Goal: Task Accomplishment & Management: Complete application form

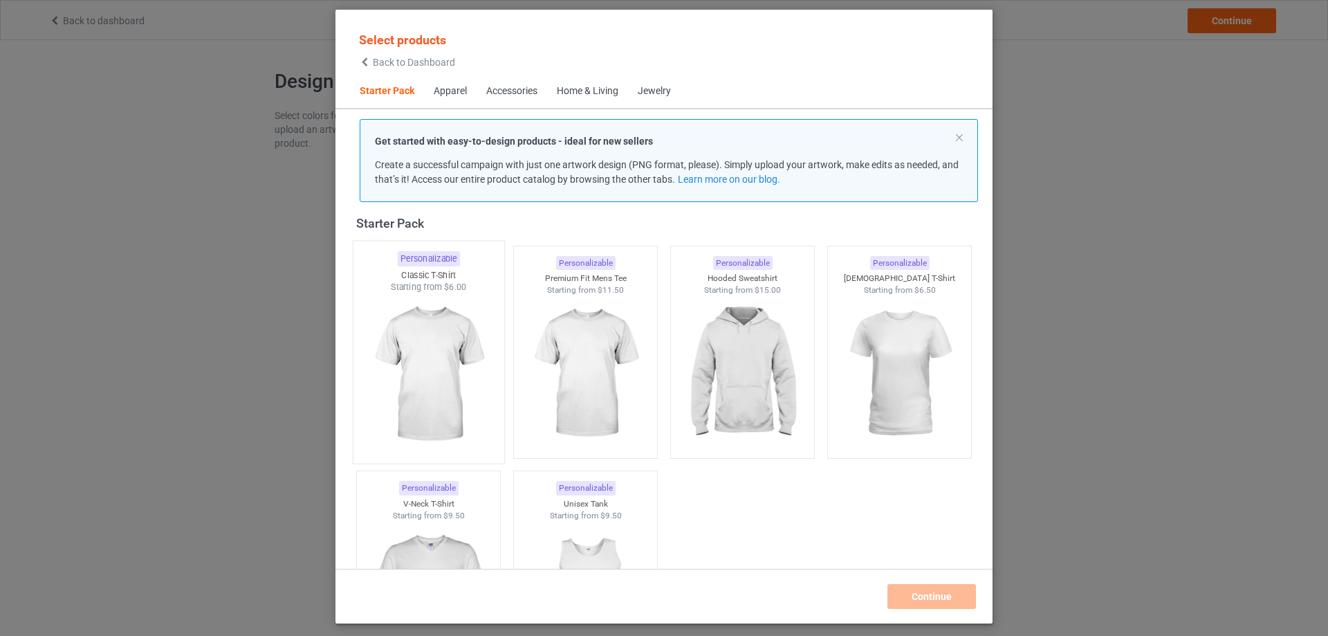
click at [442, 406] on img at bounding box center [428, 374] width 130 height 163
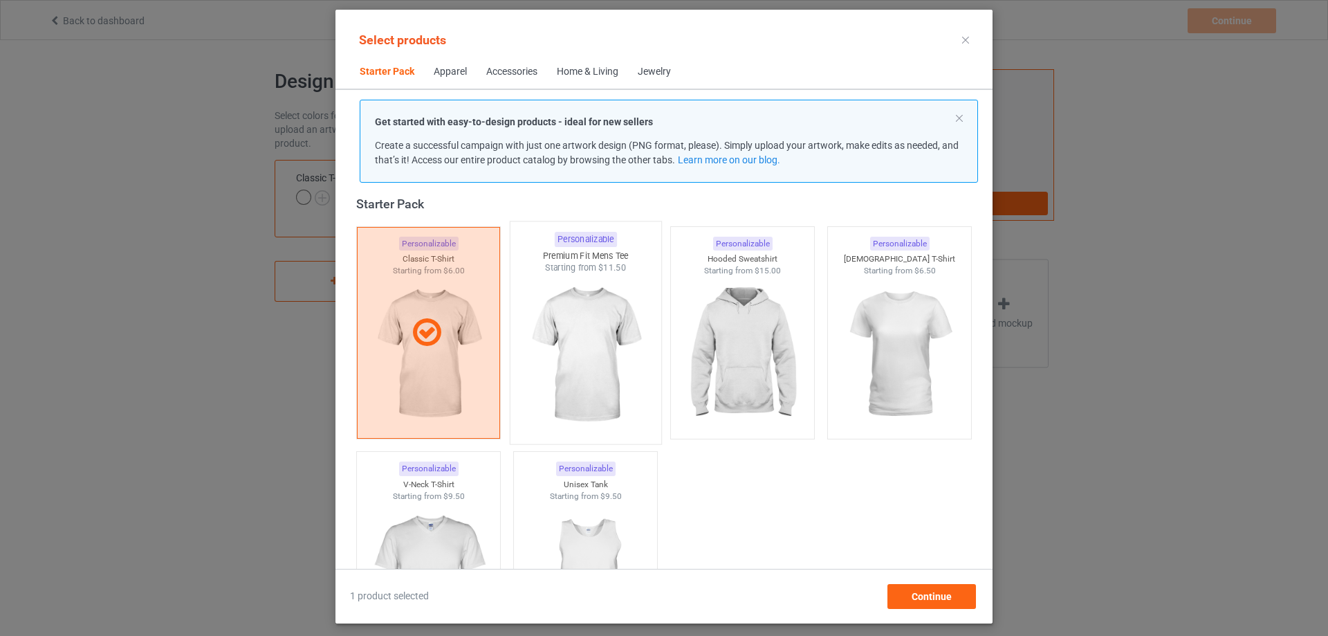
click at [619, 398] on img at bounding box center [585, 355] width 130 height 163
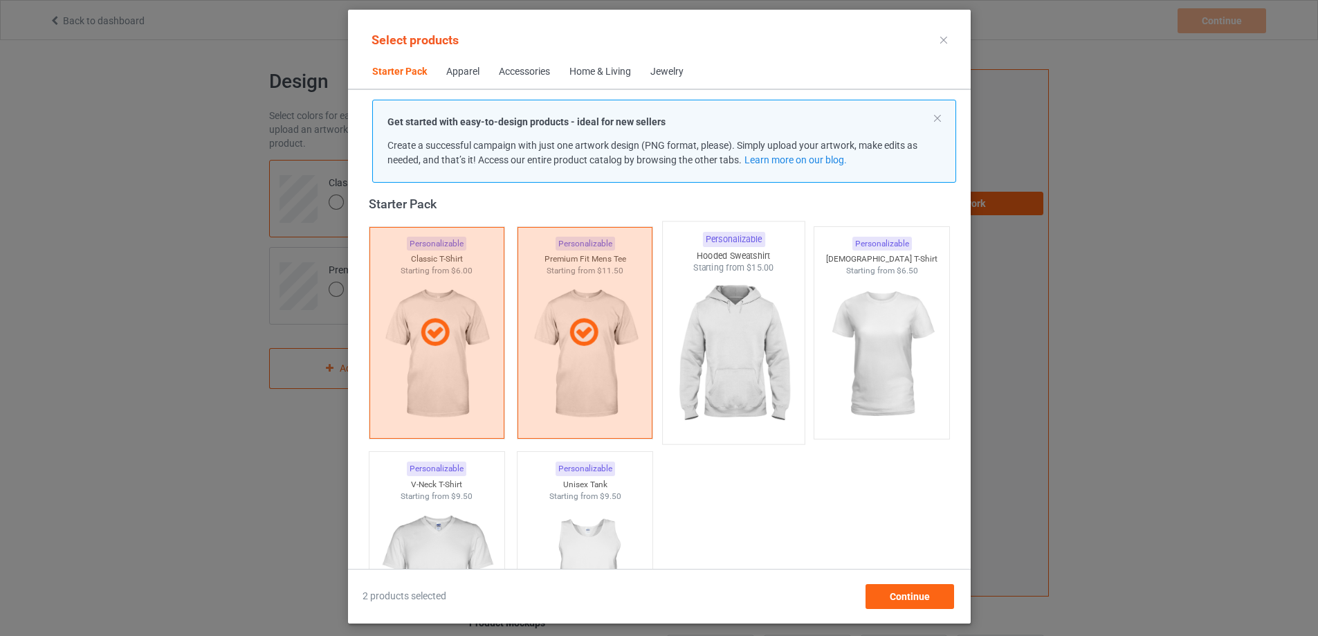
click at [712, 354] on img at bounding box center [733, 355] width 130 height 163
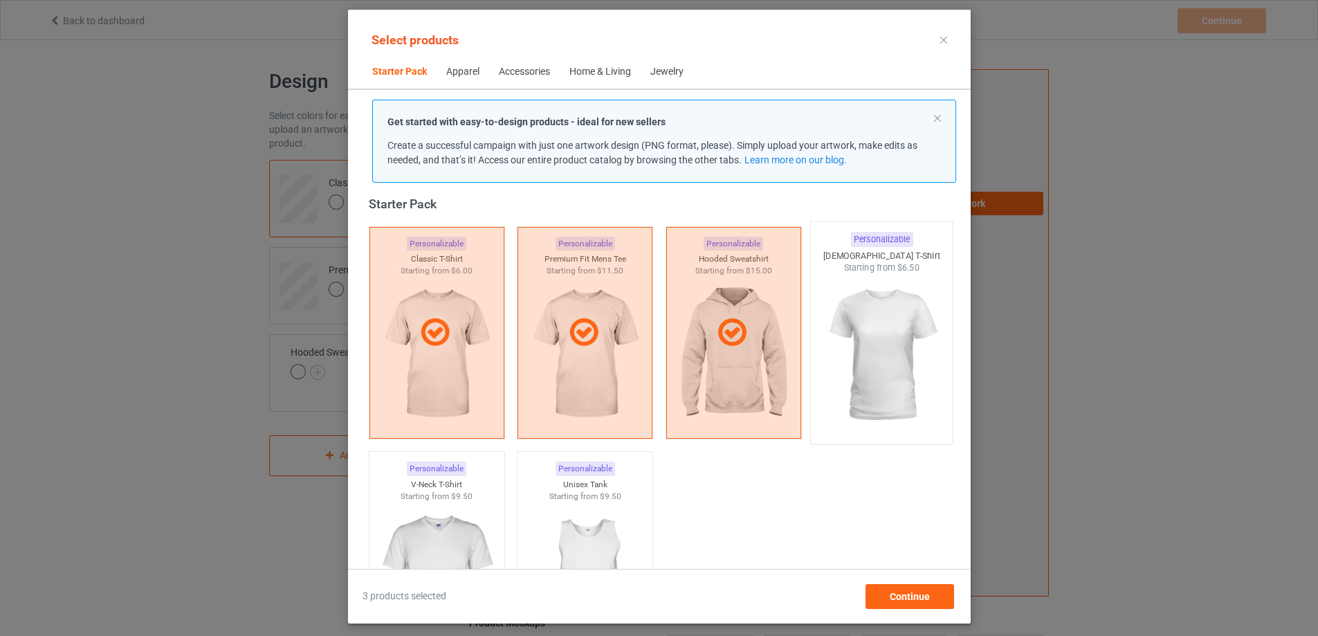
click at [903, 367] on img at bounding box center [881, 355] width 130 height 163
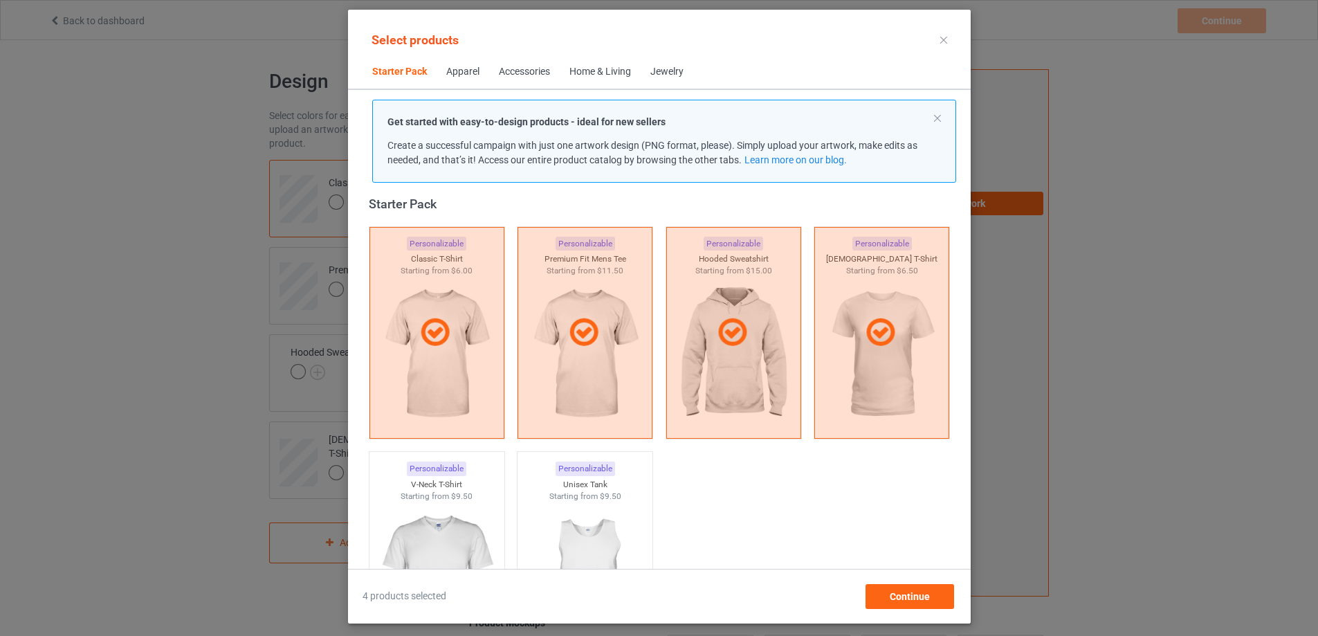
scroll to position [226, 0]
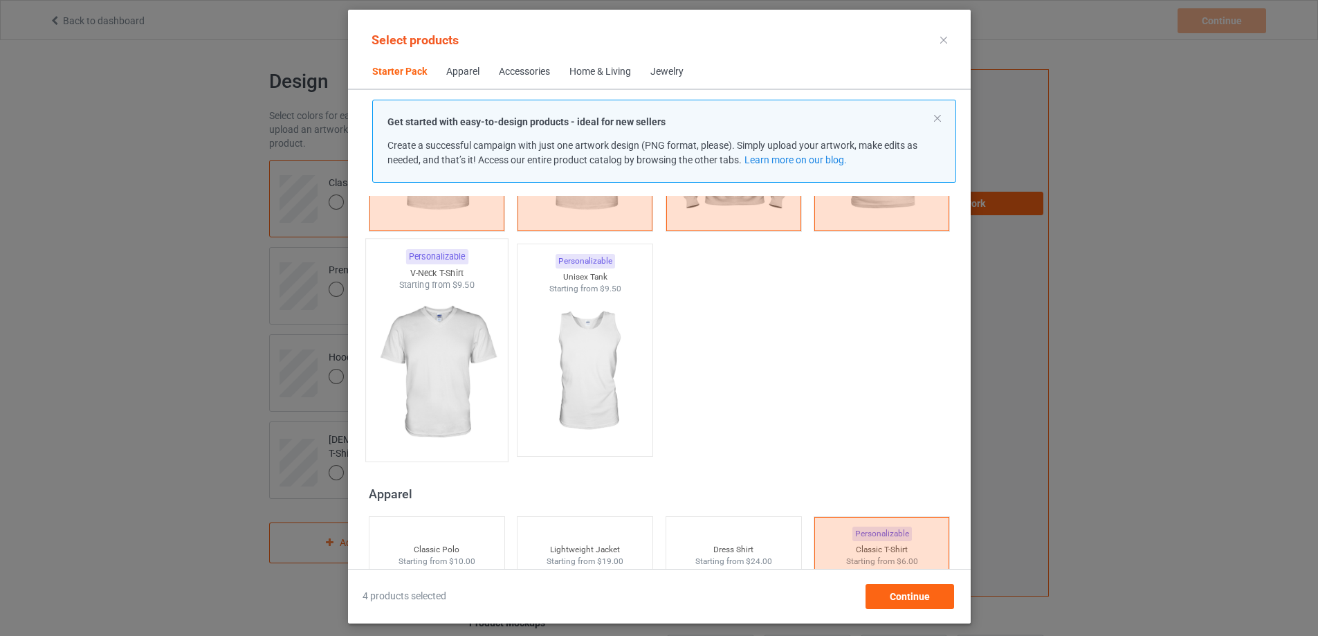
click at [439, 416] on img at bounding box center [437, 372] width 130 height 163
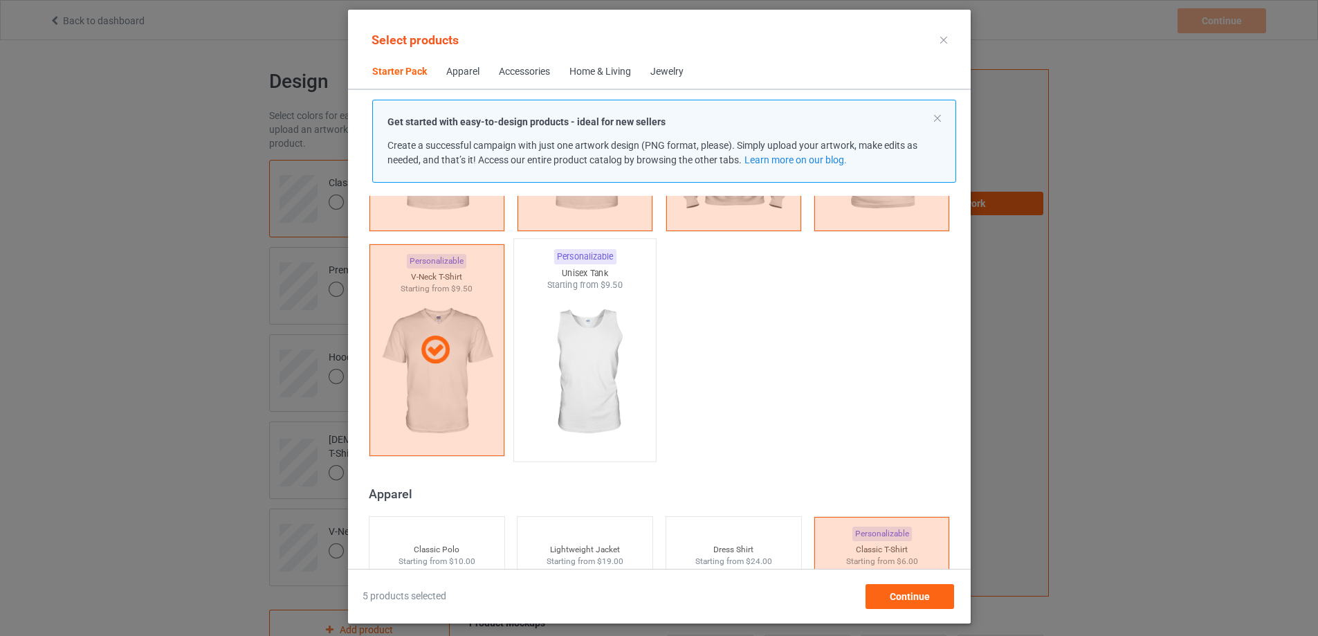
click at [596, 414] on img at bounding box center [585, 372] width 130 height 163
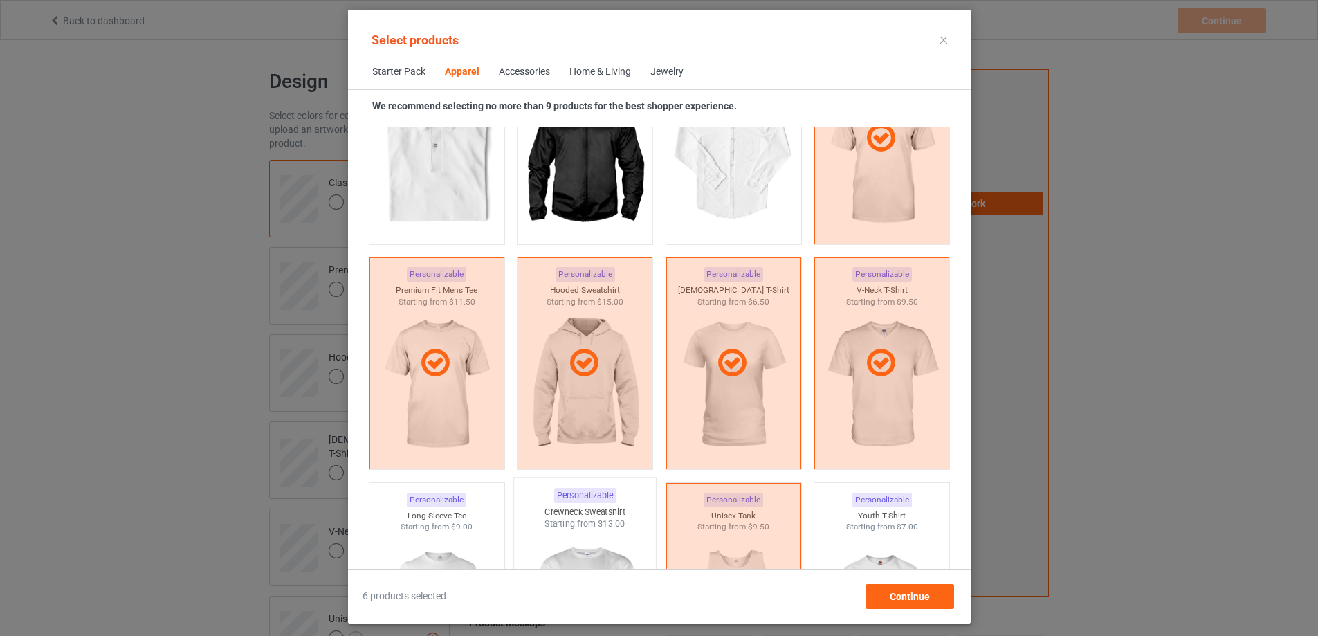
scroll to position [848, 0]
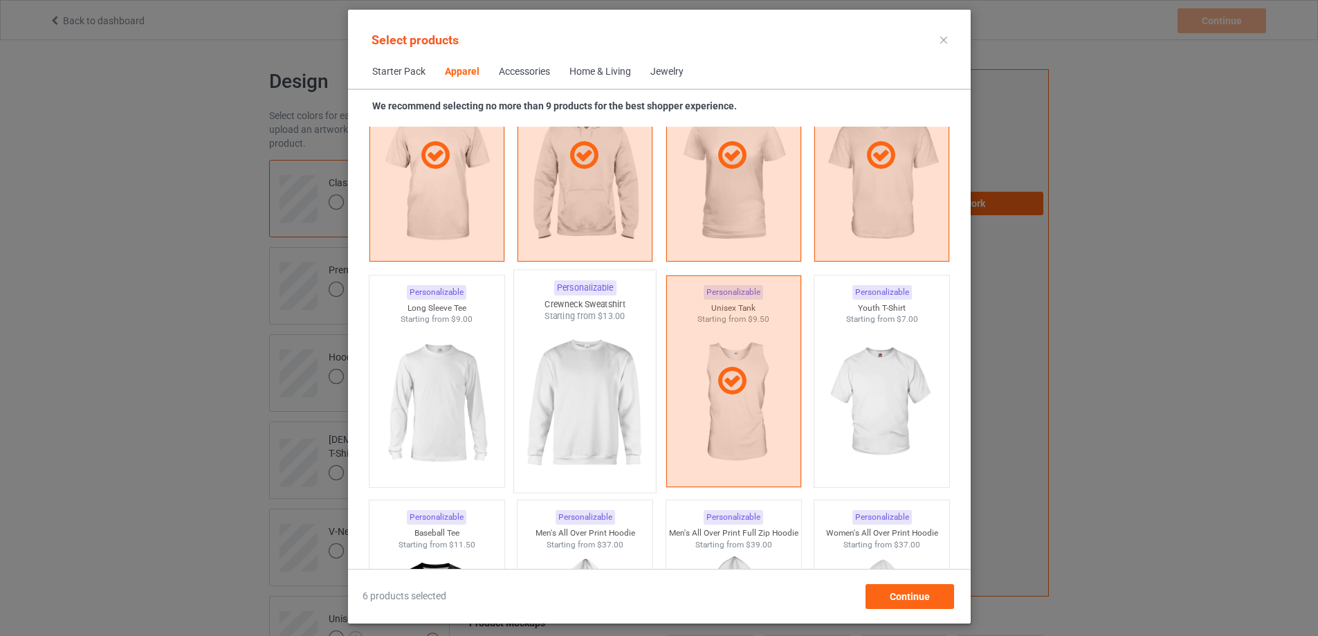
click at [587, 434] on img at bounding box center [585, 403] width 130 height 163
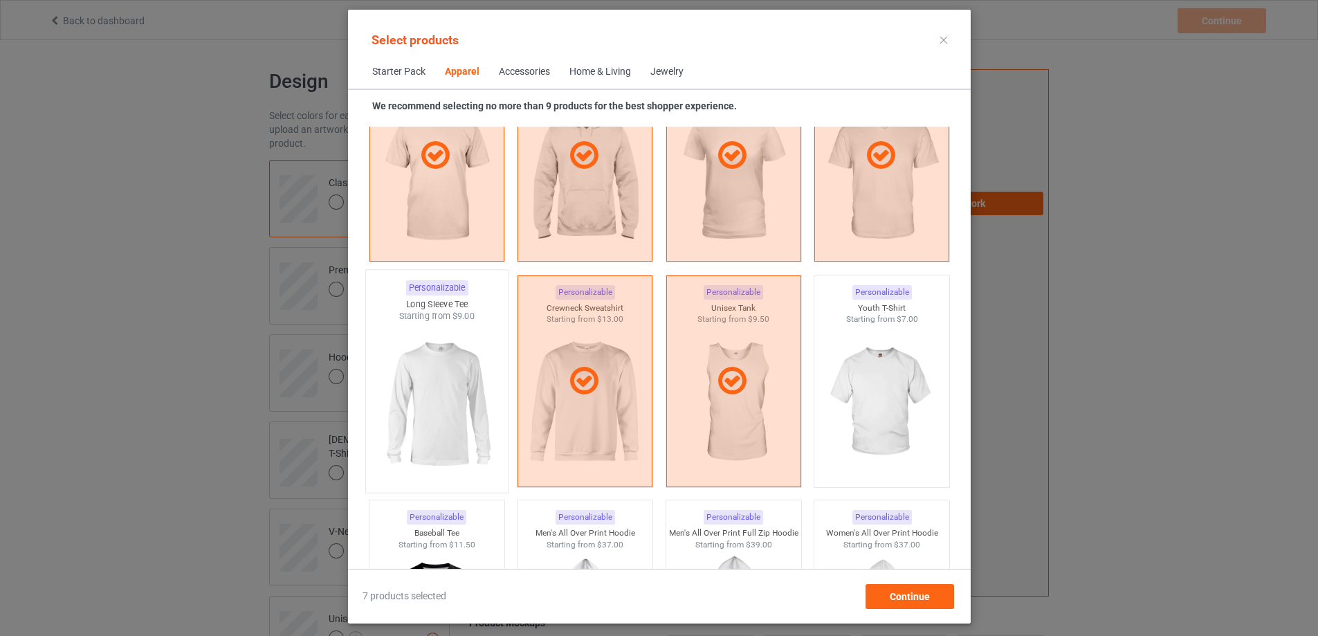
click at [426, 429] on img at bounding box center [437, 403] width 130 height 163
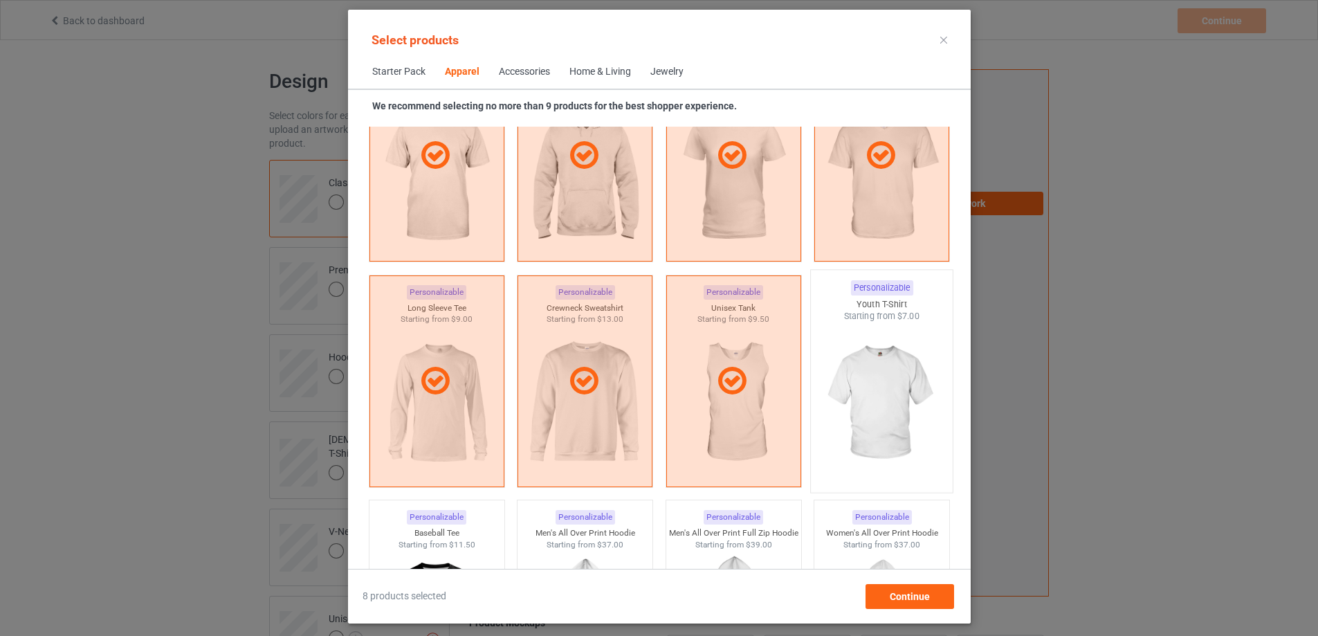
scroll to position [917, 0]
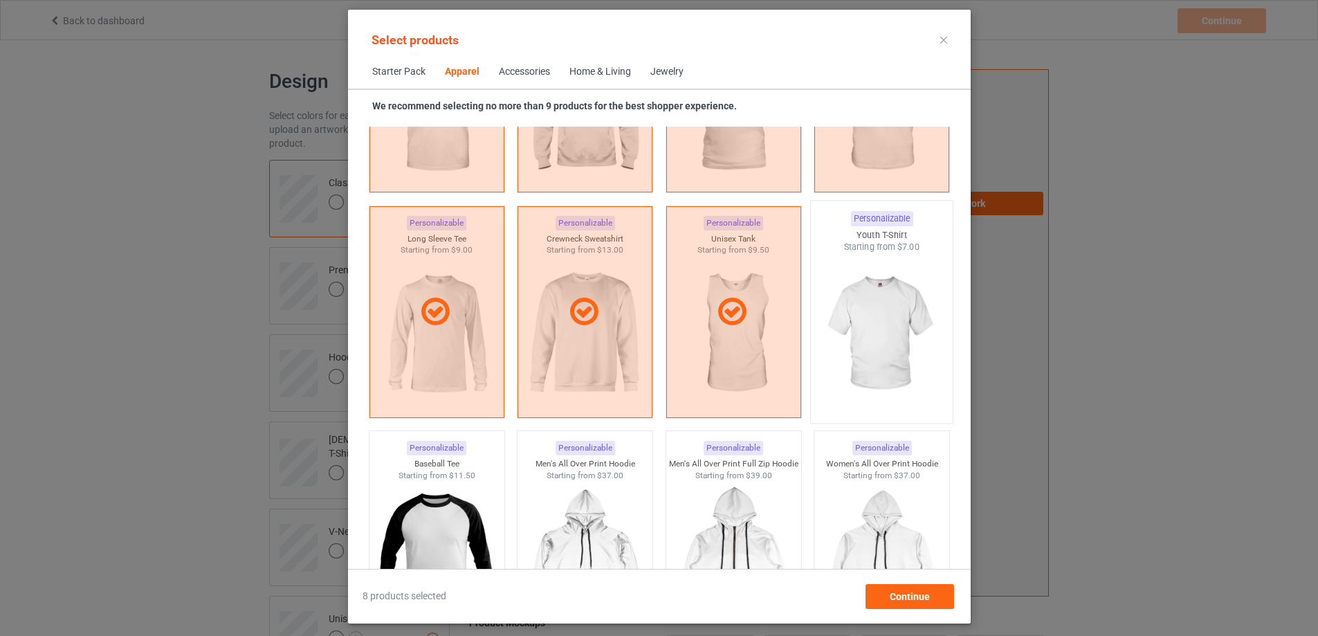
click at [888, 349] on img at bounding box center [881, 334] width 130 height 163
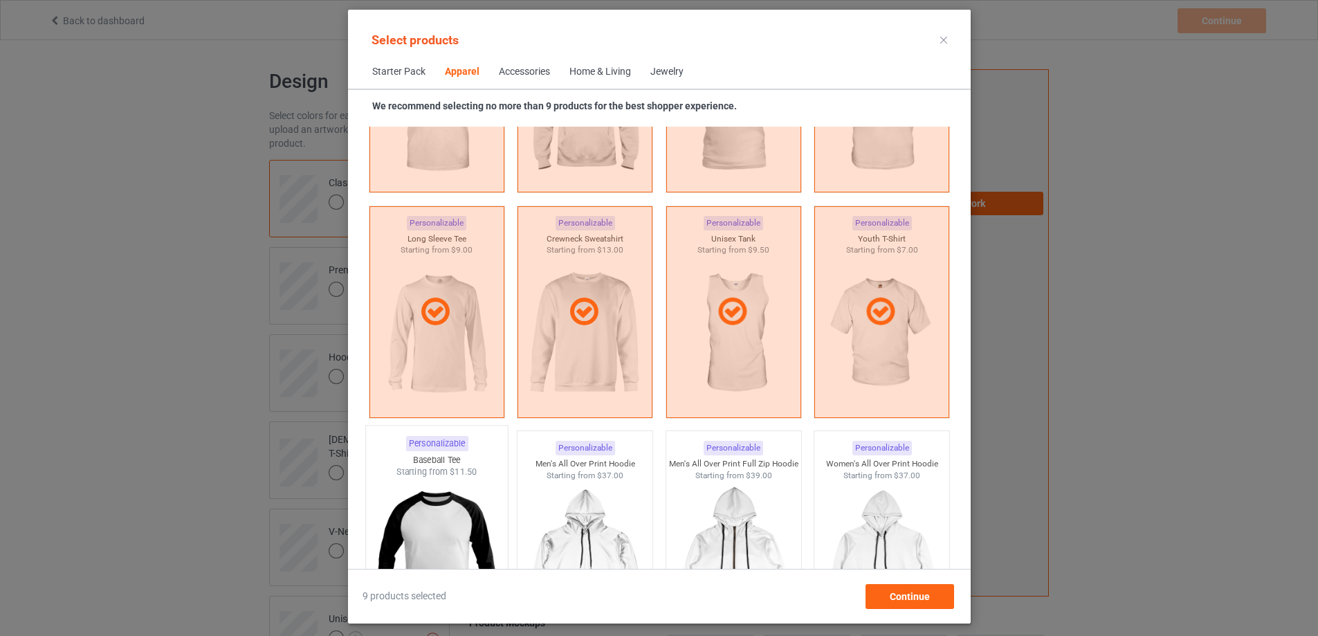
click at [434, 532] on img at bounding box center [437, 559] width 130 height 163
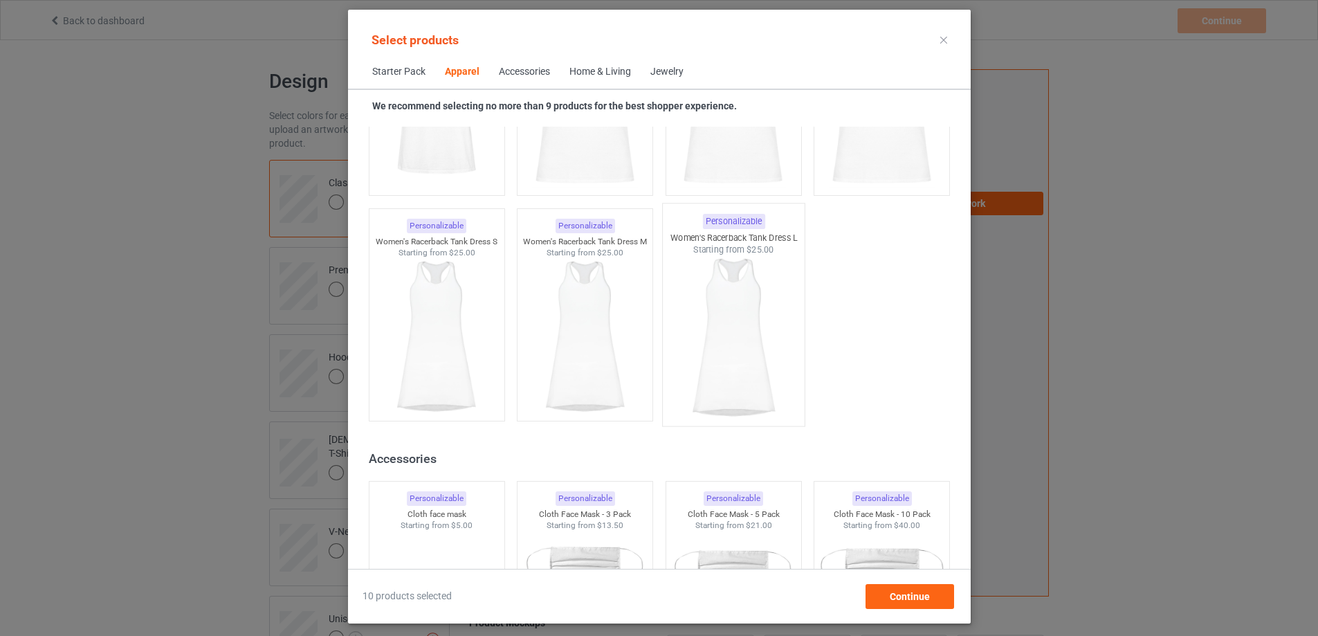
scroll to position [2509, 0]
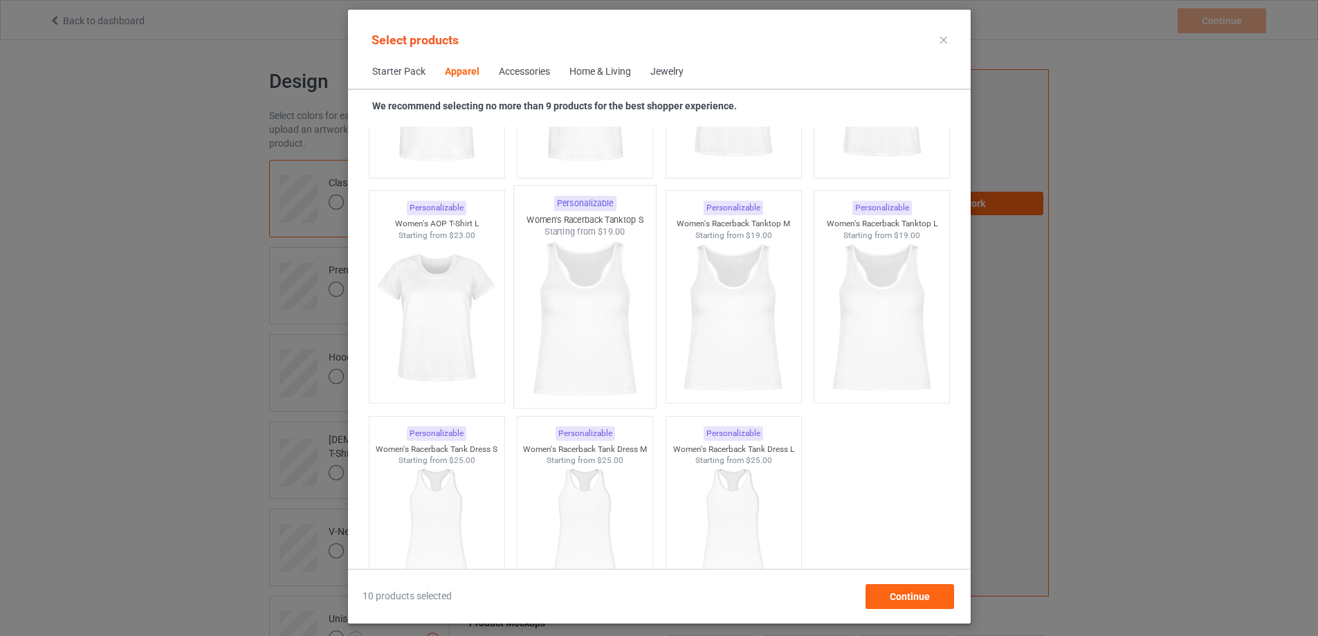
click at [592, 342] on img at bounding box center [585, 319] width 130 height 163
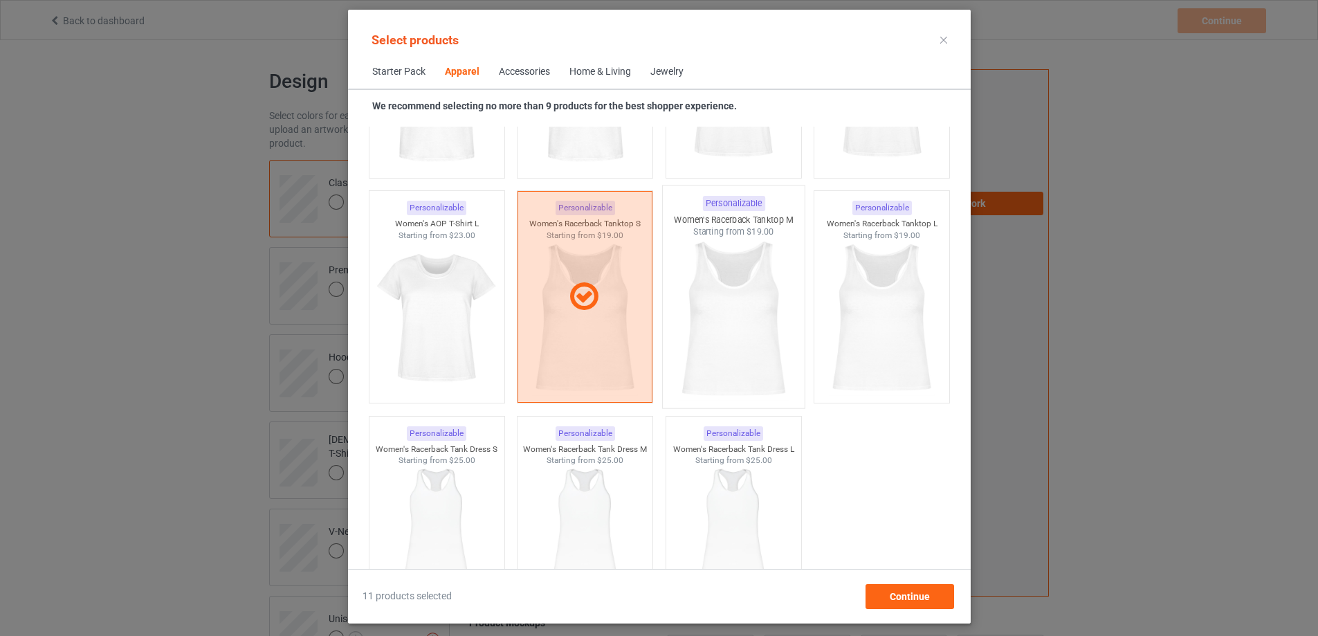
click at [740, 341] on img at bounding box center [733, 319] width 130 height 163
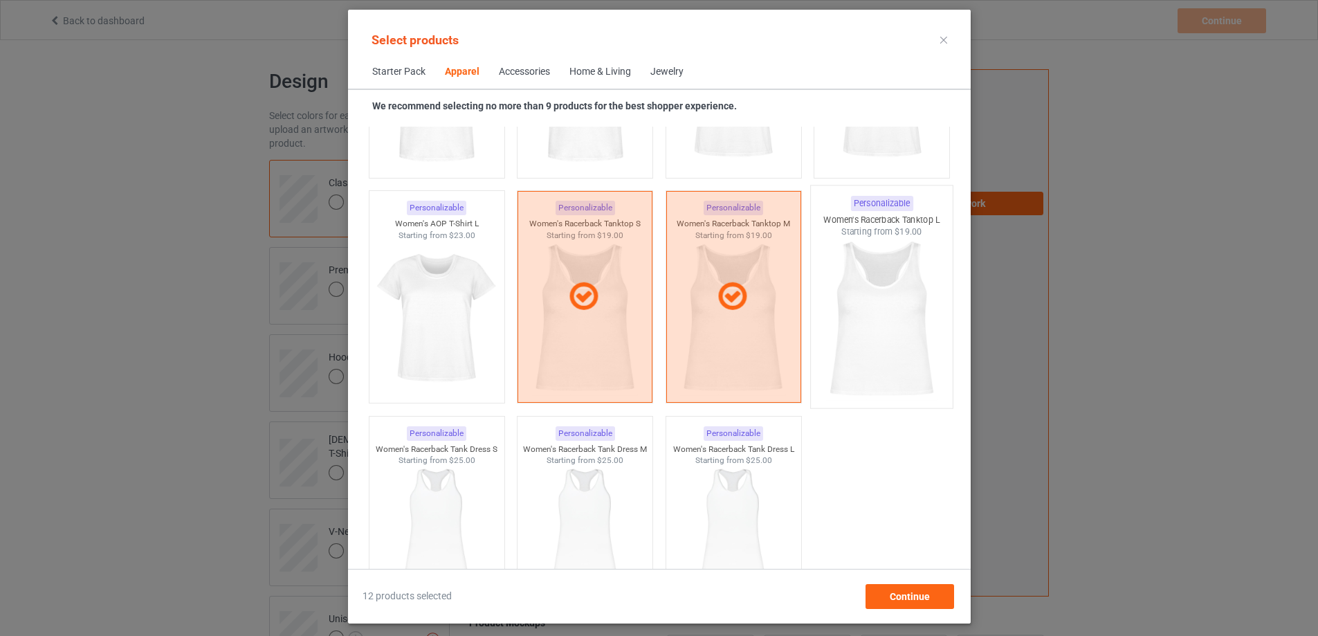
click at [887, 347] on img at bounding box center [881, 319] width 130 height 163
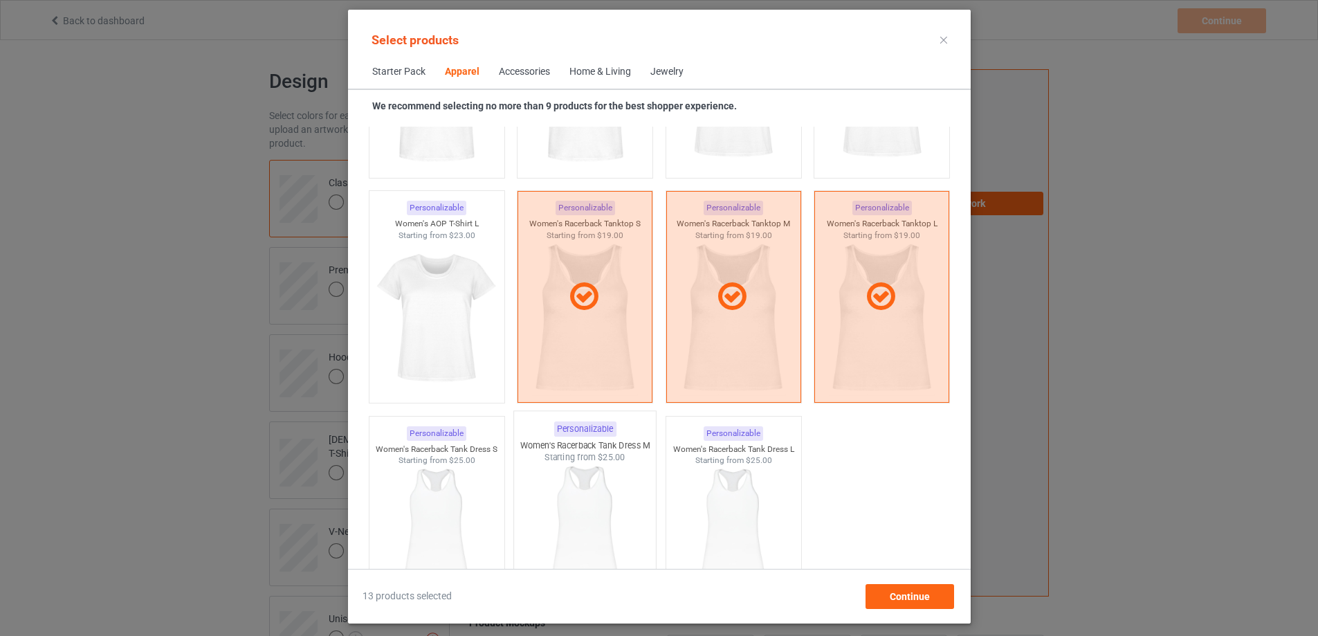
scroll to position [2647, 0]
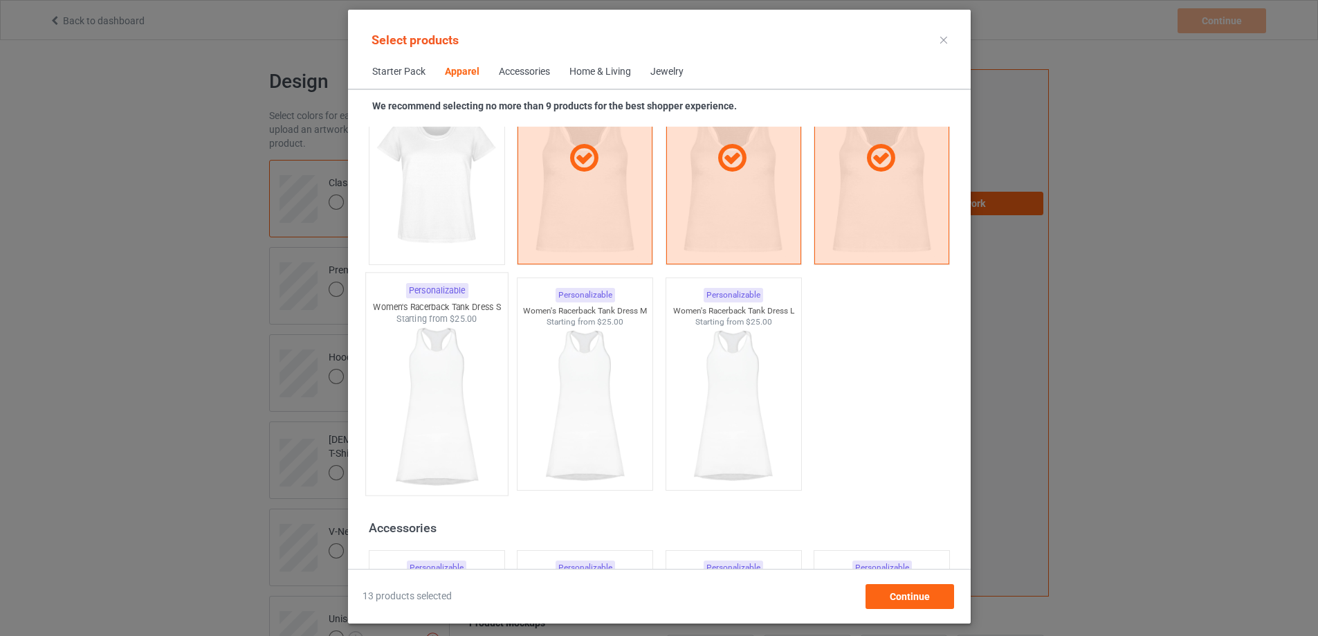
click at [419, 419] on img at bounding box center [437, 406] width 130 height 163
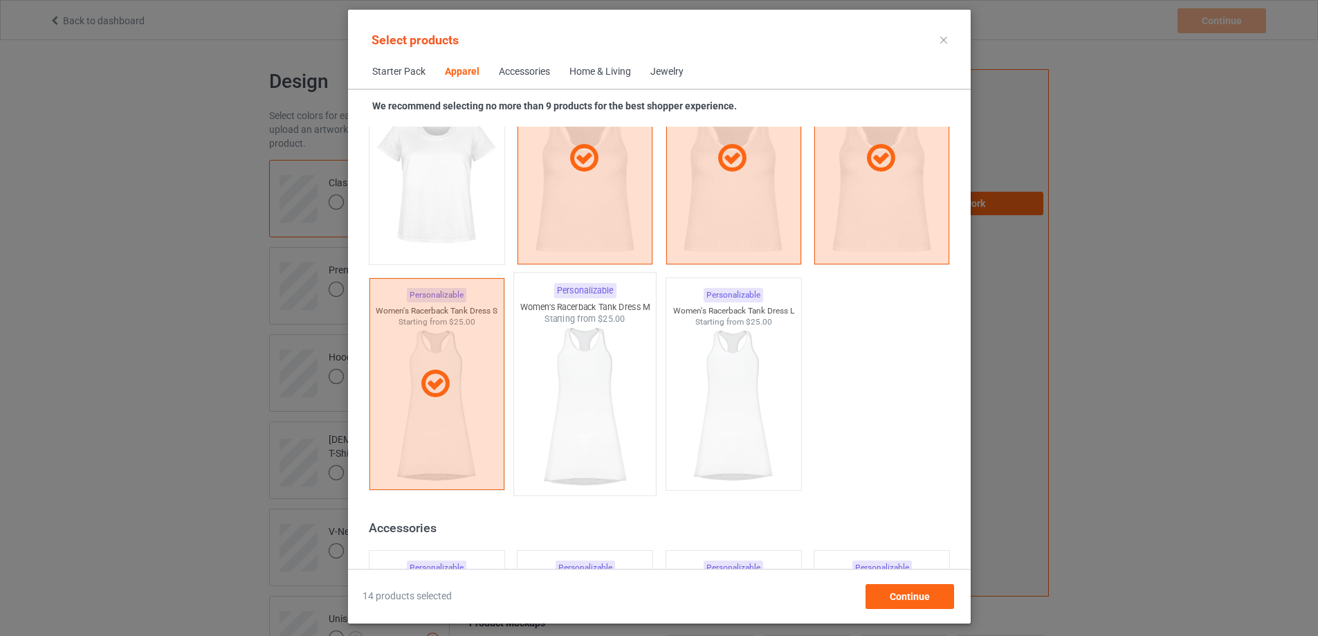
click at [589, 423] on img at bounding box center [585, 406] width 130 height 163
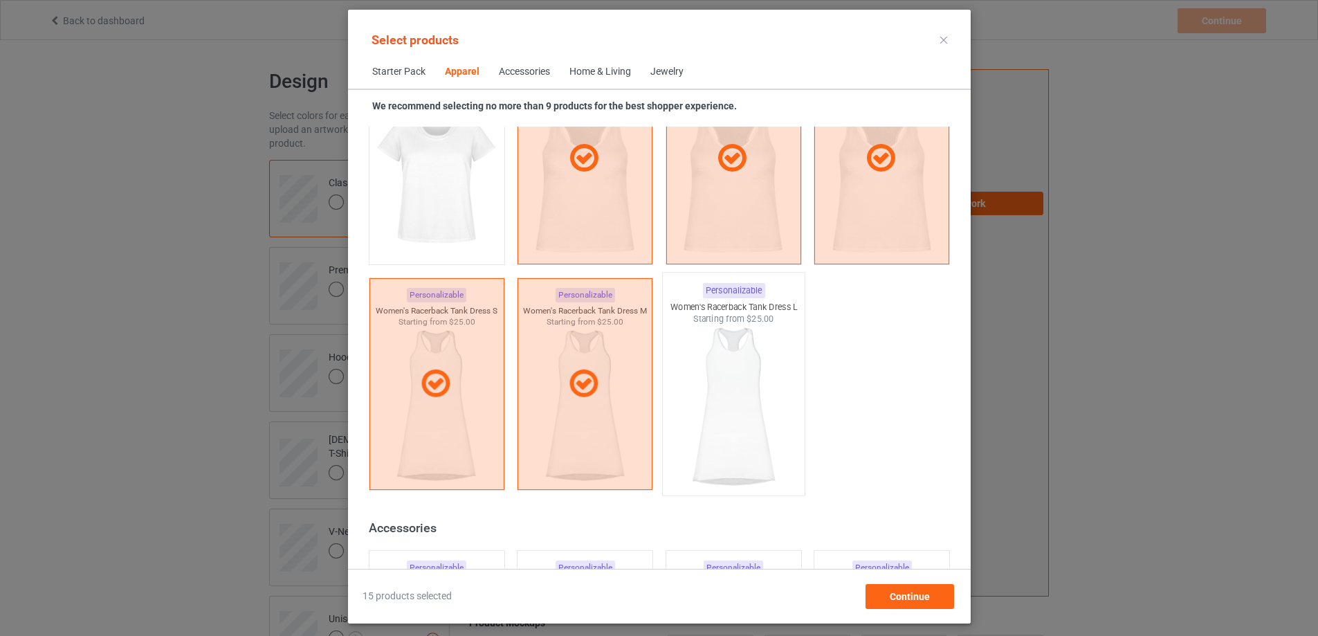
click at [750, 423] on img at bounding box center [733, 406] width 130 height 163
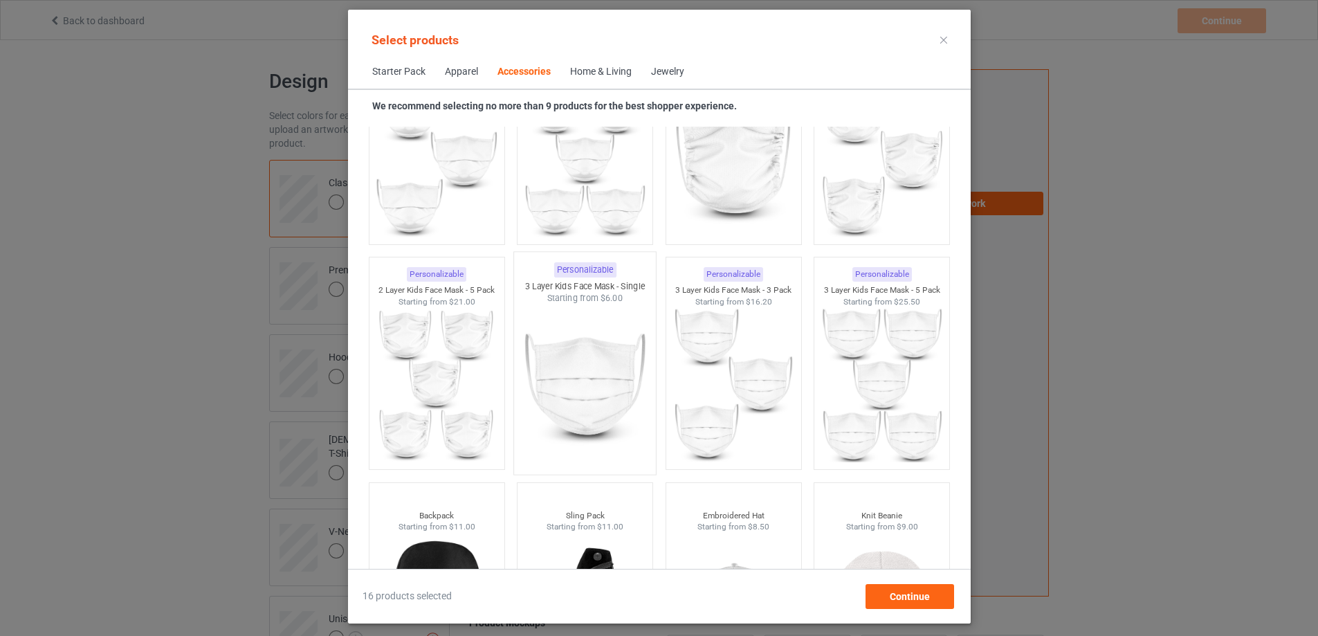
scroll to position [3962, 0]
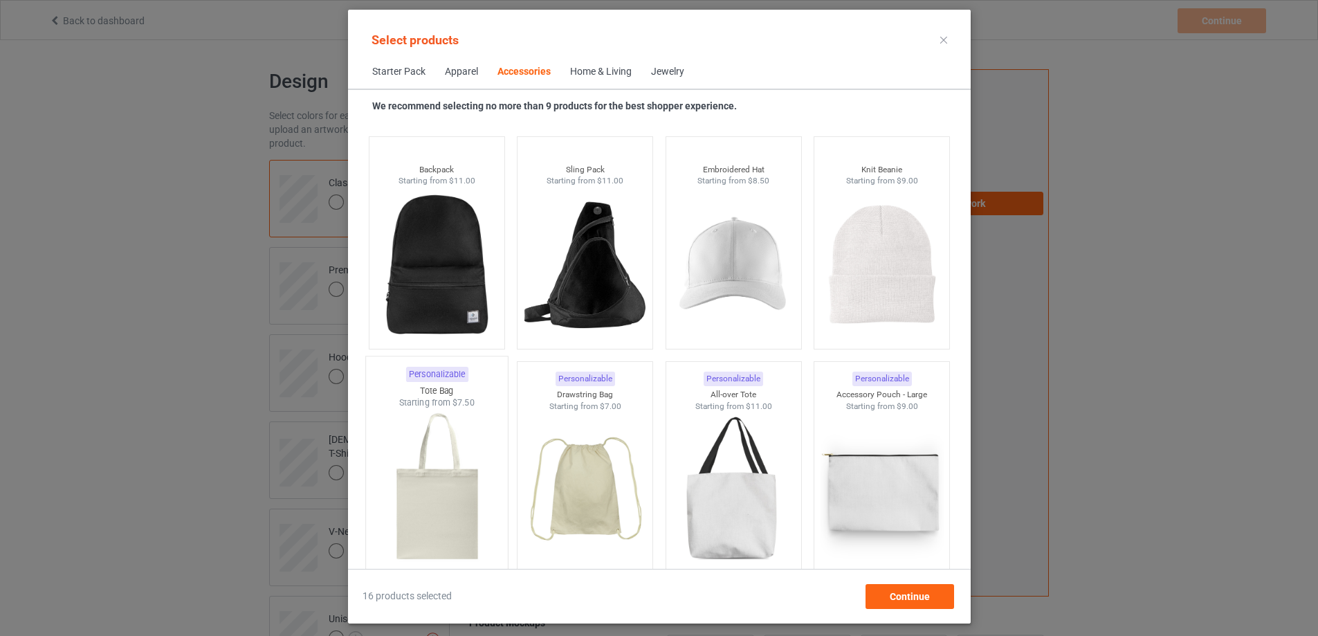
click at [427, 527] on img at bounding box center [437, 490] width 130 height 163
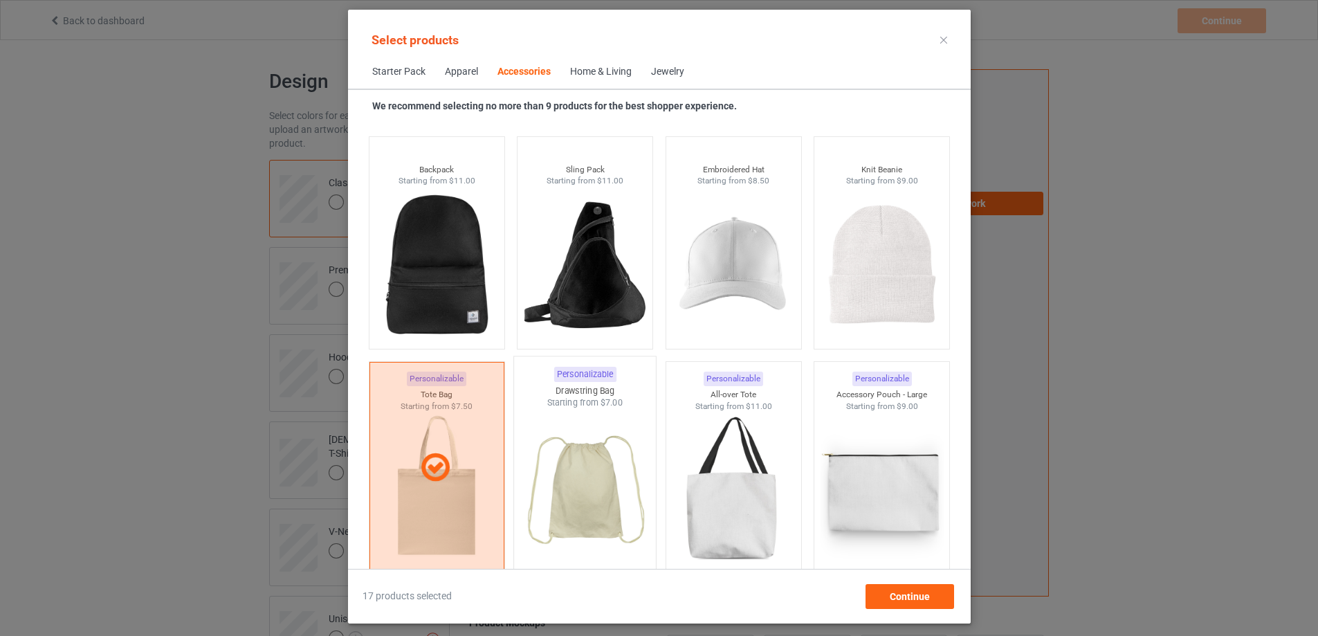
click at [561, 502] on img at bounding box center [585, 490] width 130 height 163
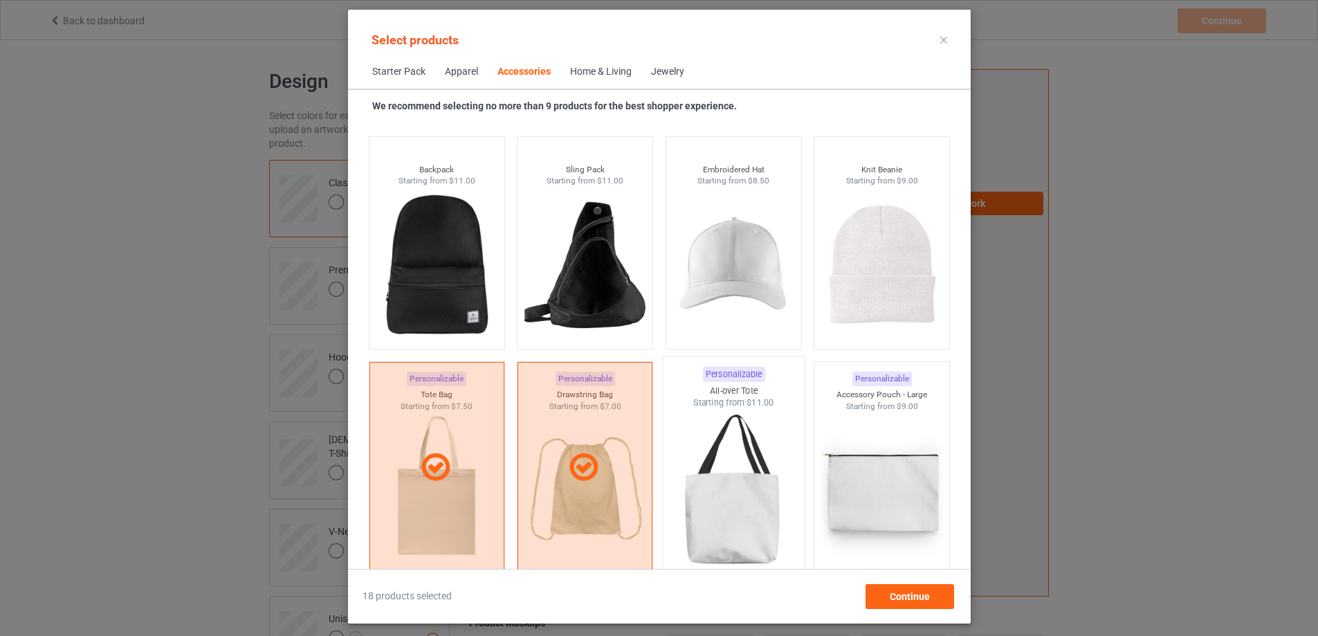
click at [735, 509] on img at bounding box center [733, 490] width 130 height 163
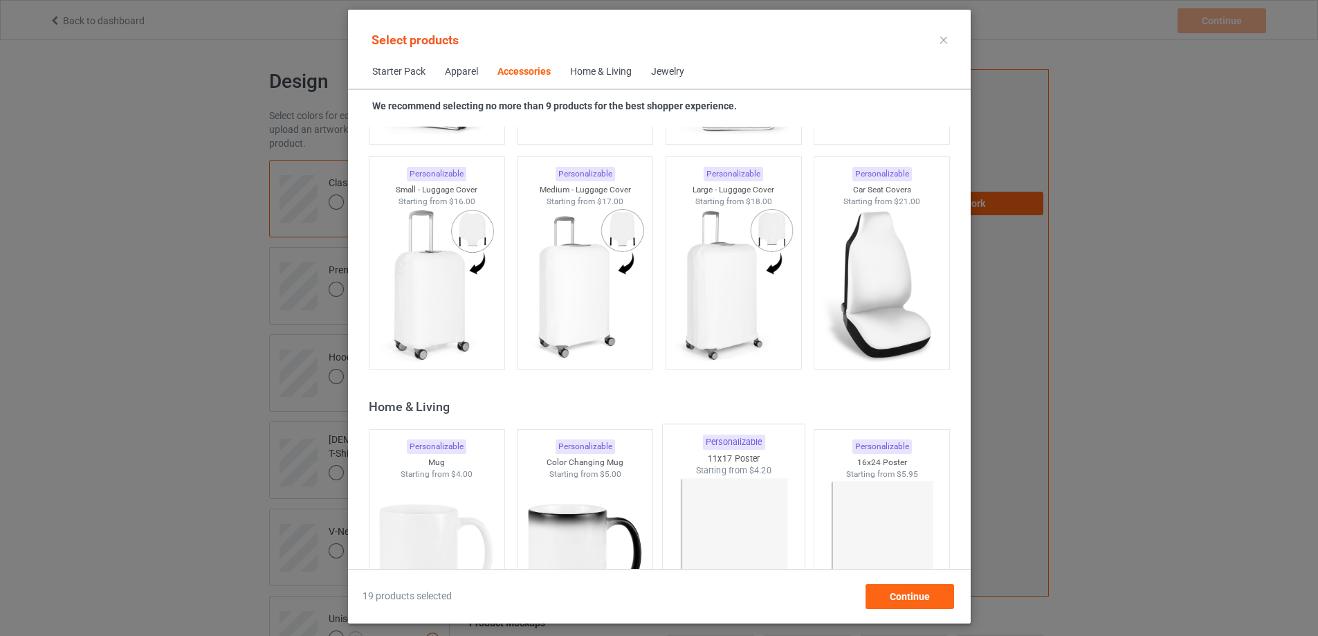
scroll to position [6176, 0]
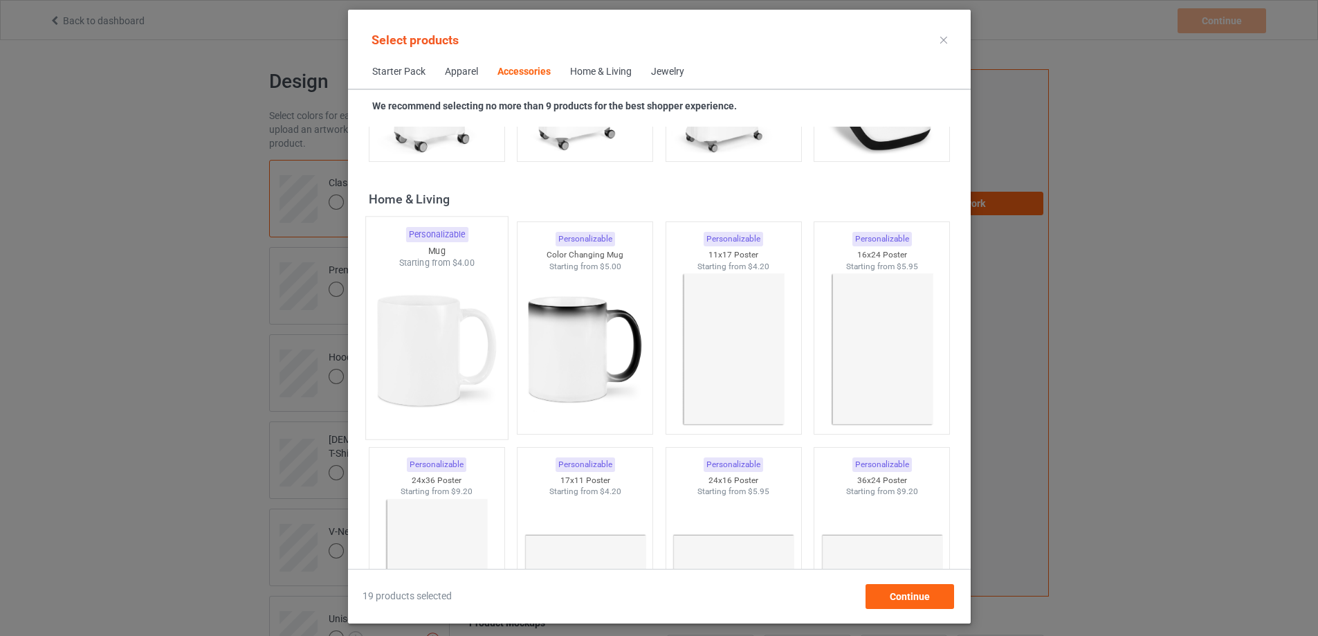
click at [427, 378] on img at bounding box center [437, 350] width 130 height 163
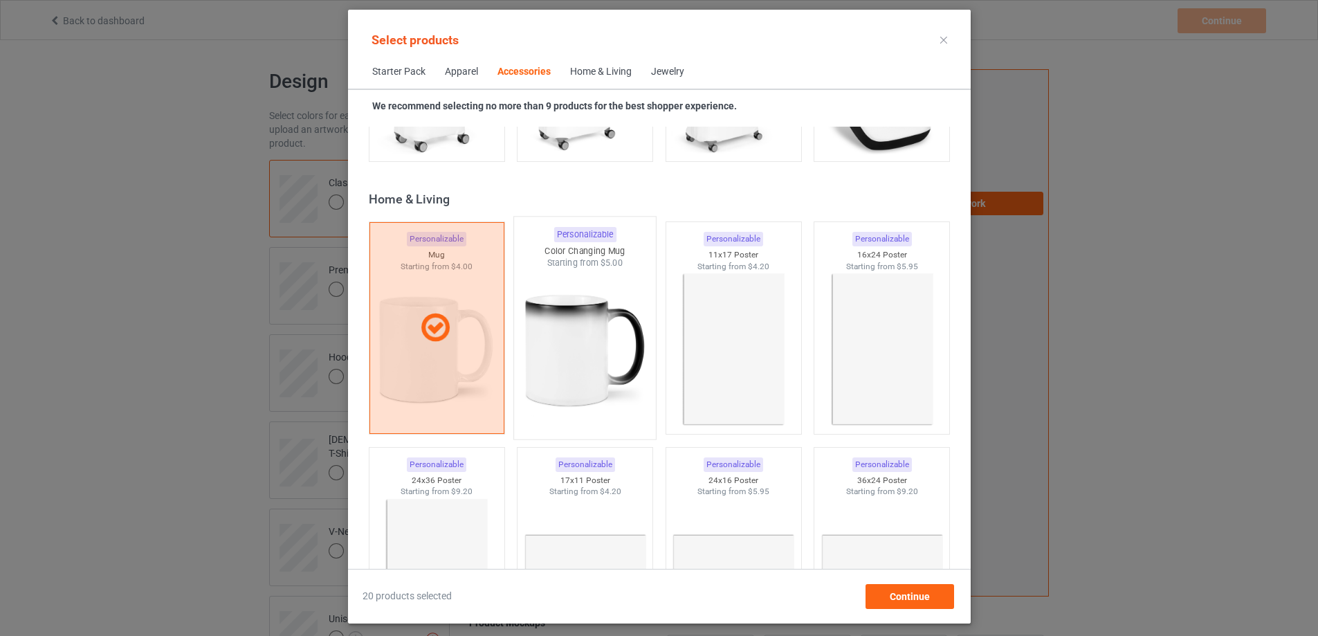
click at [573, 365] on img at bounding box center [585, 350] width 130 height 163
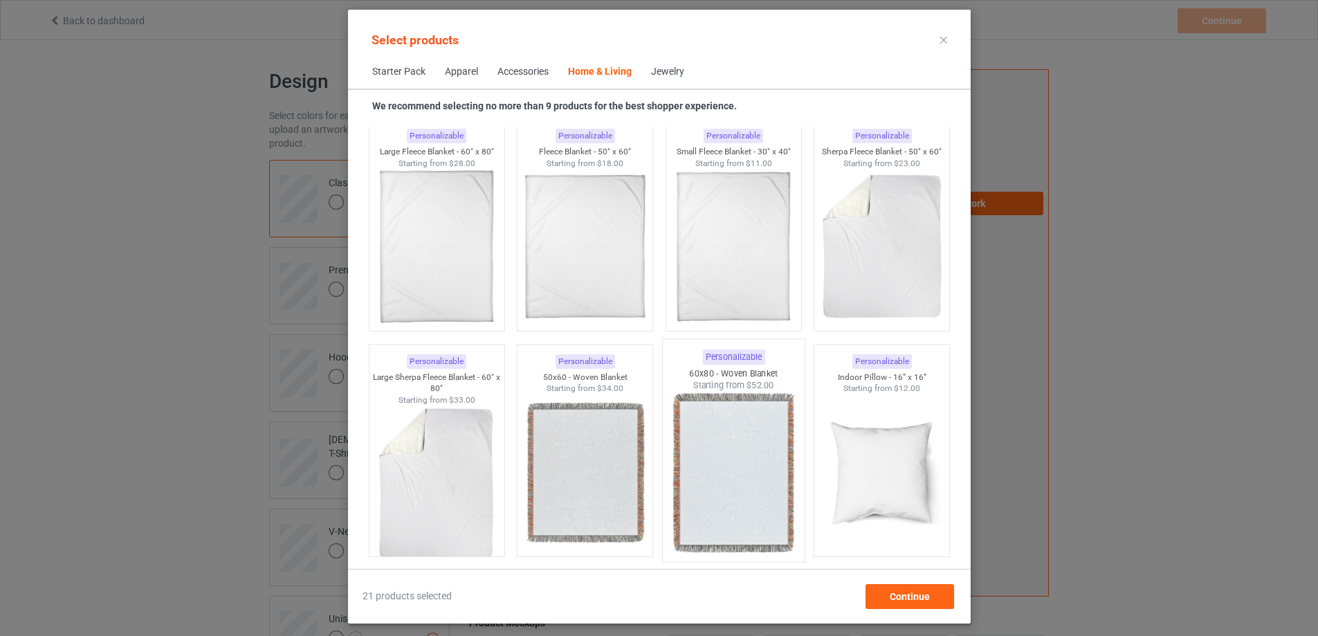
scroll to position [6798, 0]
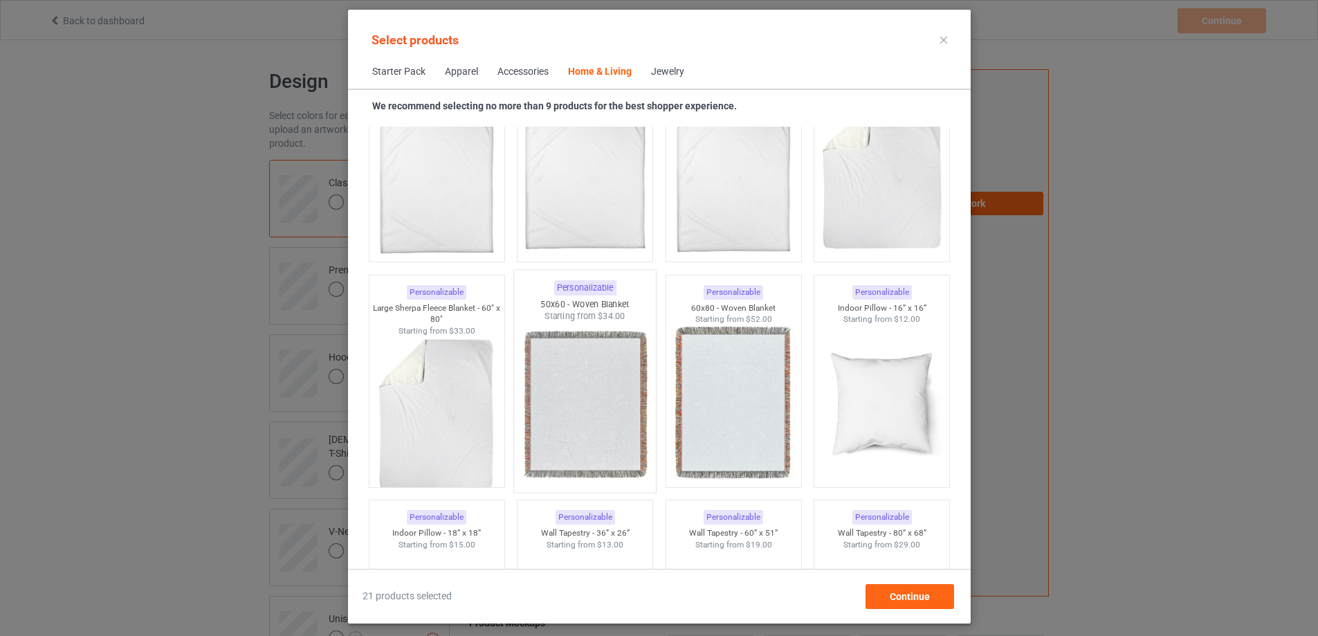
click at [597, 432] on img at bounding box center [585, 403] width 130 height 163
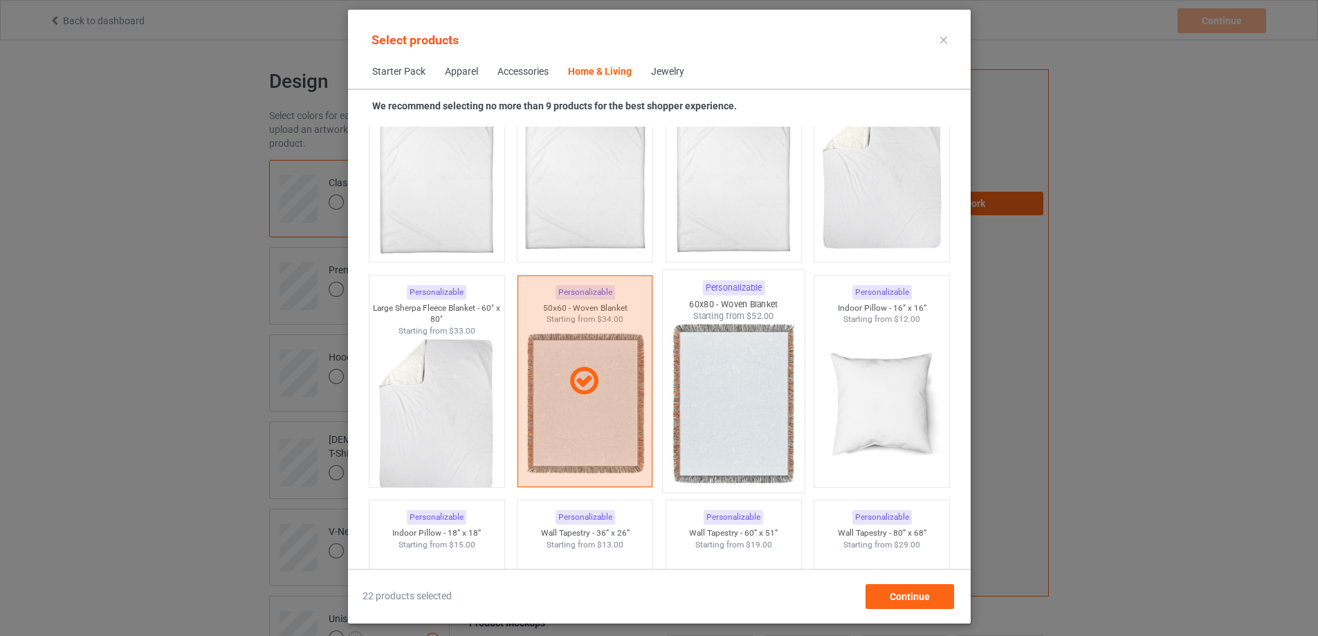
click at [734, 420] on img at bounding box center [733, 403] width 130 height 163
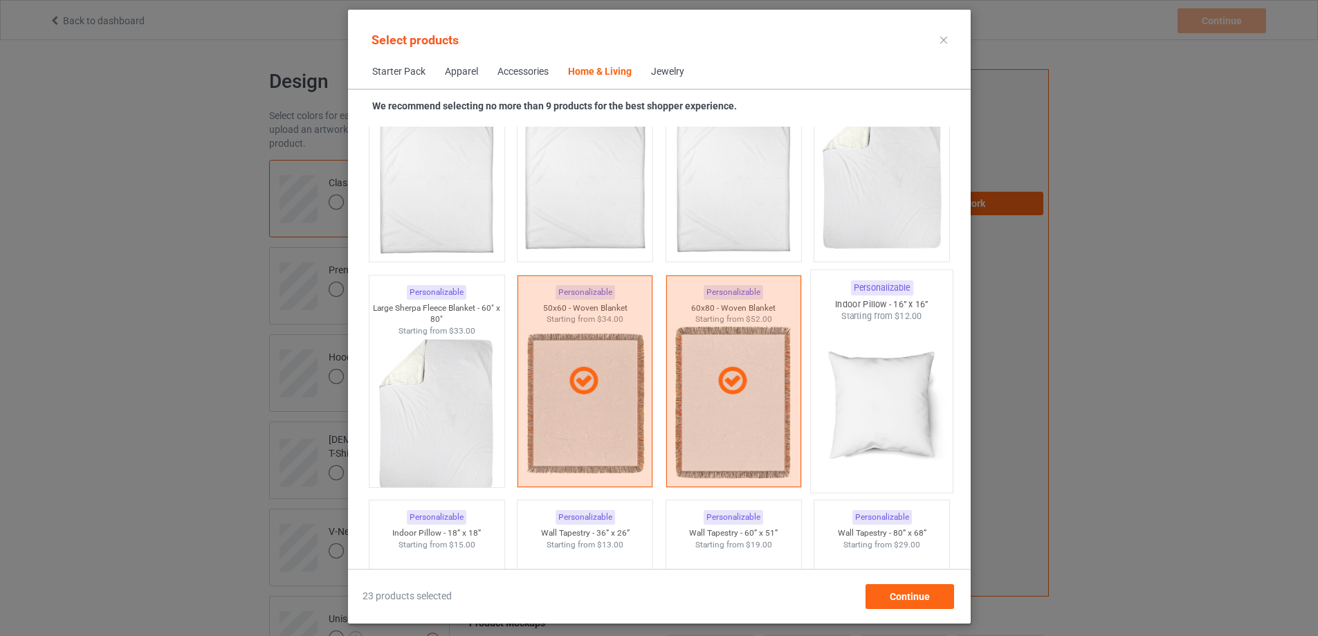
click at [867, 425] on img at bounding box center [881, 403] width 130 height 163
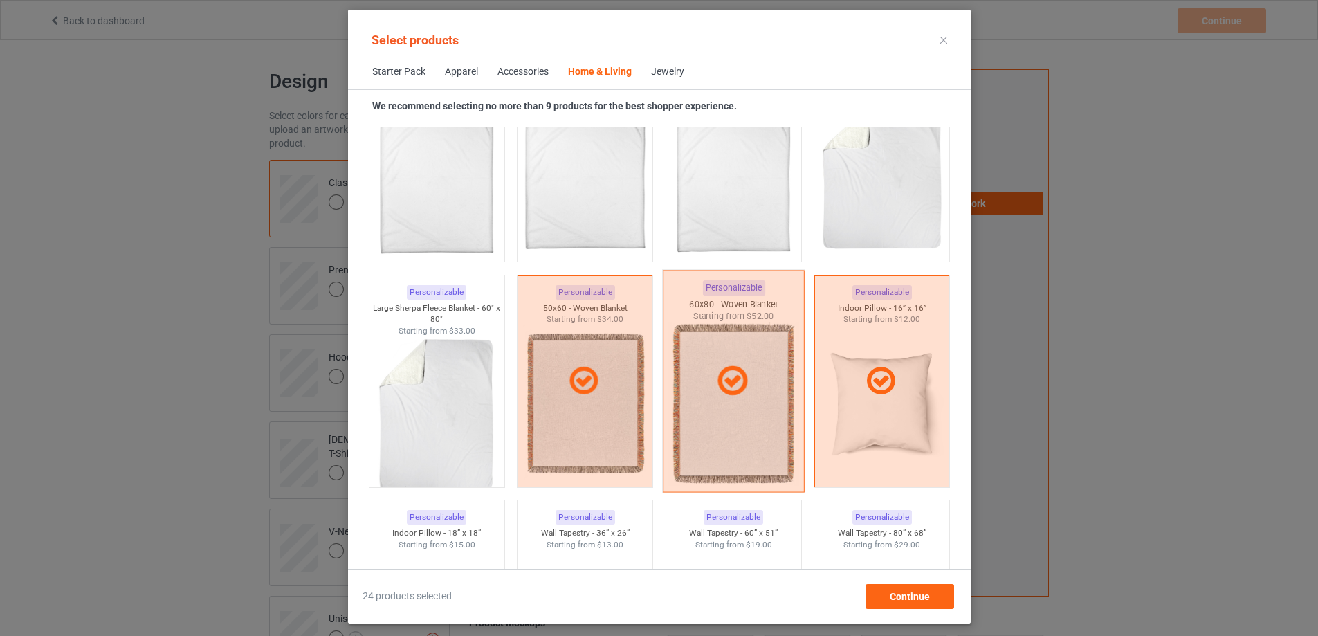
scroll to position [7006, 0]
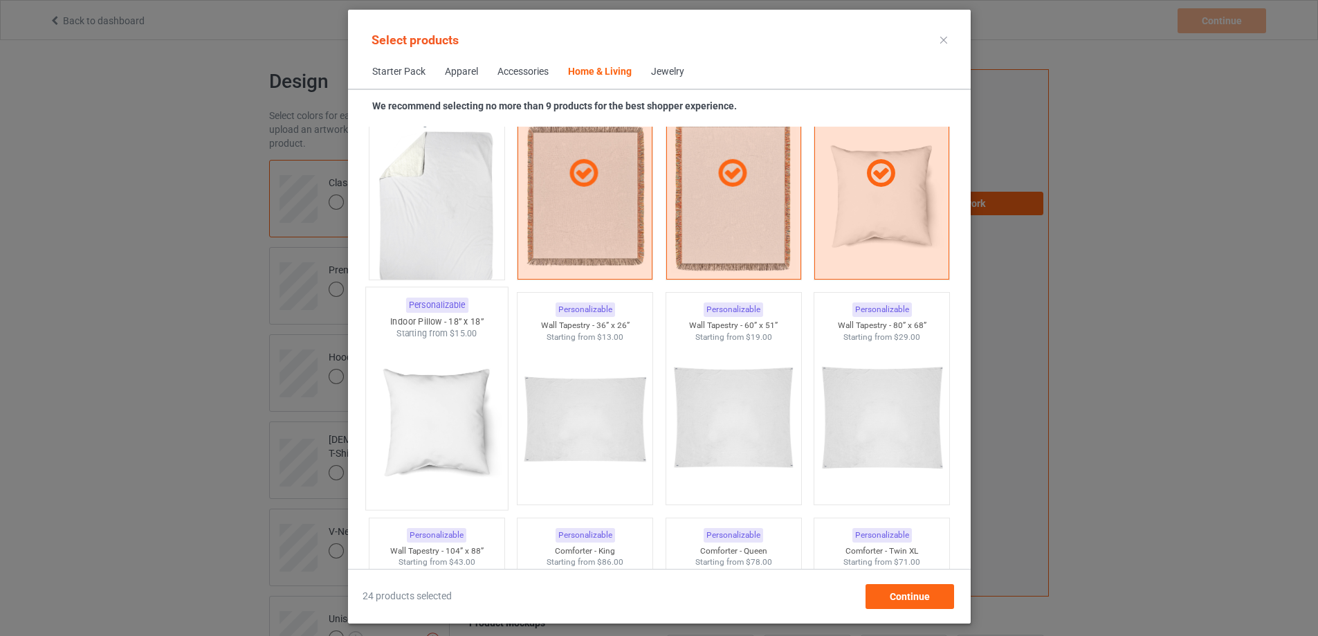
click at [426, 438] on img at bounding box center [437, 421] width 130 height 163
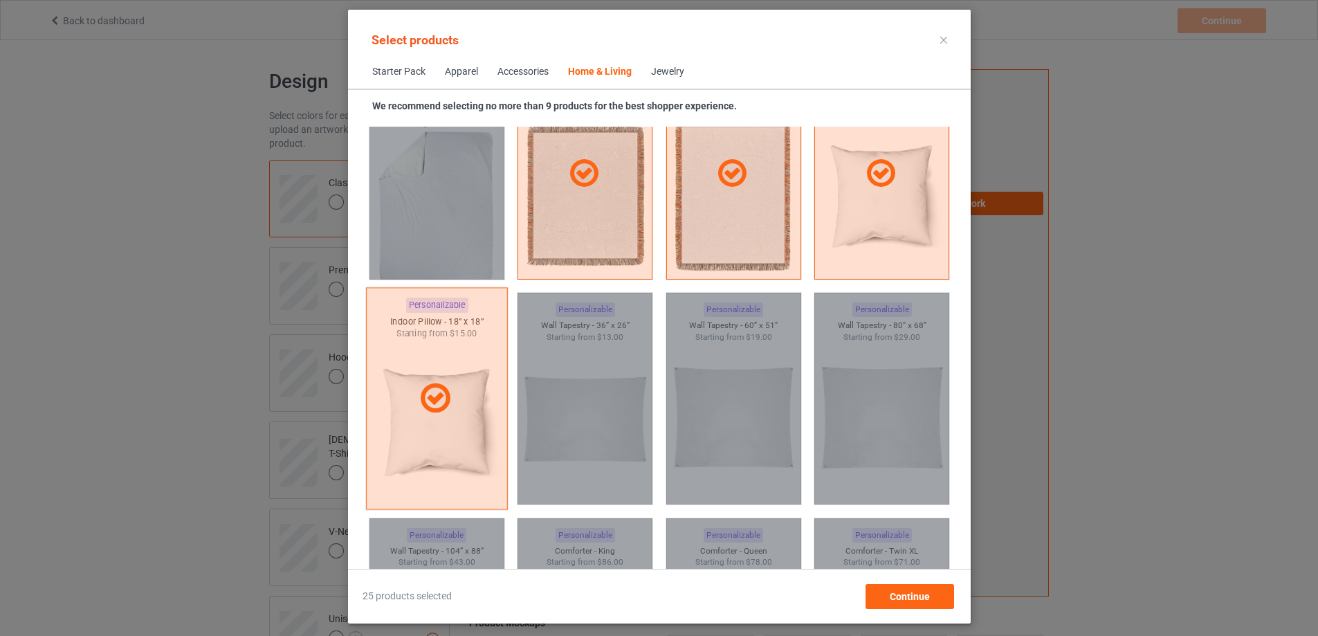
click at [410, 439] on div at bounding box center [436, 399] width 142 height 222
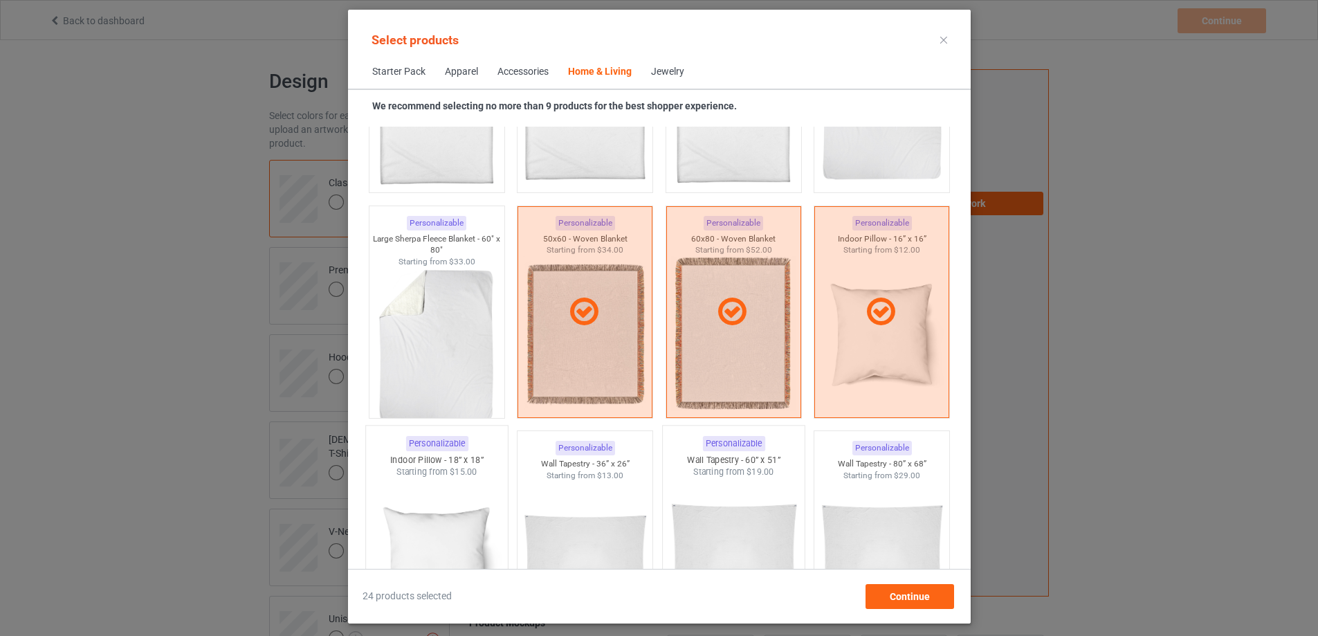
scroll to position [6798, 0]
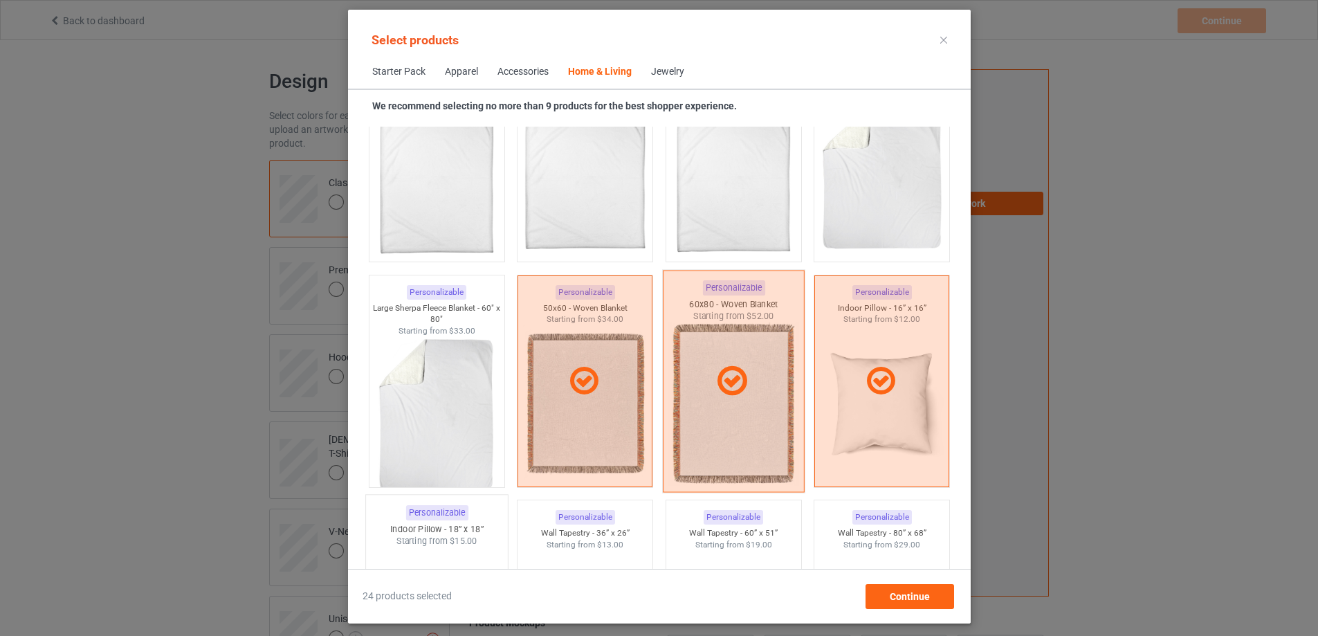
click at [735, 418] on div at bounding box center [733, 381] width 142 height 222
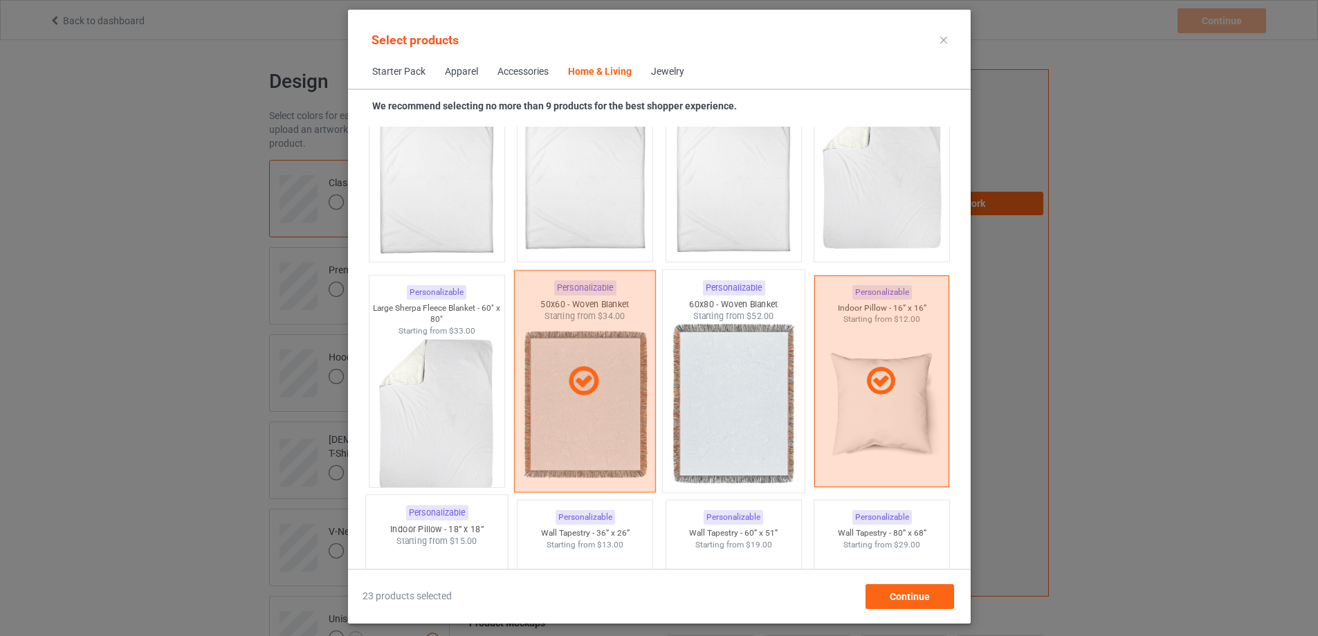
click at [594, 420] on div at bounding box center [585, 381] width 142 height 222
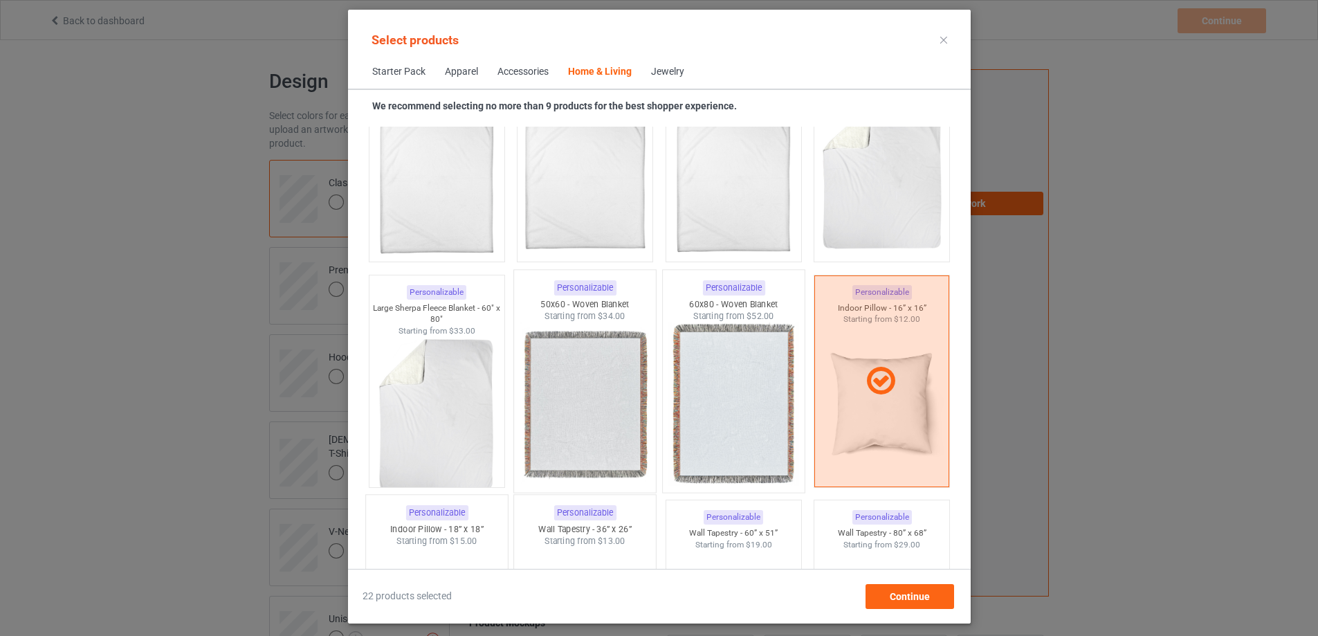
scroll to position [7006, 0]
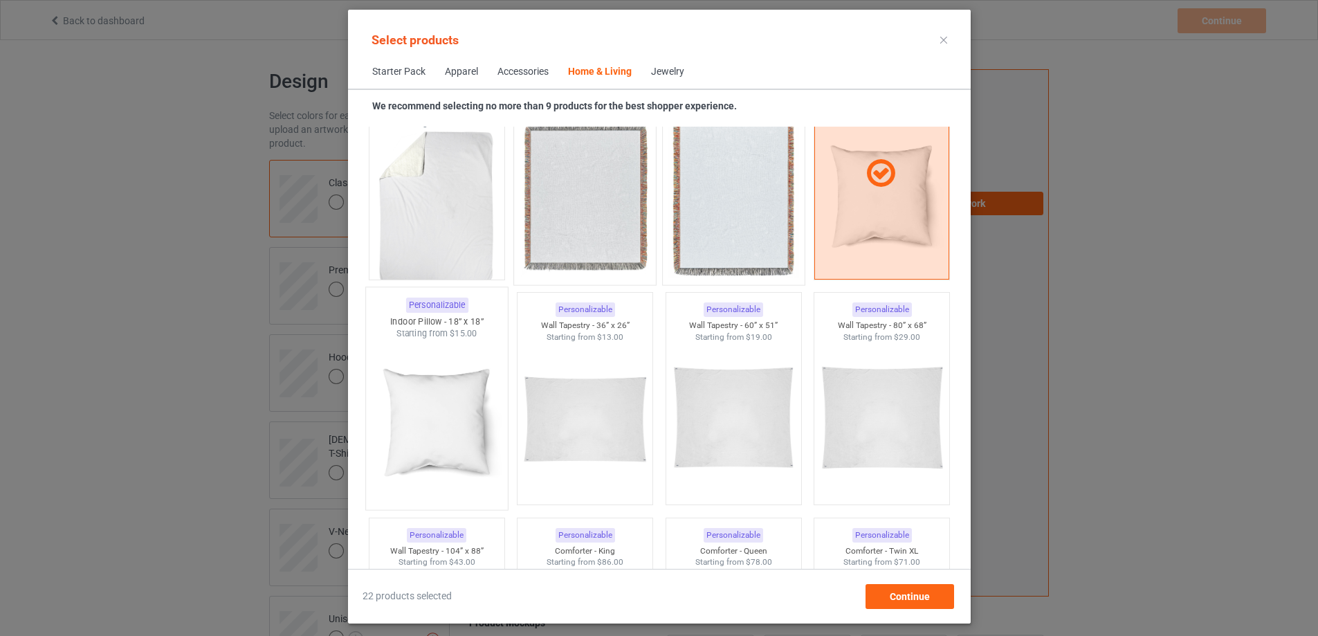
click at [450, 433] on img at bounding box center [437, 421] width 130 height 163
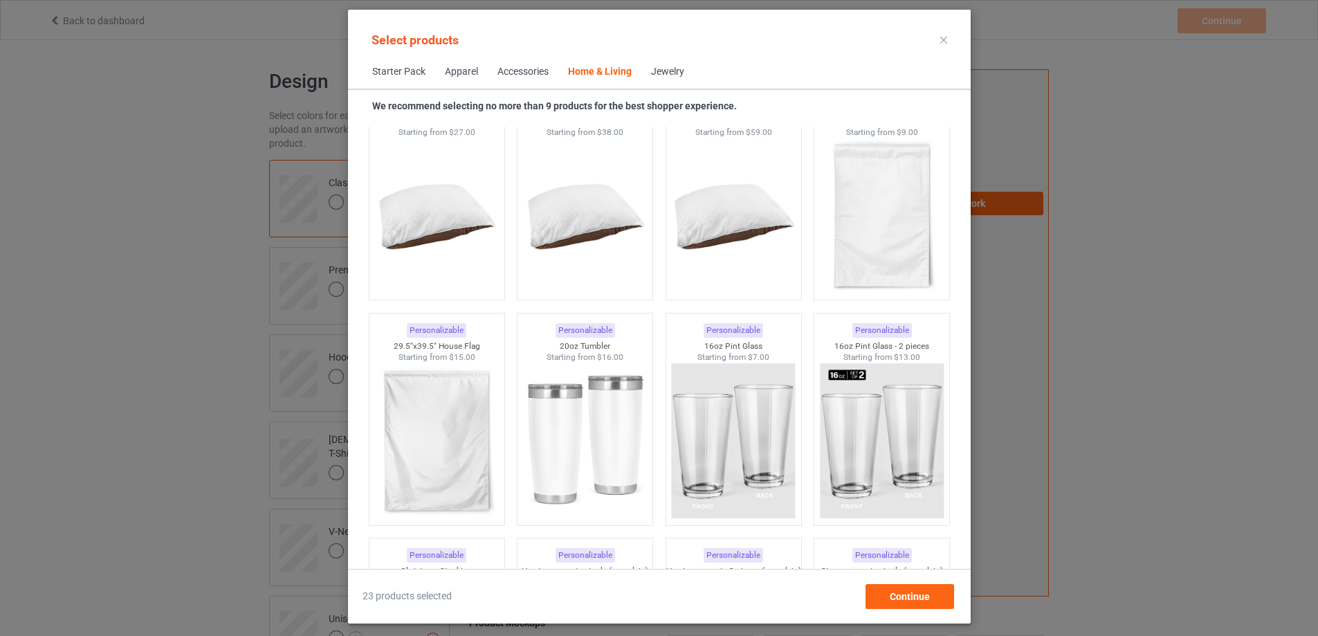
scroll to position [9151, 0]
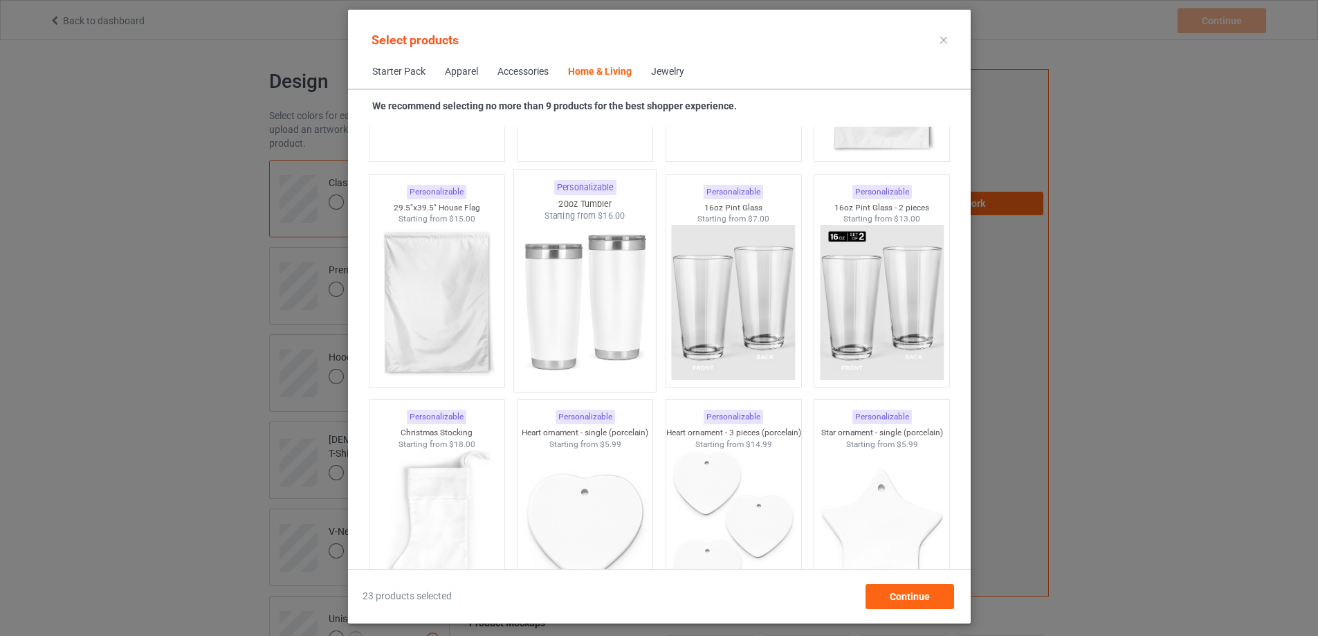
click at [613, 349] on img at bounding box center [585, 303] width 130 height 163
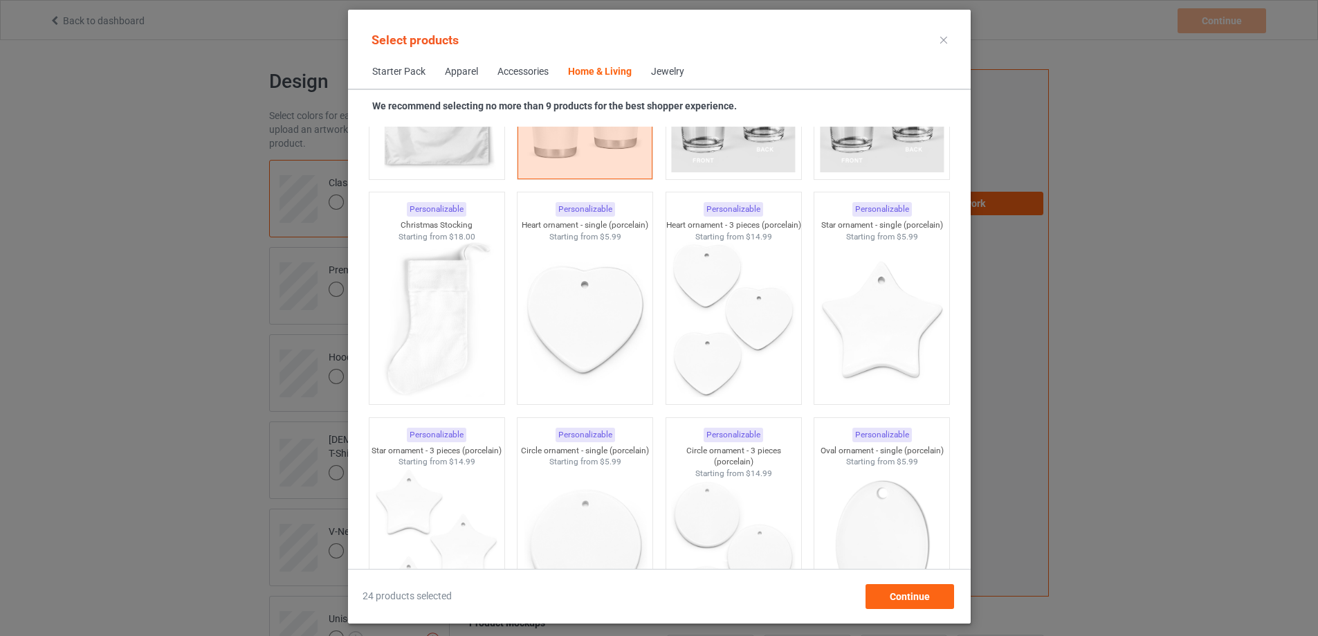
scroll to position [9428, 0]
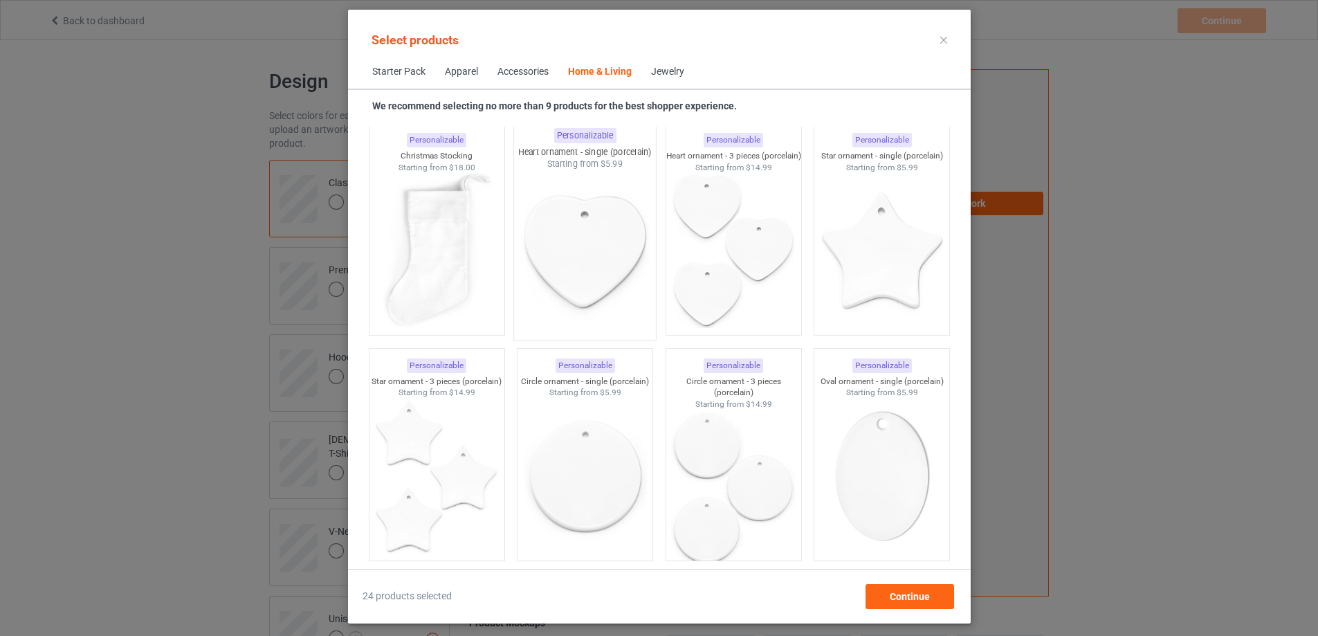
click at [606, 257] on img at bounding box center [585, 251] width 130 height 163
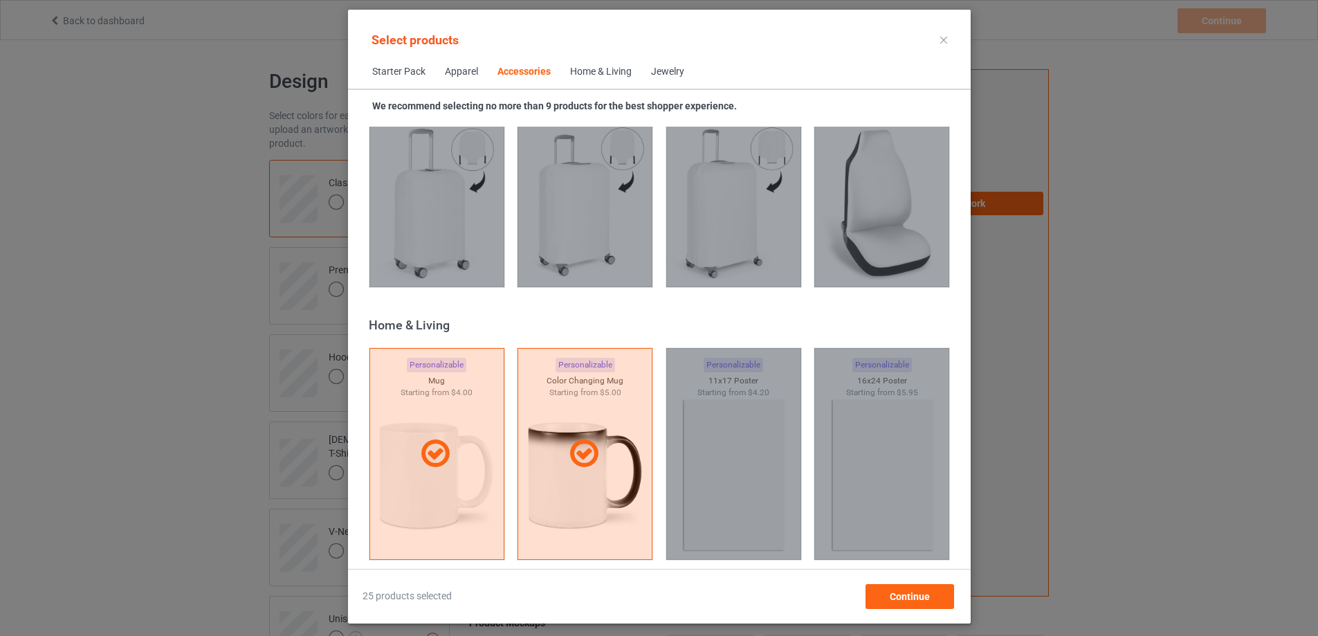
scroll to position [1154, 0]
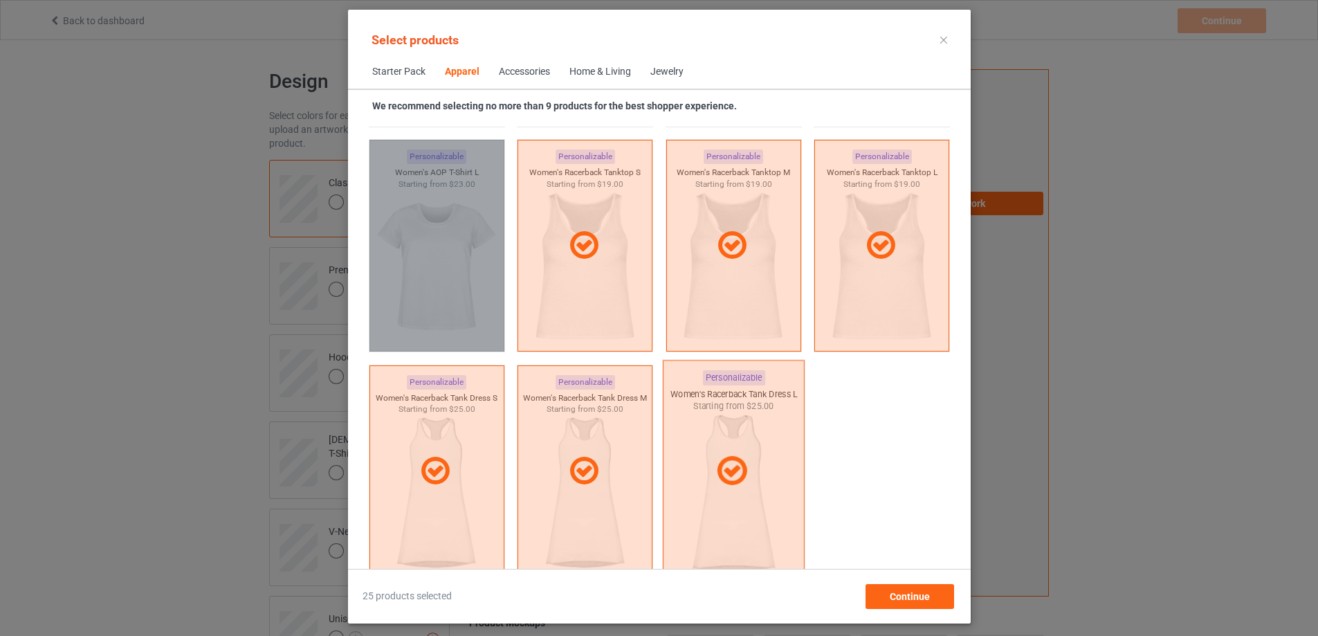
scroll to position [2698, 0]
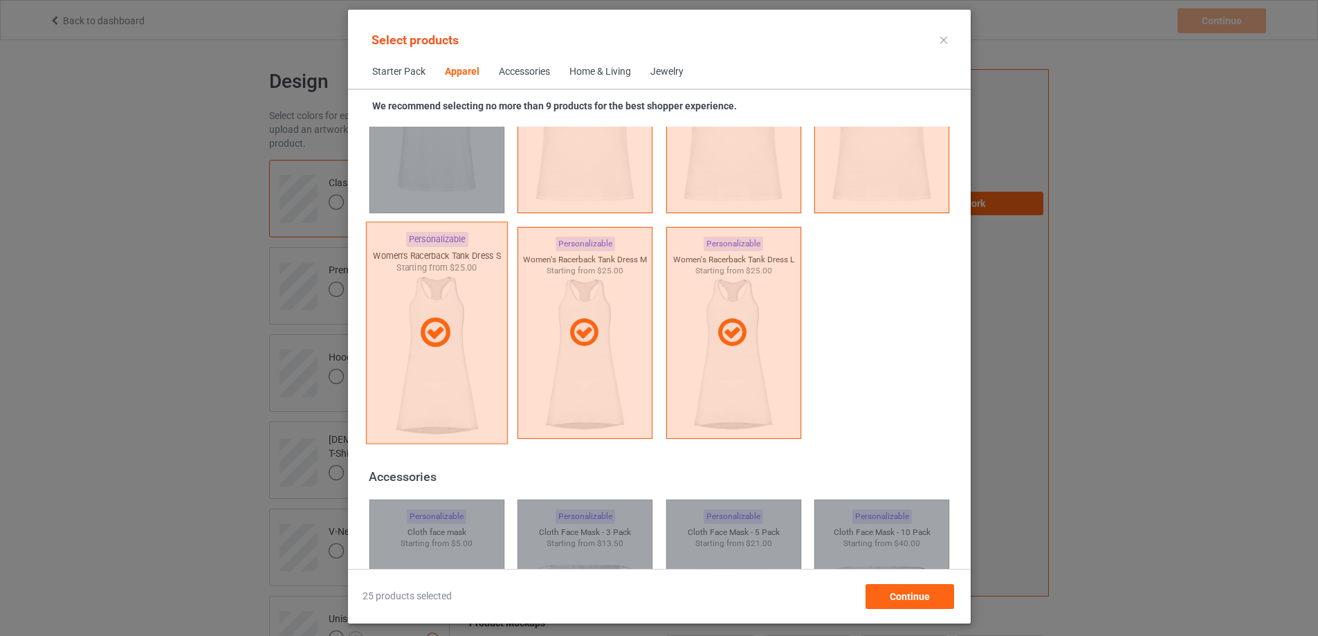
click at [447, 395] on div at bounding box center [436, 332] width 142 height 222
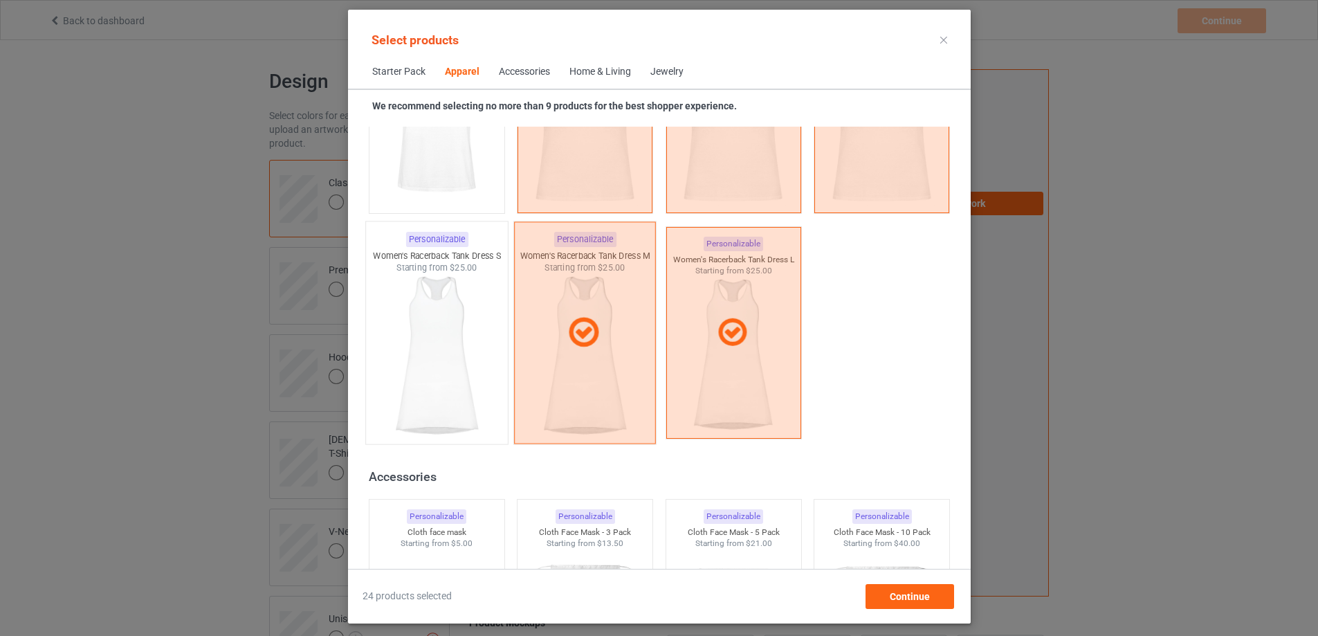
click at [567, 380] on div at bounding box center [585, 332] width 142 height 222
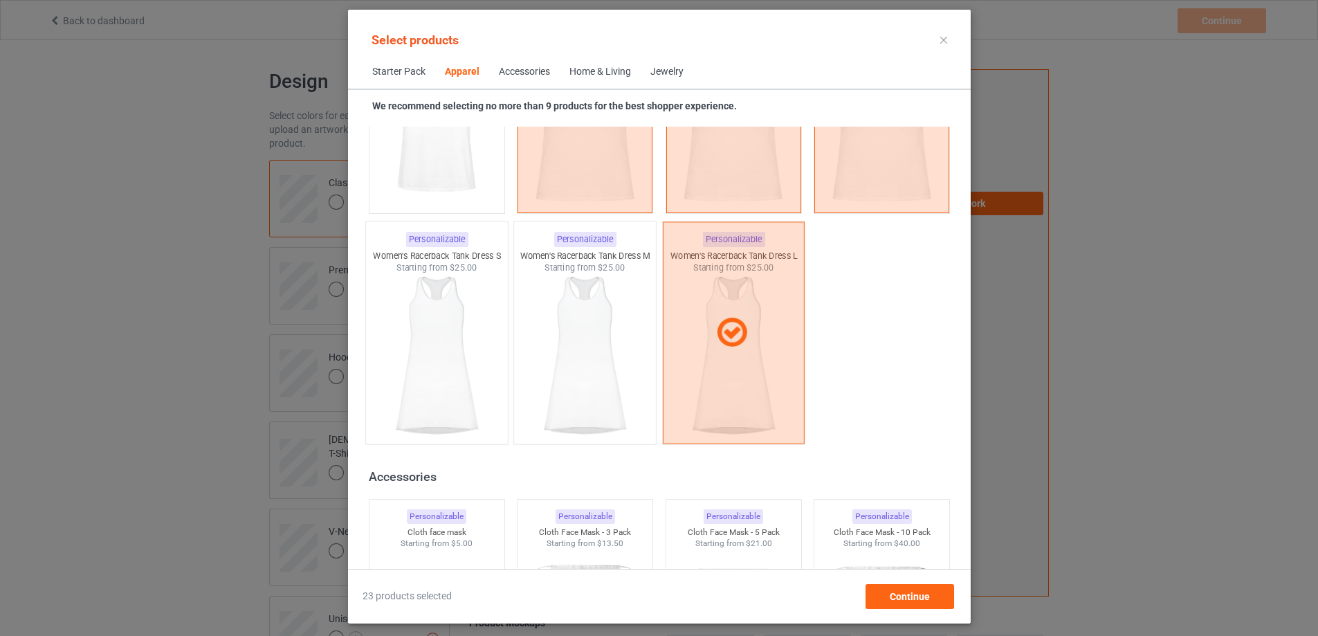
click at [717, 377] on div at bounding box center [733, 332] width 142 height 222
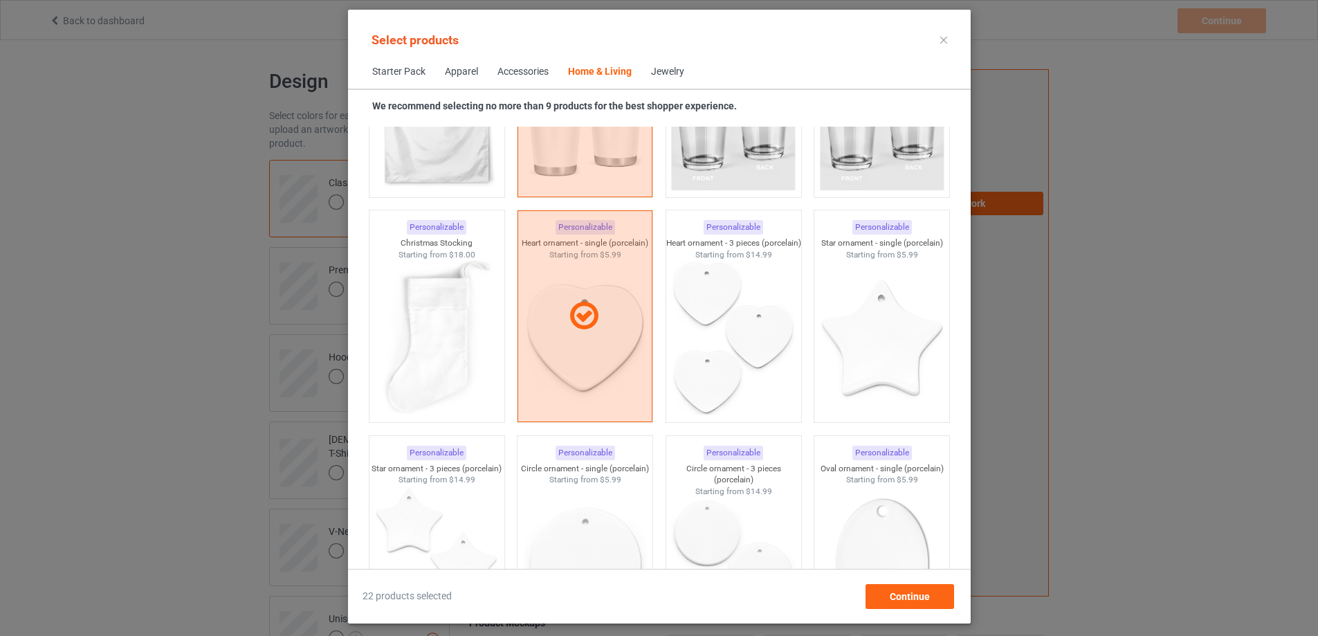
scroll to position [9548, 0]
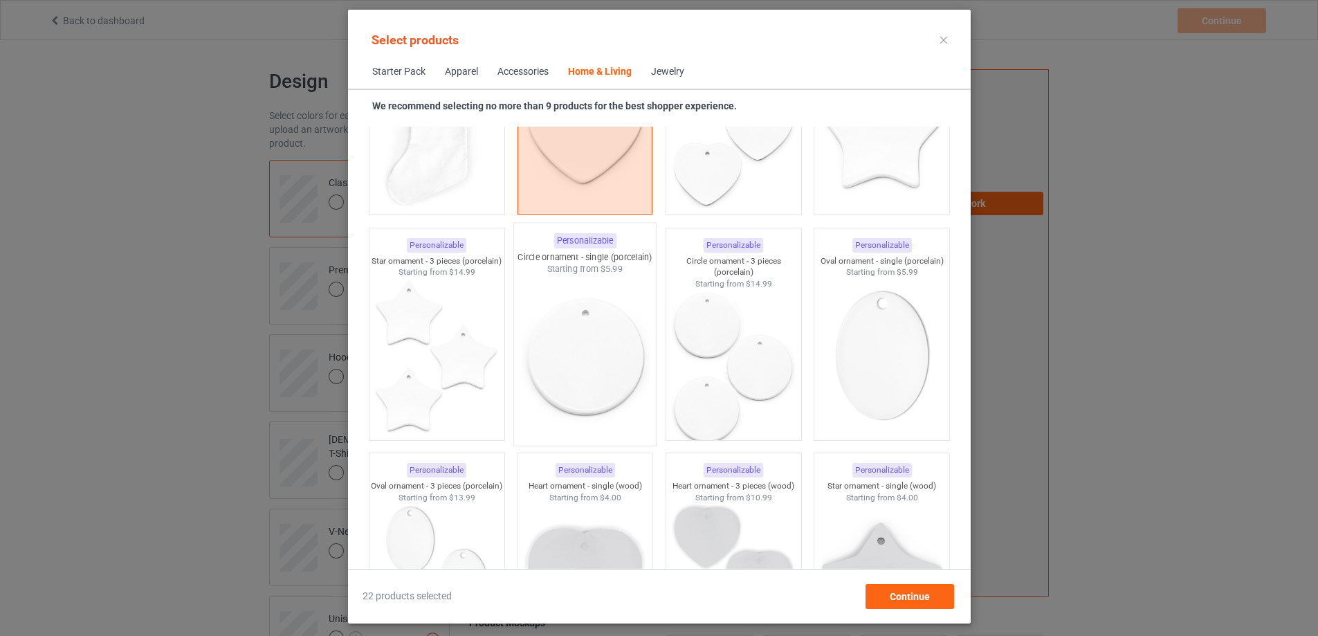
click at [598, 369] on img at bounding box center [585, 356] width 130 height 163
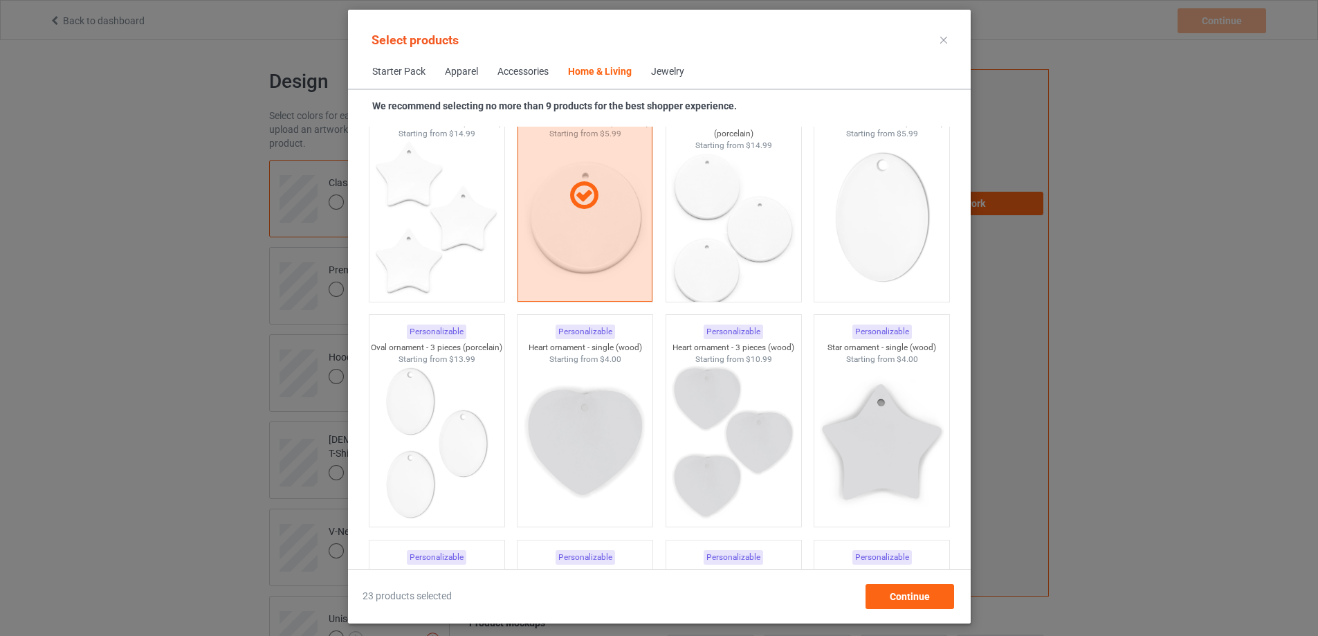
scroll to position [9479, 0]
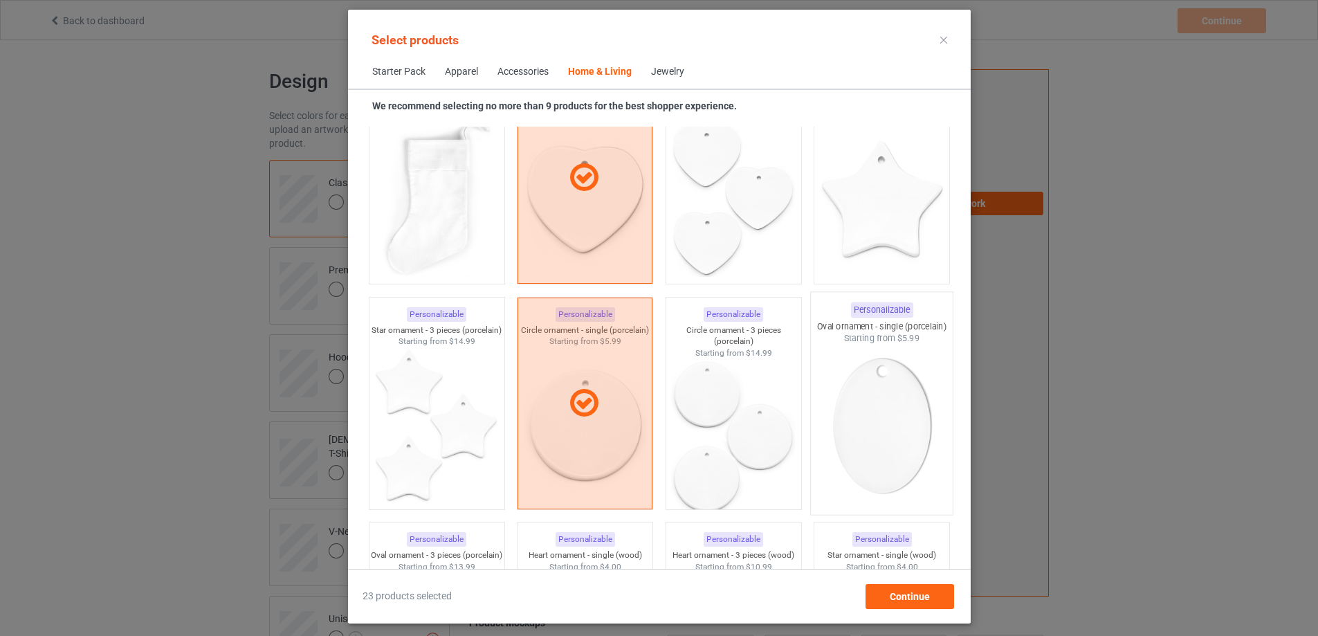
click at [901, 441] on img at bounding box center [881, 426] width 130 height 163
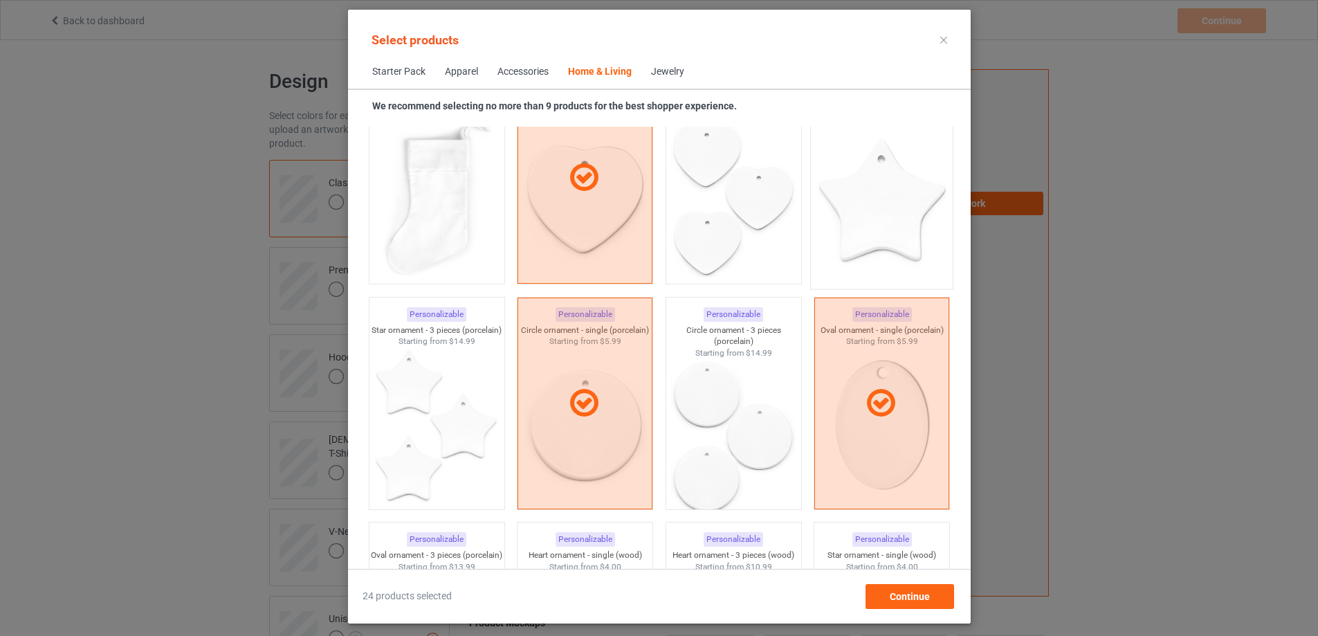
click at [884, 226] on img at bounding box center [881, 200] width 130 height 163
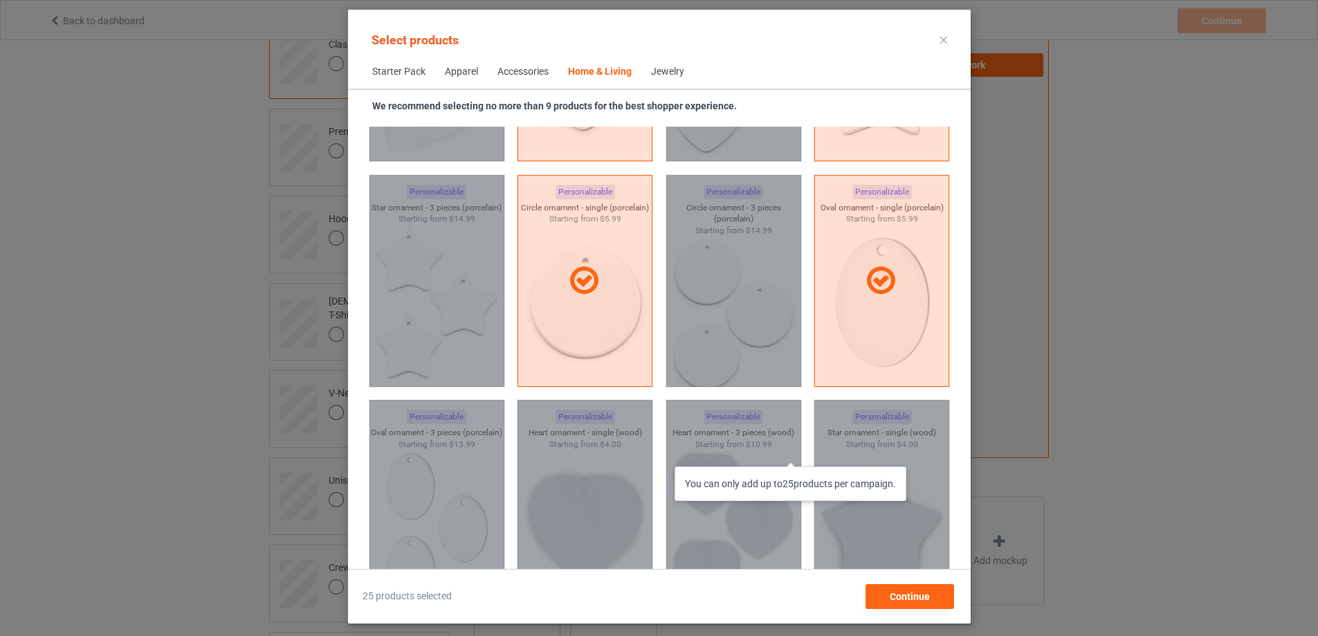
scroll to position [9324, 0]
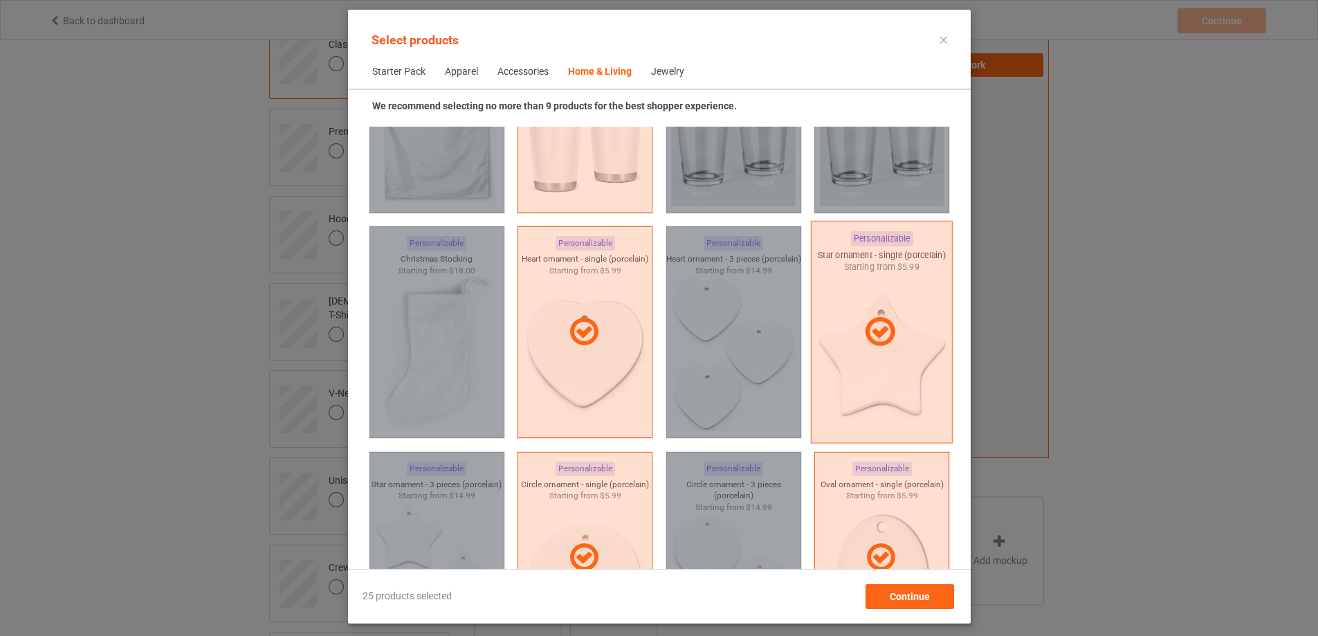
click at [896, 376] on div at bounding box center [882, 332] width 142 height 222
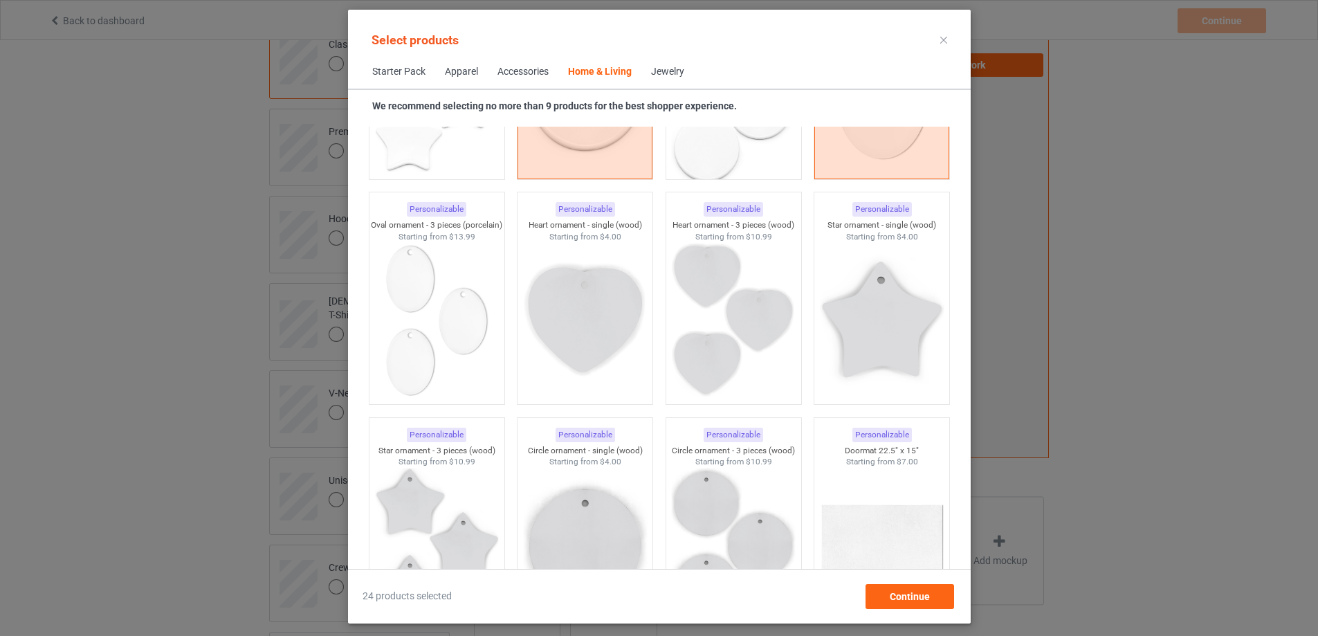
scroll to position [9532, 0]
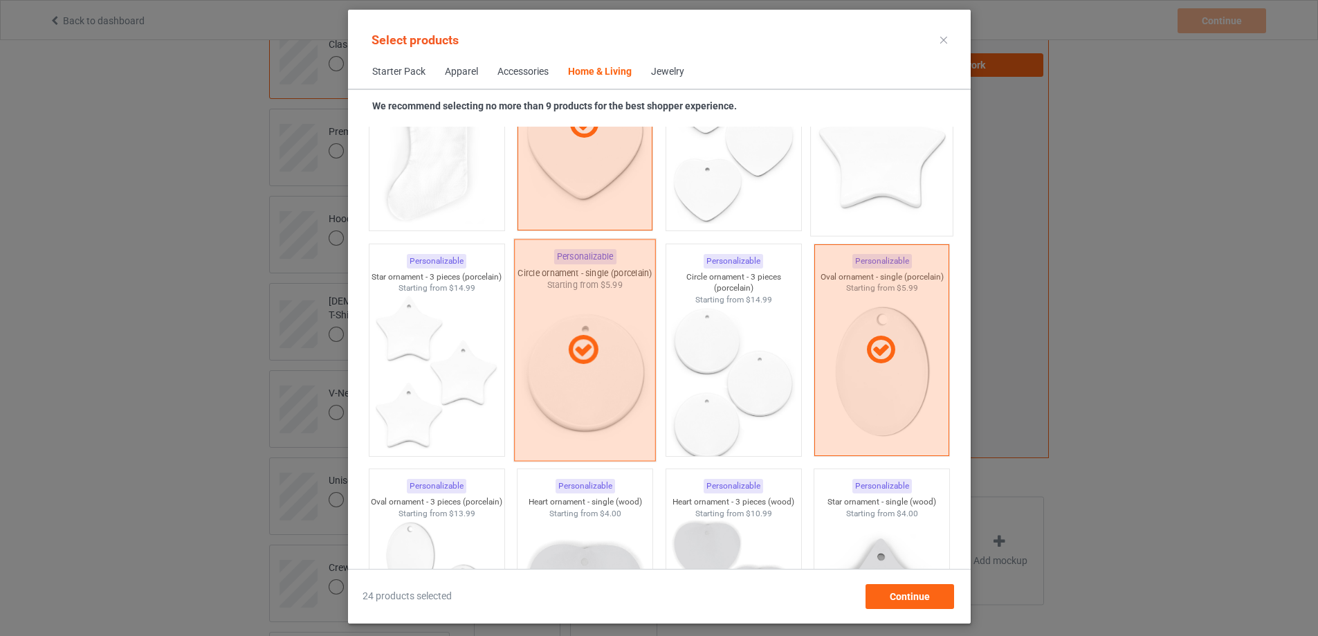
drag, startPoint x: 606, startPoint y: 374, endPoint x: 631, endPoint y: 376, distance: 25.0
click at [606, 374] on div at bounding box center [585, 350] width 142 height 222
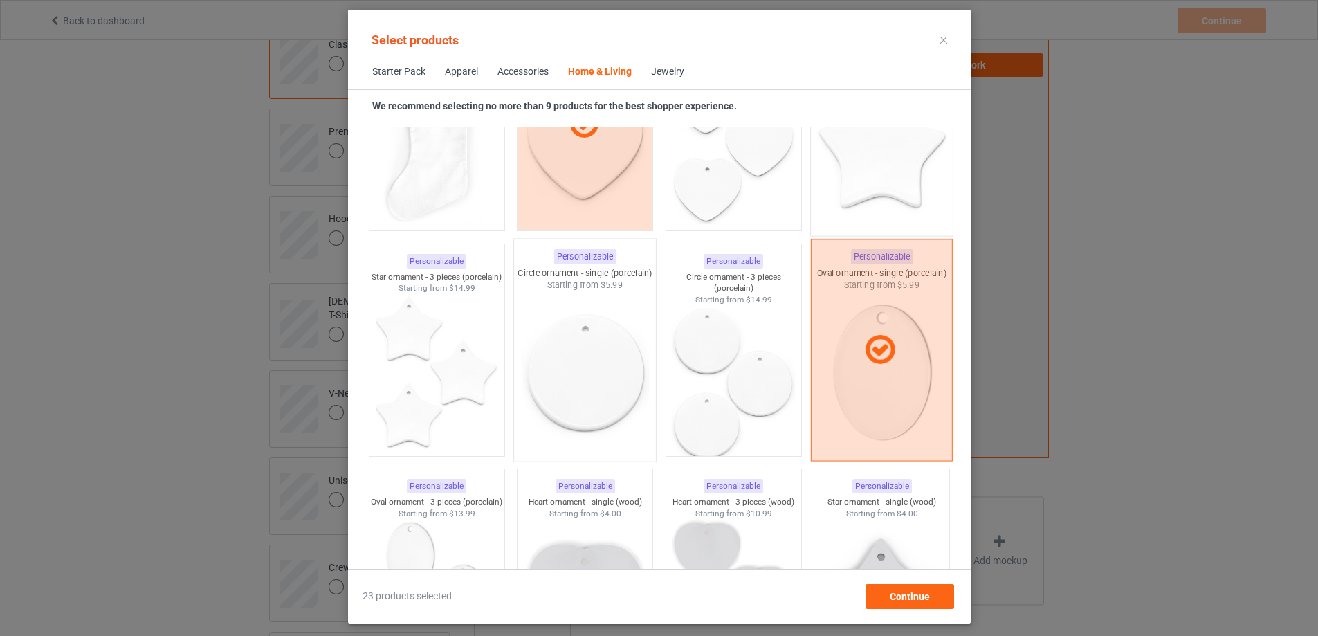
click at [879, 379] on div at bounding box center [882, 350] width 142 height 222
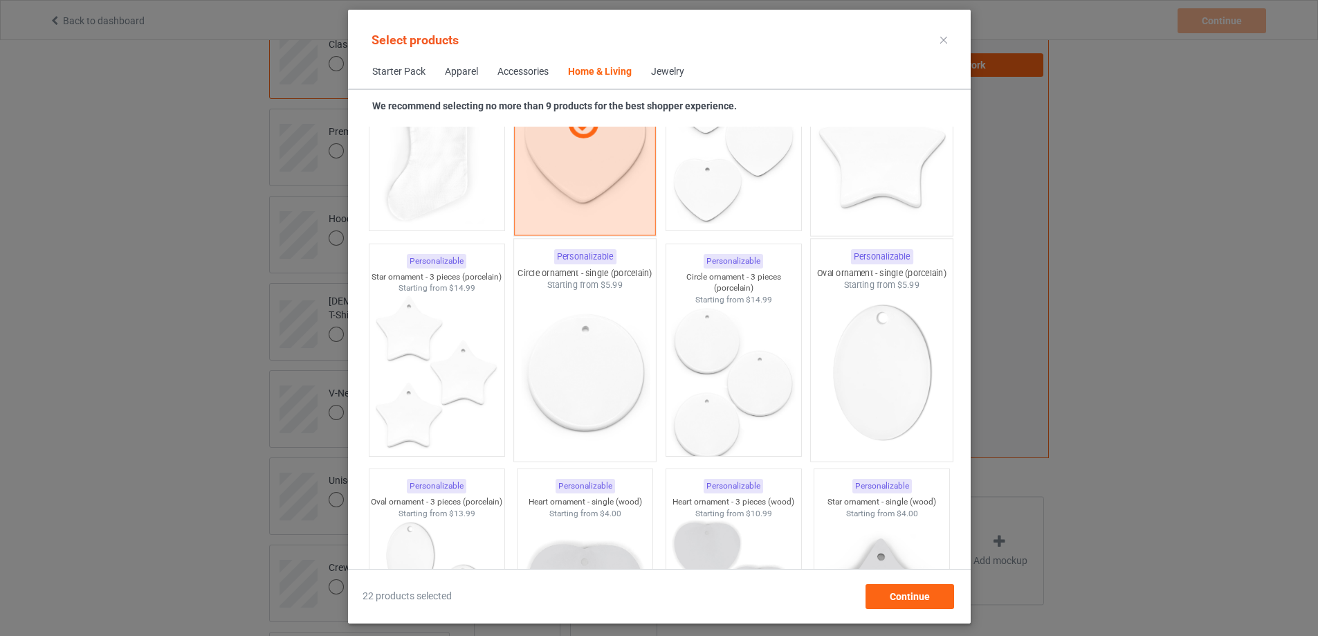
click at [557, 181] on div at bounding box center [585, 125] width 142 height 222
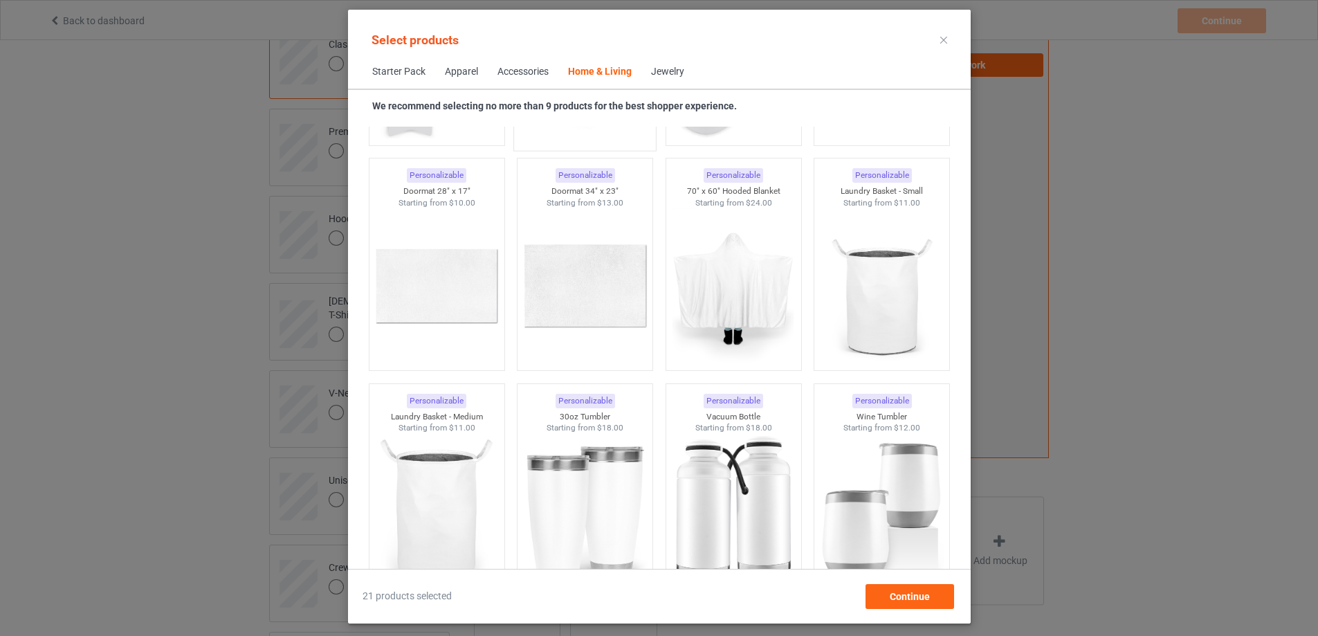
scroll to position [10570, 0]
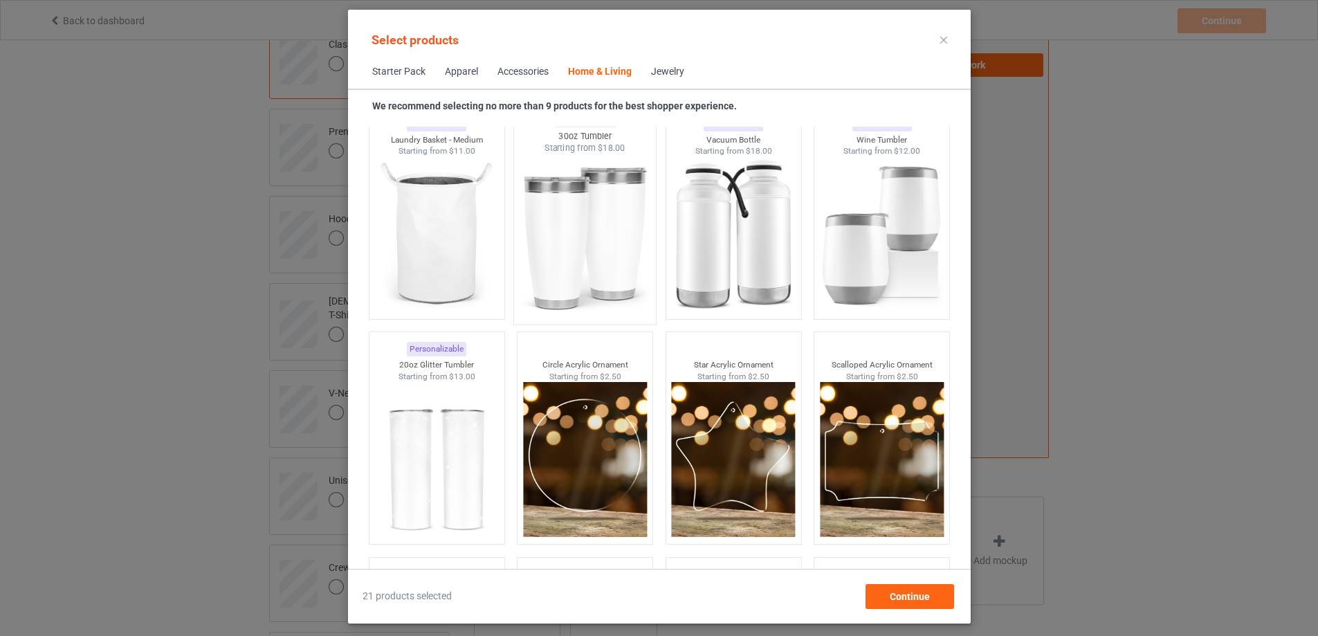
click at [590, 262] on img at bounding box center [585, 235] width 130 height 163
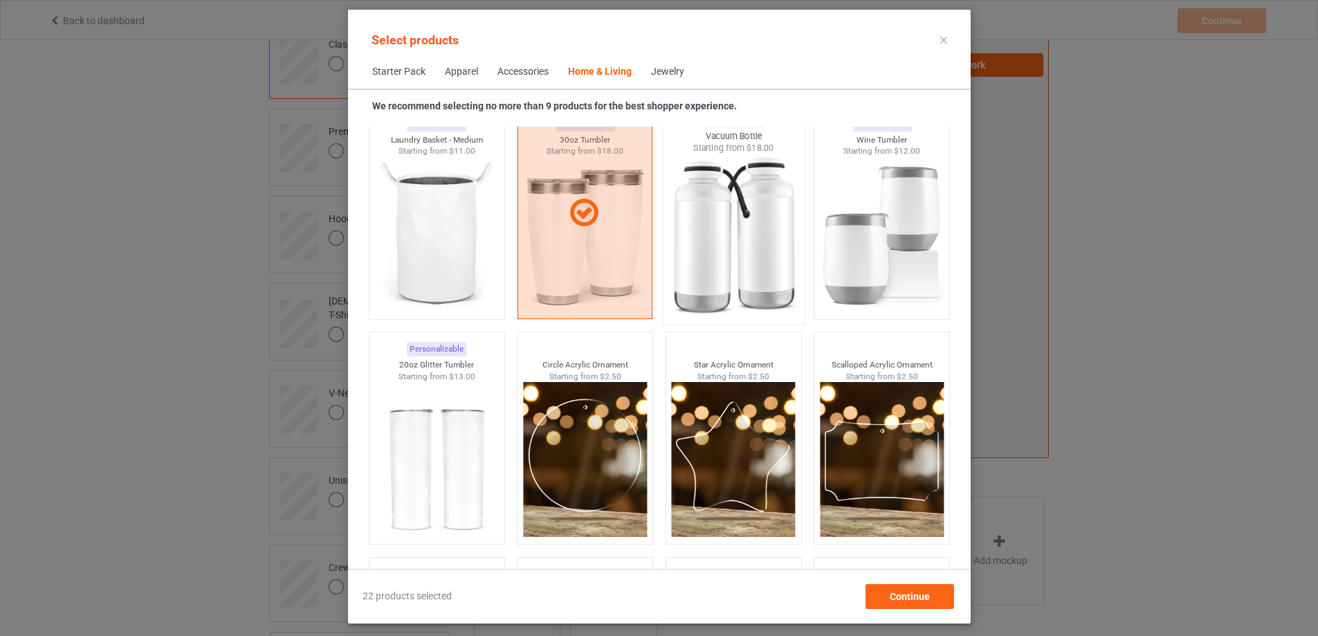
click at [718, 244] on img at bounding box center [733, 235] width 130 height 163
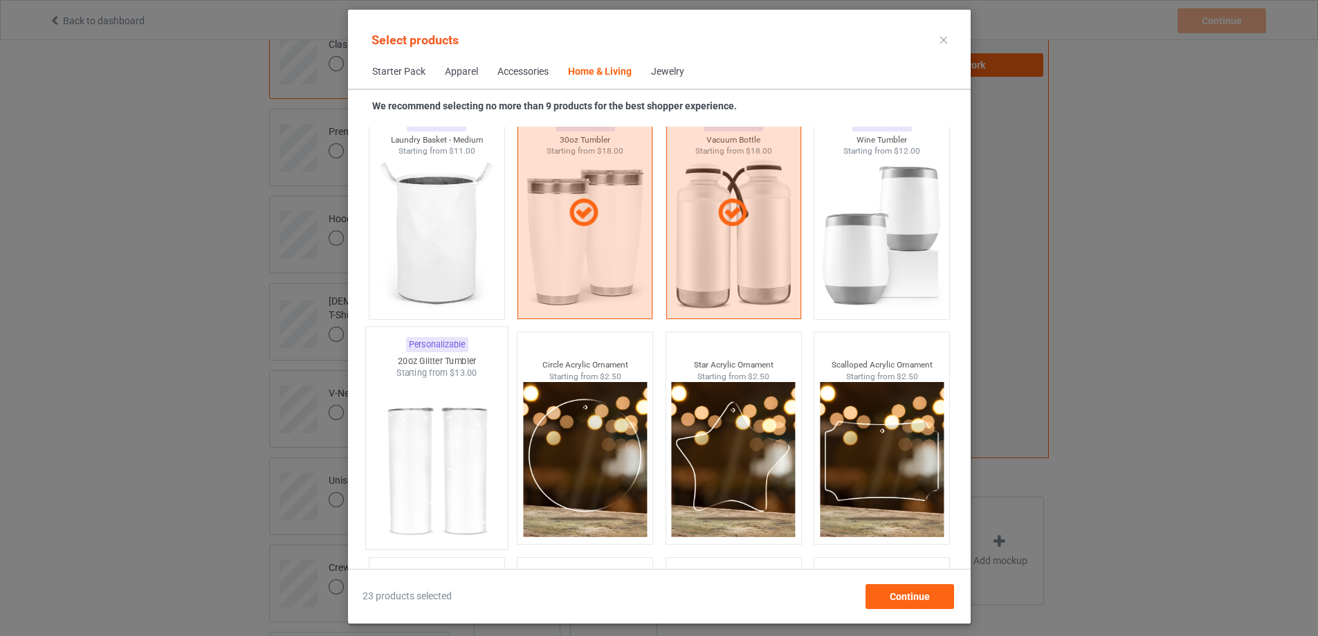
click at [422, 502] on img at bounding box center [437, 460] width 130 height 163
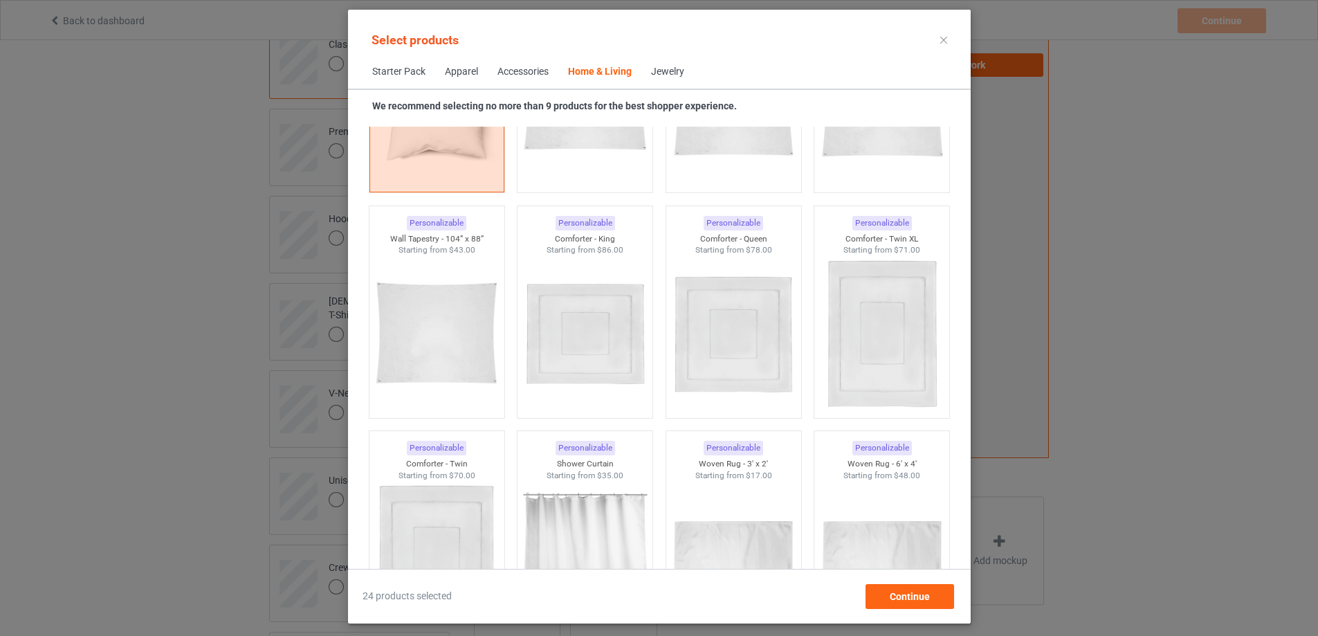
scroll to position [6903, 0]
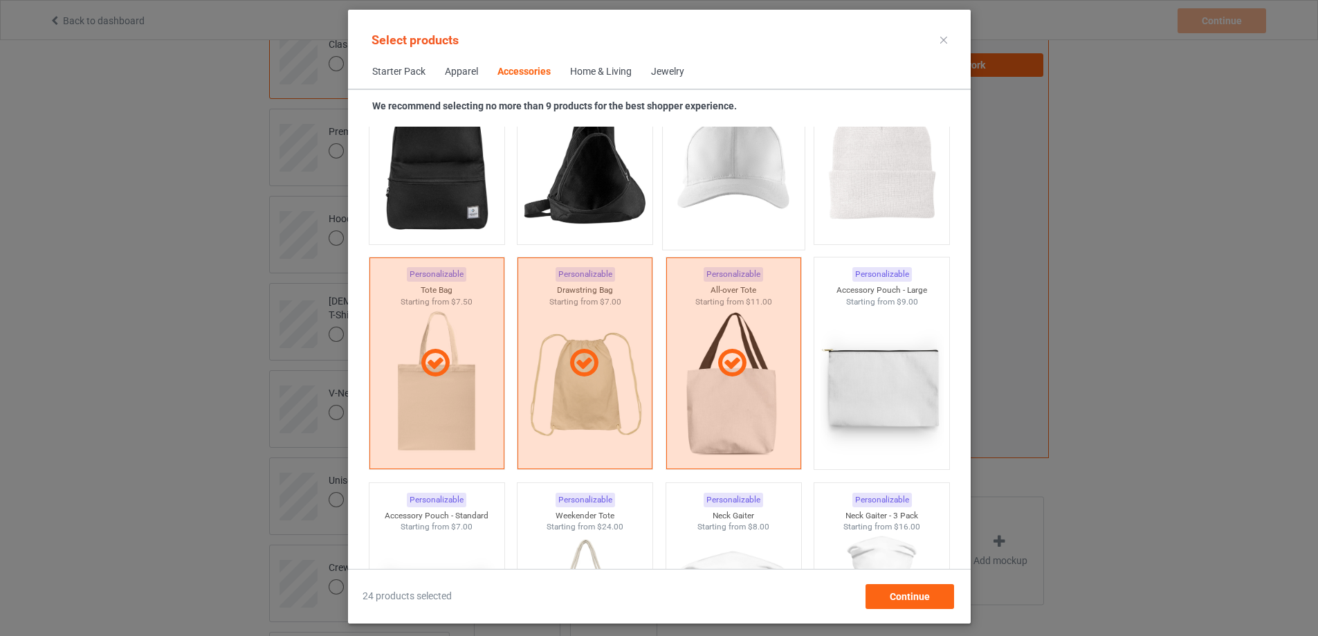
scroll to position [3789, 0]
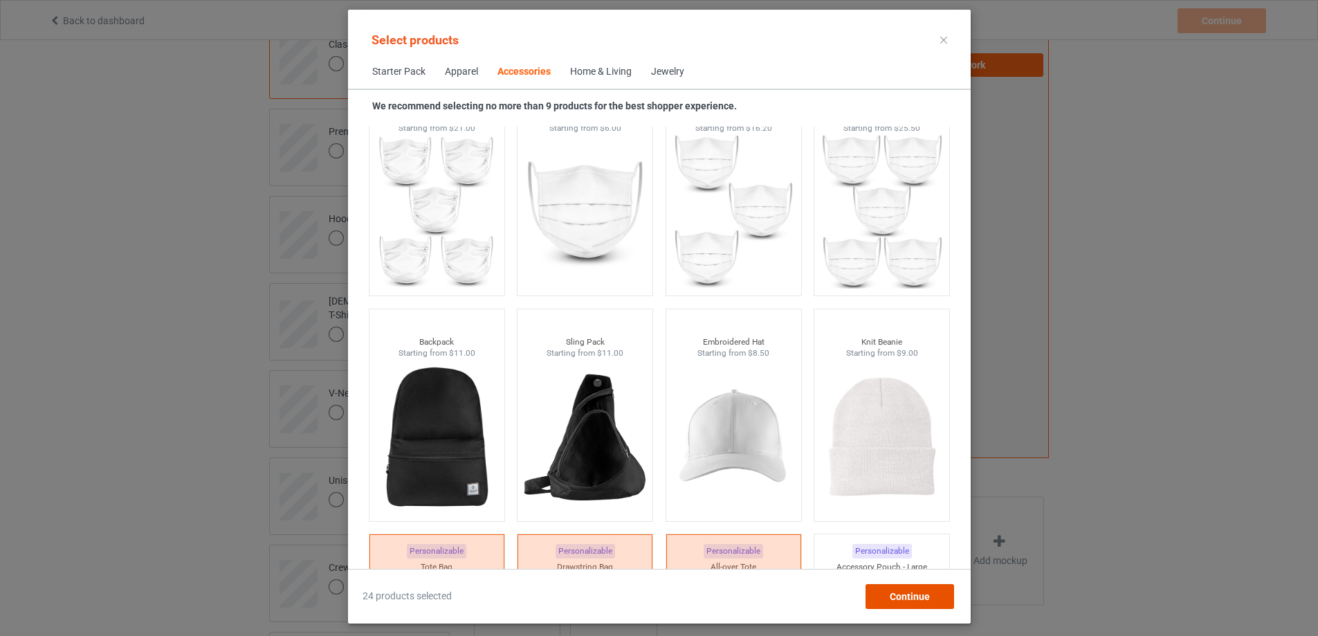
click at [929, 591] on span "Continue" at bounding box center [909, 596] width 40 height 11
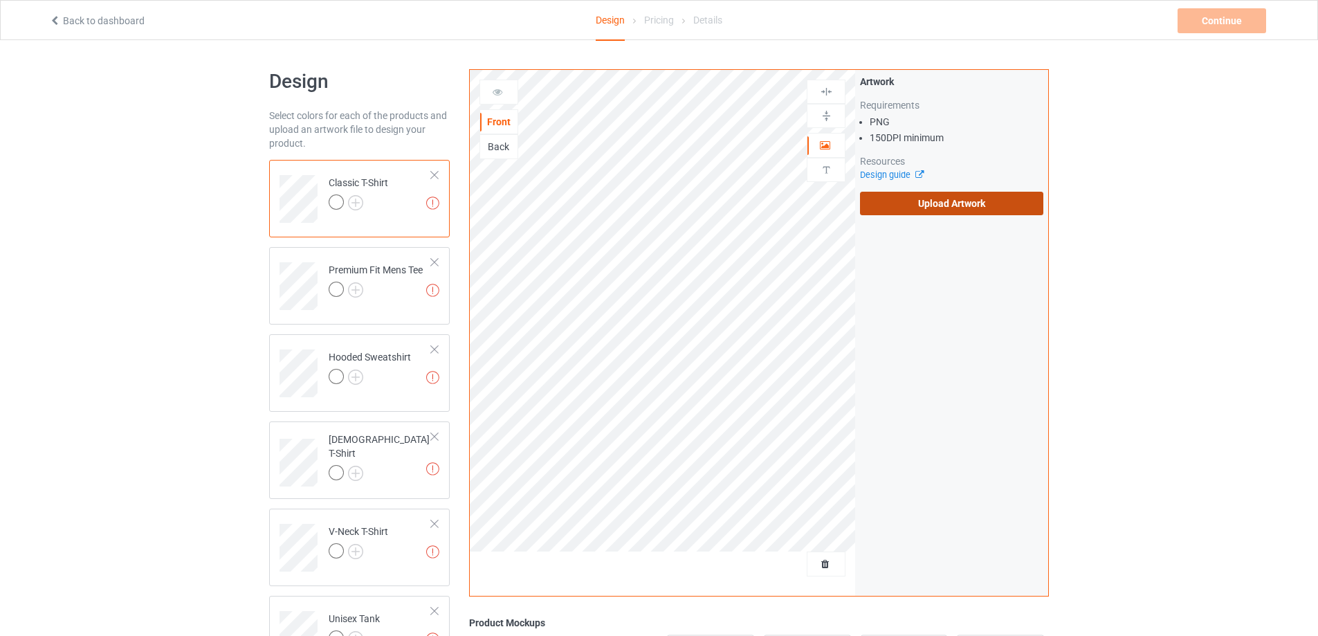
click at [940, 203] on label "Upload Artwork" at bounding box center [951, 204] width 183 height 24
click at [0, 0] on input "Upload Artwork" at bounding box center [0, 0] width 0 height 0
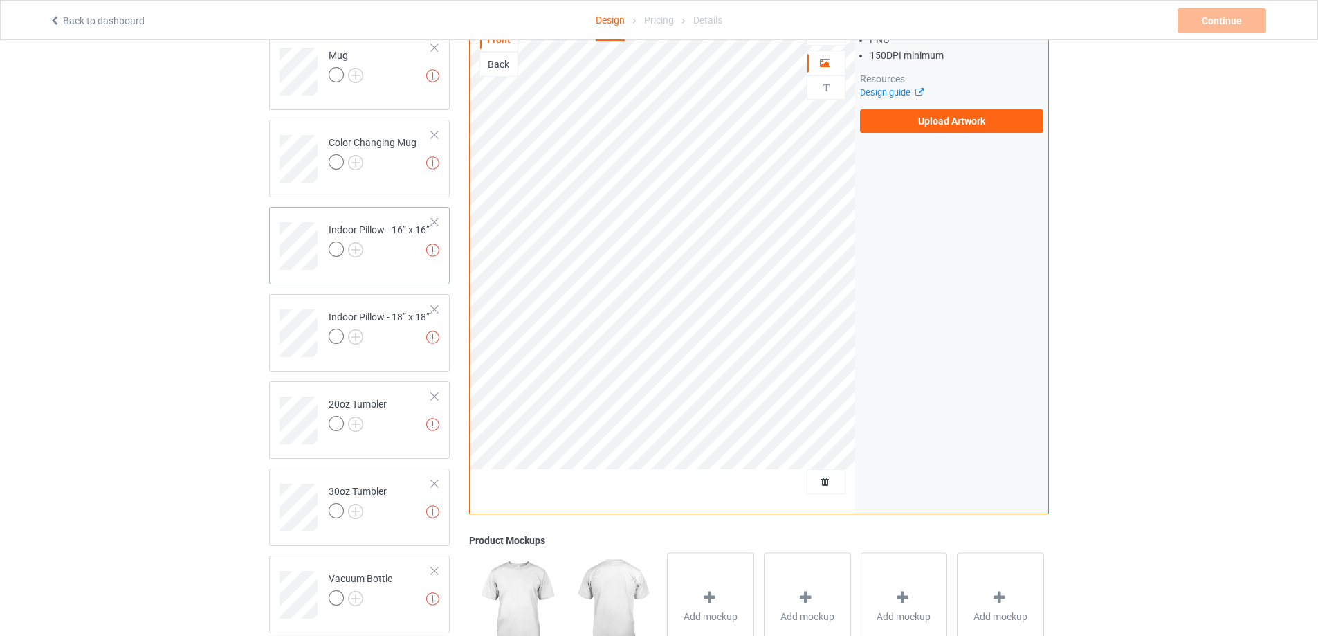
scroll to position [1661, 0]
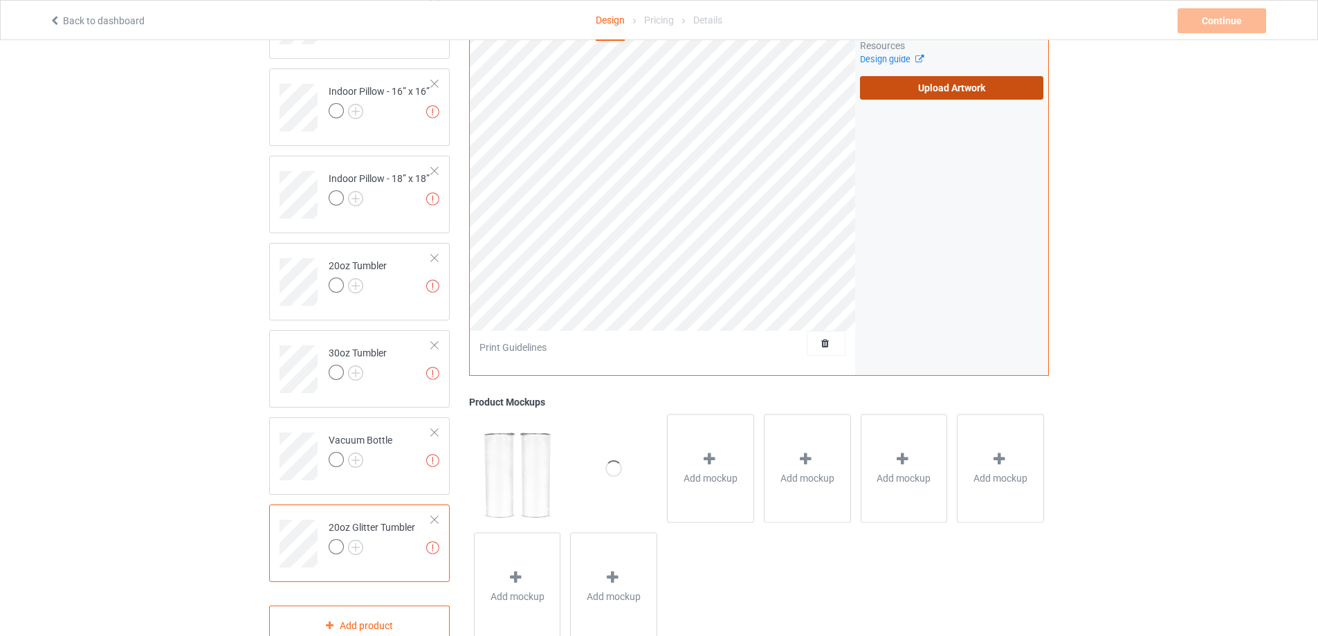
click at [971, 91] on label "Upload Artwork" at bounding box center [951, 88] width 183 height 24
click at [0, 0] on input "Upload Artwork" at bounding box center [0, 0] width 0 height 0
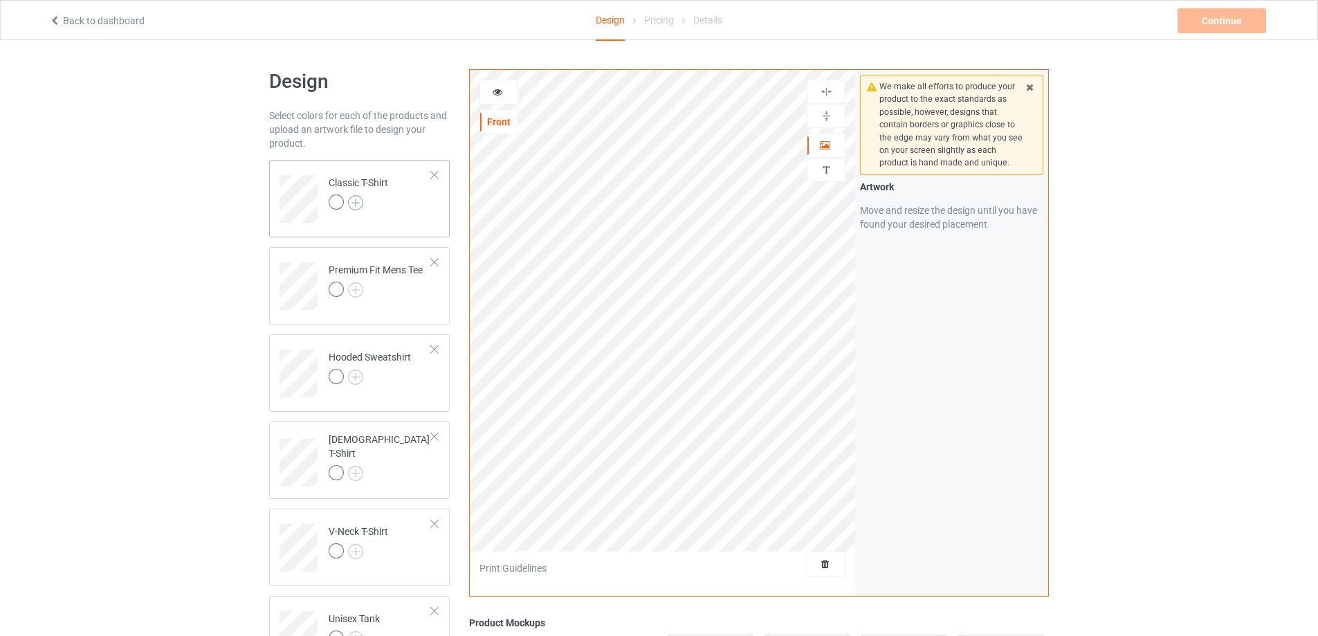
click at [358, 204] on img at bounding box center [355, 202] width 15 height 15
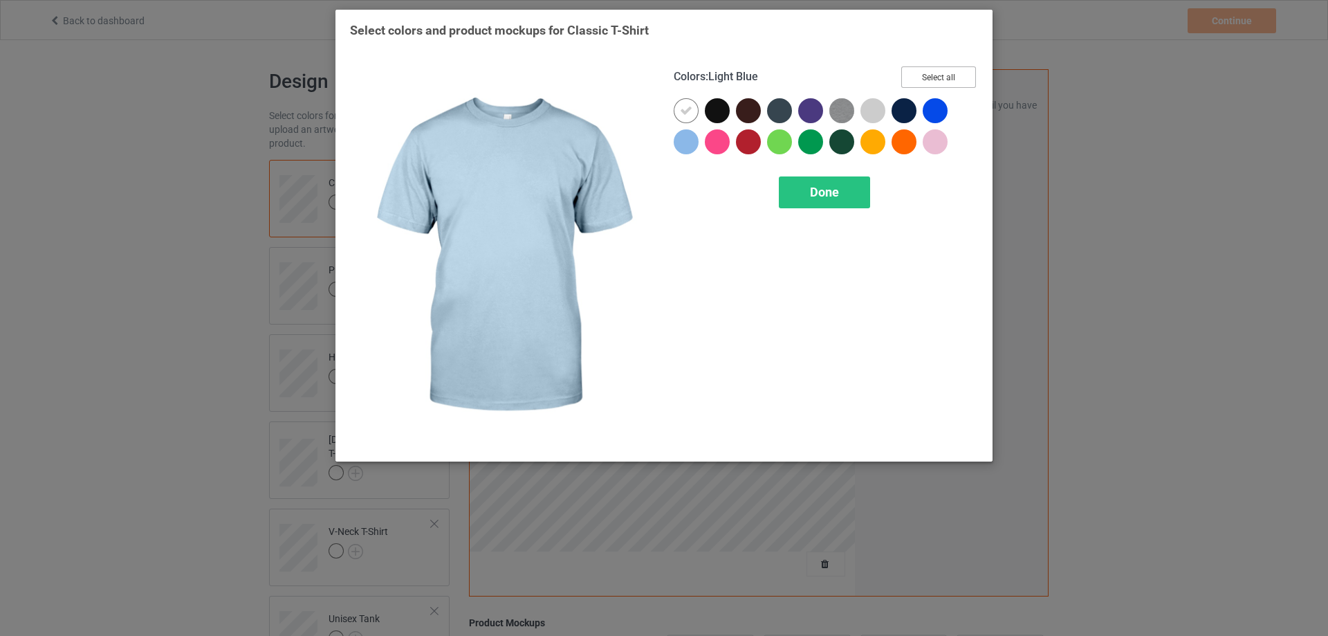
click at [955, 76] on button "Select all" at bounding box center [939, 76] width 75 height 21
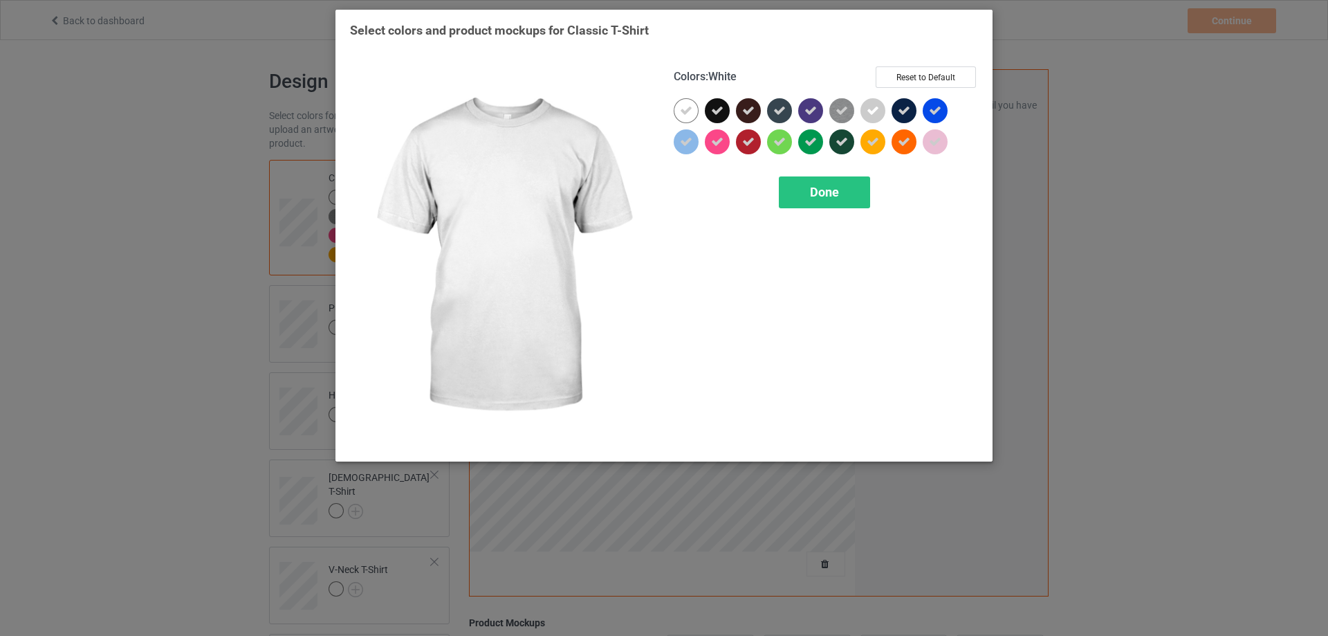
click at [688, 110] on icon at bounding box center [686, 110] width 12 height 12
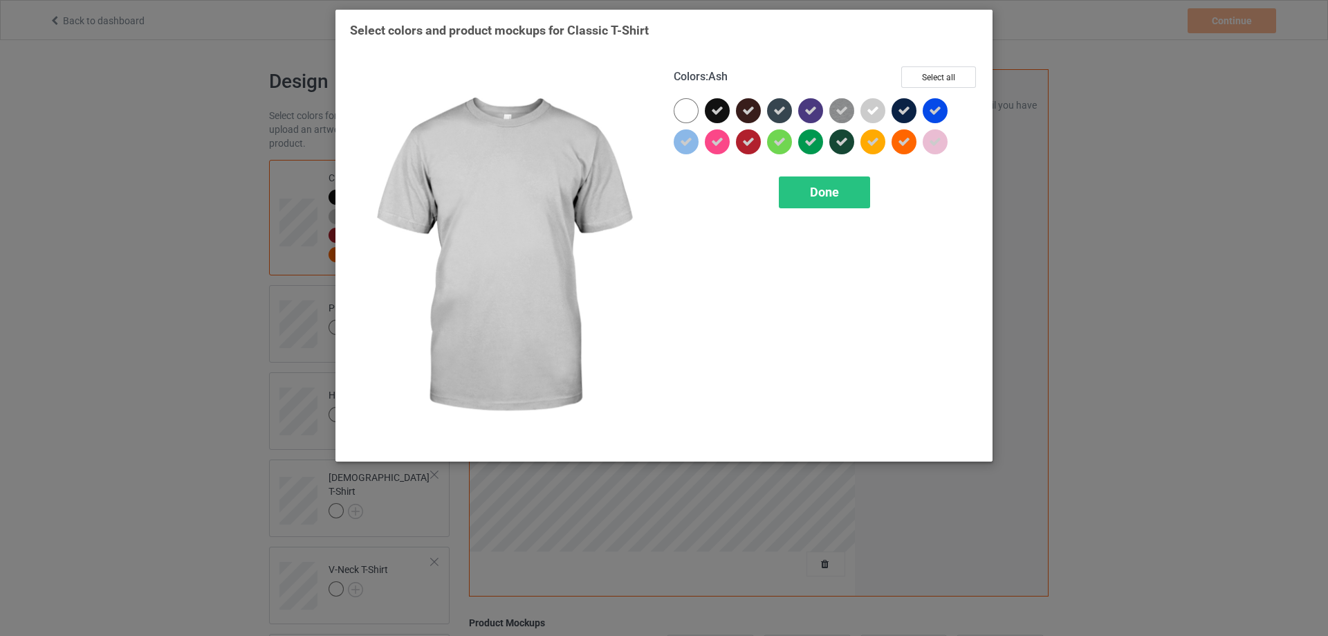
click at [870, 115] on icon at bounding box center [873, 110] width 12 height 12
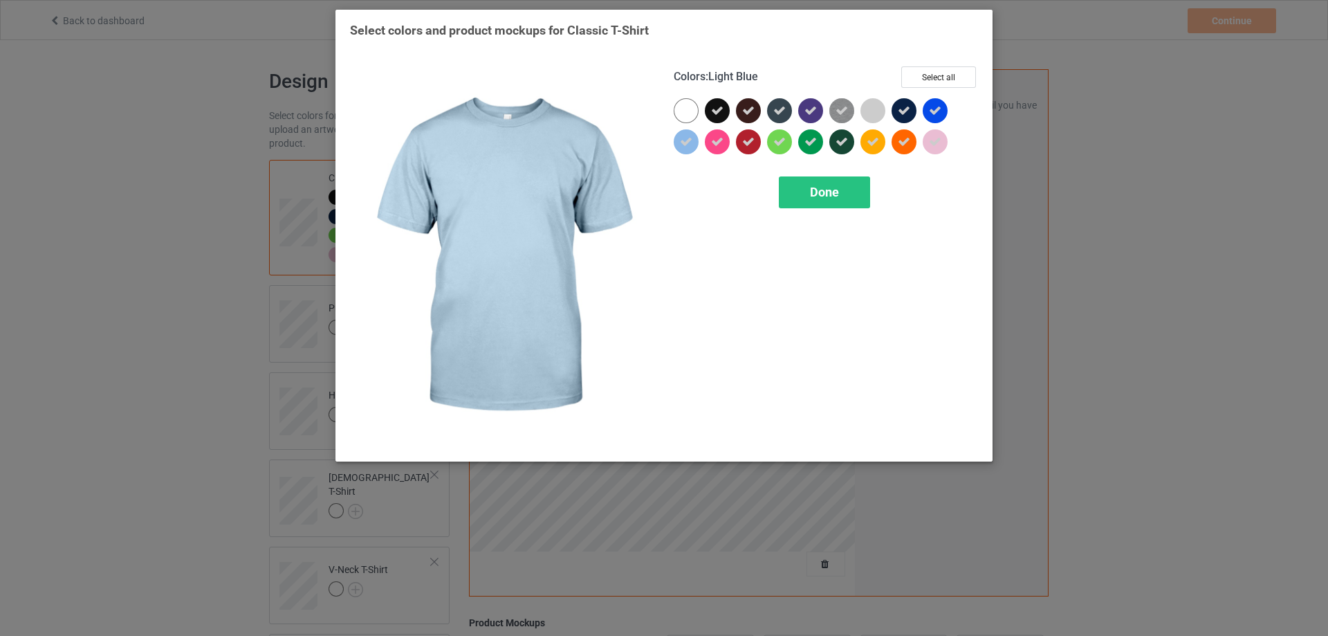
click at [681, 147] on icon at bounding box center [686, 142] width 12 height 12
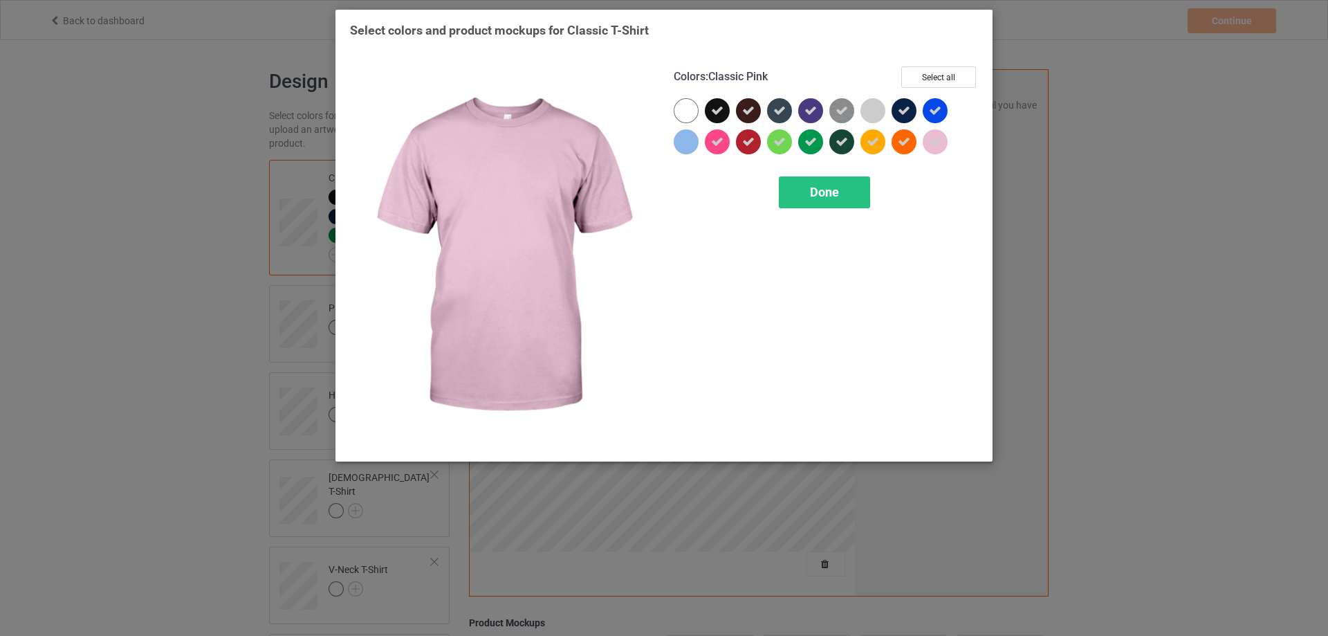
click at [944, 142] on div at bounding box center [935, 141] width 25 height 25
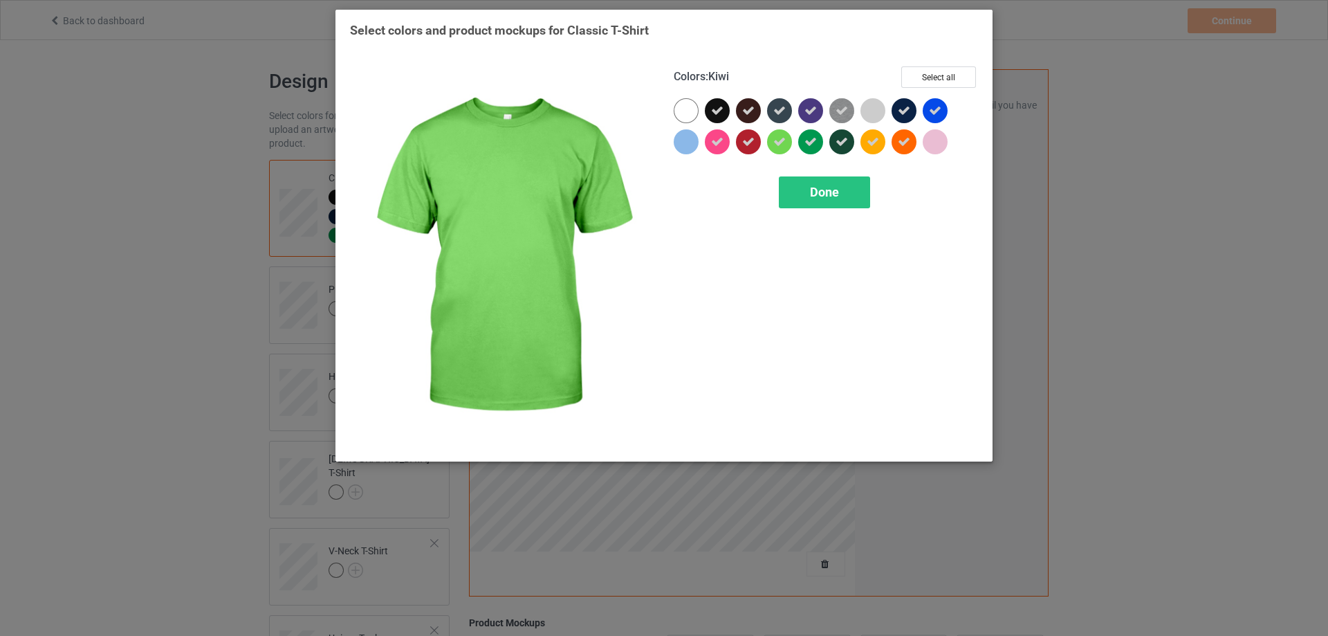
click at [776, 143] on icon at bounding box center [780, 142] width 12 height 12
click at [834, 199] on span "Done" at bounding box center [824, 192] width 29 height 15
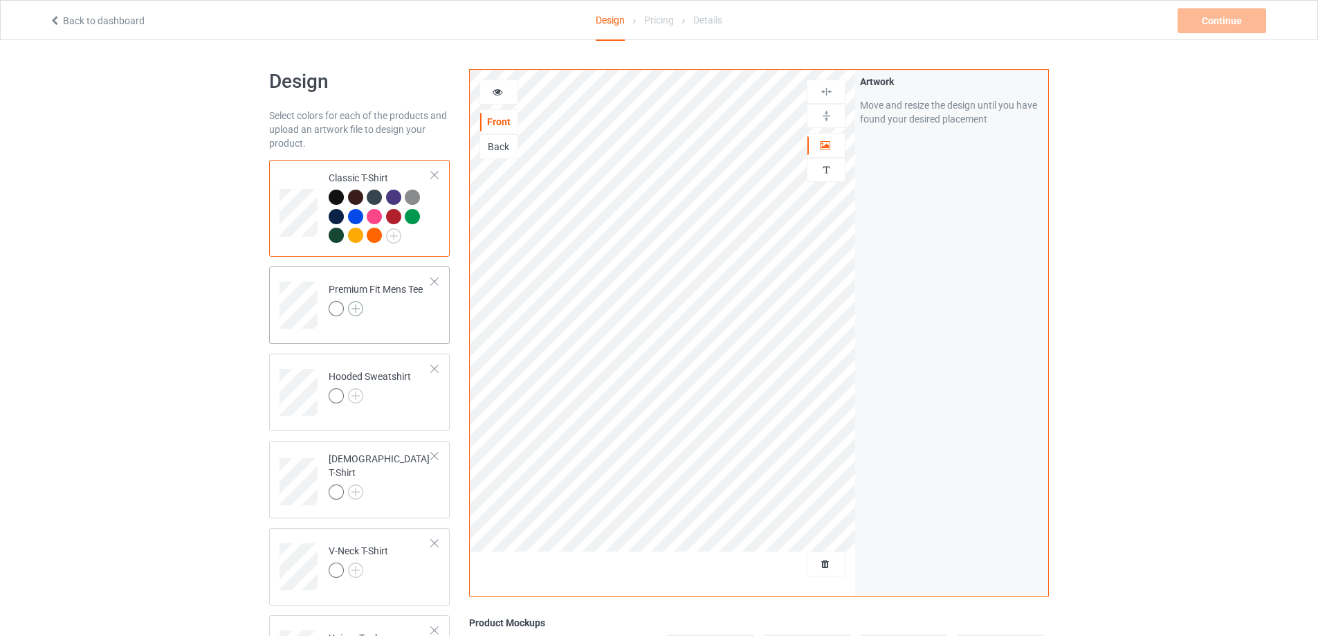
click at [356, 310] on img at bounding box center [355, 308] width 15 height 15
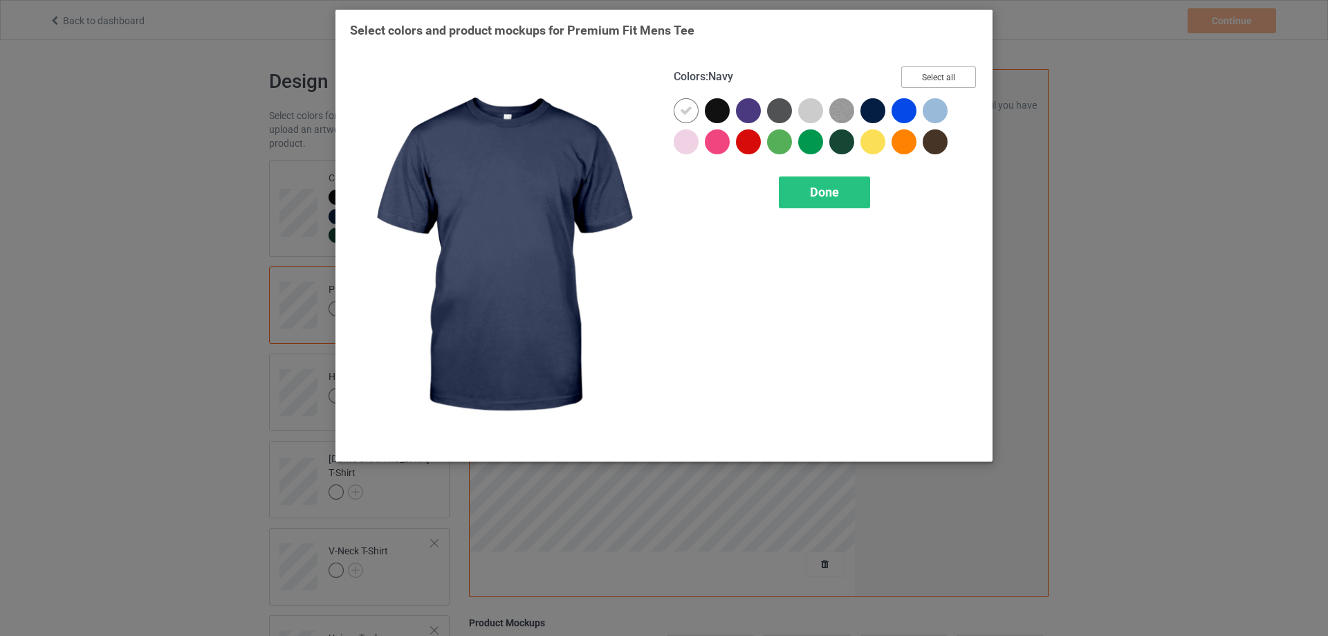
click at [946, 72] on button "Select all" at bounding box center [939, 76] width 75 height 21
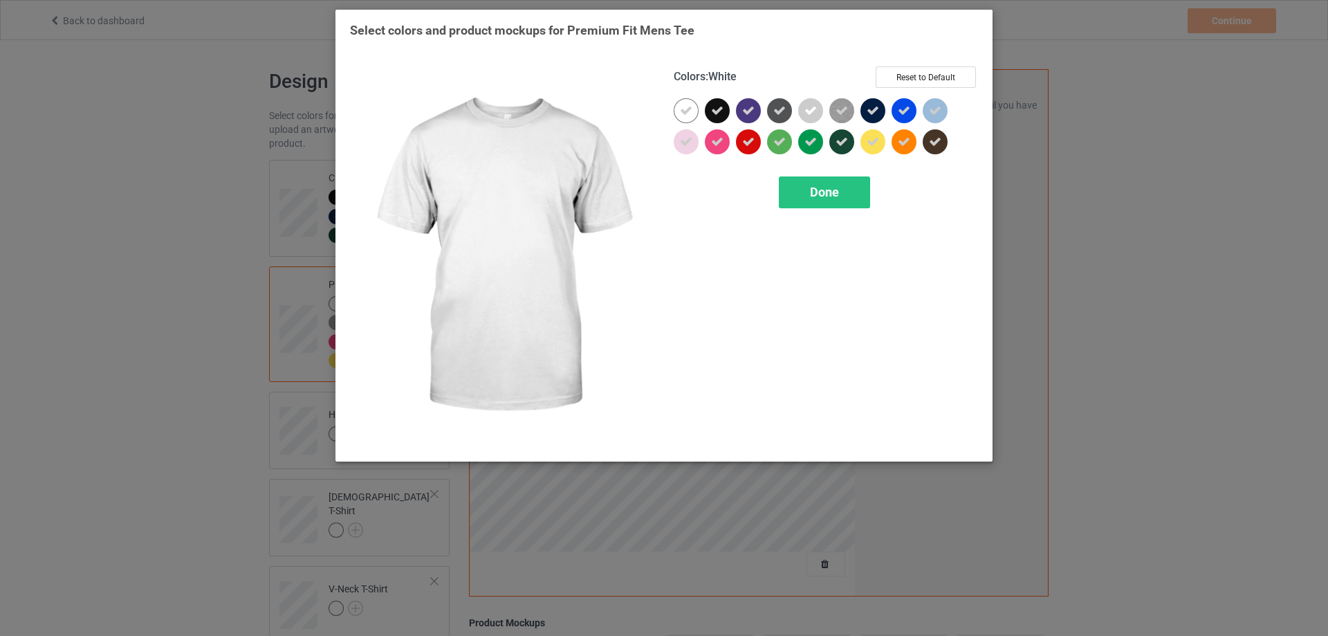
drag, startPoint x: 684, startPoint y: 111, endPoint x: 739, endPoint y: 120, distance: 56.0
click at [685, 111] on icon at bounding box center [686, 110] width 12 height 12
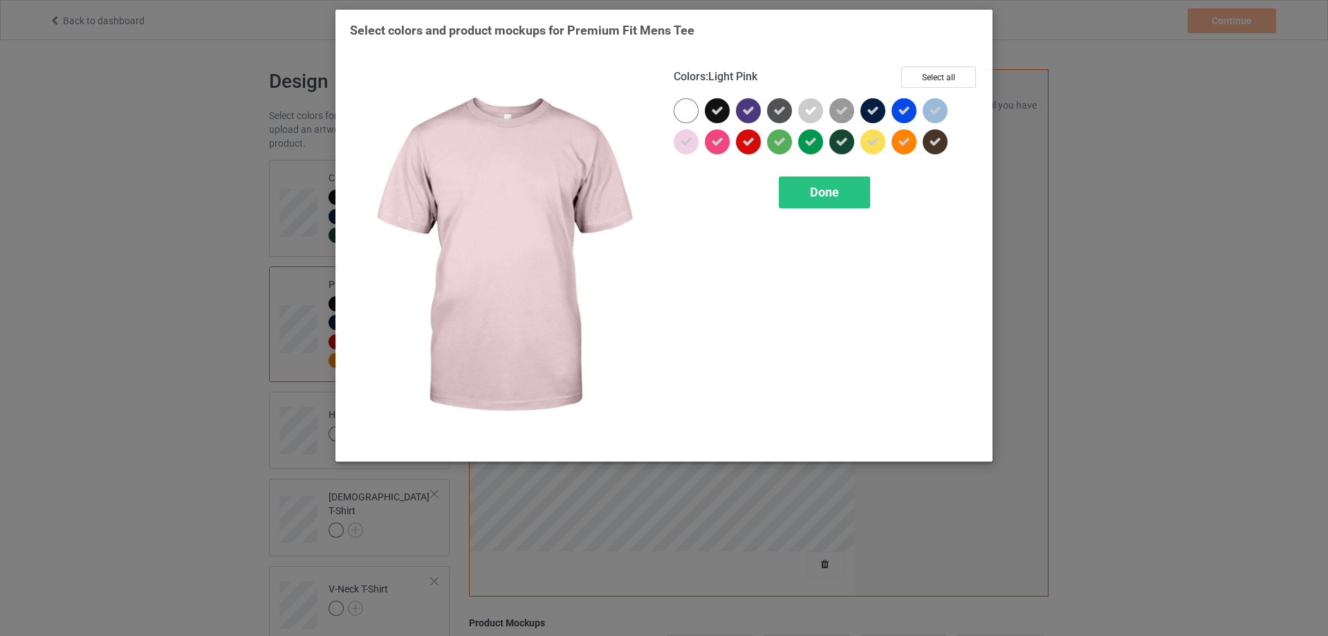
click at [693, 143] on div at bounding box center [686, 141] width 25 height 25
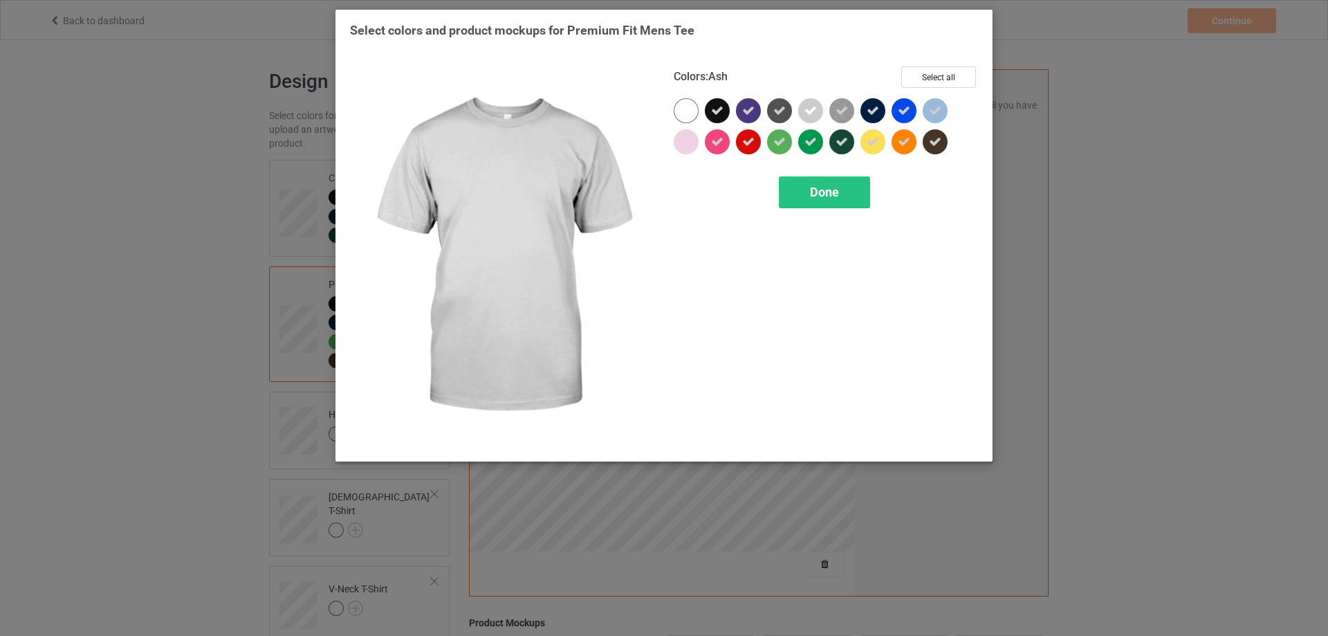
click at [816, 109] on icon at bounding box center [811, 110] width 12 height 12
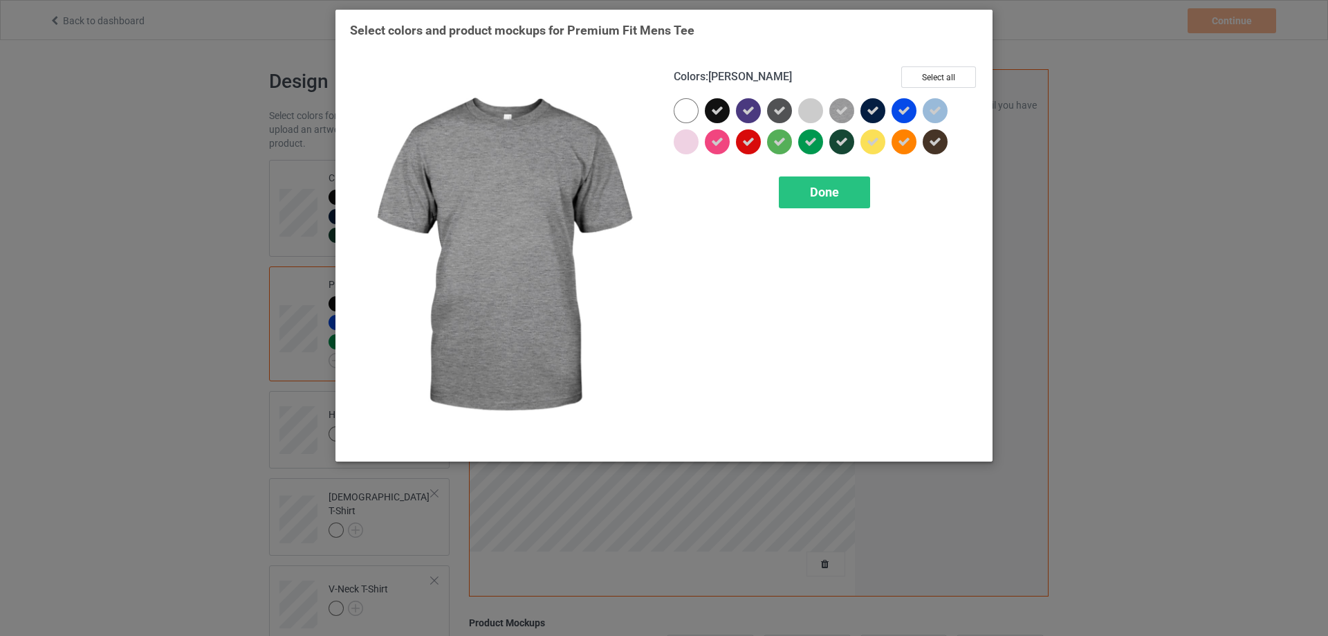
click at [847, 110] on icon at bounding box center [842, 110] width 12 height 12
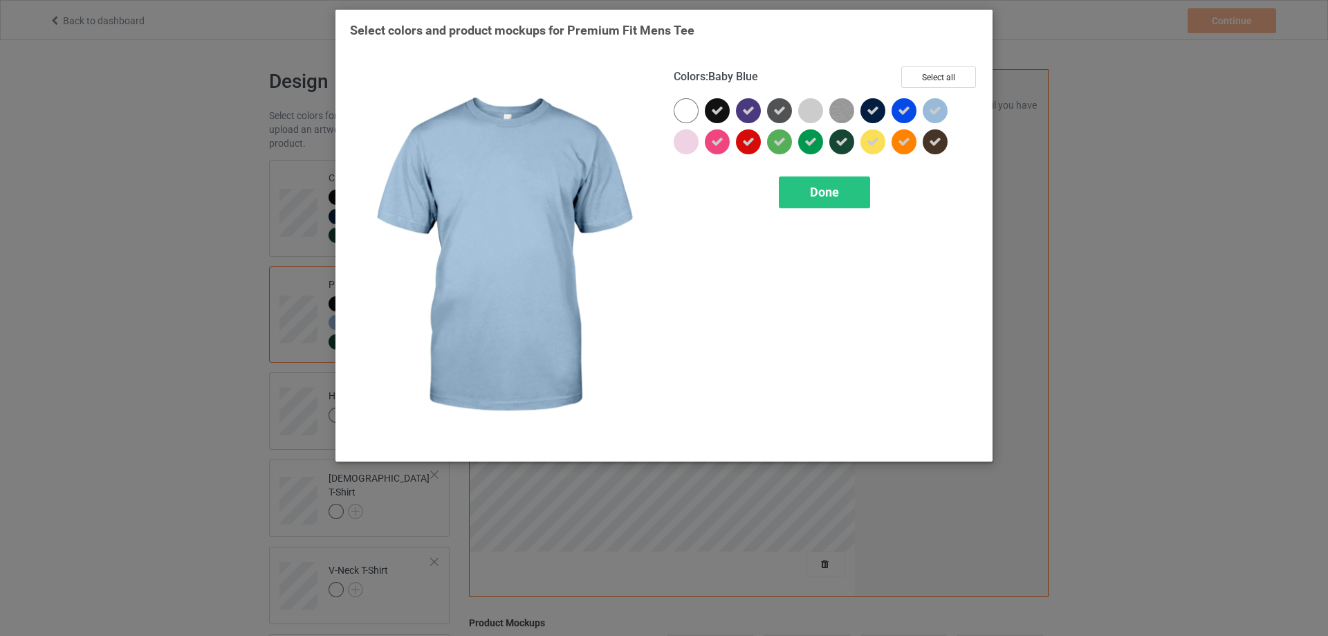
drag, startPoint x: 938, startPoint y: 111, endPoint x: 849, endPoint y: 145, distance: 95.2
click at [939, 111] on icon at bounding box center [935, 110] width 12 height 12
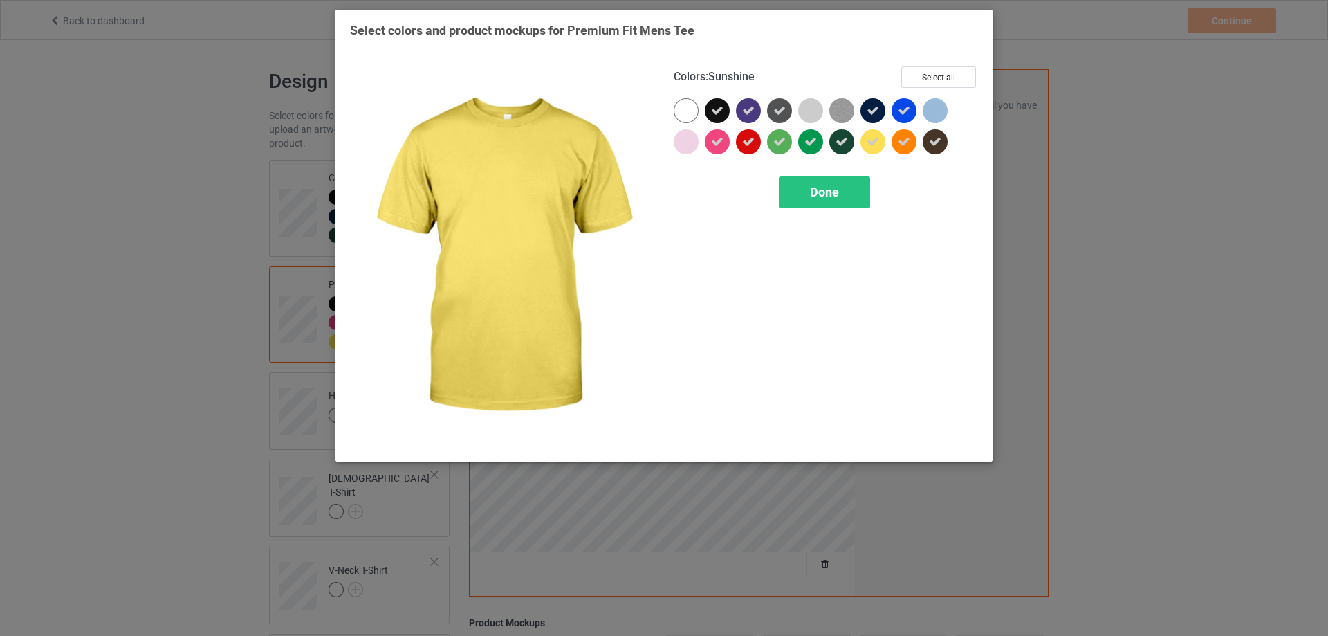
click at [872, 143] on icon at bounding box center [873, 142] width 12 height 12
click at [829, 192] on span "Done" at bounding box center [824, 192] width 29 height 15
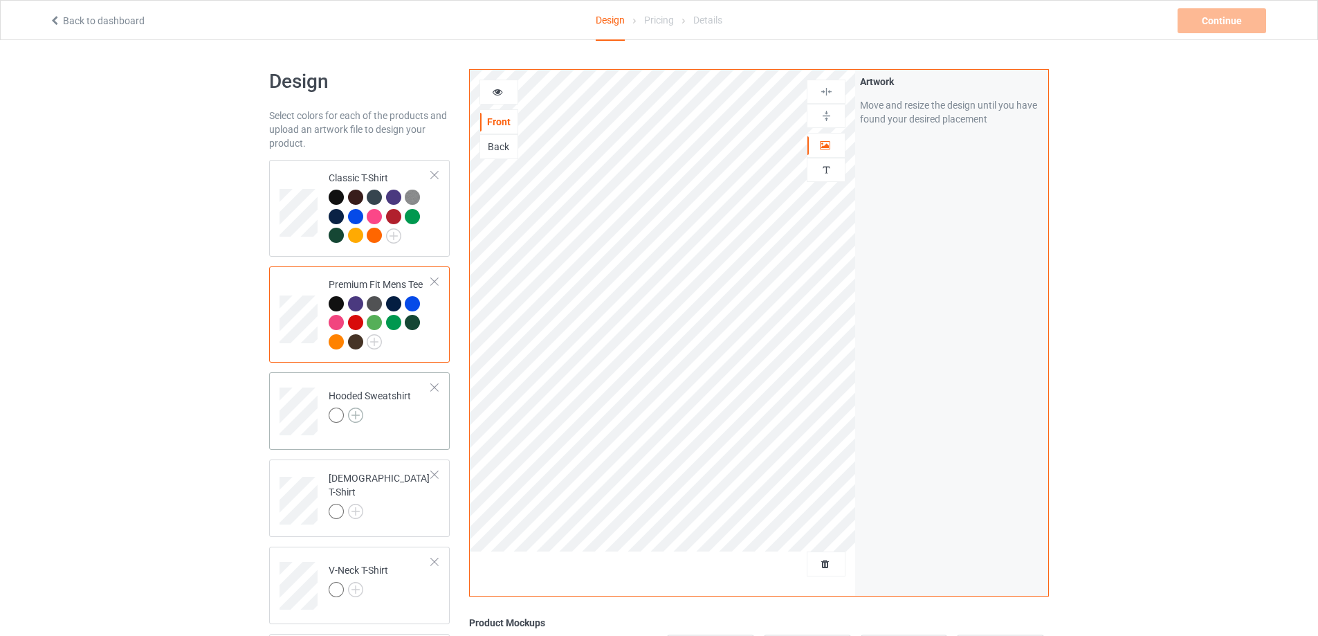
click at [356, 414] on img at bounding box center [355, 415] width 15 height 15
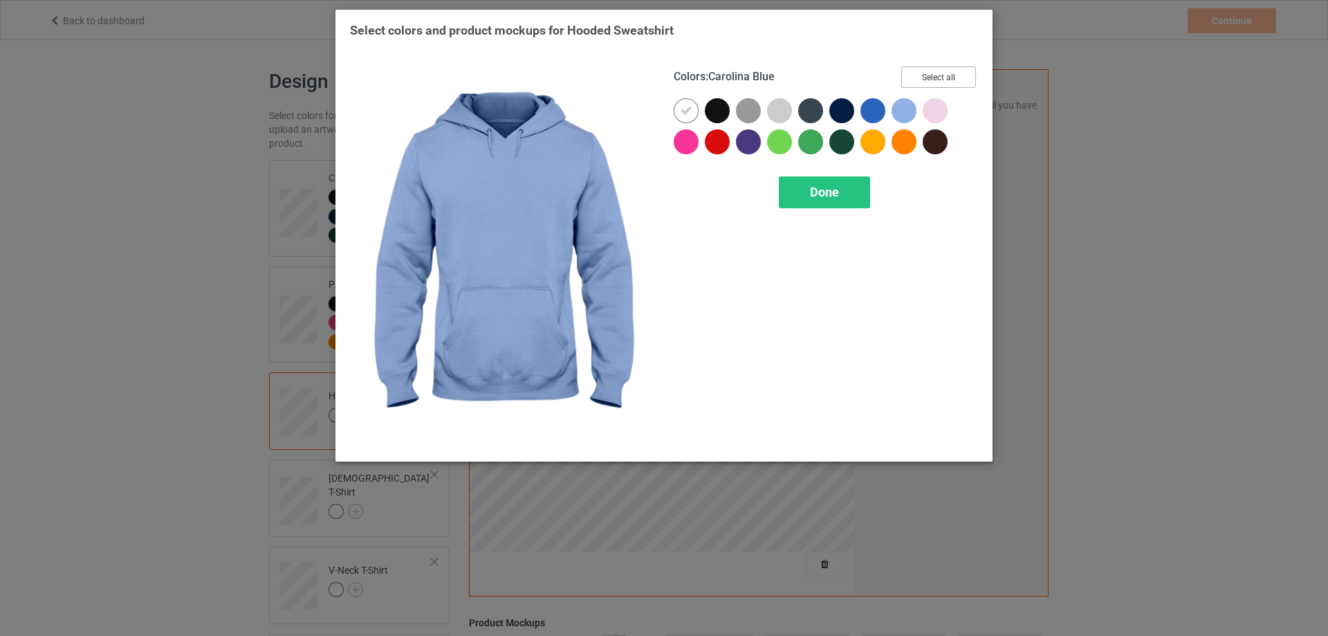
click at [929, 75] on button "Select all" at bounding box center [939, 76] width 75 height 21
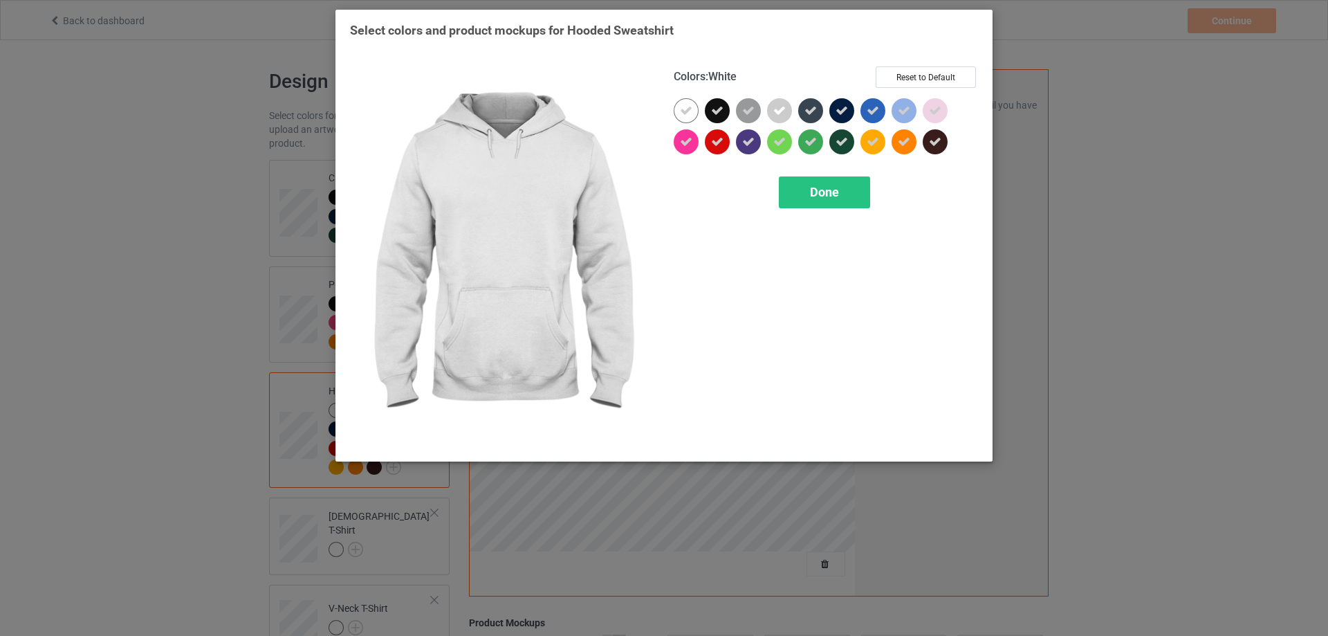
click at [679, 104] on div at bounding box center [686, 110] width 25 height 25
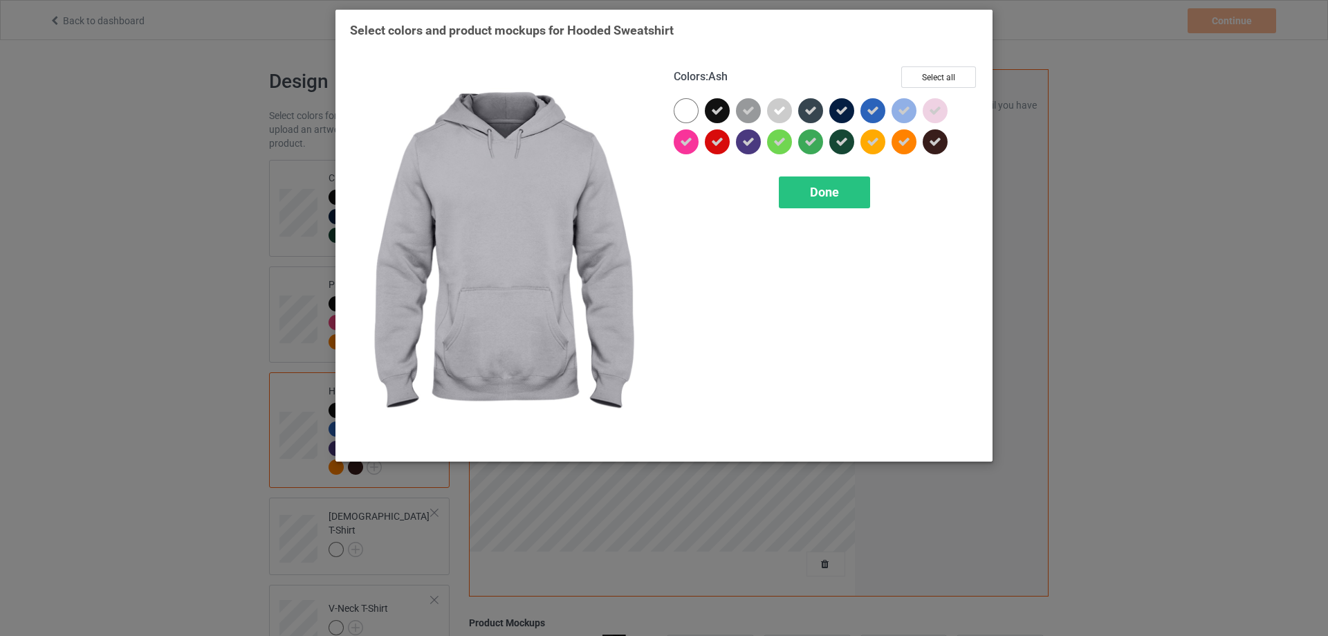
drag, startPoint x: 778, startPoint y: 113, endPoint x: 787, endPoint y: 122, distance: 12.2
click at [779, 113] on icon at bounding box center [780, 110] width 12 height 12
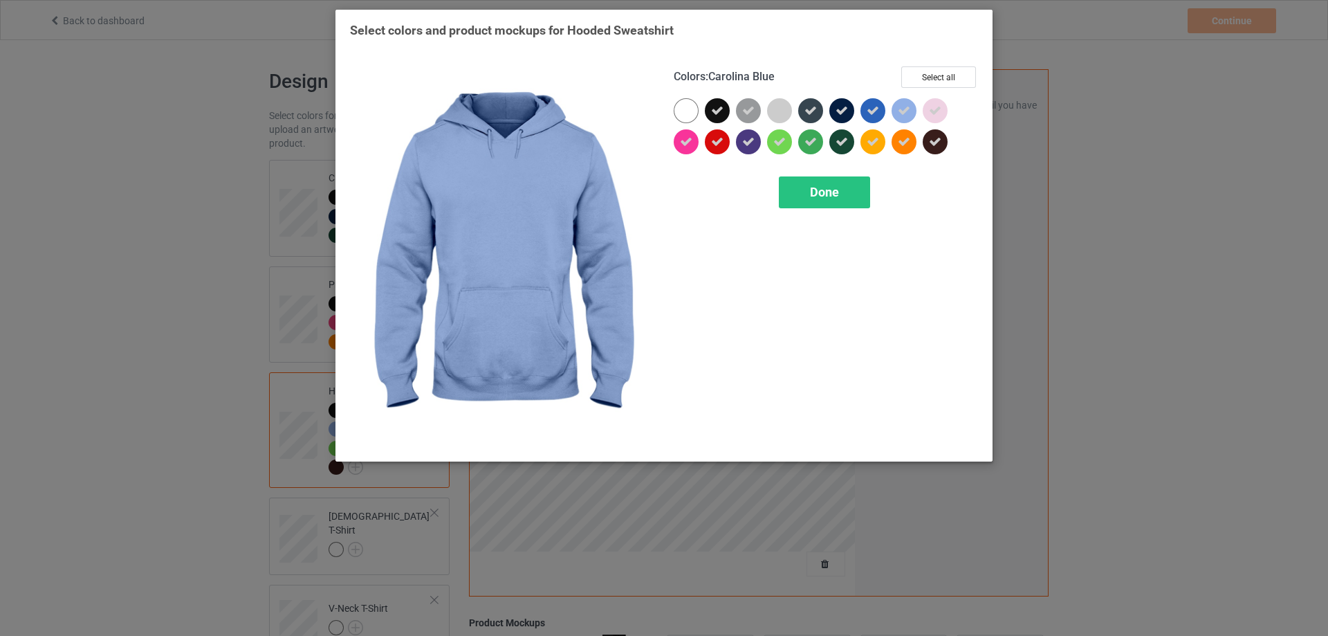
drag, startPoint x: 908, startPoint y: 113, endPoint x: 927, endPoint y: 111, distance: 19.5
click at [908, 113] on icon at bounding box center [904, 110] width 12 height 12
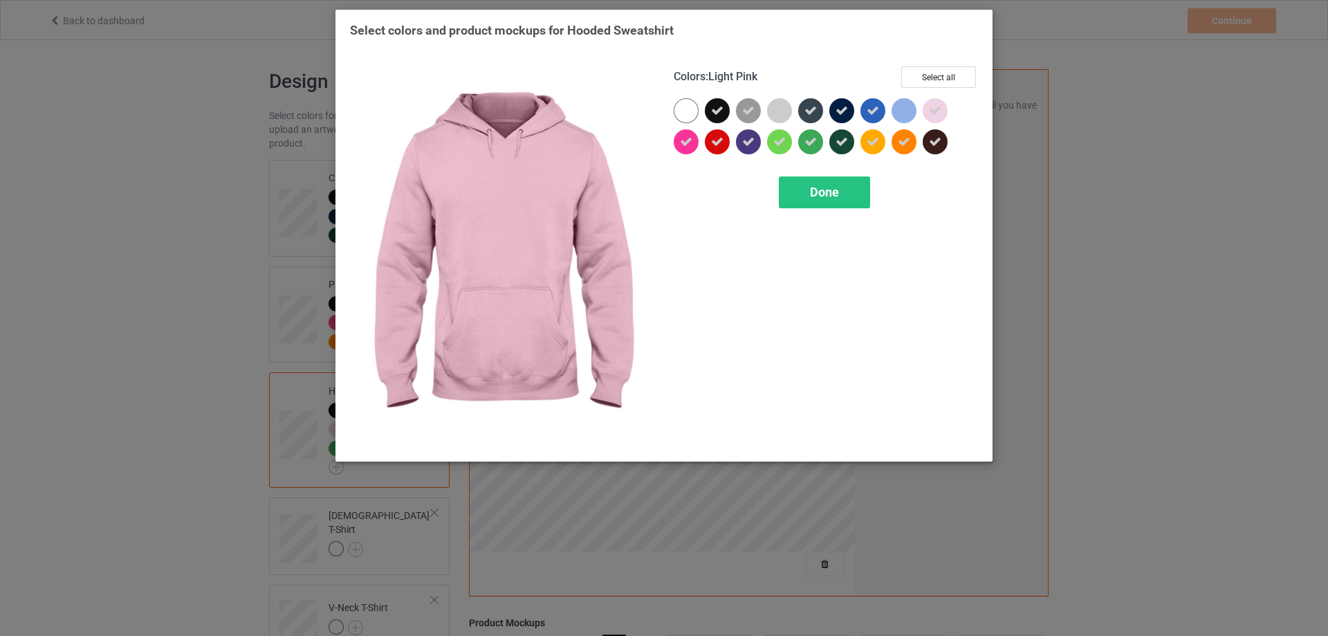
click at [933, 111] on icon at bounding box center [935, 110] width 12 height 12
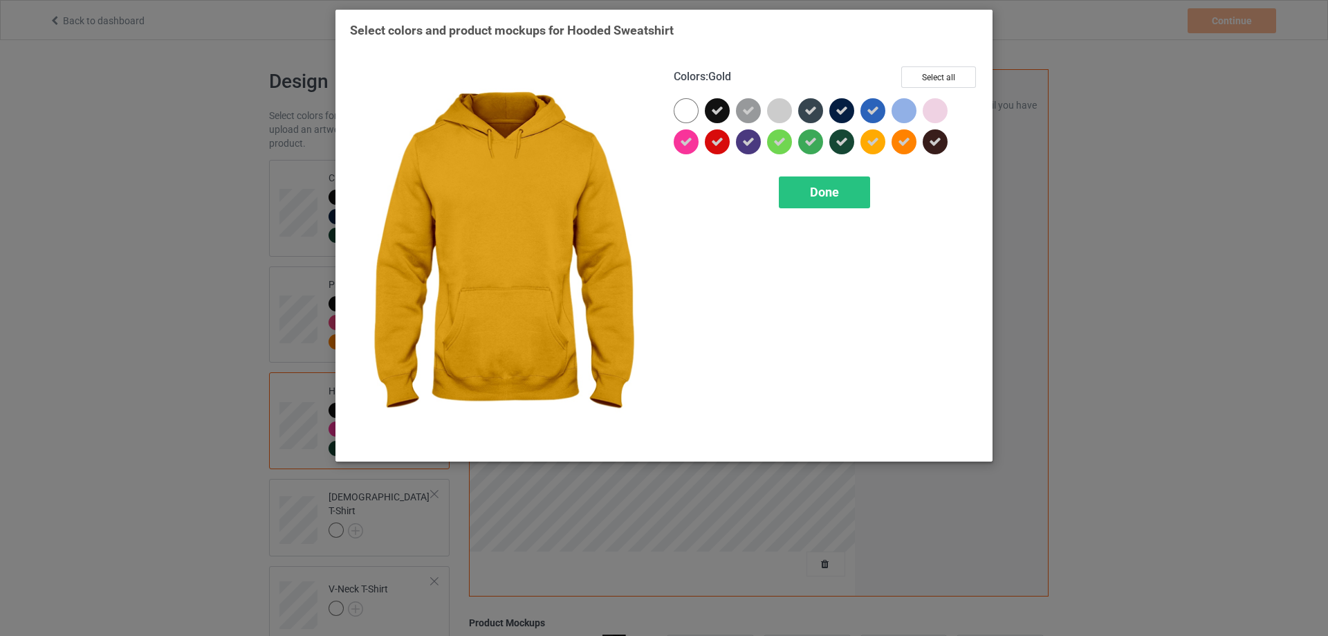
click at [871, 145] on icon at bounding box center [873, 142] width 12 height 12
click at [823, 196] on span "Done" at bounding box center [824, 192] width 29 height 15
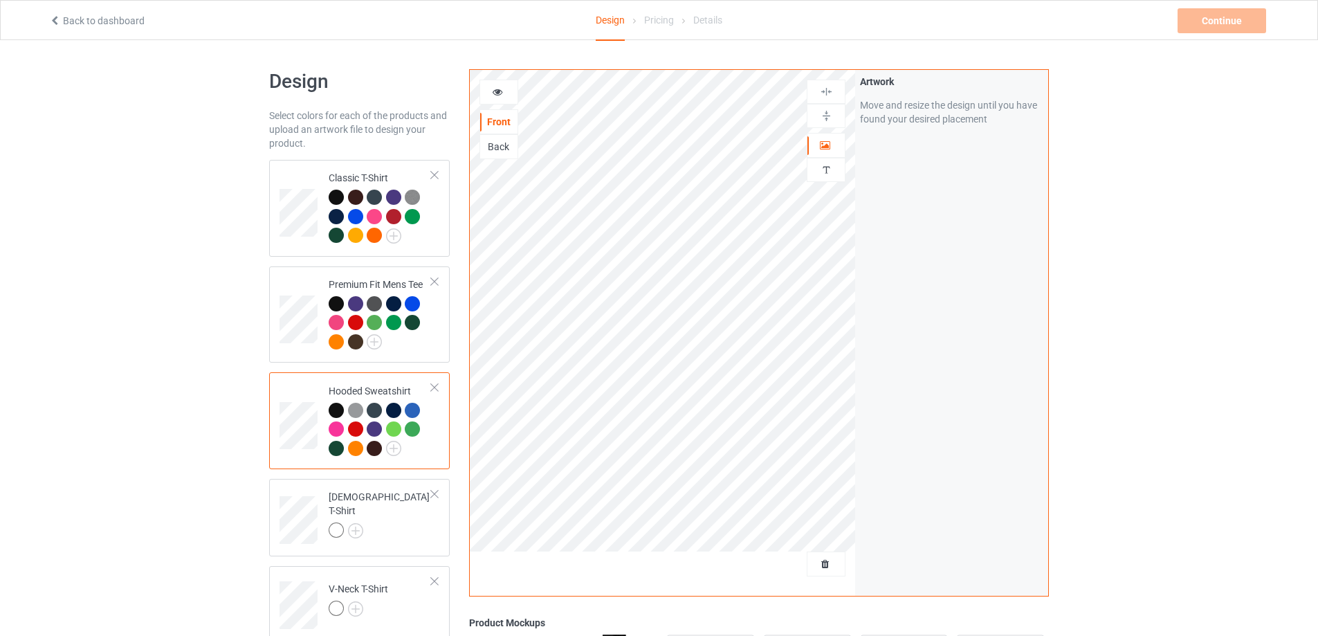
scroll to position [69, 0]
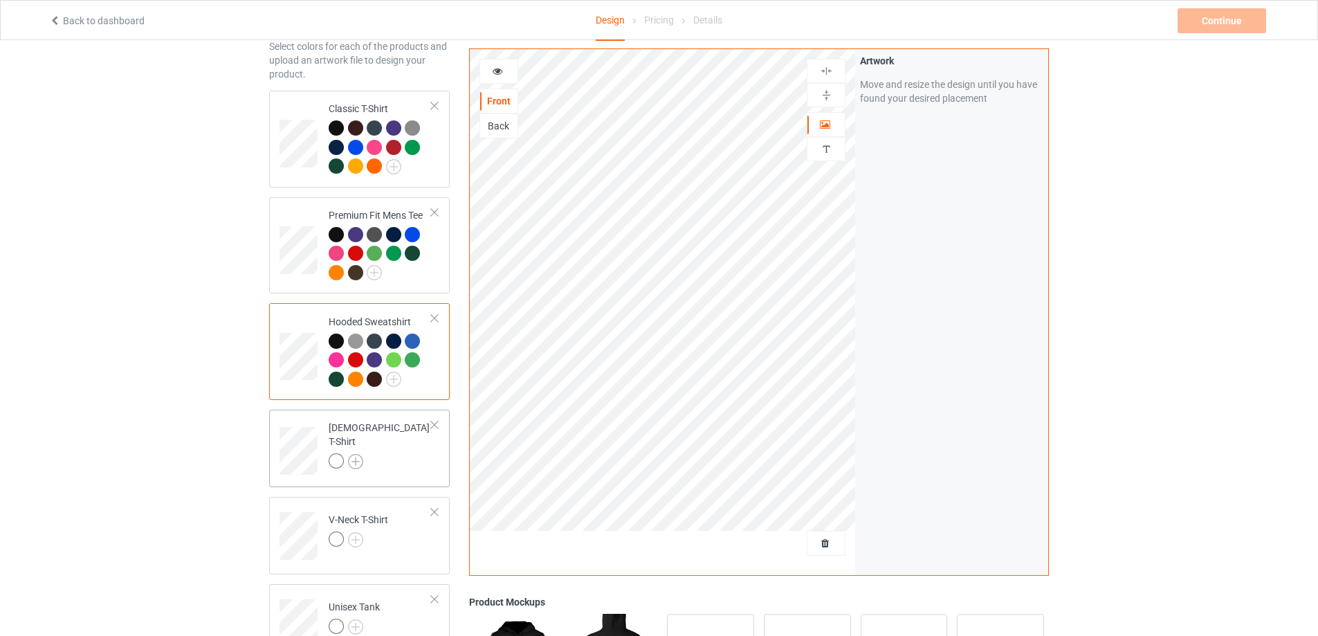
click at [354, 454] on img at bounding box center [355, 461] width 15 height 15
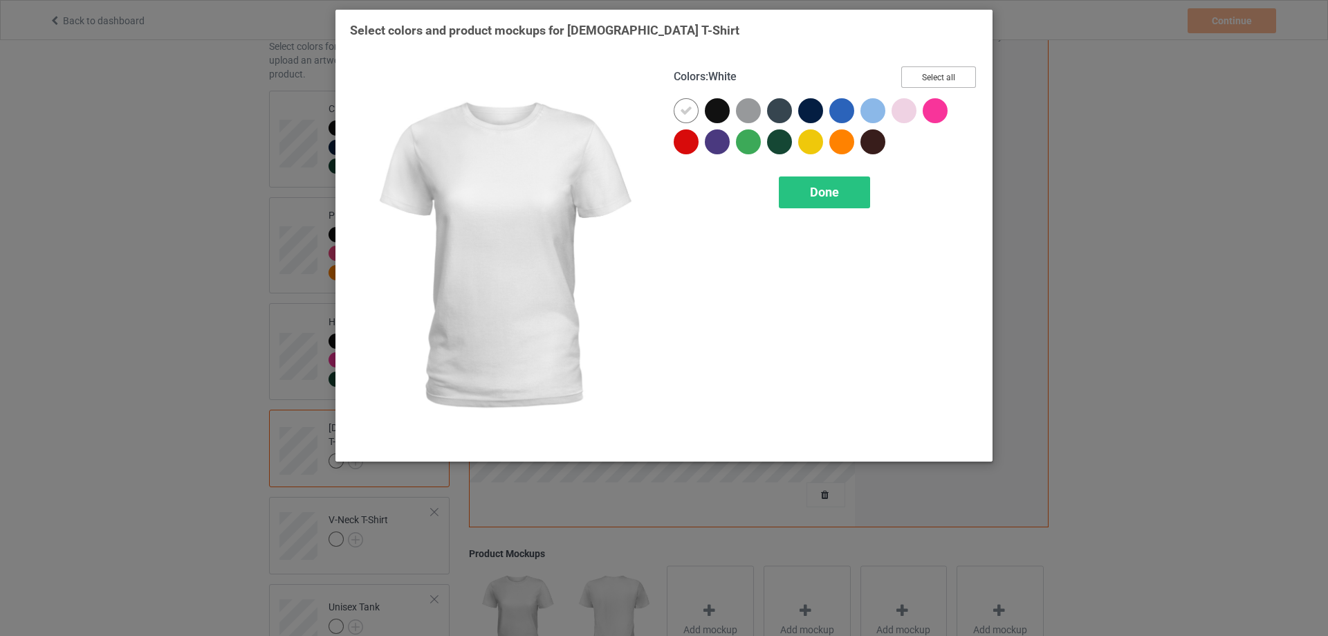
drag, startPoint x: 943, startPoint y: 78, endPoint x: 935, endPoint y: 90, distance: 14.4
click at [944, 78] on button "Select all" at bounding box center [939, 76] width 75 height 21
click at [689, 111] on icon at bounding box center [686, 110] width 12 height 12
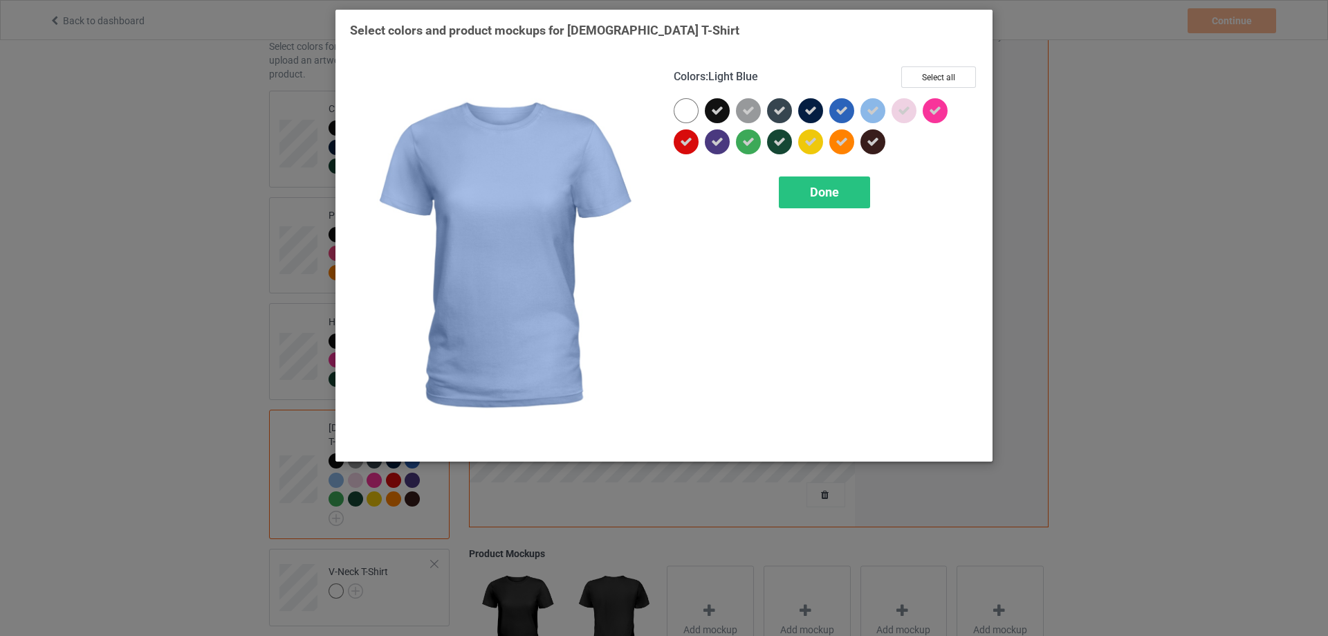
click at [879, 107] on div at bounding box center [873, 110] width 25 height 25
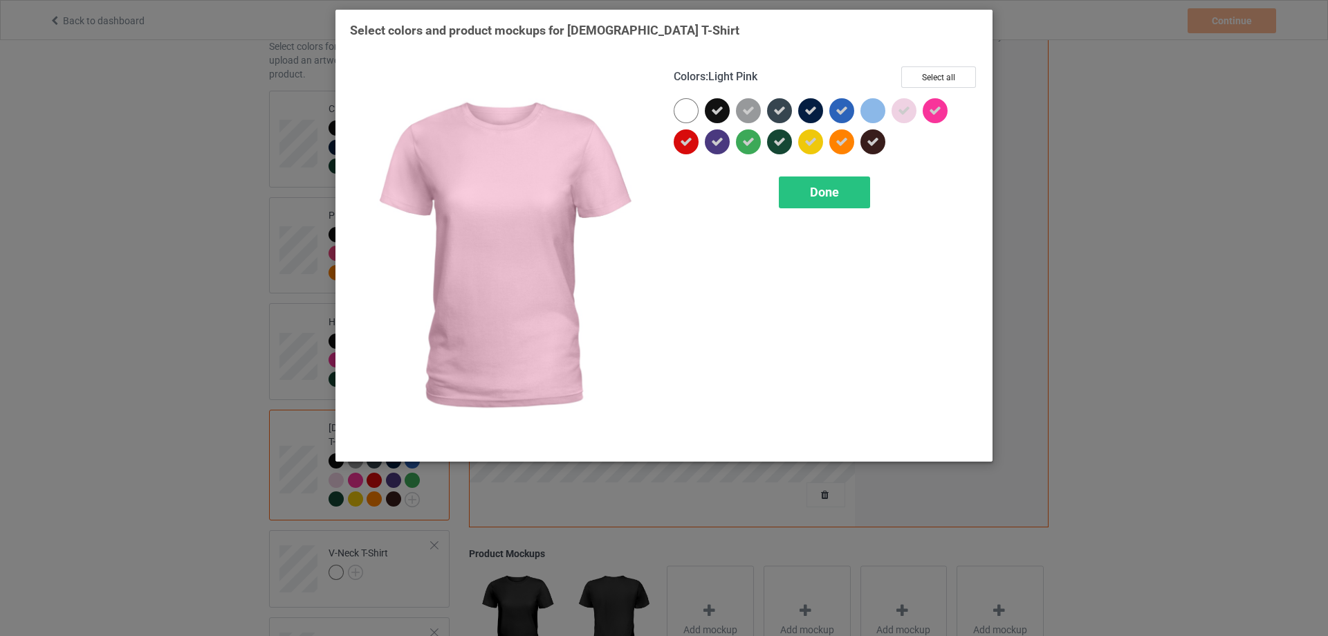
click at [908, 109] on icon at bounding box center [904, 110] width 12 height 12
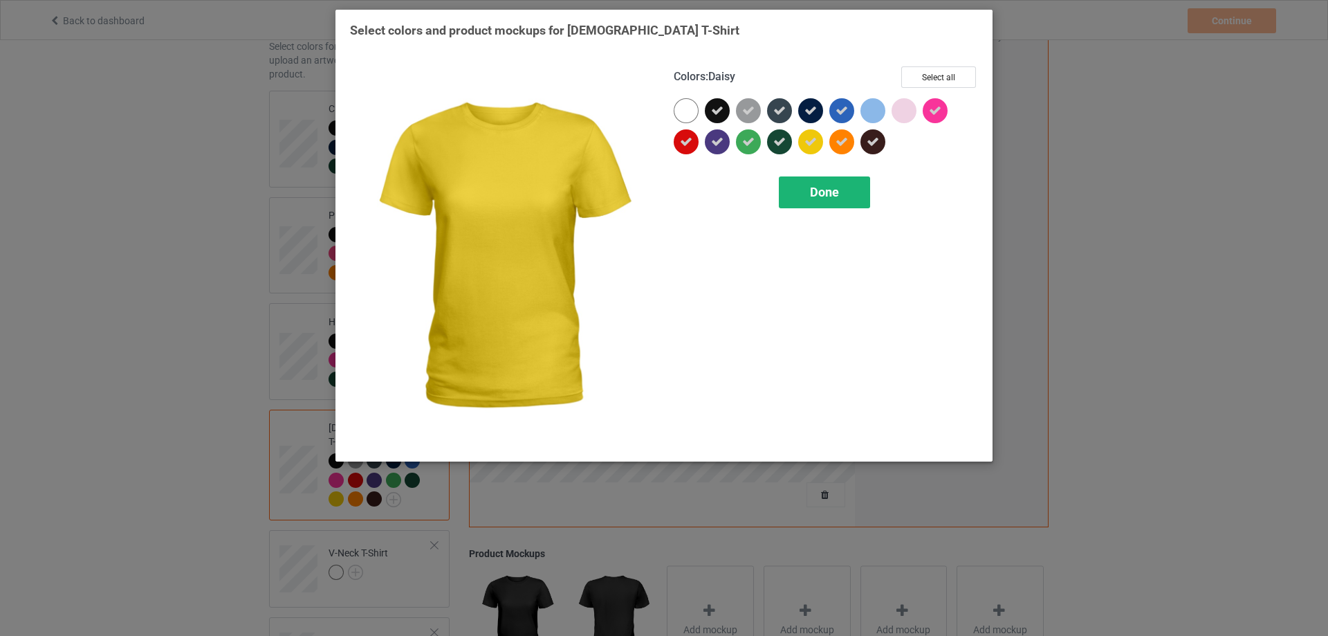
drag, startPoint x: 805, startPoint y: 140, endPoint x: 805, endPoint y: 182, distance: 41.5
click at [804, 140] on div at bounding box center [810, 141] width 25 height 25
click at [808, 190] on div "Done" at bounding box center [824, 192] width 91 height 32
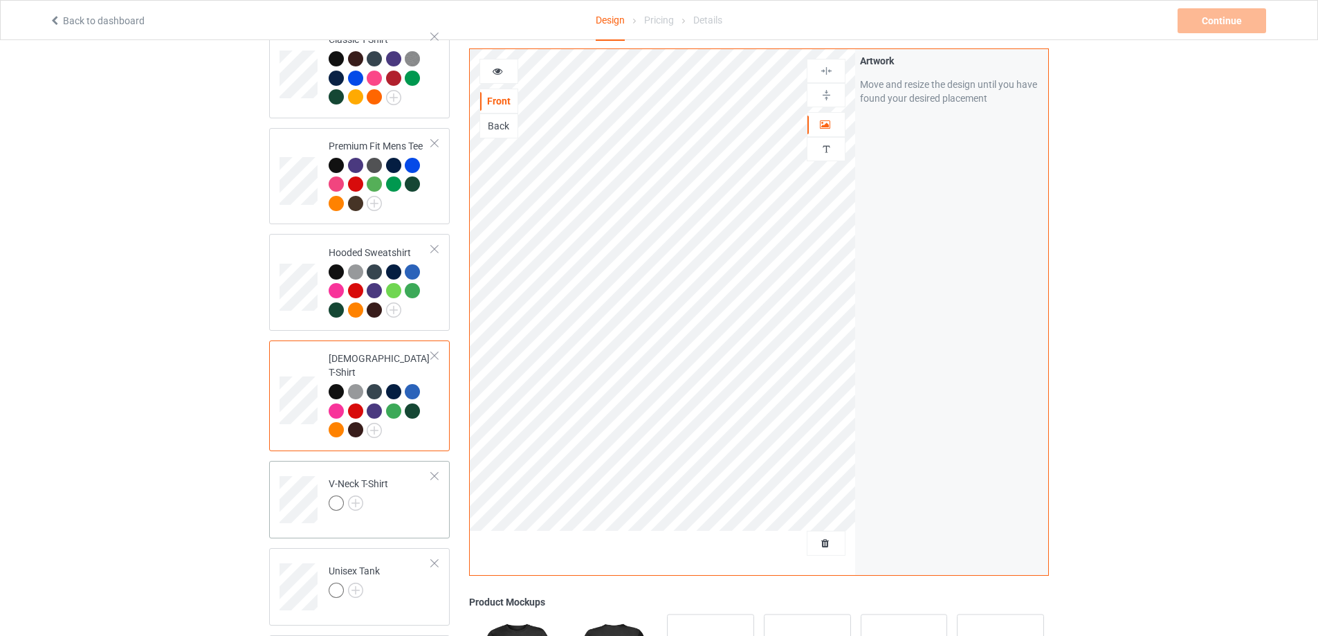
scroll to position [208, 0]
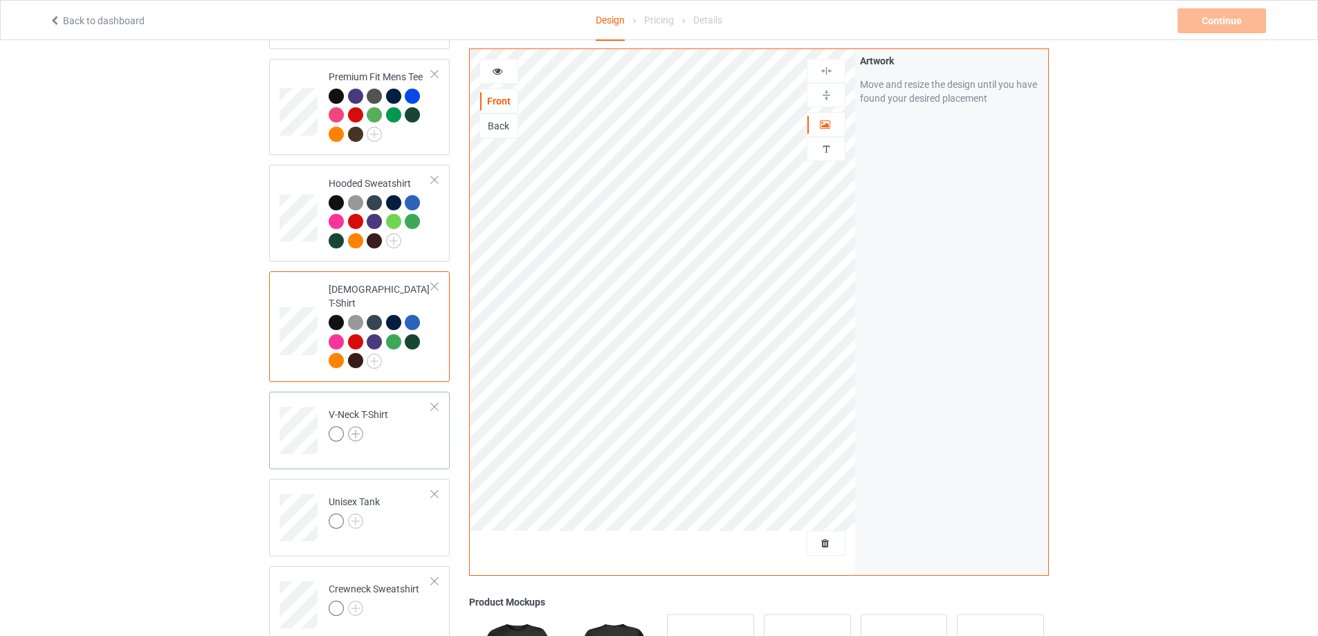
click at [360, 430] on img at bounding box center [355, 433] width 15 height 15
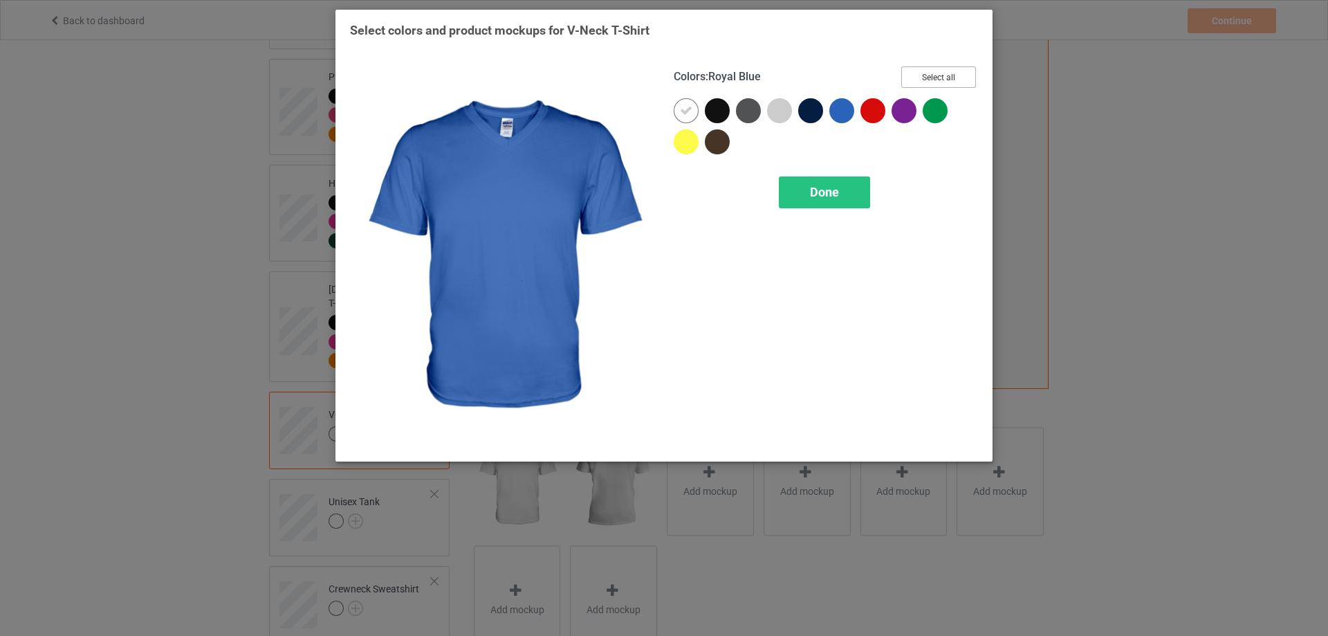
click at [935, 83] on button "Select all" at bounding box center [939, 76] width 75 height 21
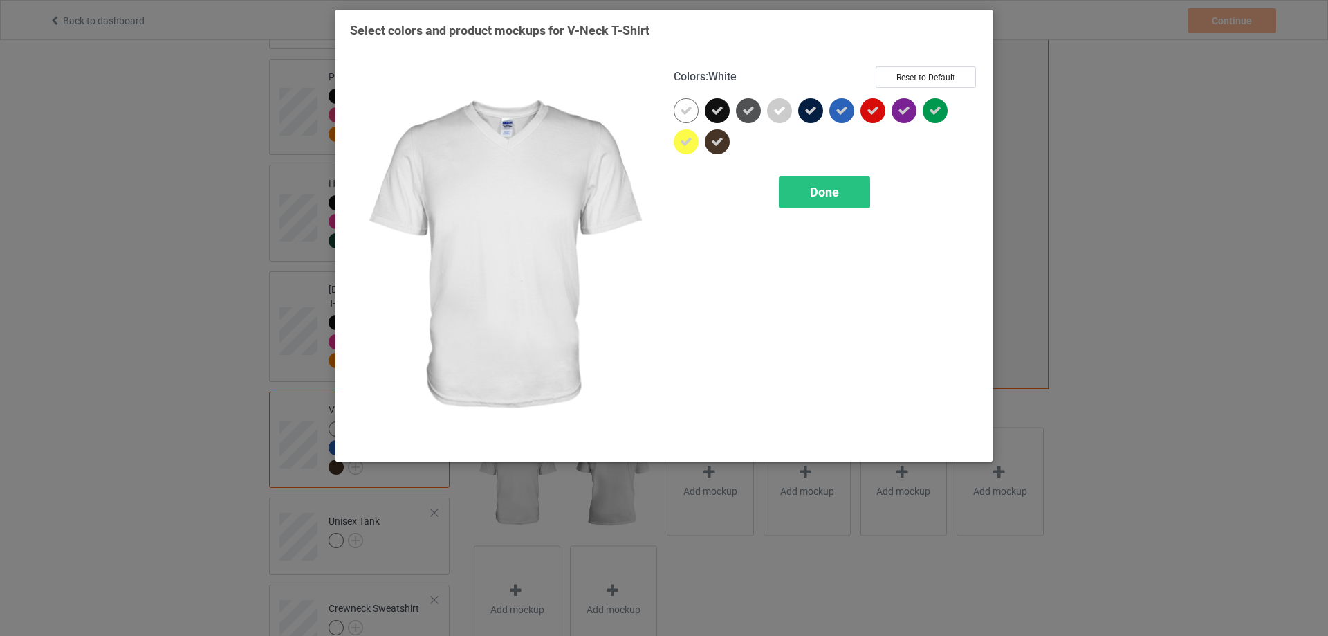
drag, startPoint x: 686, startPoint y: 115, endPoint x: 688, endPoint y: 141, distance: 26.4
click at [686, 120] on div at bounding box center [686, 110] width 25 height 25
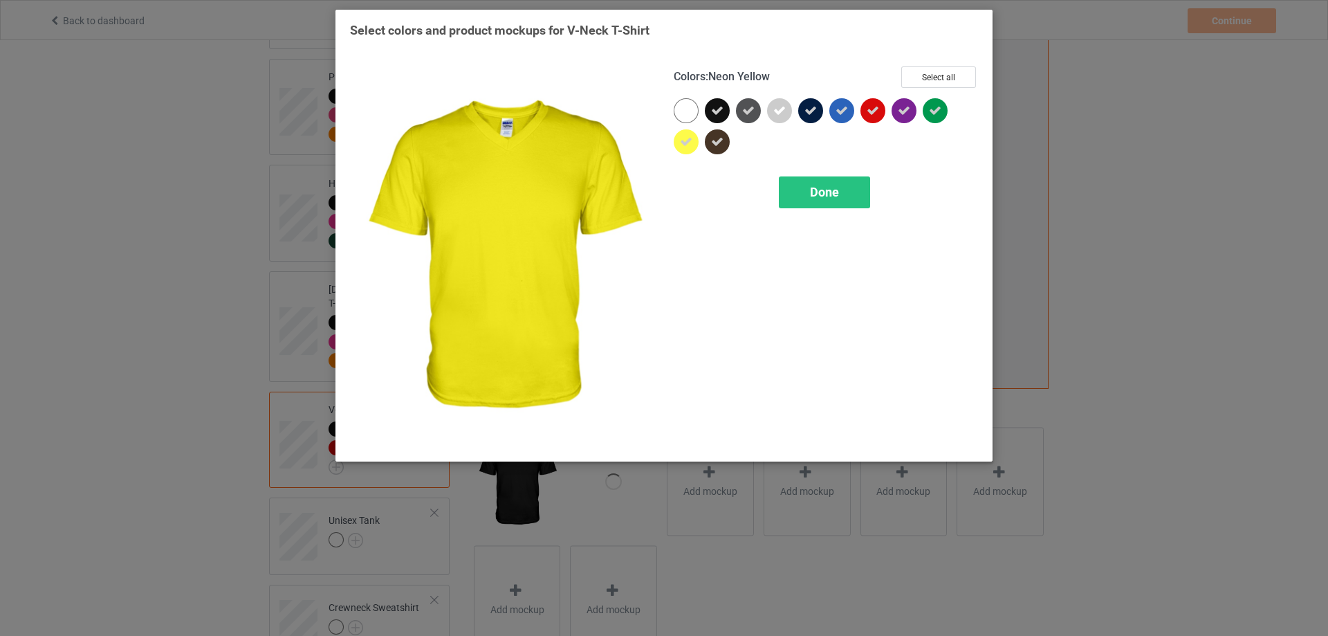
click at [688, 141] on icon at bounding box center [686, 142] width 12 height 12
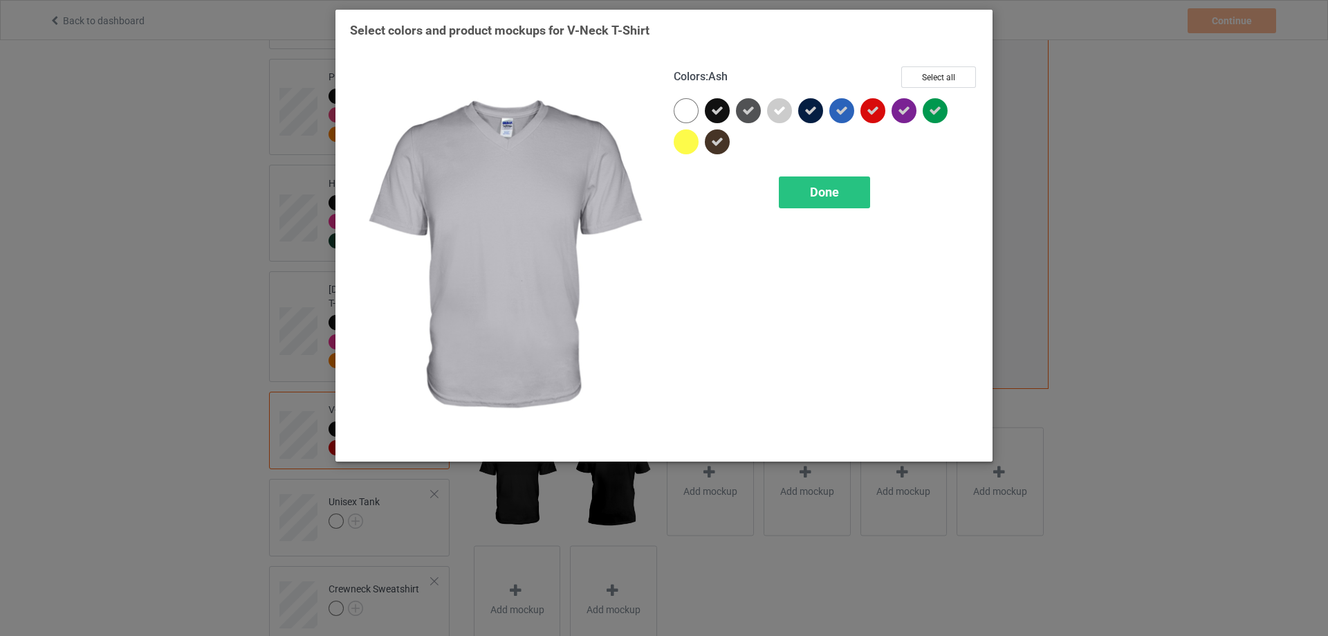
click at [777, 108] on icon at bounding box center [780, 110] width 12 height 12
click at [858, 197] on div "Done" at bounding box center [824, 192] width 91 height 32
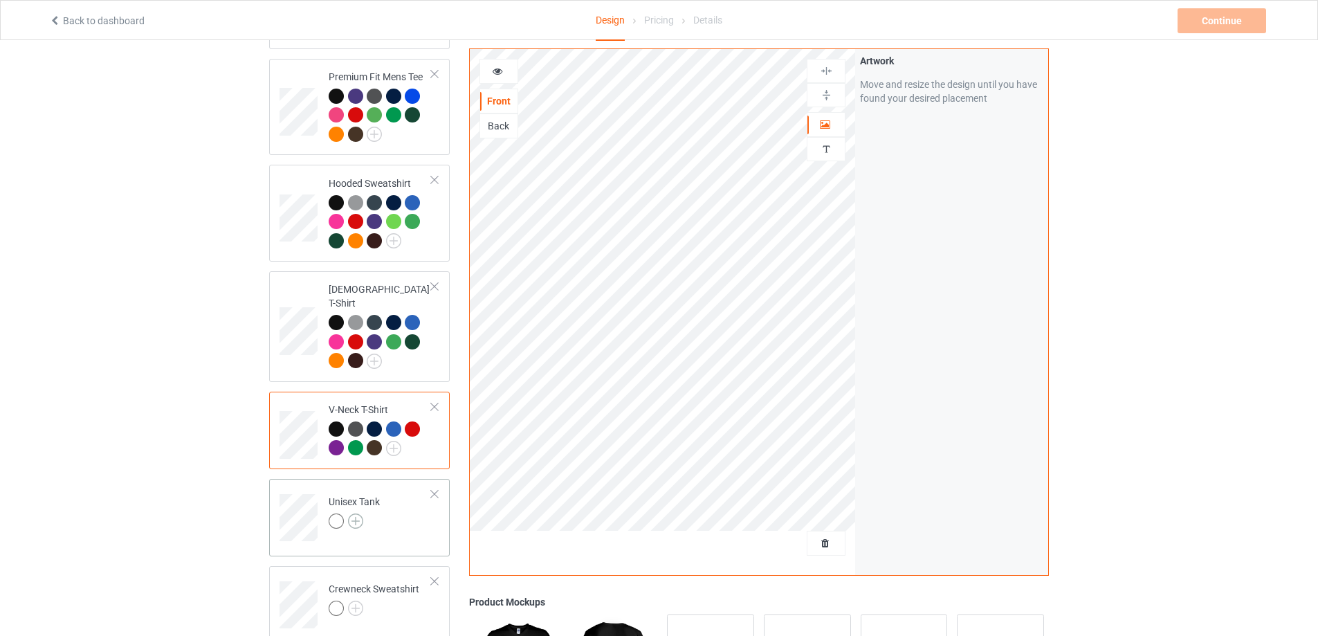
scroll to position [277, 0]
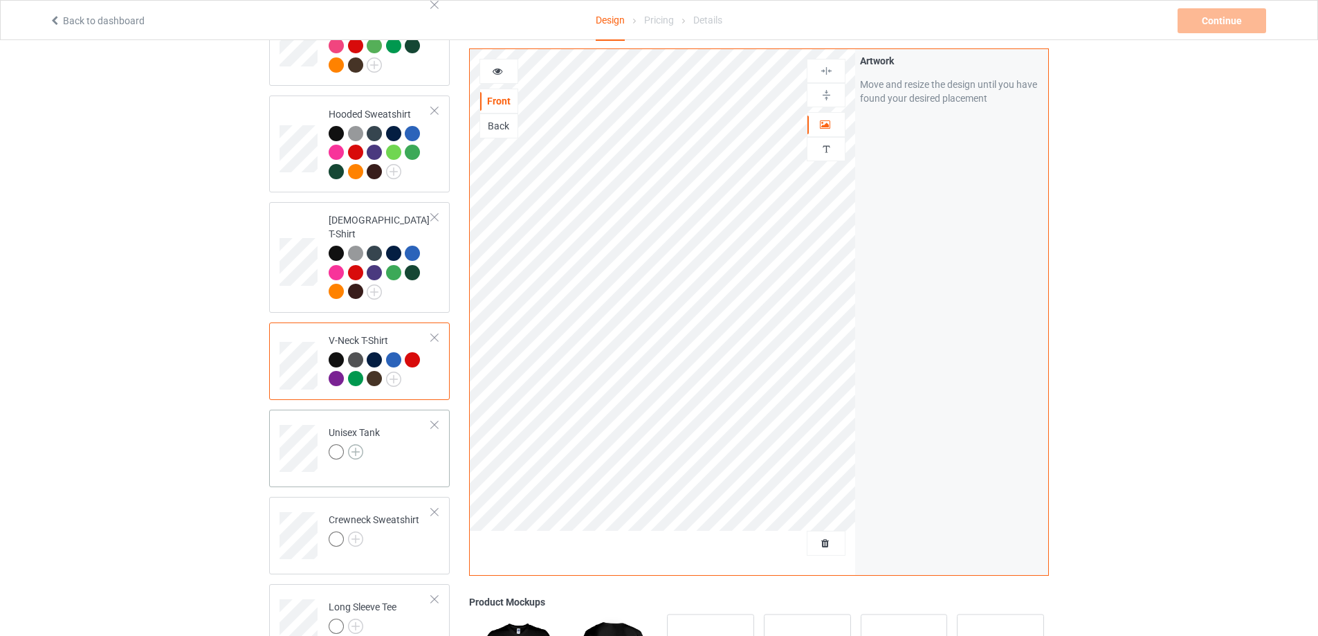
click at [356, 444] on img at bounding box center [355, 451] width 15 height 15
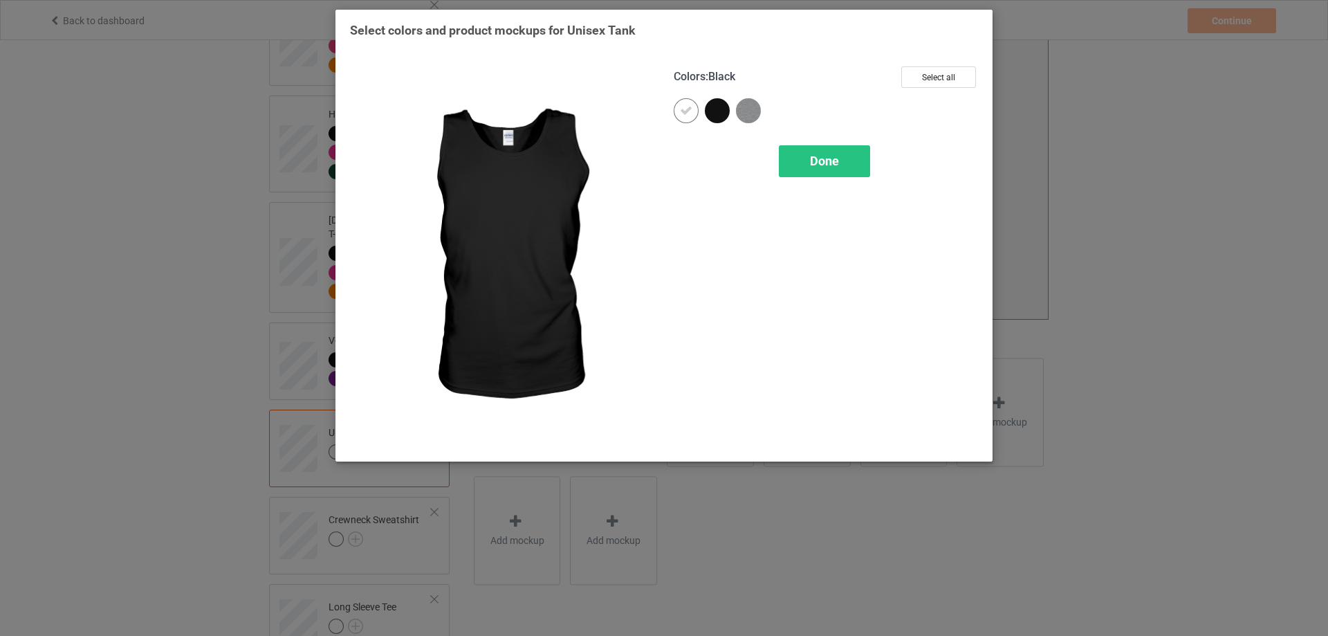
click at [717, 111] on div at bounding box center [717, 110] width 25 height 25
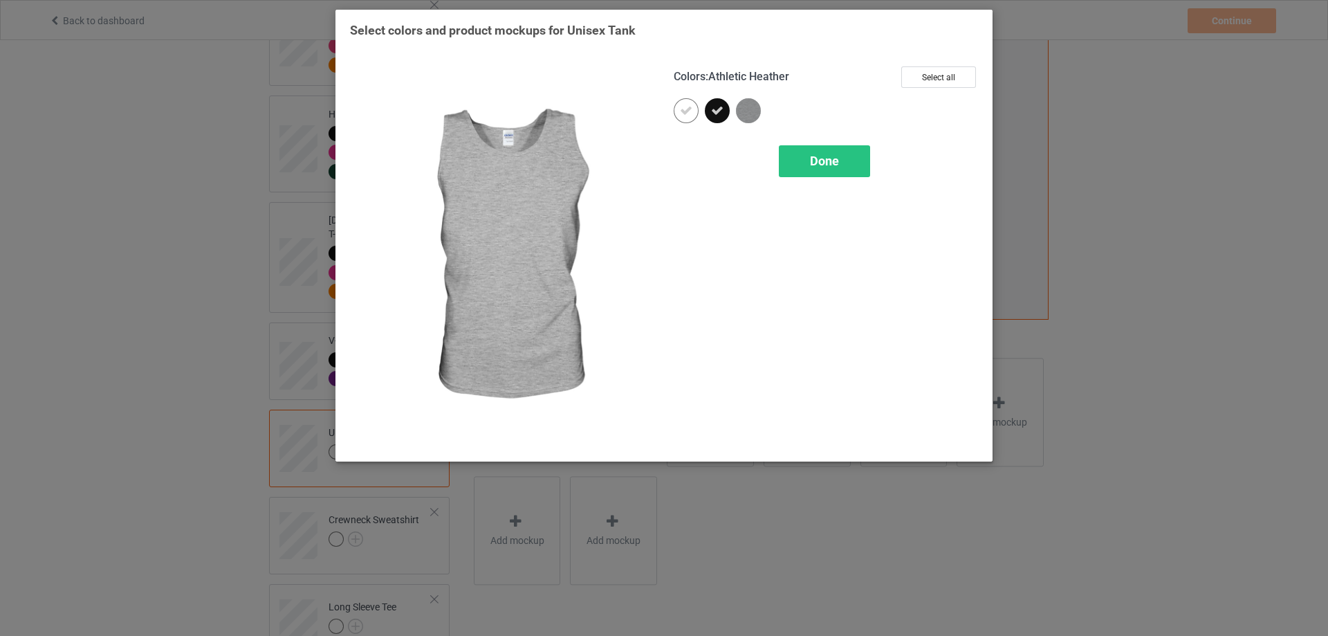
click at [749, 111] on img at bounding box center [748, 110] width 25 height 25
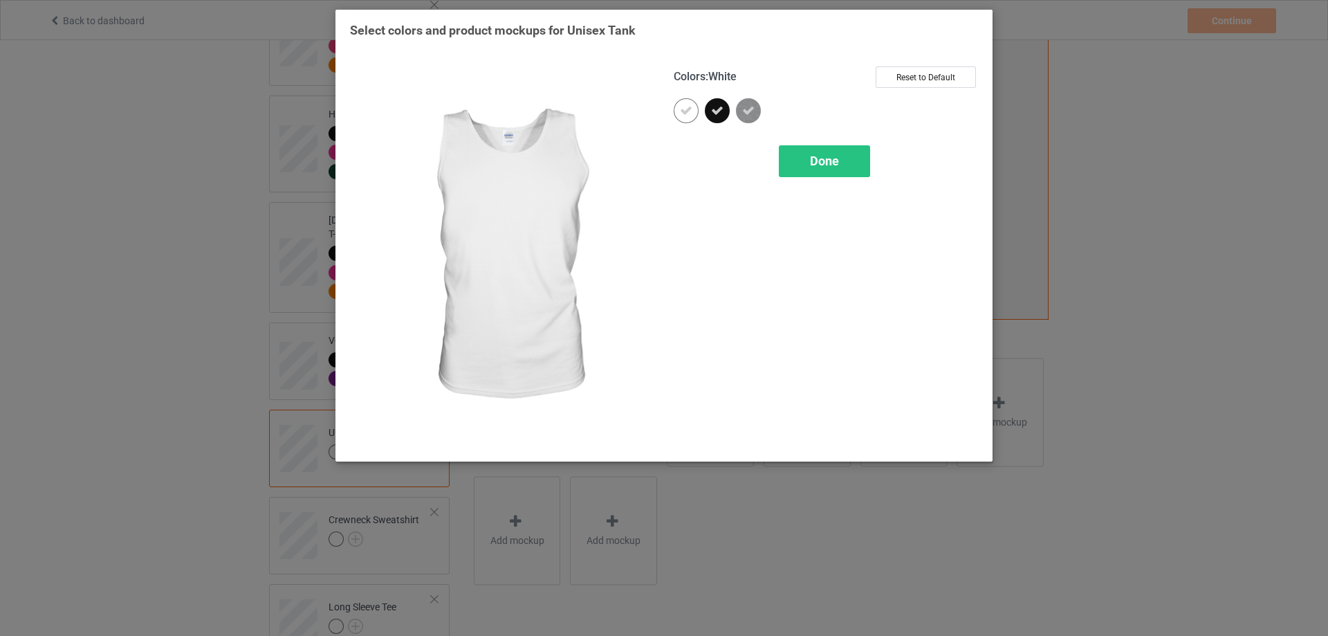
click at [694, 110] on div at bounding box center [686, 110] width 25 height 25
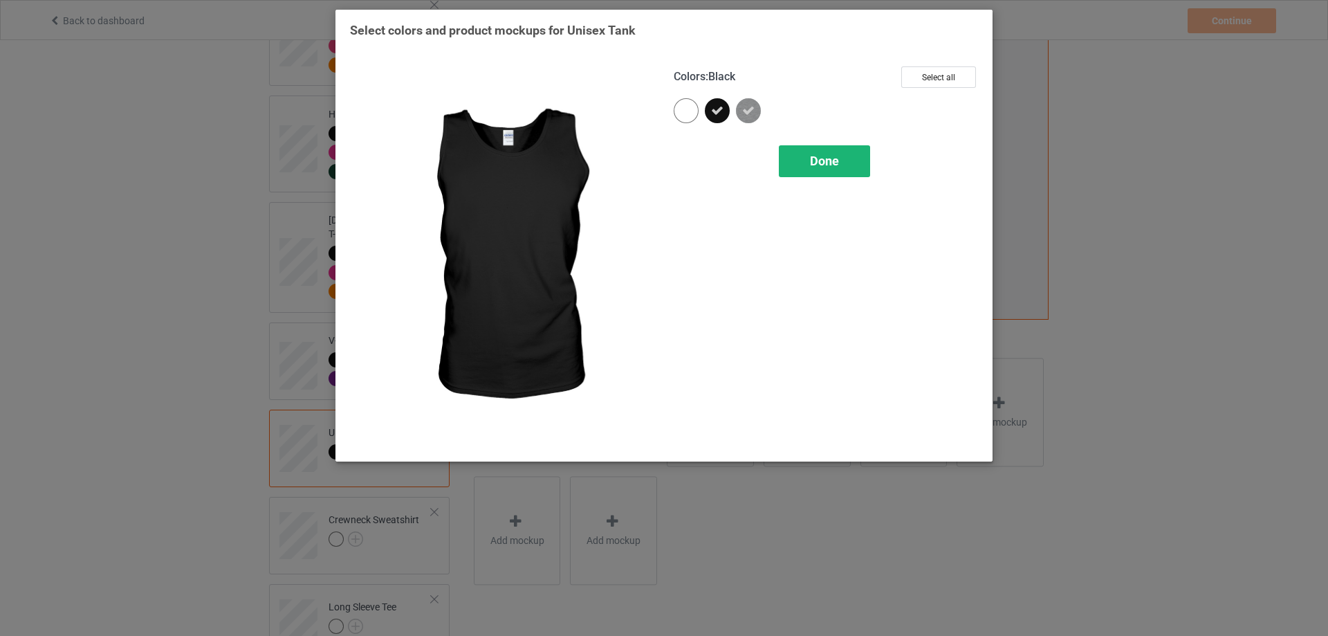
click at [823, 165] on span "Done" at bounding box center [824, 161] width 29 height 15
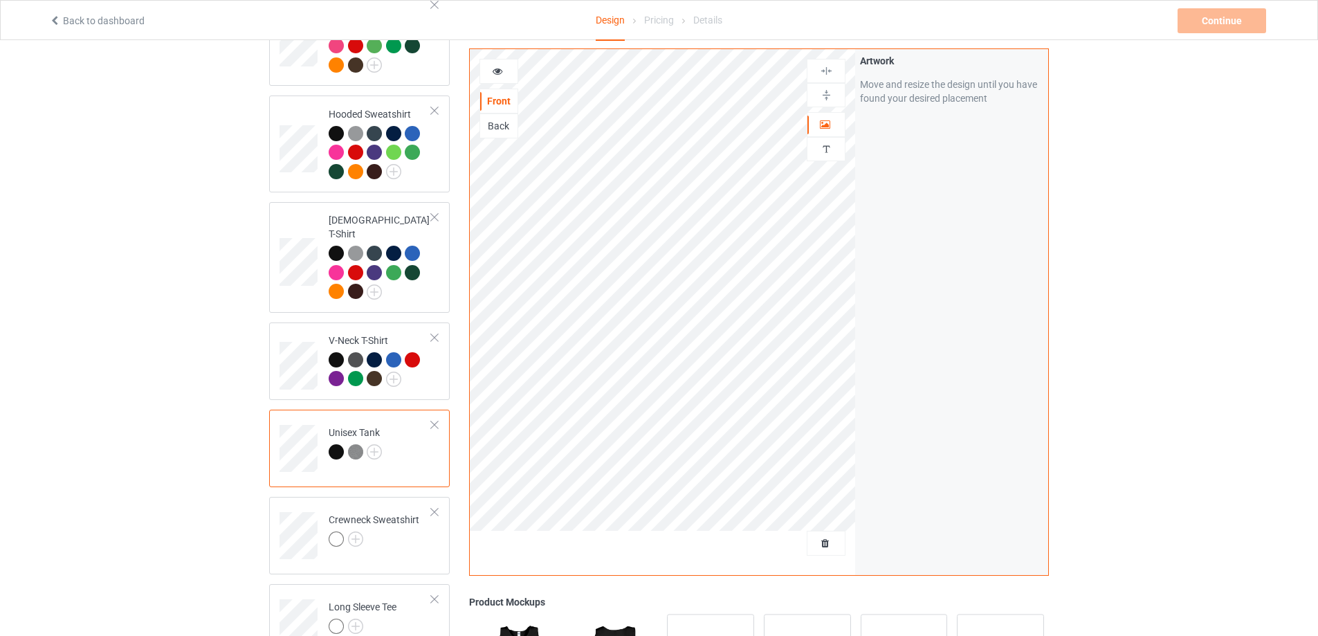
scroll to position [415, 0]
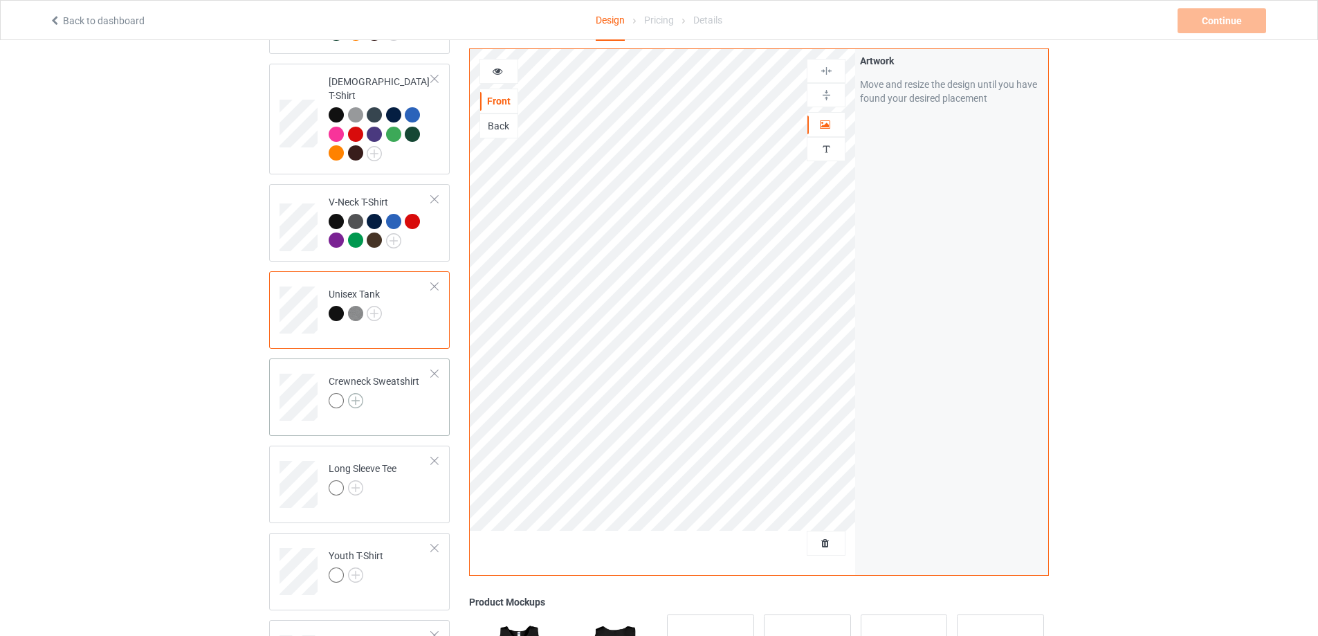
click at [354, 393] on img at bounding box center [355, 400] width 15 height 15
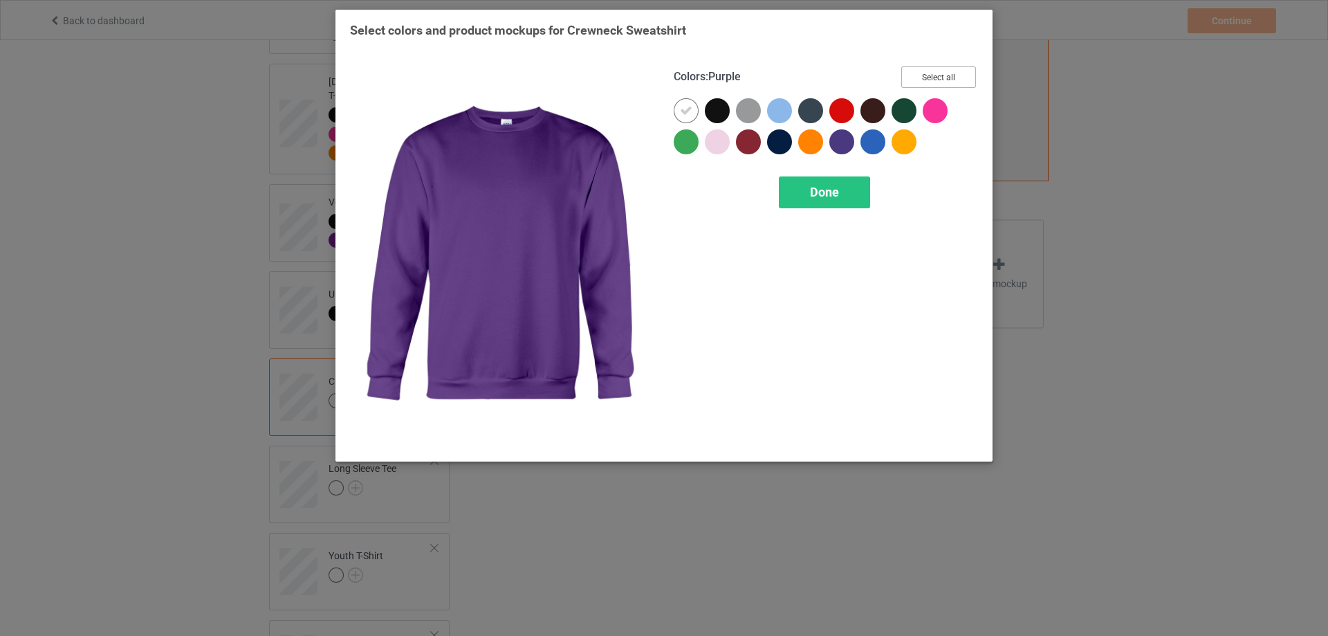
click at [951, 80] on button "Select all" at bounding box center [939, 76] width 75 height 21
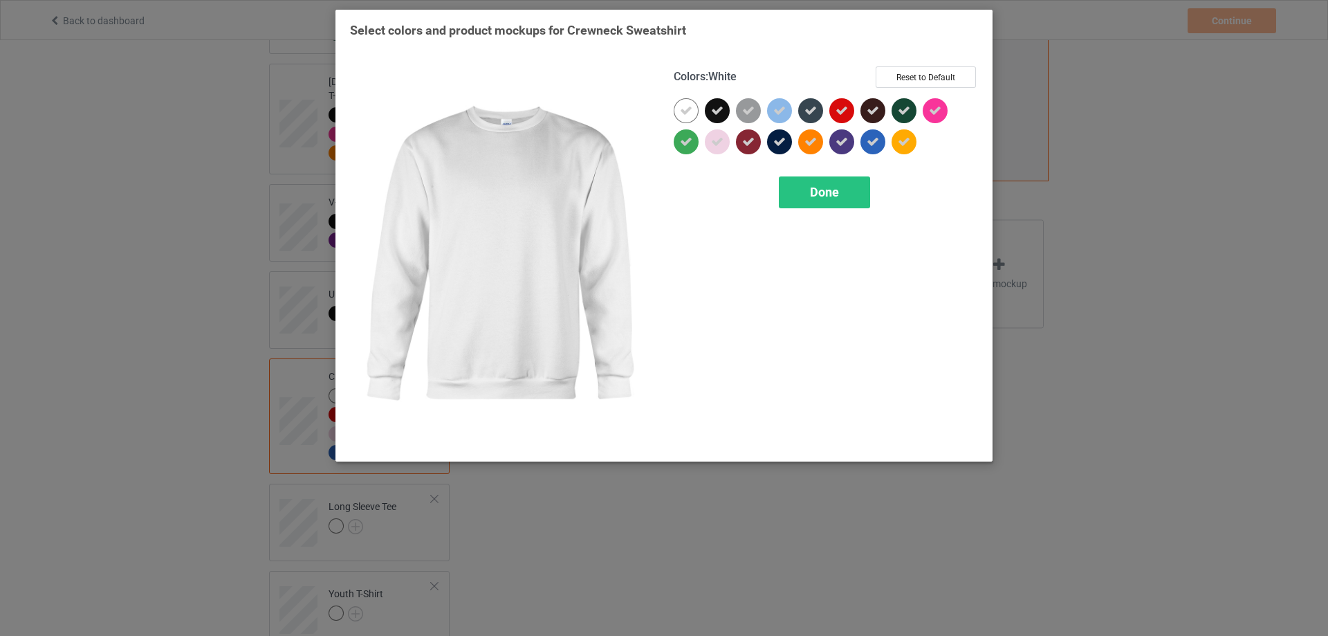
drag, startPoint x: 691, startPoint y: 108, endPoint x: 724, endPoint y: 149, distance: 52.7
click at [691, 109] on icon at bounding box center [686, 110] width 12 height 12
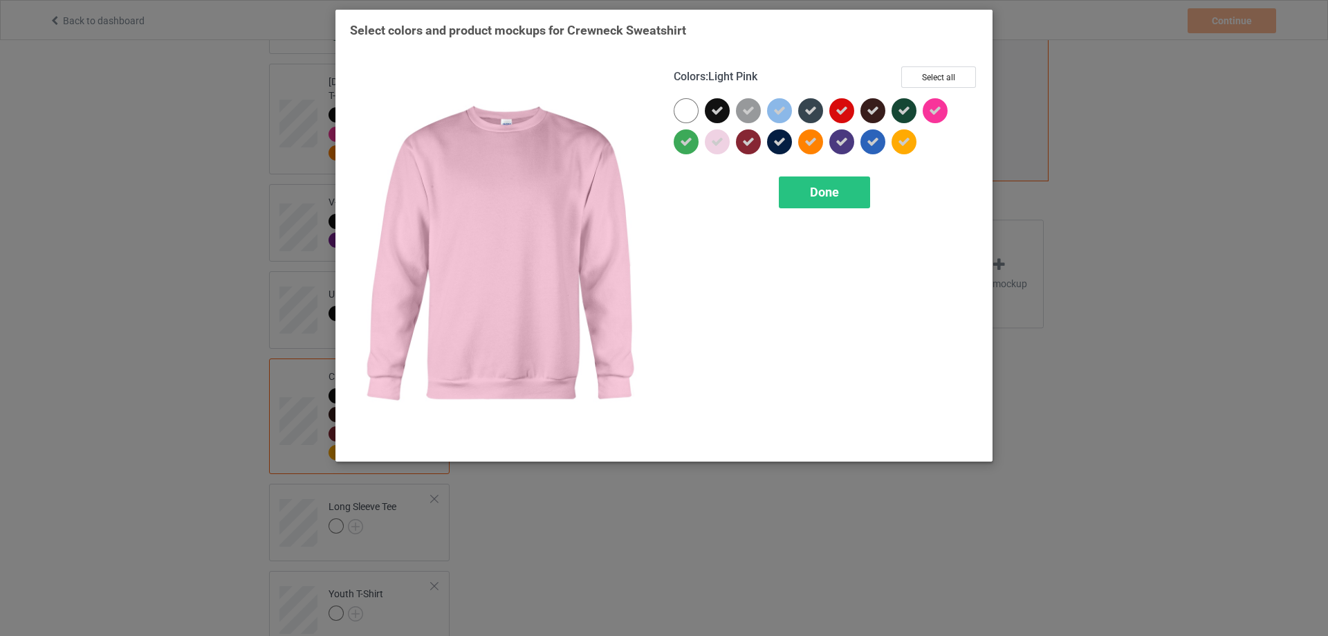
click at [724, 150] on div at bounding box center [717, 141] width 25 height 25
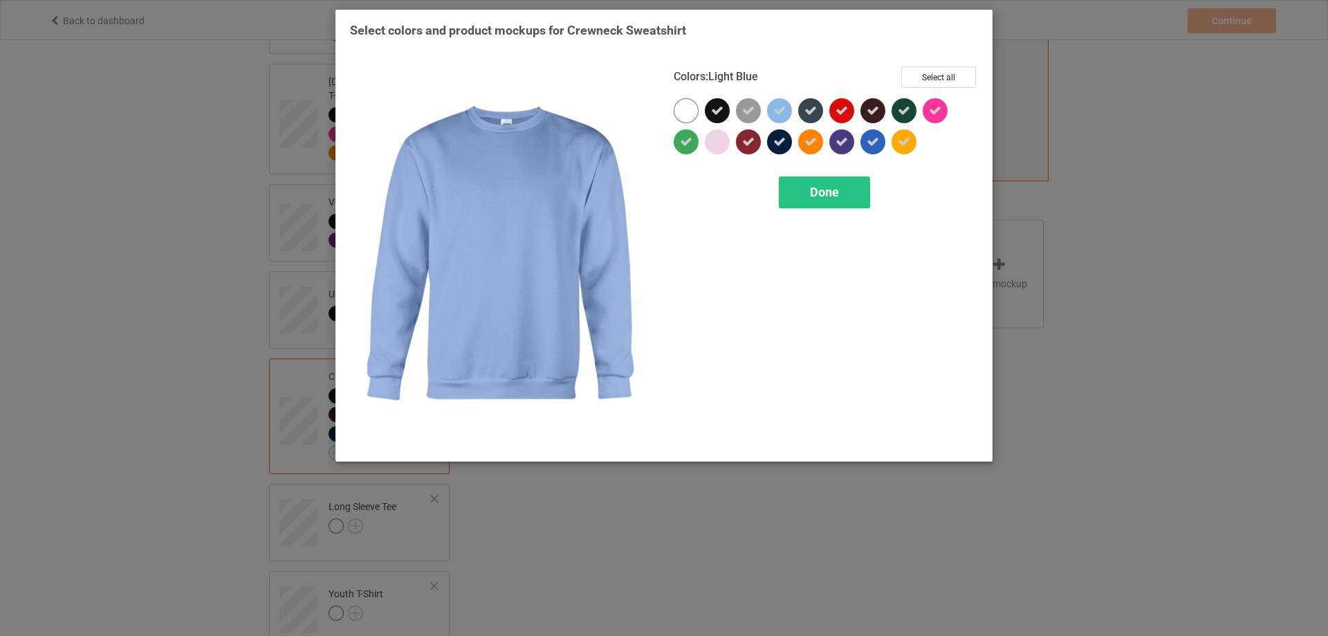
click at [780, 111] on icon at bounding box center [780, 110] width 12 height 12
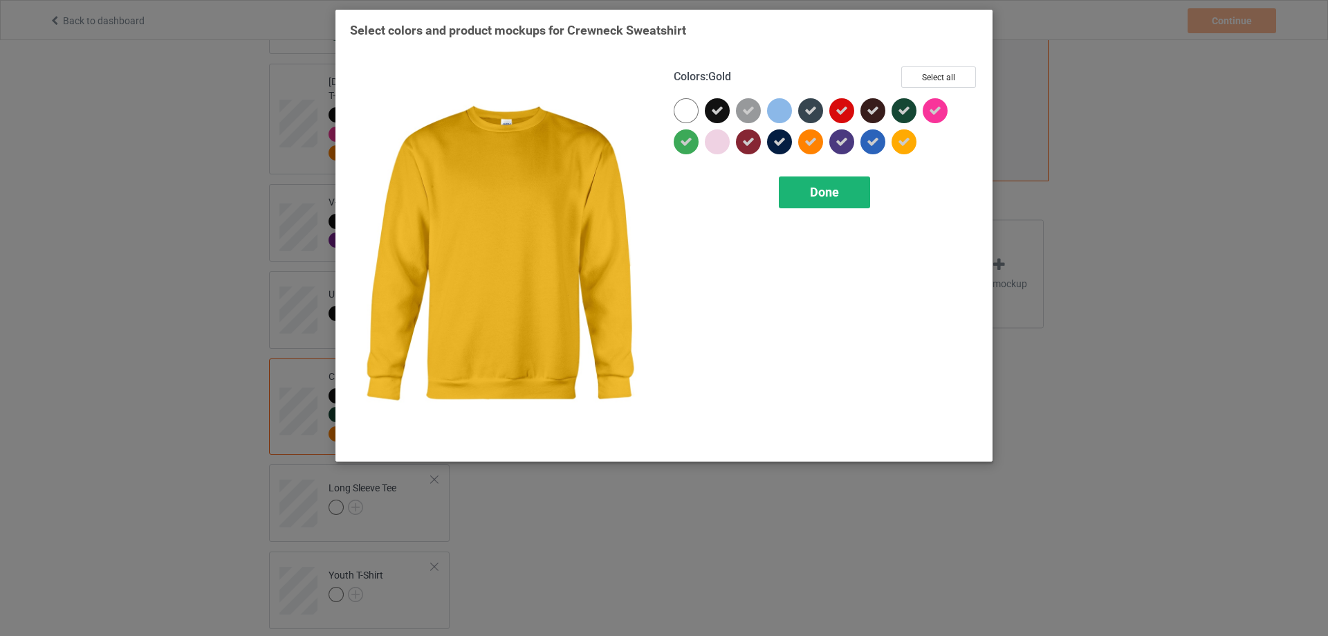
click at [848, 196] on div "Done" at bounding box center [824, 192] width 91 height 32
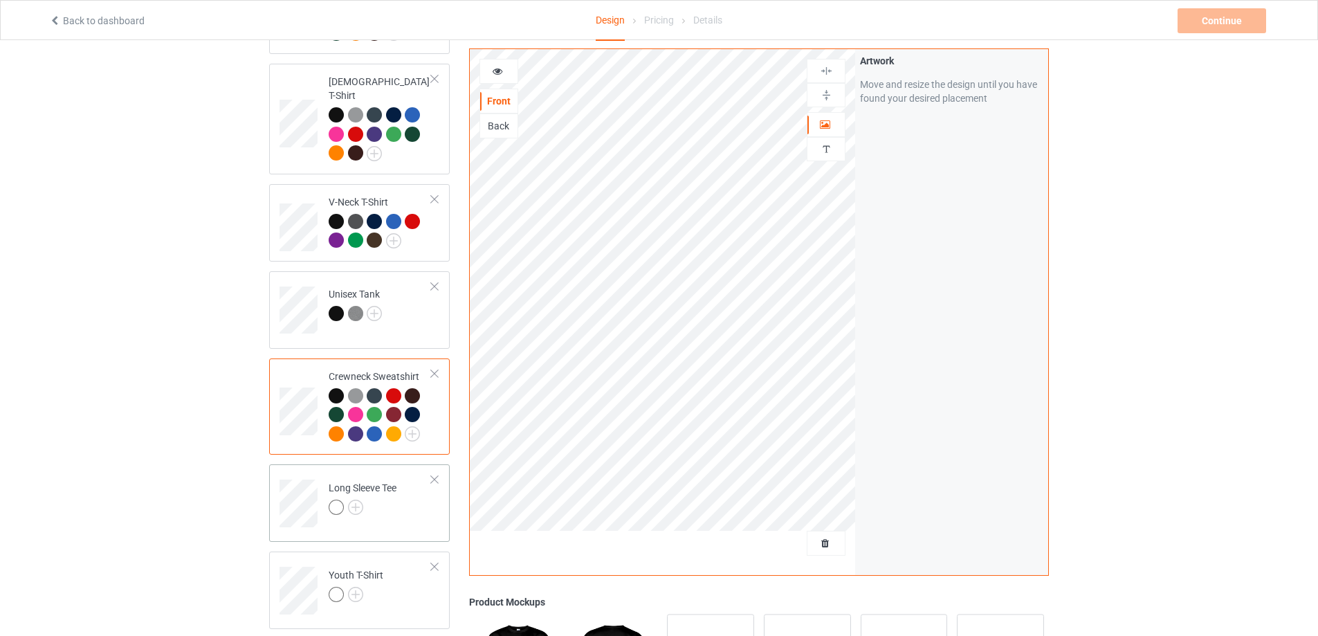
scroll to position [484, 0]
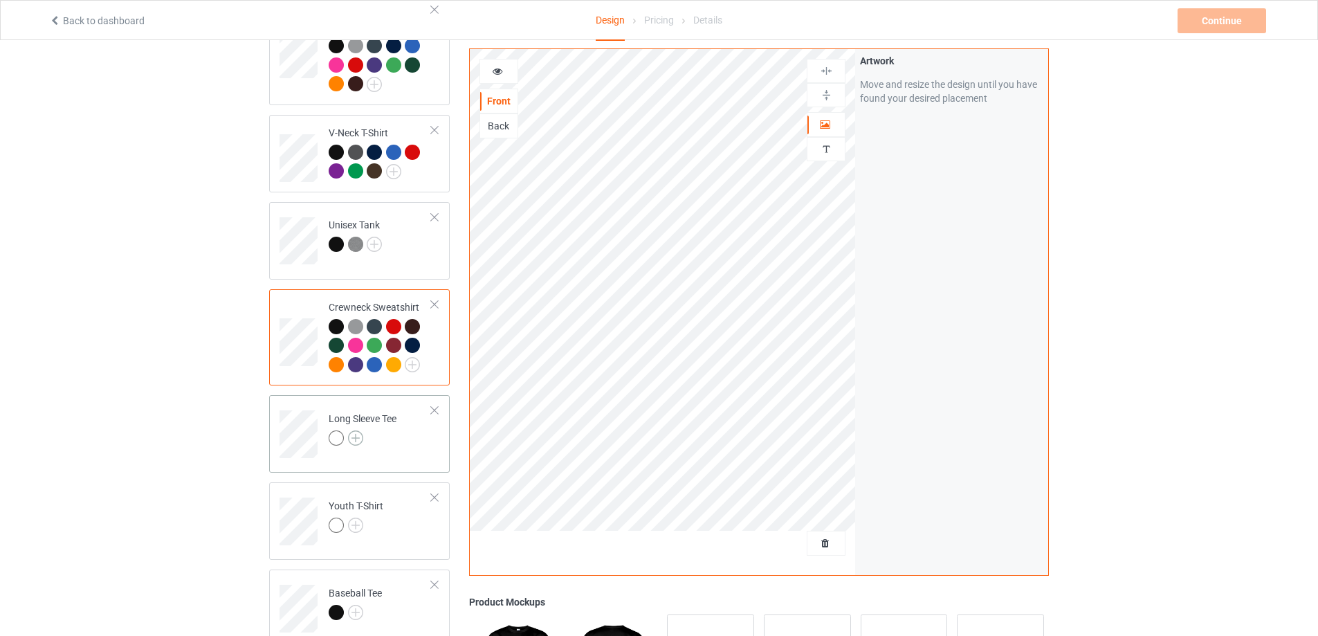
click at [361, 430] on img at bounding box center [355, 437] width 15 height 15
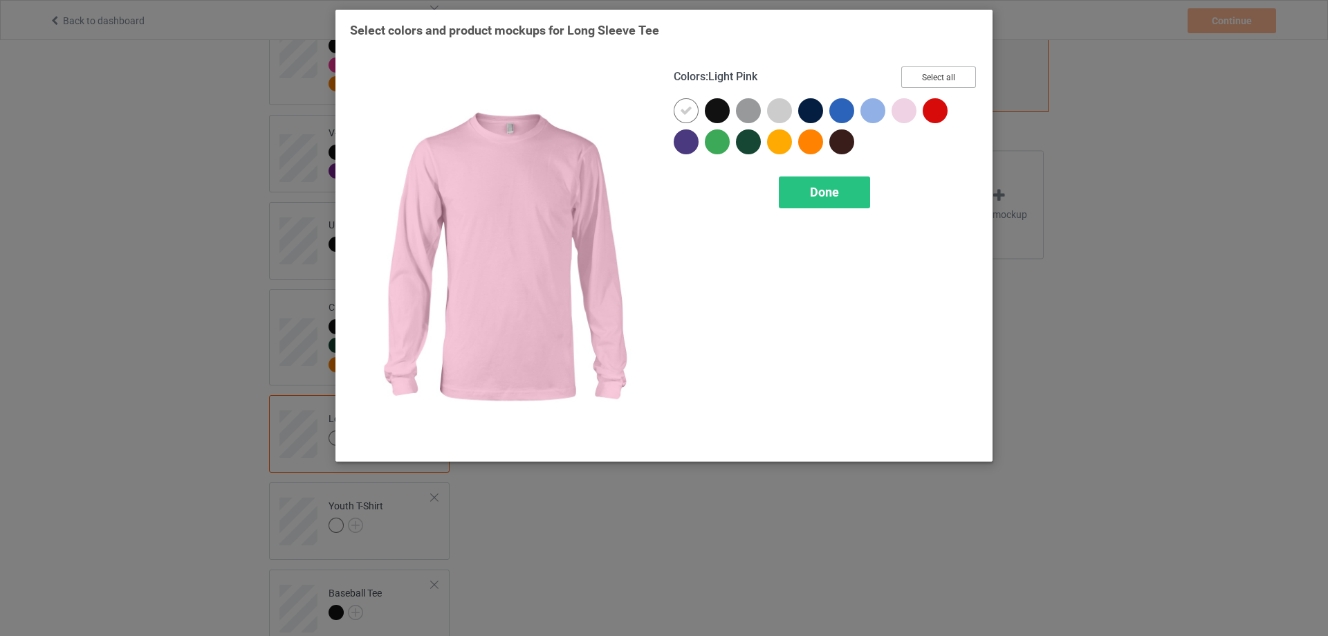
click at [928, 74] on button "Select all" at bounding box center [939, 76] width 75 height 21
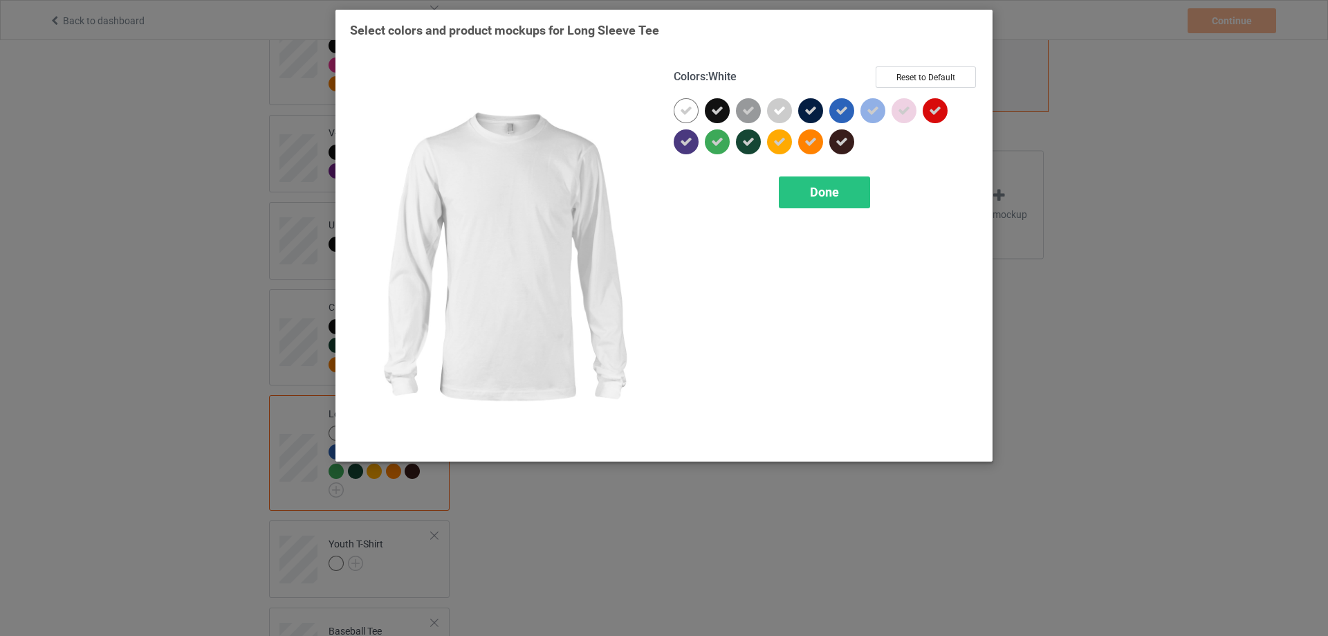
click at [683, 112] on icon at bounding box center [686, 110] width 12 height 12
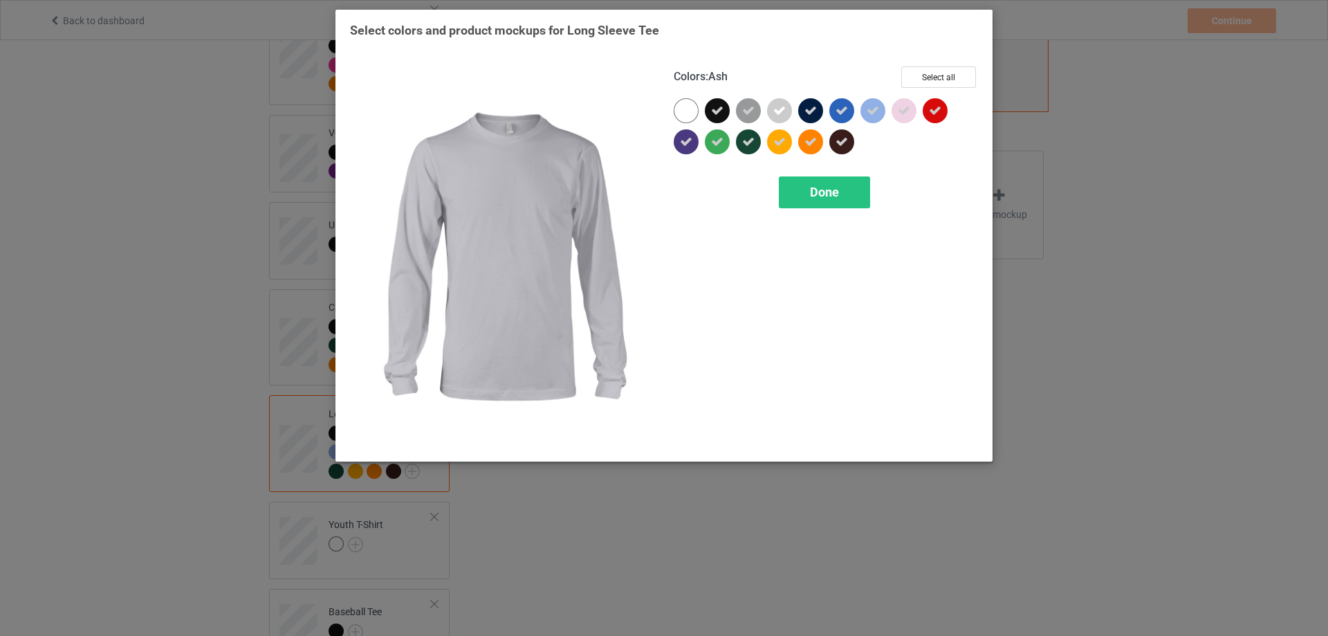
click at [775, 109] on icon at bounding box center [780, 110] width 12 height 12
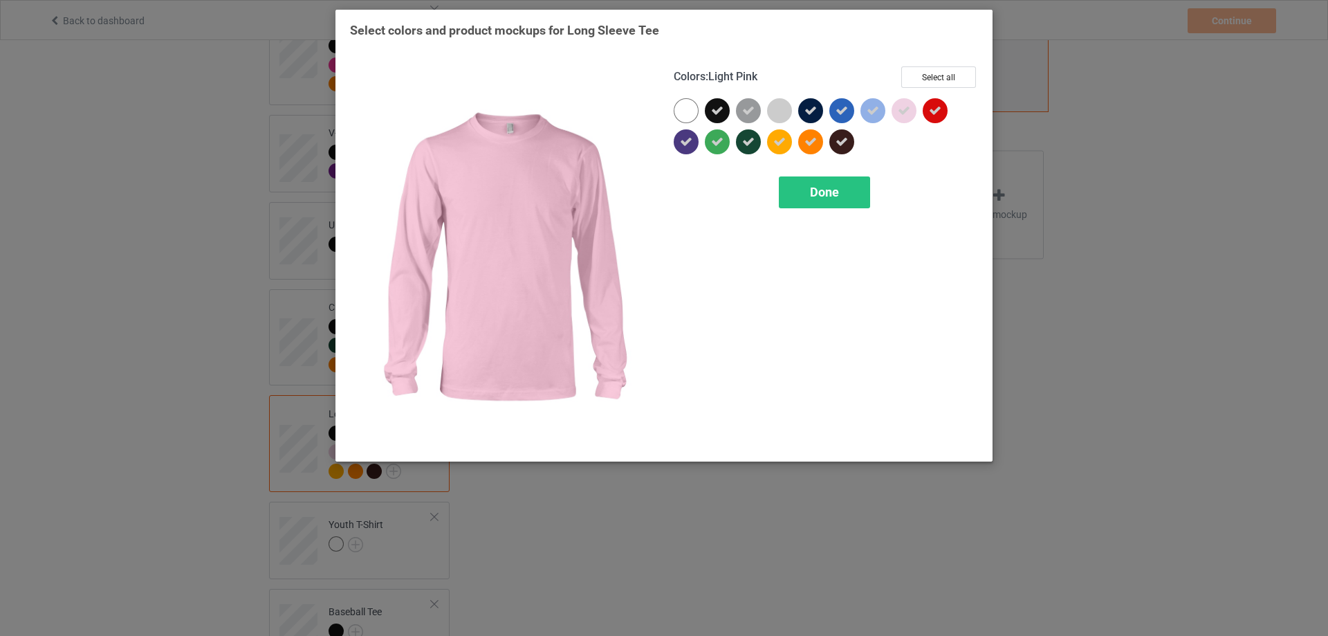
click at [907, 107] on icon at bounding box center [904, 110] width 12 height 12
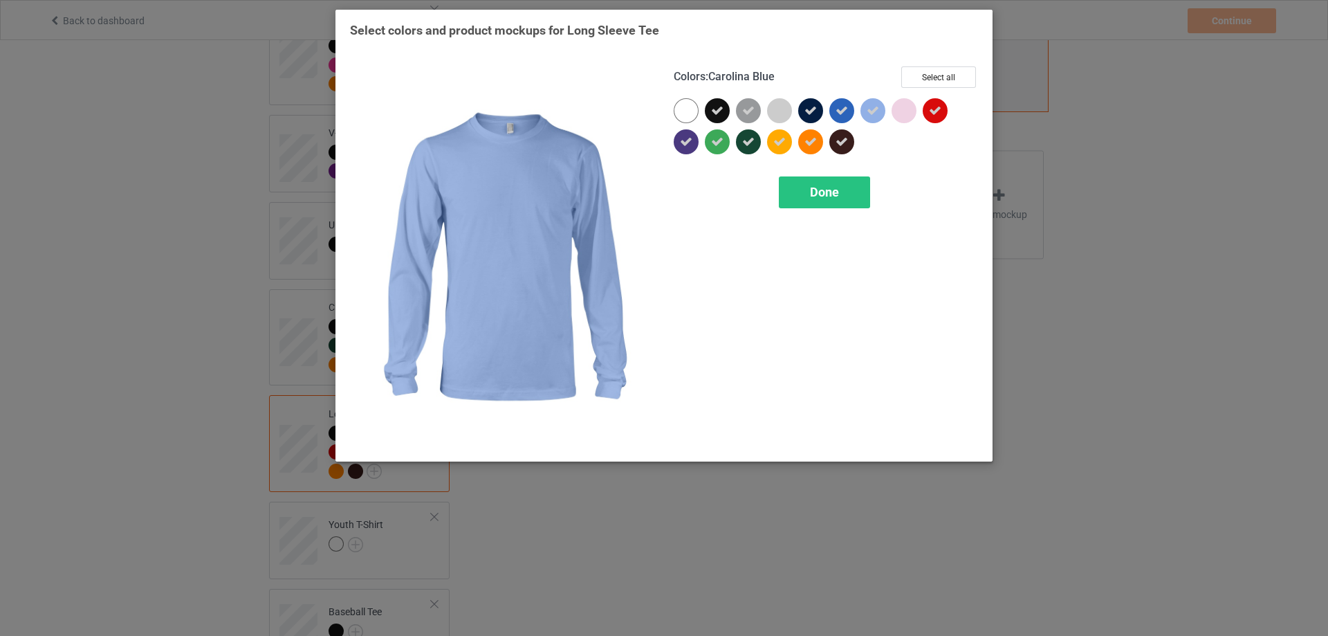
drag, startPoint x: 877, startPoint y: 111, endPoint x: 874, endPoint y: 118, distance: 7.5
click at [875, 111] on icon at bounding box center [873, 110] width 12 height 12
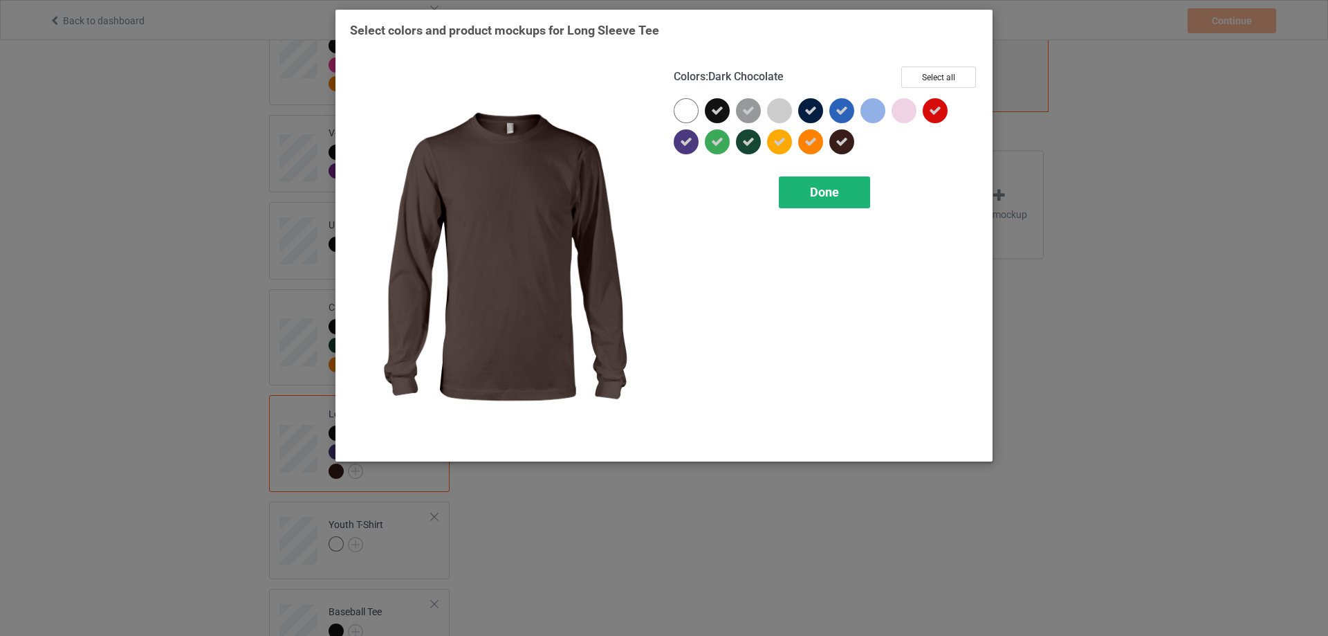
click at [837, 199] on span "Done" at bounding box center [824, 192] width 29 height 15
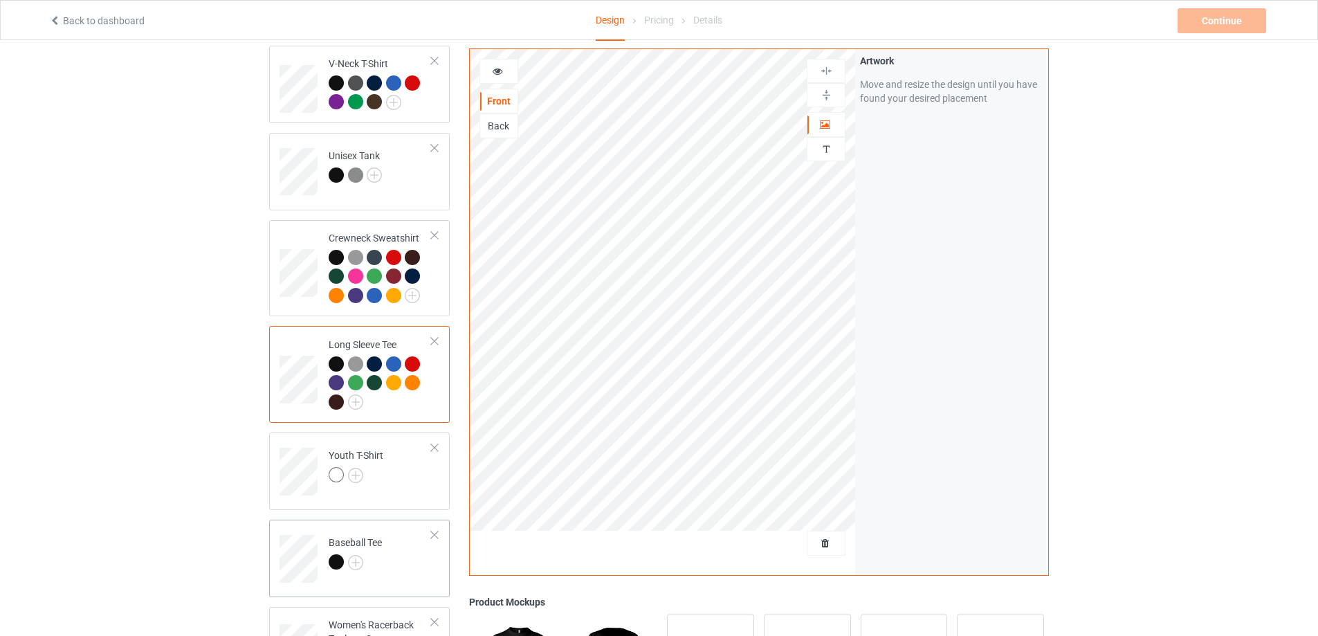
scroll to position [623, 0]
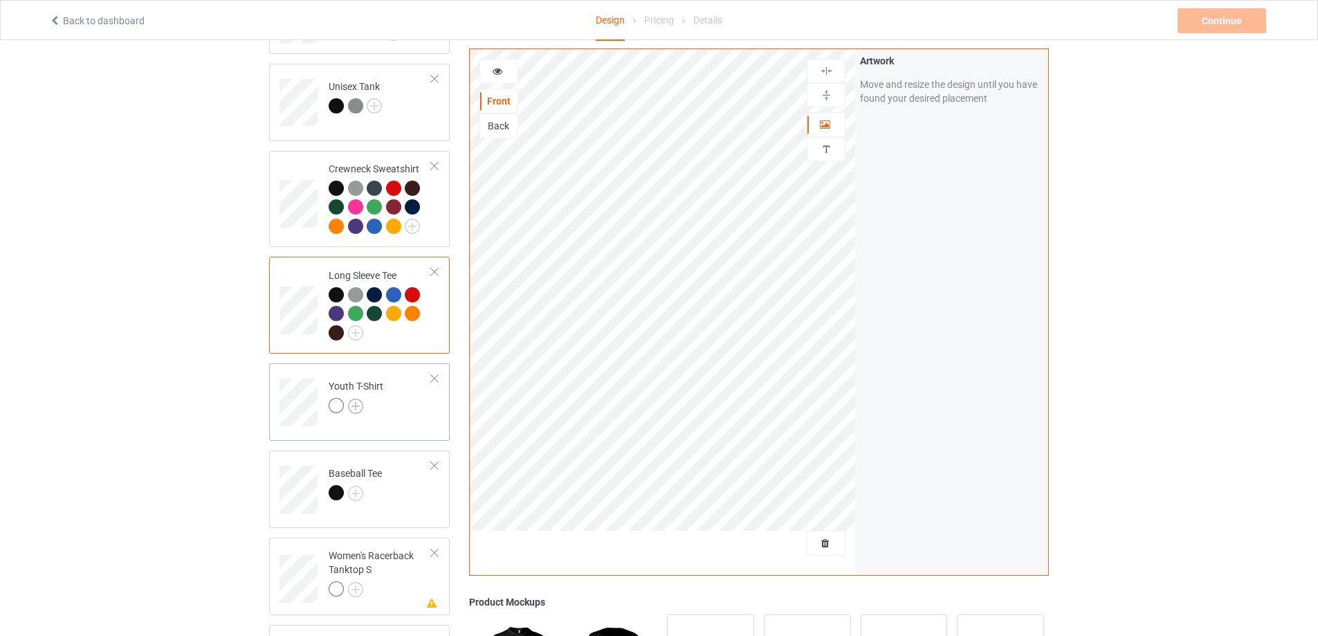
click at [351, 399] on img at bounding box center [355, 406] width 15 height 15
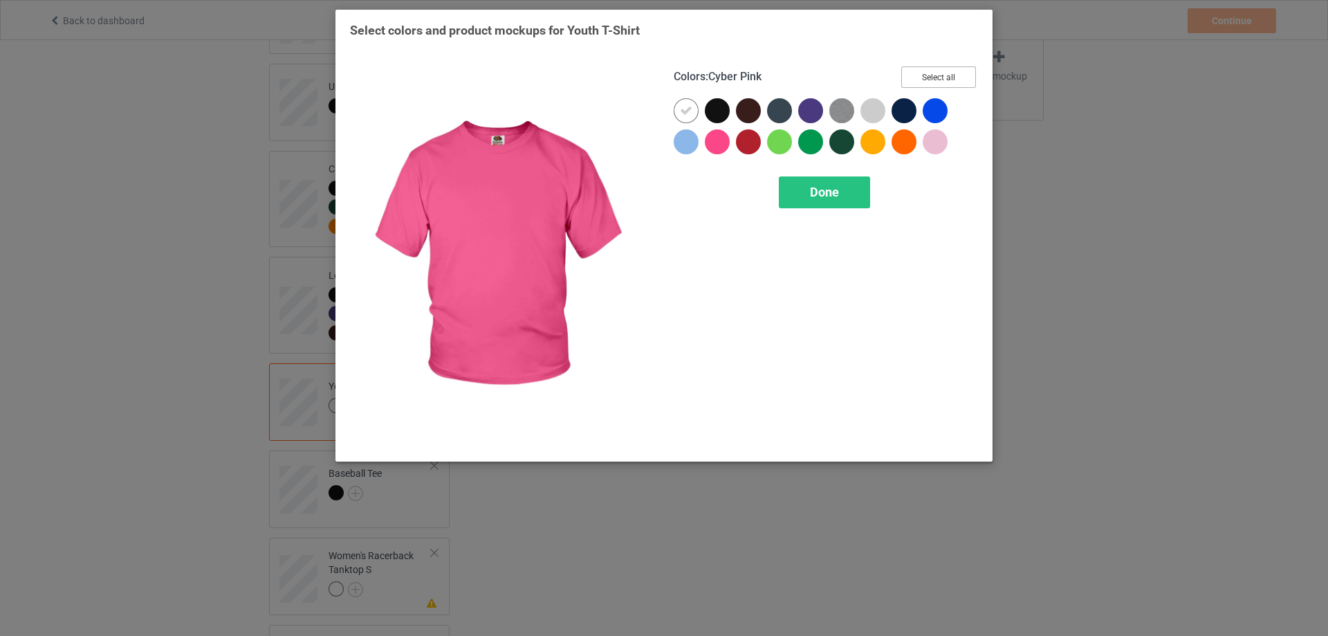
click at [951, 83] on button "Select all" at bounding box center [939, 76] width 75 height 21
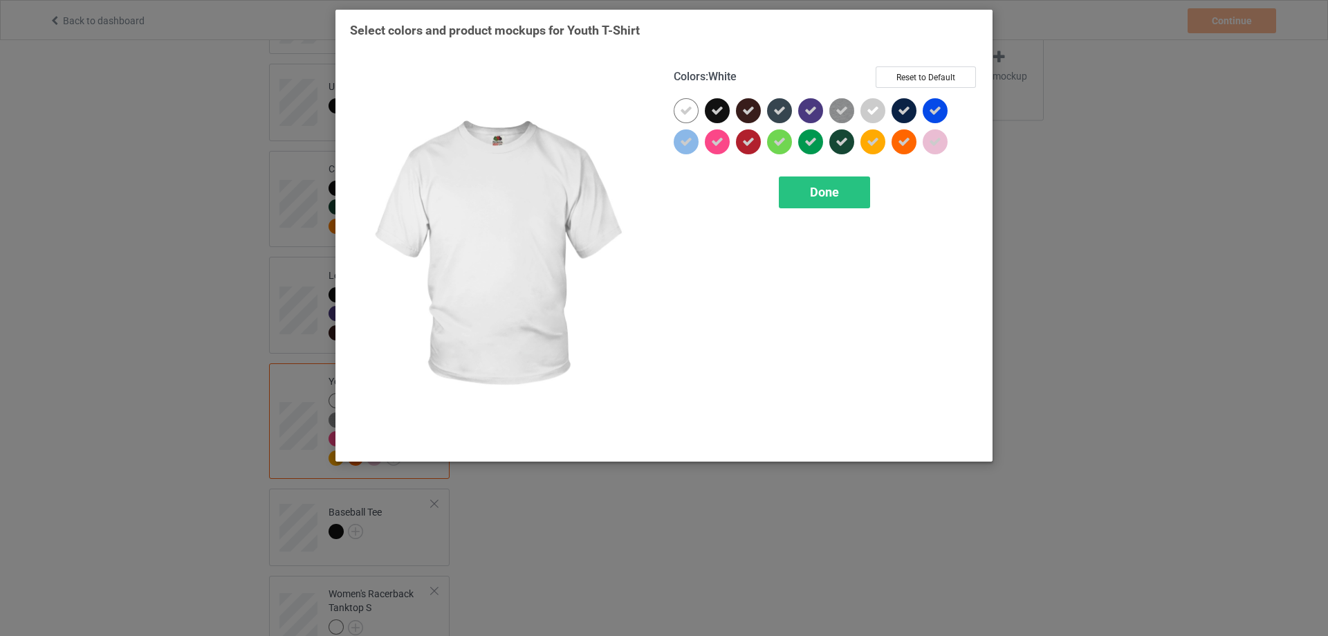
drag, startPoint x: 686, startPoint y: 113, endPoint x: 685, endPoint y: 125, distance: 11.8
click at [686, 116] on icon at bounding box center [686, 110] width 12 height 12
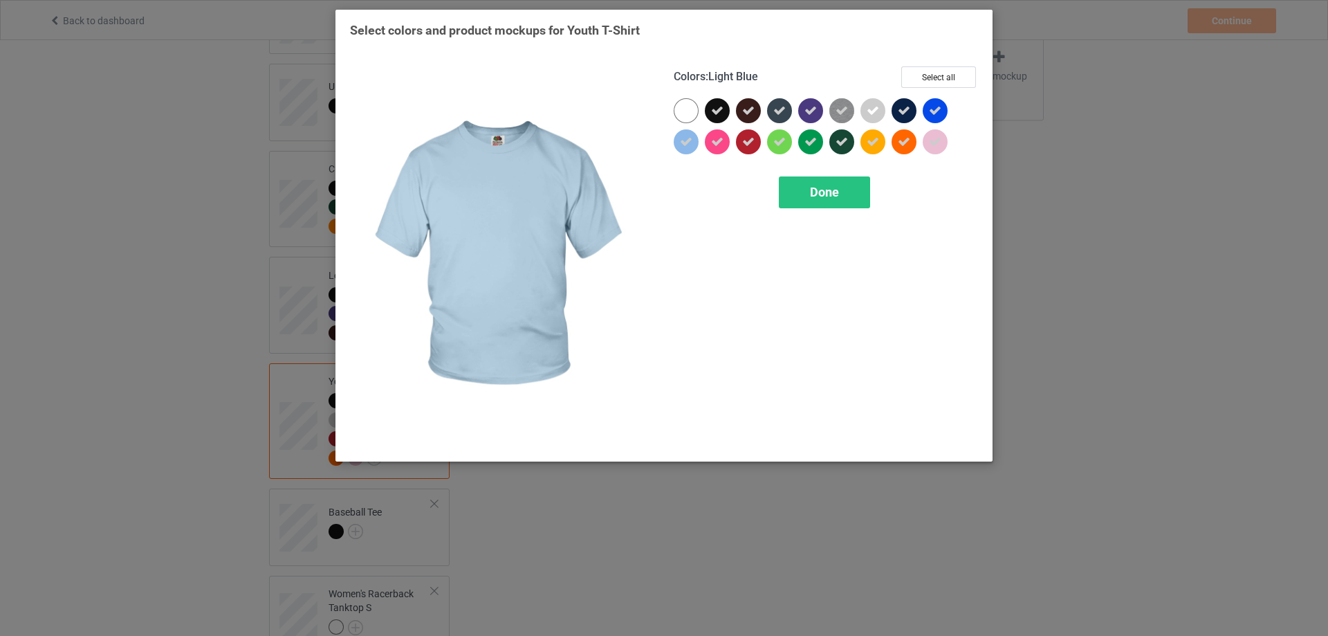
click at [680, 145] on icon at bounding box center [686, 142] width 12 height 12
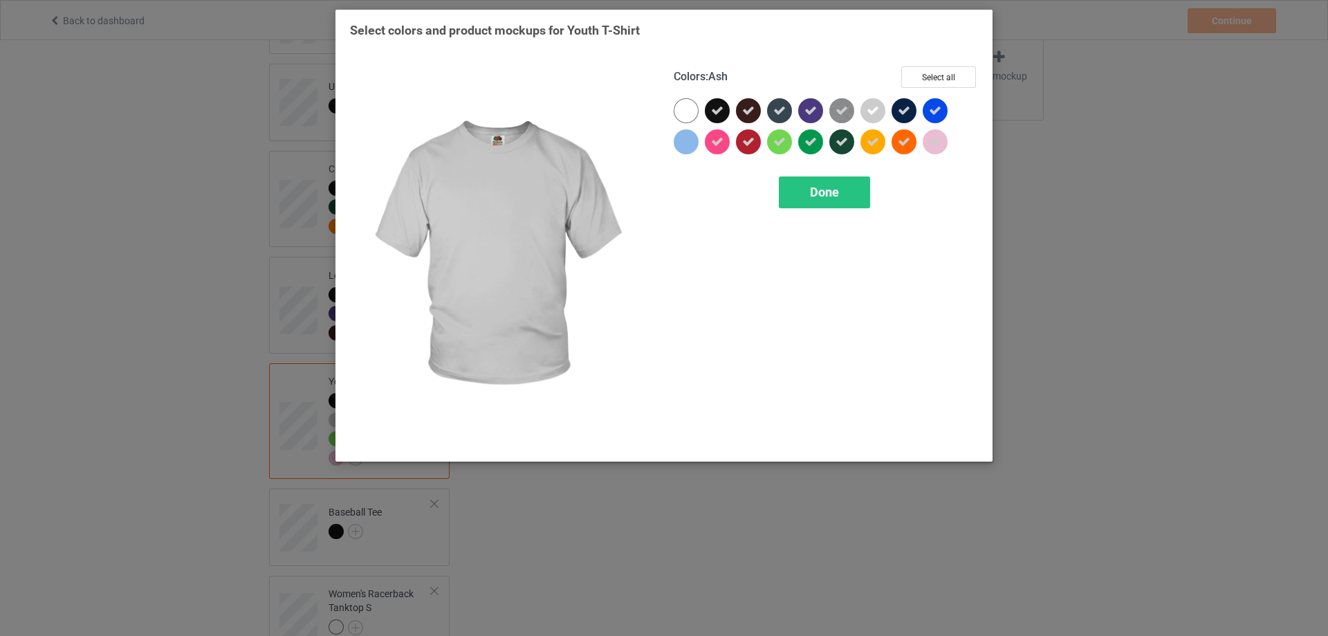
drag, startPoint x: 870, startPoint y: 111, endPoint x: 922, endPoint y: 136, distance: 56.9
click at [875, 115] on icon at bounding box center [873, 110] width 12 height 12
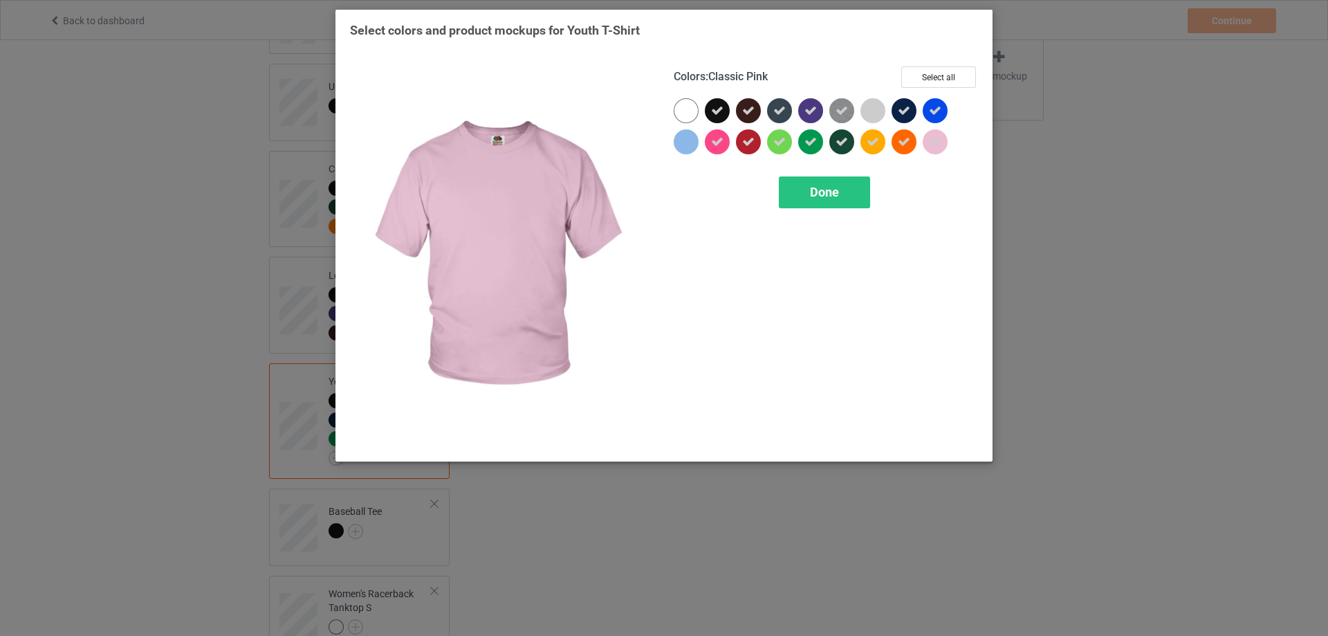
drag, startPoint x: 933, startPoint y: 140, endPoint x: 899, endPoint y: 167, distance: 43.3
click at [933, 140] on icon at bounding box center [935, 142] width 12 height 12
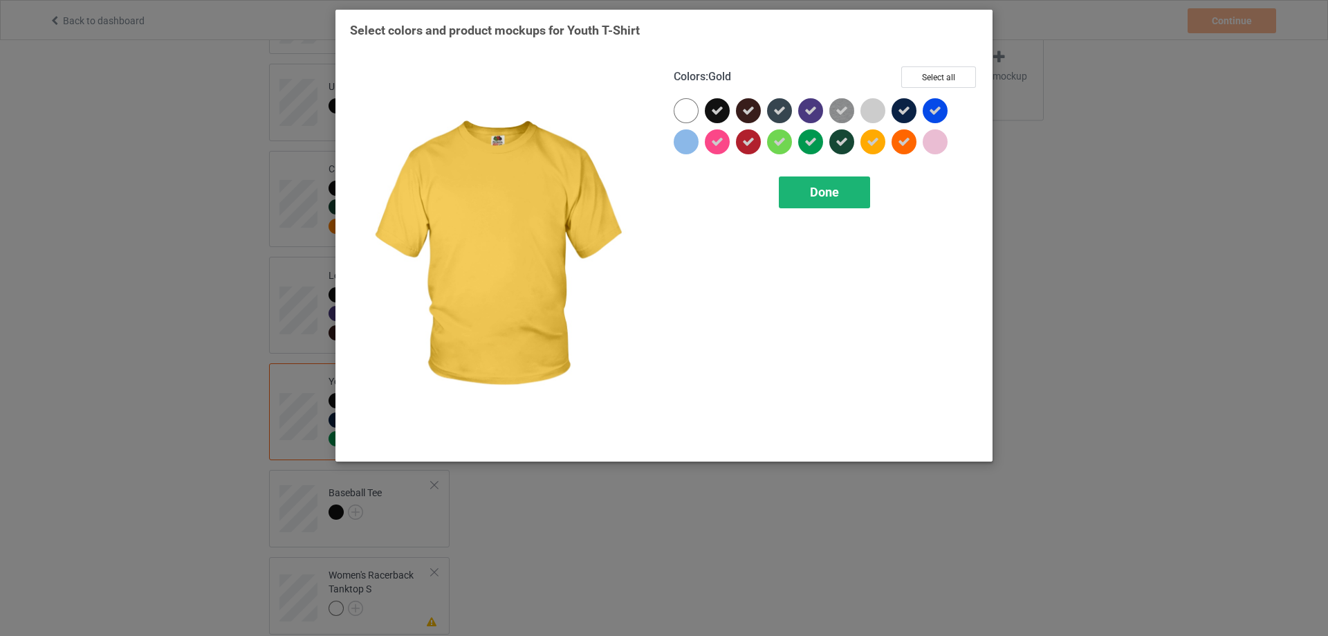
click at [839, 191] on div "Done" at bounding box center [824, 192] width 91 height 32
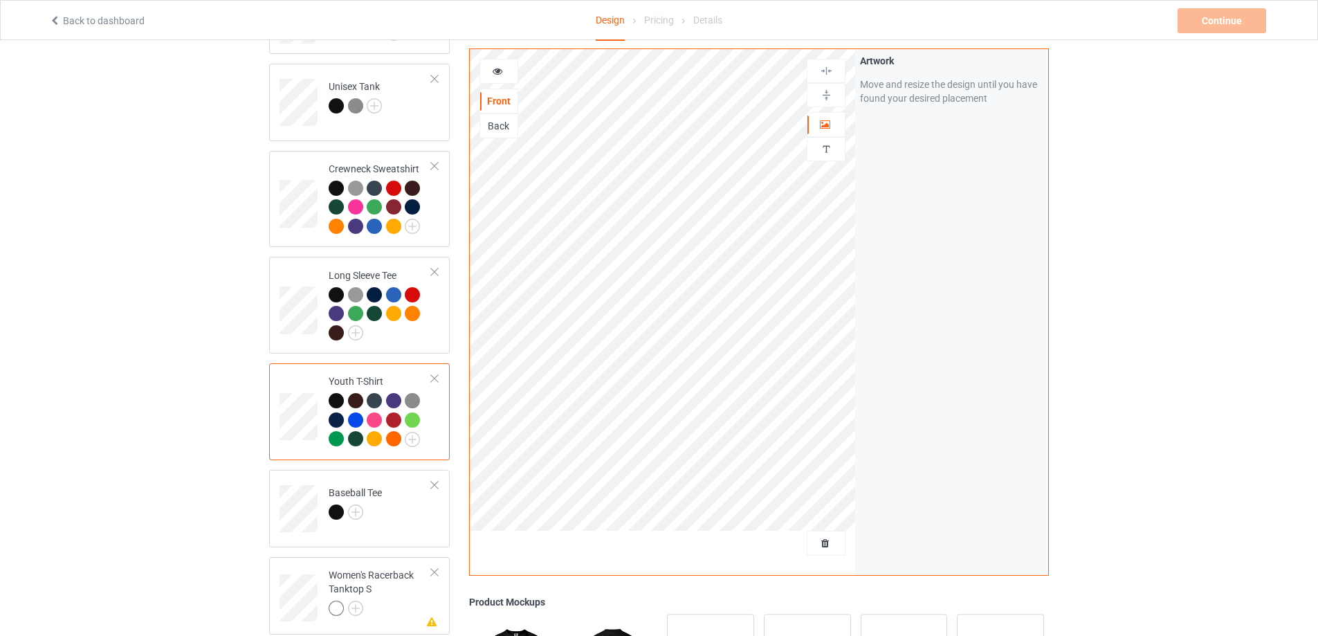
scroll to position [761, 0]
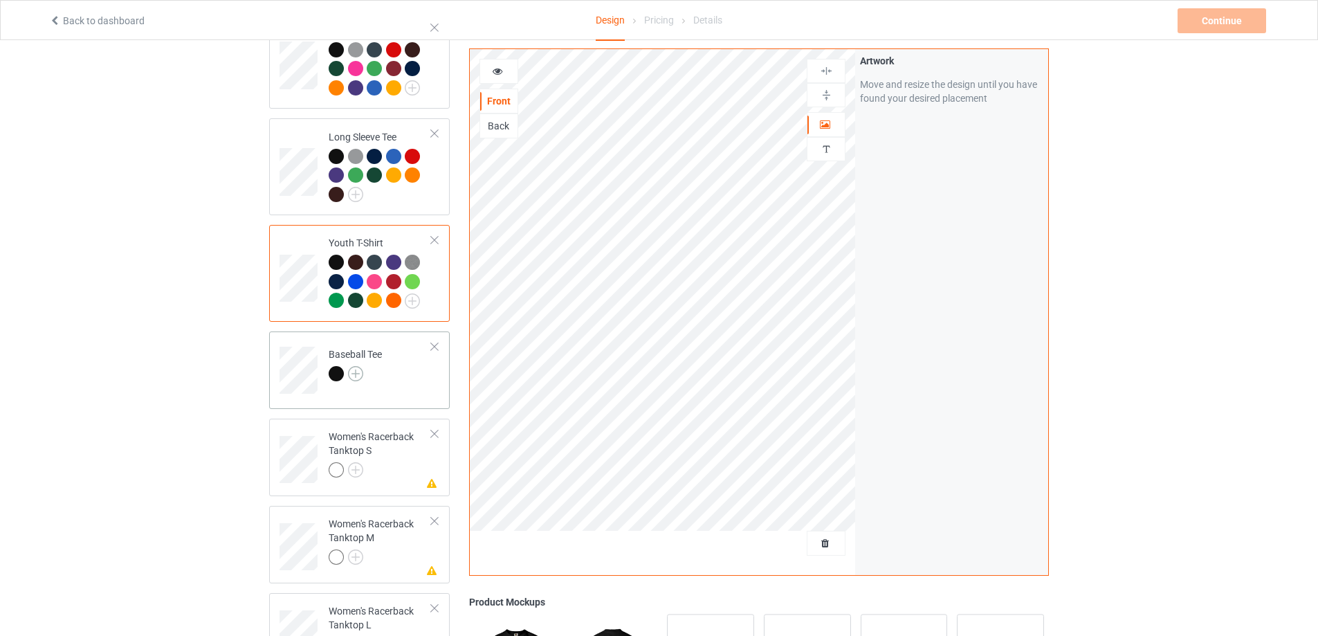
click at [351, 366] on img at bounding box center [355, 373] width 15 height 15
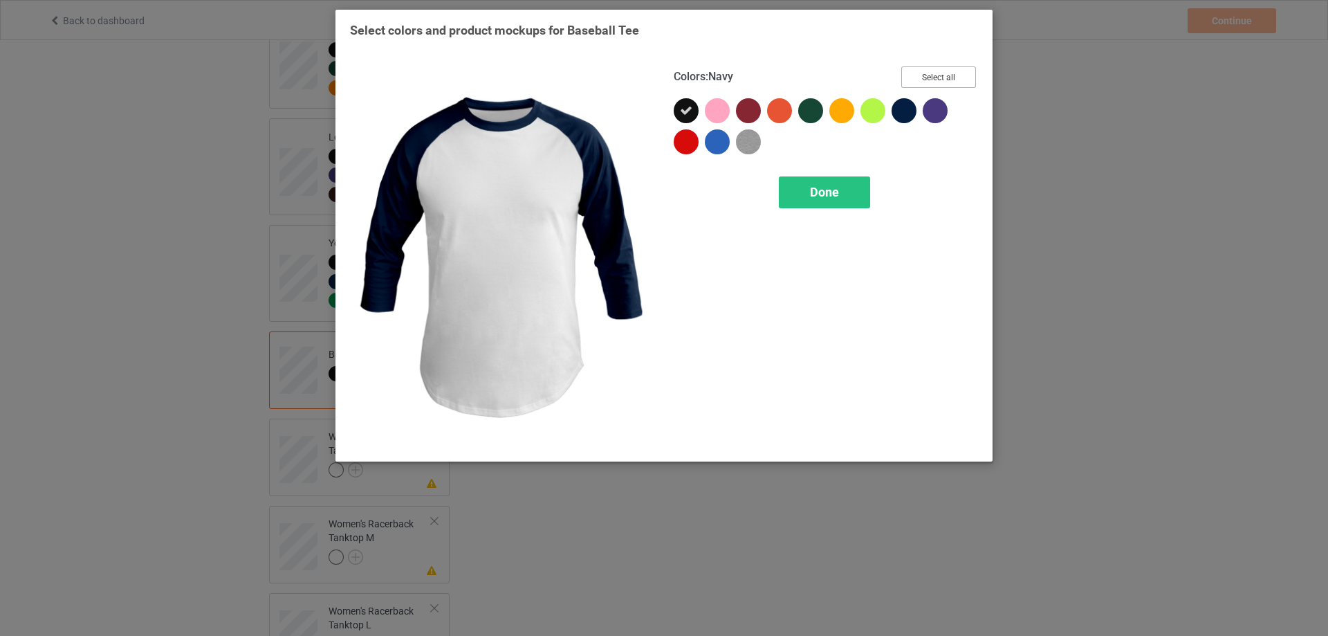
click at [937, 80] on button "Select all" at bounding box center [939, 76] width 75 height 21
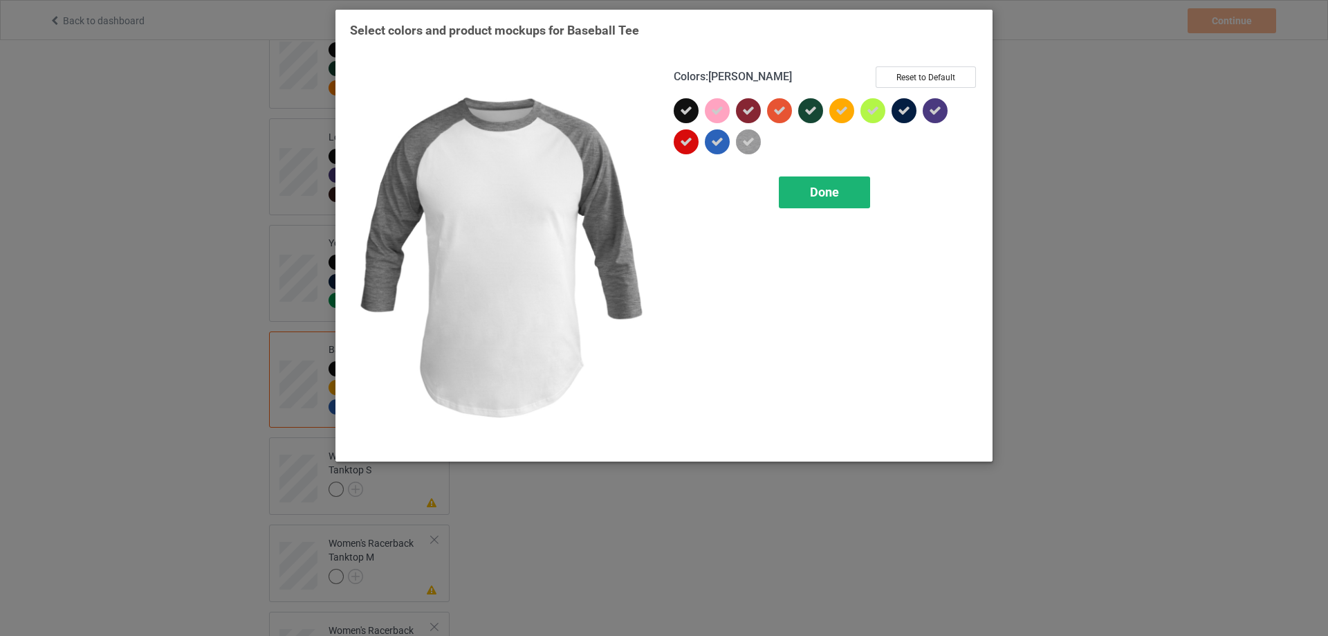
click at [840, 196] on div "Done" at bounding box center [824, 192] width 91 height 32
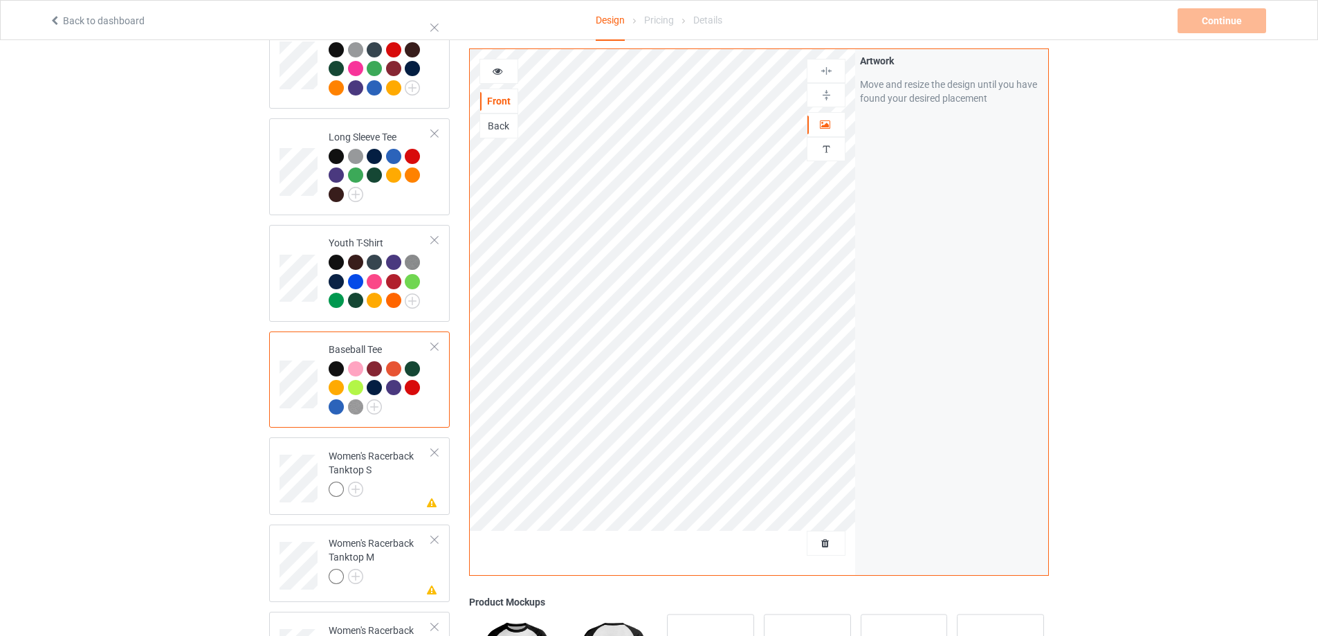
click at [433, 342] on div at bounding box center [435, 347] width 10 height 10
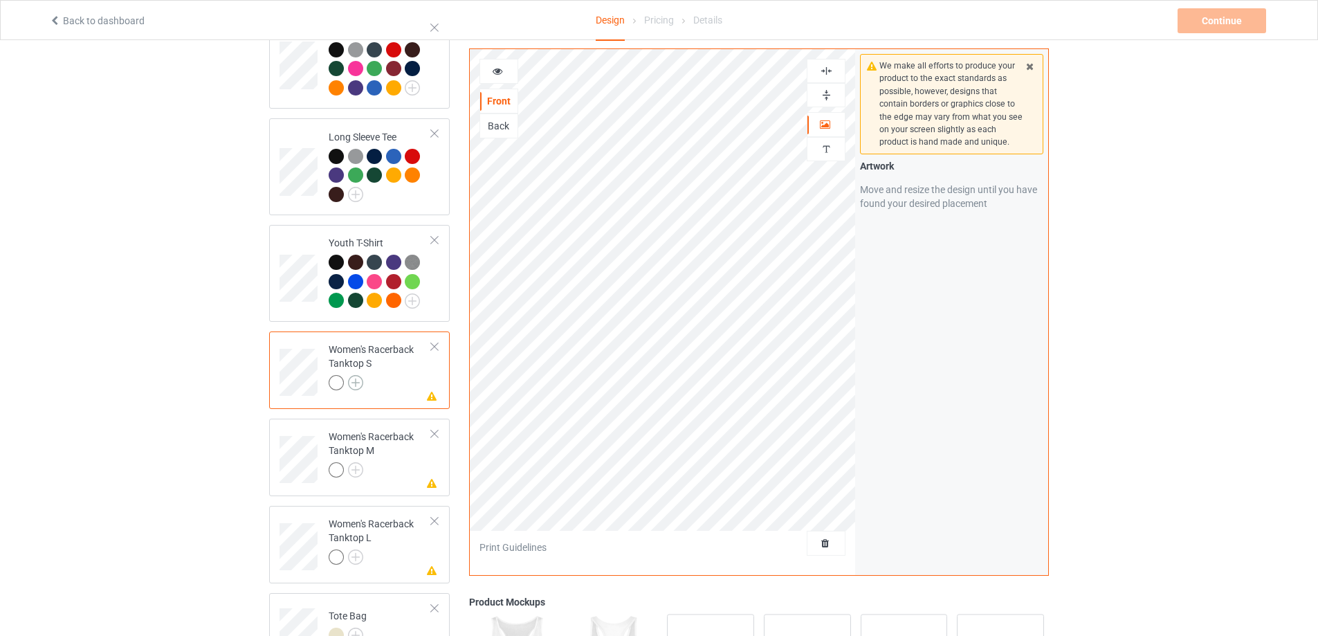
click at [360, 375] on img at bounding box center [355, 382] width 15 height 15
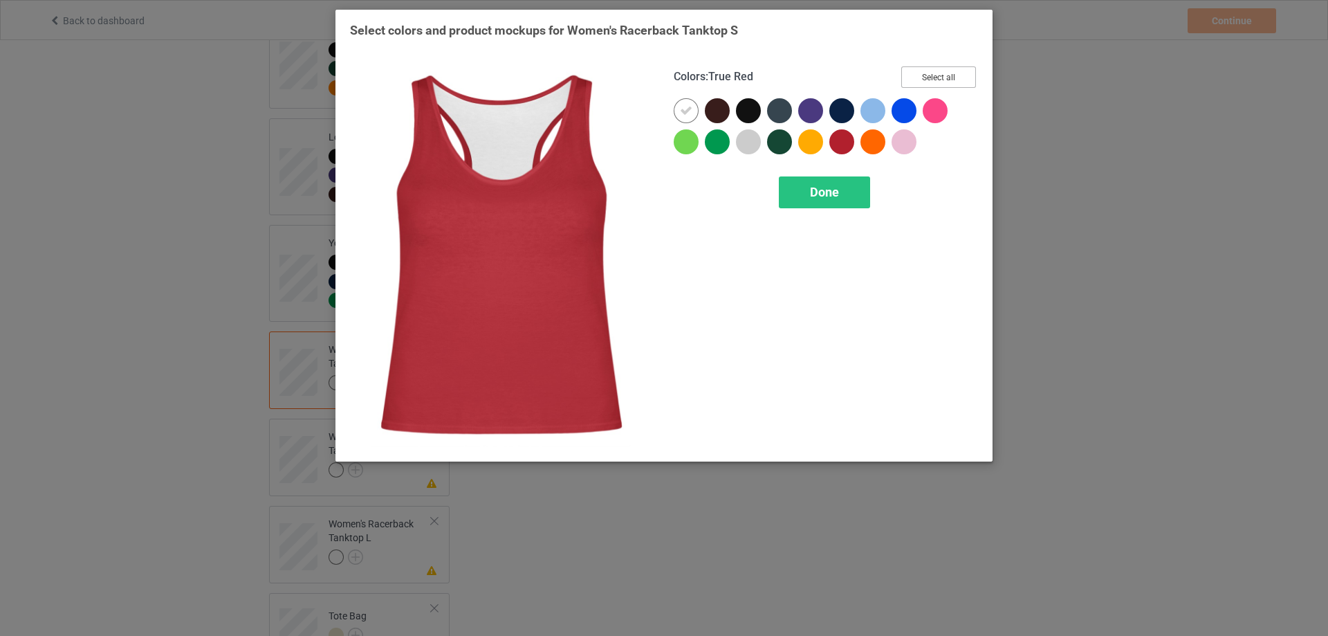
click at [924, 75] on button "Select all" at bounding box center [939, 76] width 75 height 21
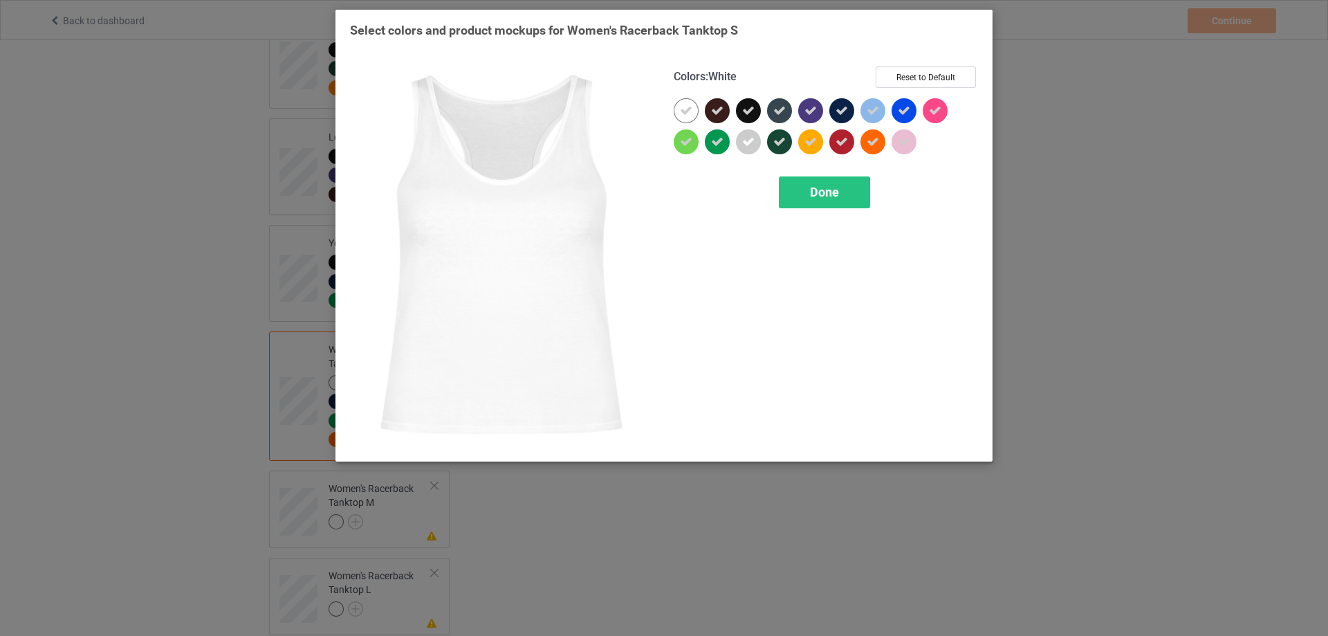
click at [686, 116] on icon at bounding box center [686, 110] width 12 height 12
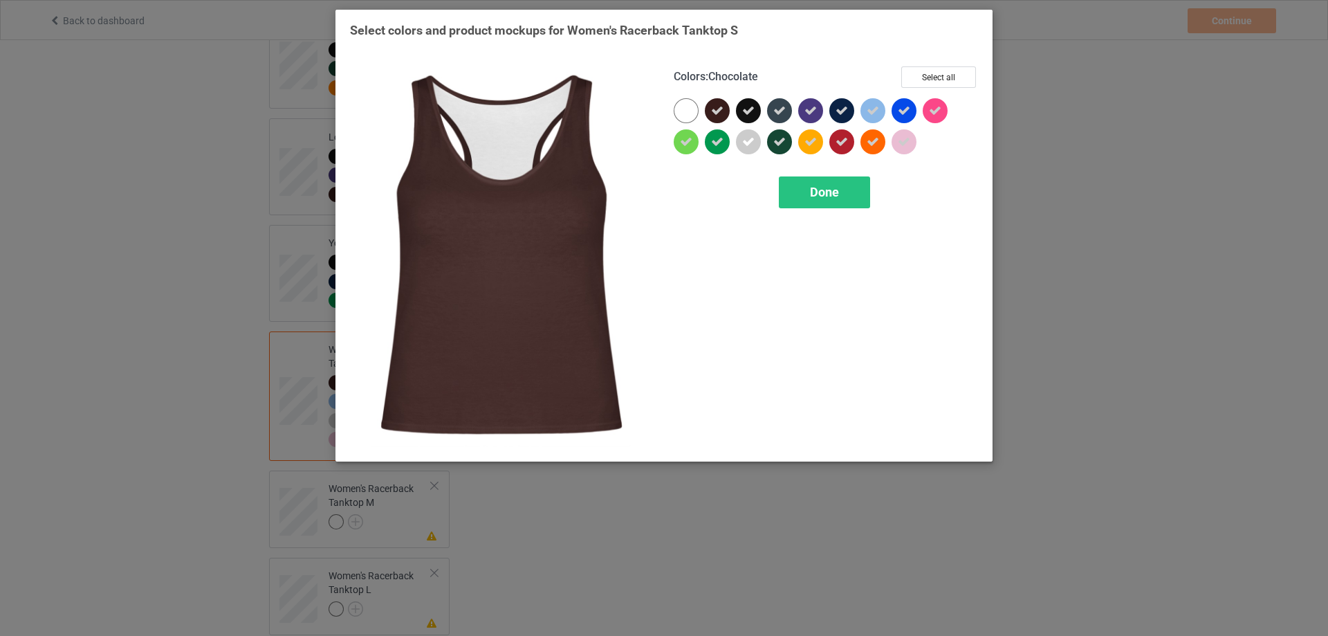
click at [718, 112] on icon at bounding box center [717, 110] width 12 height 12
click at [719, 112] on div at bounding box center [717, 110] width 25 height 25
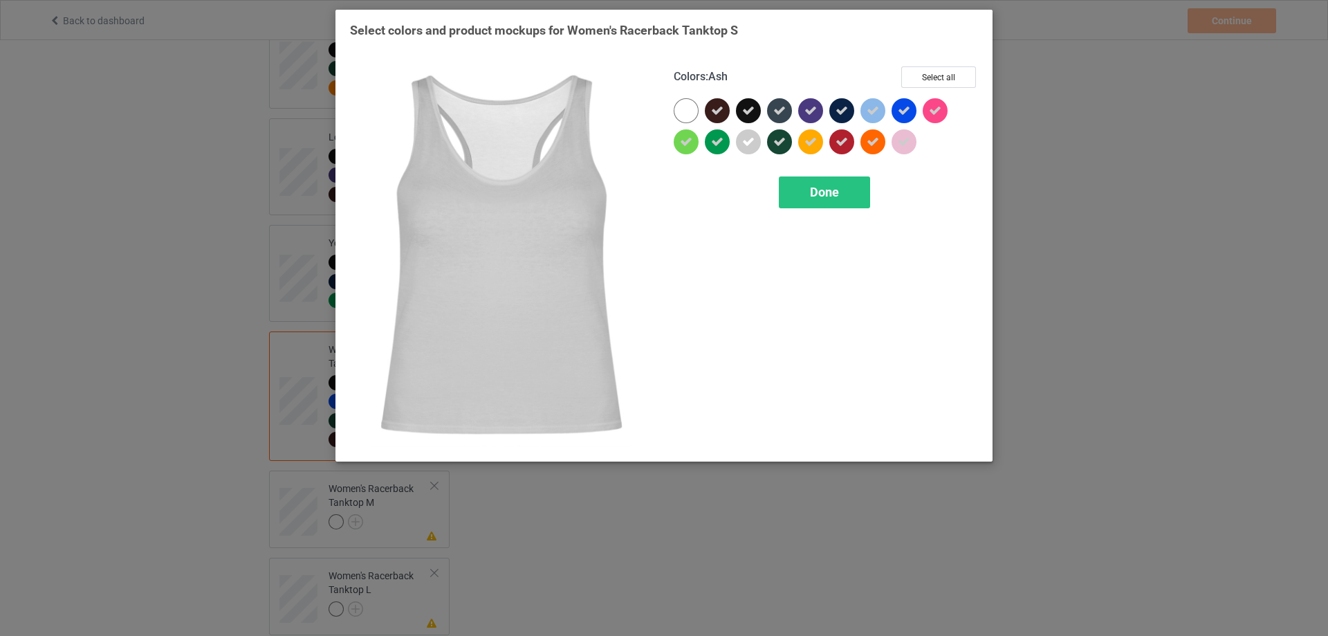
click at [741, 144] on div at bounding box center [748, 141] width 25 height 25
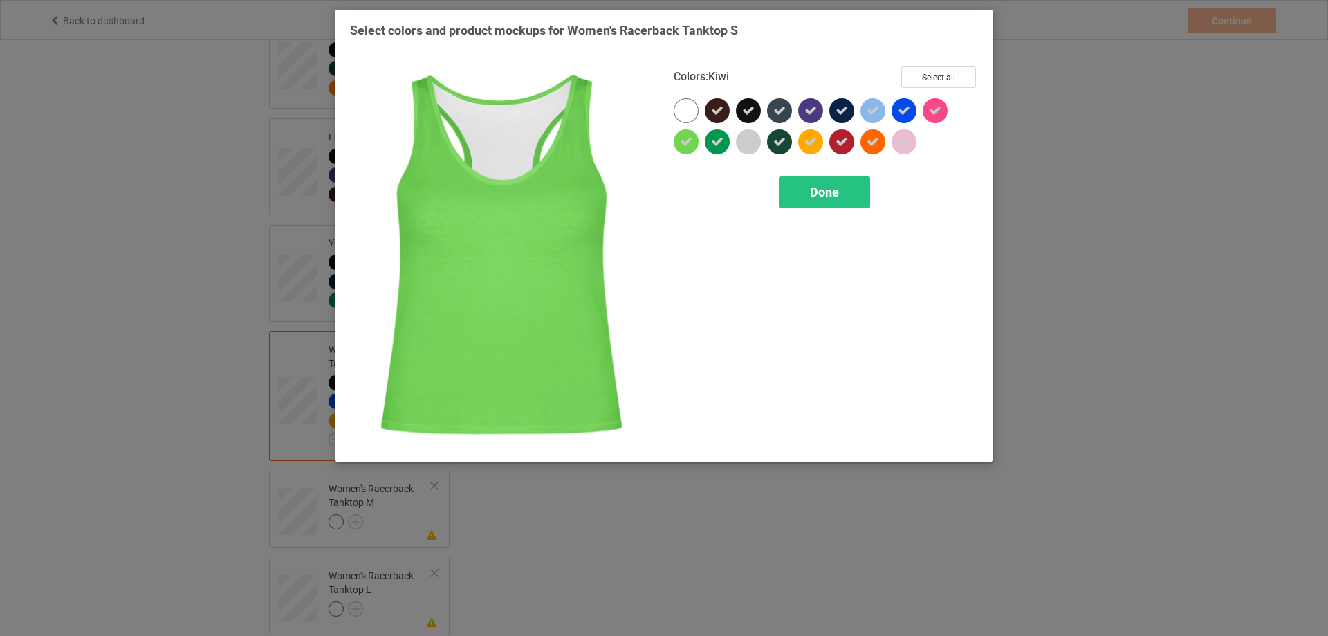
click at [686, 140] on icon at bounding box center [686, 142] width 12 height 12
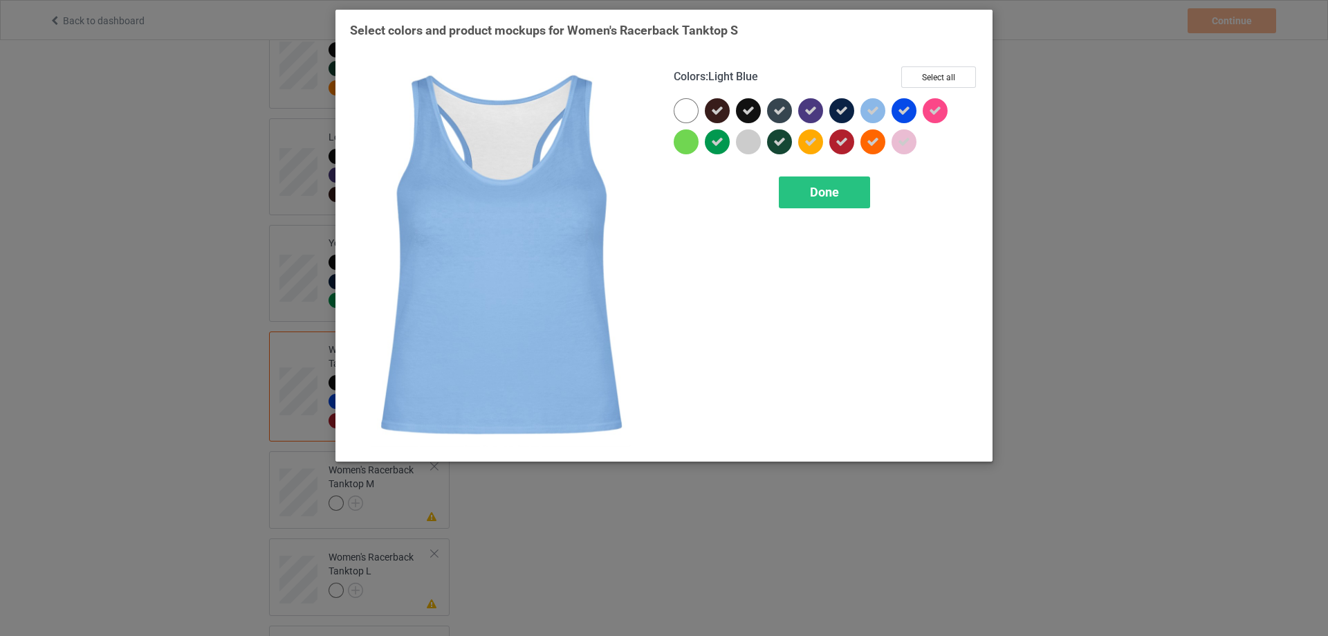
drag, startPoint x: 872, startPoint y: 111, endPoint x: 899, endPoint y: 145, distance: 42.8
click at [874, 111] on icon at bounding box center [873, 110] width 12 height 12
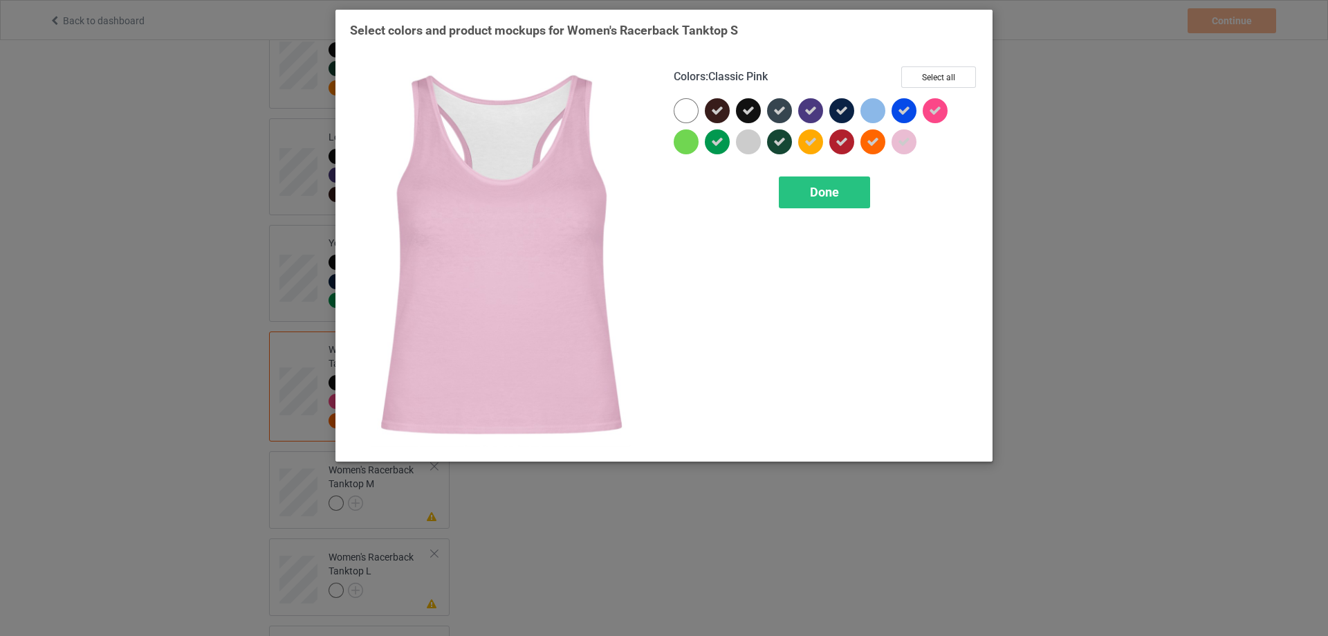
drag, startPoint x: 902, startPoint y: 147, endPoint x: 895, endPoint y: 155, distance: 10.8
click at [902, 149] on div at bounding box center [904, 141] width 25 height 25
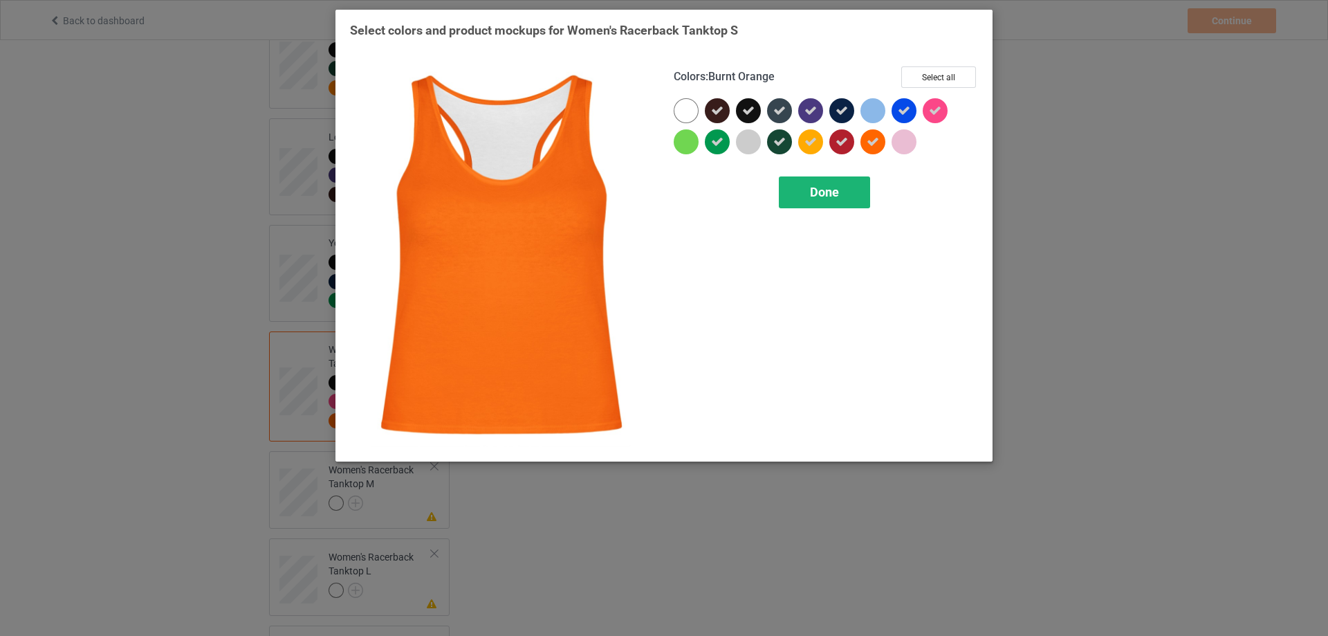
click at [831, 184] on div "Done" at bounding box center [824, 192] width 91 height 32
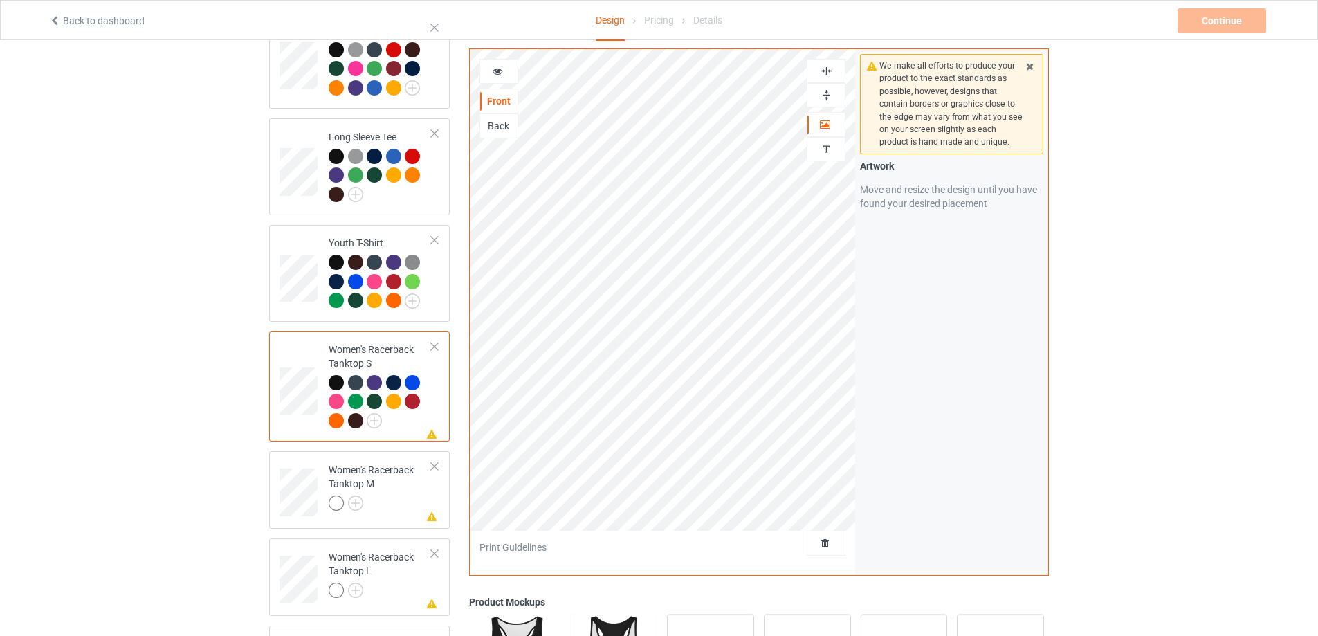
click at [831, 72] on img at bounding box center [826, 70] width 13 height 13
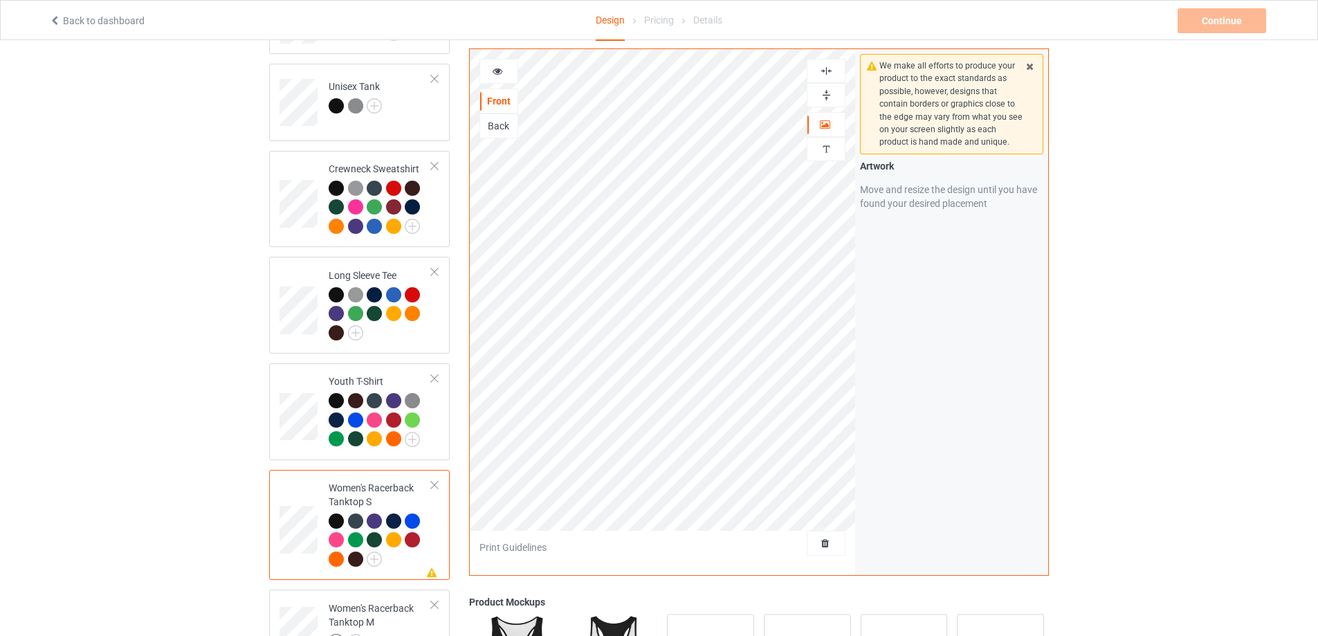
scroll to position [761, 0]
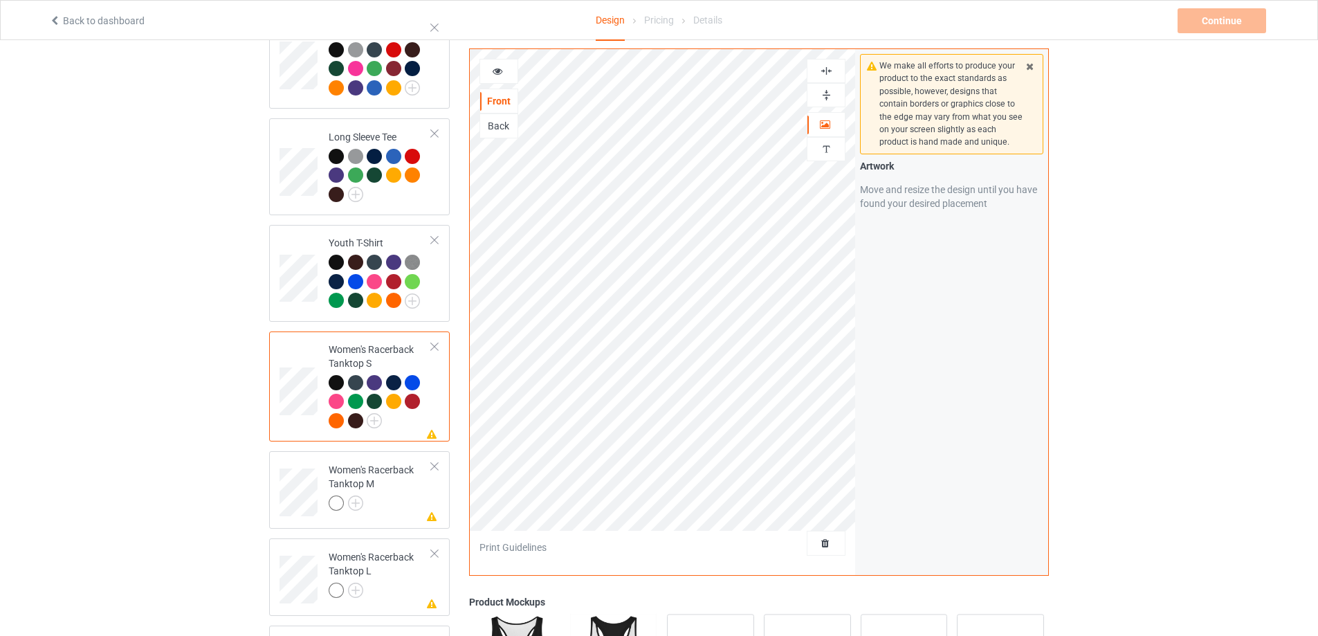
click at [495, 70] on icon at bounding box center [498, 69] width 12 height 10
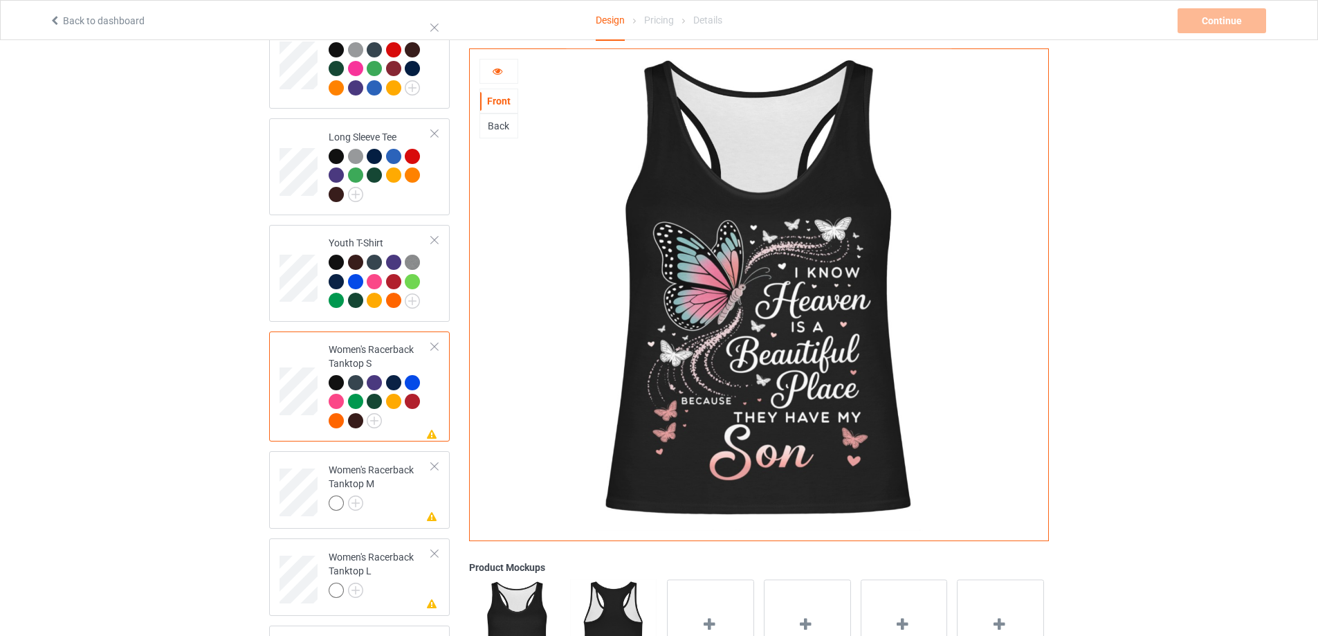
click at [504, 74] on div at bounding box center [498, 71] width 37 height 14
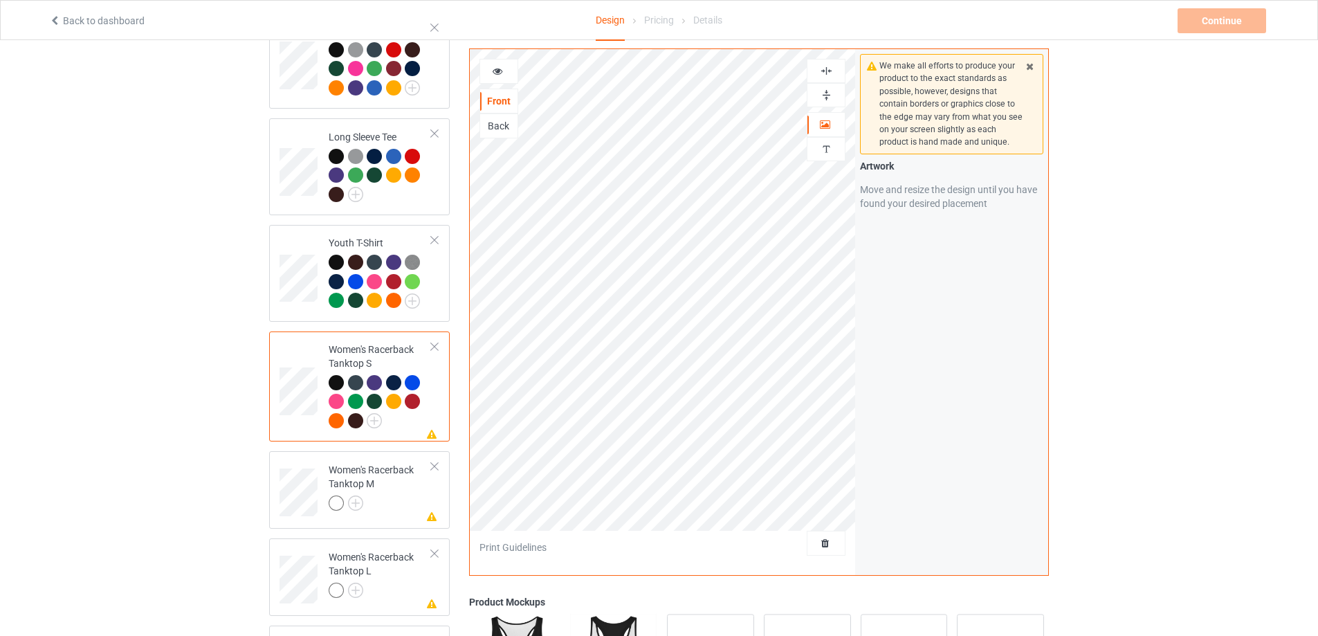
click at [829, 68] on img at bounding box center [826, 70] width 13 height 13
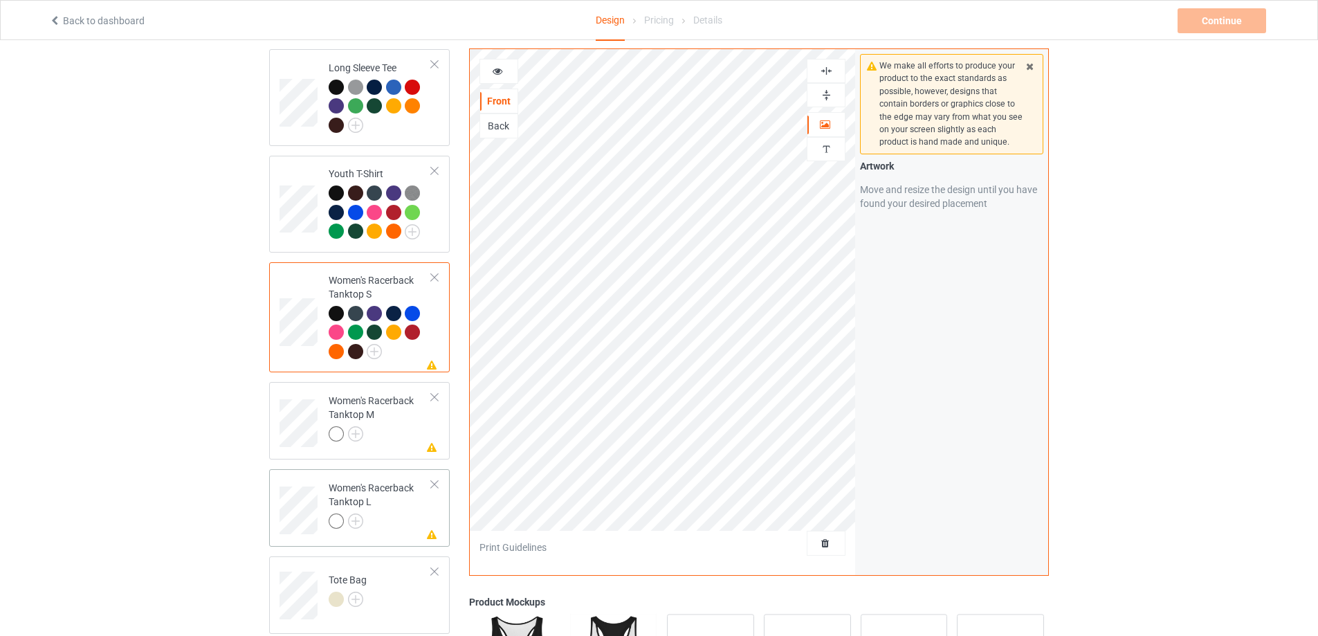
scroll to position [899, 0]
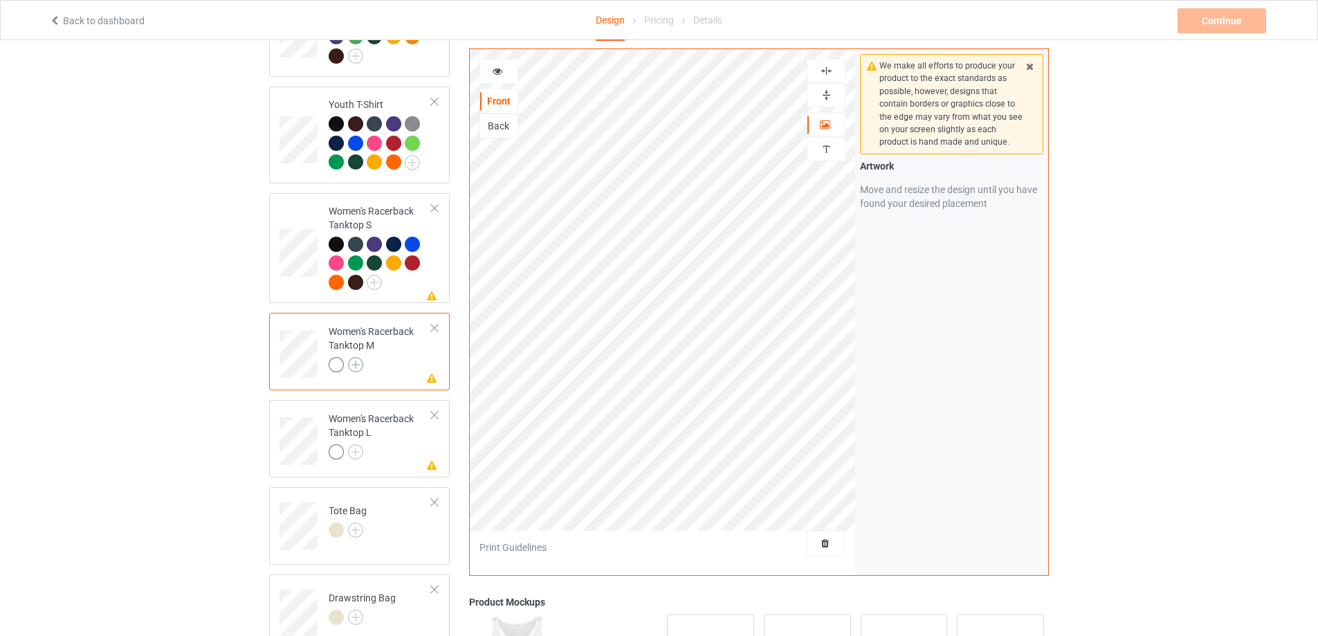
click at [359, 357] on img at bounding box center [355, 364] width 15 height 15
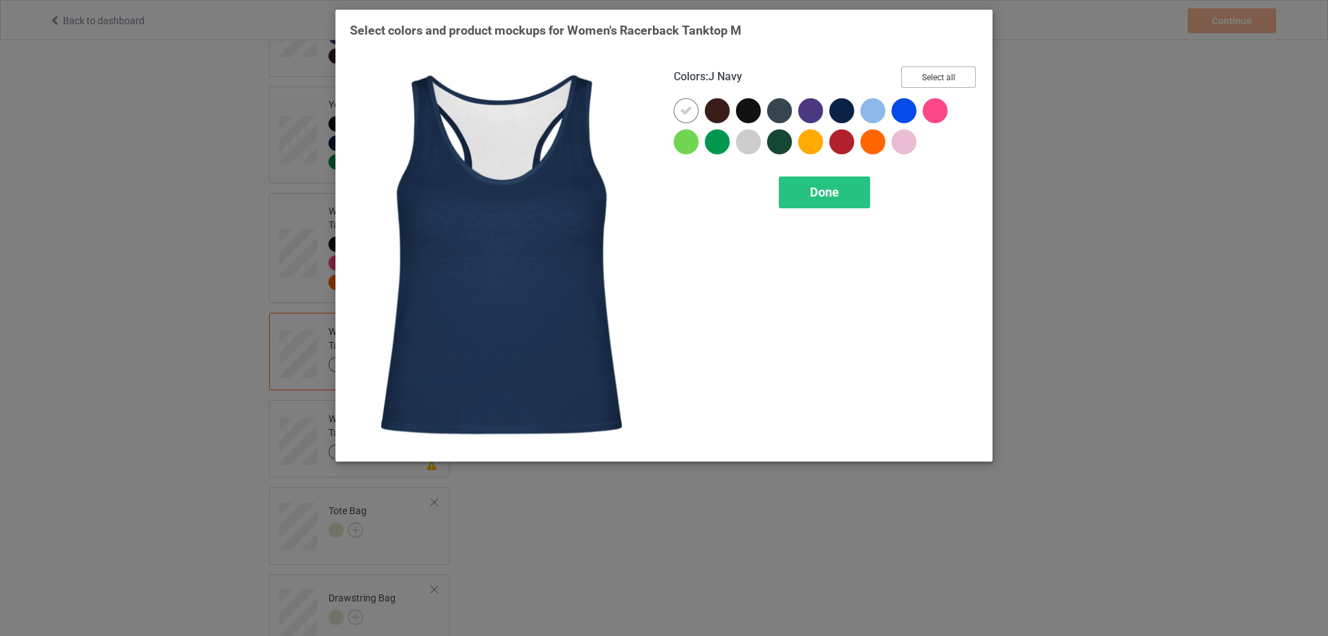
click at [937, 78] on button "Select all" at bounding box center [939, 76] width 75 height 21
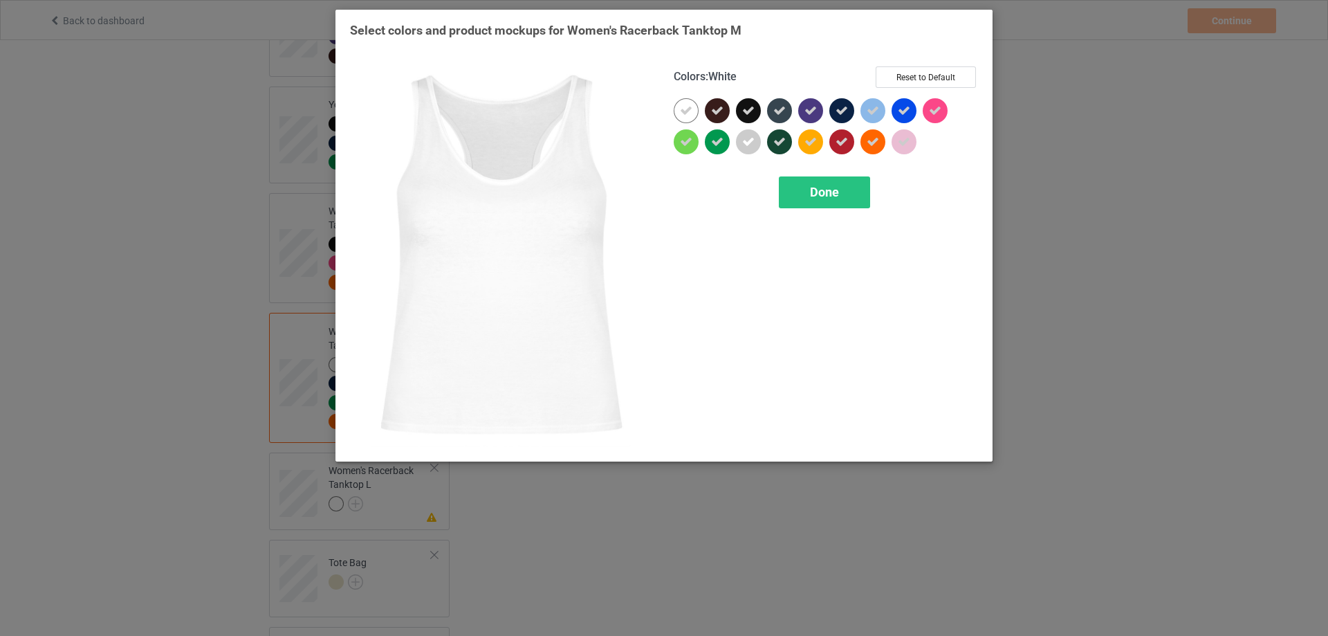
click at [691, 116] on icon at bounding box center [686, 110] width 12 height 12
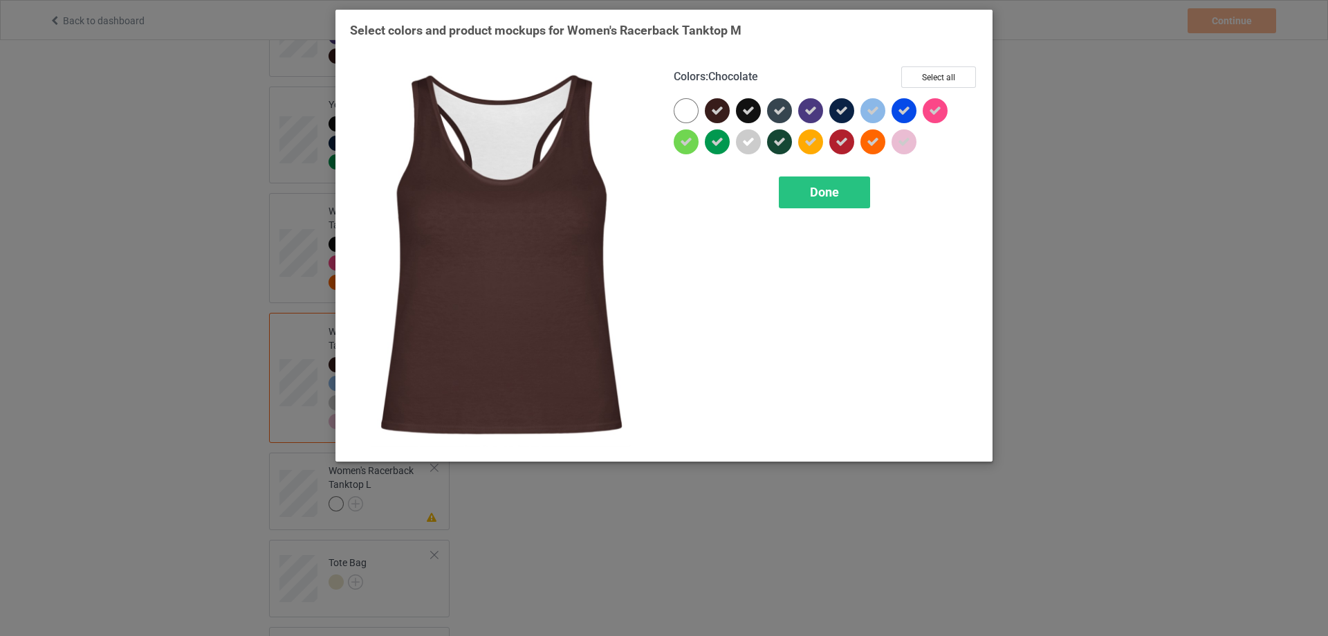
click at [717, 109] on icon at bounding box center [717, 110] width 12 height 12
click at [718, 113] on div at bounding box center [717, 110] width 25 height 25
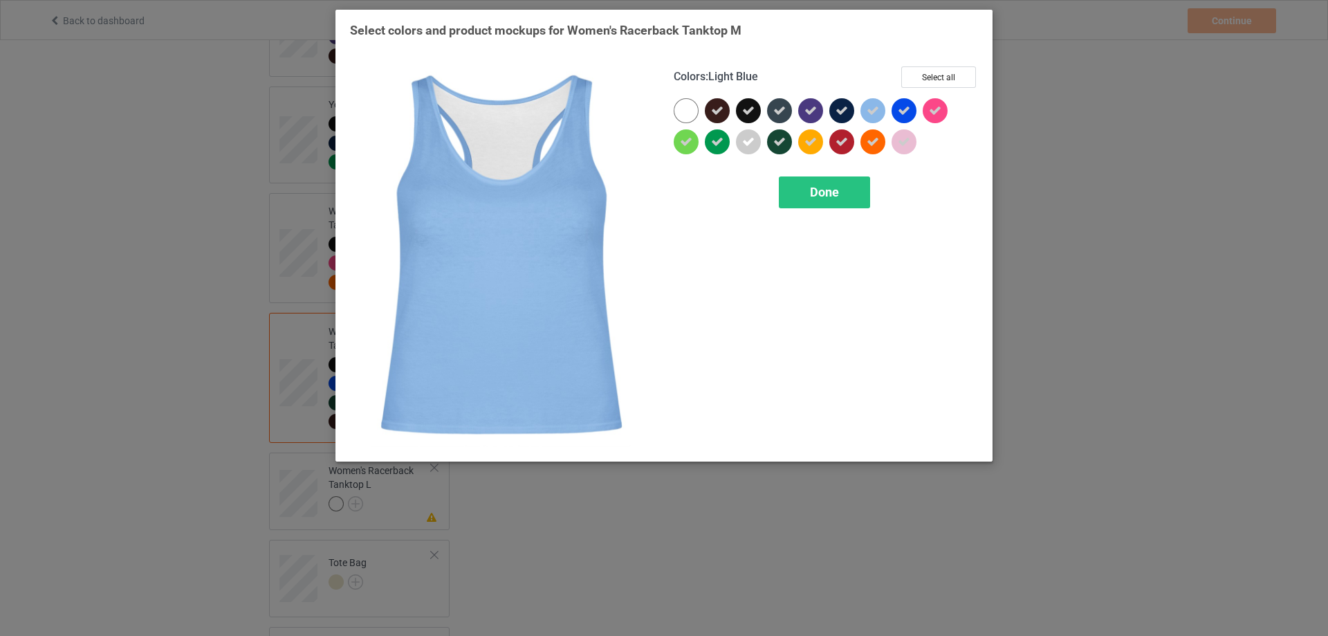
click at [886, 113] on div at bounding box center [876, 113] width 31 height 31
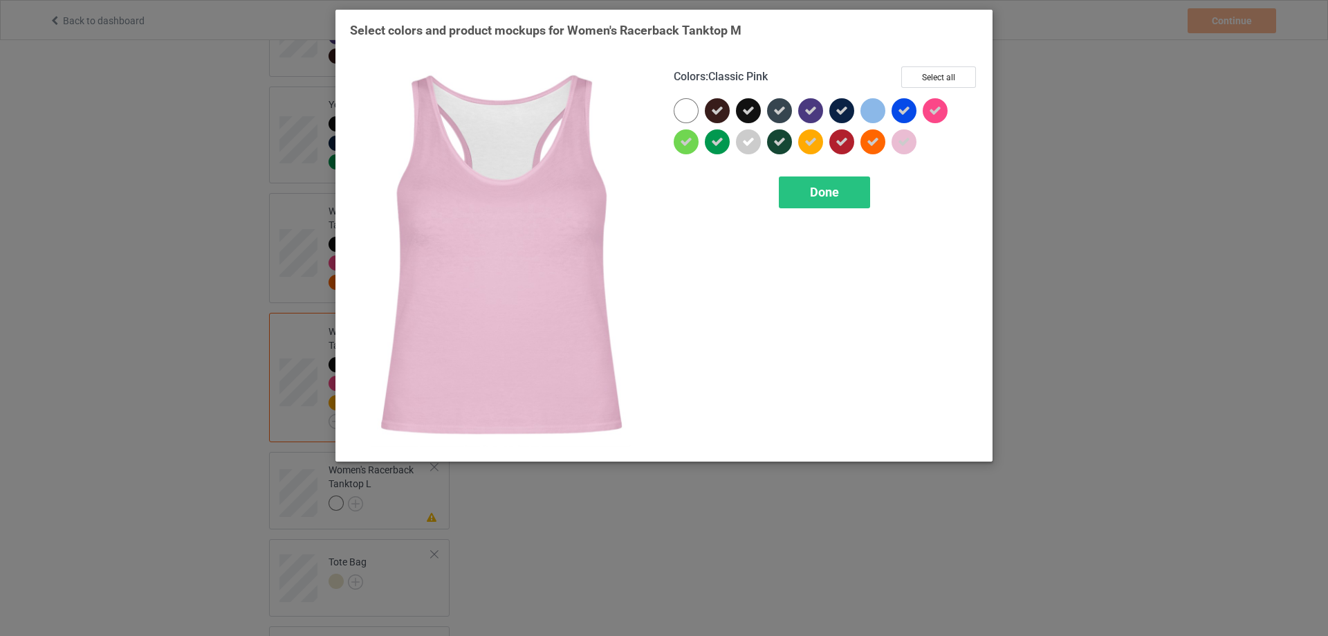
click at [899, 143] on icon at bounding box center [904, 142] width 12 height 12
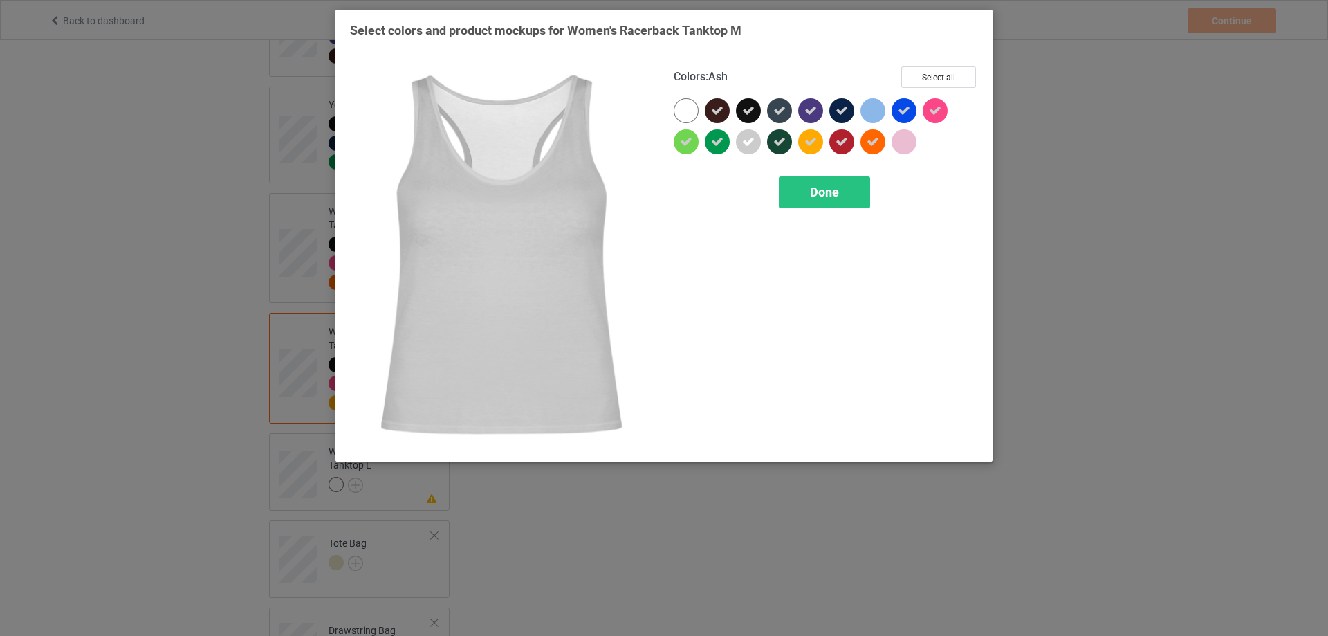
click at [742, 142] on div at bounding box center [748, 141] width 25 height 25
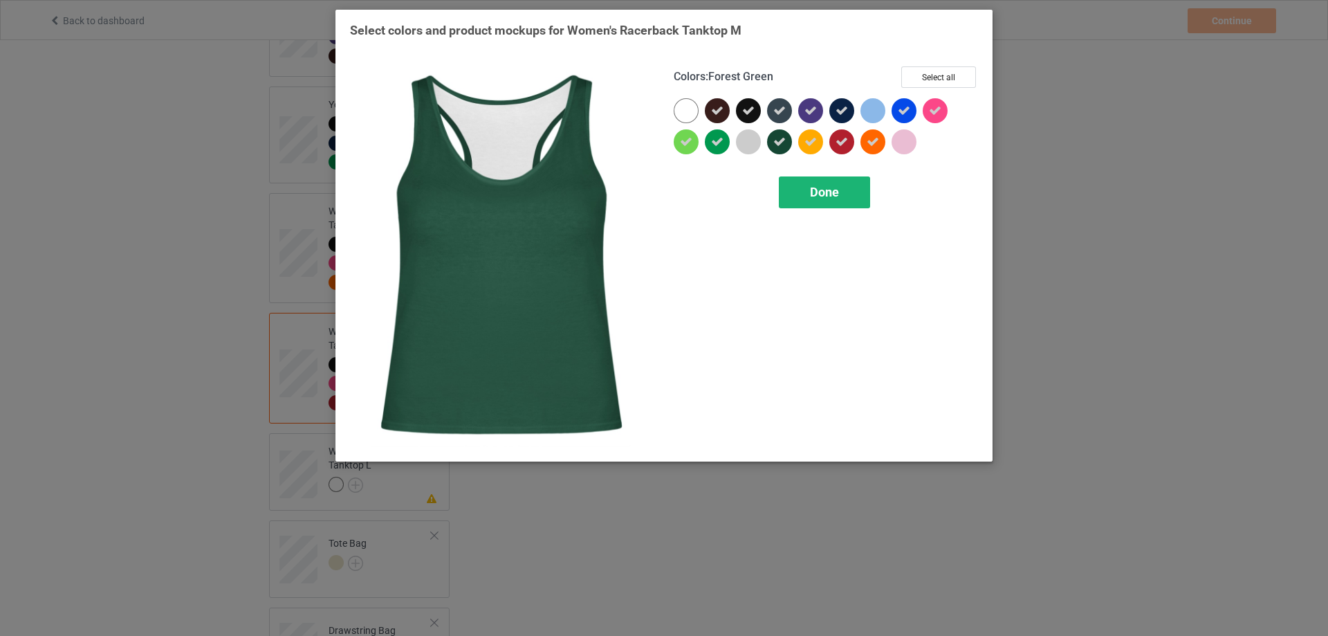
click at [824, 201] on div "Done" at bounding box center [824, 192] width 91 height 32
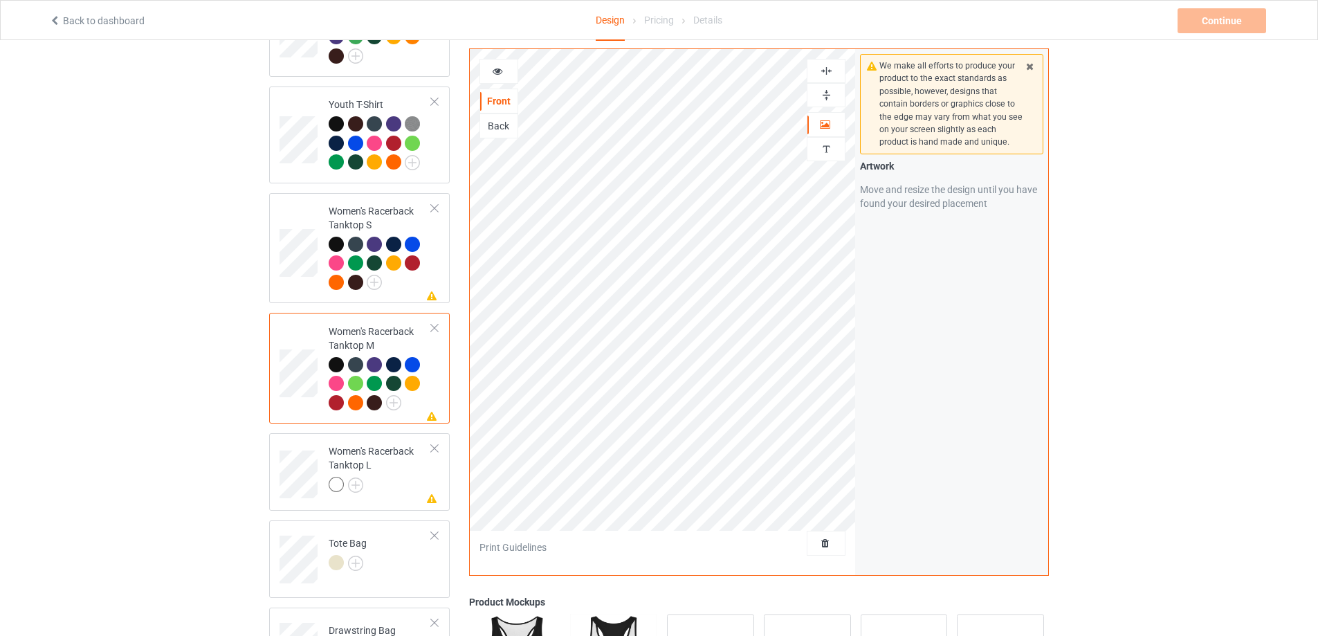
click at [826, 73] on img at bounding box center [826, 70] width 13 height 13
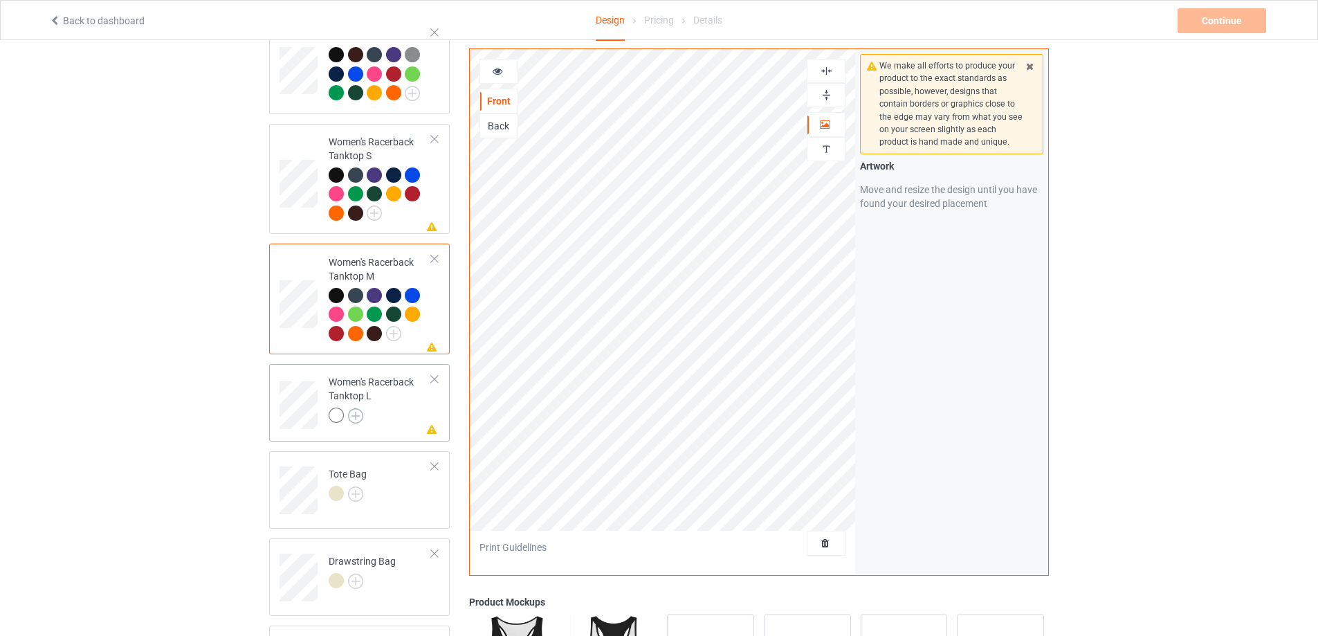
click at [358, 408] on img at bounding box center [355, 415] width 15 height 15
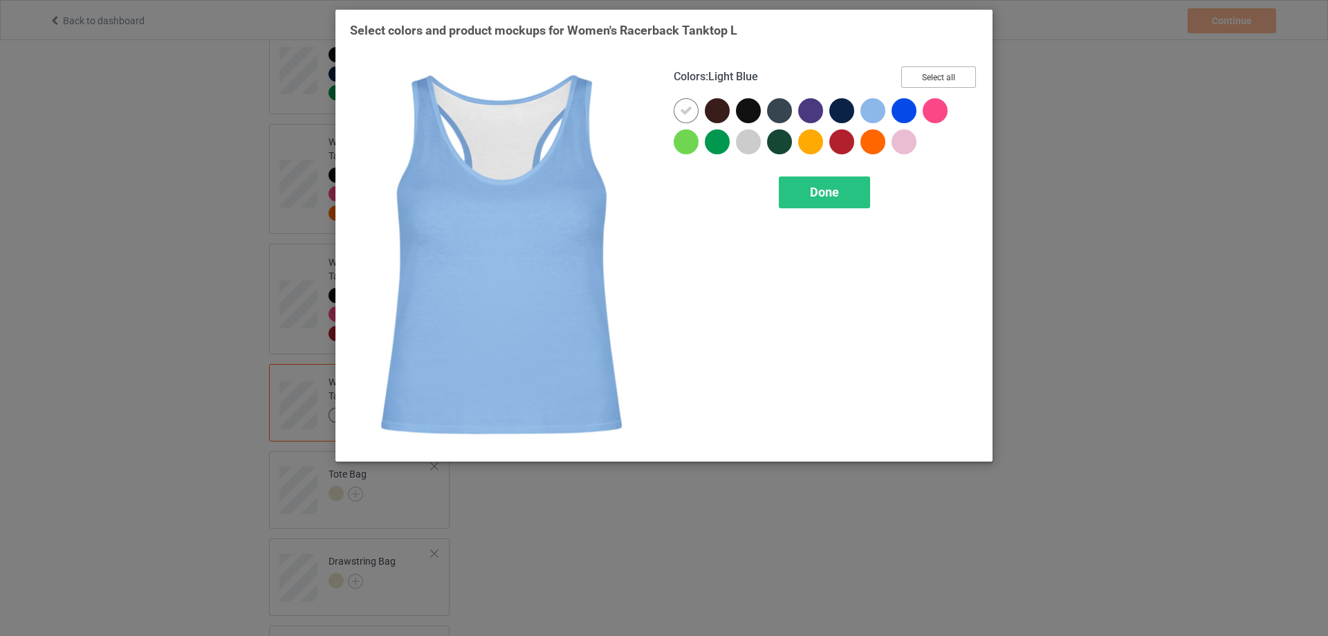
click at [949, 74] on button "Select all" at bounding box center [939, 76] width 75 height 21
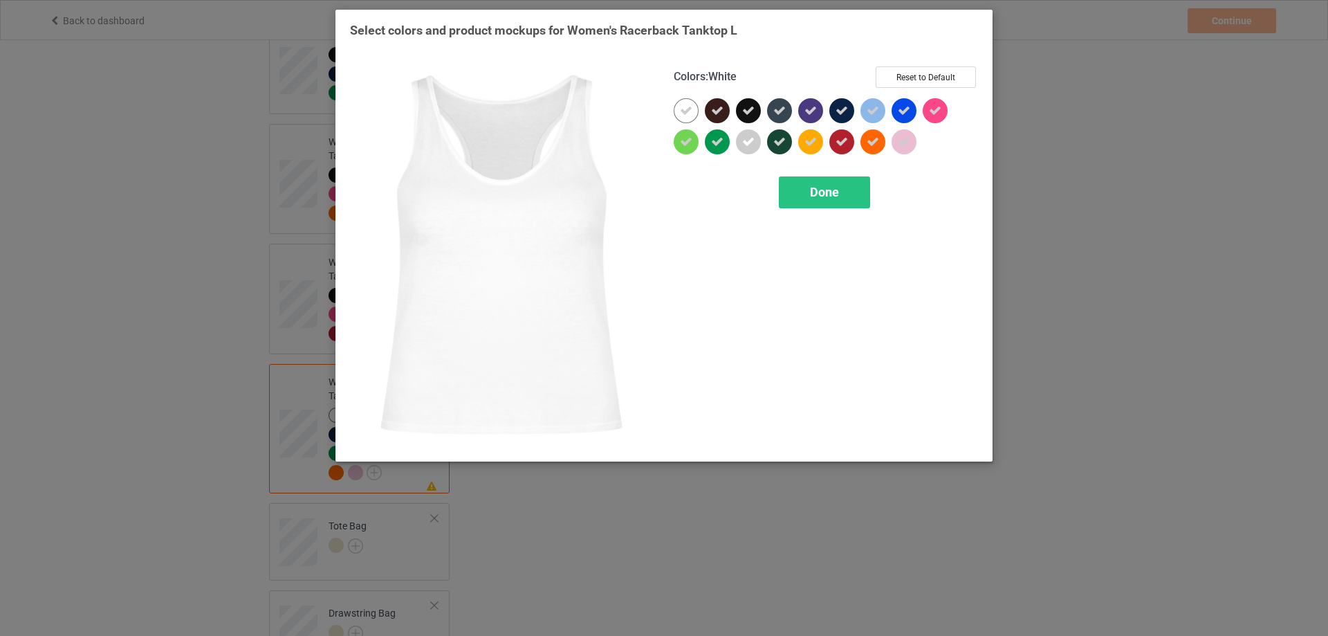
click at [688, 107] on icon at bounding box center [686, 110] width 12 height 12
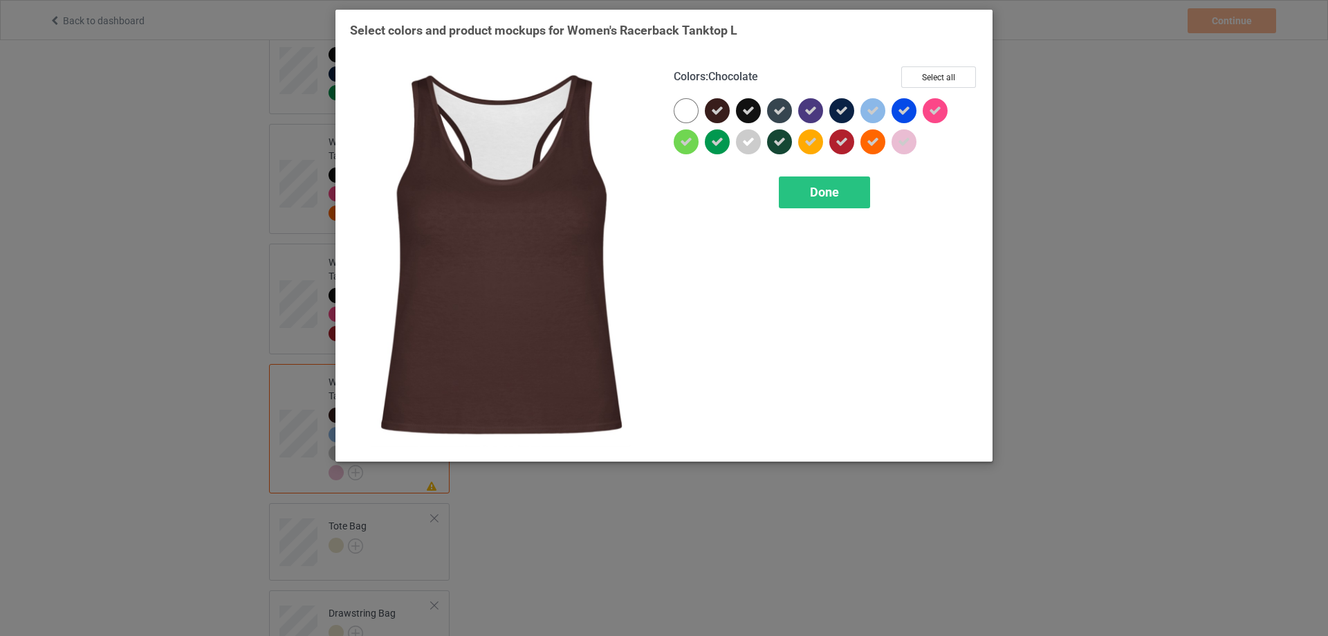
click at [722, 108] on icon at bounding box center [717, 110] width 12 height 12
click at [722, 108] on div at bounding box center [717, 110] width 25 height 25
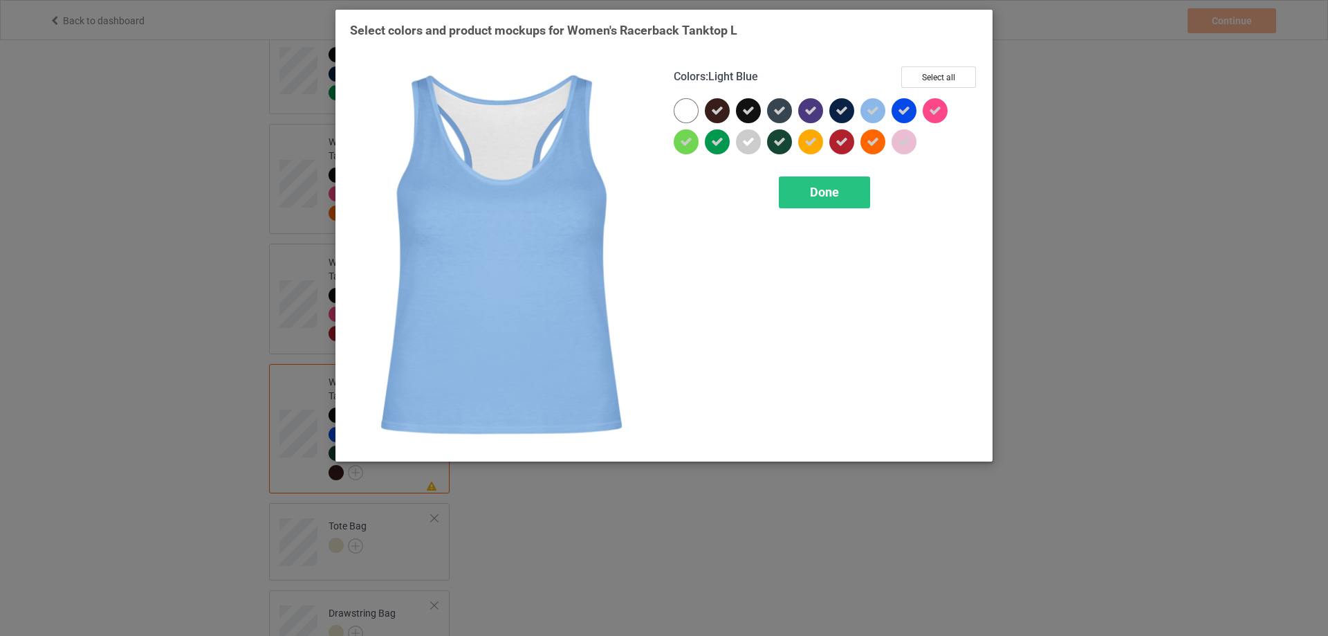
click at [876, 111] on icon at bounding box center [873, 110] width 12 height 12
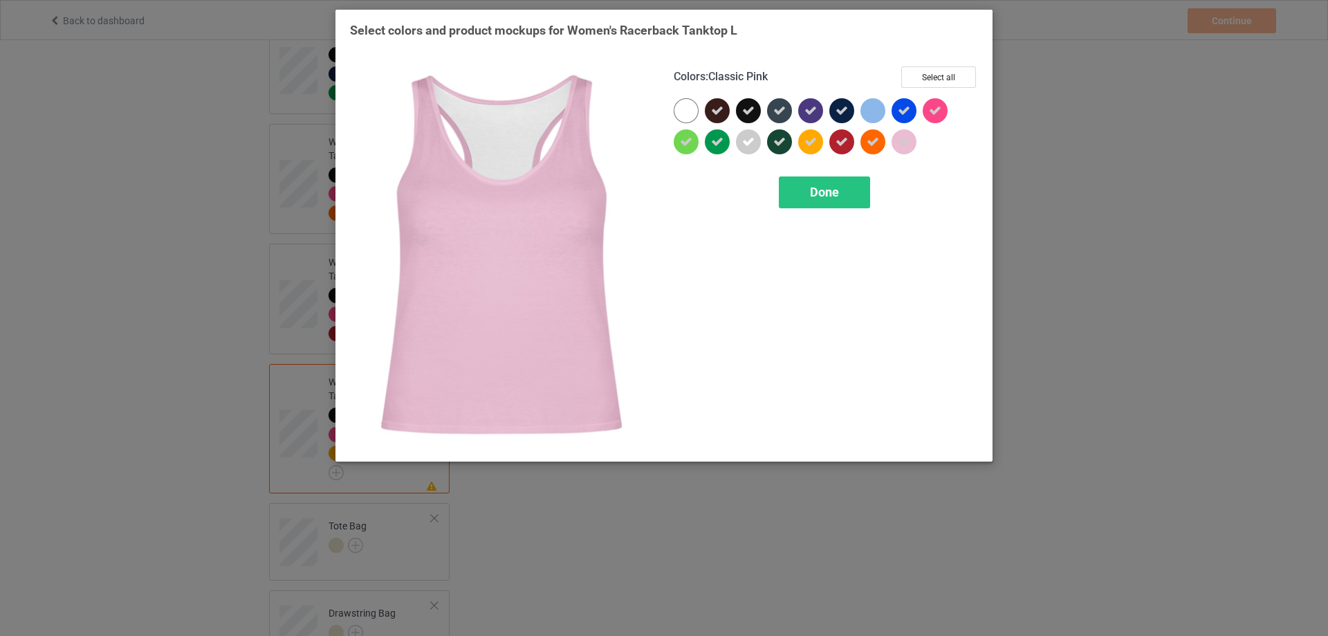
click at [908, 141] on icon at bounding box center [904, 142] width 12 height 12
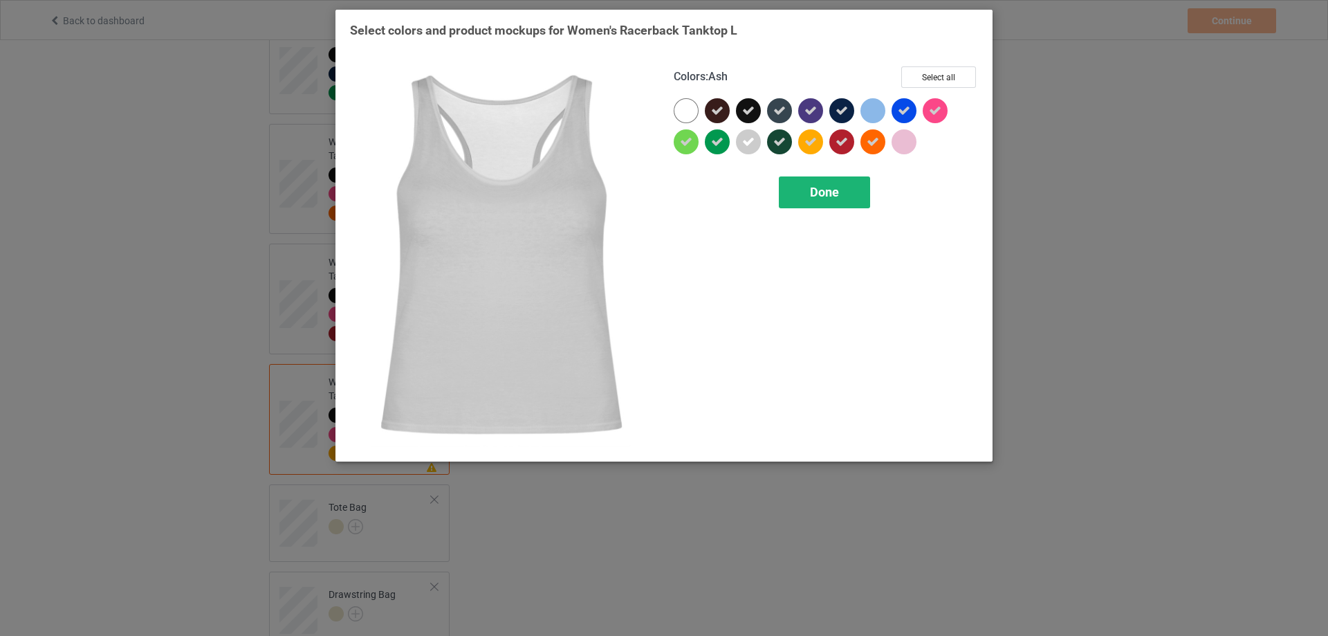
drag, startPoint x: 753, startPoint y: 140, endPoint x: 831, endPoint y: 191, distance: 93.1
click at [753, 140] on icon at bounding box center [748, 142] width 12 height 12
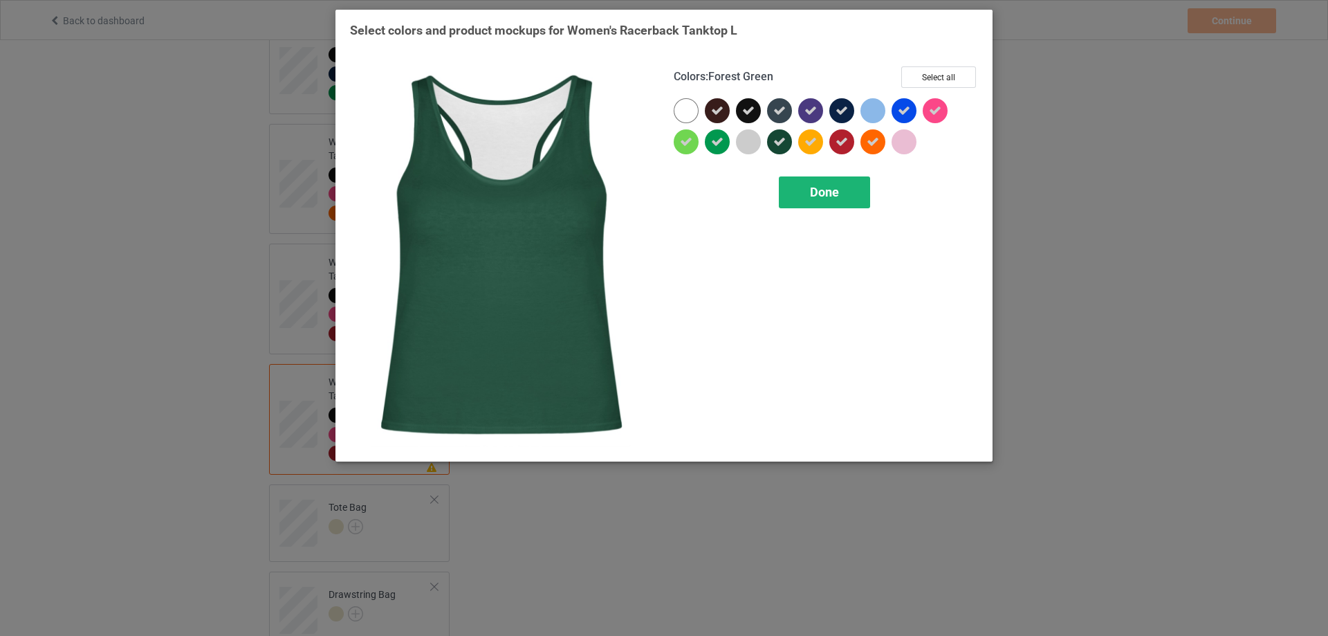
click at [845, 186] on div "Done" at bounding box center [824, 192] width 91 height 32
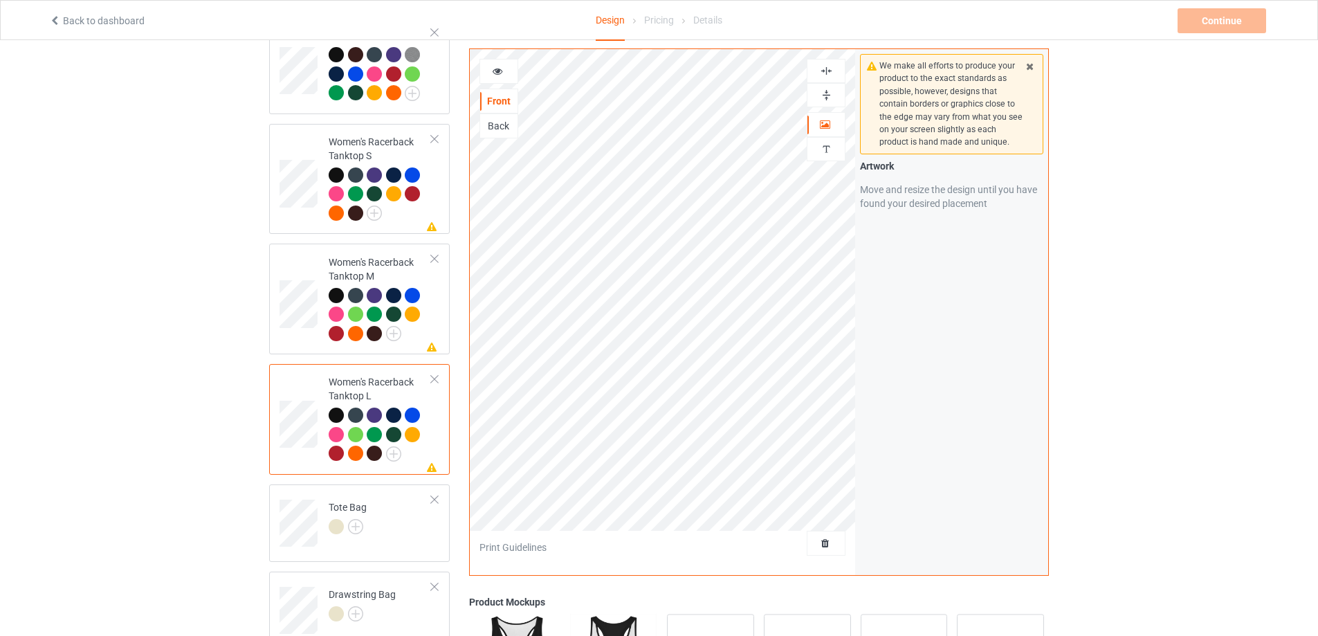
click at [825, 71] on img at bounding box center [826, 70] width 13 height 13
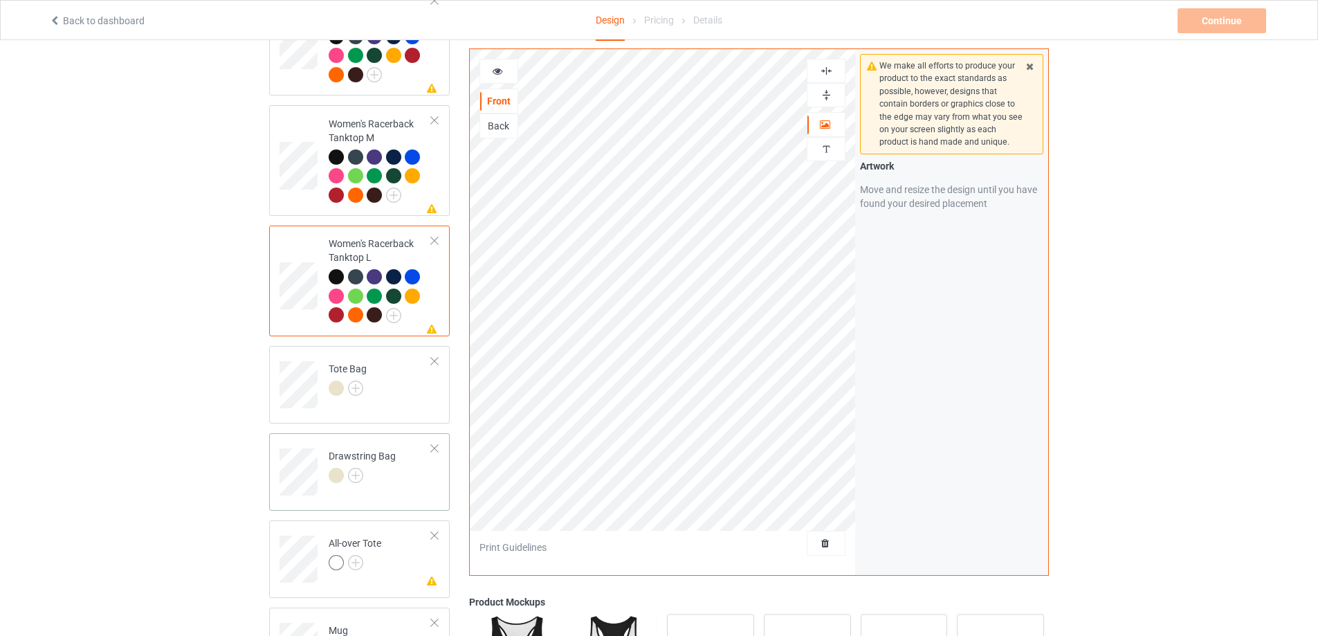
scroll to position [1176, 0]
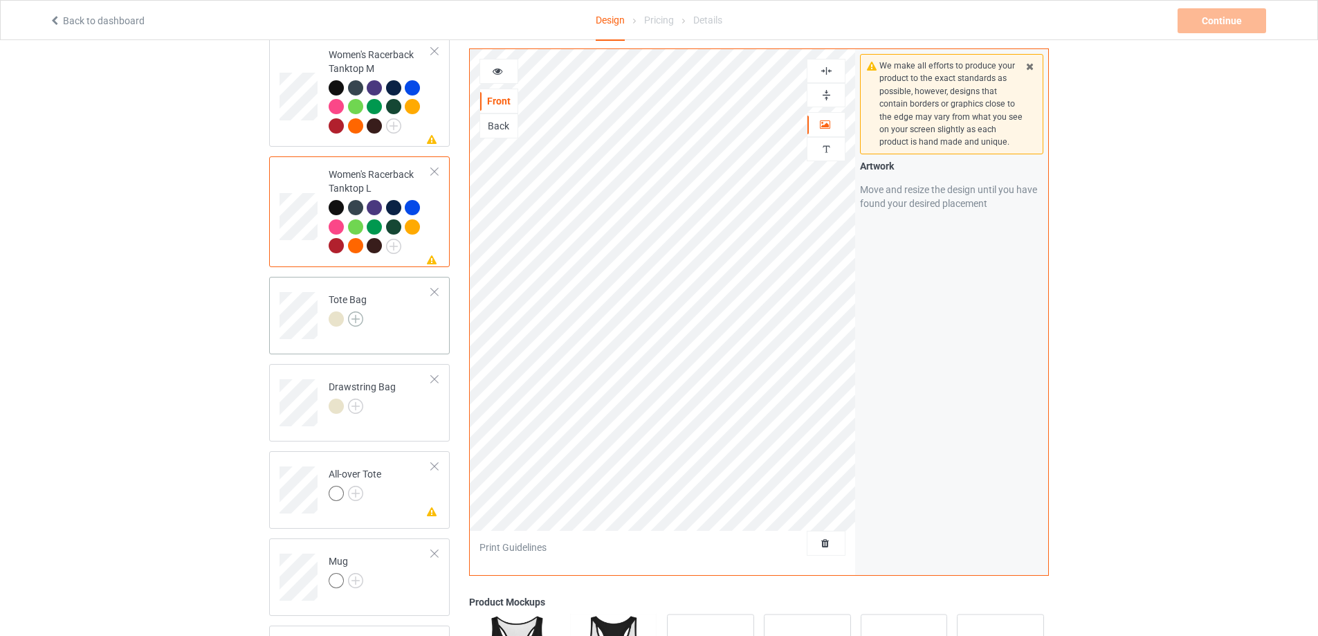
click at [361, 313] on img at bounding box center [355, 318] width 15 height 15
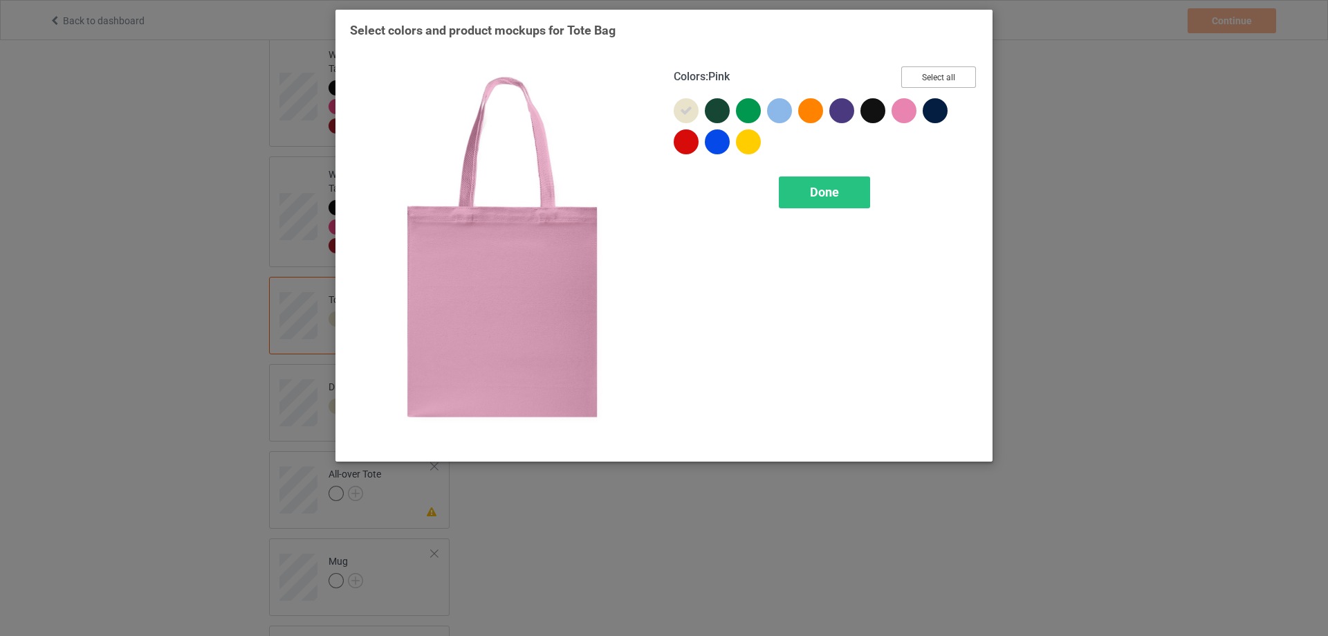
click at [940, 72] on button "Select all" at bounding box center [939, 76] width 75 height 21
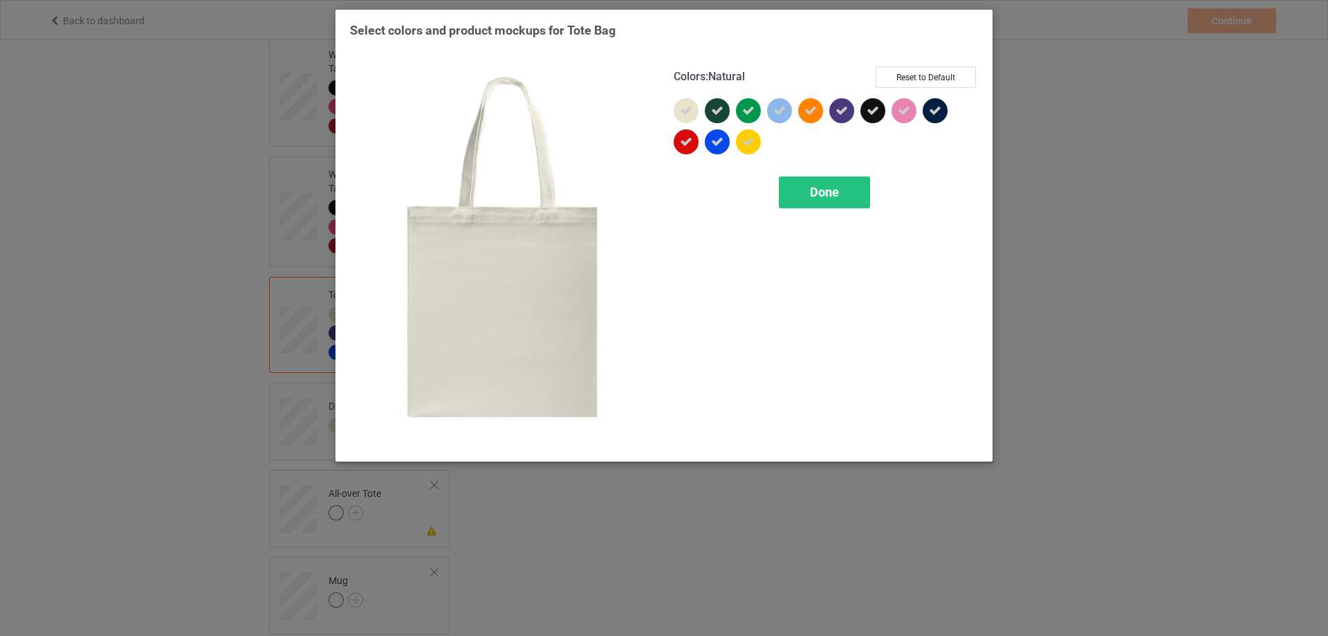
click at [683, 110] on icon at bounding box center [686, 110] width 12 height 12
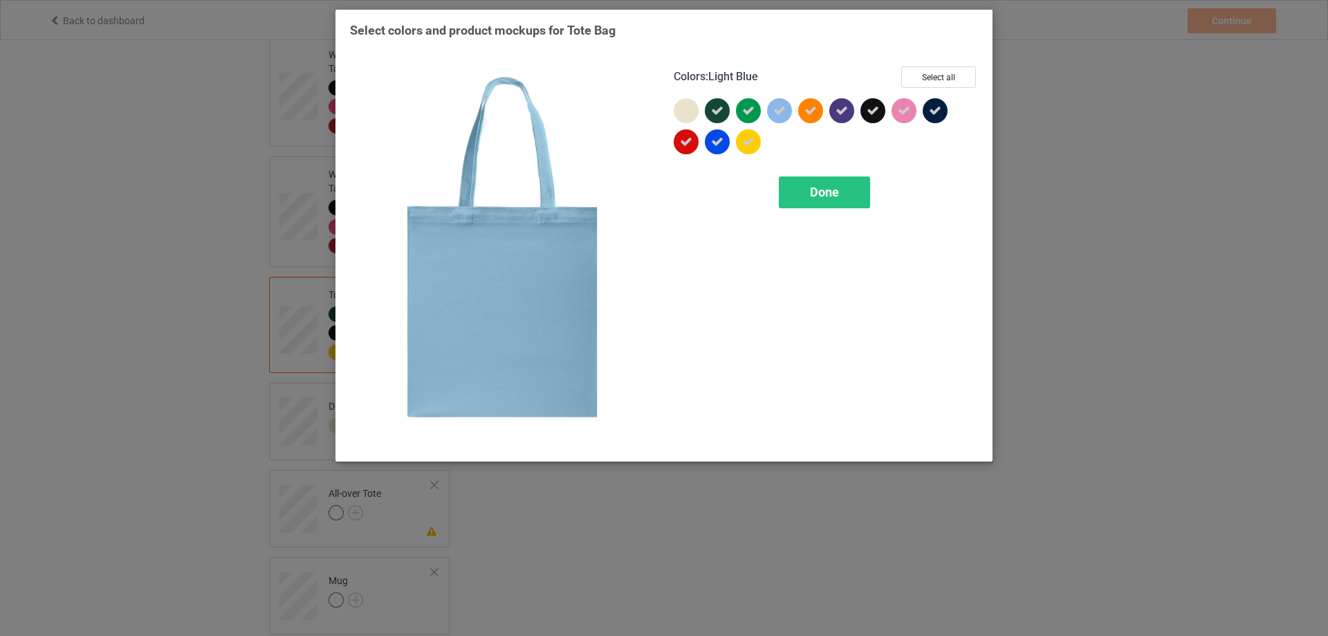
drag, startPoint x: 781, startPoint y: 111, endPoint x: 783, endPoint y: 123, distance: 12.5
click at [781, 112] on icon at bounding box center [780, 110] width 12 height 12
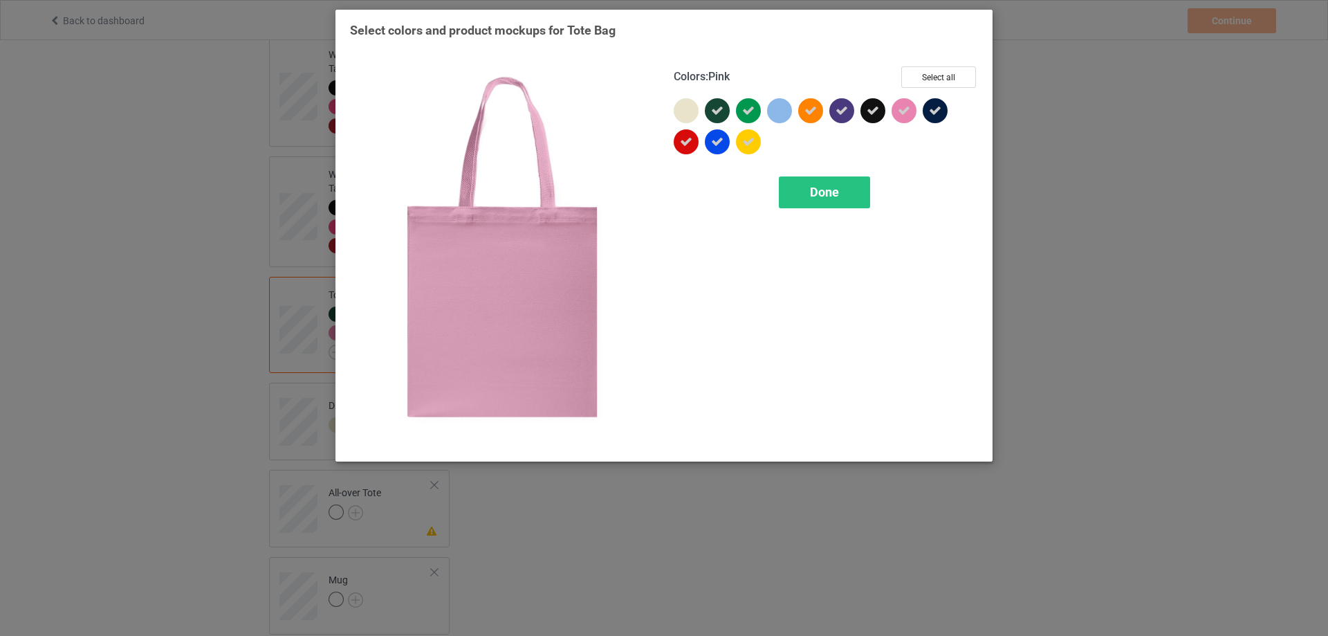
click at [902, 113] on icon at bounding box center [904, 110] width 12 height 12
click at [816, 194] on span "Done" at bounding box center [824, 192] width 29 height 15
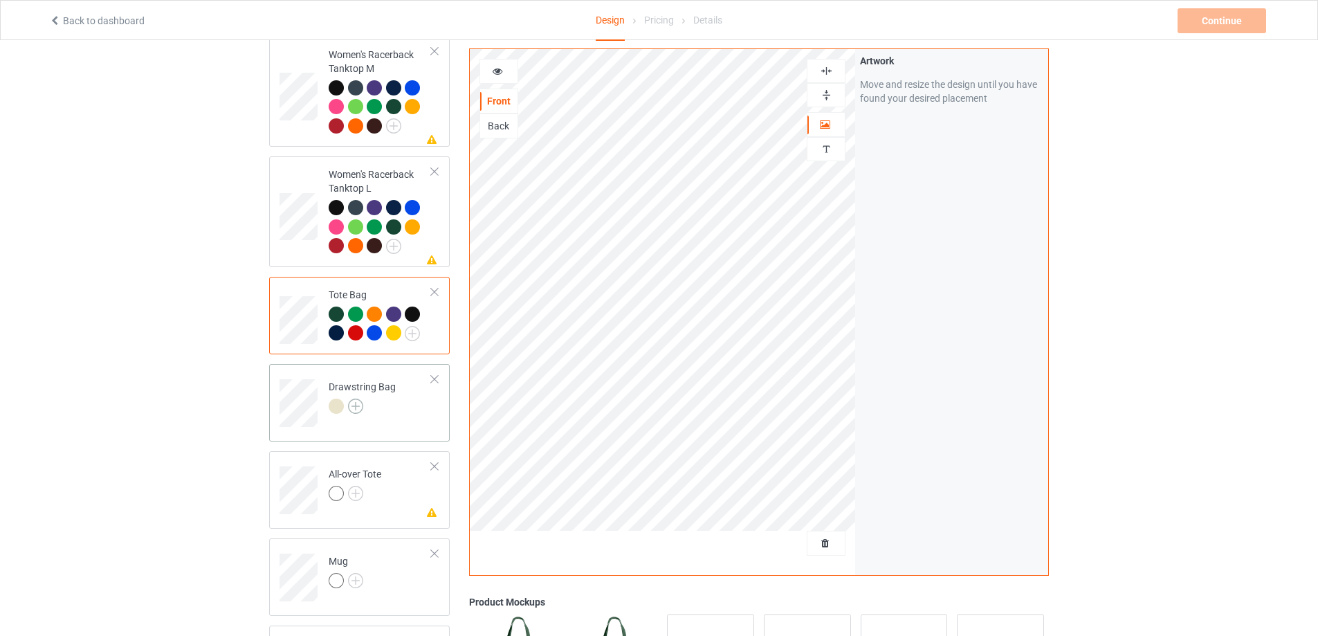
click at [353, 399] on img at bounding box center [355, 406] width 15 height 15
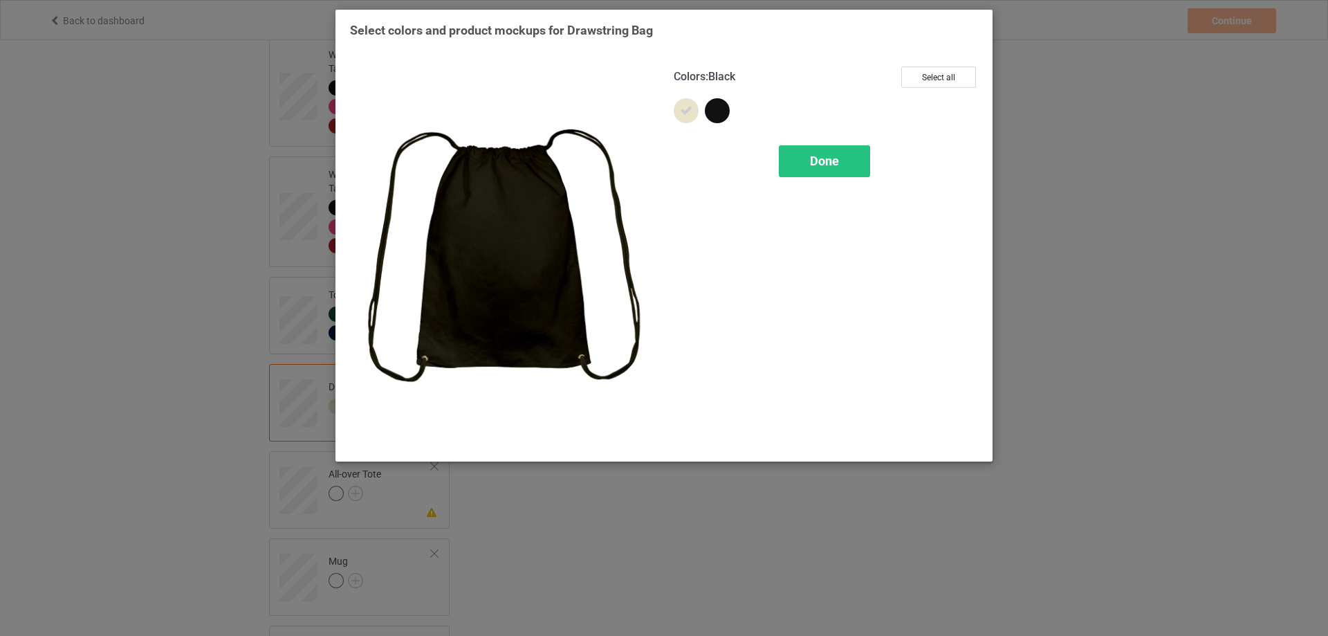
click at [717, 113] on div at bounding box center [717, 110] width 25 height 25
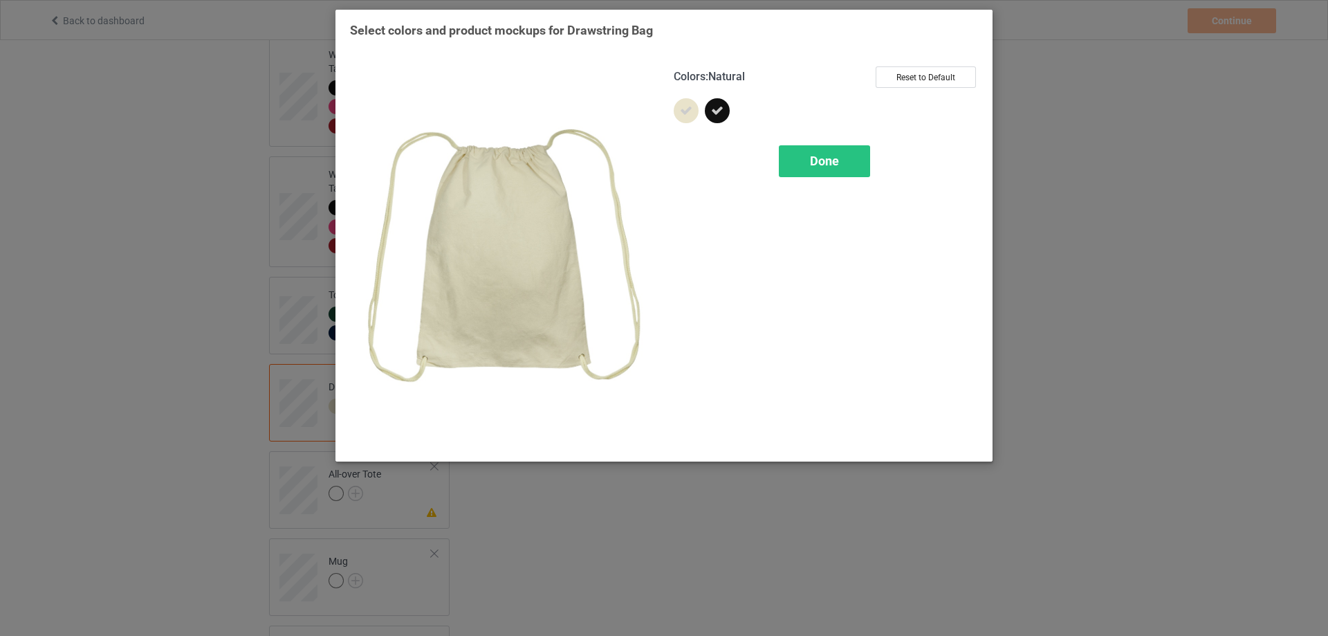
click at [687, 110] on icon at bounding box center [686, 110] width 12 height 12
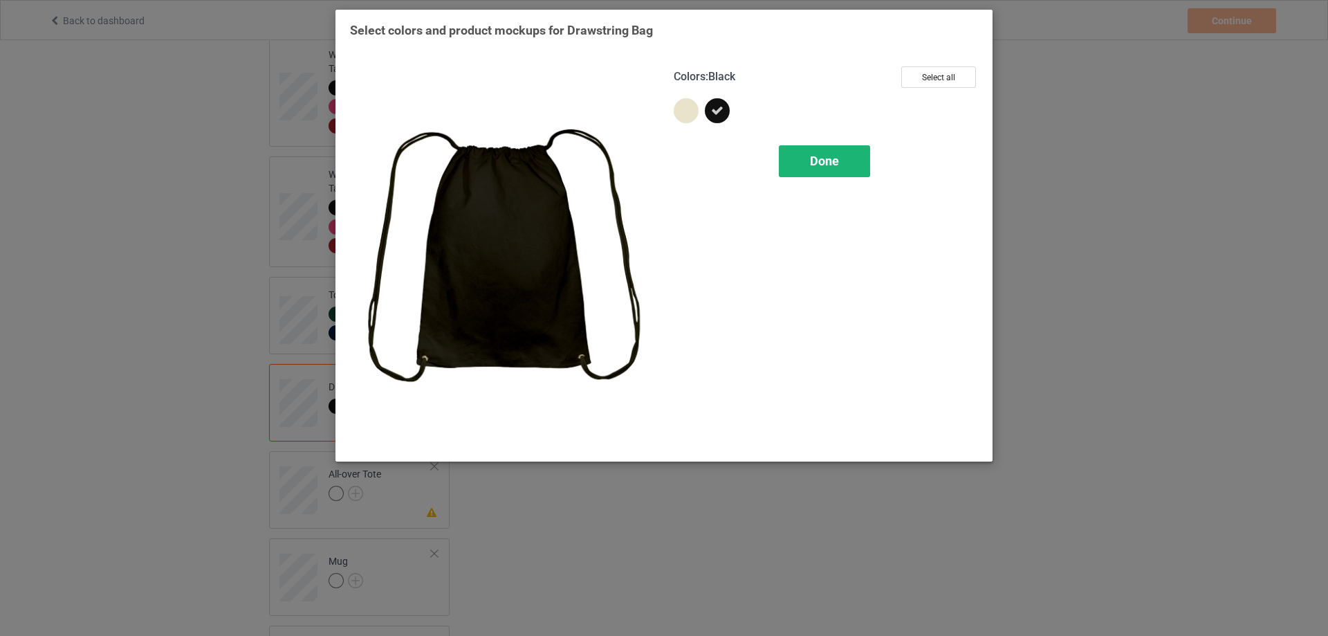
click at [803, 157] on div "Done" at bounding box center [824, 161] width 91 height 32
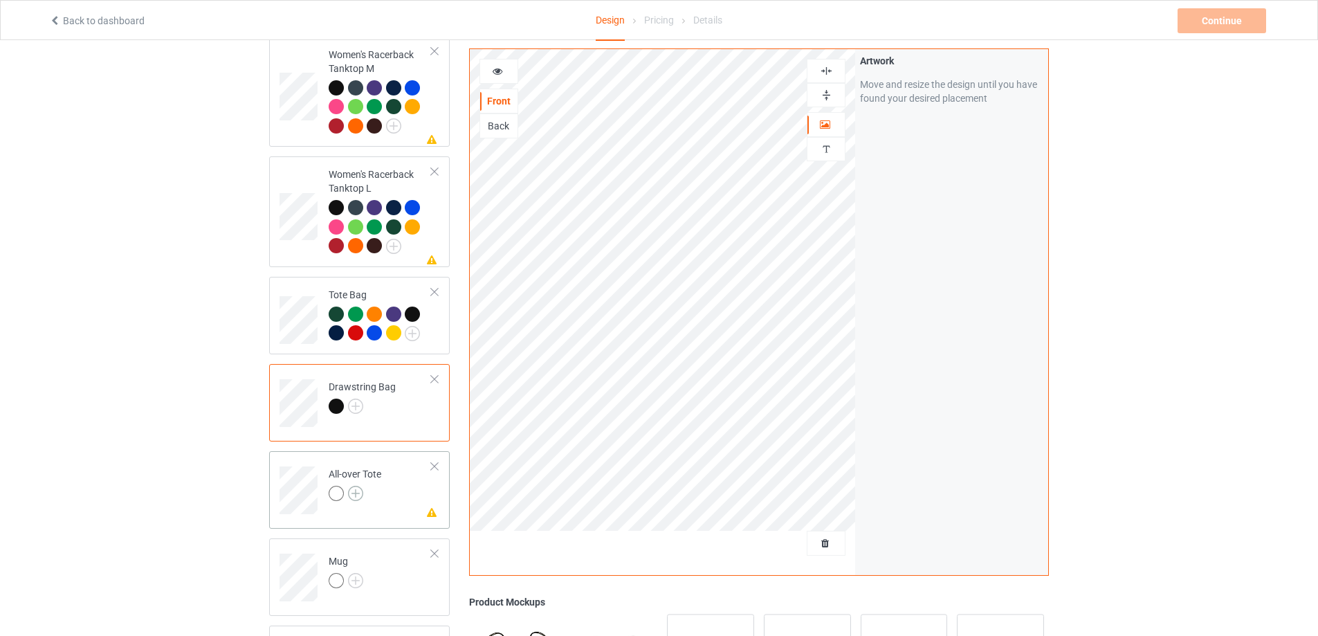
click at [358, 489] on img at bounding box center [355, 493] width 15 height 15
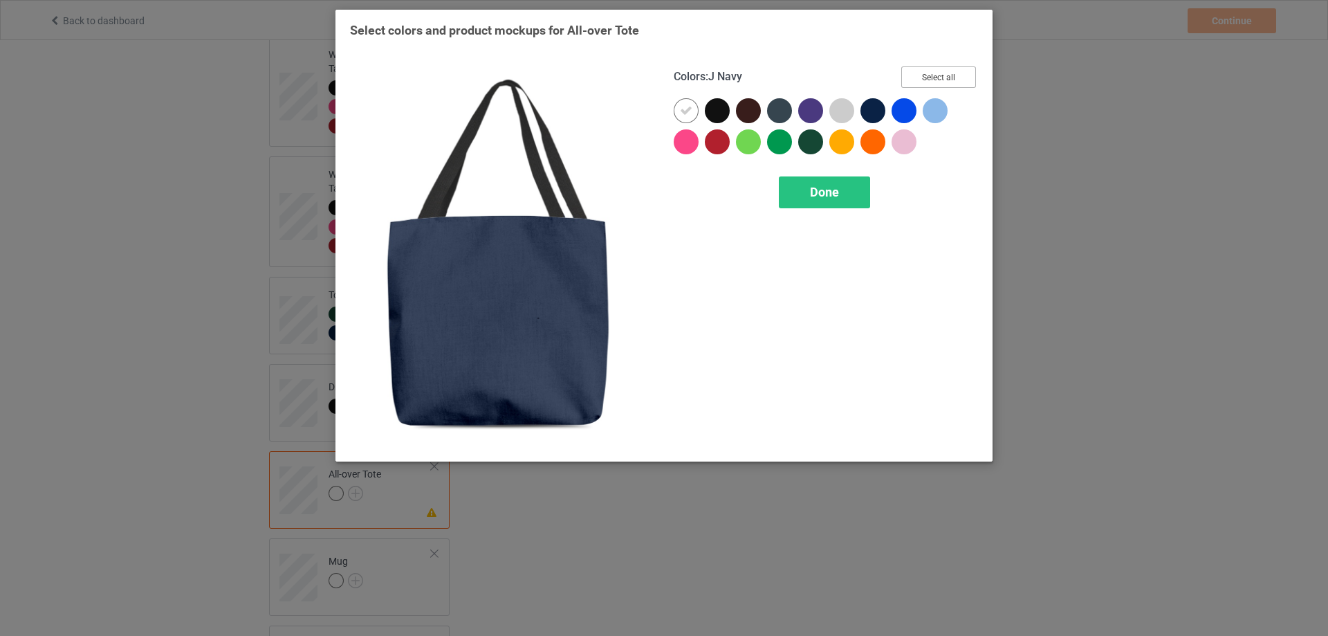
drag, startPoint x: 926, startPoint y: 75, endPoint x: 906, endPoint y: 82, distance: 21.2
click at [927, 75] on button "Select all" at bounding box center [939, 76] width 75 height 21
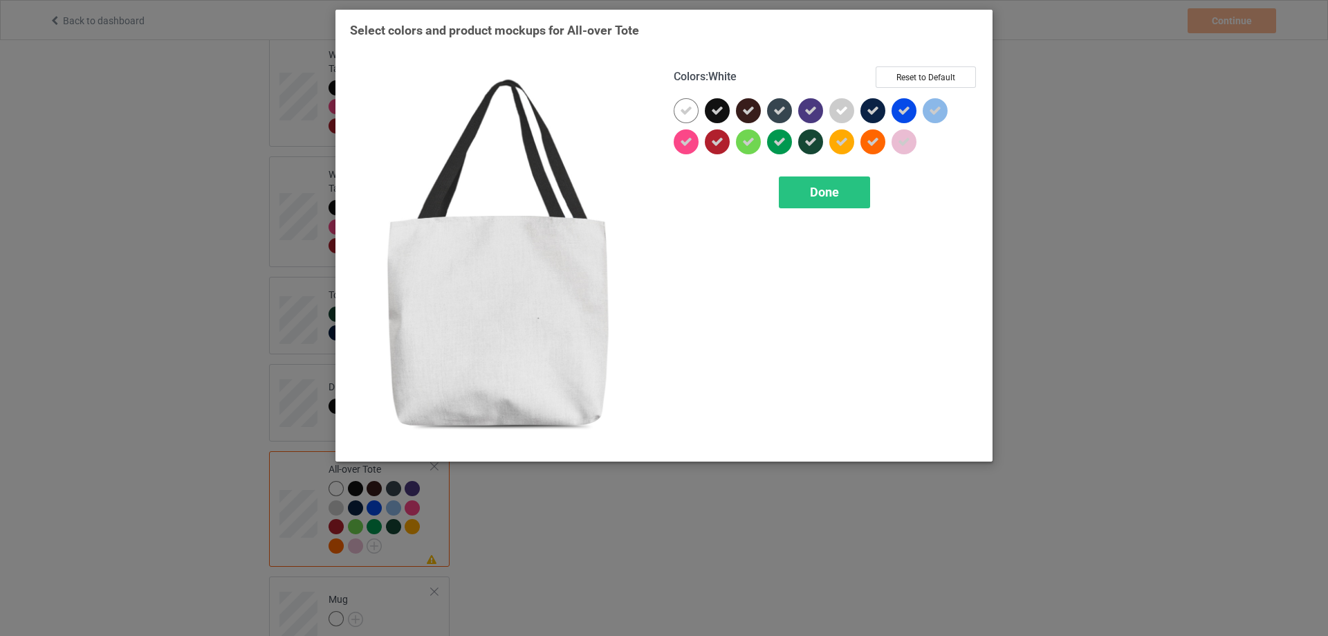
click at [682, 109] on icon at bounding box center [686, 110] width 12 height 12
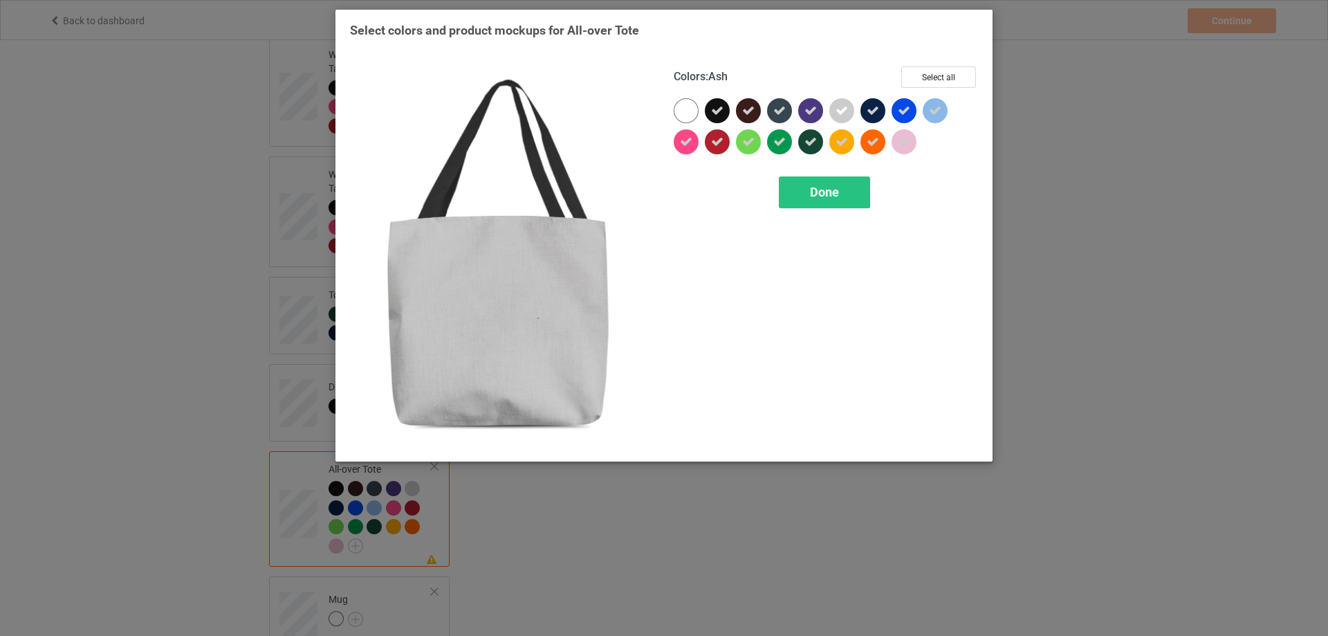
click at [841, 111] on icon at bounding box center [842, 110] width 12 height 12
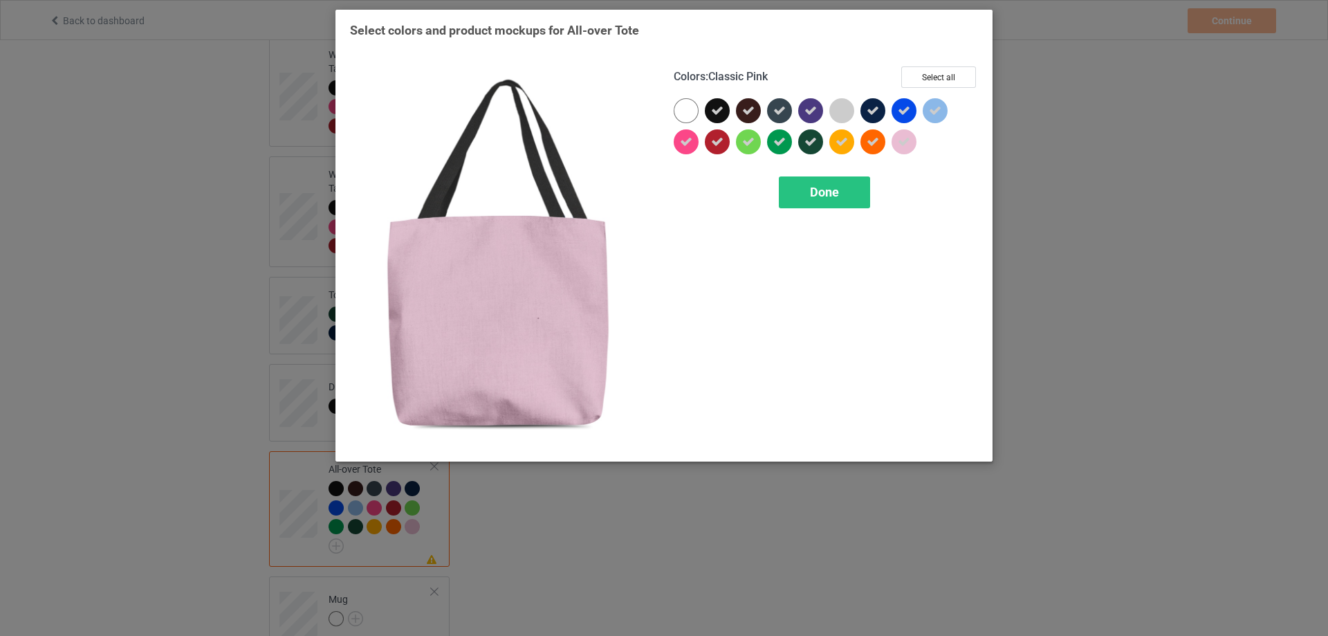
drag, startPoint x: 907, startPoint y: 143, endPoint x: 929, endPoint y: 116, distance: 34.9
click at [908, 143] on icon at bounding box center [904, 142] width 12 height 12
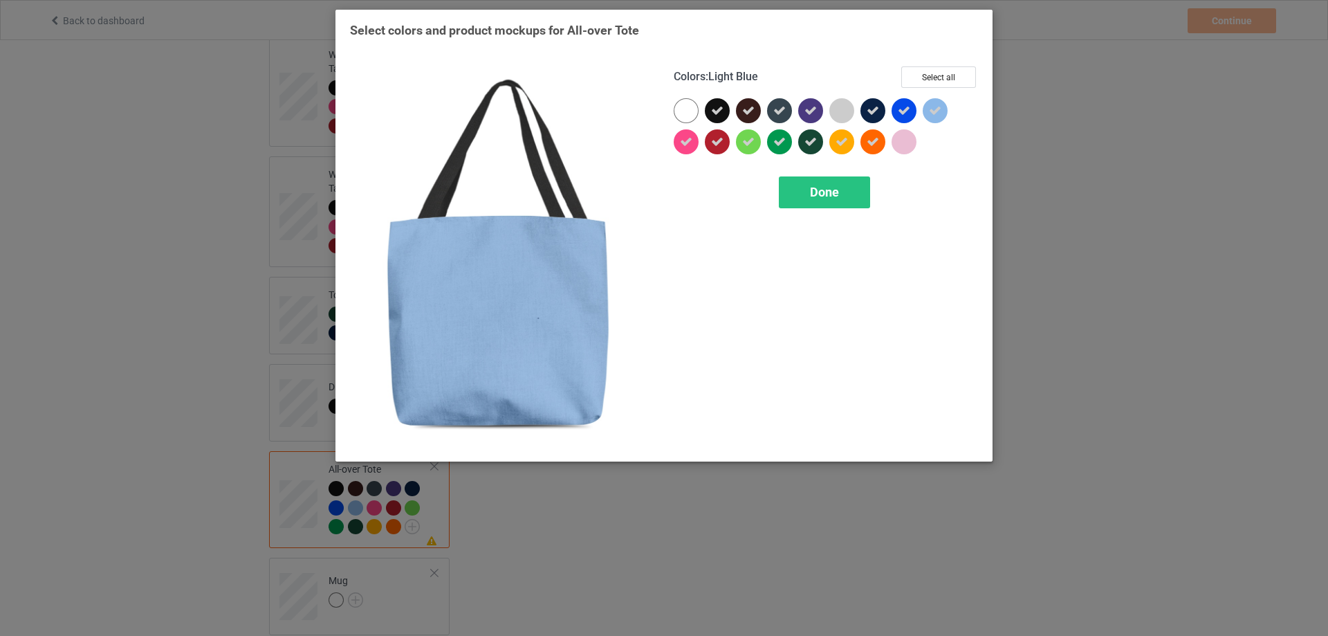
drag, startPoint x: 937, startPoint y: 106, endPoint x: 937, endPoint y: 113, distance: 7.6
click at [937, 110] on icon at bounding box center [935, 110] width 12 height 12
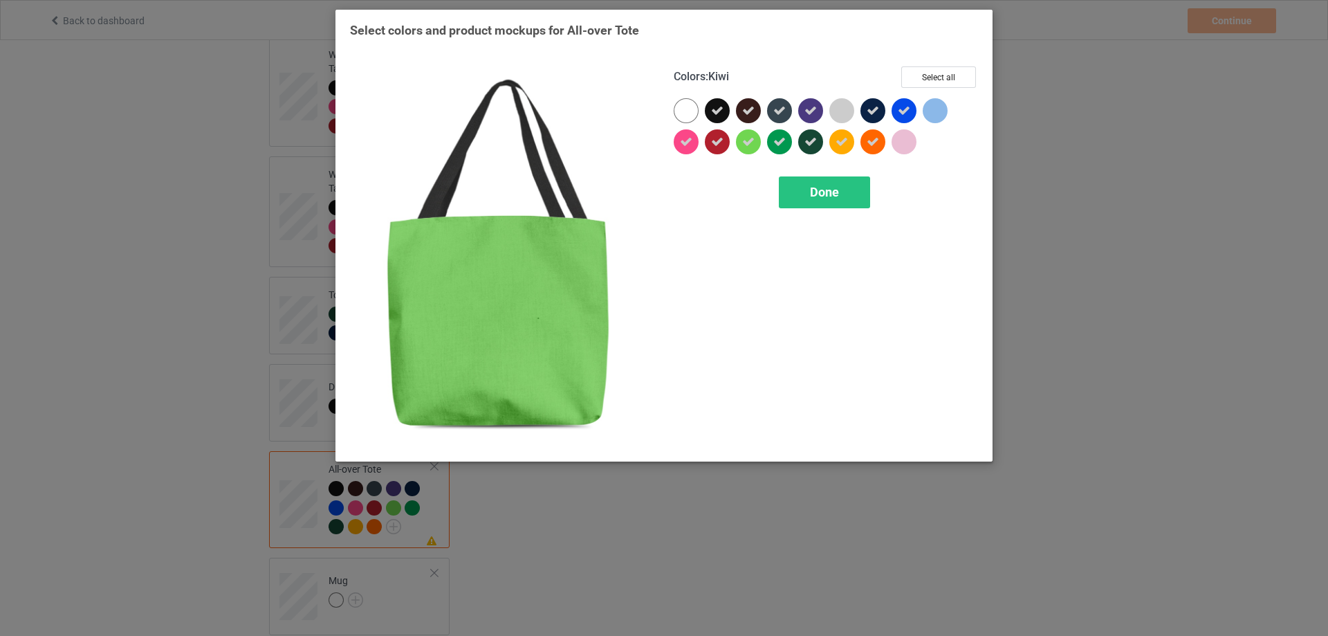
click at [753, 139] on icon at bounding box center [748, 142] width 12 height 12
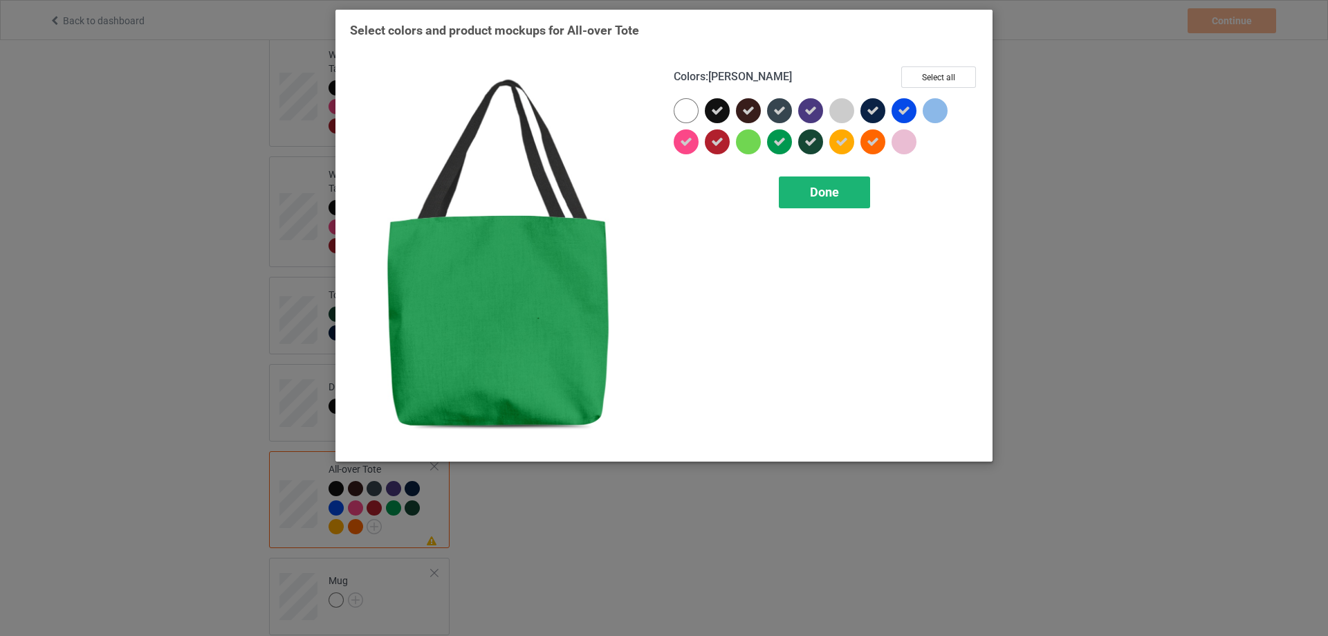
click at [850, 199] on div "Done" at bounding box center [824, 192] width 91 height 32
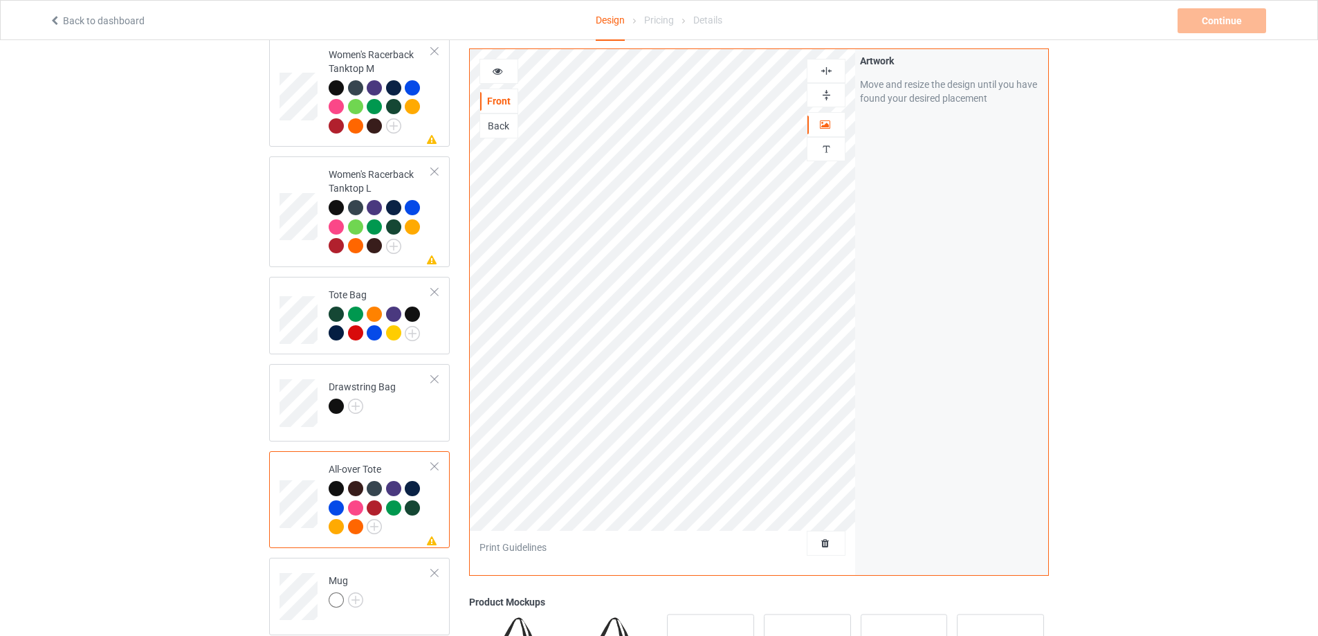
click at [827, 73] on img at bounding box center [826, 70] width 13 height 13
click at [826, 95] on img at bounding box center [826, 95] width 13 height 13
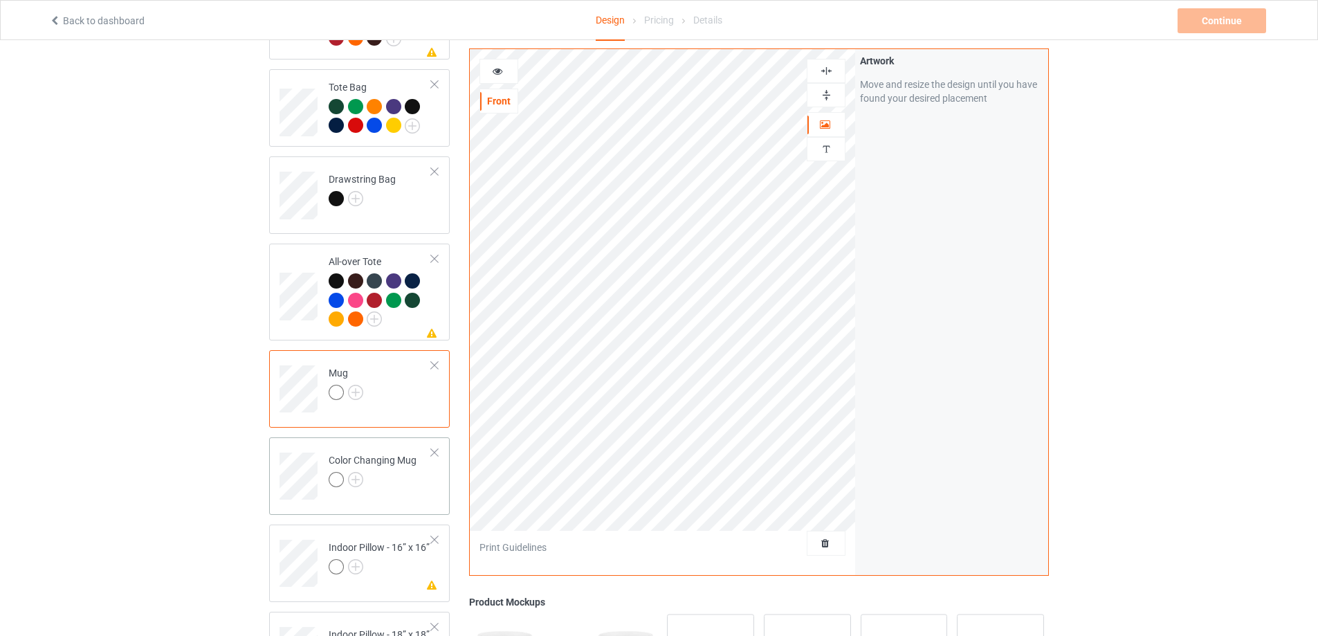
scroll to position [1522, 0]
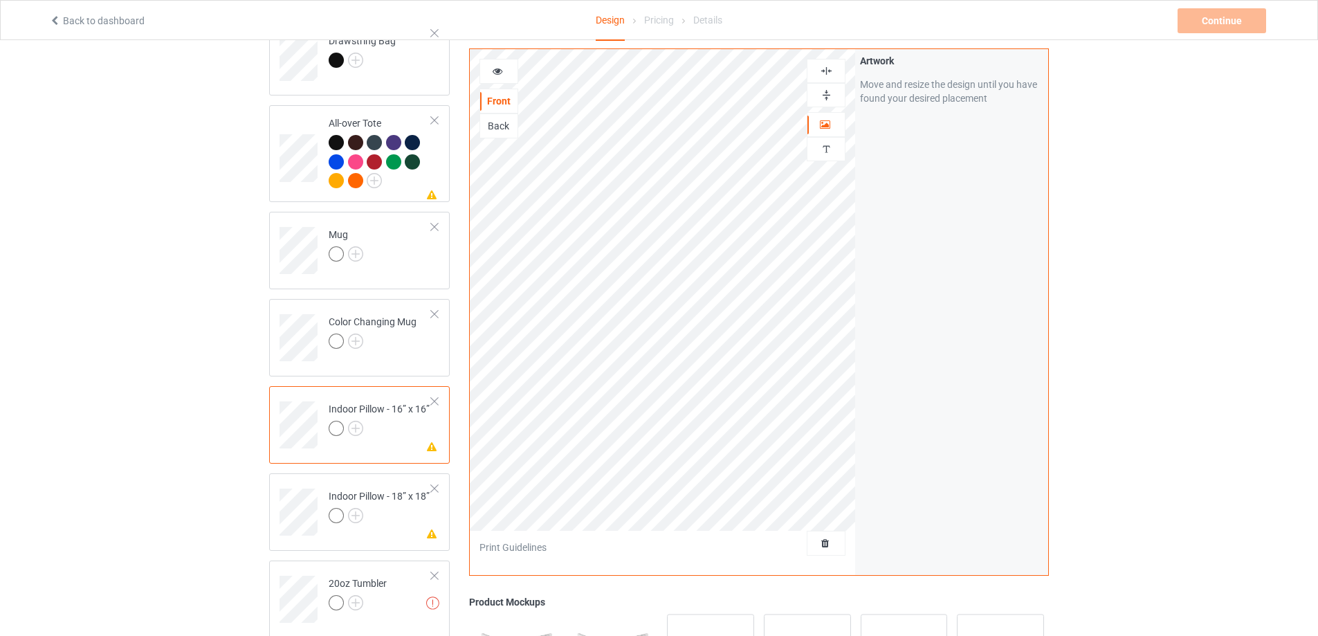
click at [827, 67] on img at bounding box center [826, 70] width 13 height 13
click at [828, 98] on img at bounding box center [826, 95] width 13 height 13
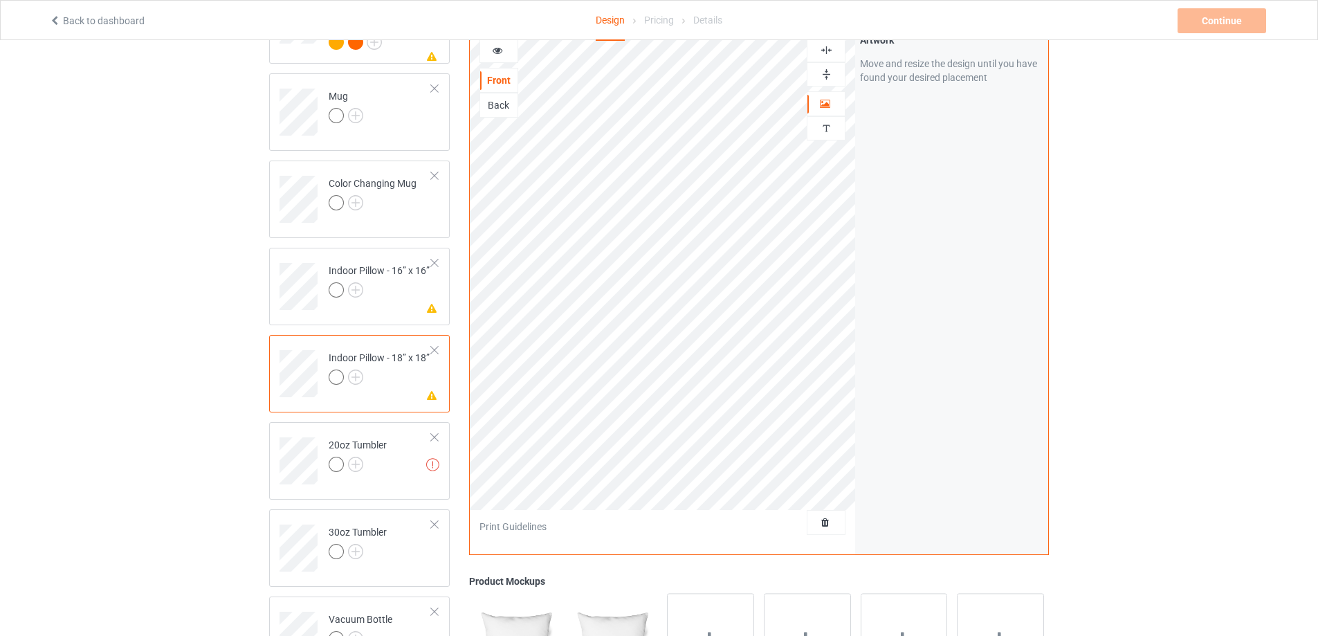
click at [825, 51] on img at bounding box center [826, 50] width 13 height 13
click at [827, 75] on img at bounding box center [826, 74] width 13 height 13
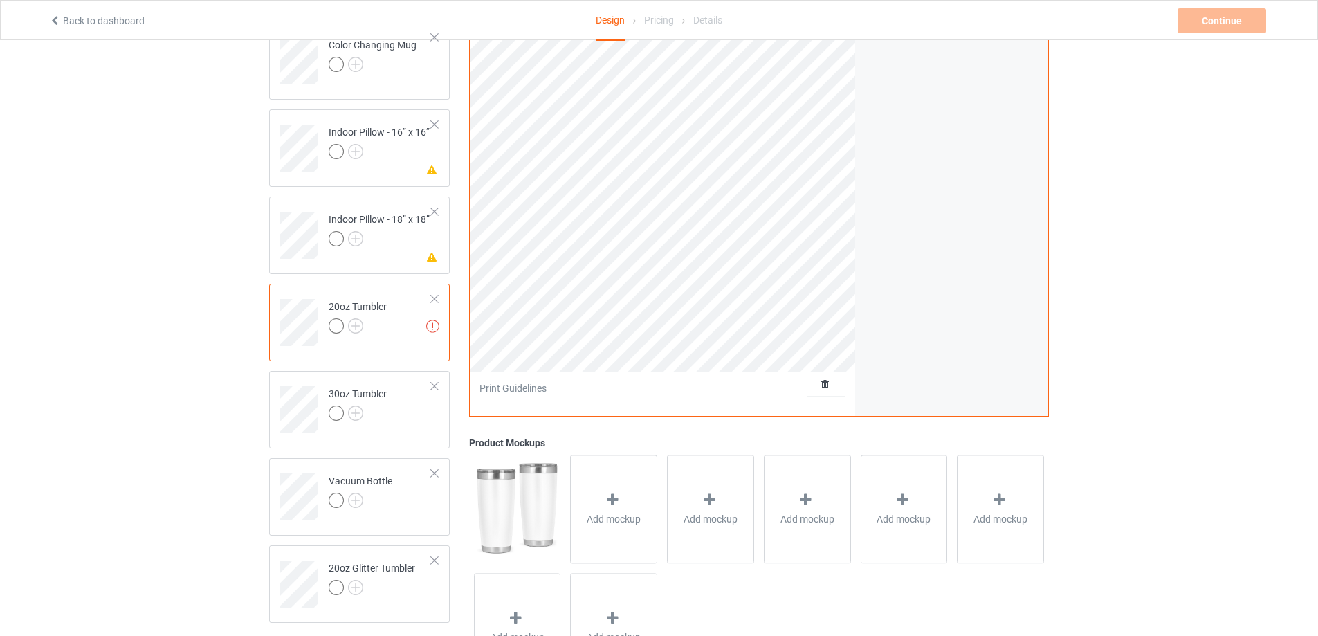
scroll to position [1591, 0]
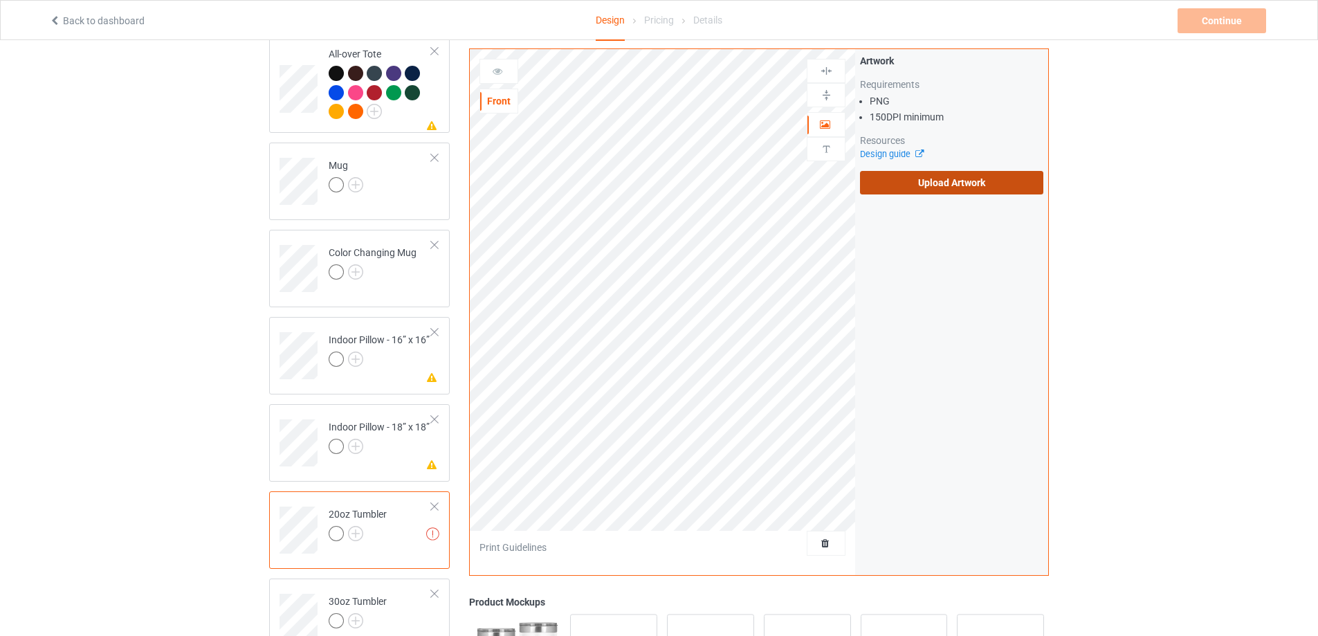
click at [938, 184] on label "Upload Artwork" at bounding box center [951, 183] width 183 height 24
click at [0, 0] on input "Upload Artwork" at bounding box center [0, 0] width 0 height 0
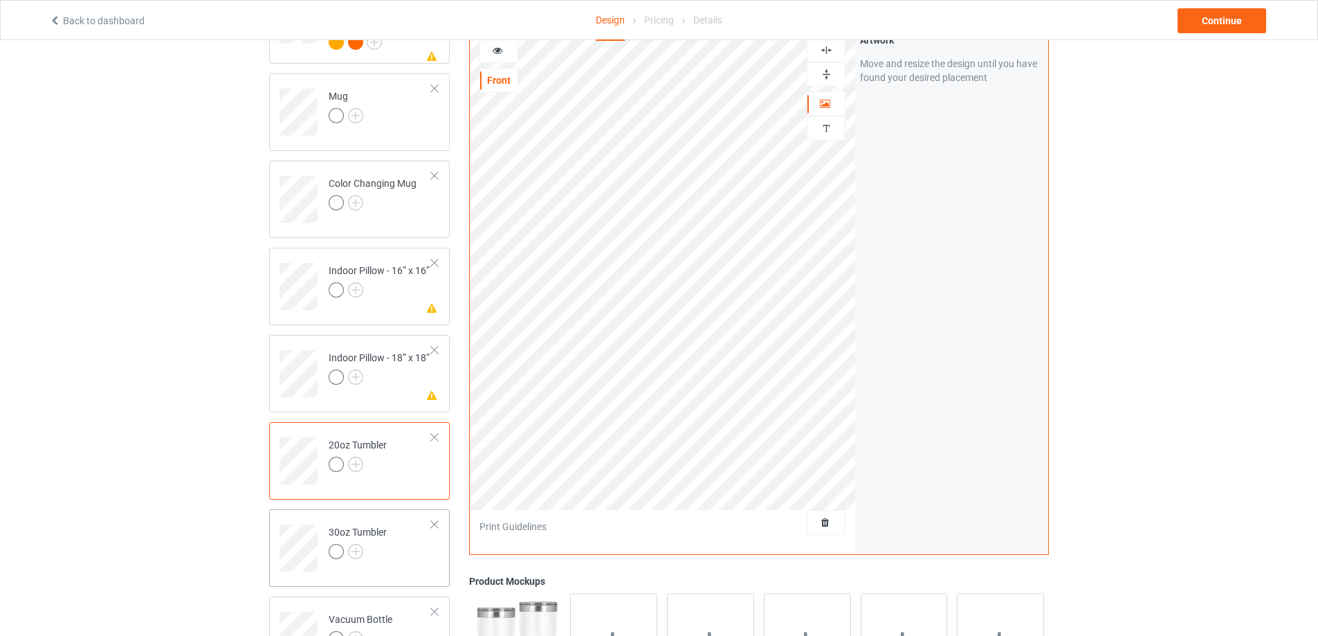
scroll to position [1730, 0]
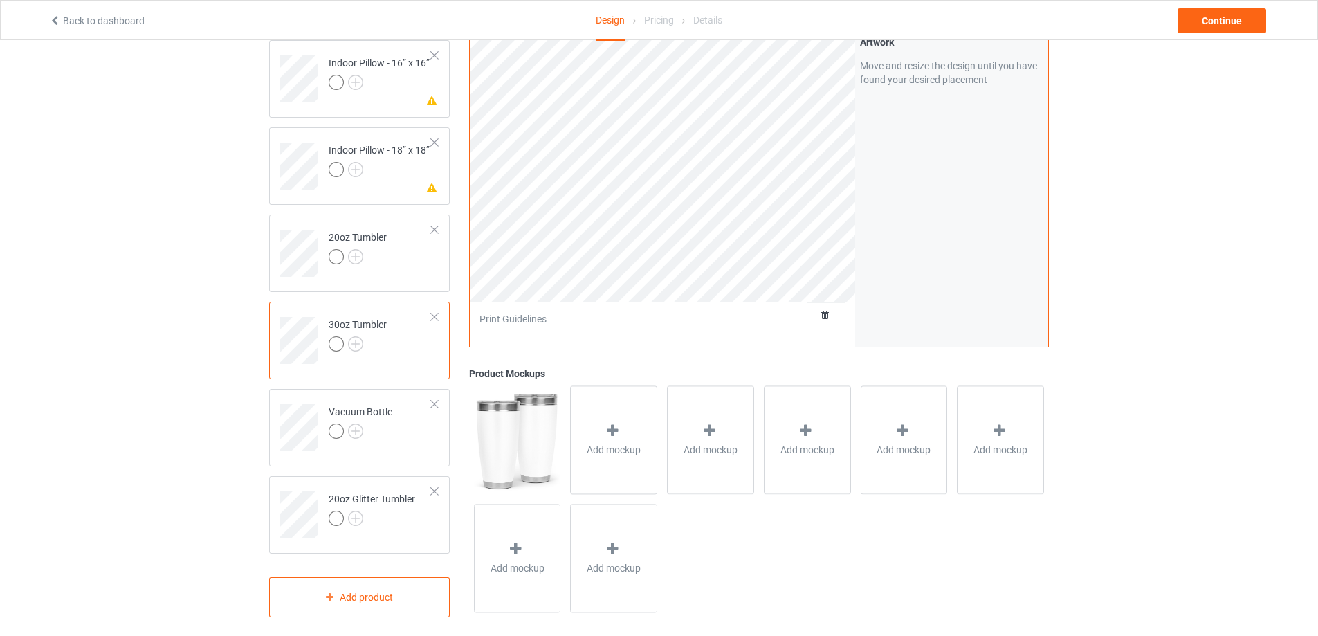
scroll to position [1874, 0]
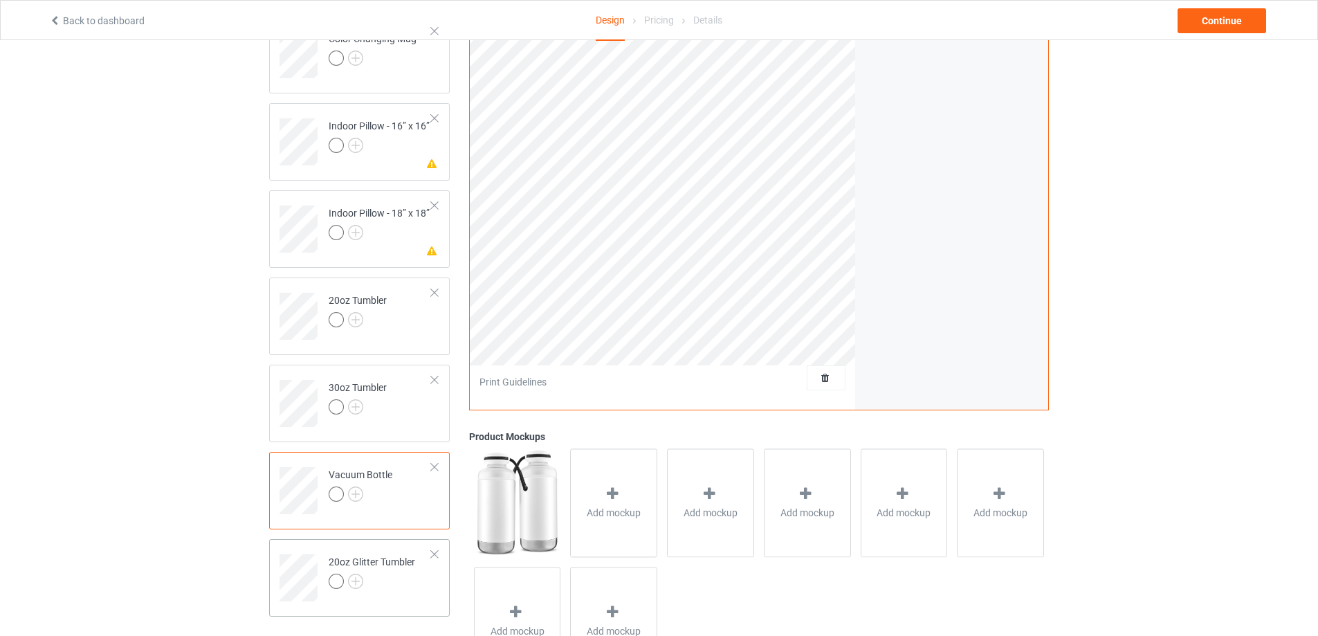
scroll to position [1874, 0]
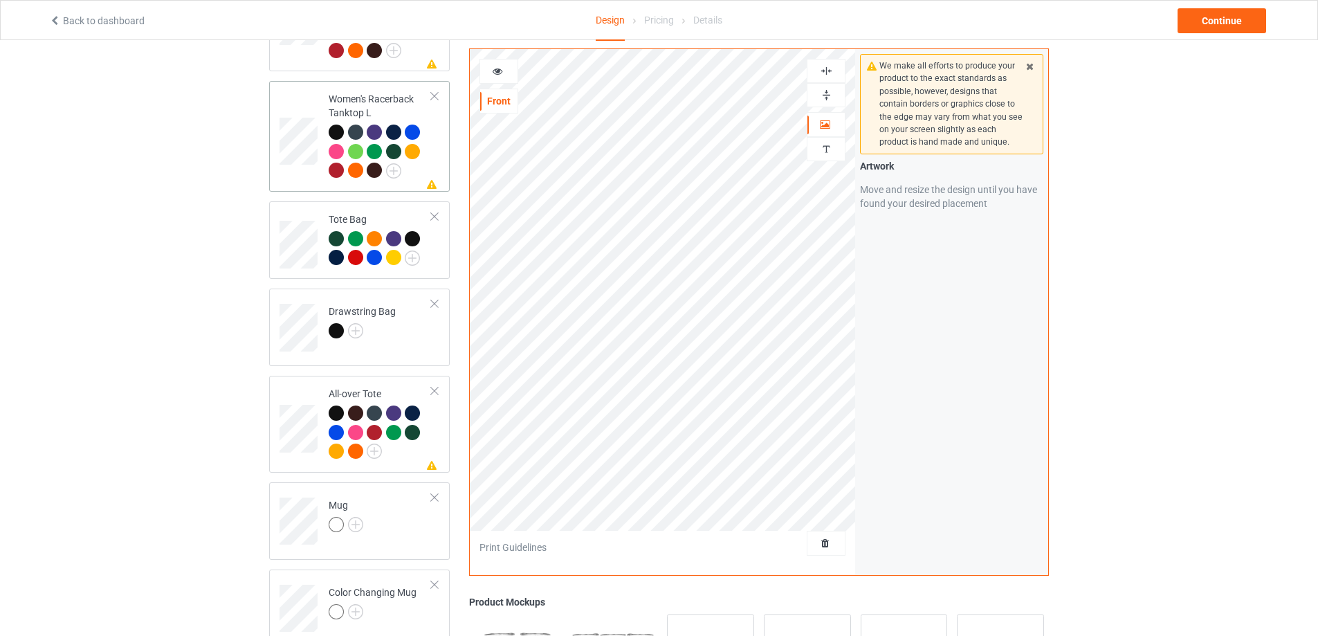
scroll to position [1321, 0]
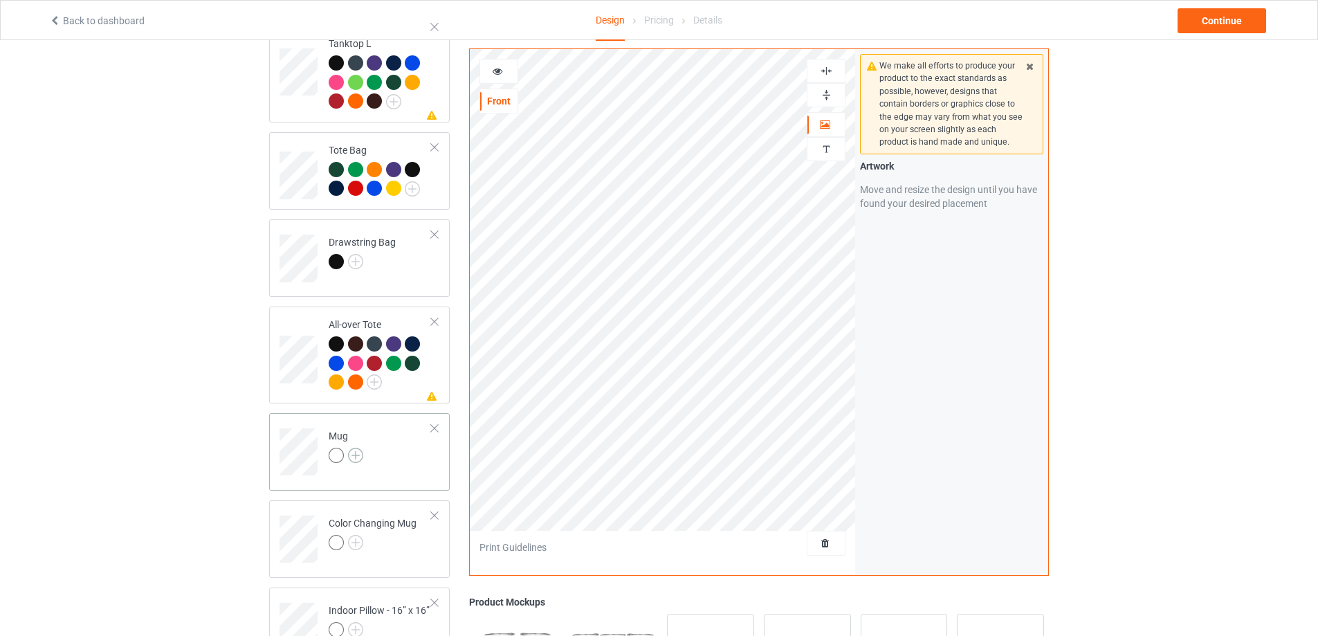
click at [355, 448] on img at bounding box center [355, 455] width 15 height 15
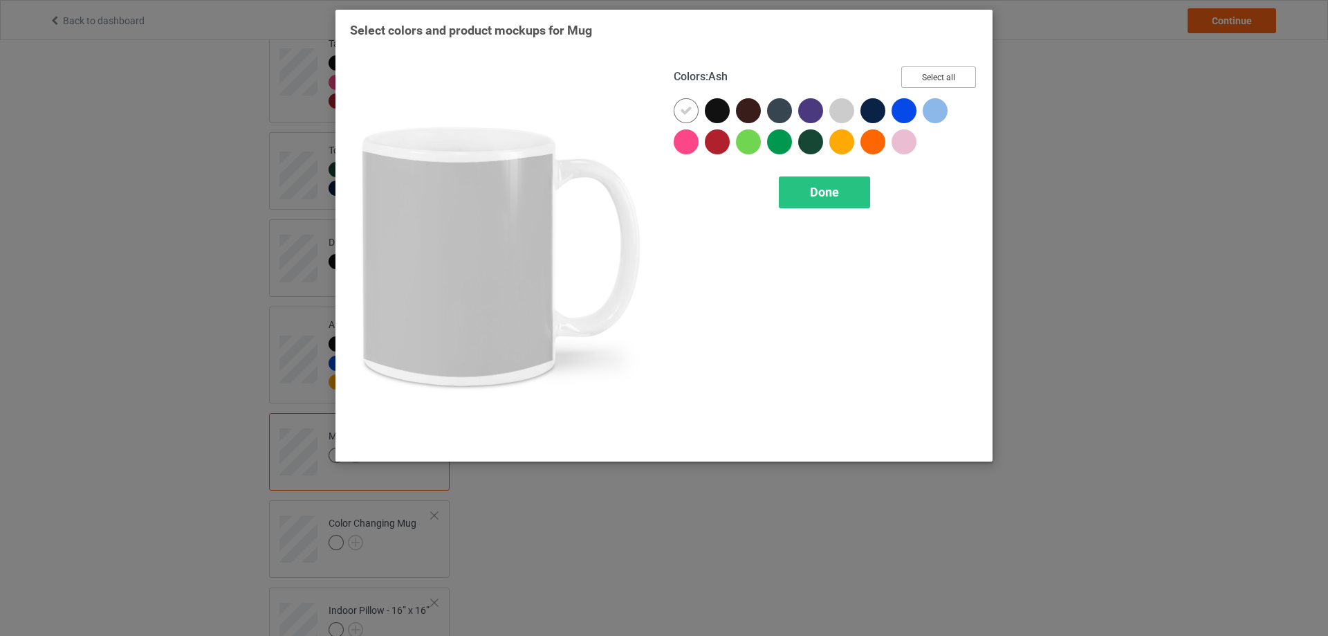
click at [928, 71] on button "Select all" at bounding box center [939, 76] width 75 height 21
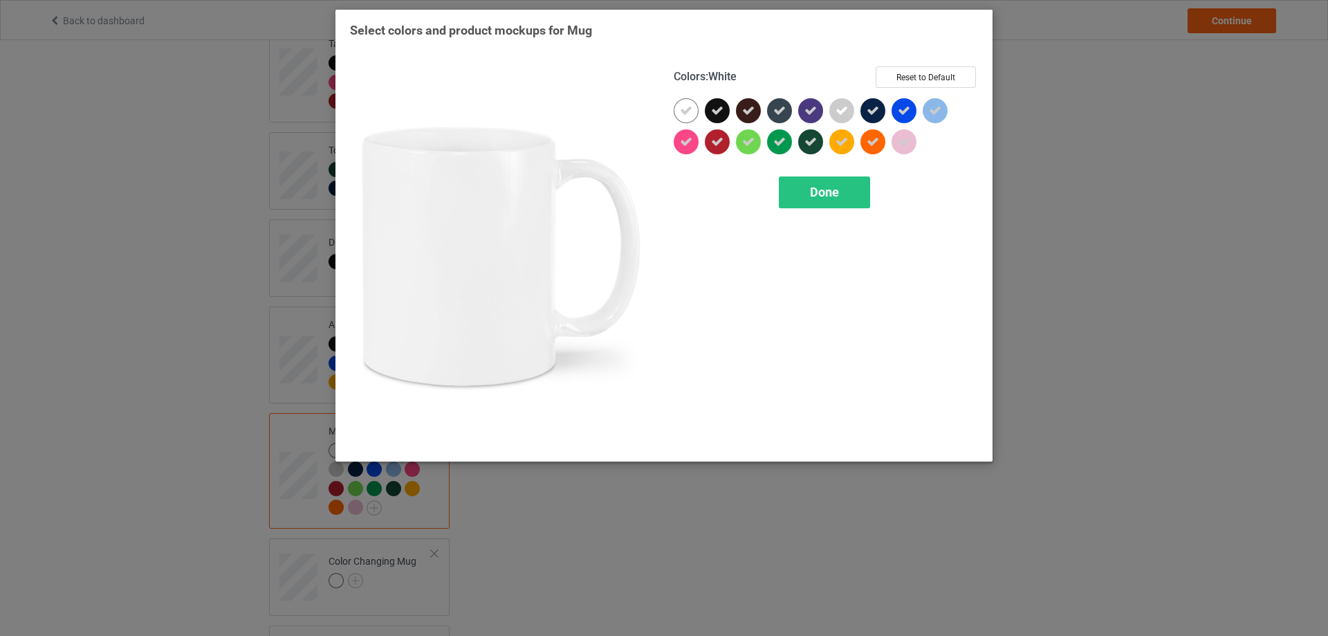
click at [690, 109] on icon at bounding box center [686, 110] width 12 height 12
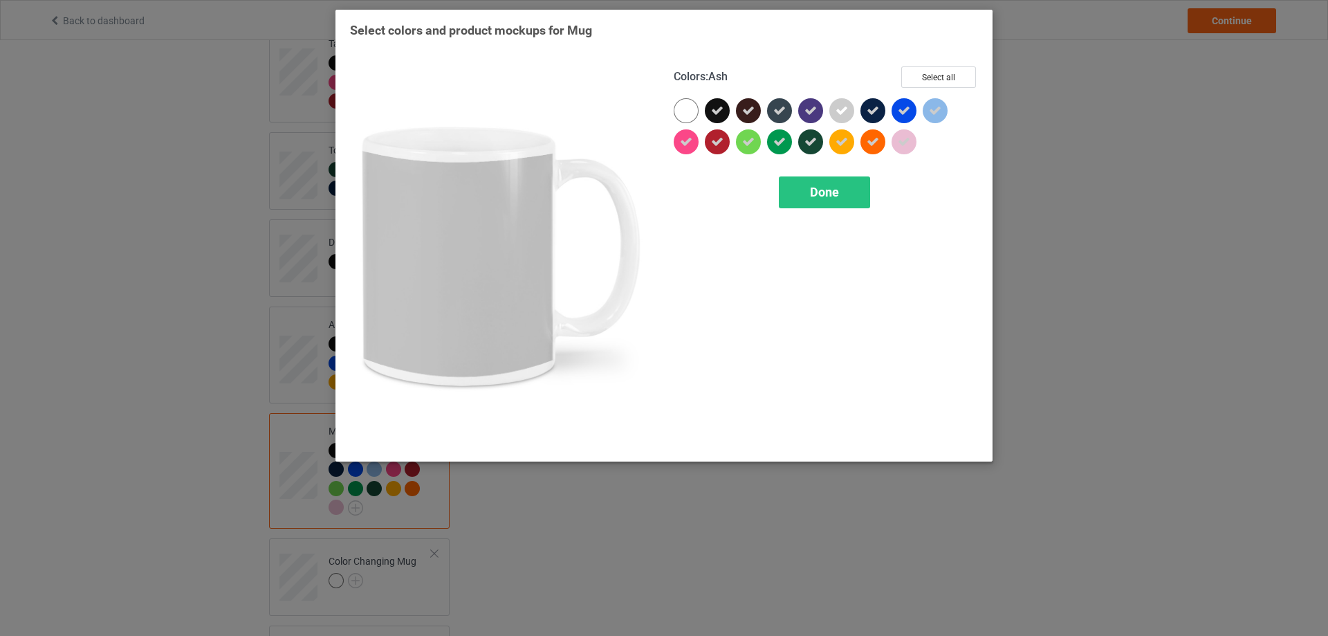
click at [841, 113] on icon at bounding box center [842, 110] width 12 height 12
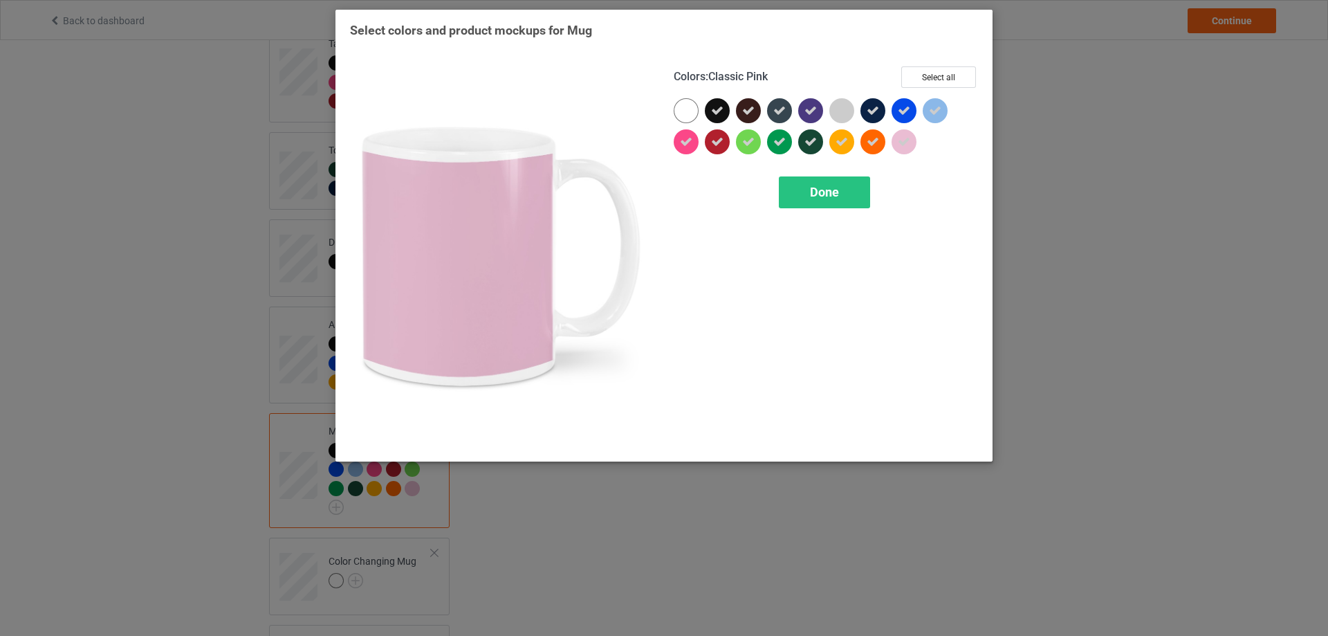
click at [905, 136] on icon at bounding box center [904, 142] width 12 height 12
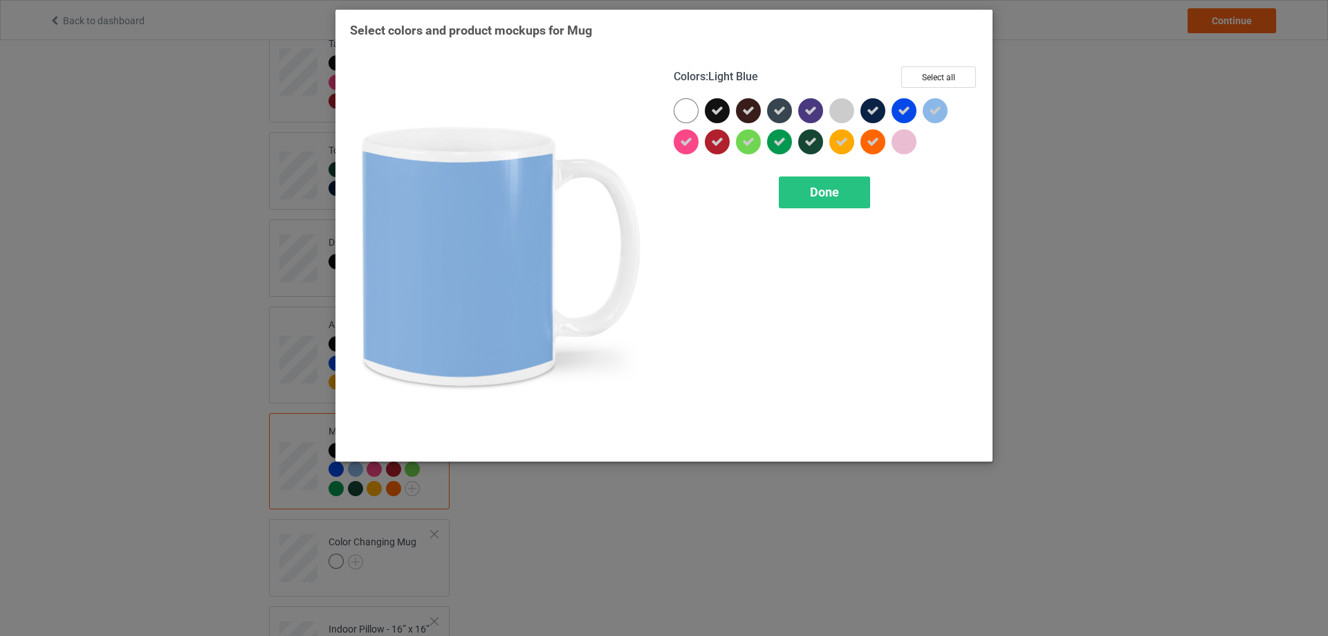
drag, startPoint x: 935, startPoint y: 111, endPoint x: 776, endPoint y: 175, distance: 172.0
click at [928, 117] on div at bounding box center [935, 110] width 25 height 25
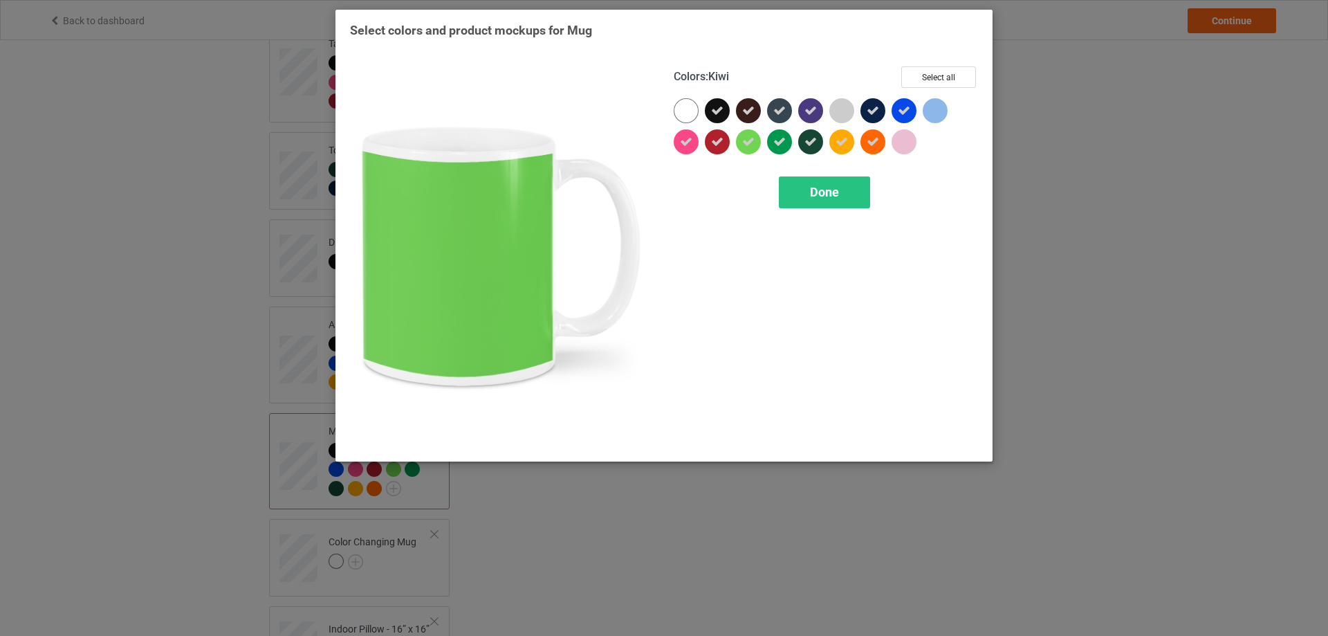
drag, startPoint x: 748, startPoint y: 145, endPoint x: 759, endPoint y: 153, distance: 13.8
click at [750, 145] on icon at bounding box center [748, 142] width 12 height 12
click at [825, 196] on span "Done" at bounding box center [824, 192] width 29 height 15
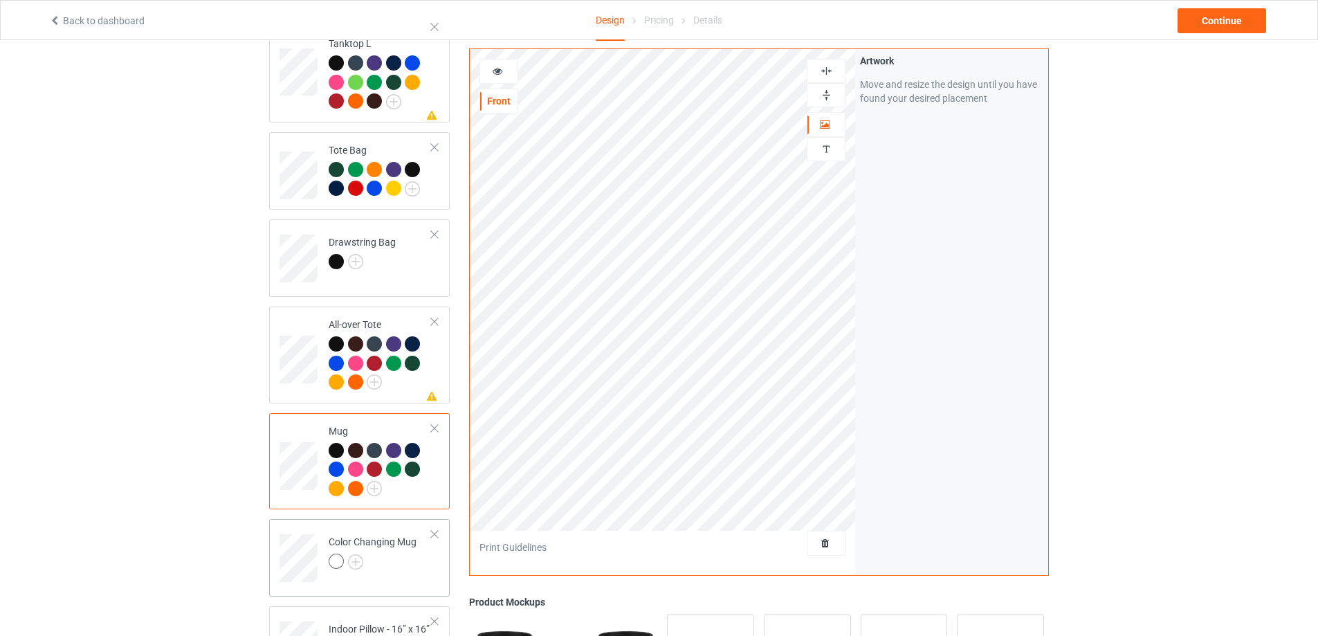
scroll to position [1390, 0]
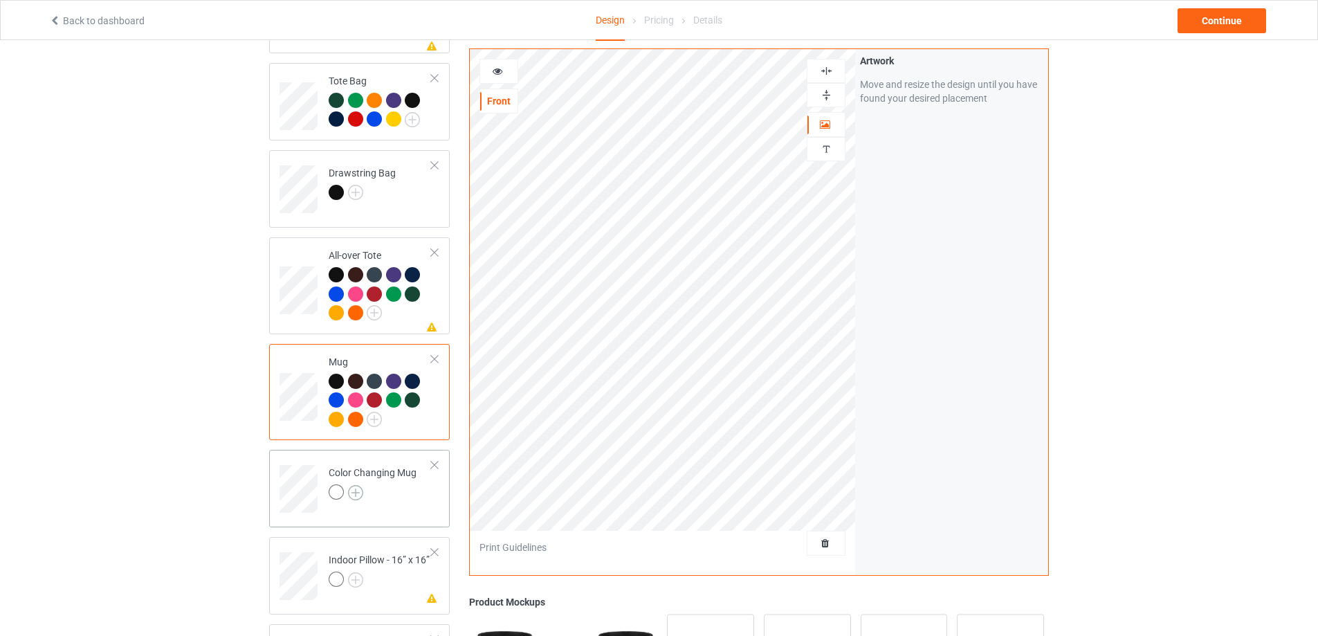
click at [356, 490] on img at bounding box center [355, 492] width 15 height 15
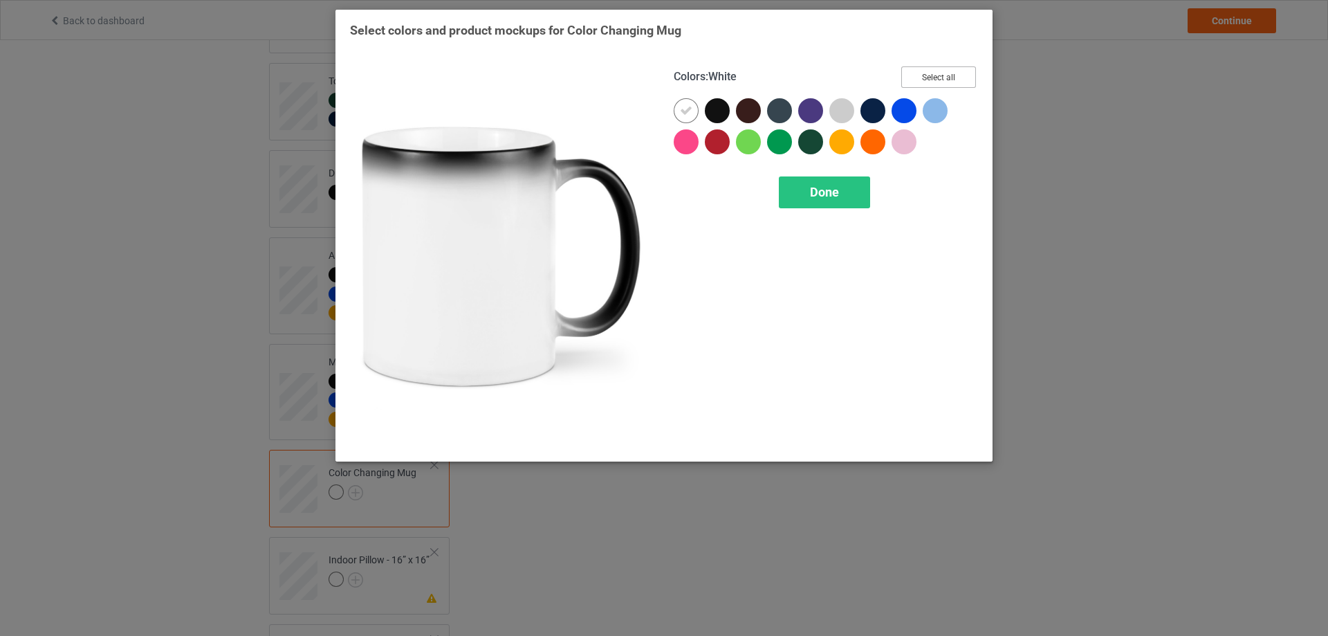
click at [942, 70] on button "Select all" at bounding box center [939, 76] width 75 height 21
click at [940, 78] on button "Reset to Default" at bounding box center [926, 76] width 100 height 21
click at [940, 78] on button "Select all" at bounding box center [939, 76] width 75 height 21
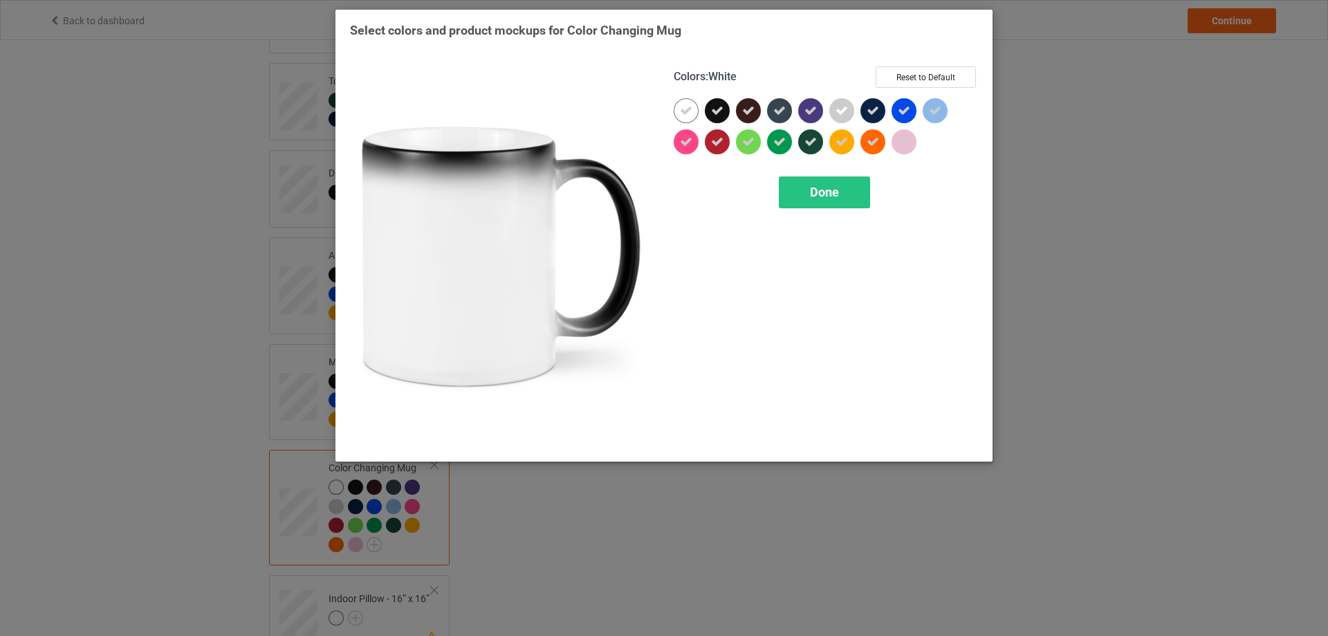
click at [683, 109] on icon at bounding box center [686, 110] width 12 height 12
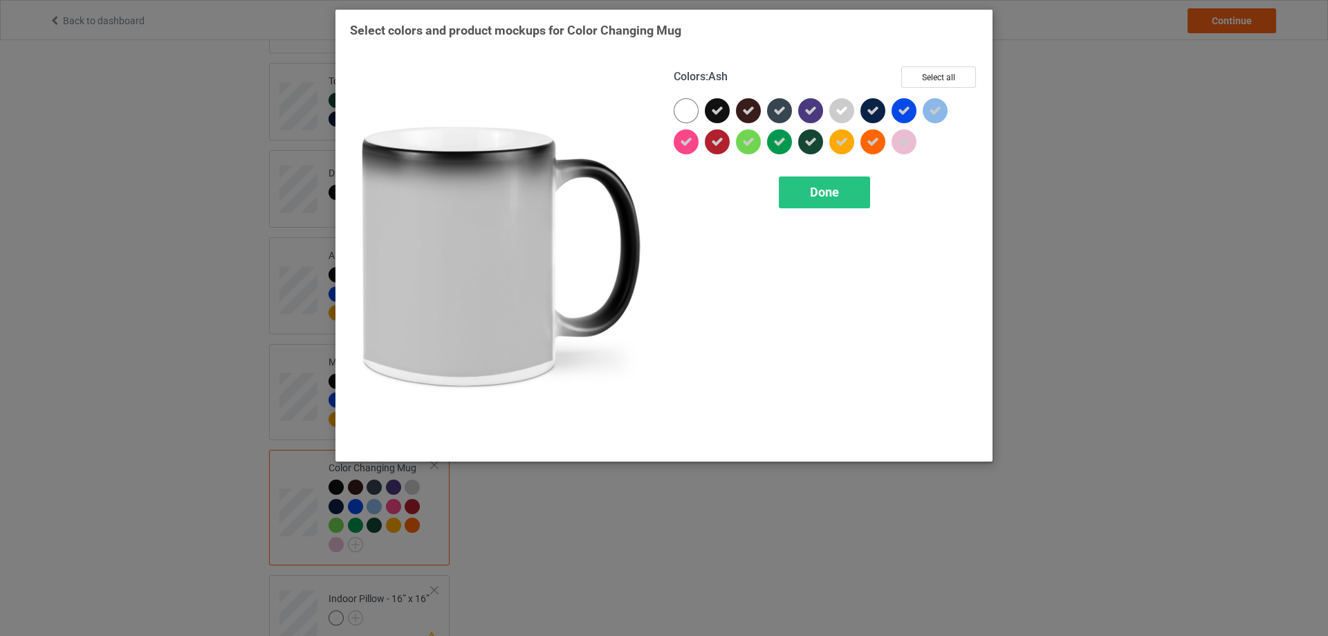
drag, startPoint x: 849, startPoint y: 111, endPoint x: 899, endPoint y: 143, distance: 59.7
click at [848, 111] on div at bounding box center [842, 110] width 25 height 25
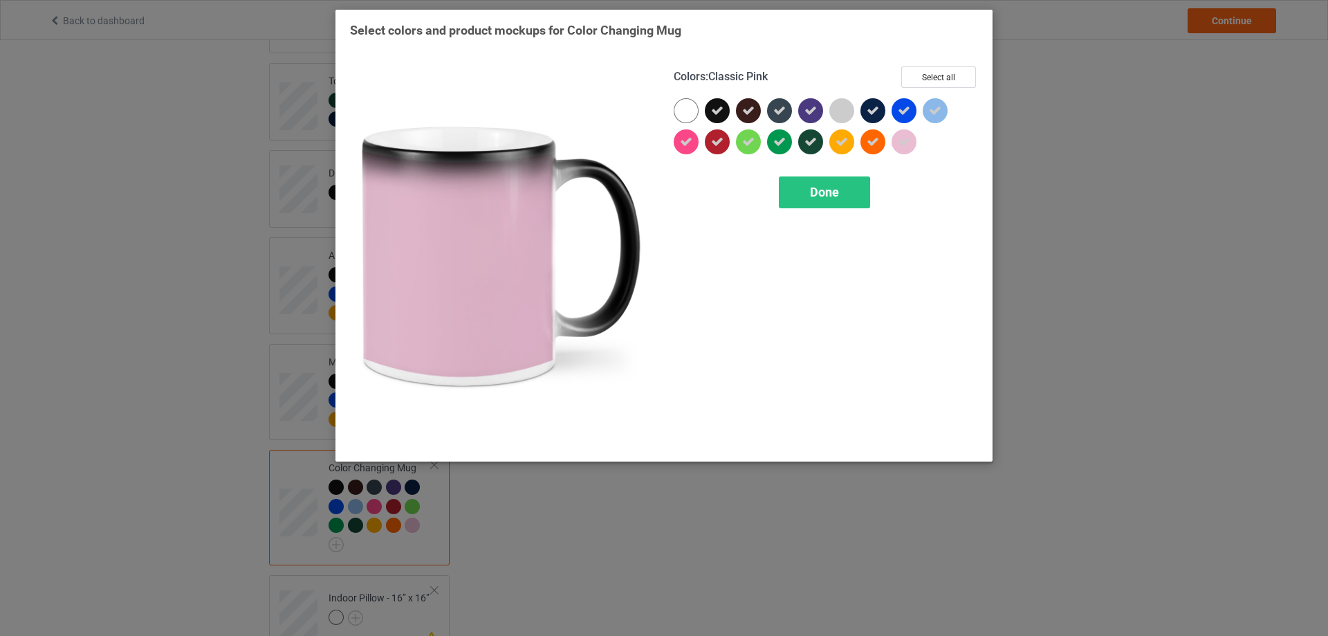
drag, startPoint x: 902, startPoint y: 143, endPoint x: 941, endPoint y: 109, distance: 51.5
click at [912, 137] on div at bounding box center [904, 141] width 25 height 25
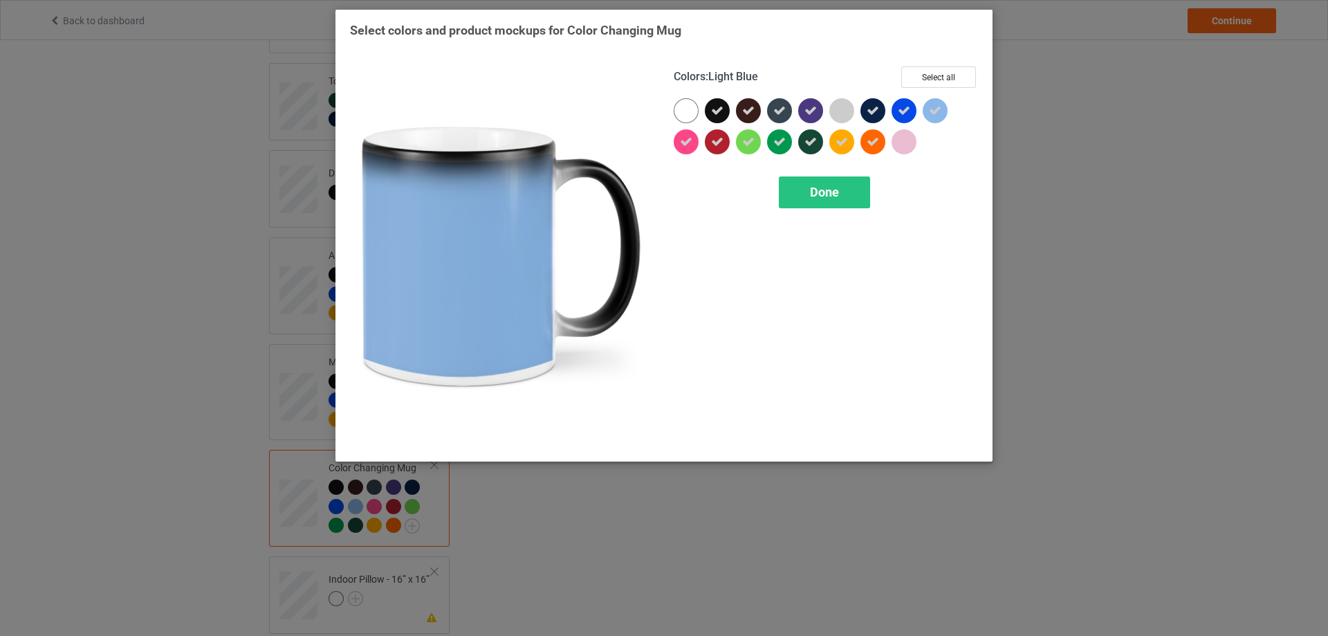
click at [941, 107] on icon at bounding box center [935, 110] width 12 height 12
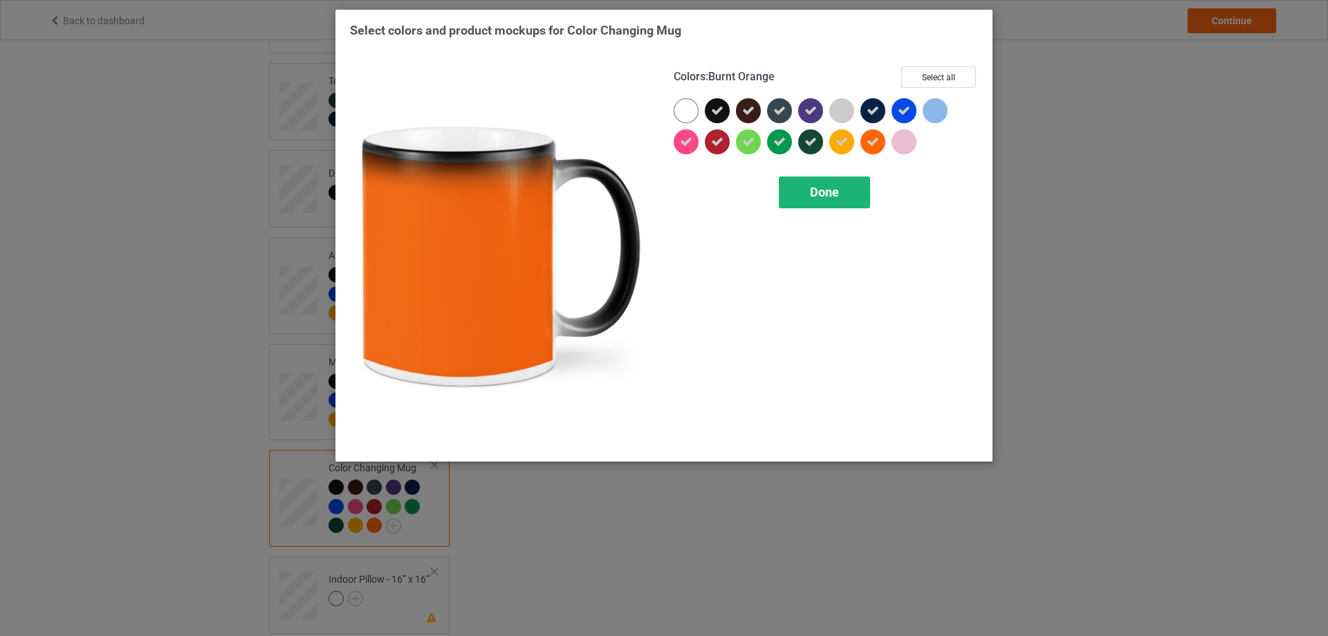
click at [852, 201] on div "Done" at bounding box center [824, 192] width 91 height 32
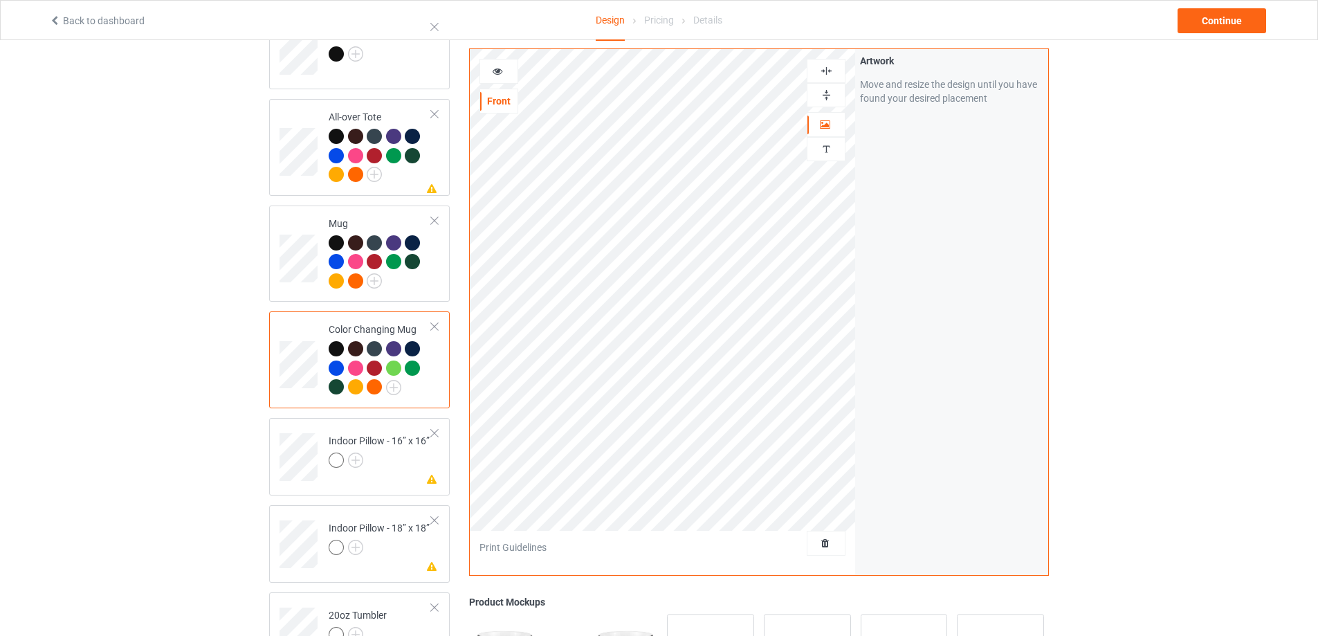
scroll to position [1598, 0]
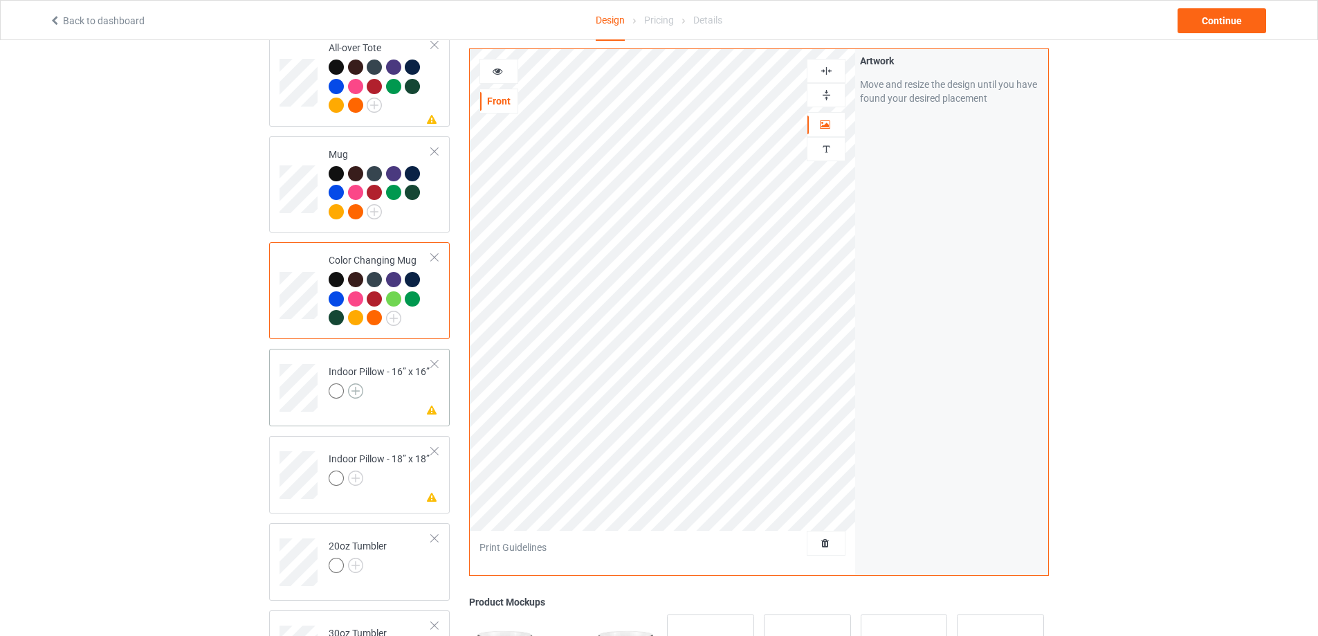
click at [354, 386] on img at bounding box center [355, 390] width 15 height 15
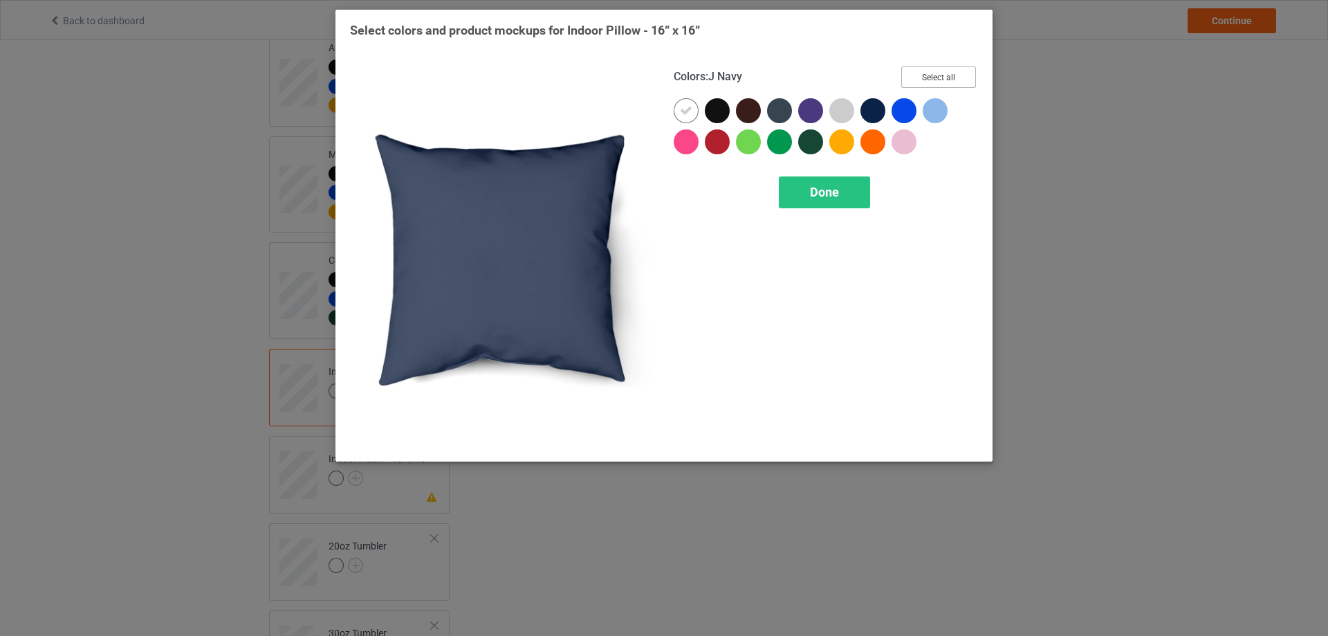
click at [950, 69] on button "Select all" at bounding box center [939, 76] width 75 height 21
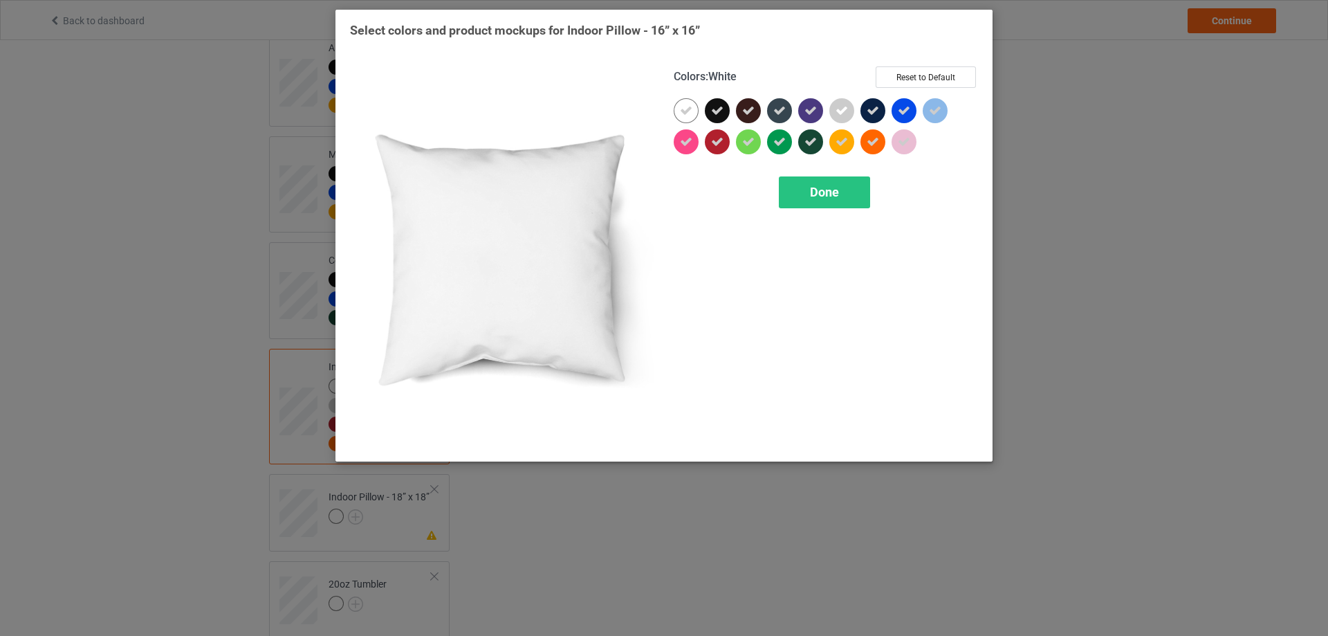
click at [685, 110] on icon at bounding box center [686, 110] width 12 height 12
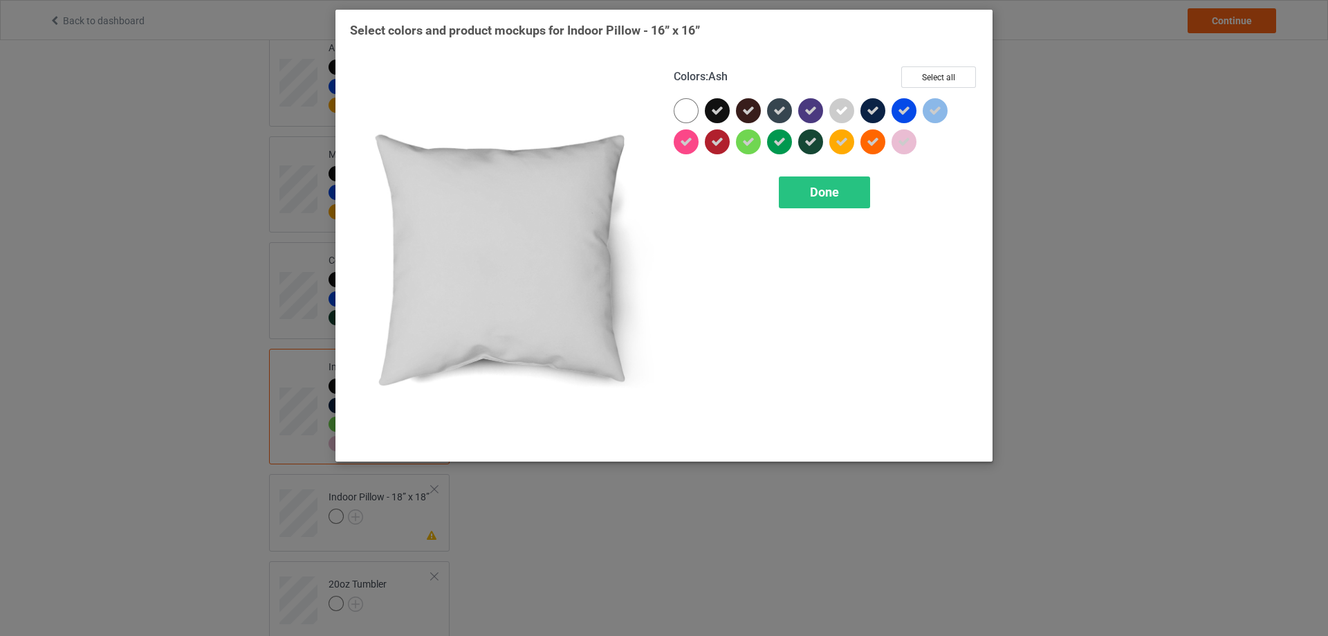
drag, startPoint x: 845, startPoint y: 111, endPoint x: 853, endPoint y: 118, distance: 10.8
click at [844, 111] on icon at bounding box center [842, 110] width 12 height 12
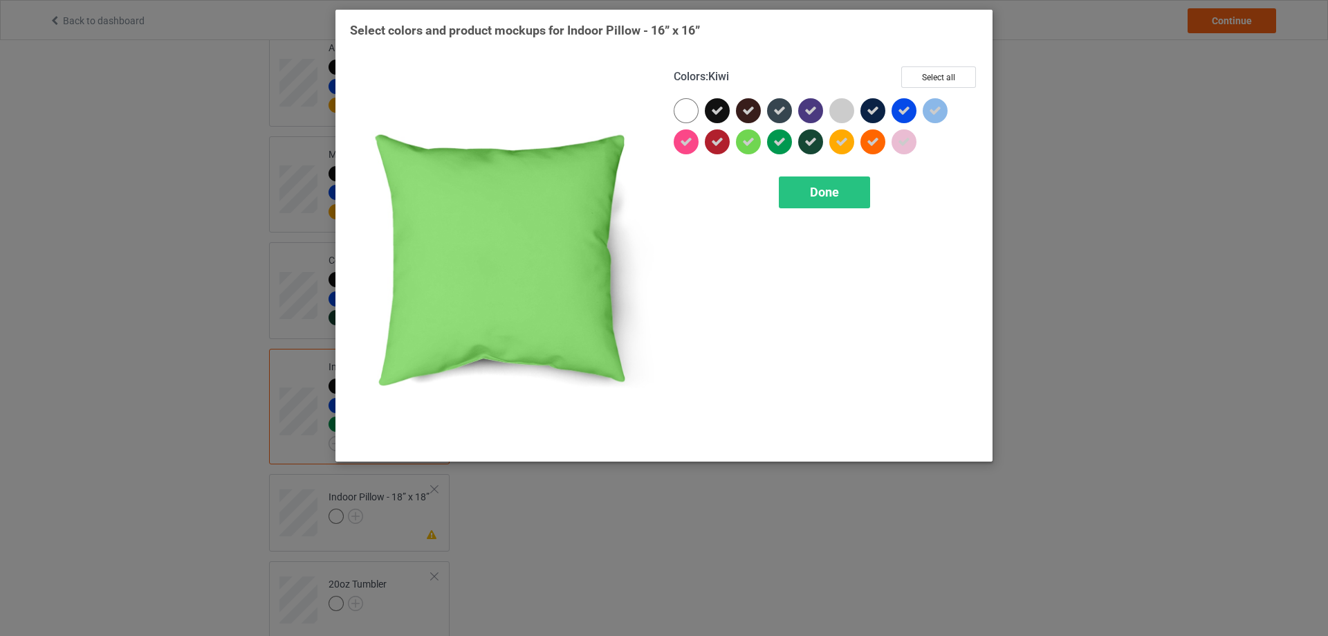
click at [749, 147] on icon at bounding box center [748, 142] width 12 height 12
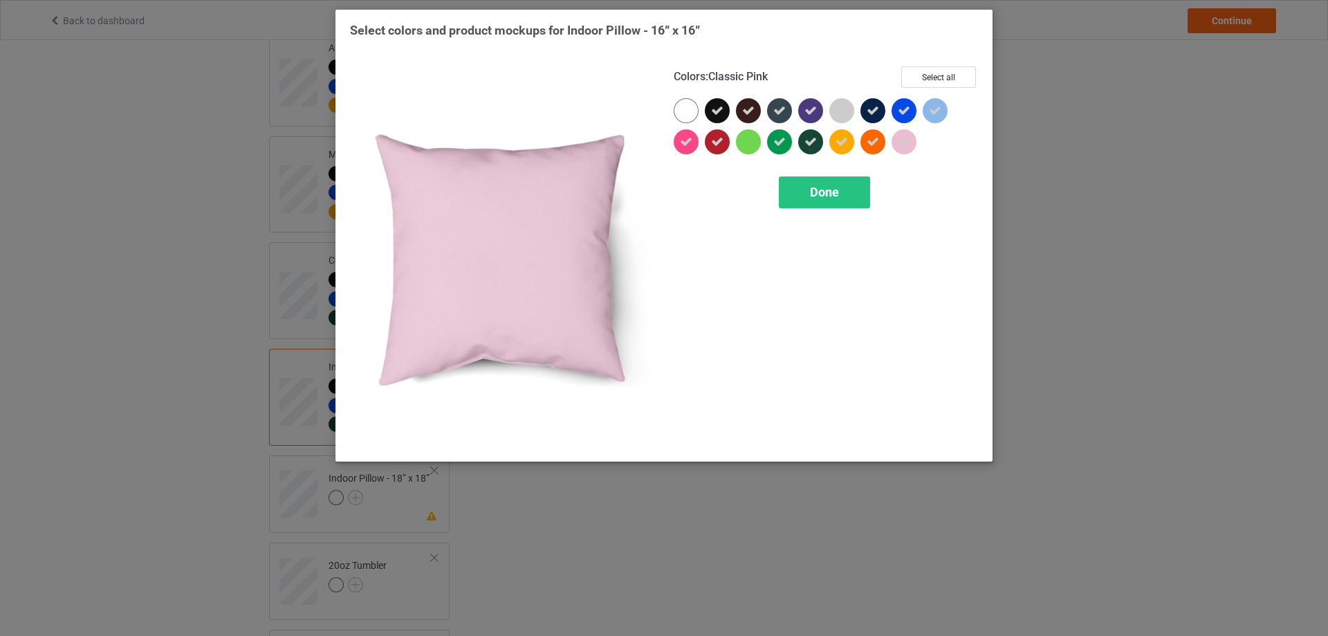
drag, startPoint x: 906, startPoint y: 141, endPoint x: 933, endPoint y: 111, distance: 40.7
click at [906, 140] on icon at bounding box center [904, 142] width 12 height 12
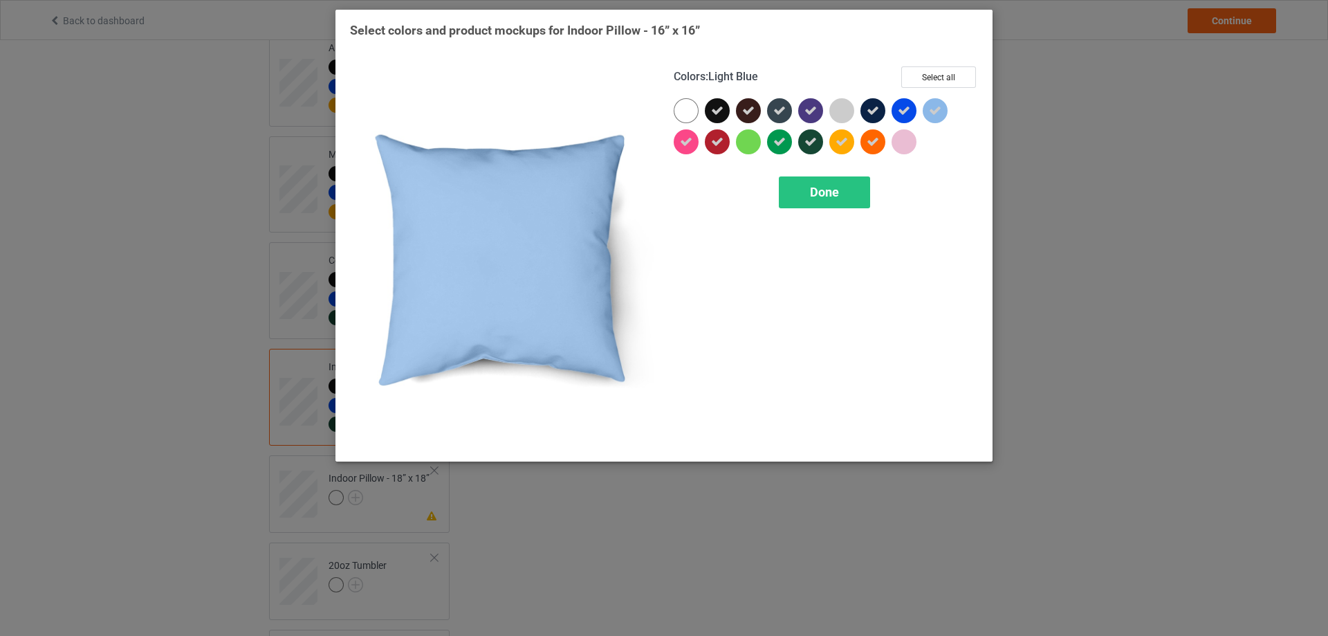
click at [935, 107] on icon at bounding box center [935, 110] width 12 height 12
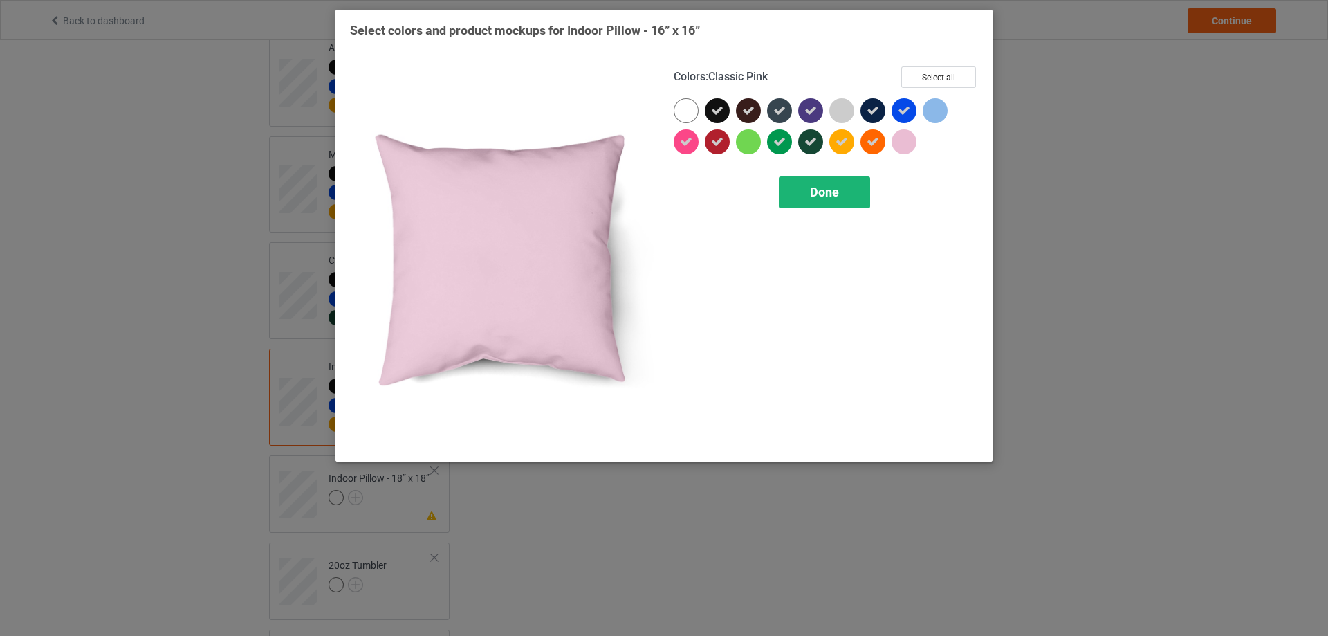
click at [837, 196] on span "Done" at bounding box center [824, 192] width 29 height 15
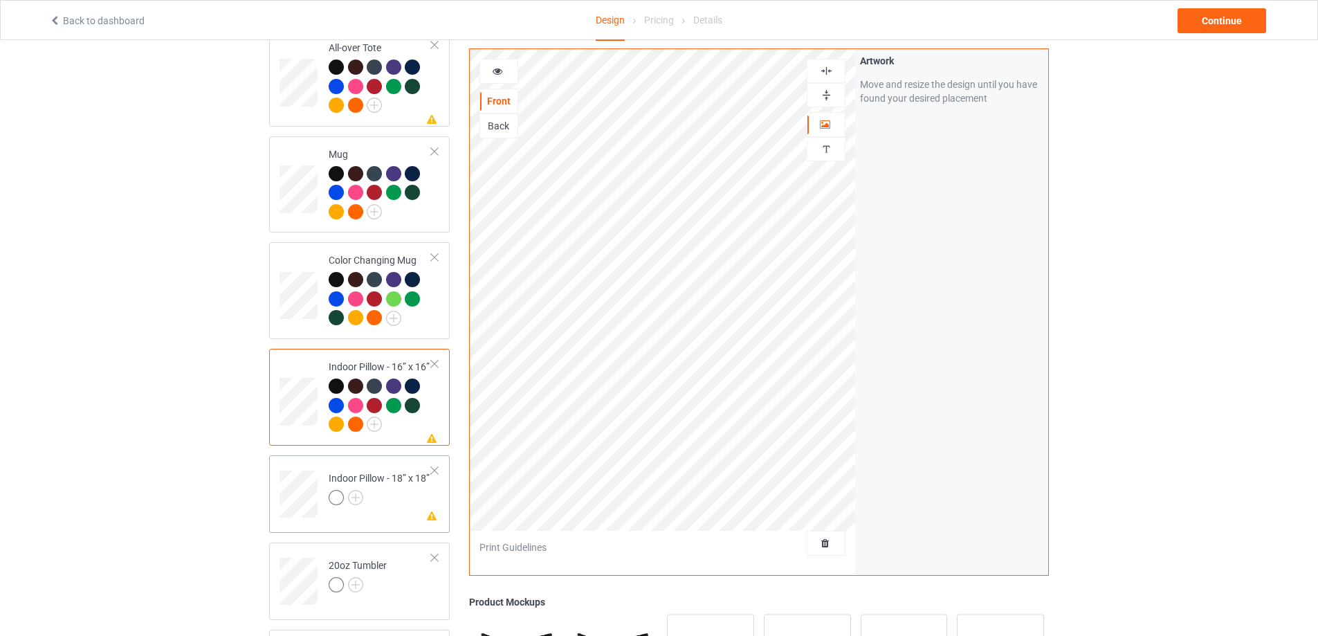
scroll to position [1736, 0]
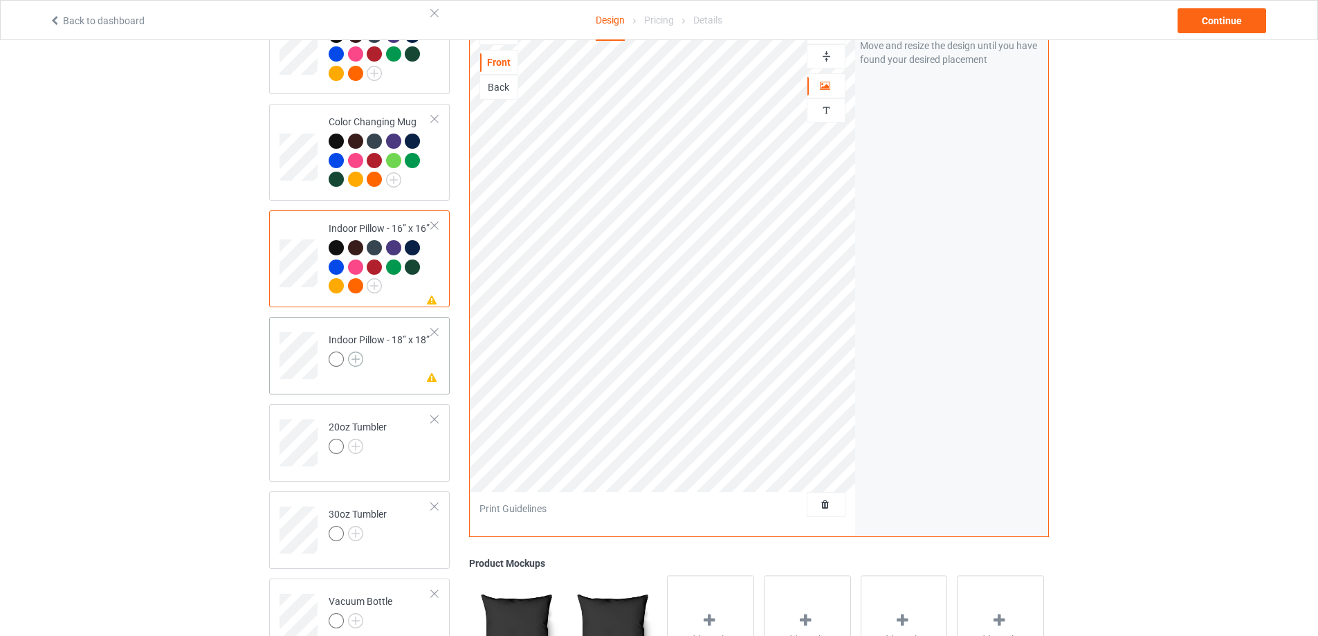
click at [353, 358] on img at bounding box center [355, 358] width 15 height 15
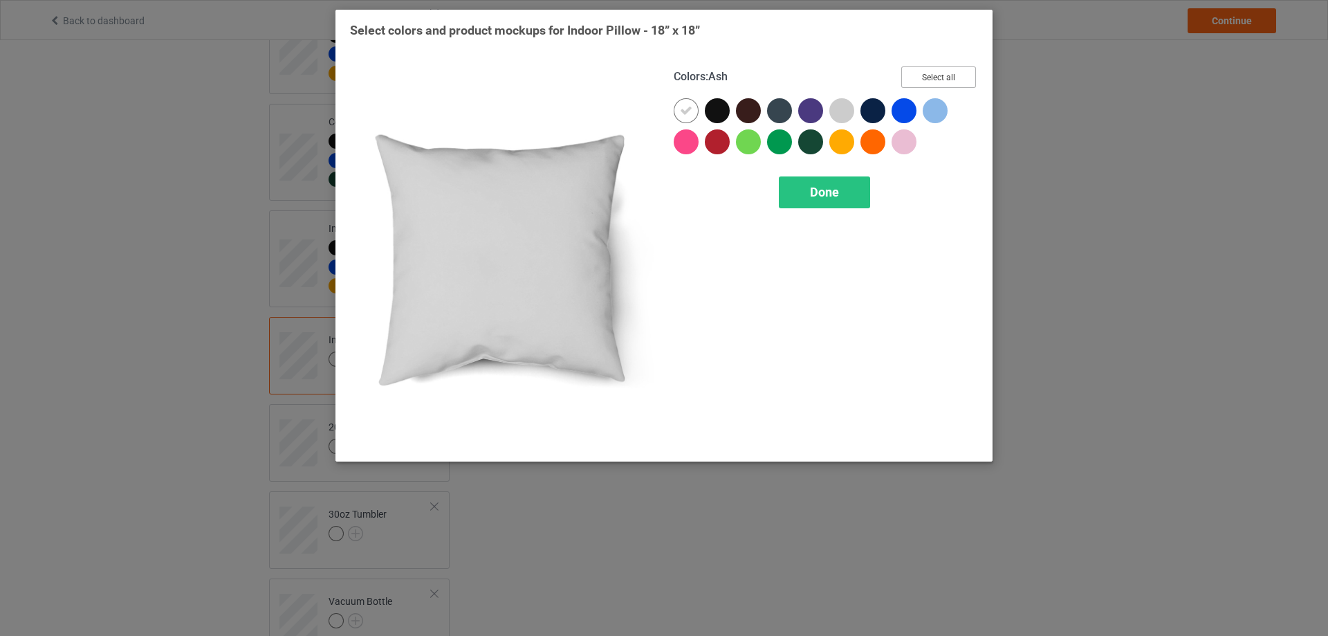
click at [929, 74] on button "Select all" at bounding box center [939, 76] width 75 height 21
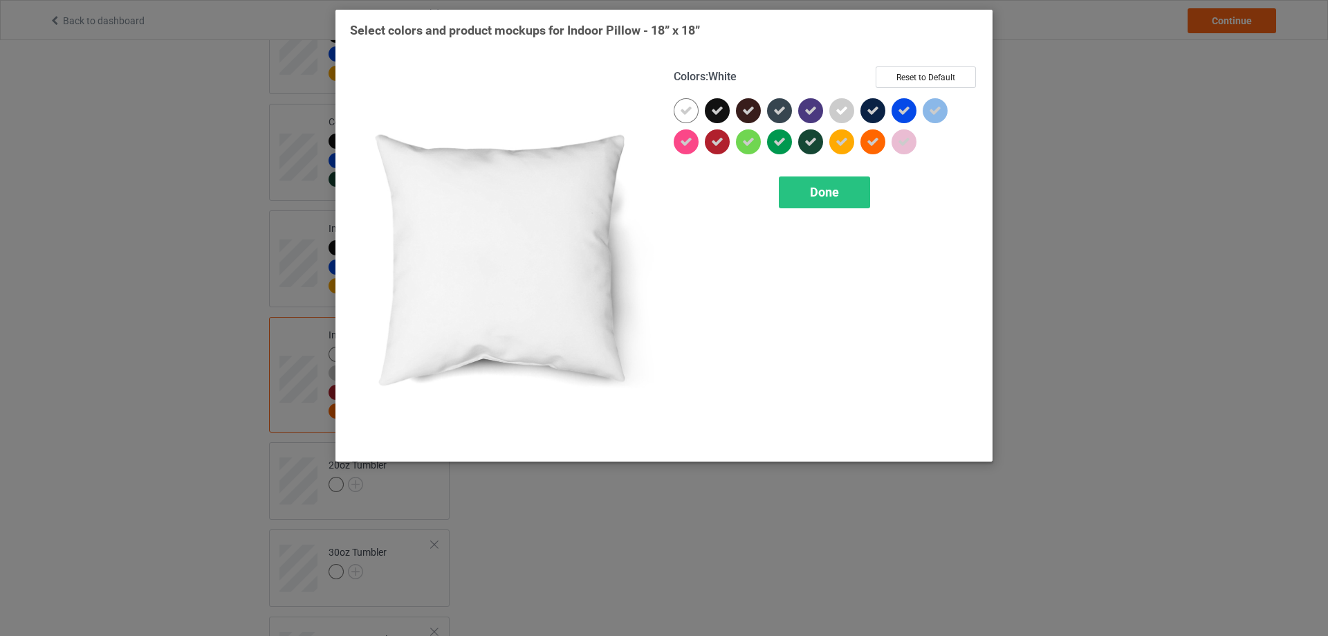
click at [686, 111] on icon at bounding box center [686, 110] width 12 height 12
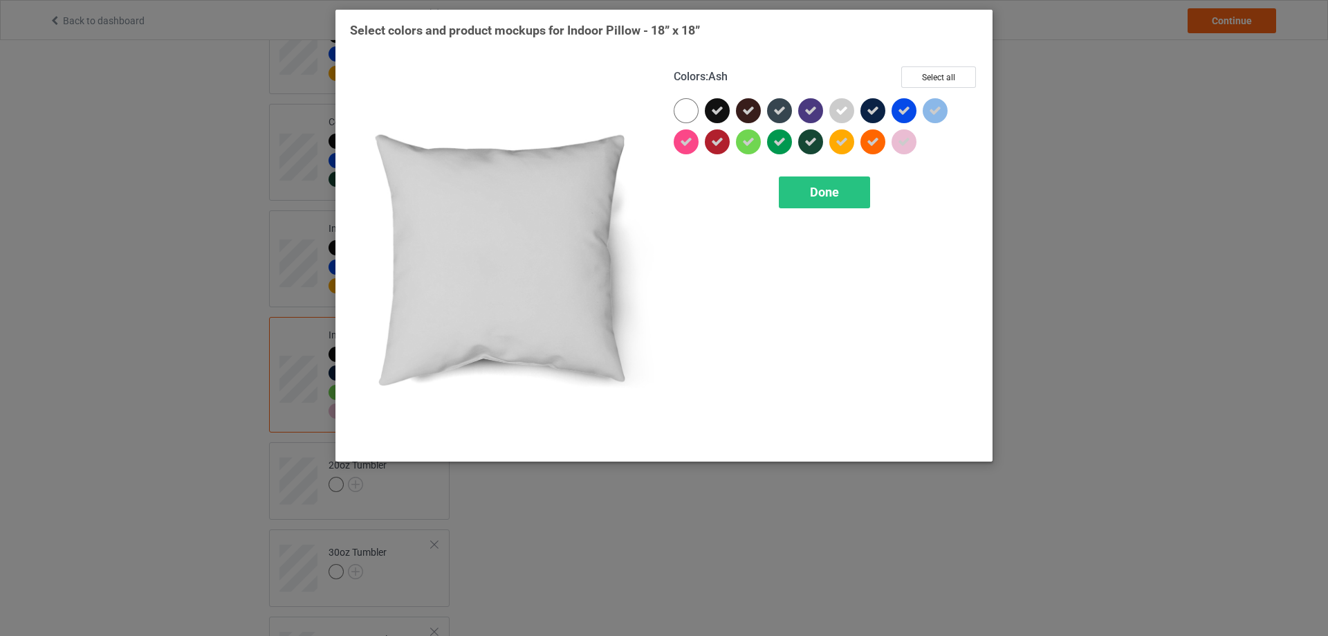
click at [834, 106] on div at bounding box center [842, 110] width 25 height 25
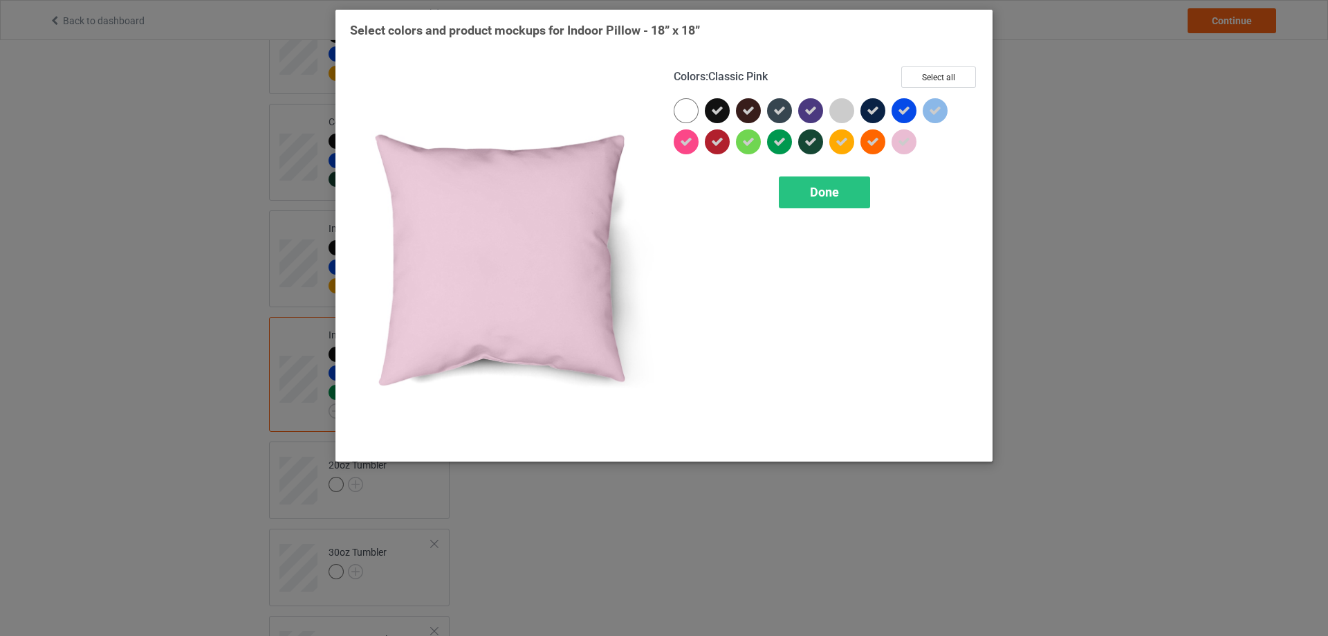
click at [902, 142] on icon at bounding box center [904, 142] width 12 height 12
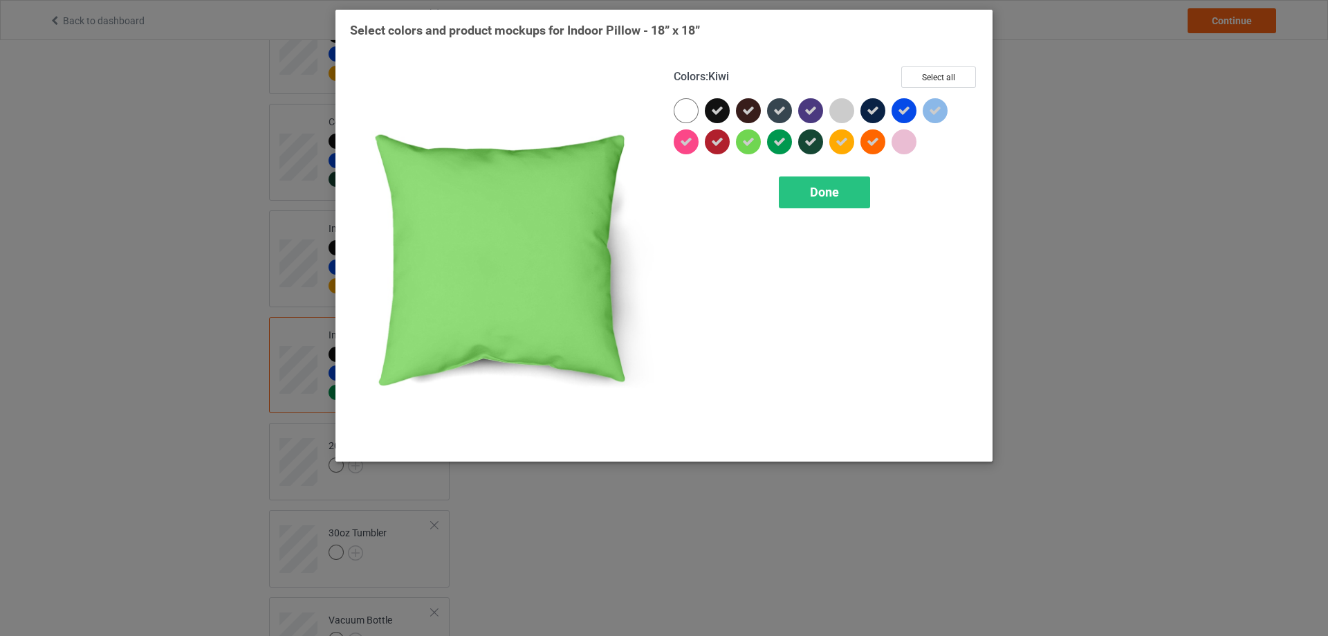
click at [747, 145] on icon at bounding box center [748, 142] width 12 height 12
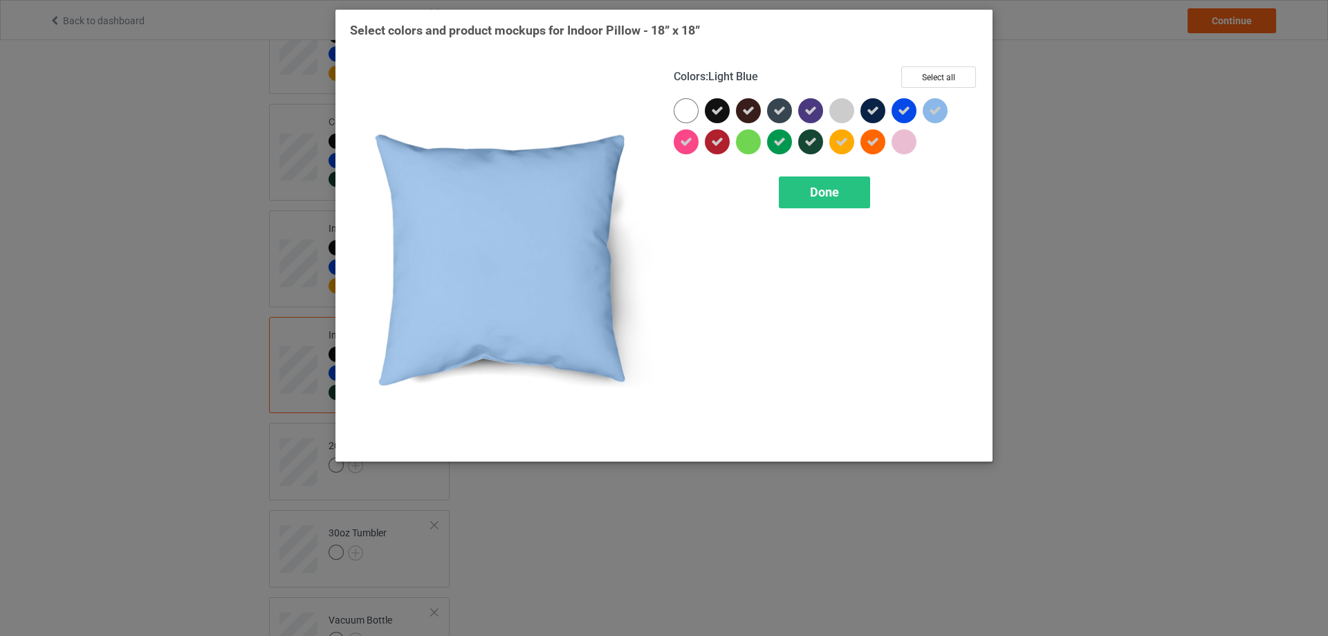
click at [927, 109] on div at bounding box center [935, 110] width 25 height 25
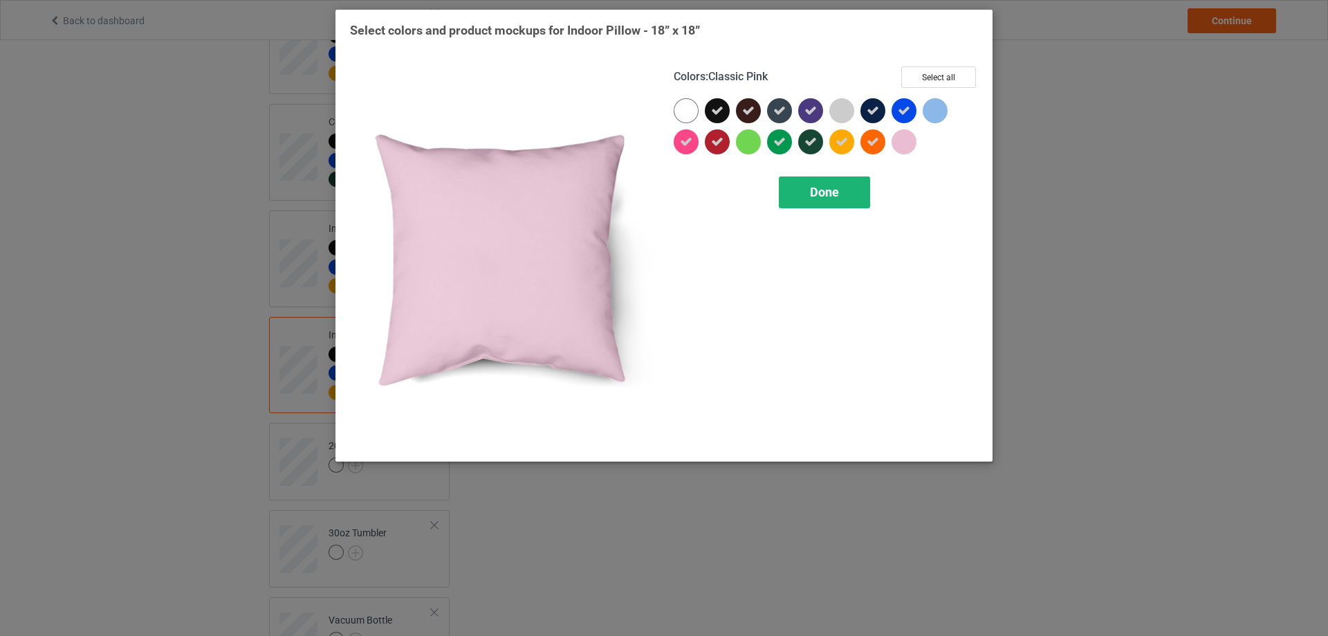
click at [853, 186] on div "Done" at bounding box center [824, 192] width 91 height 32
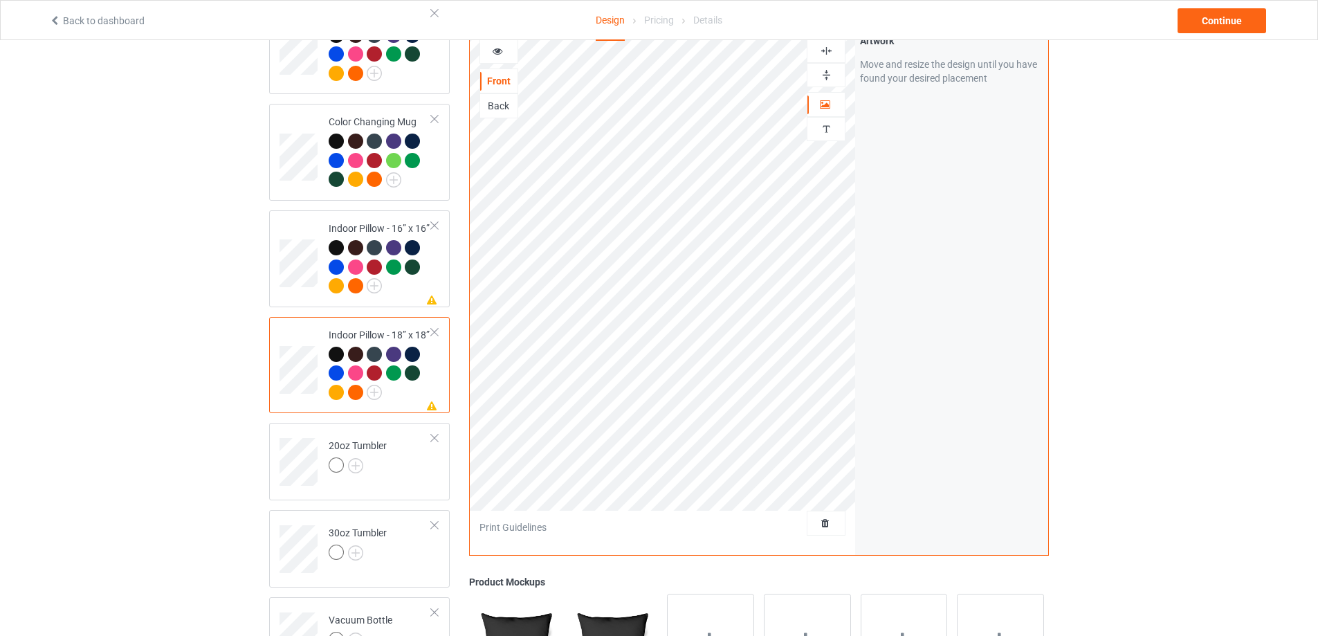
scroll to position [1874, 0]
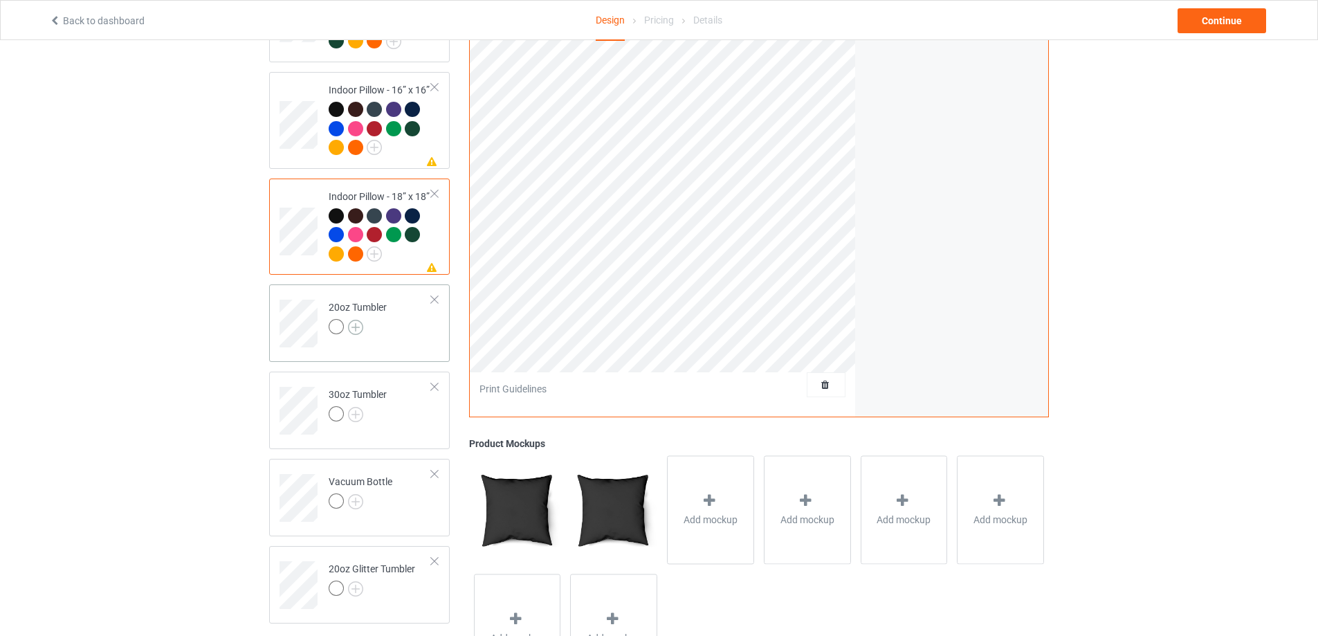
click at [354, 327] on img at bounding box center [355, 327] width 15 height 15
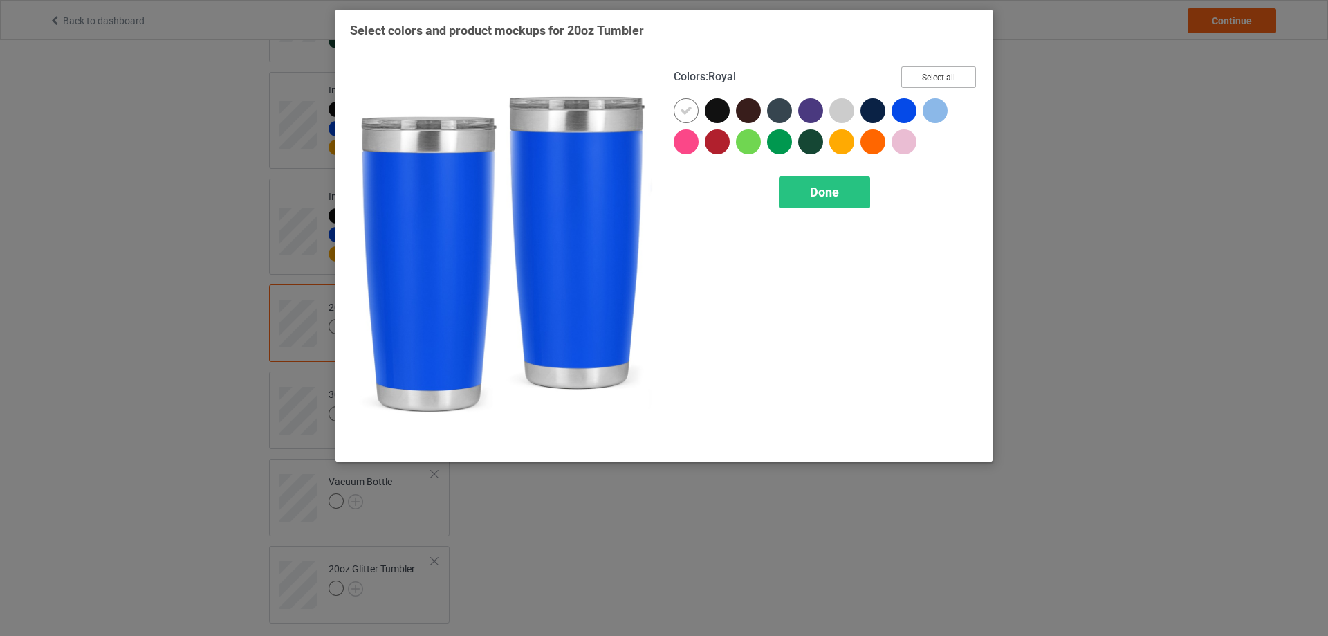
click at [940, 75] on button "Select all" at bounding box center [939, 76] width 75 height 21
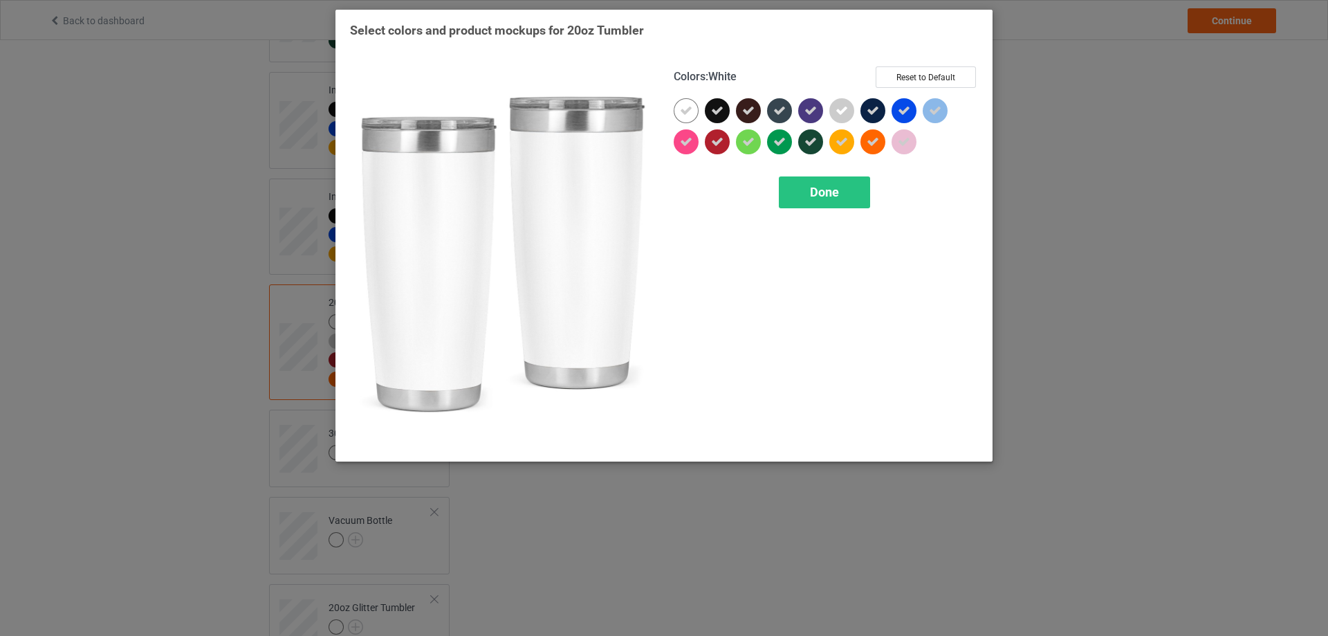
click at [681, 111] on icon at bounding box center [686, 110] width 12 height 12
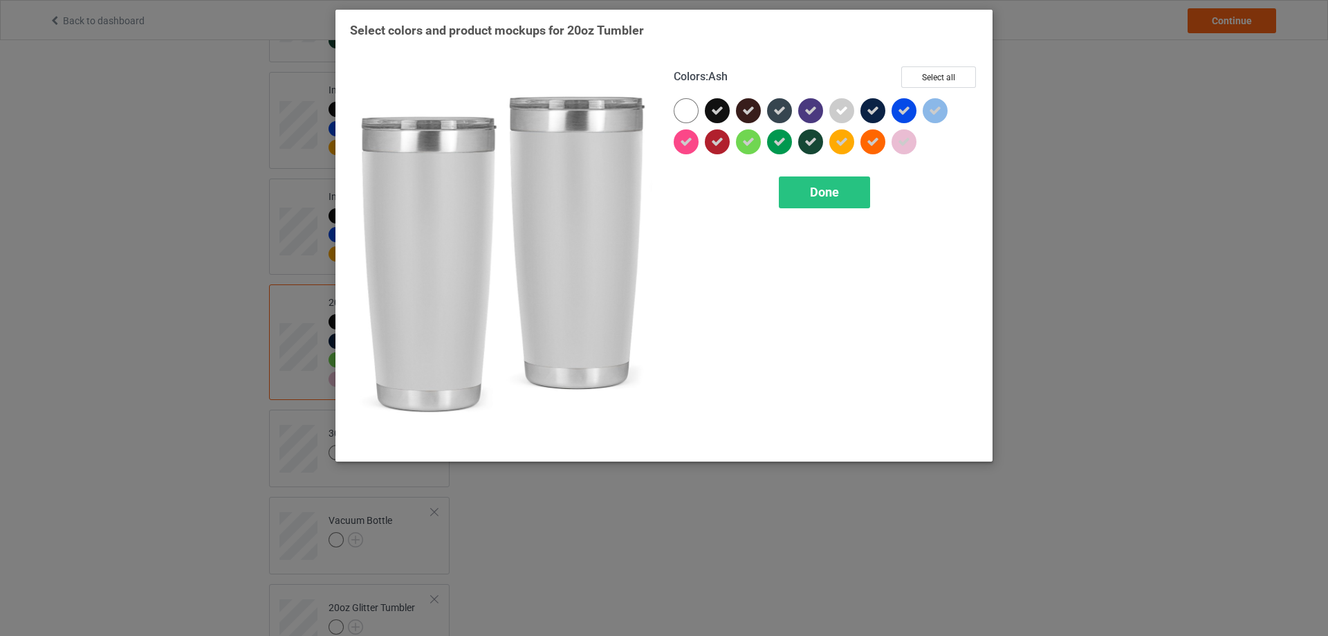
drag, startPoint x: 845, startPoint y: 111, endPoint x: 760, endPoint y: 144, distance: 91.7
click at [839, 116] on icon at bounding box center [842, 110] width 12 height 12
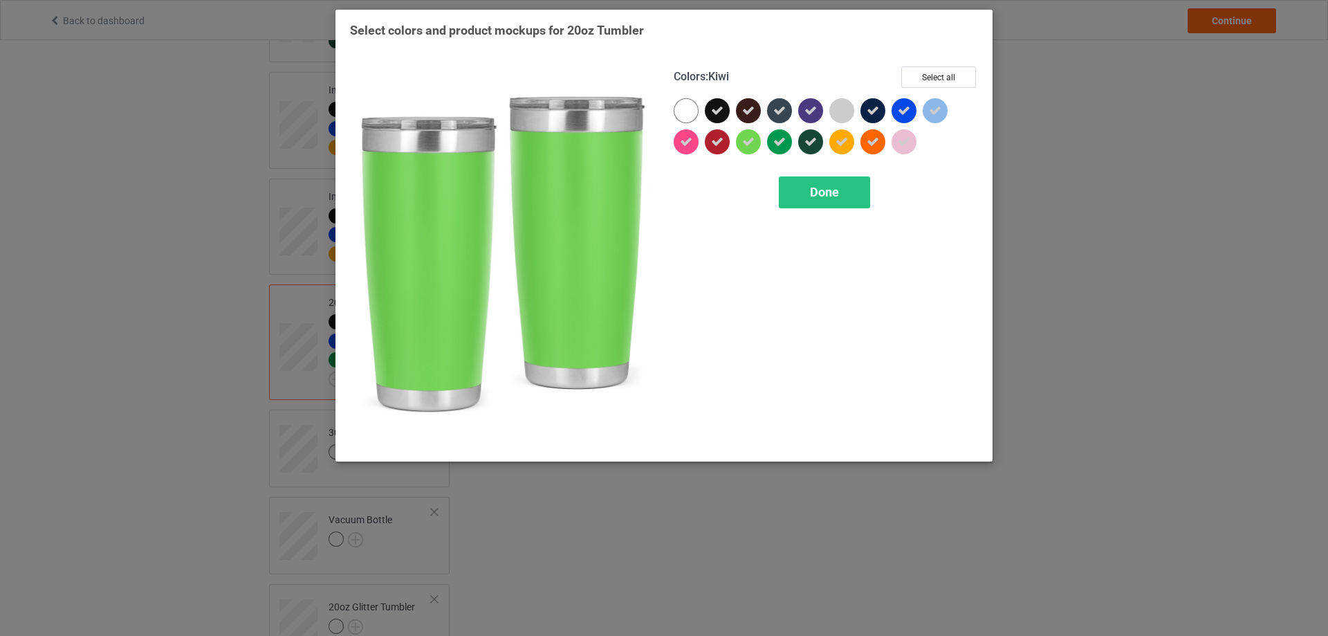
drag, startPoint x: 756, startPoint y: 144, endPoint x: 850, endPoint y: 144, distance: 94.1
click at [763, 144] on div at bounding box center [751, 144] width 31 height 31
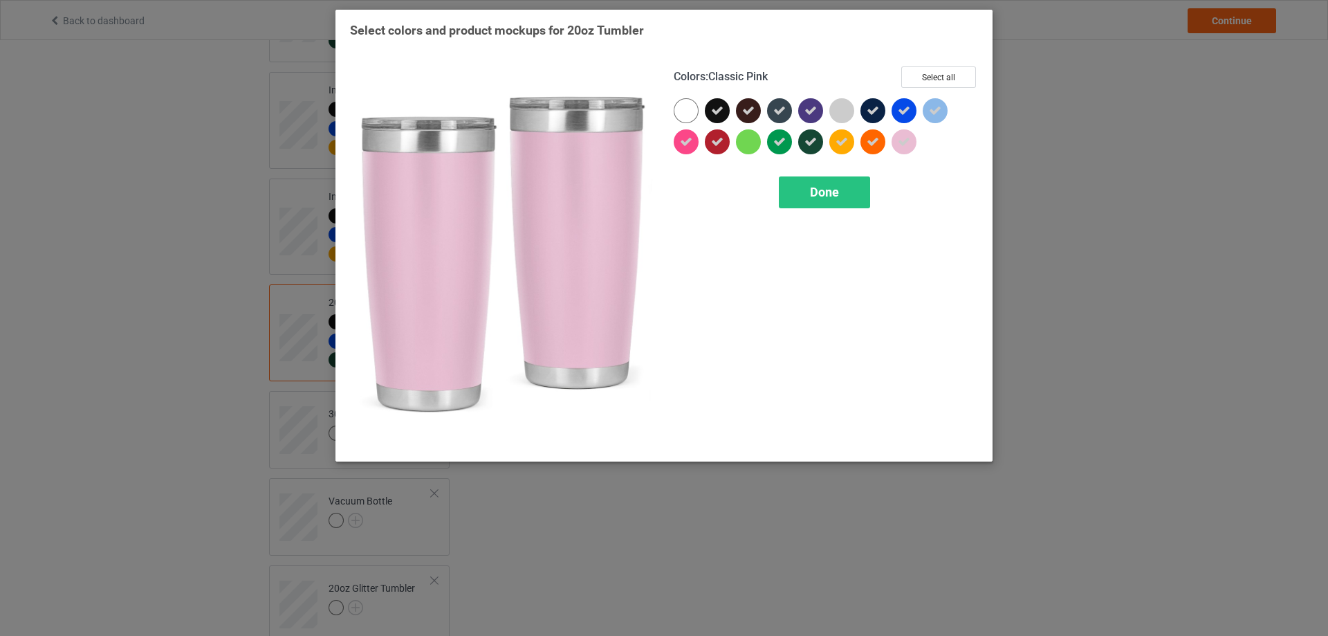
click at [899, 148] on icon at bounding box center [904, 142] width 12 height 12
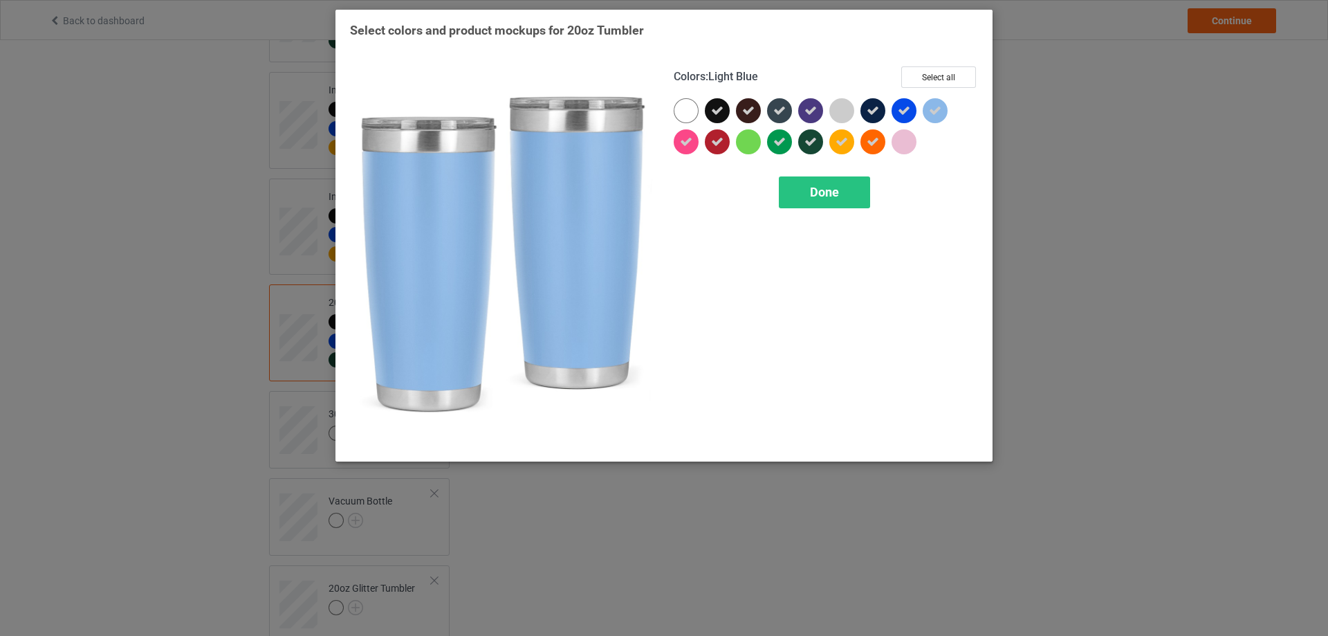
drag, startPoint x: 939, startPoint y: 107, endPoint x: 881, endPoint y: 170, distance: 85.2
click at [933, 113] on icon at bounding box center [935, 110] width 12 height 12
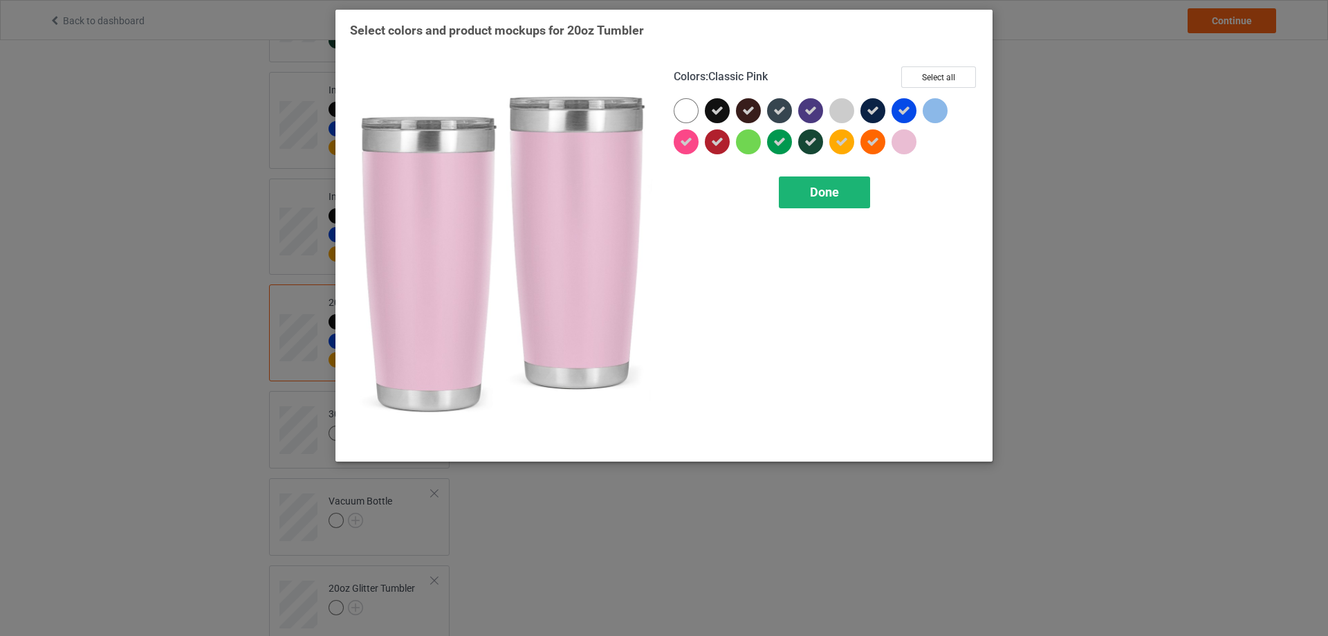
click at [842, 193] on div "Done" at bounding box center [824, 192] width 91 height 32
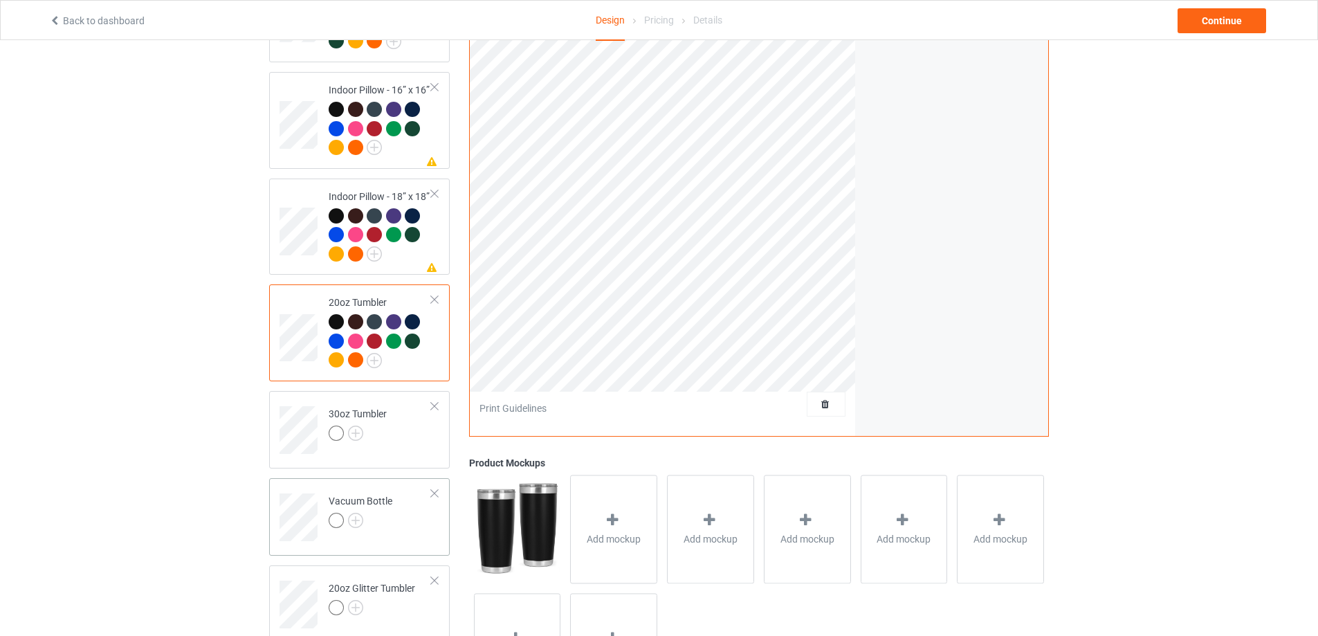
scroll to position [1943, 0]
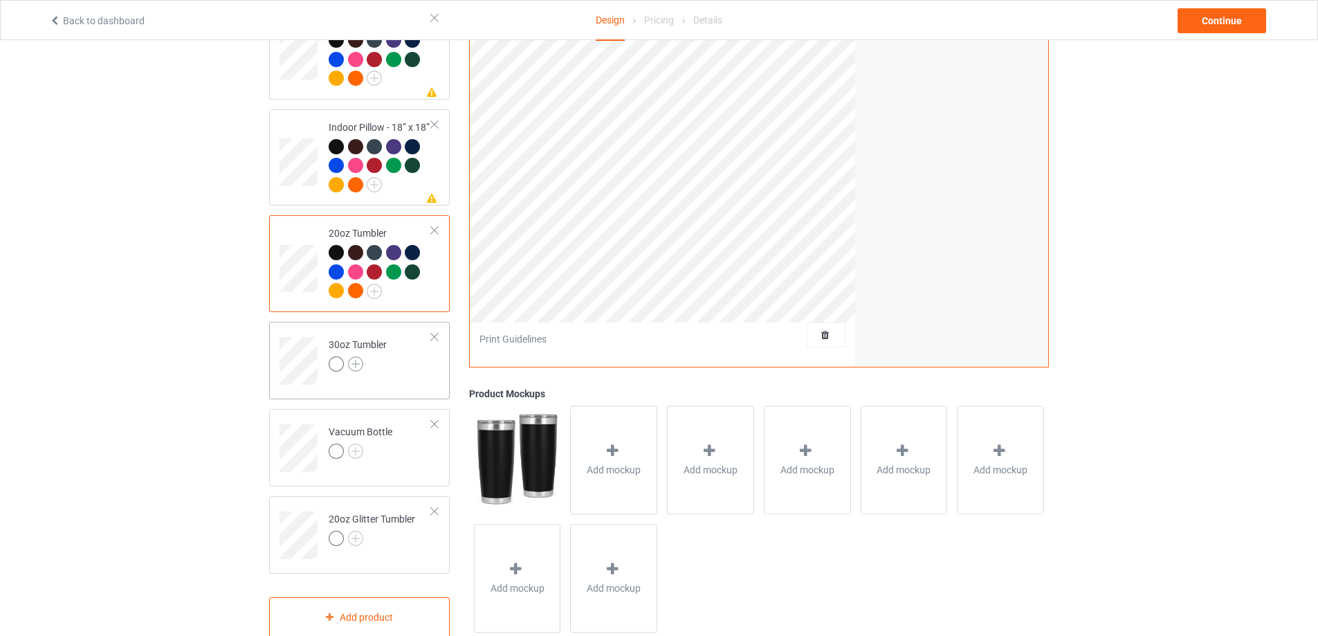
click at [358, 362] on img at bounding box center [355, 363] width 15 height 15
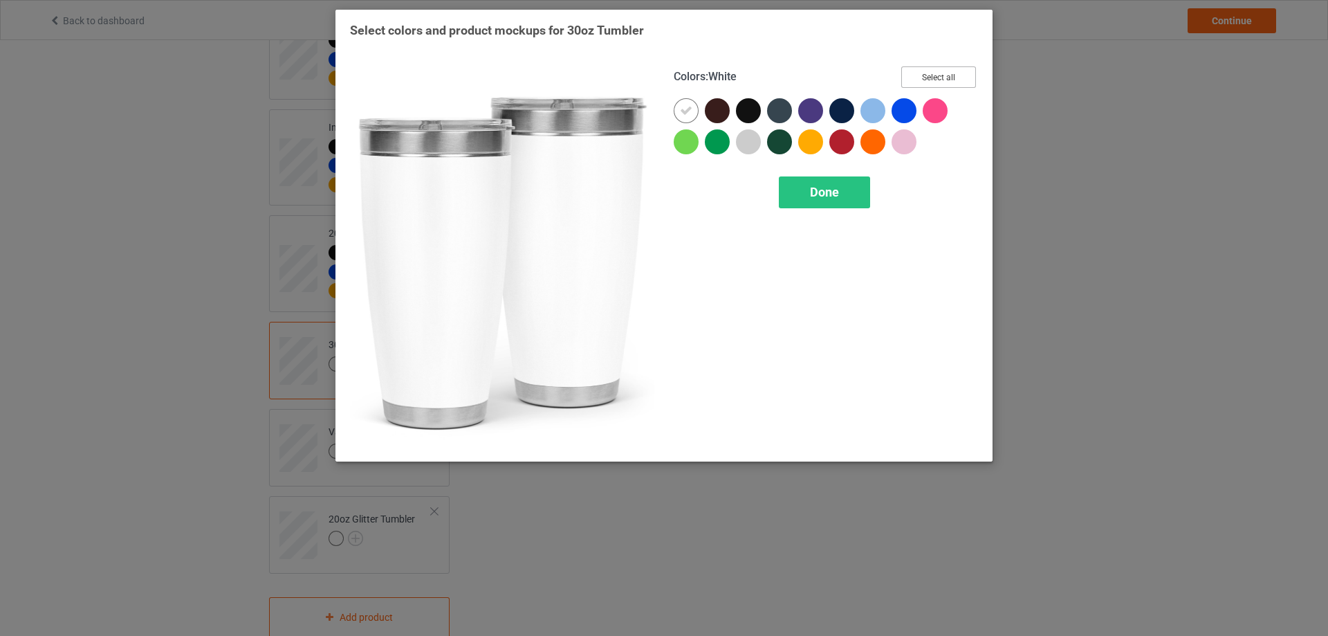
click at [946, 76] on button "Select all" at bounding box center [939, 76] width 75 height 21
click at [691, 108] on icon at bounding box center [686, 110] width 12 height 12
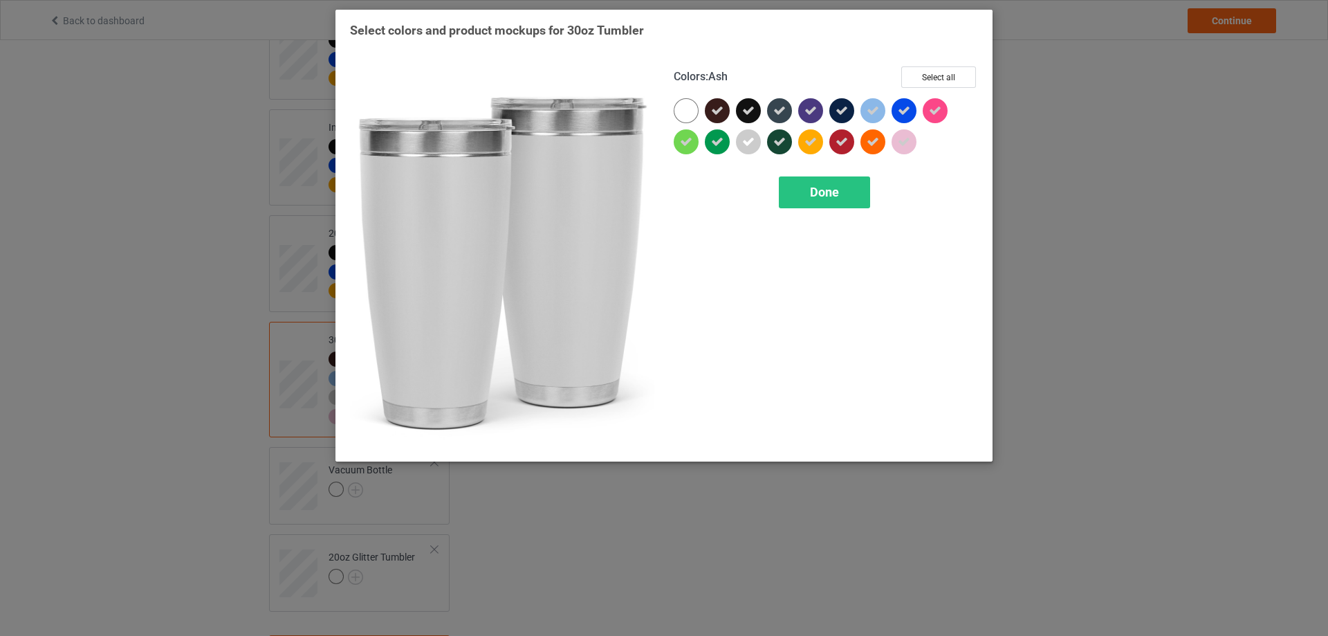
drag, startPoint x: 750, startPoint y: 147, endPoint x: 825, endPoint y: 122, distance: 79.2
click at [752, 147] on icon at bounding box center [748, 142] width 12 height 12
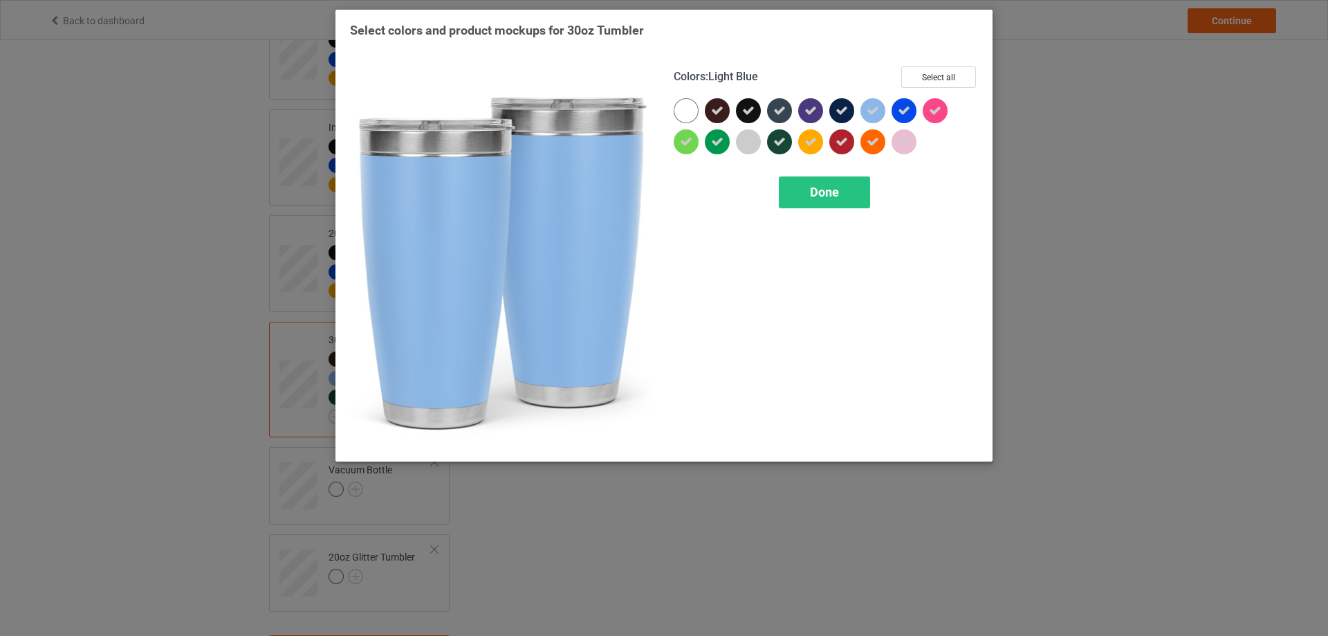
click at [870, 113] on icon at bounding box center [873, 110] width 12 height 12
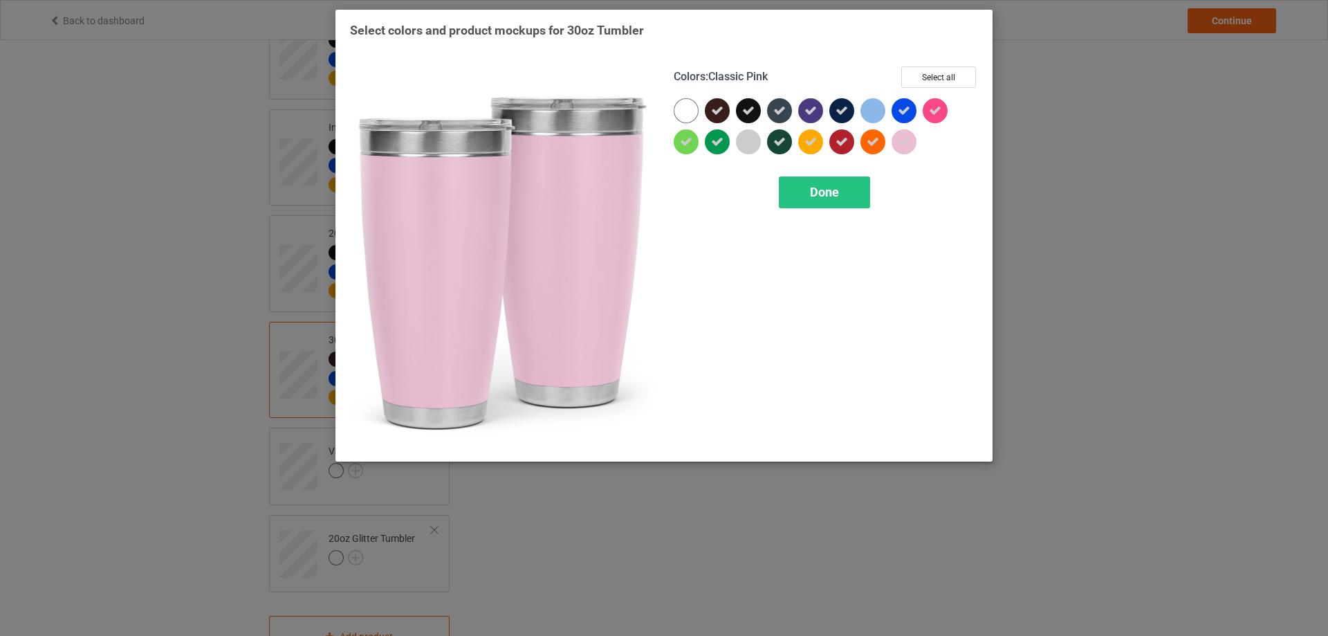
click at [928, 142] on div at bounding box center [826, 129] width 304 height 62
click at [915, 145] on div at bounding box center [904, 141] width 25 height 25
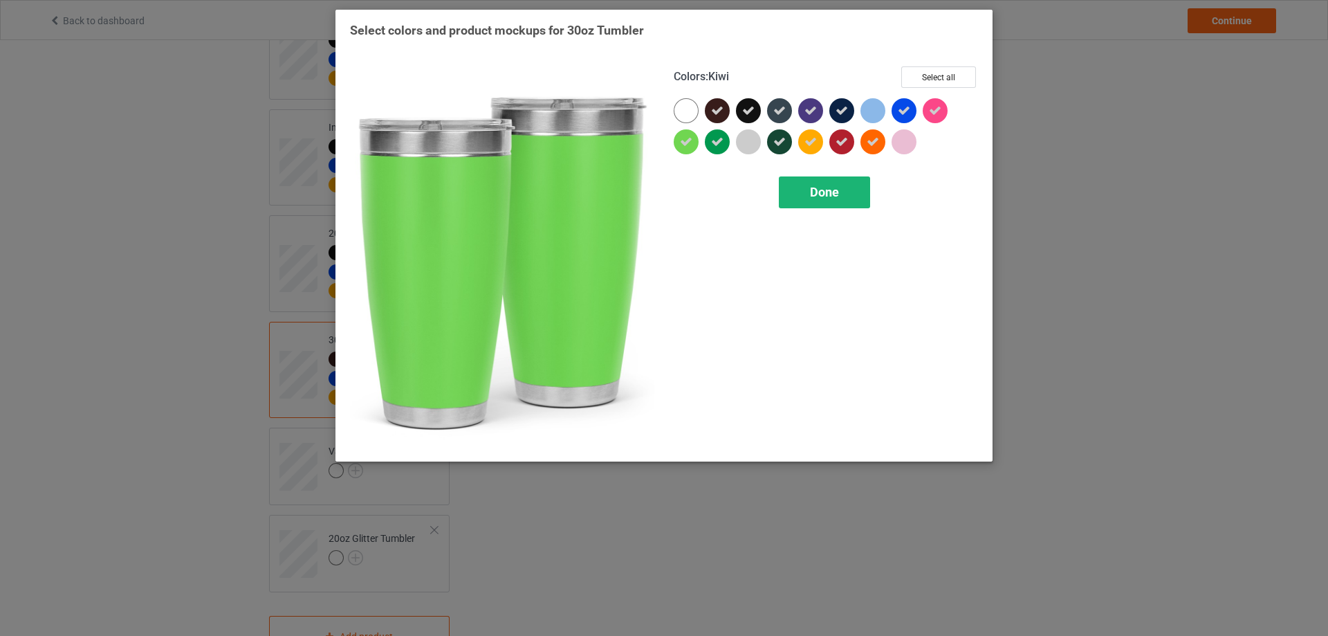
drag, startPoint x: 687, startPoint y: 147, endPoint x: 800, endPoint y: 189, distance: 120.4
click at [688, 147] on icon at bounding box center [686, 142] width 12 height 12
click at [811, 190] on span "Done" at bounding box center [824, 192] width 29 height 15
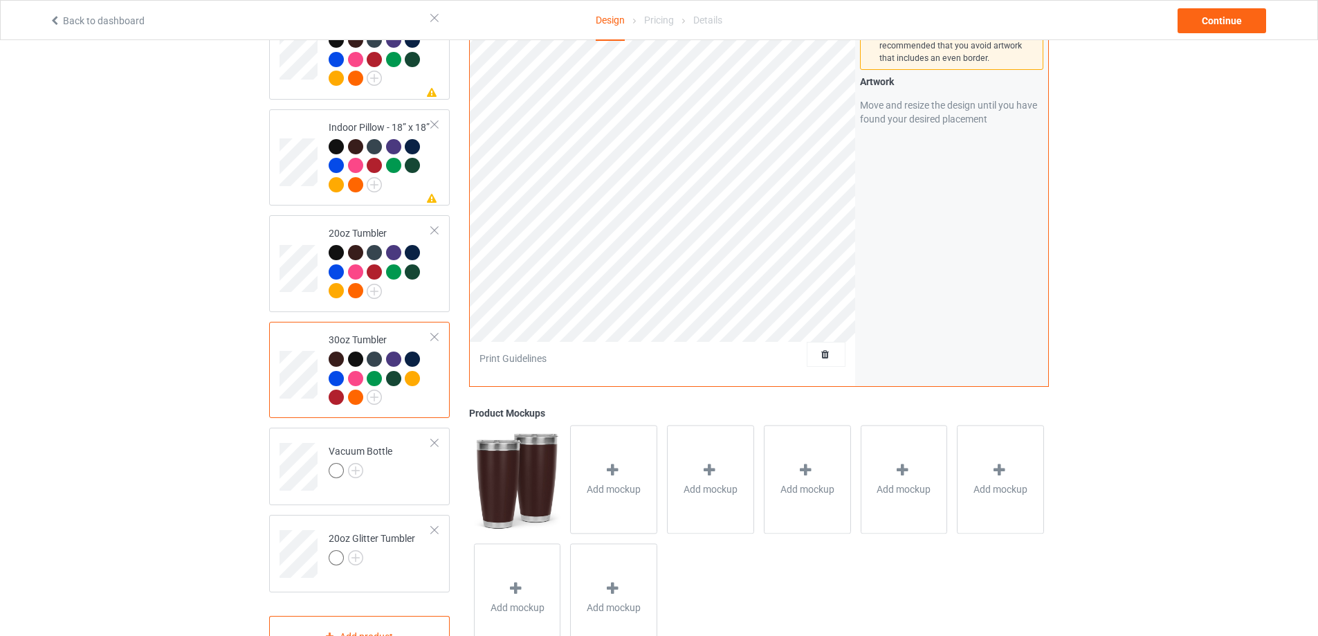
scroll to position [1993, 0]
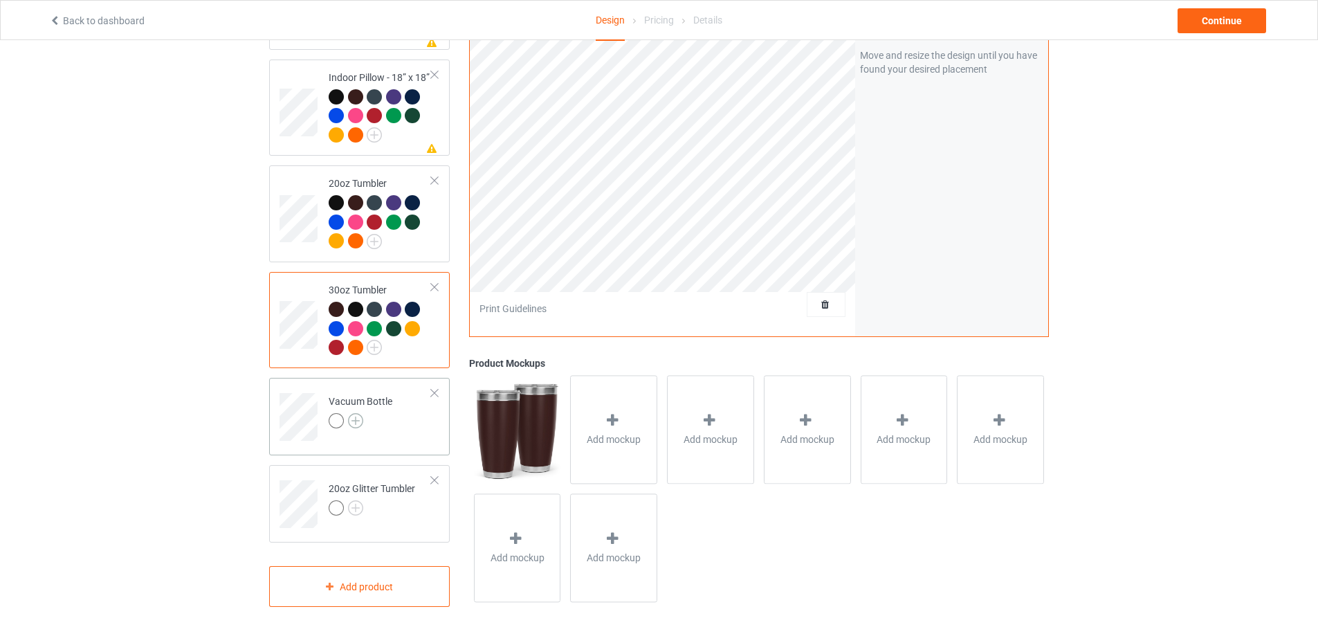
click at [360, 419] on img at bounding box center [355, 420] width 15 height 15
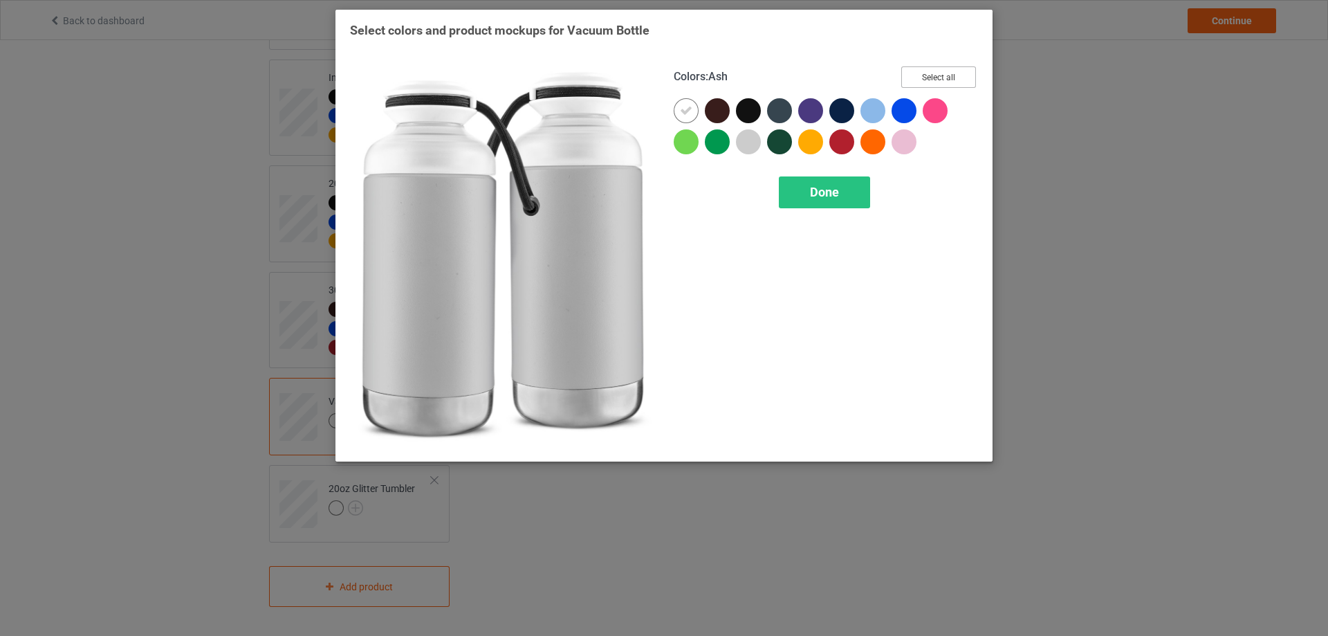
click at [926, 74] on button "Select all" at bounding box center [939, 76] width 75 height 21
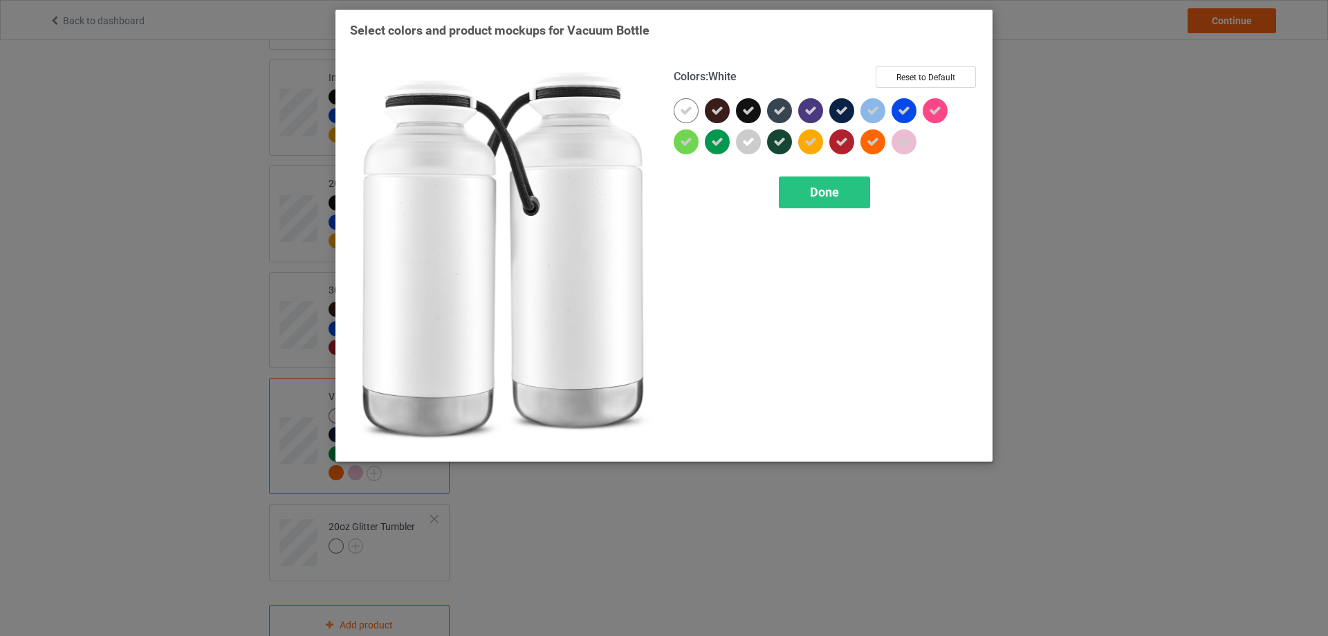
drag, startPoint x: 685, startPoint y: 107, endPoint x: 734, endPoint y: 135, distance: 56.4
click at [684, 108] on icon at bounding box center [686, 110] width 12 height 12
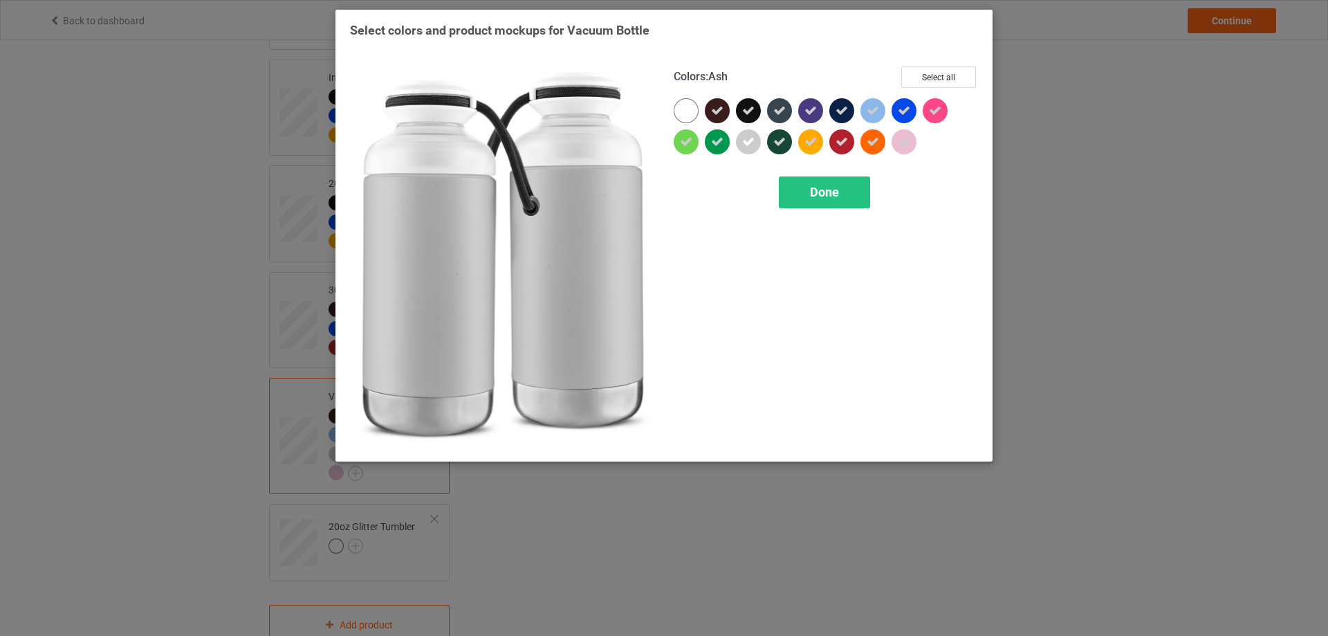
click at [753, 142] on icon at bounding box center [748, 142] width 12 height 12
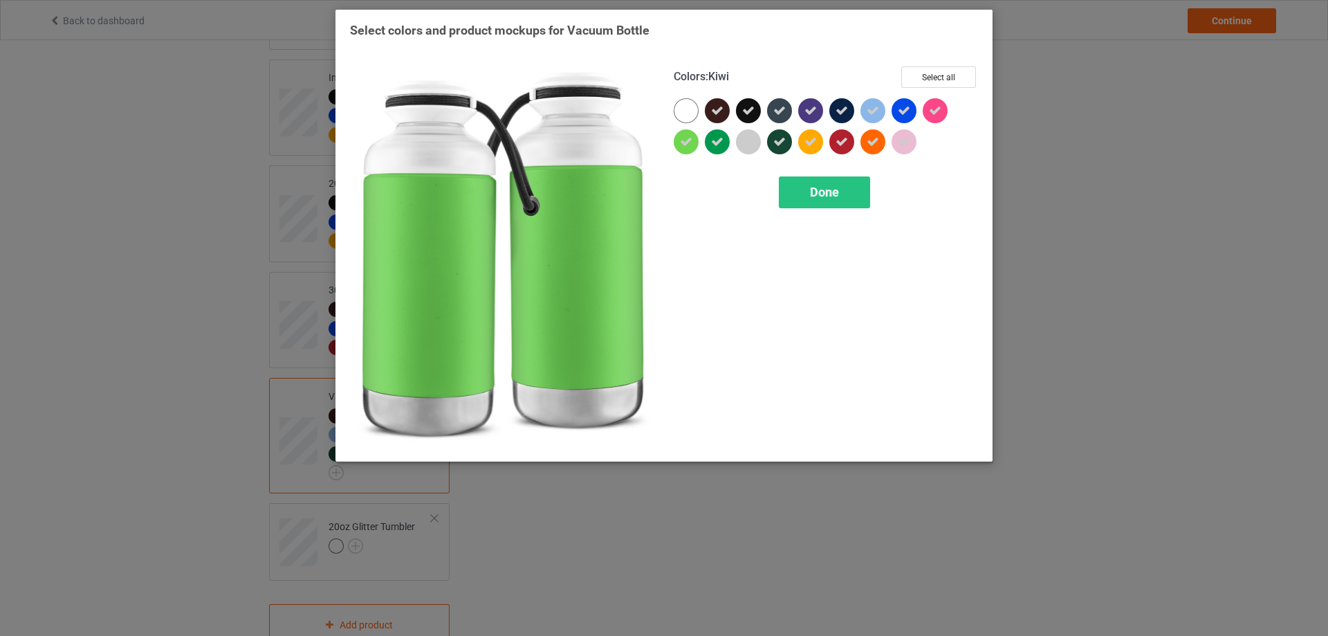
click at [688, 143] on icon at bounding box center [686, 142] width 12 height 12
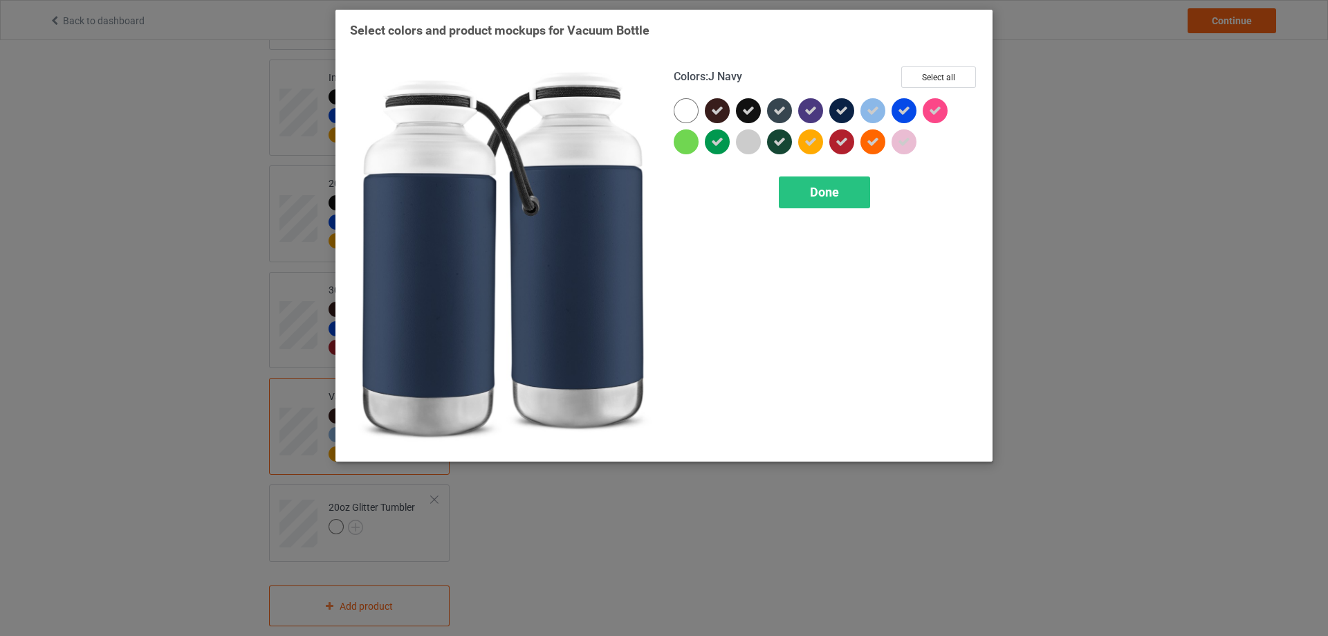
drag, startPoint x: 871, startPoint y: 111, endPoint x: 875, endPoint y: 118, distance: 8.1
click at [871, 112] on icon at bounding box center [873, 110] width 12 height 12
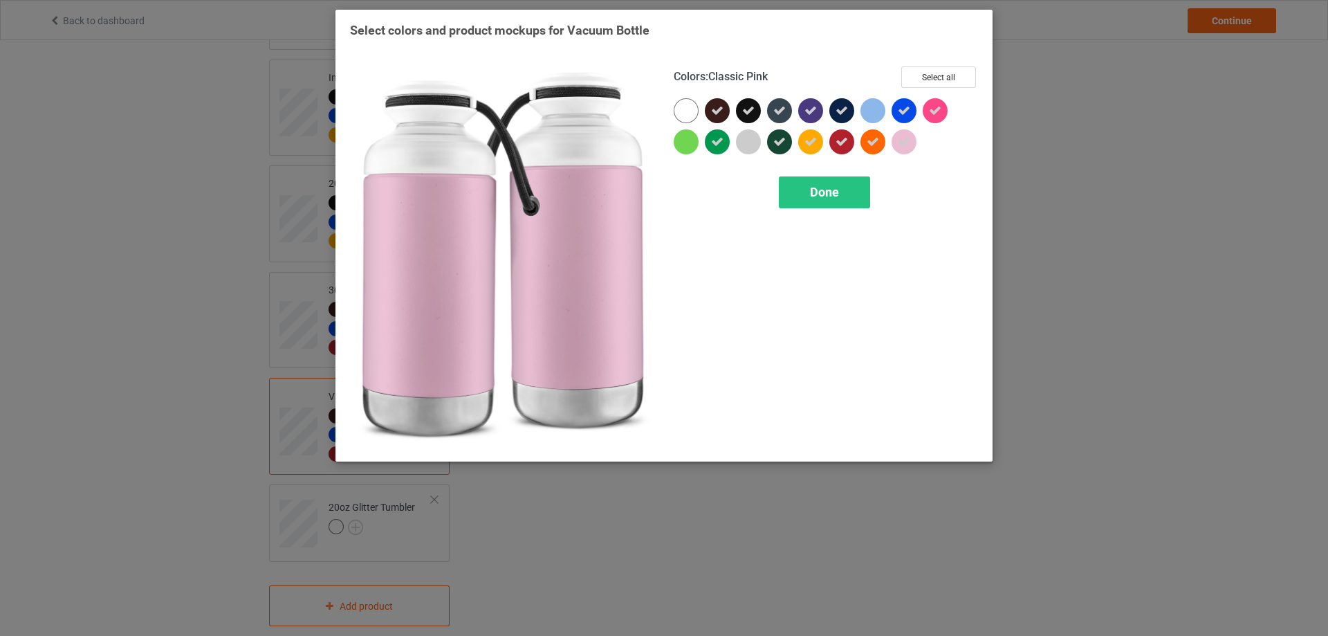
drag, startPoint x: 907, startPoint y: 138, endPoint x: 890, endPoint y: 163, distance: 30.3
click at [908, 138] on icon at bounding box center [904, 142] width 12 height 12
click at [836, 190] on div "Done" at bounding box center [824, 192] width 91 height 32
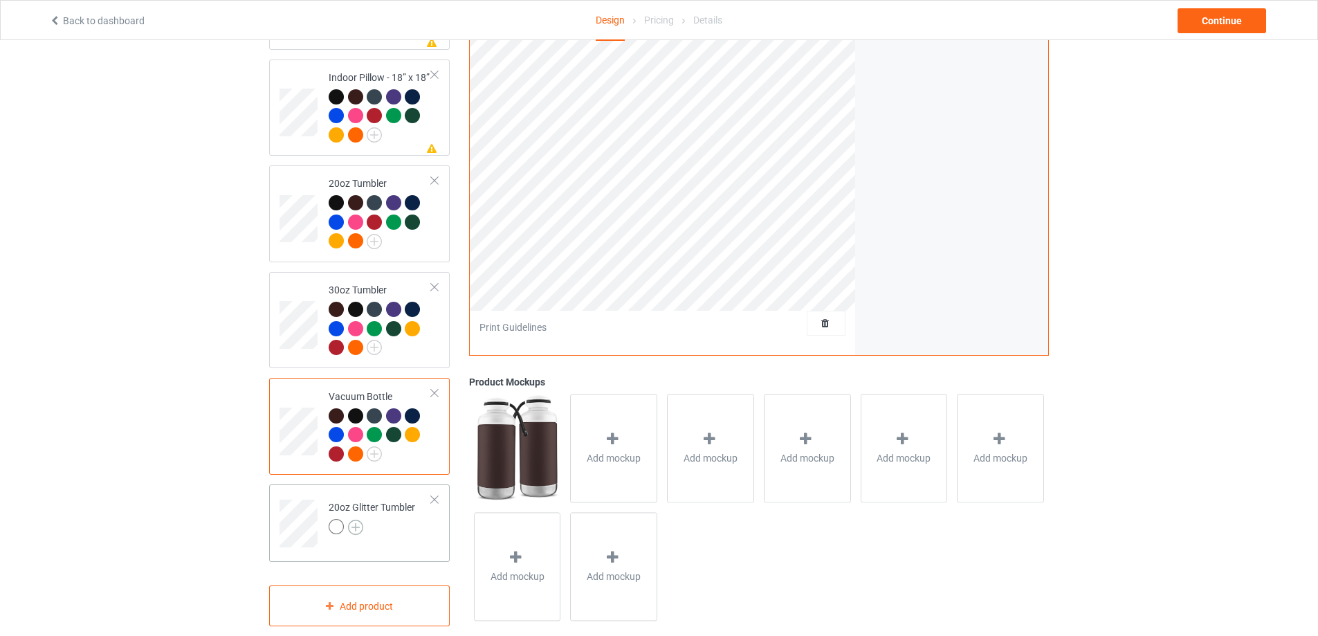
click at [354, 529] on img at bounding box center [355, 527] width 15 height 15
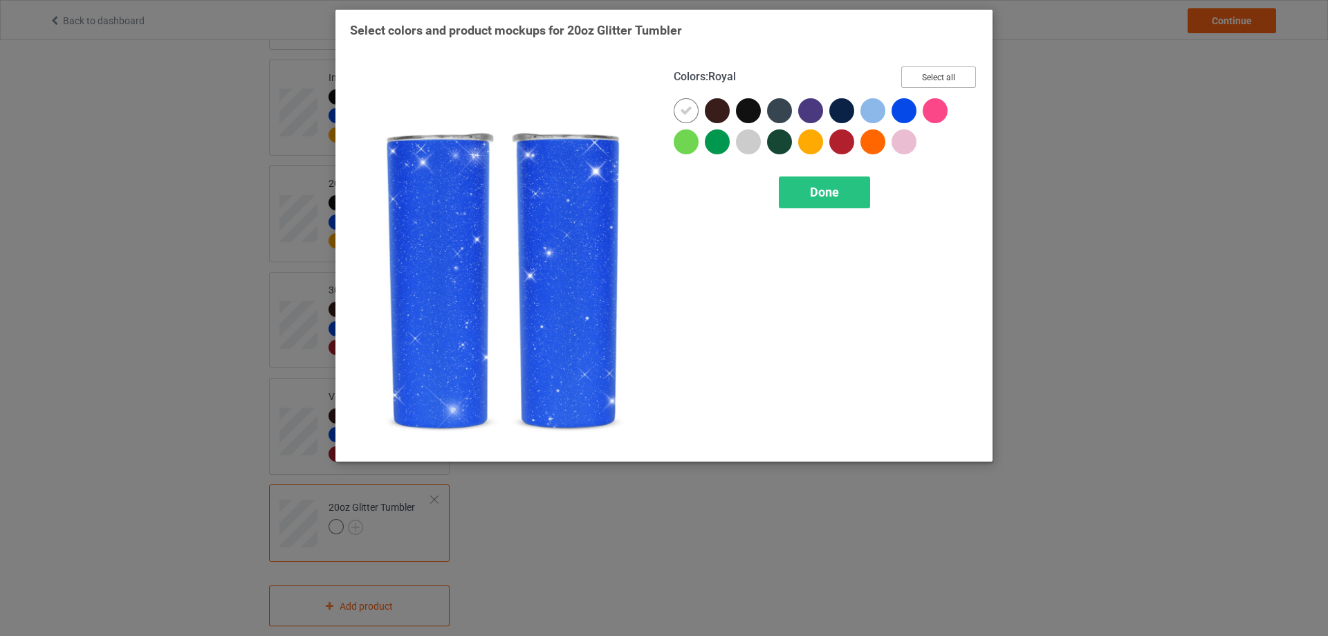
click at [930, 77] on button "Select all" at bounding box center [939, 76] width 75 height 21
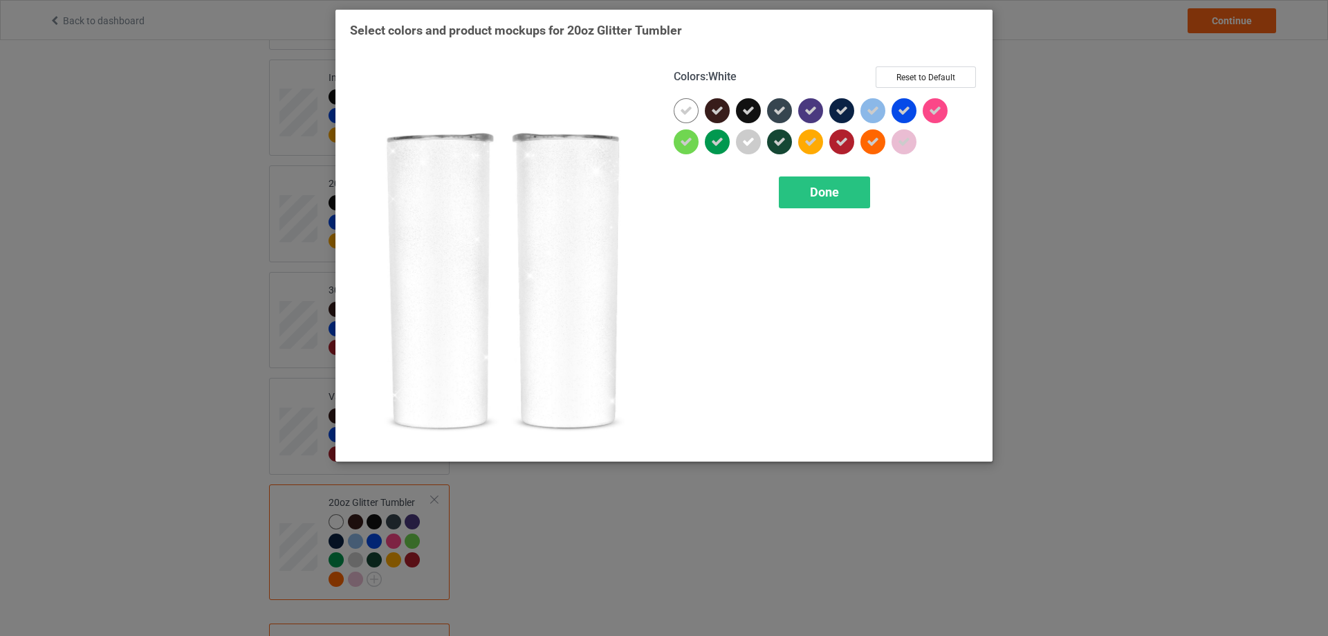
click at [690, 115] on icon at bounding box center [686, 110] width 12 height 12
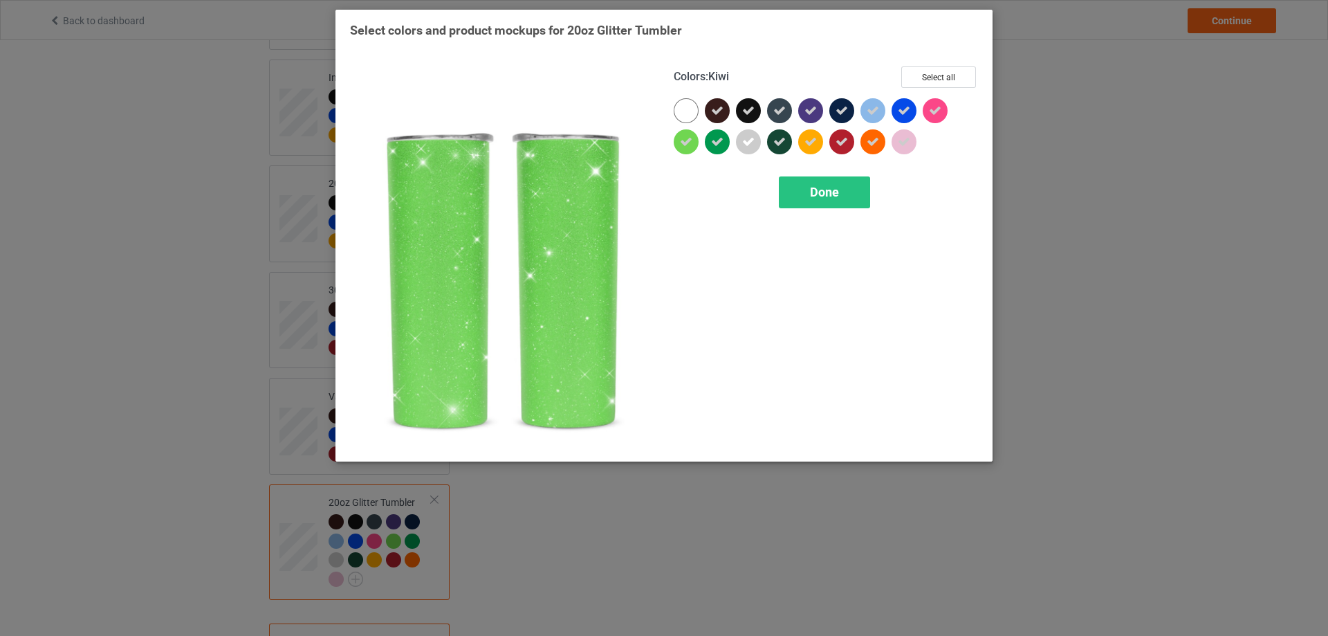
click at [690, 143] on icon at bounding box center [686, 142] width 12 height 12
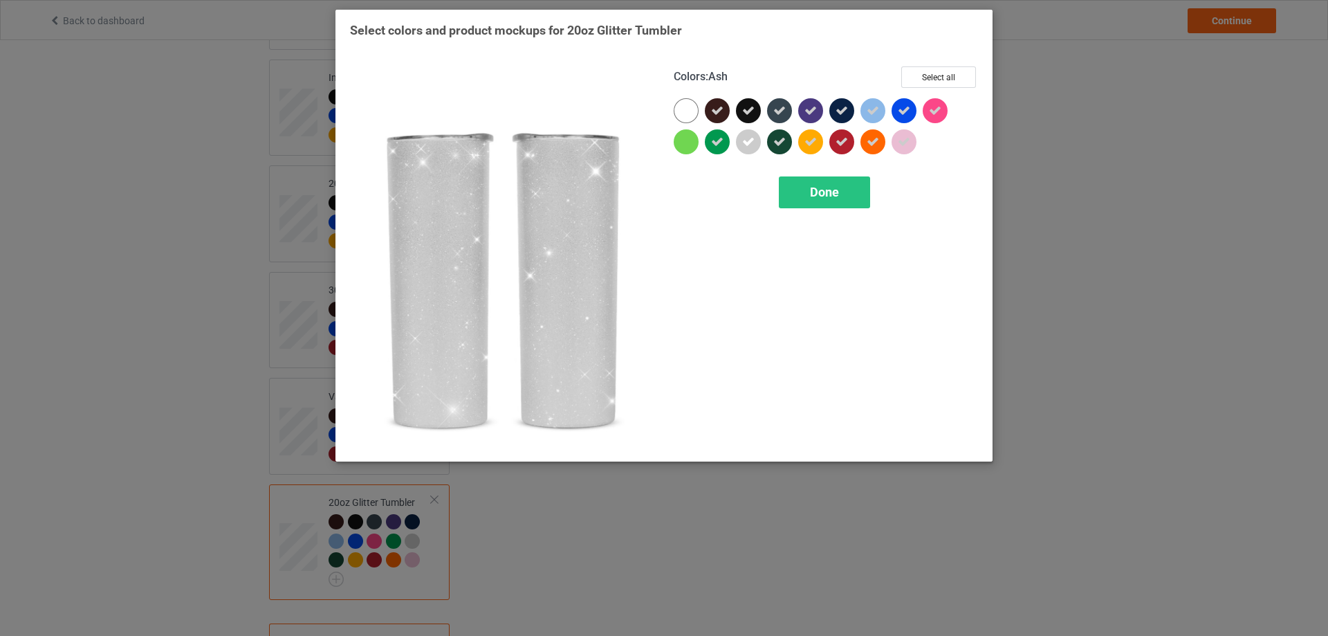
drag, startPoint x: 747, startPoint y: 144, endPoint x: 856, endPoint y: 127, distance: 109.9
click at [749, 144] on icon at bounding box center [748, 142] width 12 height 12
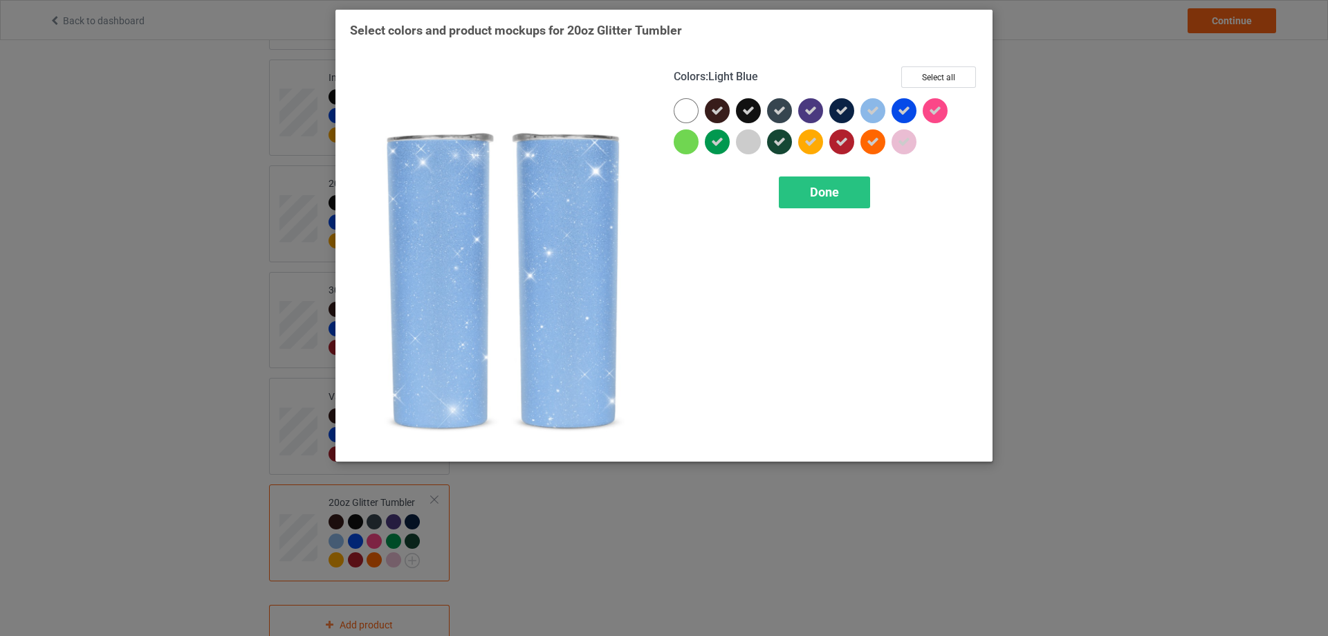
drag, startPoint x: 875, startPoint y: 114, endPoint x: 901, endPoint y: 135, distance: 33.0
click at [880, 120] on div at bounding box center [873, 110] width 25 height 25
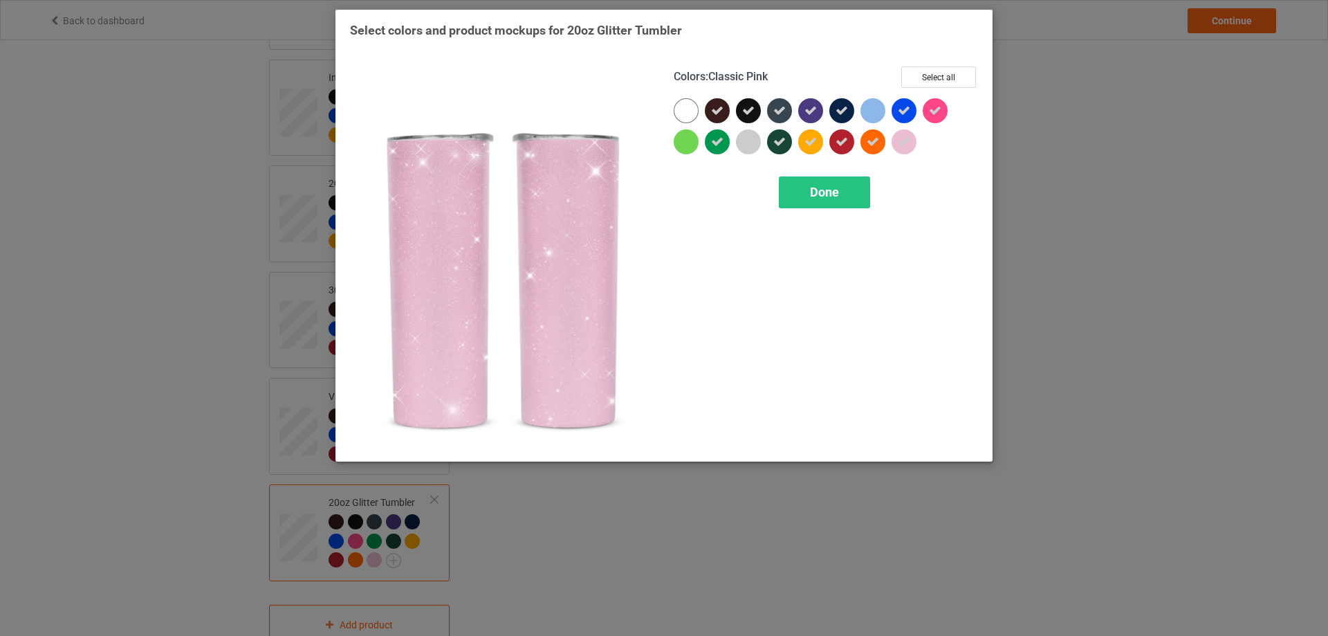
drag, startPoint x: 907, startPoint y: 143, endPoint x: 904, endPoint y: 151, distance: 8.1
click at [908, 145] on icon at bounding box center [904, 142] width 12 height 12
click at [834, 191] on div "Done" at bounding box center [824, 192] width 91 height 32
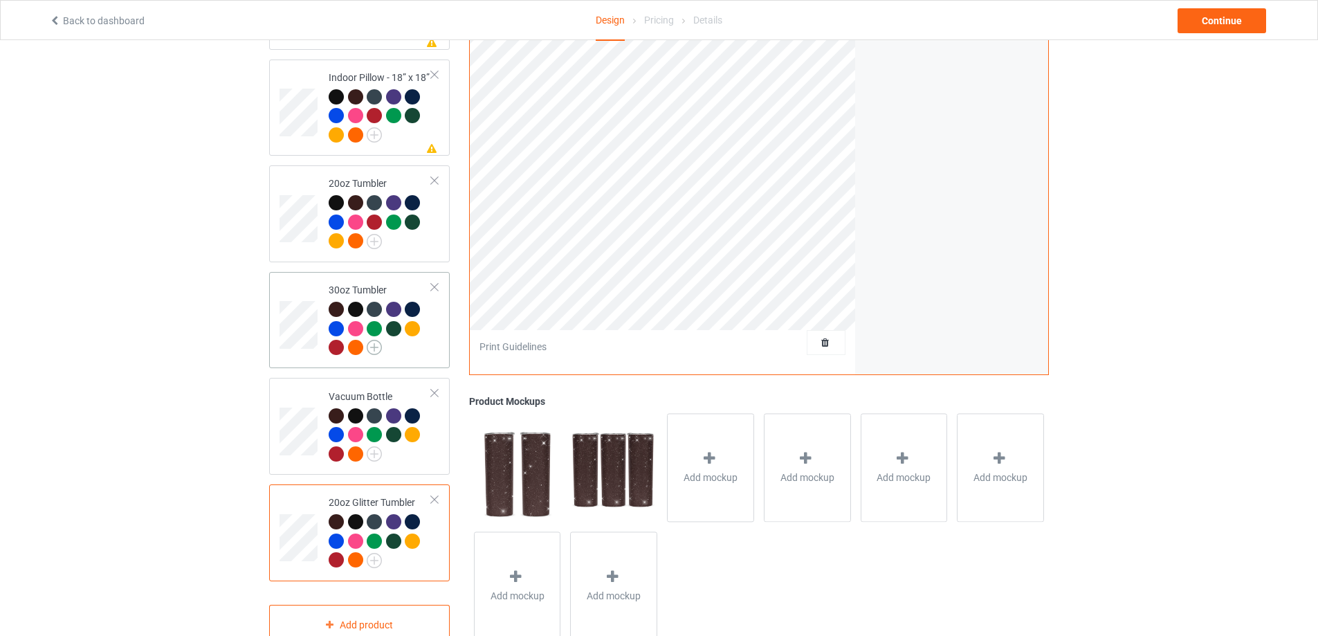
click at [372, 346] on img at bounding box center [374, 347] width 15 height 15
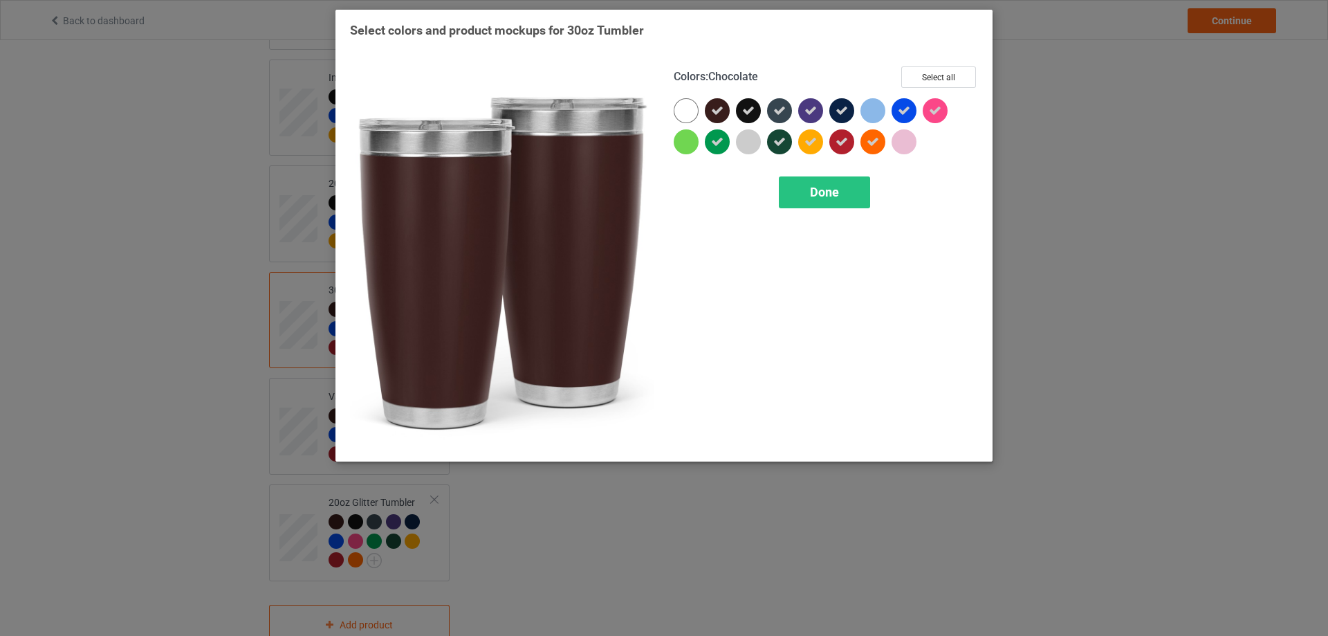
drag, startPoint x: 715, startPoint y: 106, endPoint x: 715, endPoint y: 113, distance: 7.6
click at [714, 107] on icon at bounding box center [717, 110] width 12 height 12
click at [715, 113] on div at bounding box center [717, 110] width 25 height 25
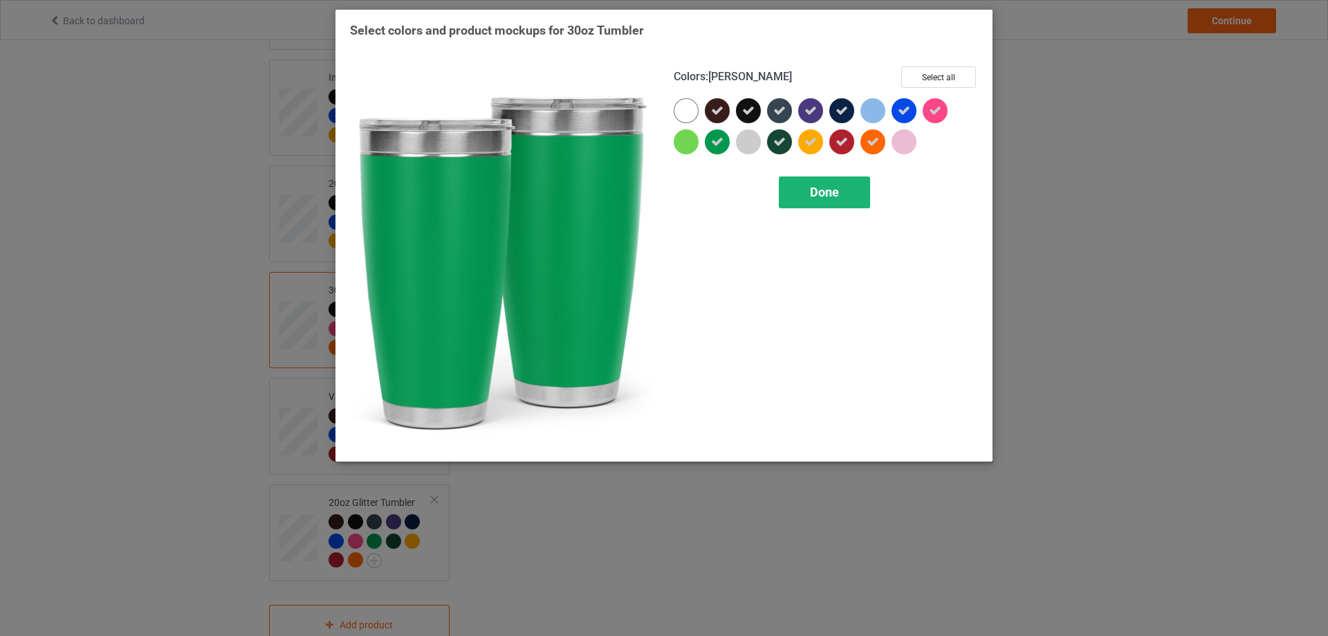
click at [844, 185] on div "Done" at bounding box center [824, 192] width 91 height 32
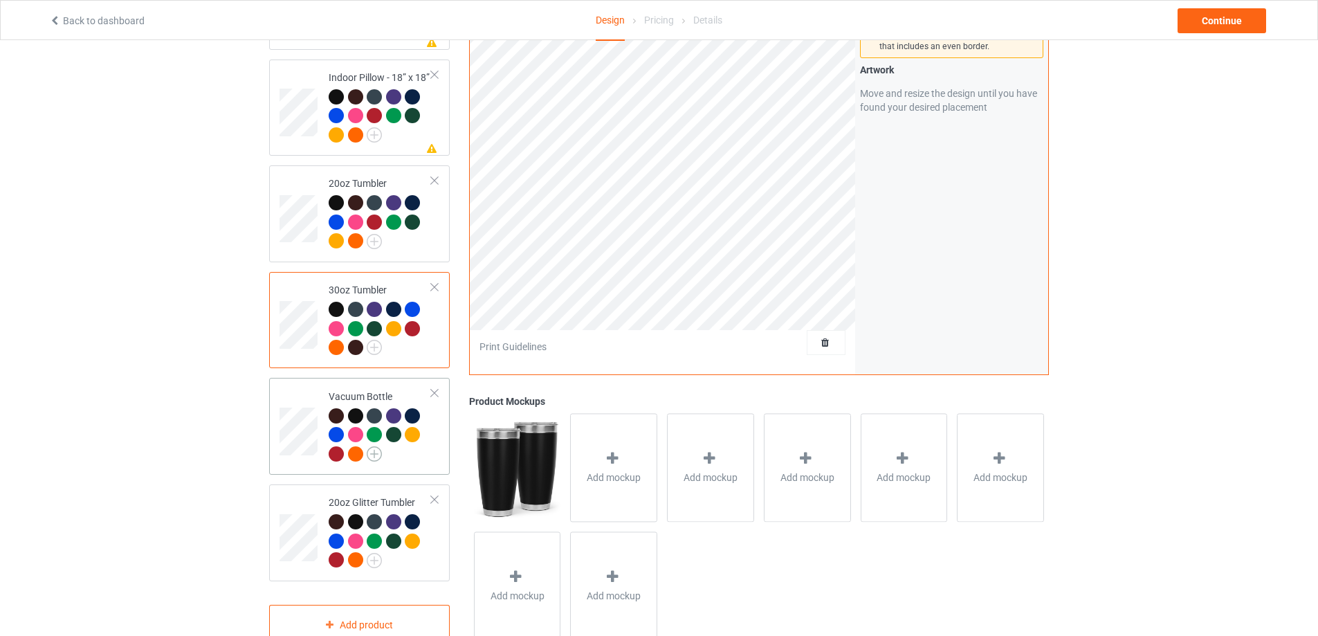
click at [374, 459] on img at bounding box center [374, 453] width 15 height 15
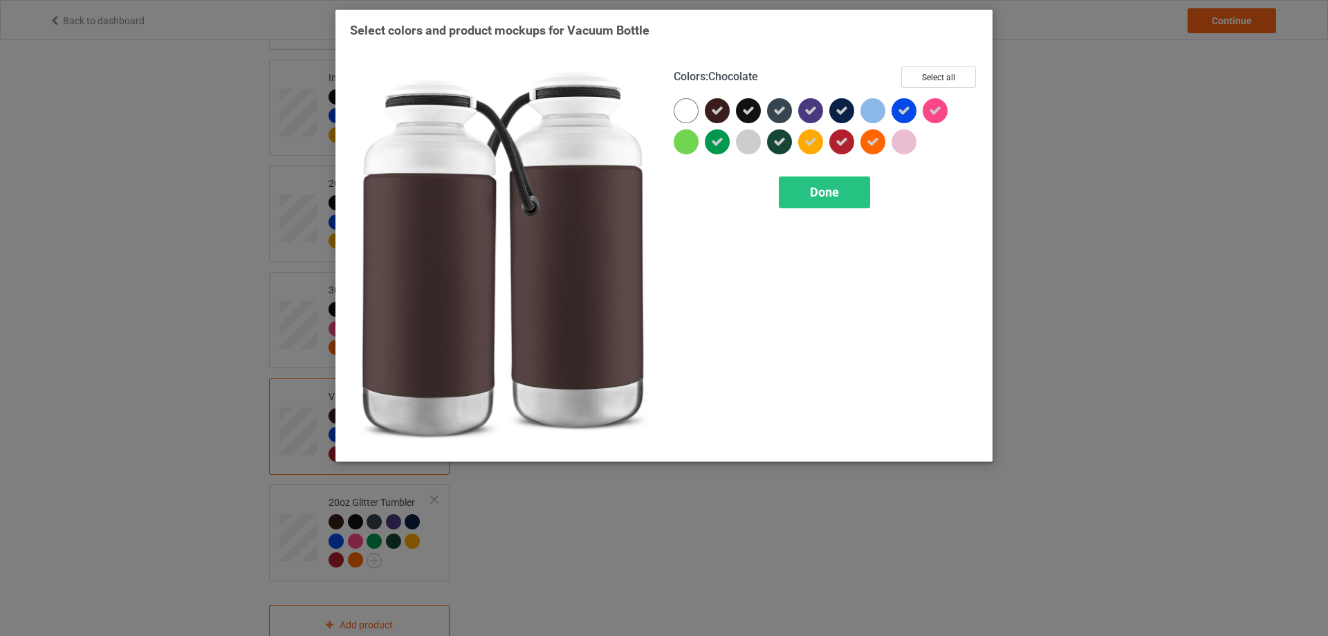
click at [712, 109] on icon at bounding box center [717, 110] width 12 height 12
click at [712, 109] on div at bounding box center [717, 110] width 25 height 25
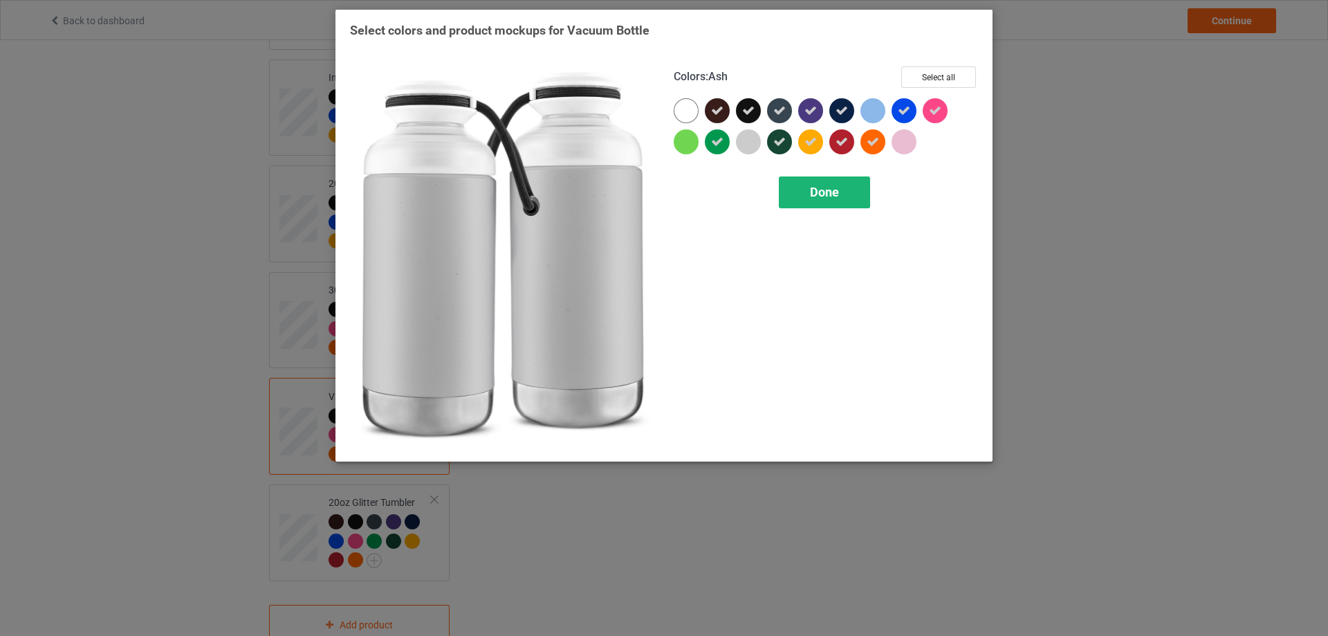
click at [807, 193] on div "Done" at bounding box center [824, 192] width 91 height 32
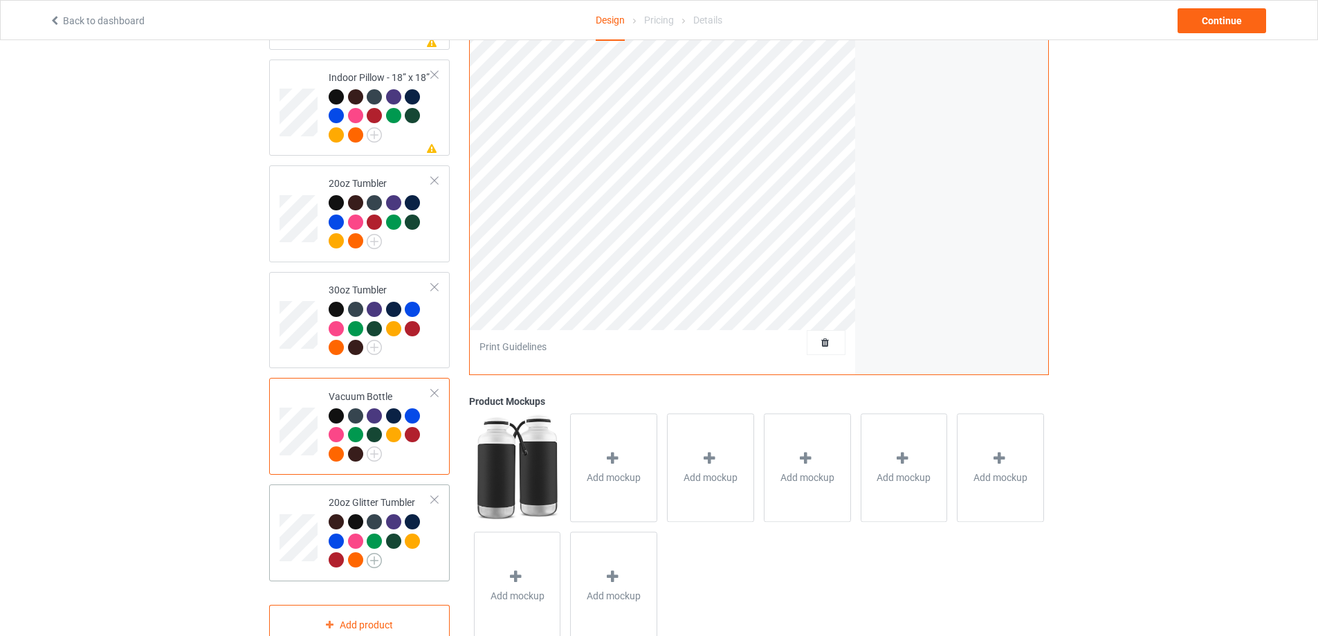
click at [379, 560] on img at bounding box center [374, 560] width 15 height 15
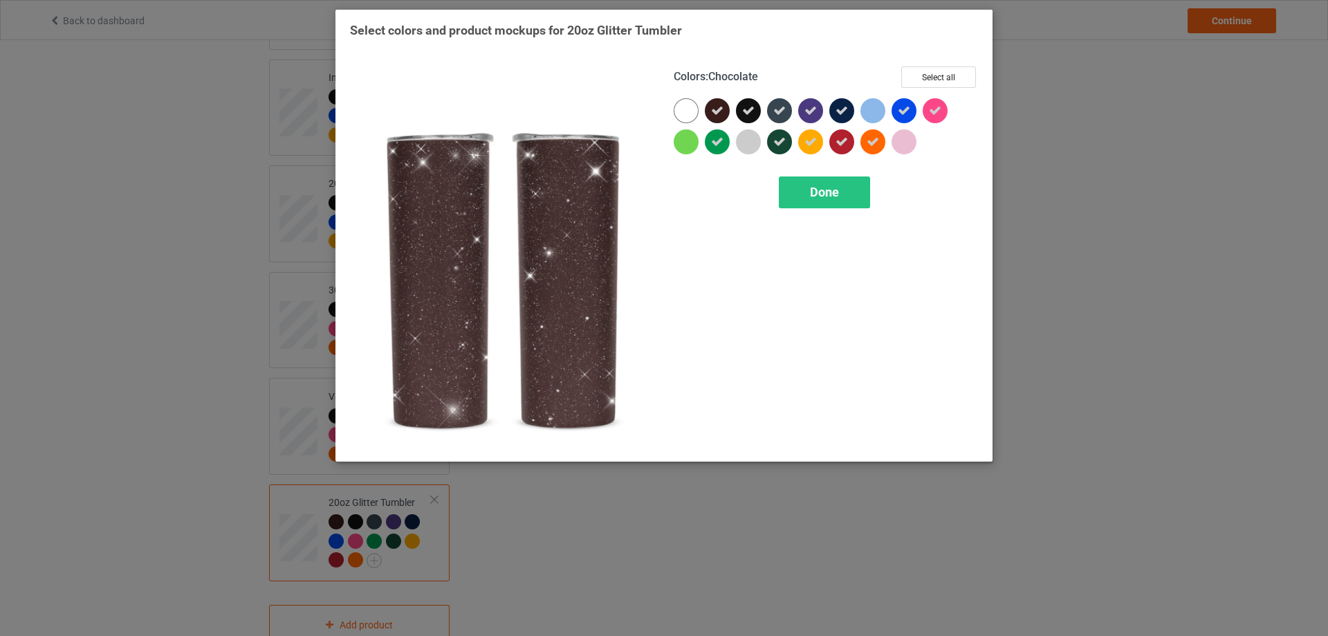
click at [728, 115] on div at bounding box center [717, 110] width 25 height 25
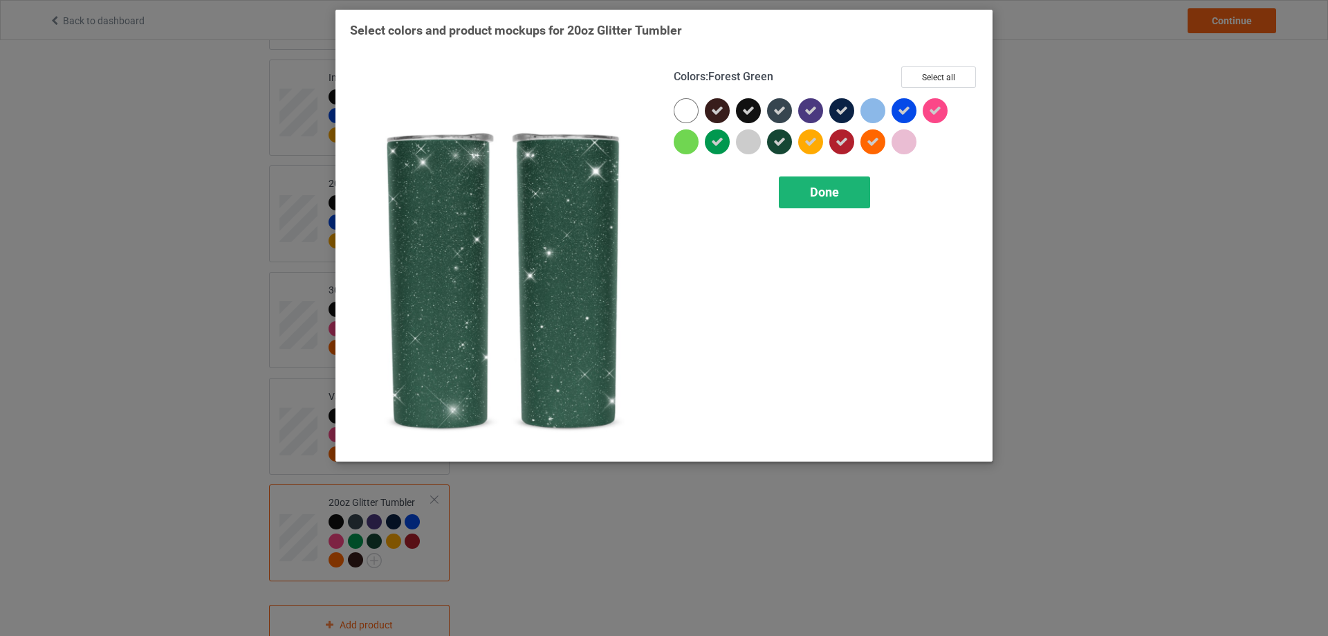
click at [824, 194] on span "Done" at bounding box center [824, 192] width 29 height 15
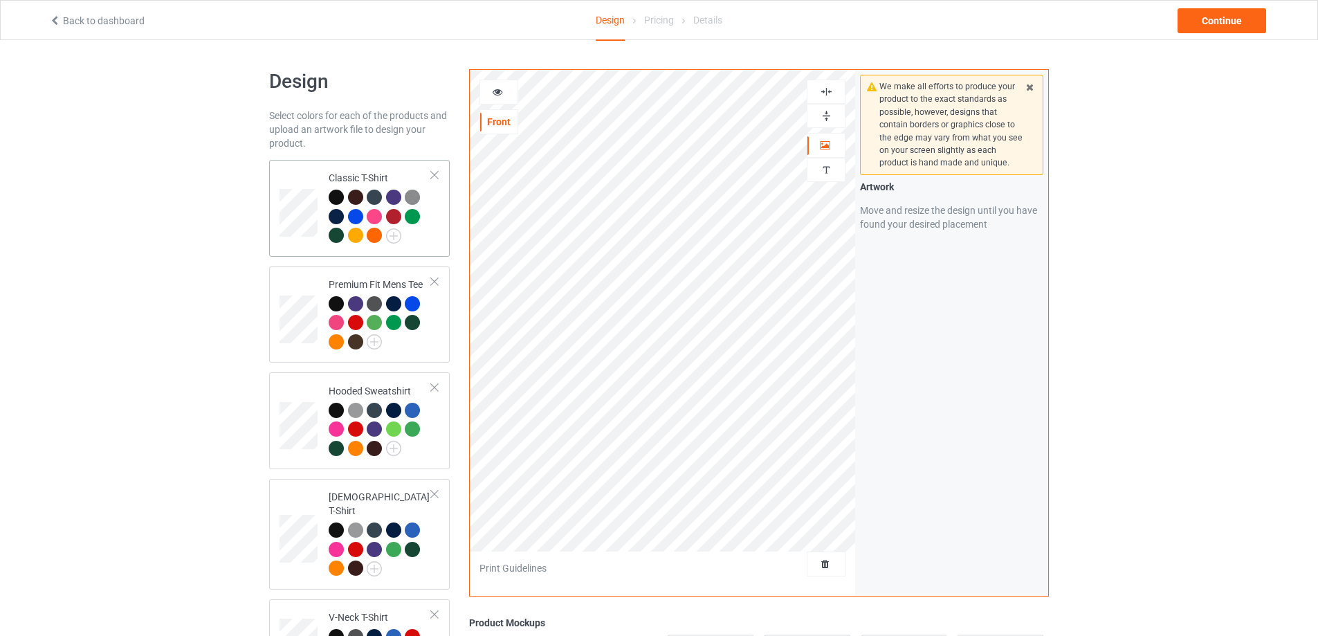
click at [426, 237] on div at bounding box center [380, 218] width 103 height 57
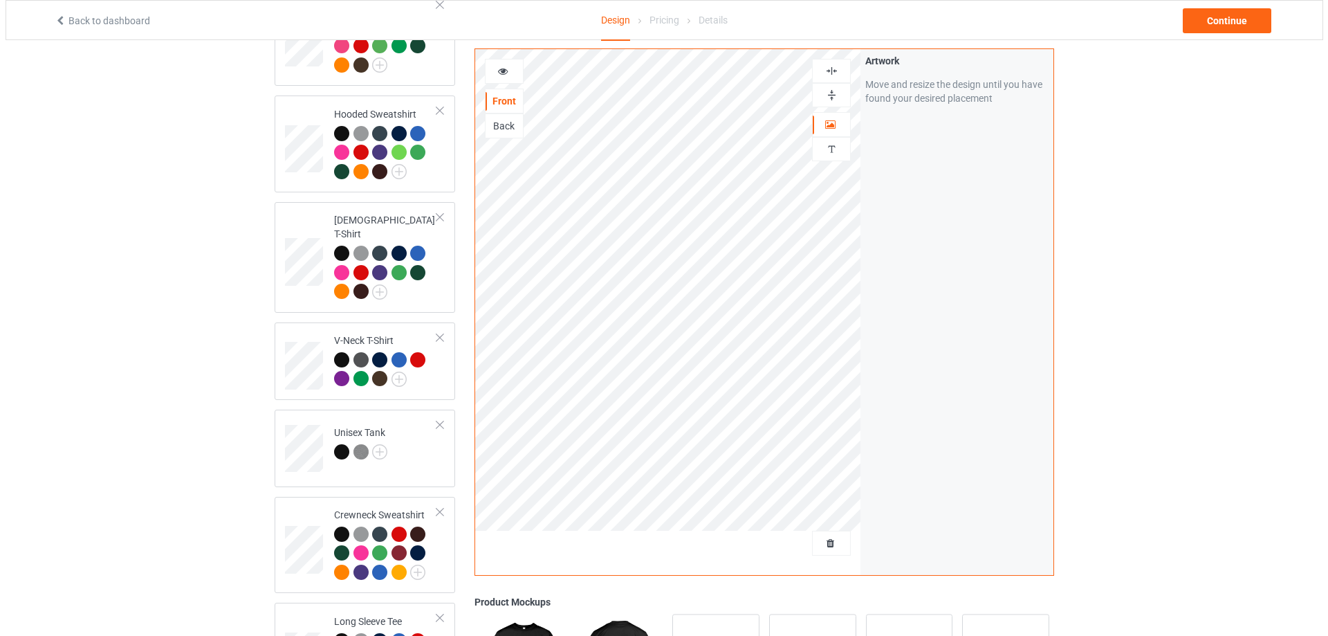
scroll to position [484, 0]
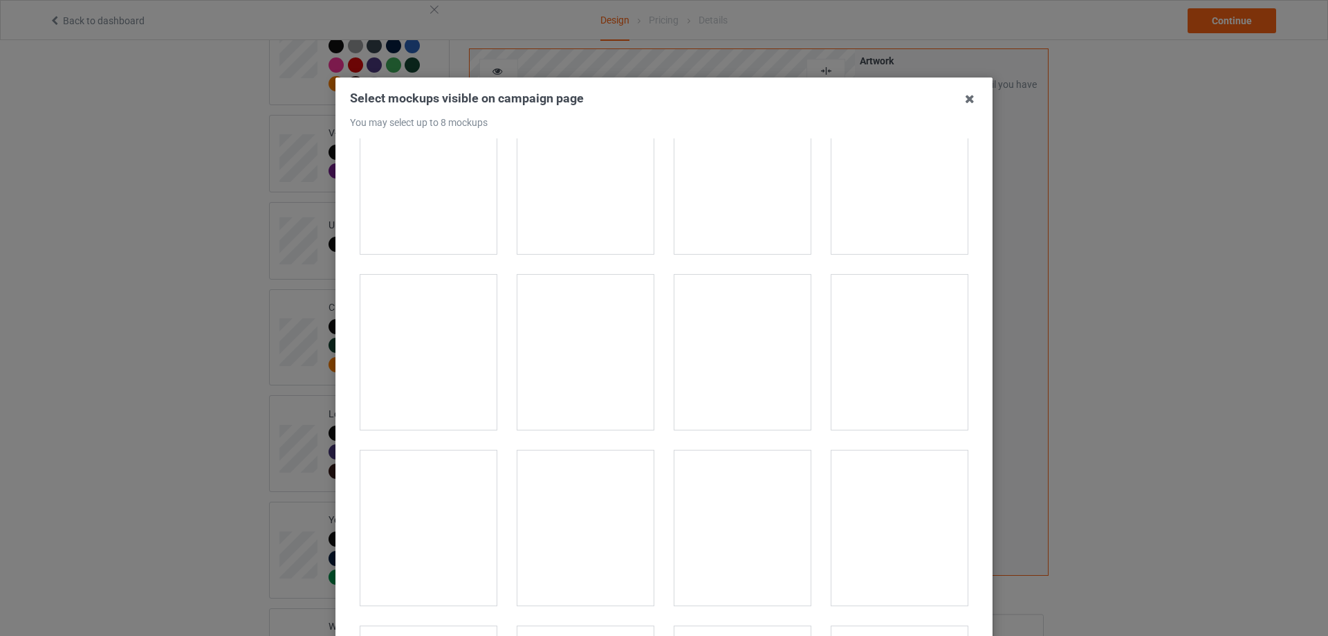
scroll to position [5466, 0]
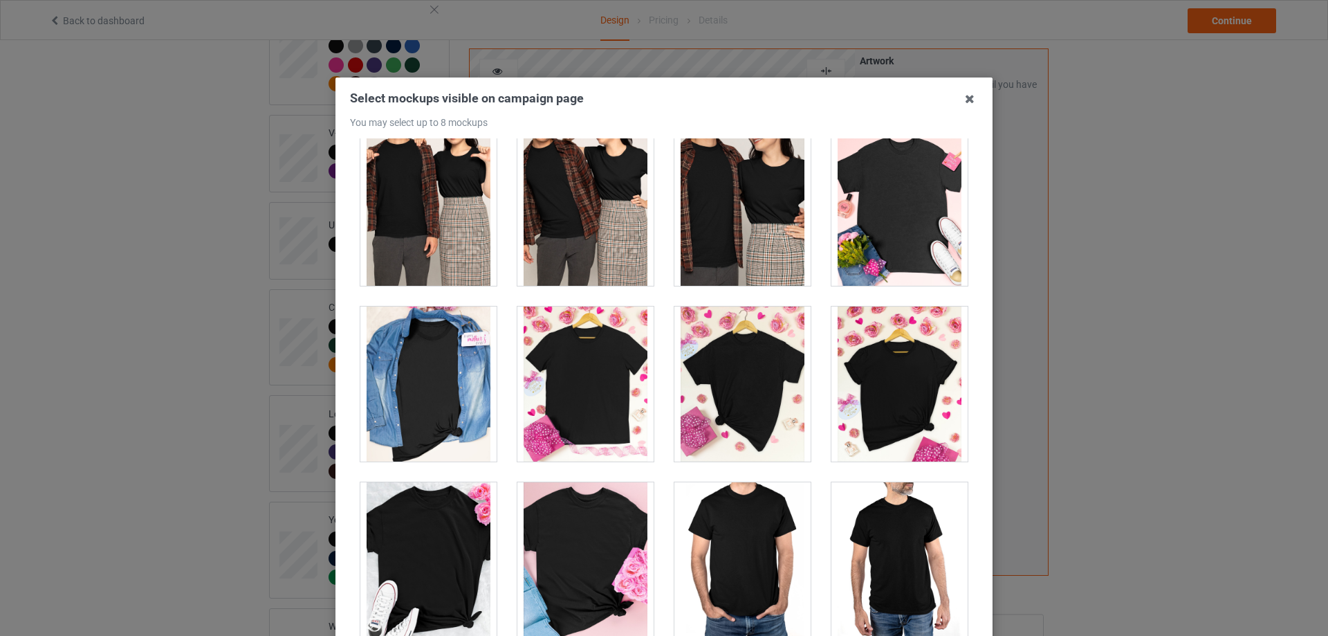
click at [429, 386] on div at bounding box center [428, 384] width 136 height 155
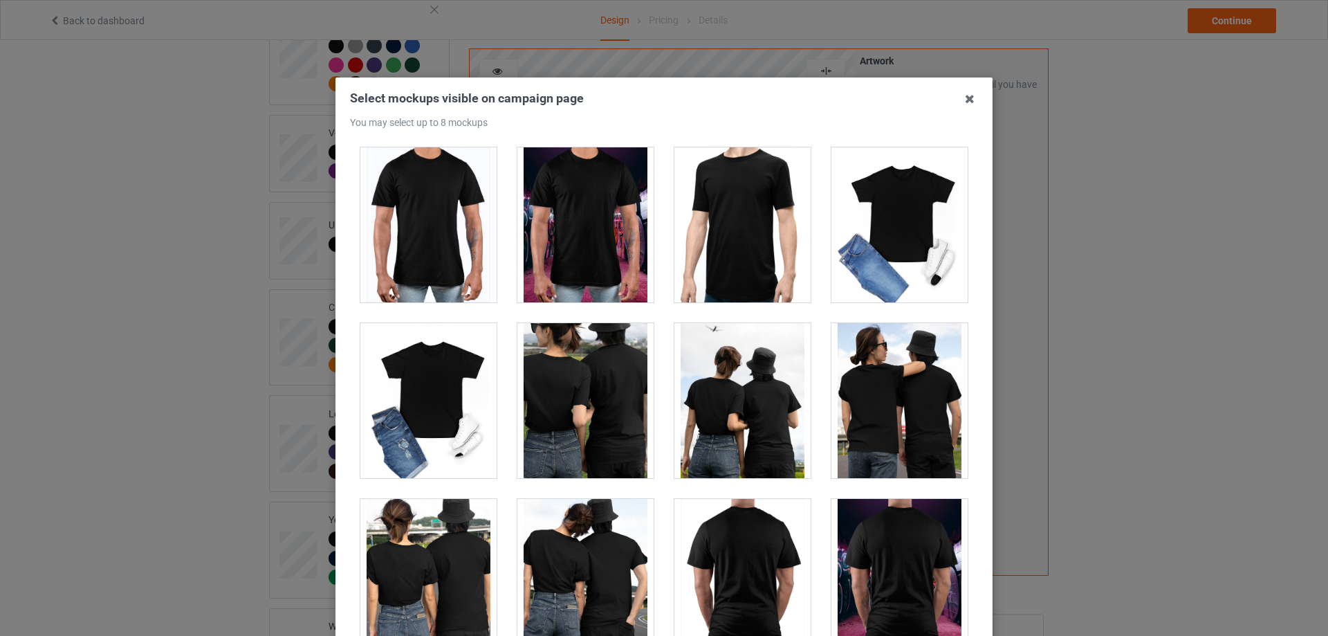
scroll to position [6296, 0]
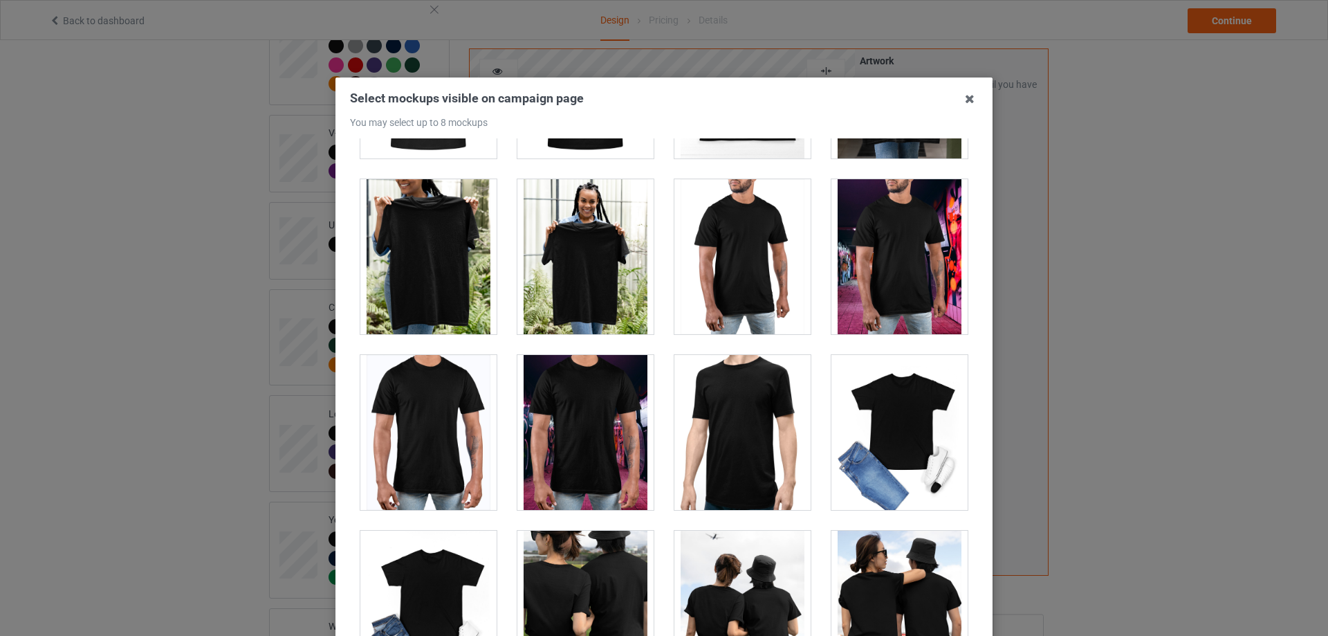
click at [437, 259] on div at bounding box center [428, 256] width 136 height 155
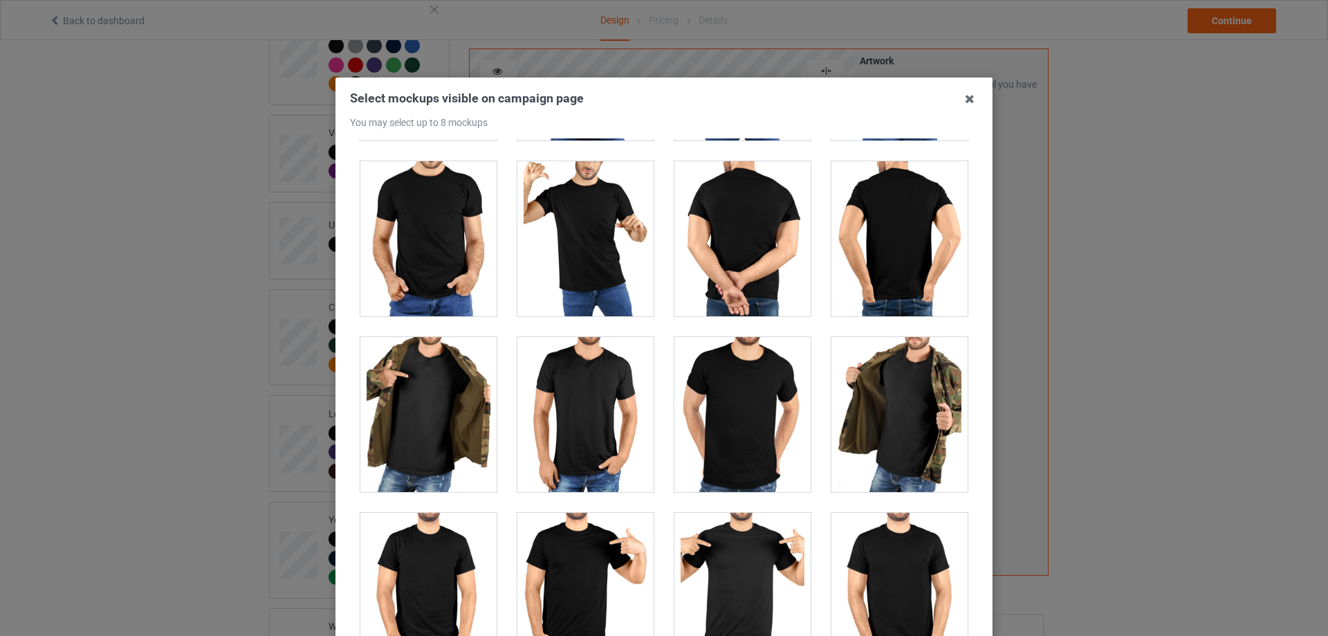
scroll to position [11554, 0]
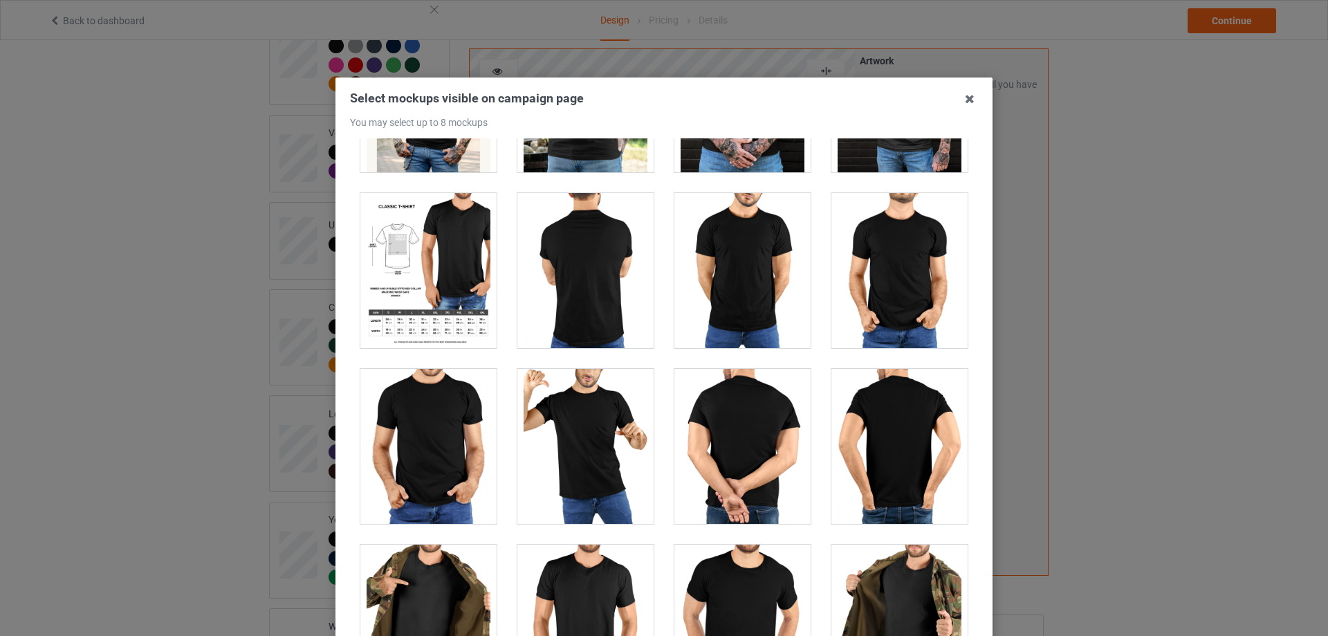
click at [437, 291] on div at bounding box center [428, 270] width 136 height 155
click at [439, 291] on div at bounding box center [428, 270] width 136 height 155
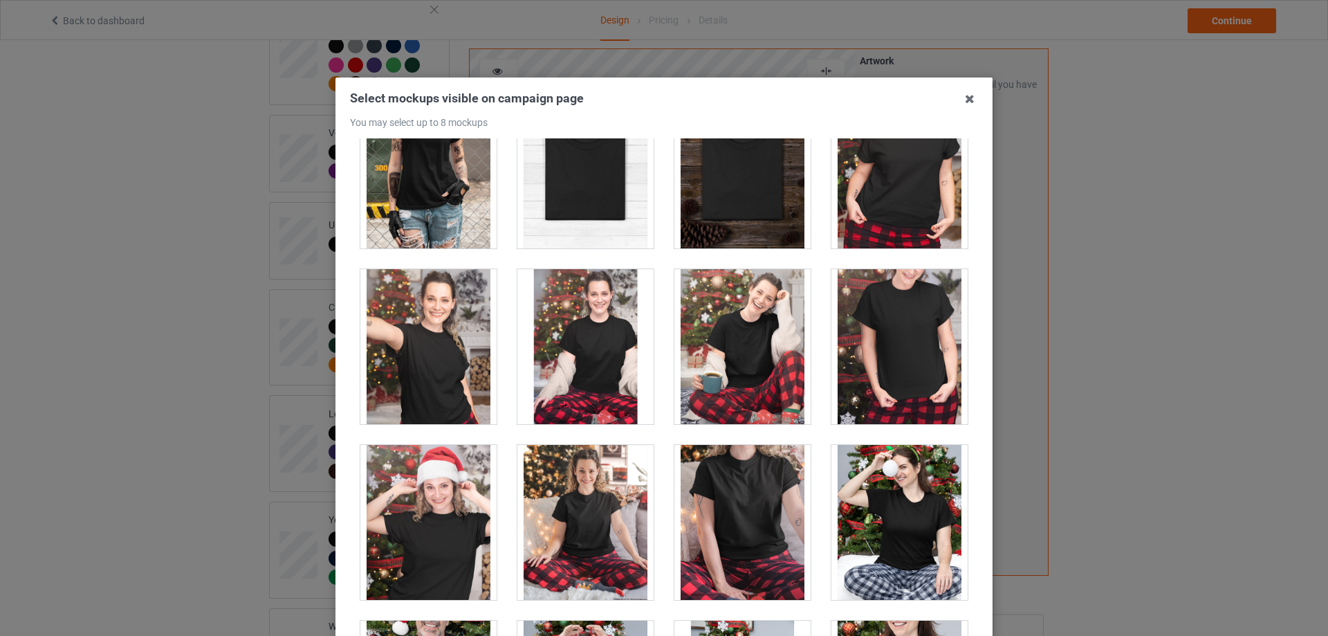
scroll to position [14253, 0]
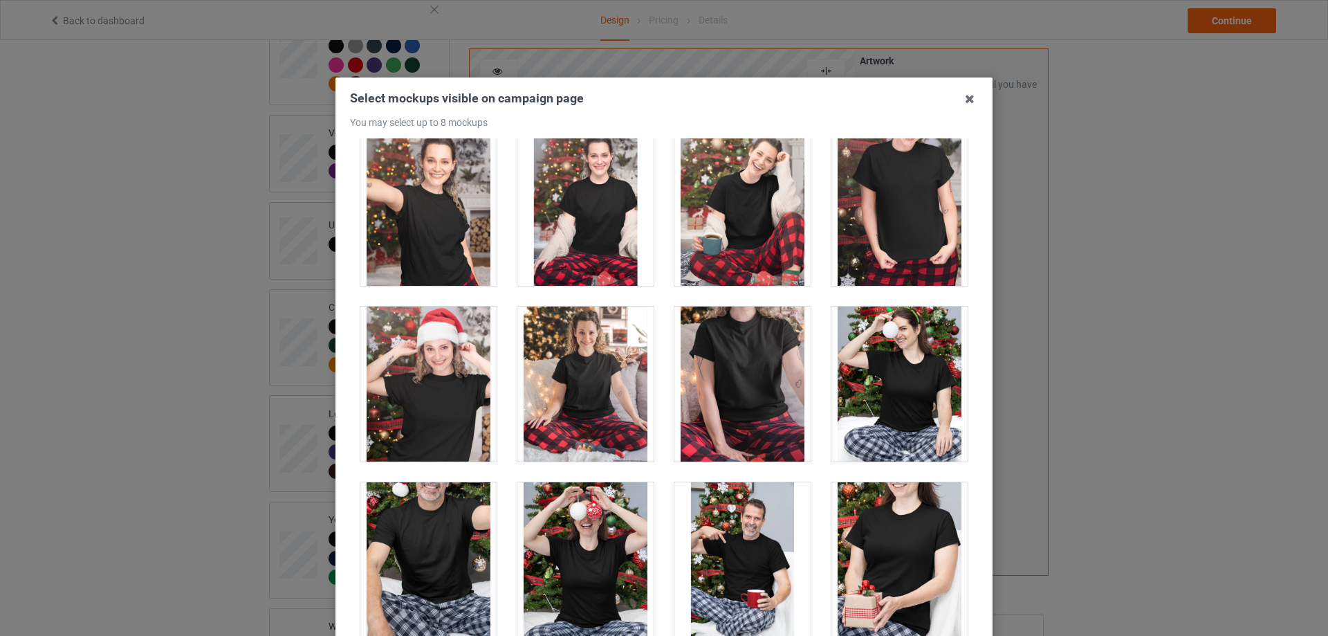
click at [737, 356] on div at bounding box center [743, 384] width 136 height 155
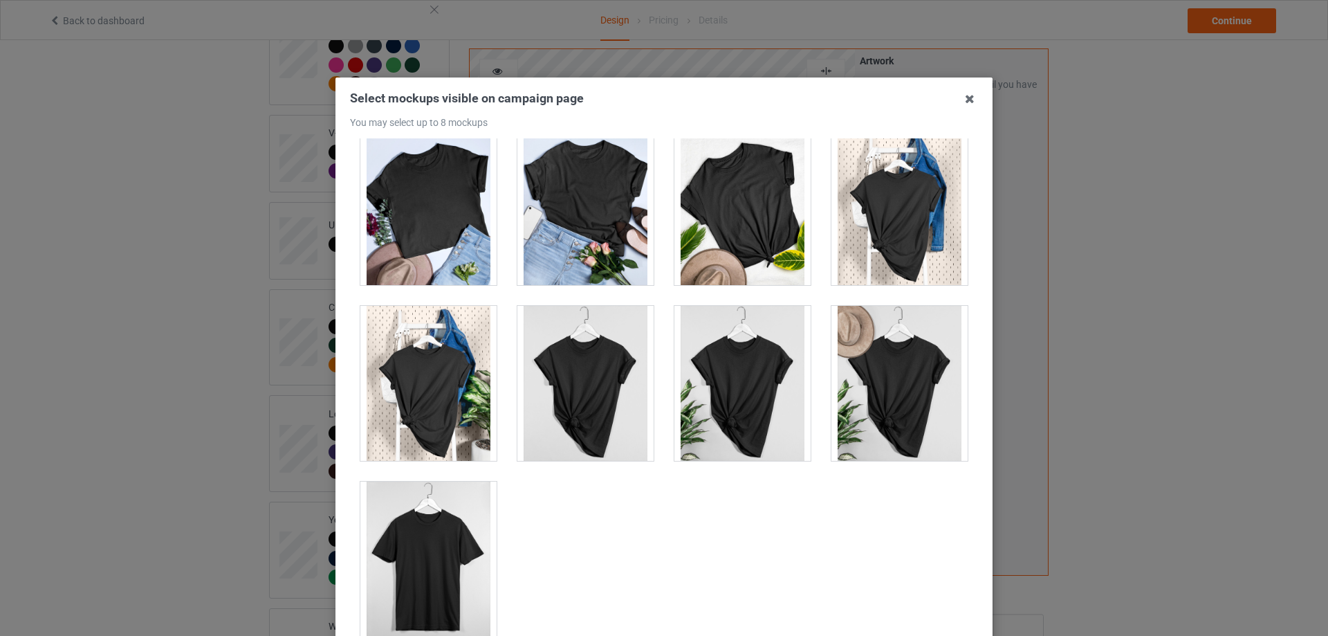
scroll to position [19424, 0]
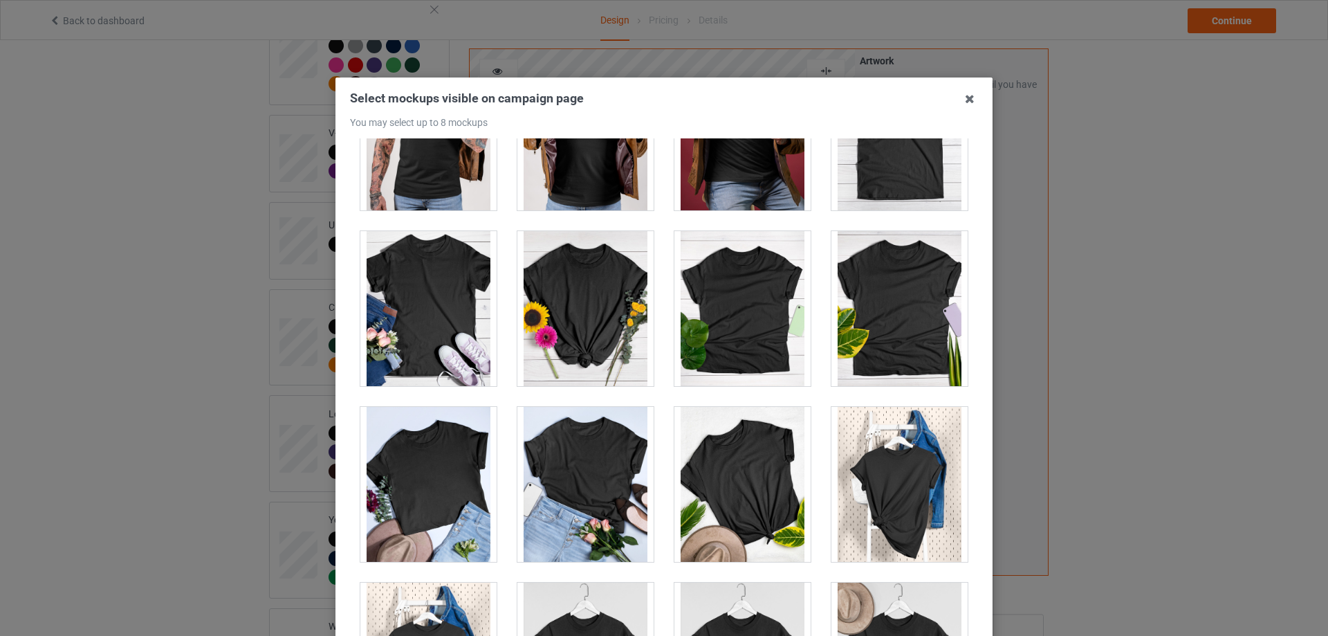
click at [456, 331] on div at bounding box center [428, 308] width 136 height 155
click at [607, 331] on div at bounding box center [586, 308] width 136 height 155
click at [568, 332] on div at bounding box center [586, 308] width 136 height 155
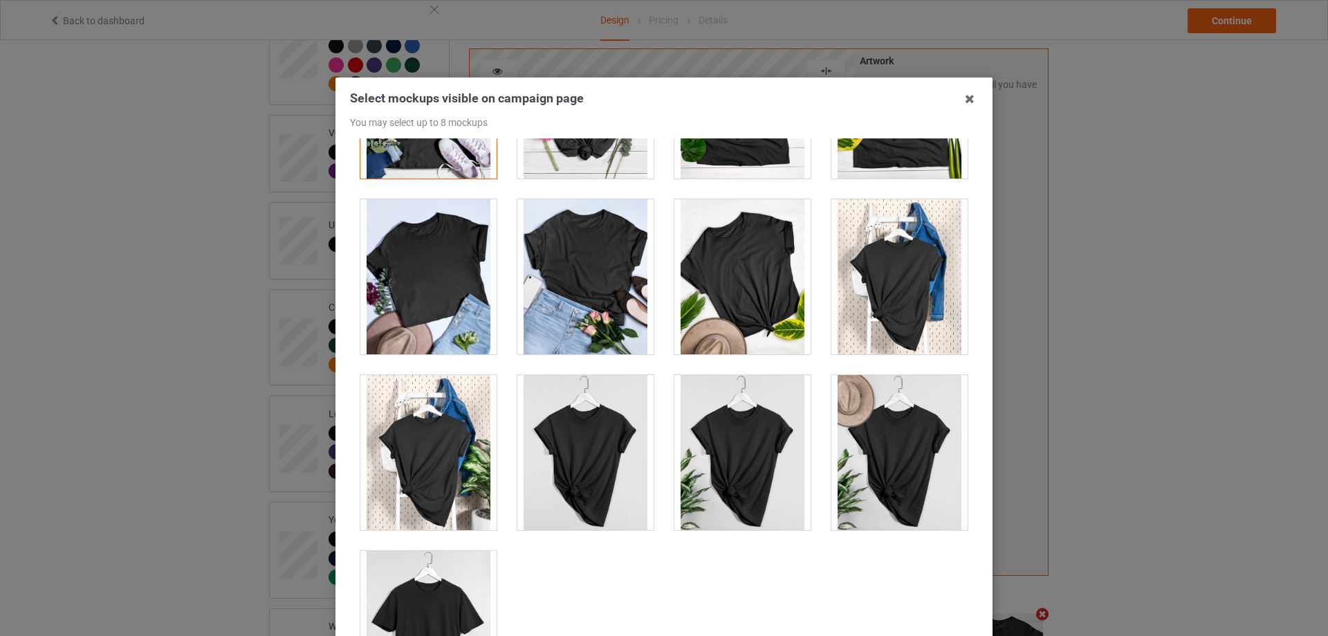
scroll to position [19355, 0]
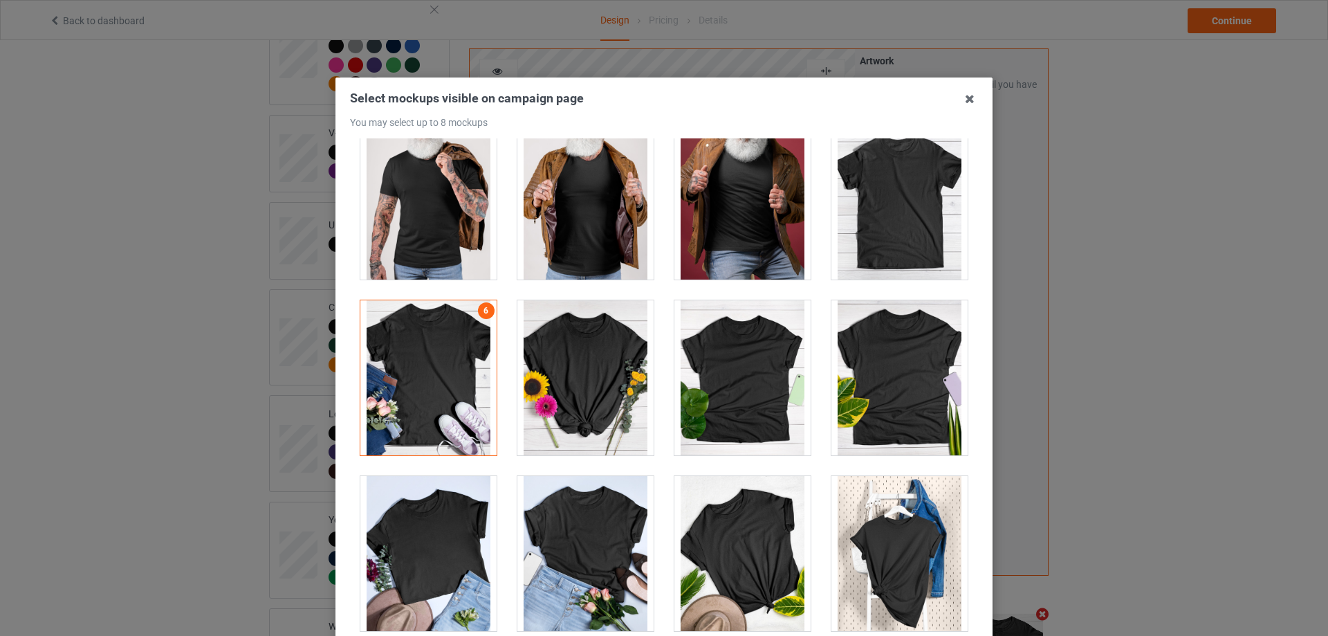
drag, startPoint x: 894, startPoint y: 377, endPoint x: 904, endPoint y: 387, distance: 14.2
click at [894, 378] on div at bounding box center [900, 377] width 136 height 155
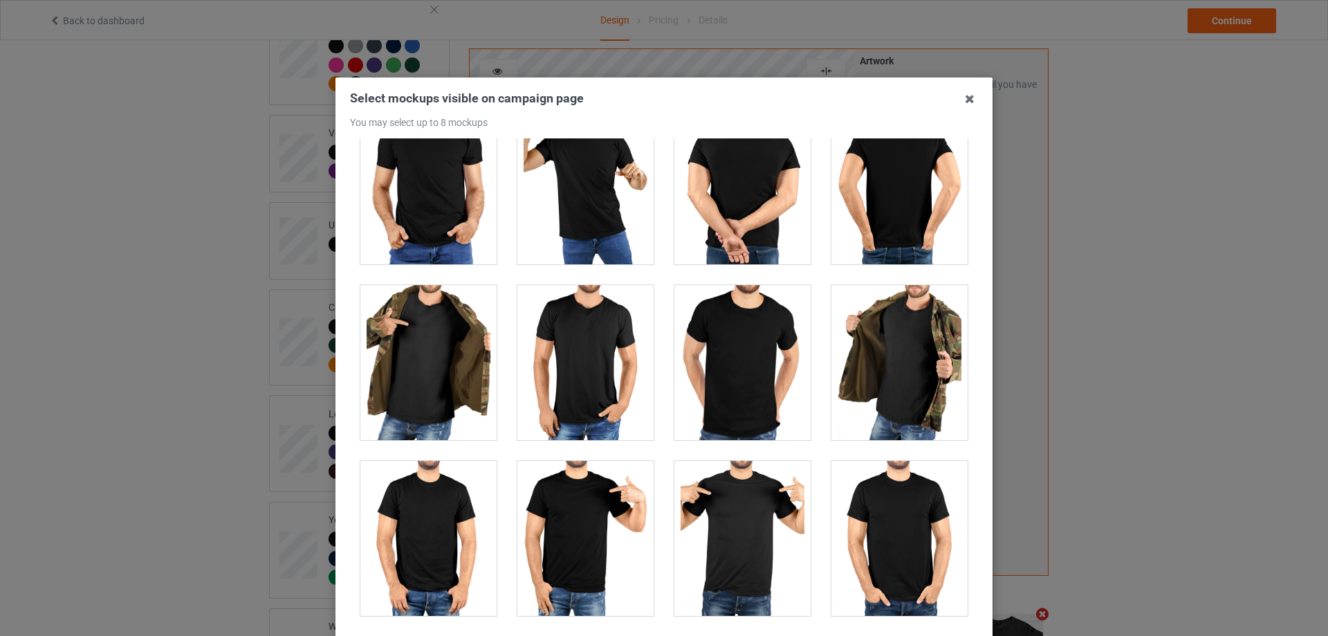
scroll to position [11468, 0]
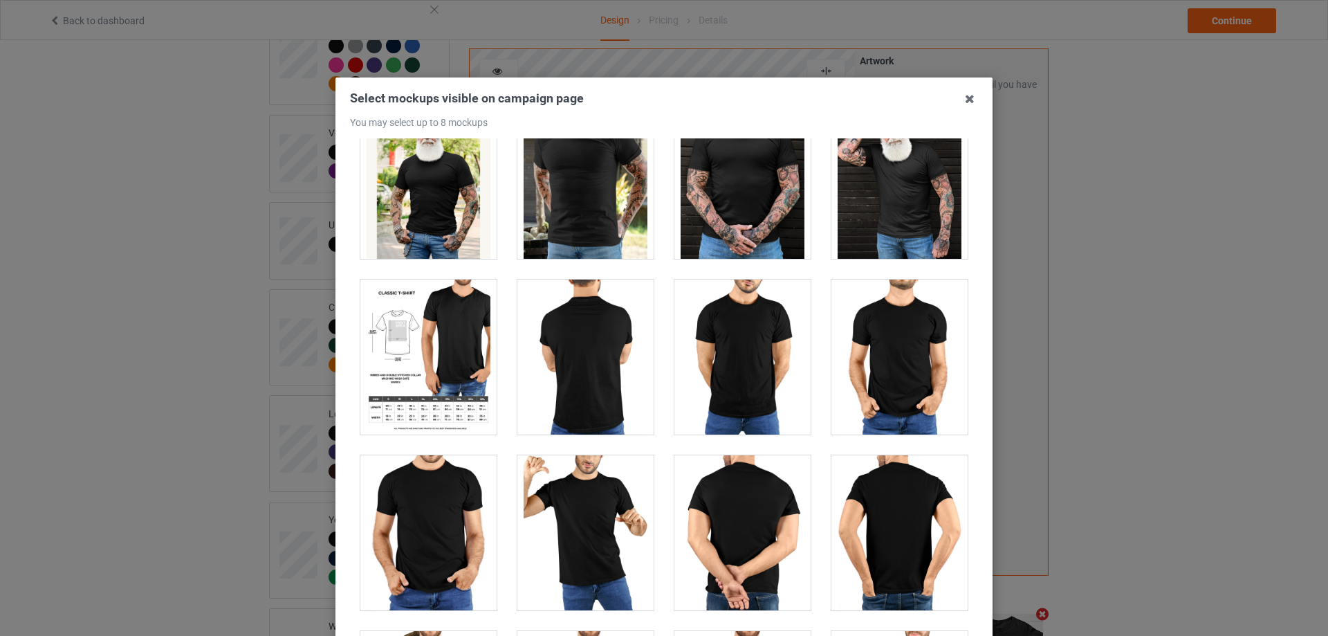
click at [459, 358] on div at bounding box center [428, 357] width 136 height 155
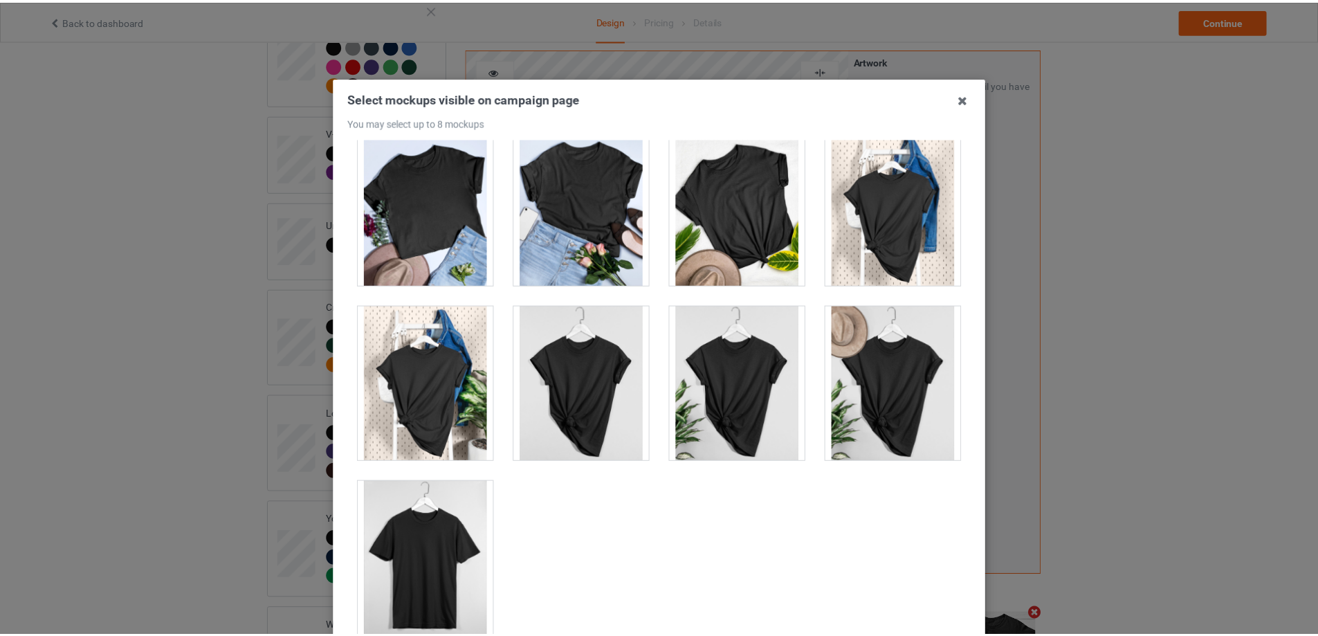
scroll to position [152, 0]
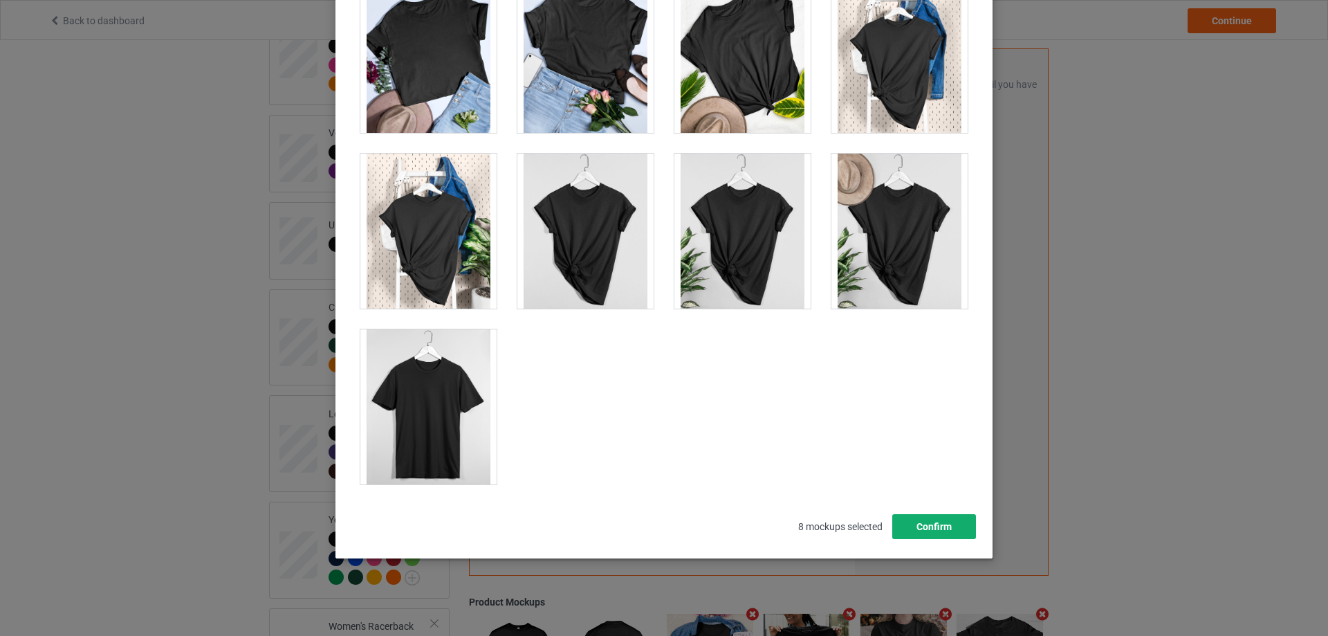
click at [953, 534] on button "Confirm" at bounding box center [935, 526] width 84 height 25
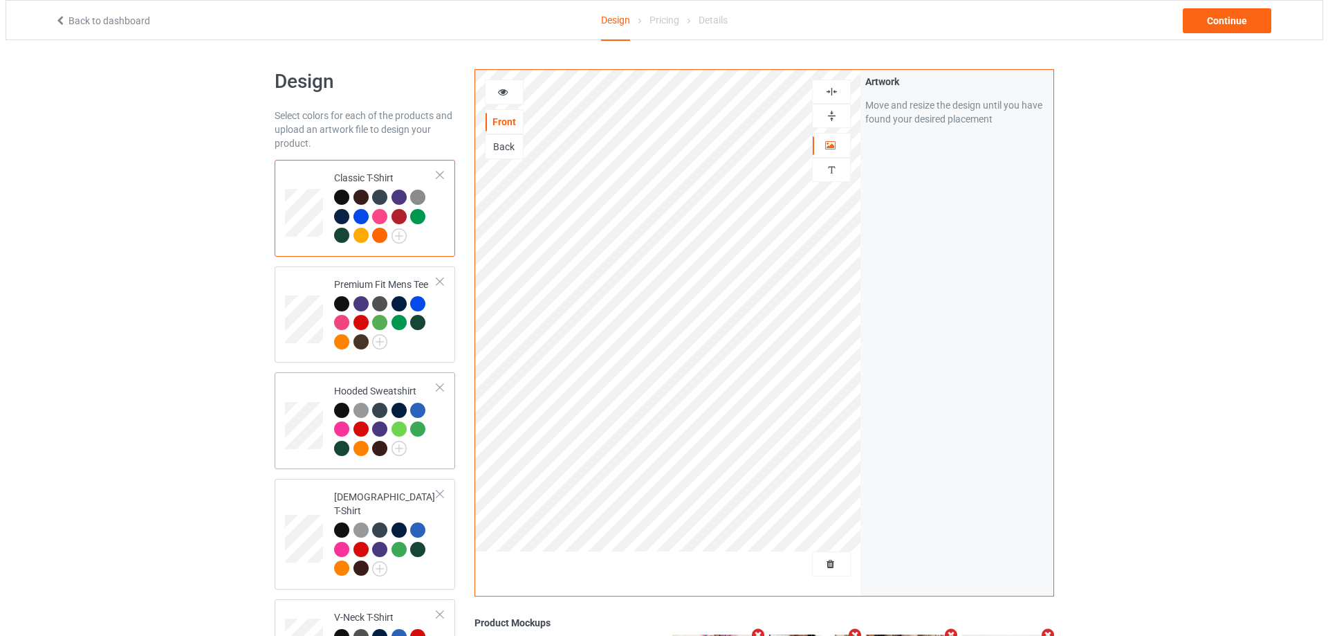
scroll to position [69, 0]
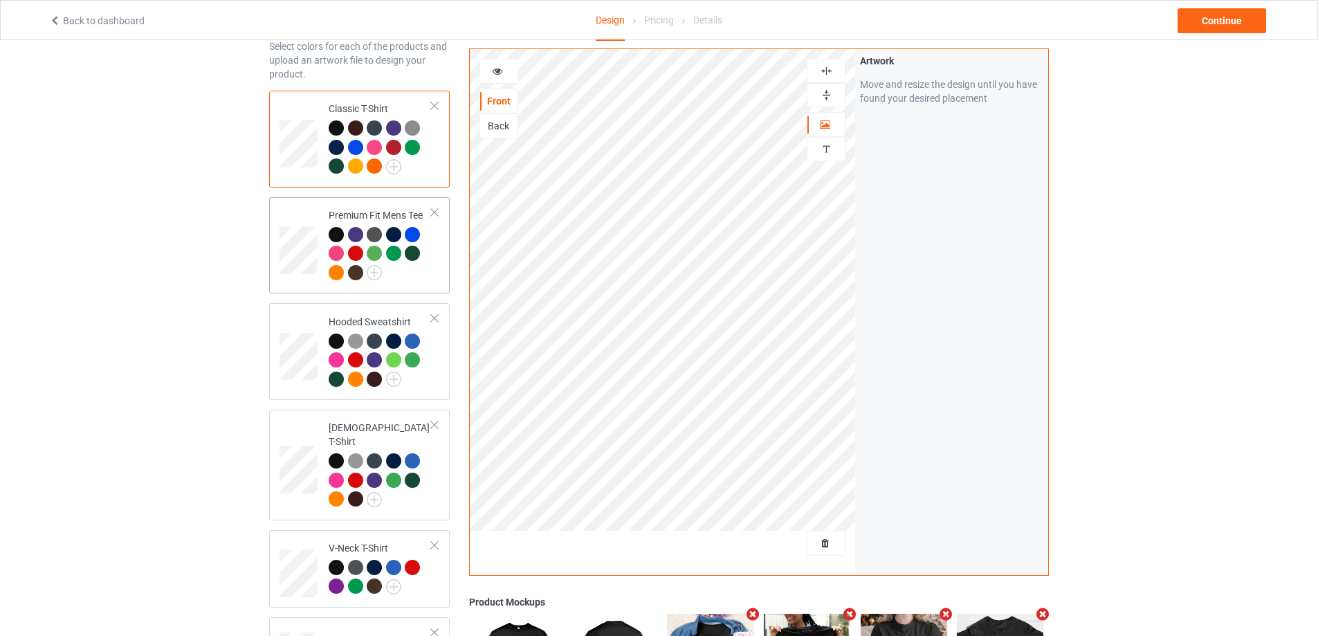
click at [406, 283] on div at bounding box center [380, 255] width 103 height 57
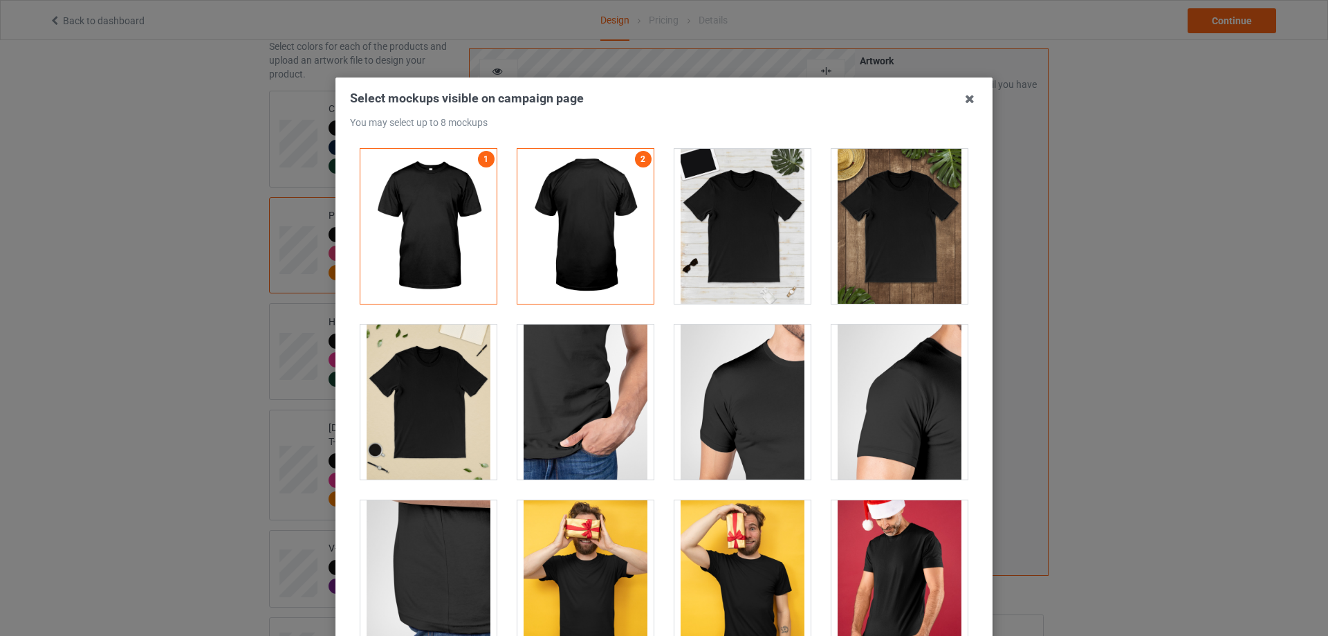
click at [756, 194] on div at bounding box center [743, 226] width 136 height 155
click at [875, 237] on div at bounding box center [900, 226] width 136 height 155
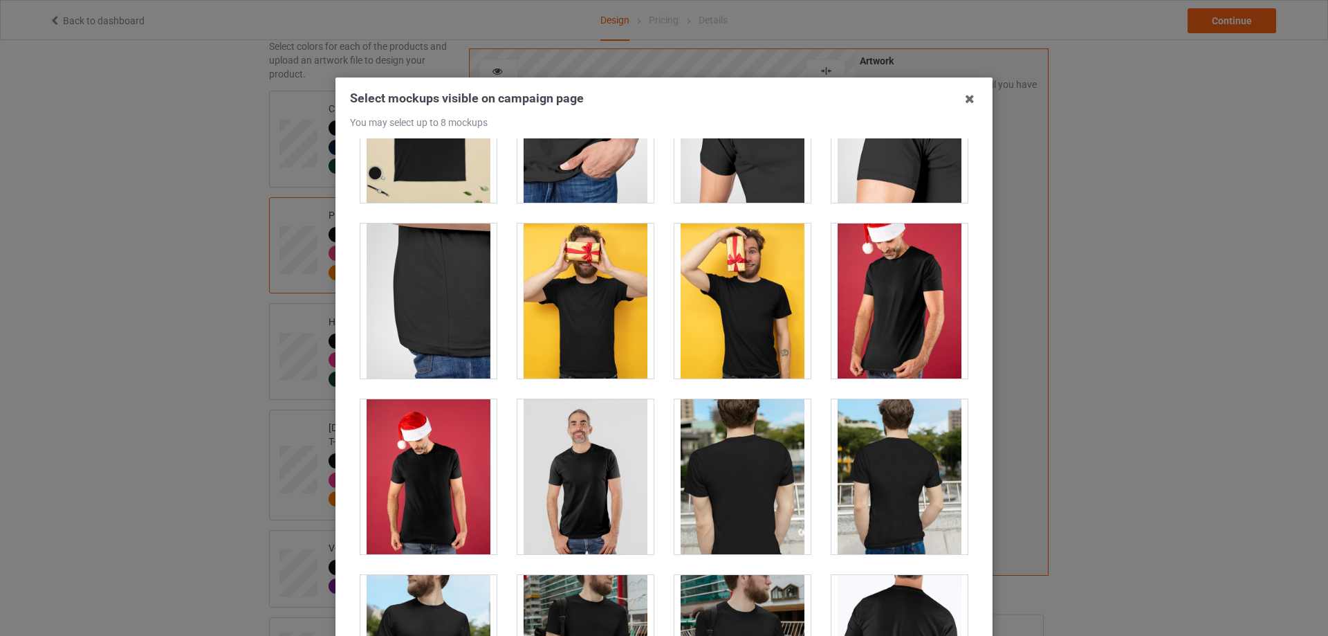
scroll to position [69, 0]
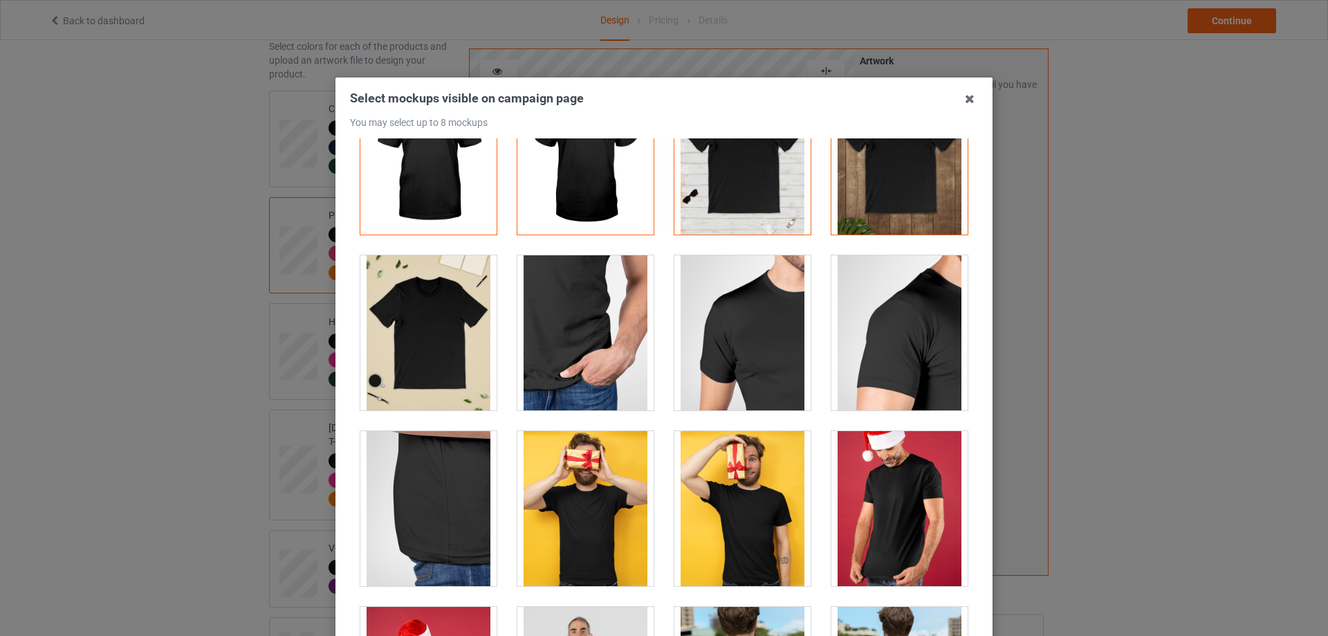
click at [413, 307] on div at bounding box center [428, 332] width 136 height 155
click at [432, 351] on div at bounding box center [428, 332] width 136 height 155
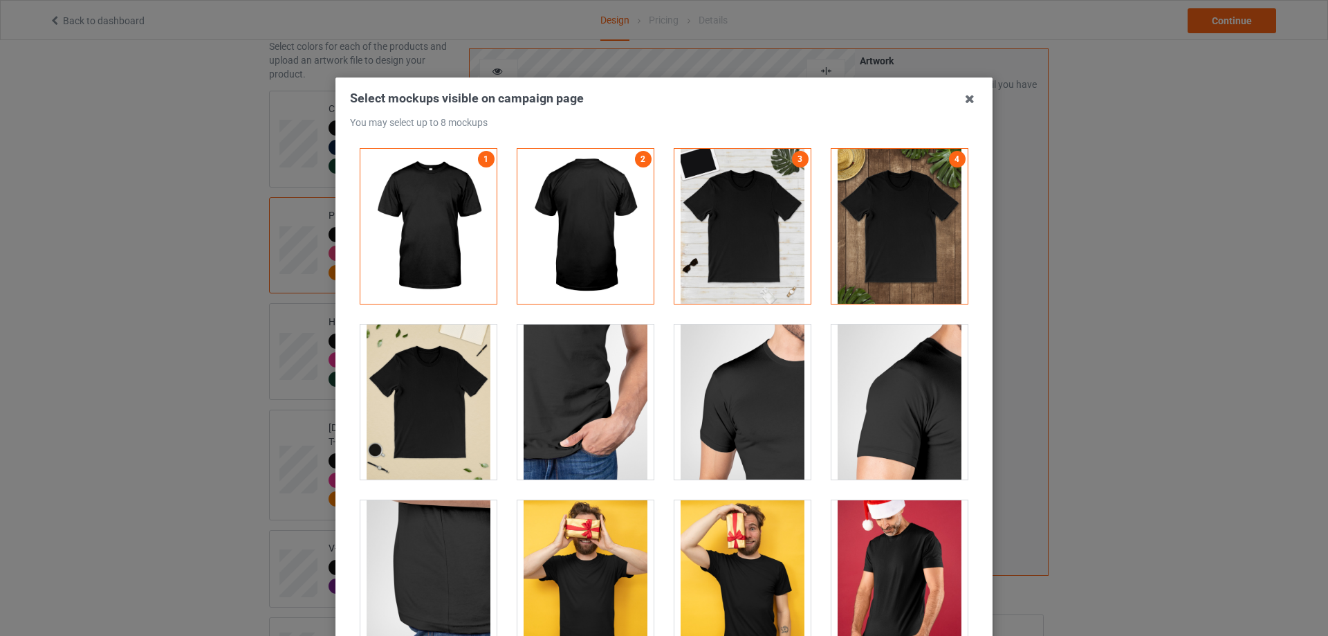
click at [885, 265] on div at bounding box center [900, 226] width 136 height 155
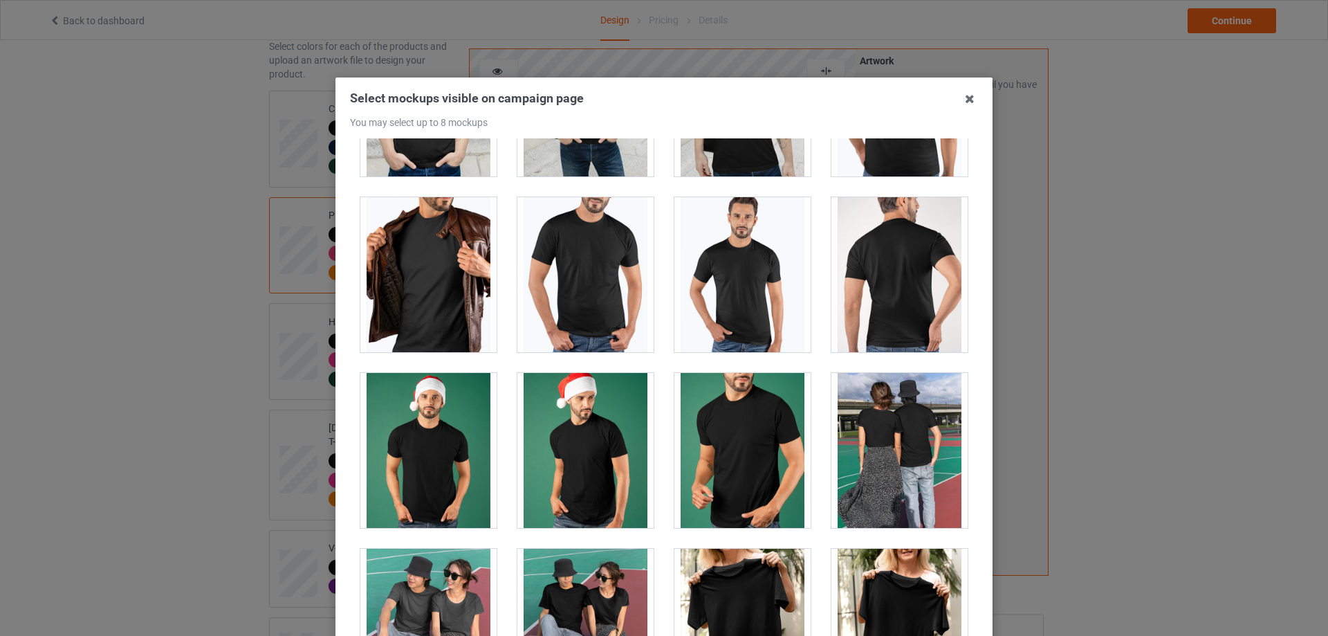
scroll to position [1038, 0]
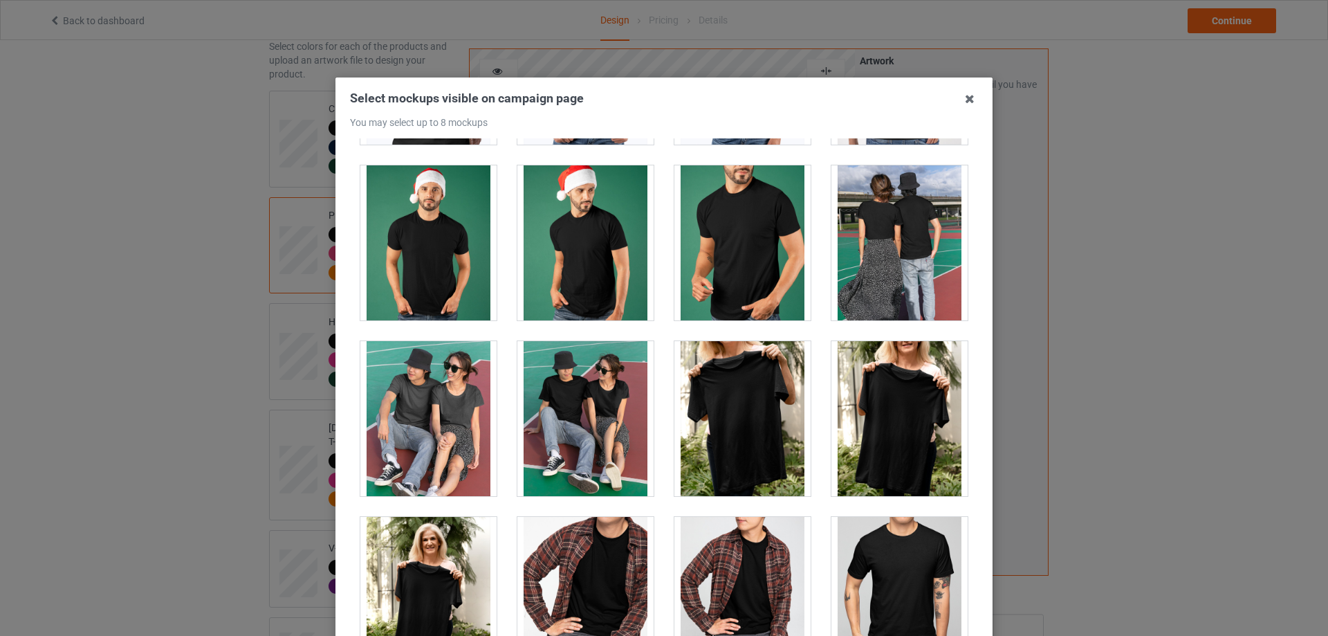
click at [742, 408] on div at bounding box center [743, 418] width 136 height 155
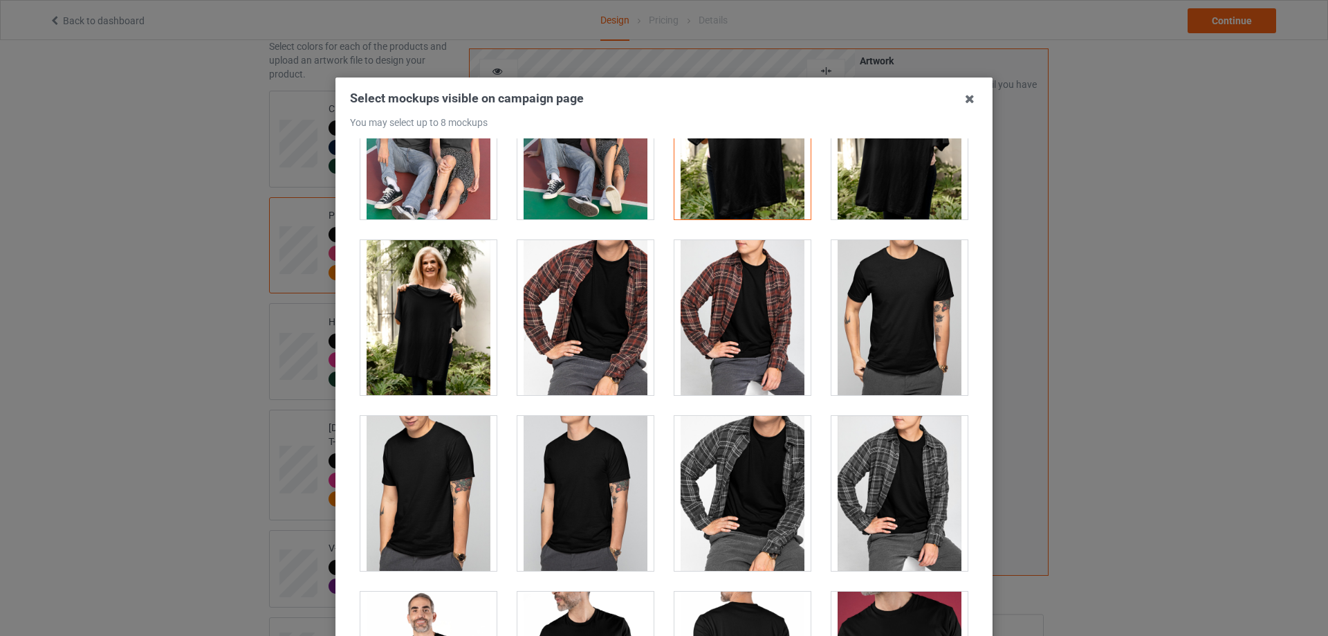
click at [428, 323] on div at bounding box center [428, 317] width 136 height 155
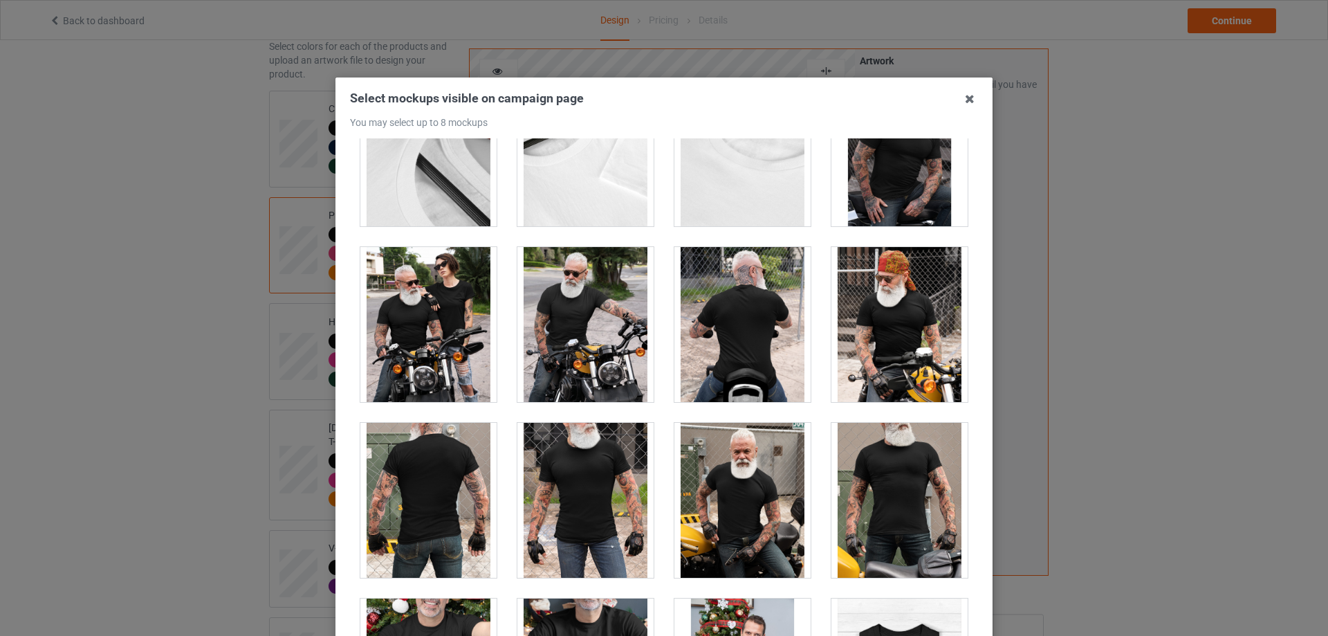
scroll to position [4236, 0]
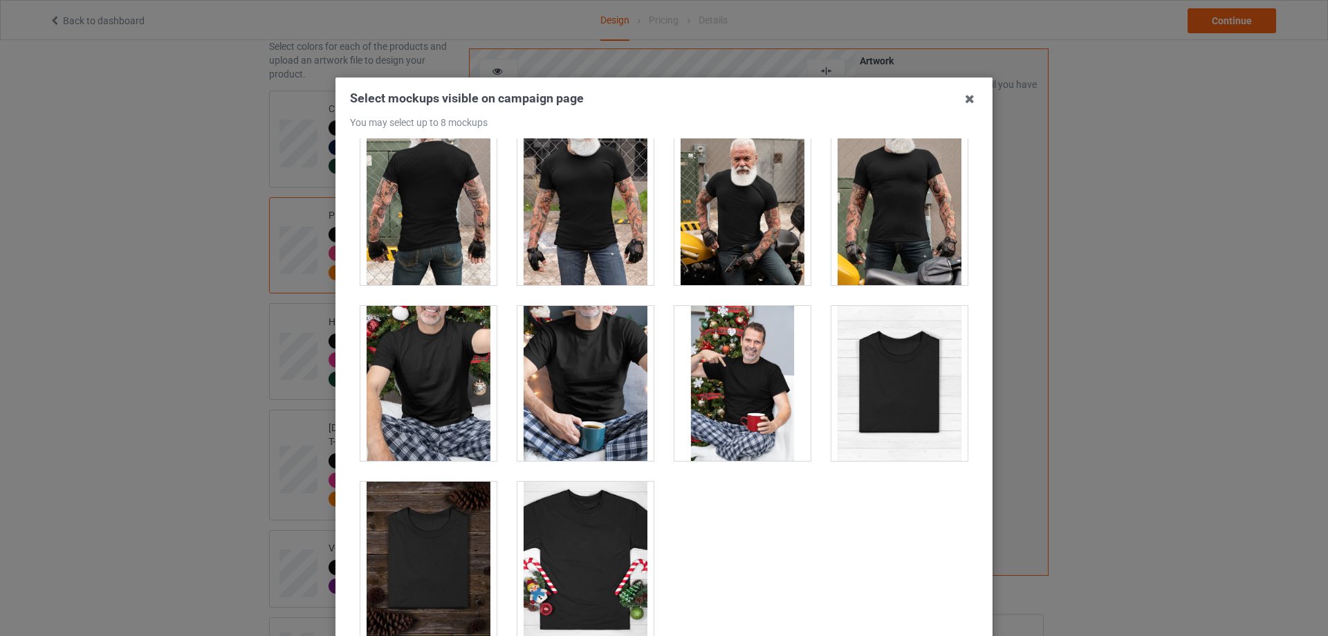
click at [426, 563] on div at bounding box center [428, 559] width 136 height 155
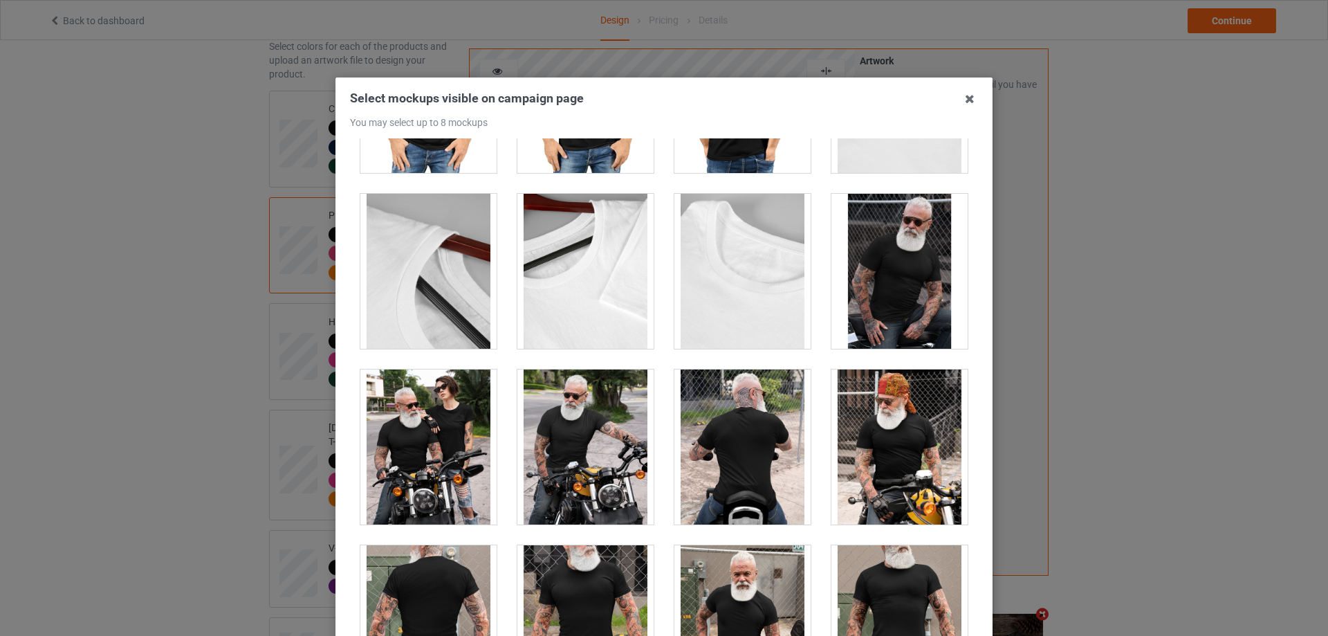
scroll to position [3475, 0]
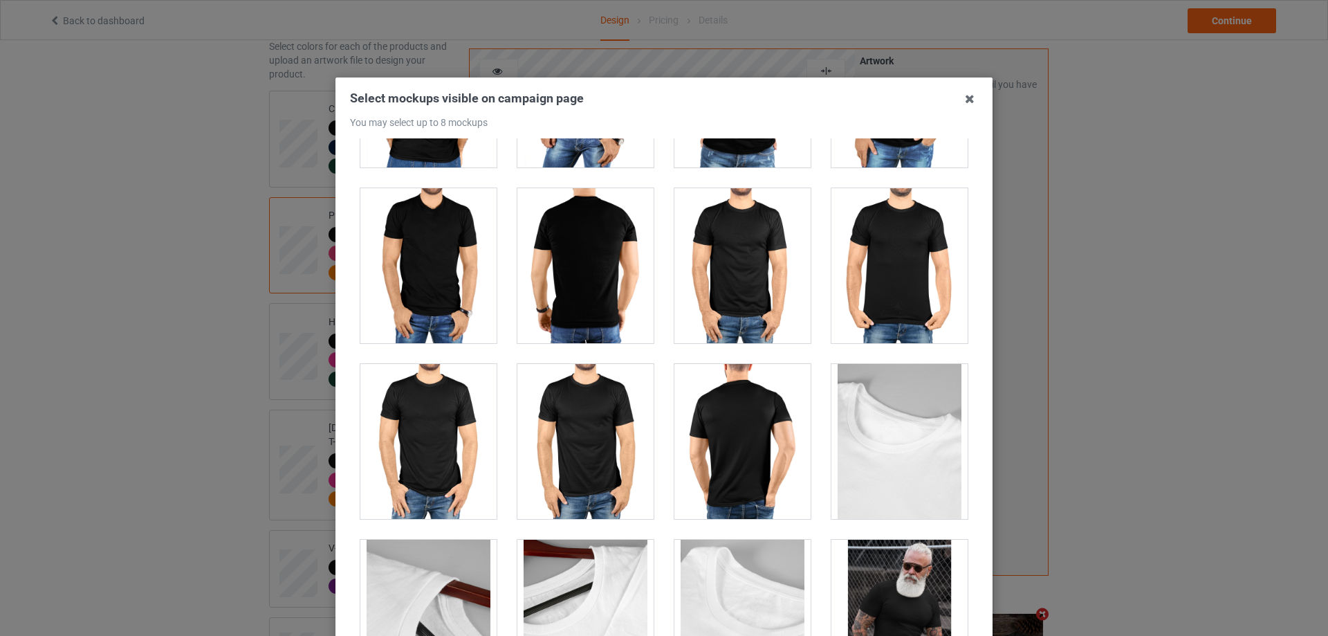
click at [882, 435] on div at bounding box center [900, 441] width 136 height 155
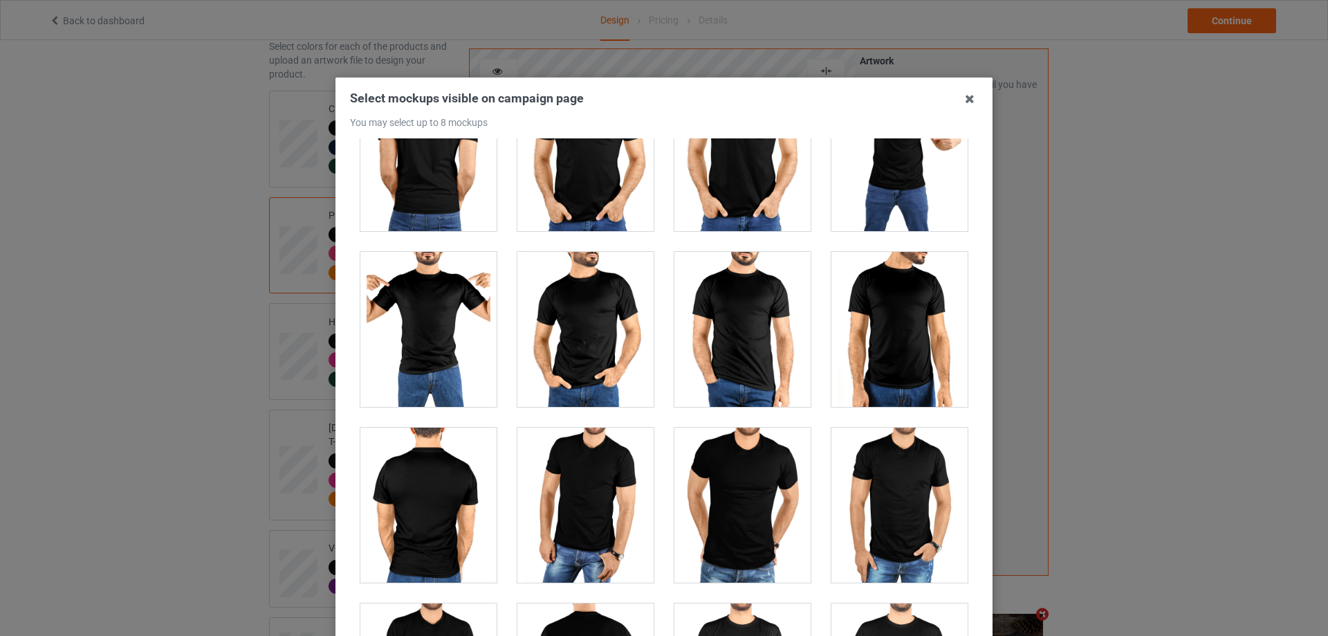
scroll to position [2645, 0]
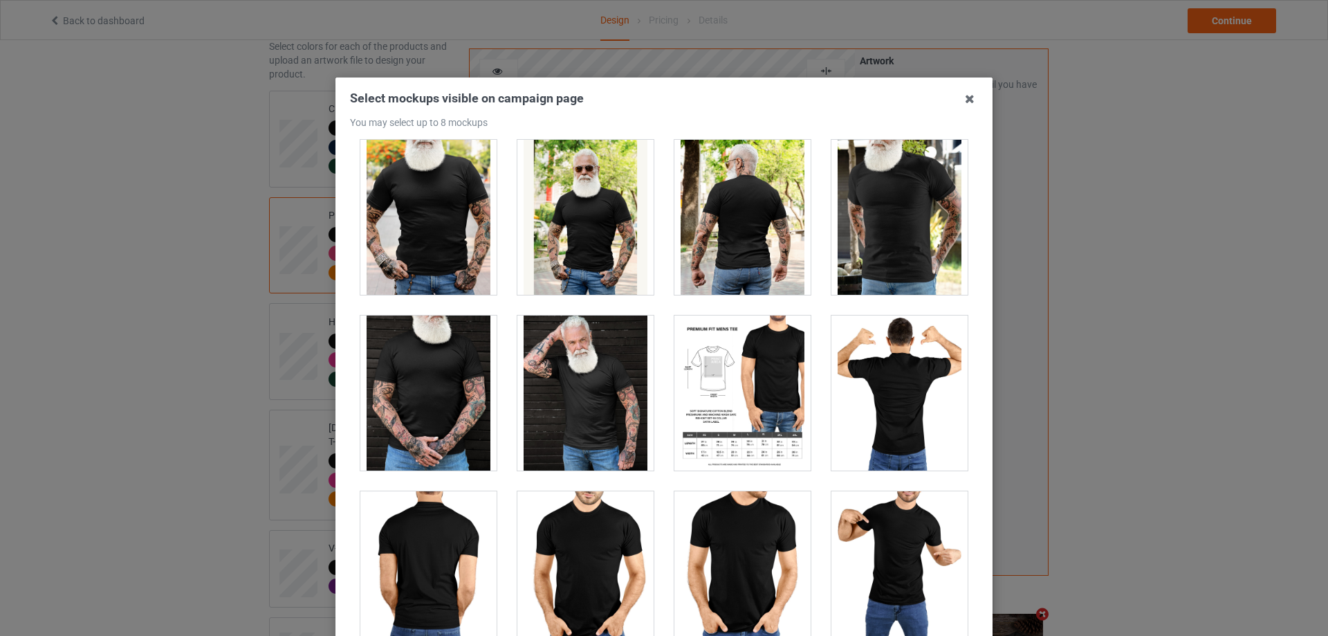
click at [739, 405] on div at bounding box center [743, 392] width 136 height 155
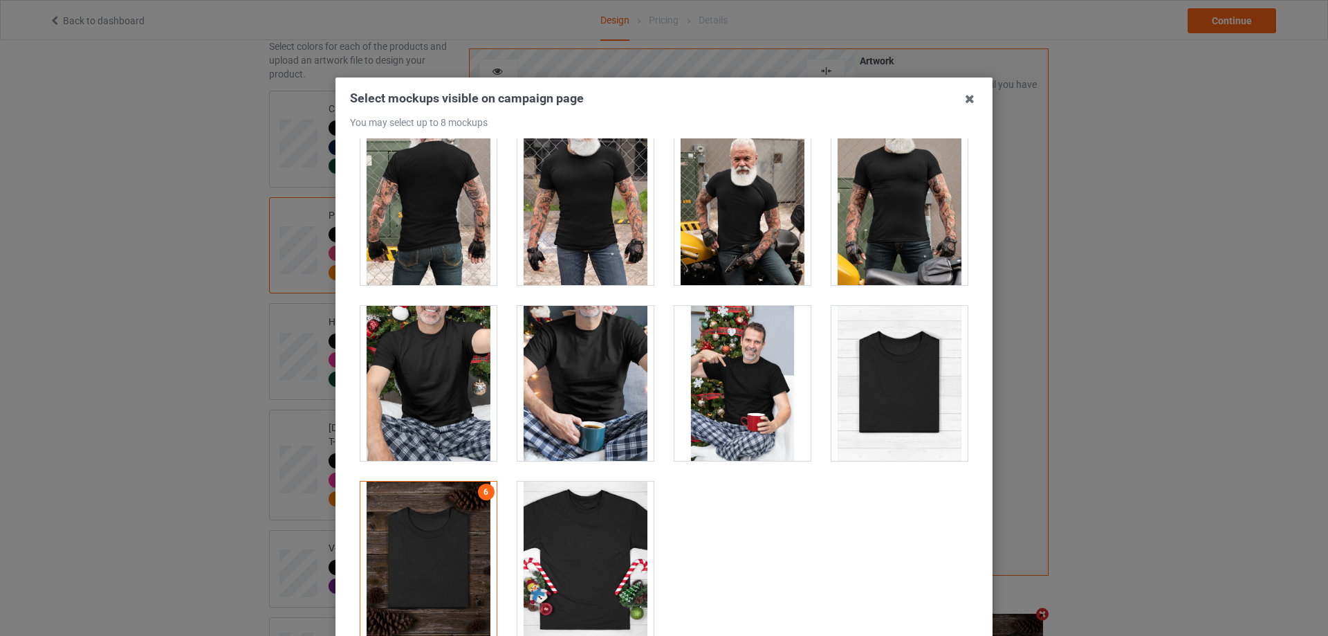
scroll to position [152, 0]
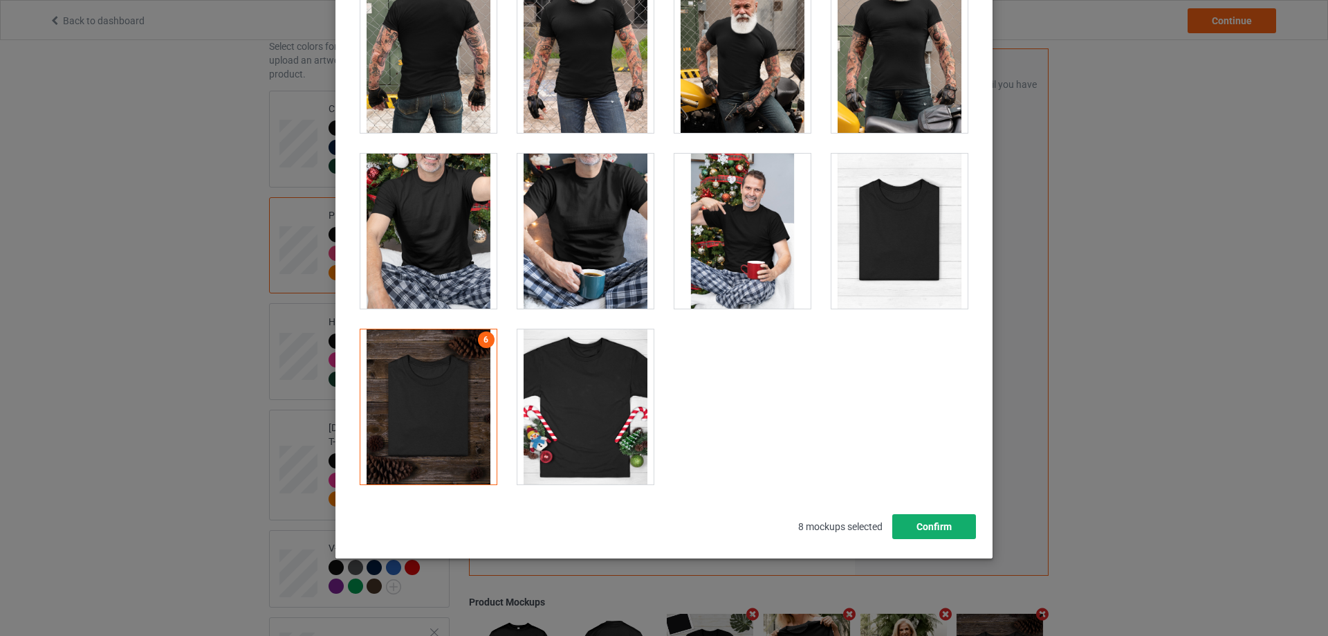
click at [937, 524] on button "Confirm" at bounding box center [935, 526] width 84 height 25
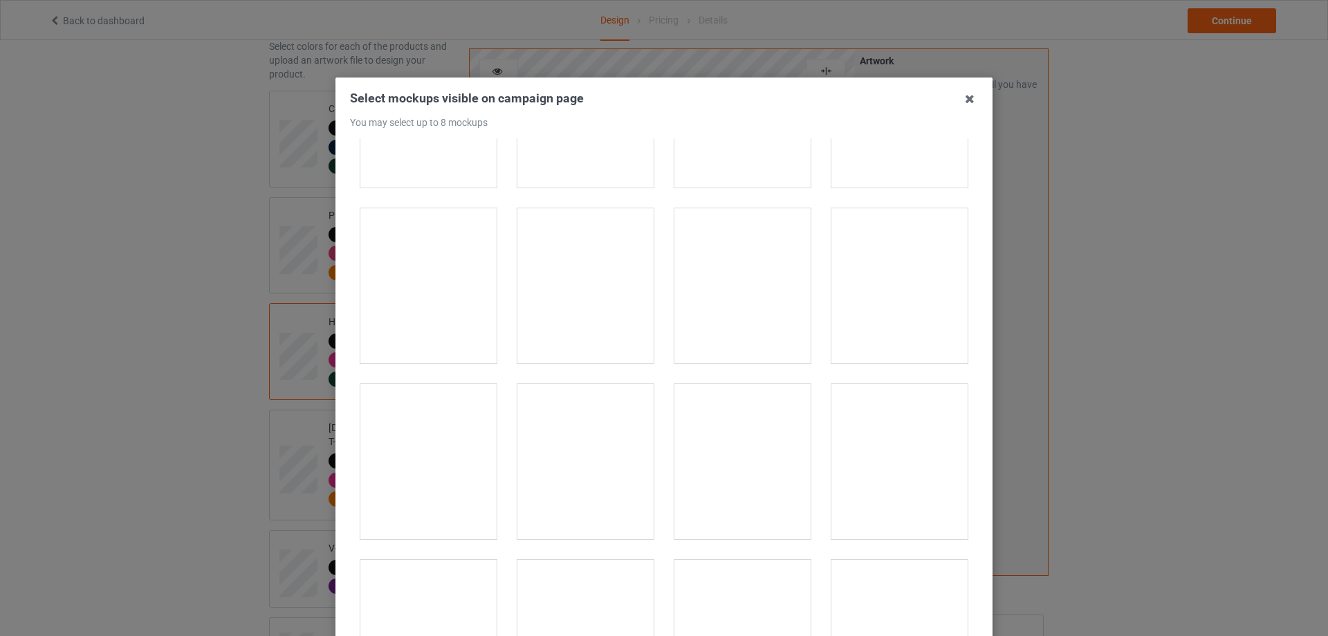
scroll to position [1591, 0]
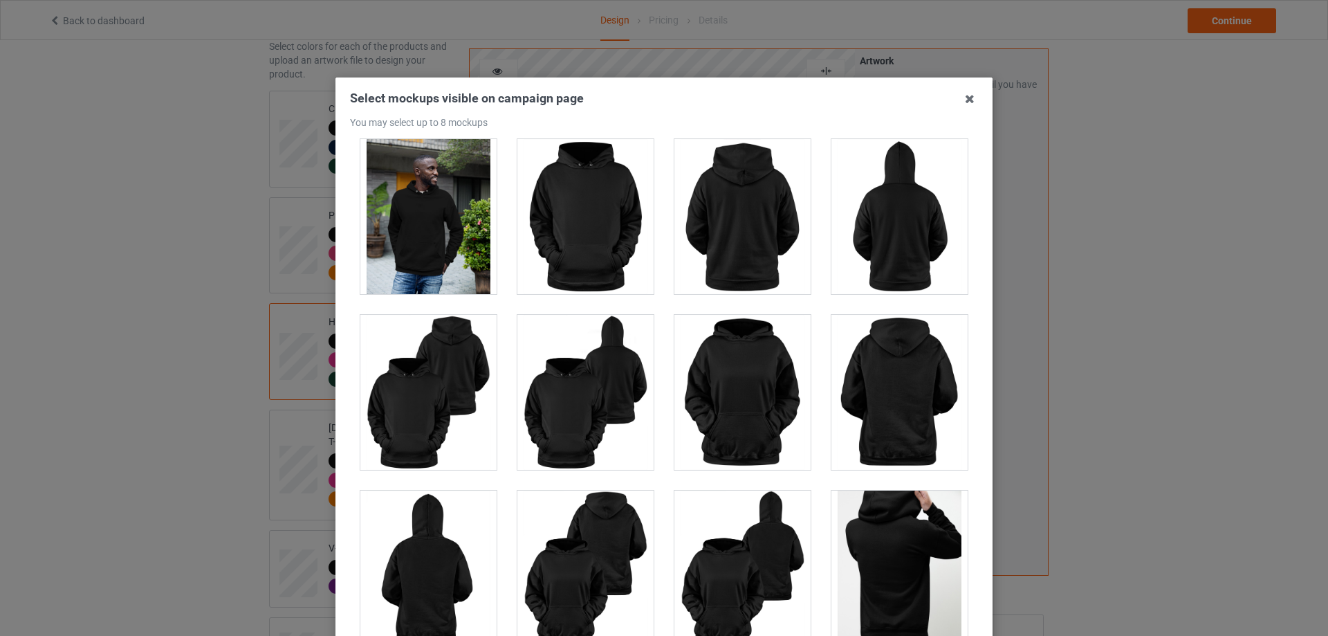
click at [429, 414] on div at bounding box center [428, 392] width 136 height 155
click at [598, 209] on div at bounding box center [586, 216] width 136 height 155
click at [756, 383] on div at bounding box center [743, 392] width 136 height 155
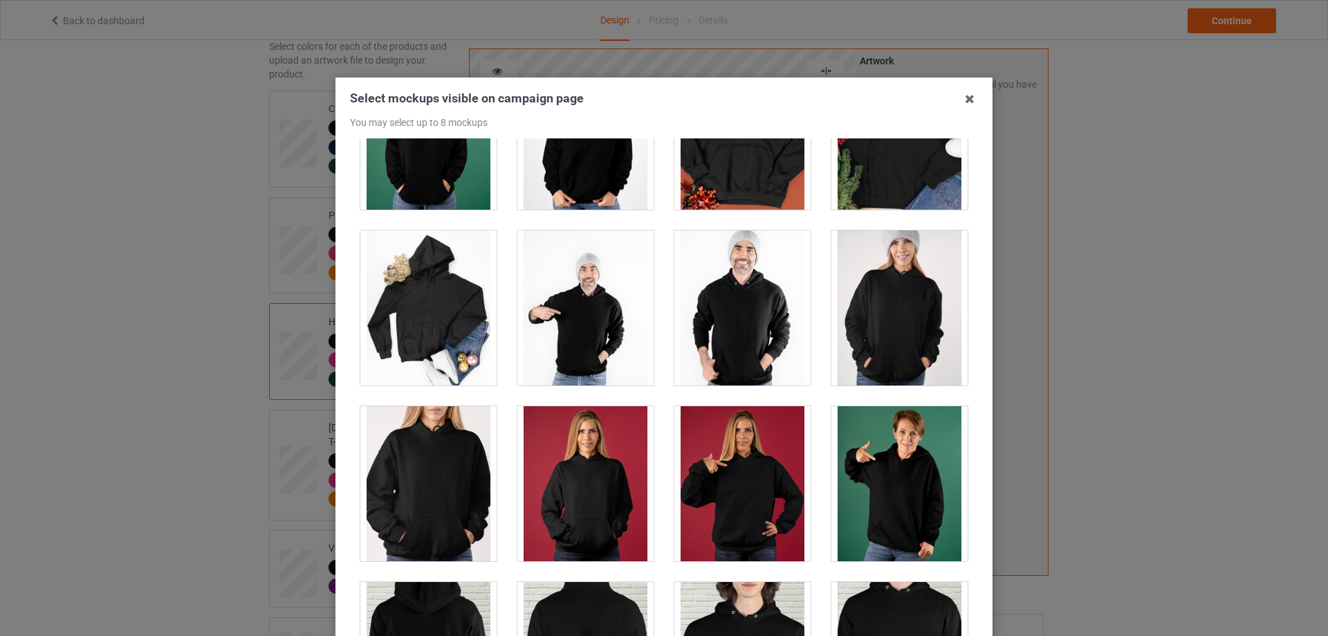
scroll to position [2629, 0]
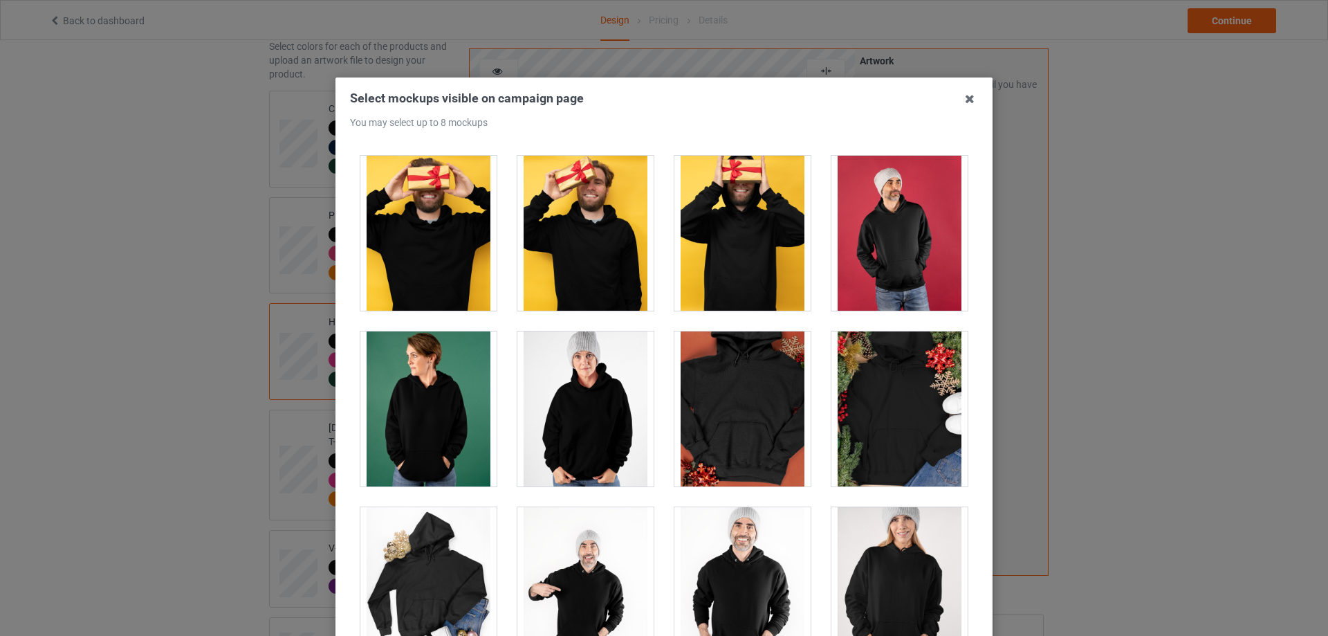
drag, startPoint x: 762, startPoint y: 396, endPoint x: 765, endPoint y: 384, distance: 11.9
click at [762, 387] on div at bounding box center [743, 408] width 136 height 155
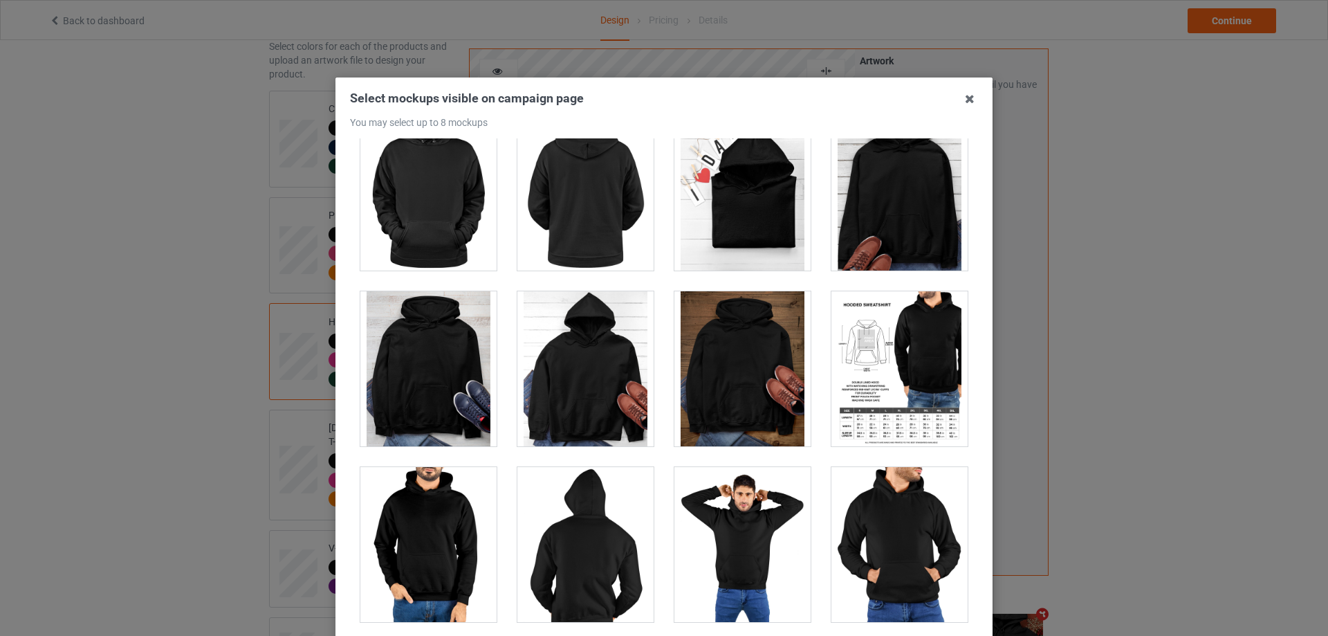
scroll to position [6850, 0]
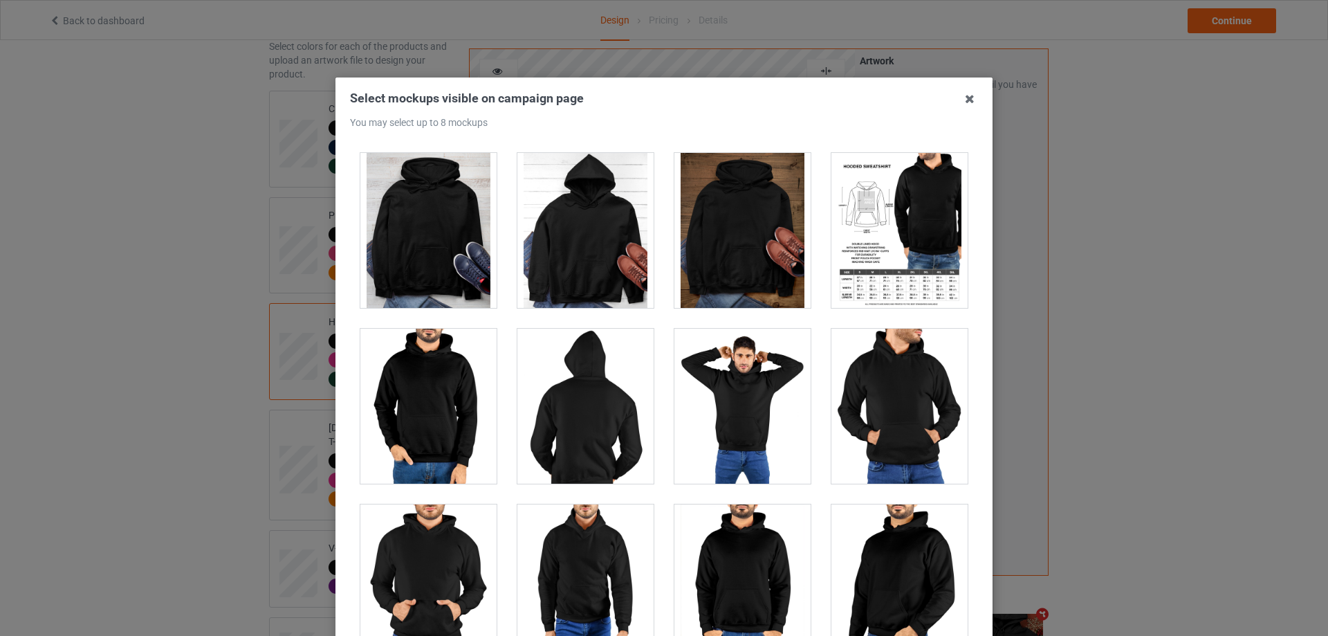
click at [560, 245] on div at bounding box center [586, 230] width 136 height 155
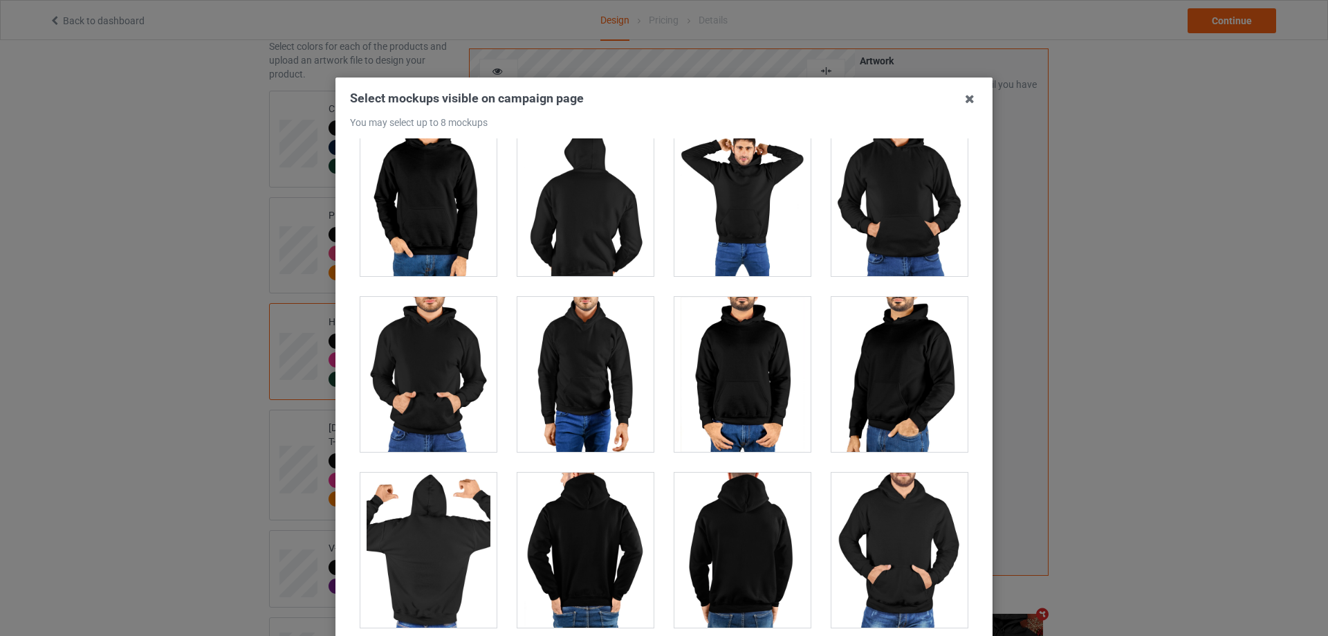
scroll to position [6711, 0]
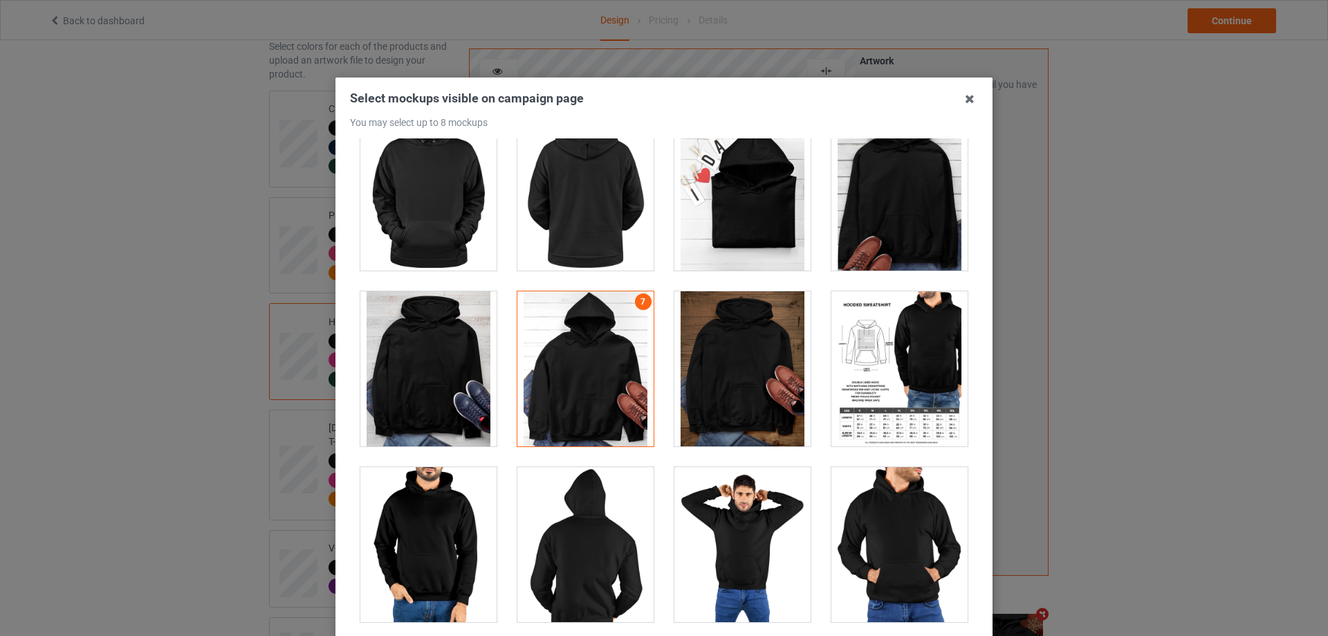
click at [902, 368] on div at bounding box center [900, 368] width 136 height 155
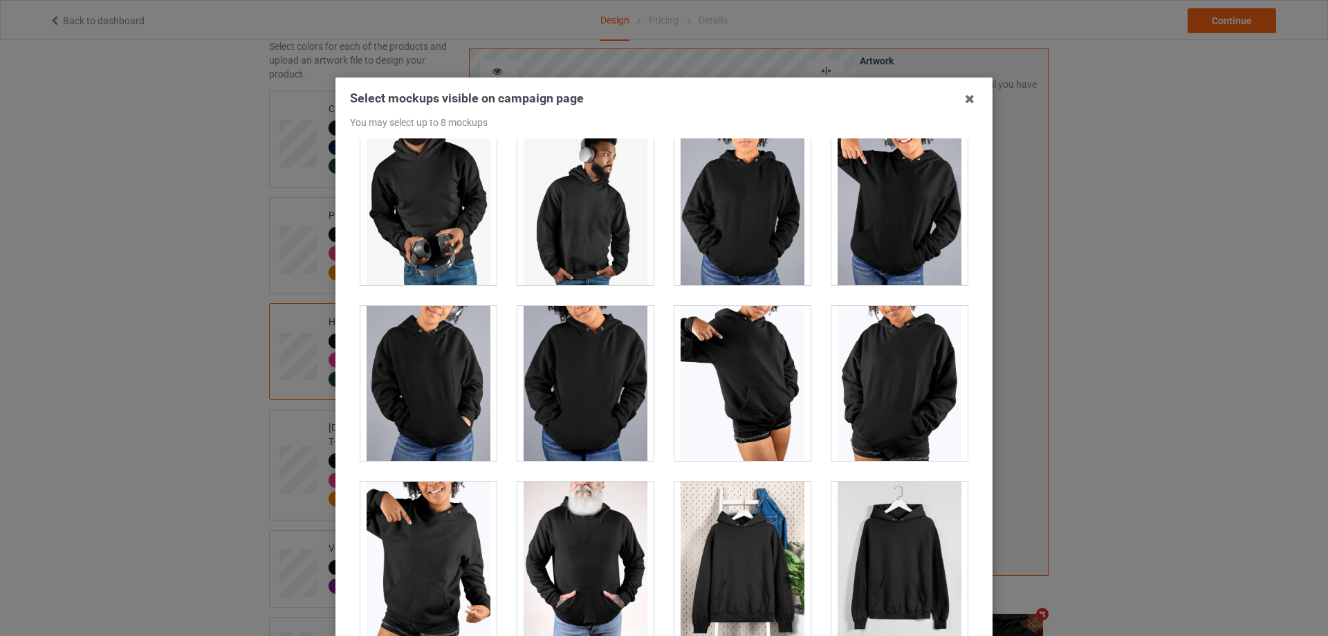
scroll to position [152, 0]
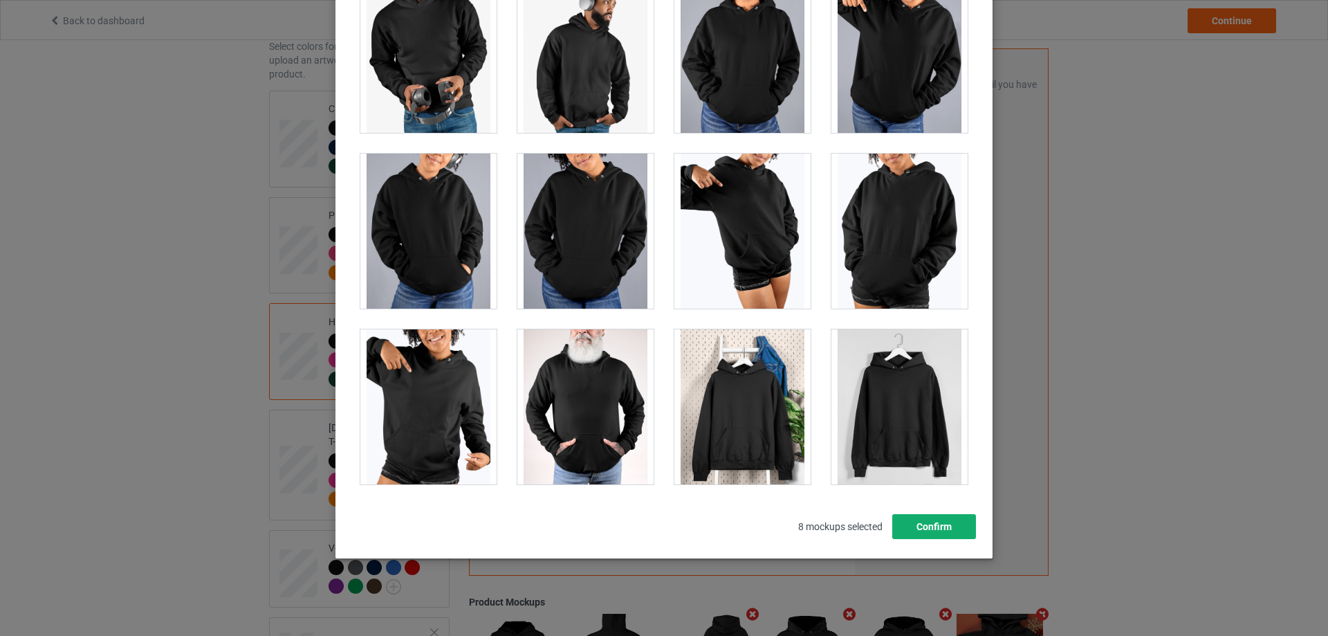
click at [917, 536] on button "Confirm" at bounding box center [935, 526] width 84 height 25
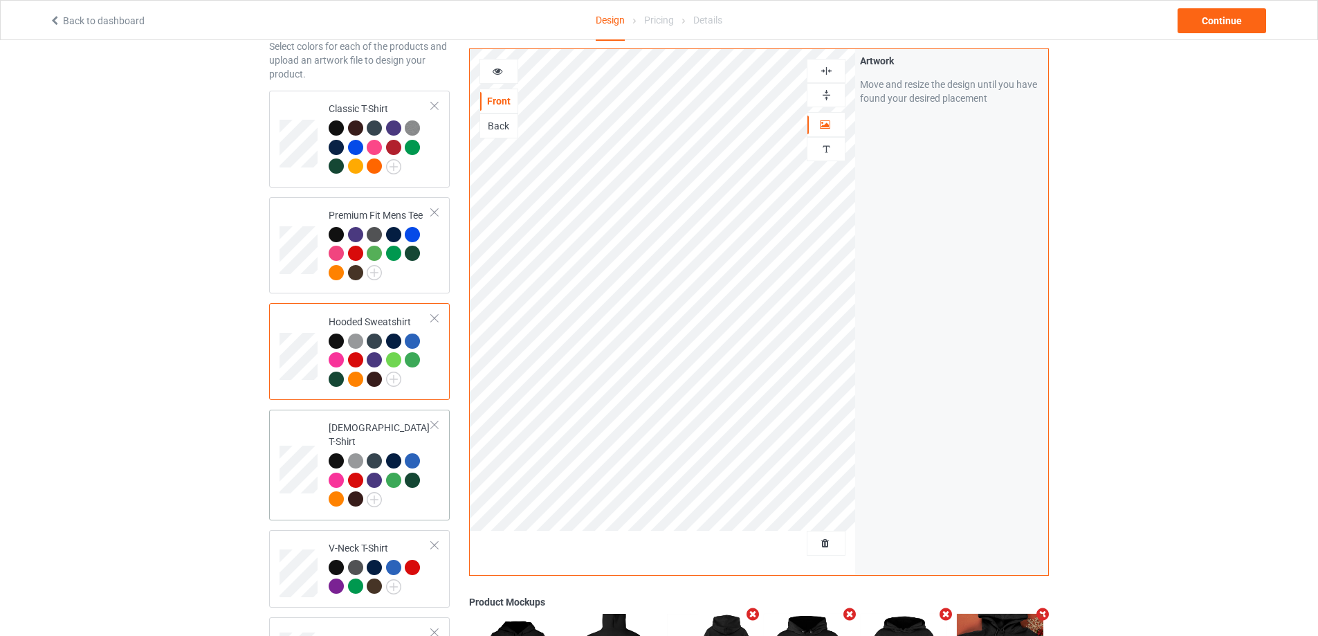
click at [431, 454] on div at bounding box center [380, 481] width 103 height 57
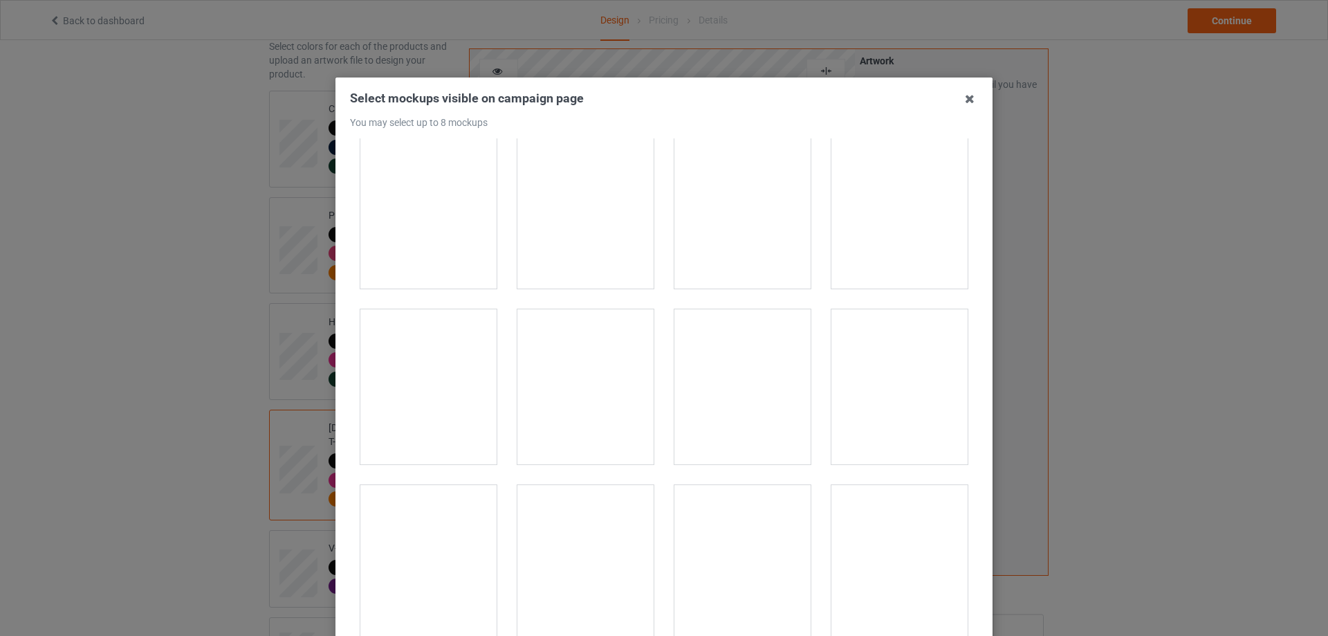
scroll to position [1107, 0]
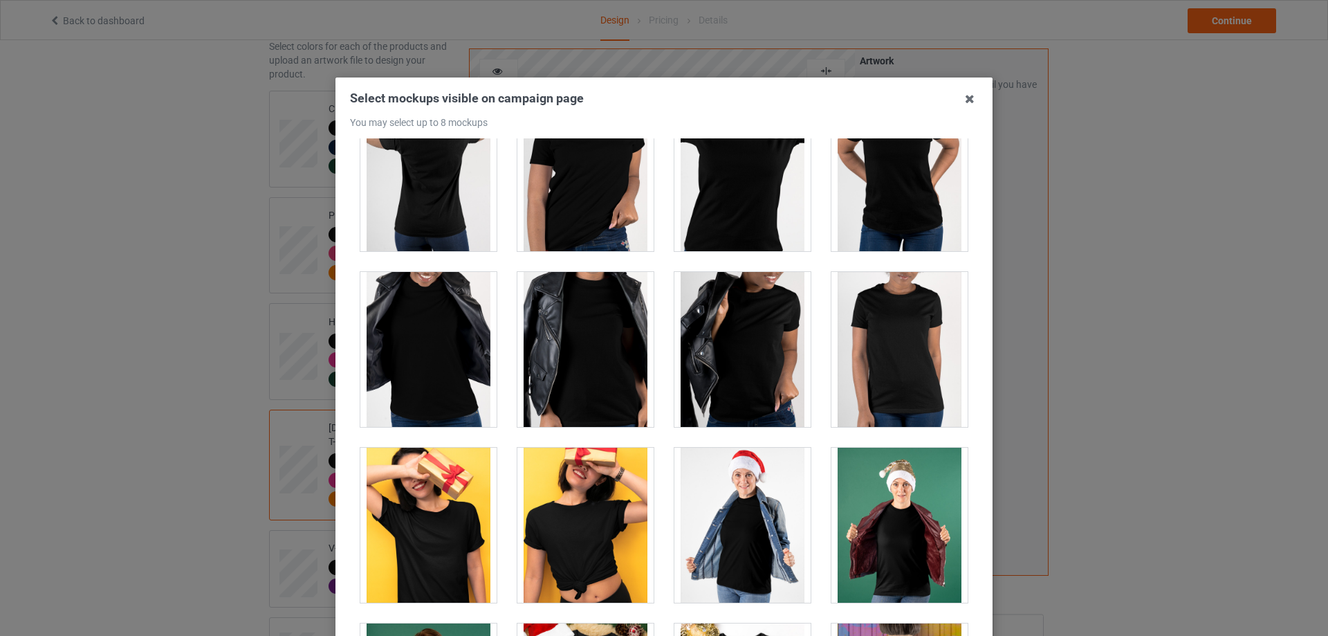
click at [437, 377] on div at bounding box center [428, 349] width 136 height 155
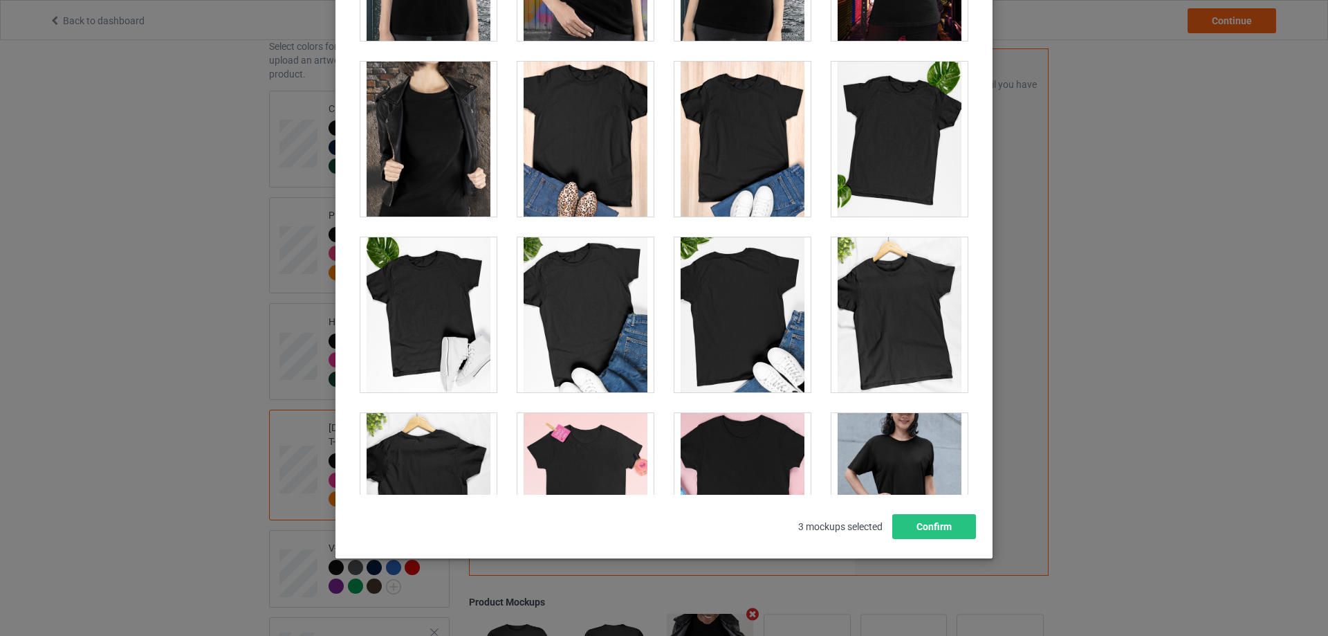
scroll to position [1937, 0]
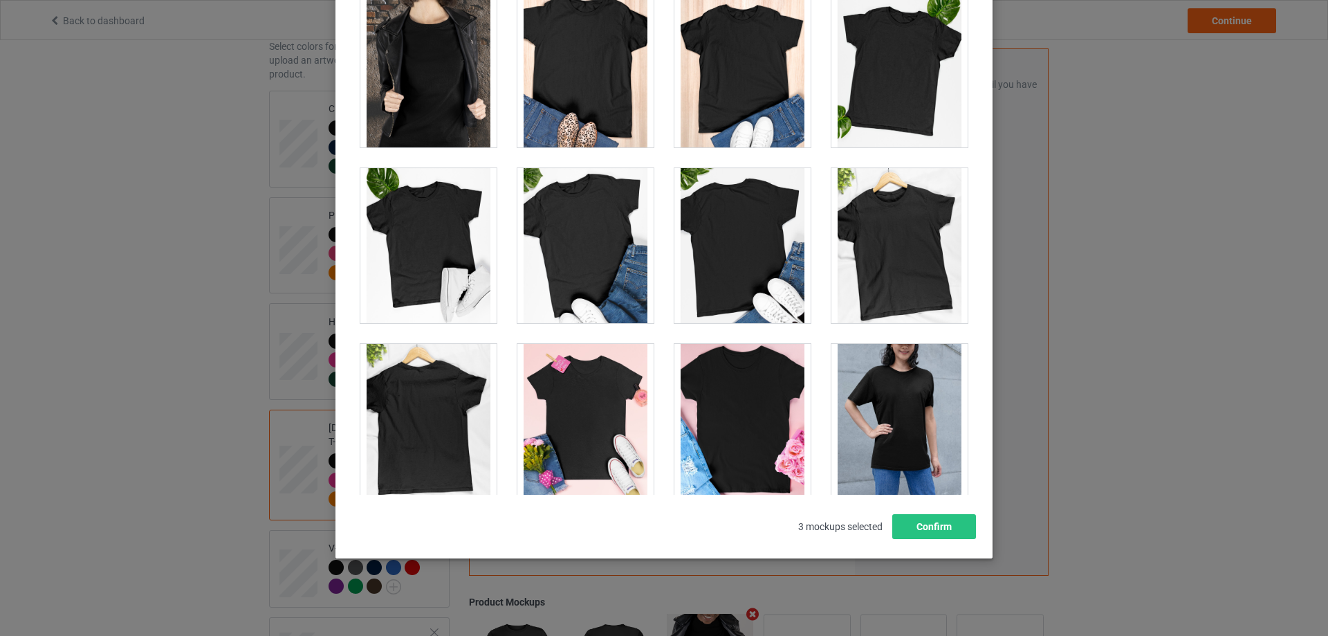
click at [596, 257] on div at bounding box center [586, 245] width 136 height 155
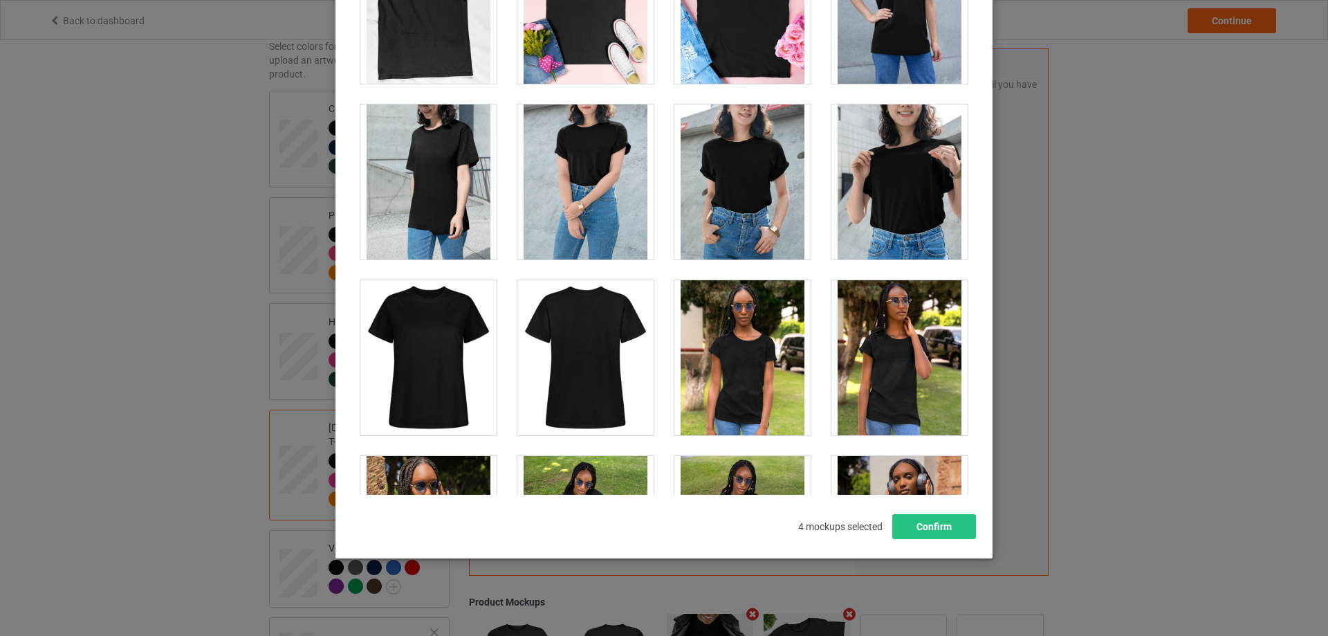
scroll to position [2422, 0]
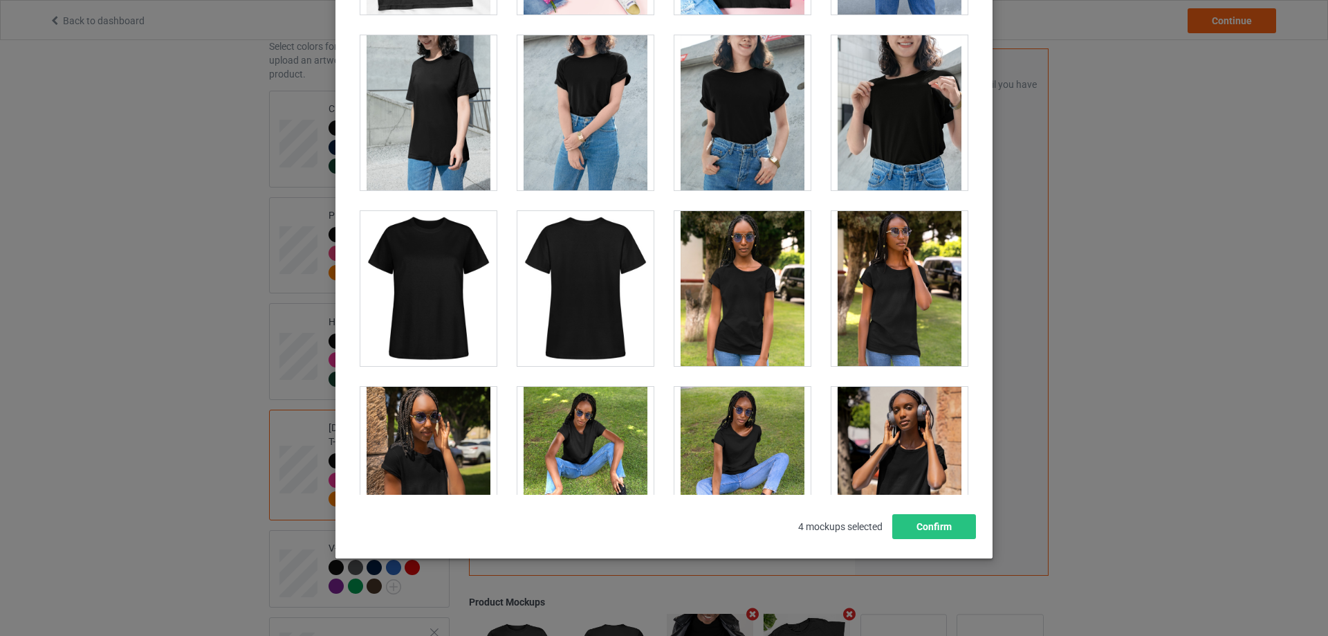
click at [468, 327] on div at bounding box center [428, 288] width 136 height 155
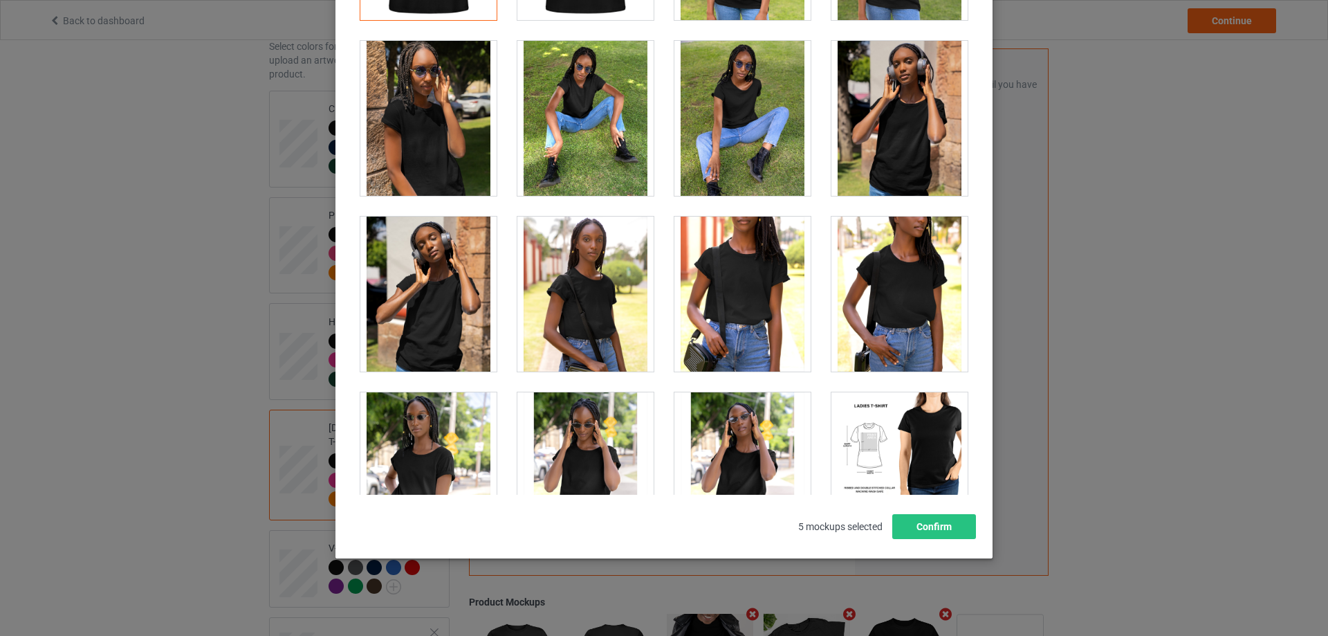
scroll to position [2906, 0]
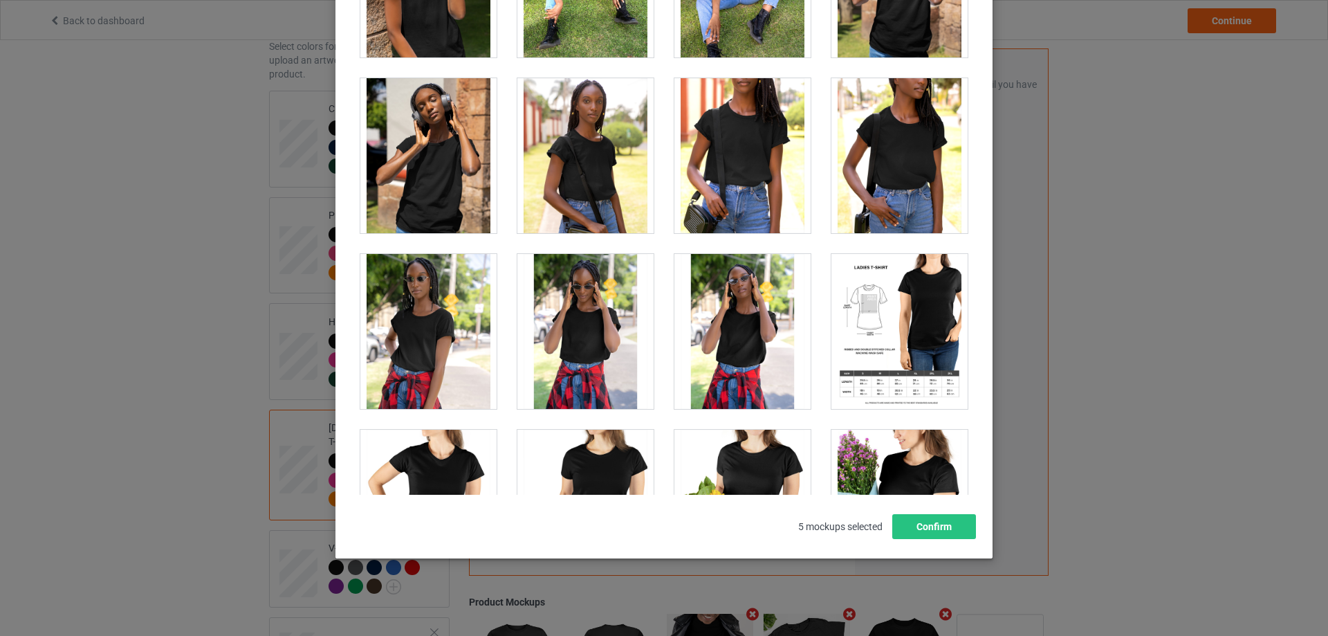
click at [890, 340] on div at bounding box center [900, 331] width 136 height 155
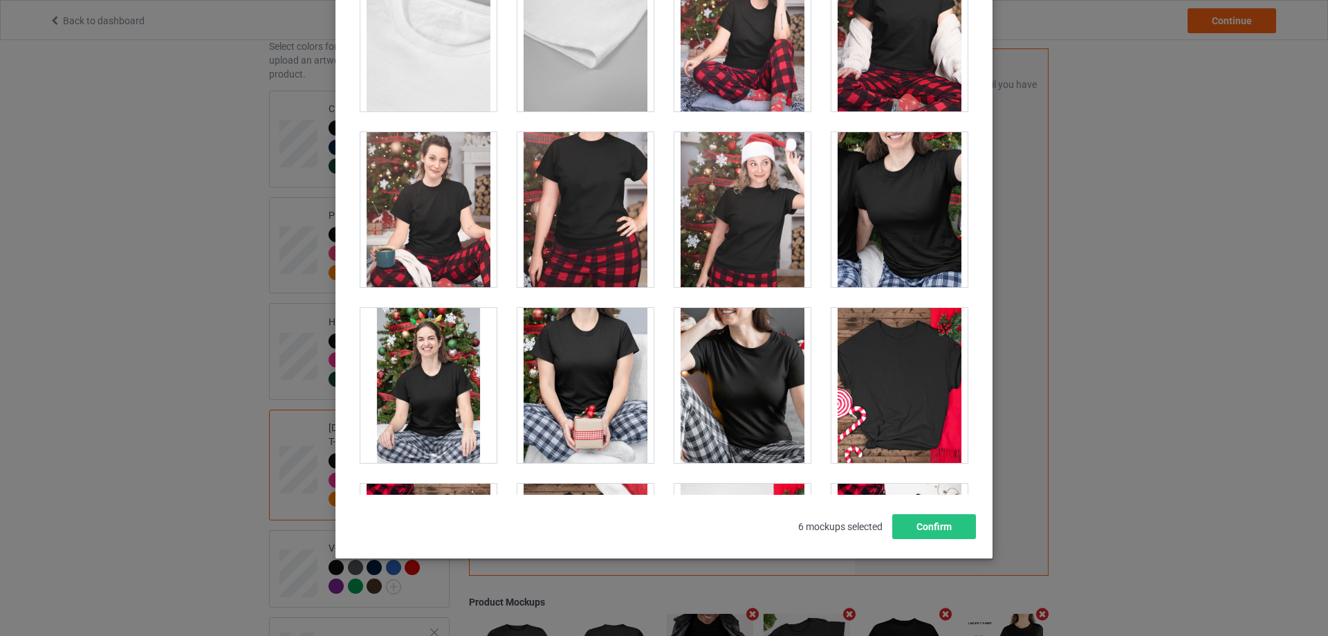
scroll to position [4220, 0]
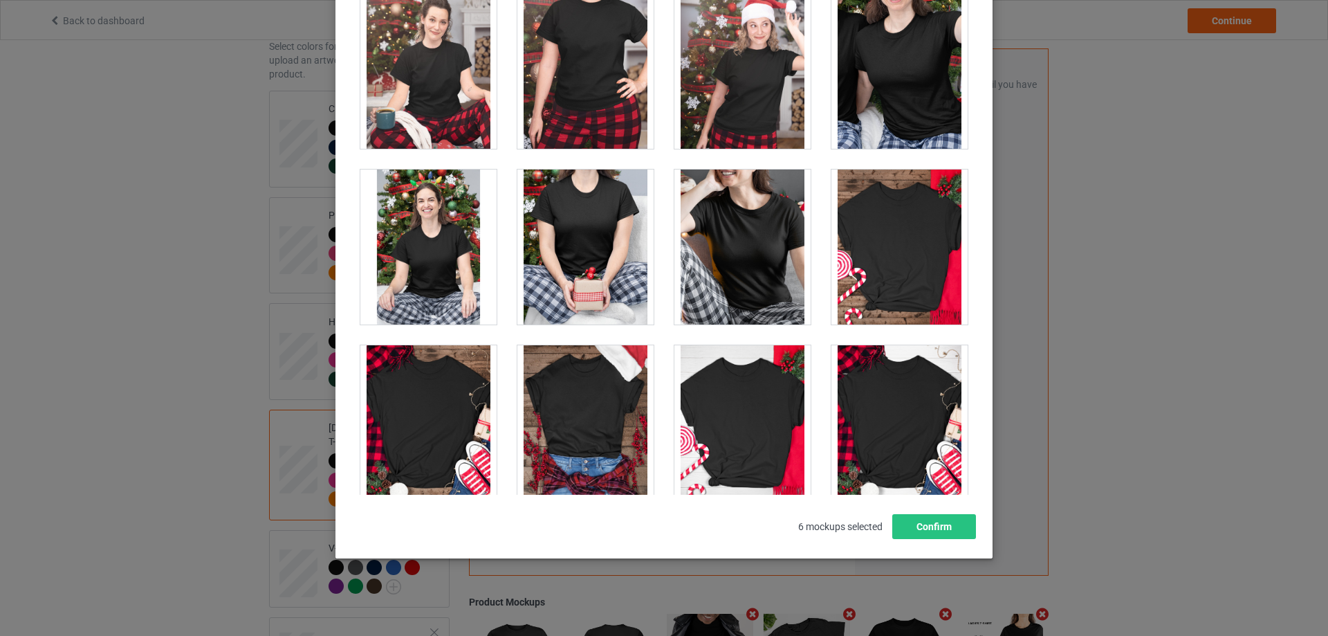
click at [598, 268] on div at bounding box center [586, 247] width 136 height 155
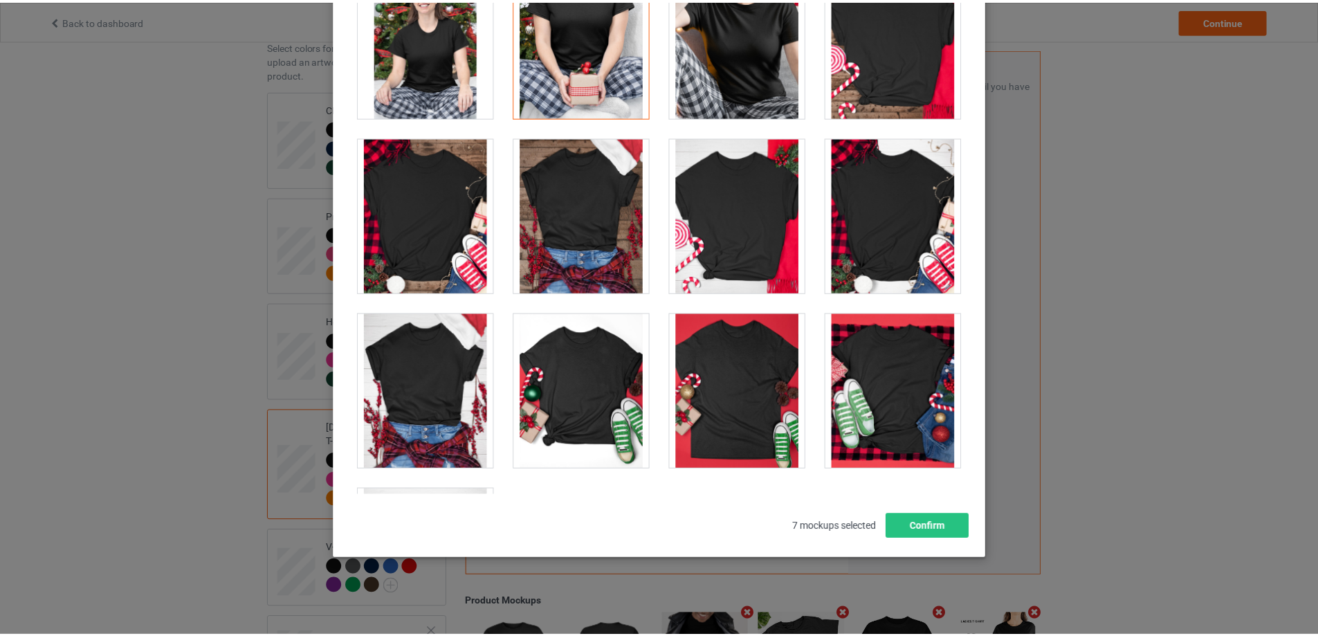
scroll to position [4588, 0]
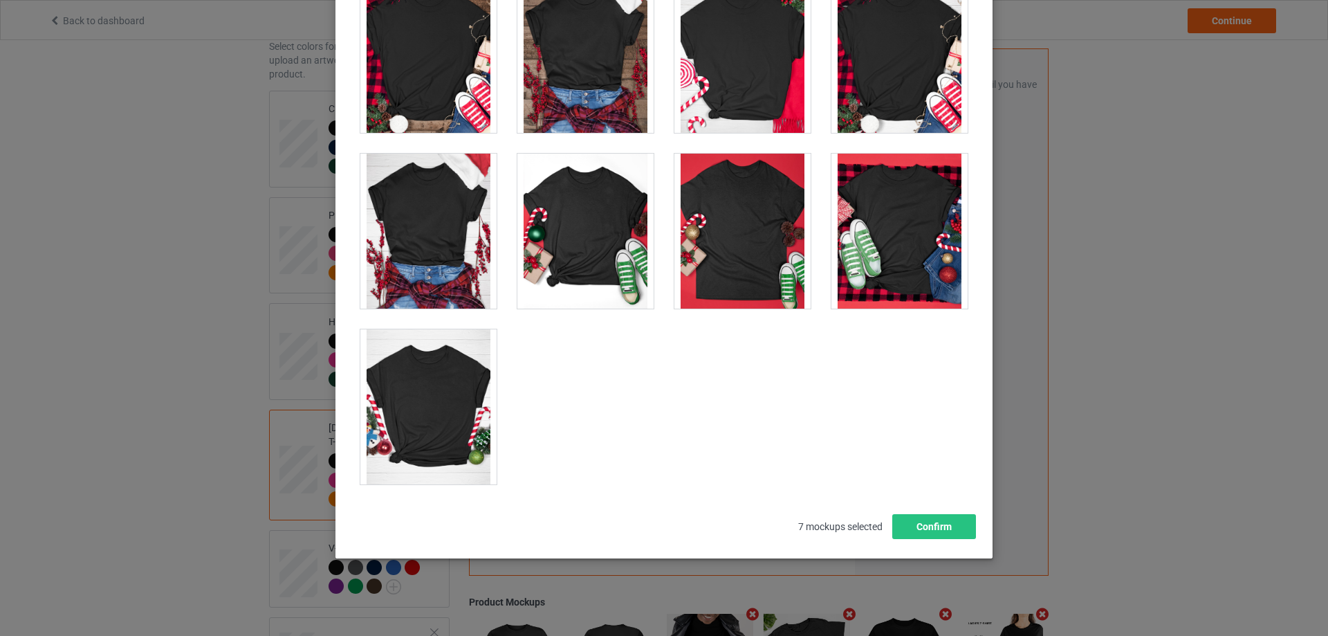
click at [400, 256] on div at bounding box center [428, 231] width 136 height 155
click at [937, 527] on button "Confirm" at bounding box center [935, 526] width 84 height 25
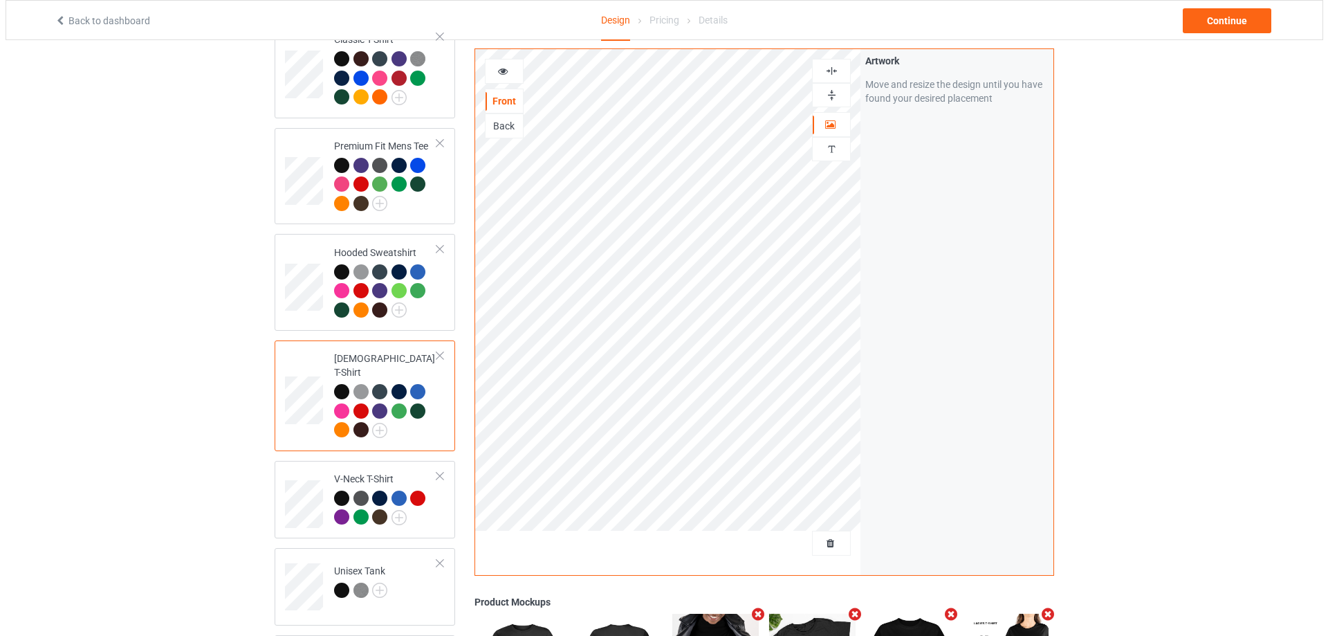
scroll to position [208, 0]
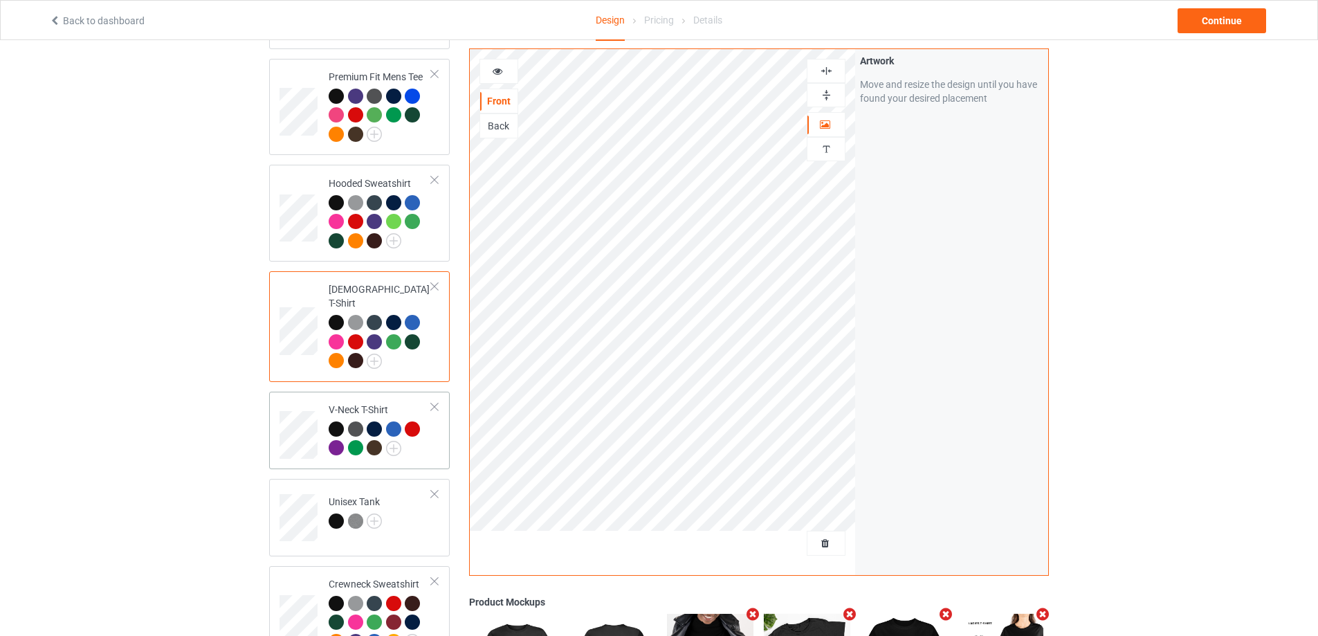
click at [415, 450] on td "V-Neck T-Shirt" at bounding box center [380, 430] width 118 height 66
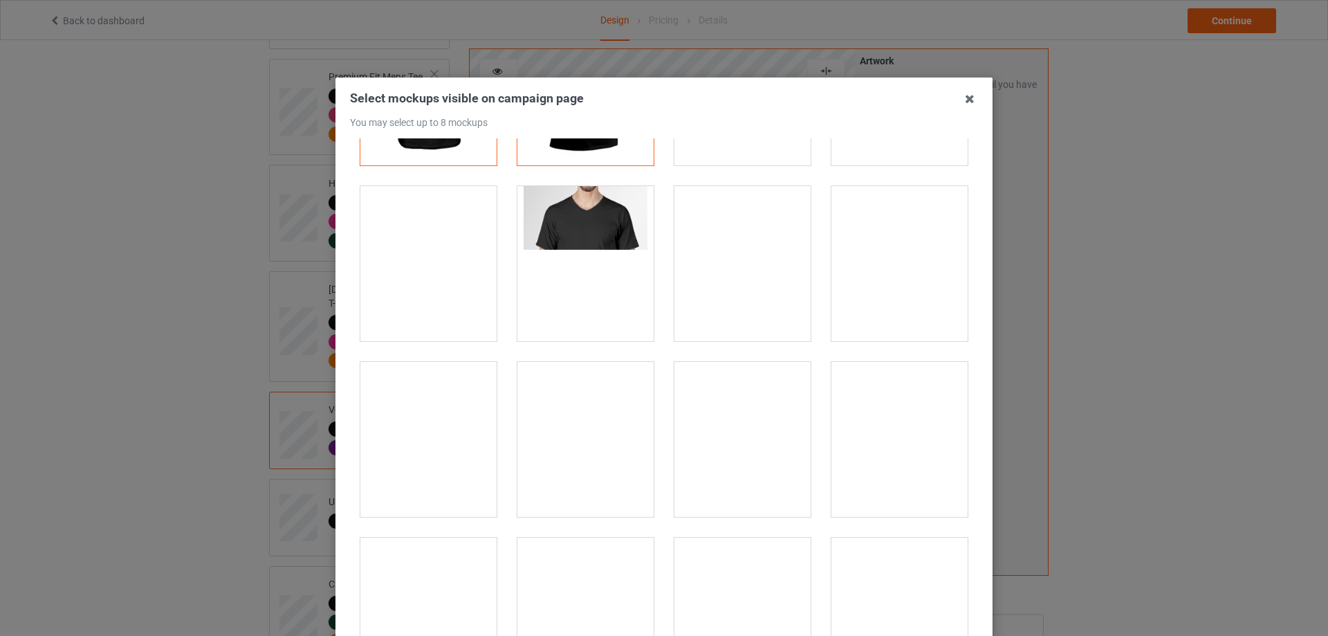
scroll to position [346, 0]
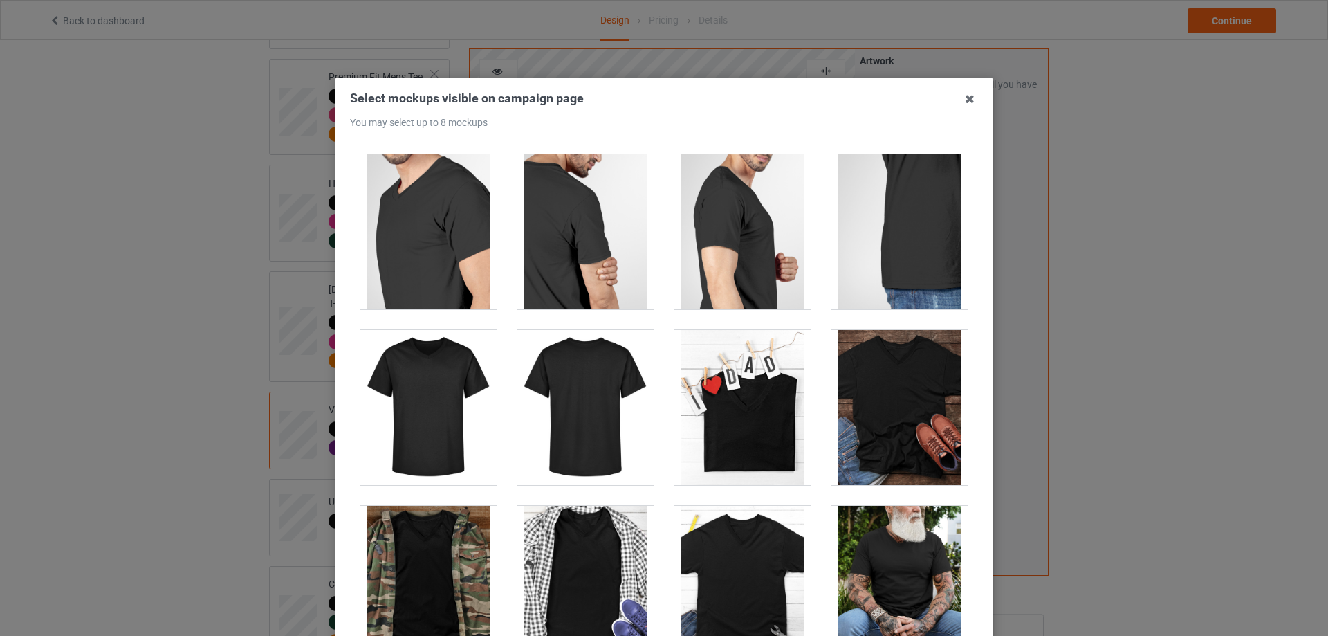
click at [415, 417] on div at bounding box center [428, 407] width 136 height 155
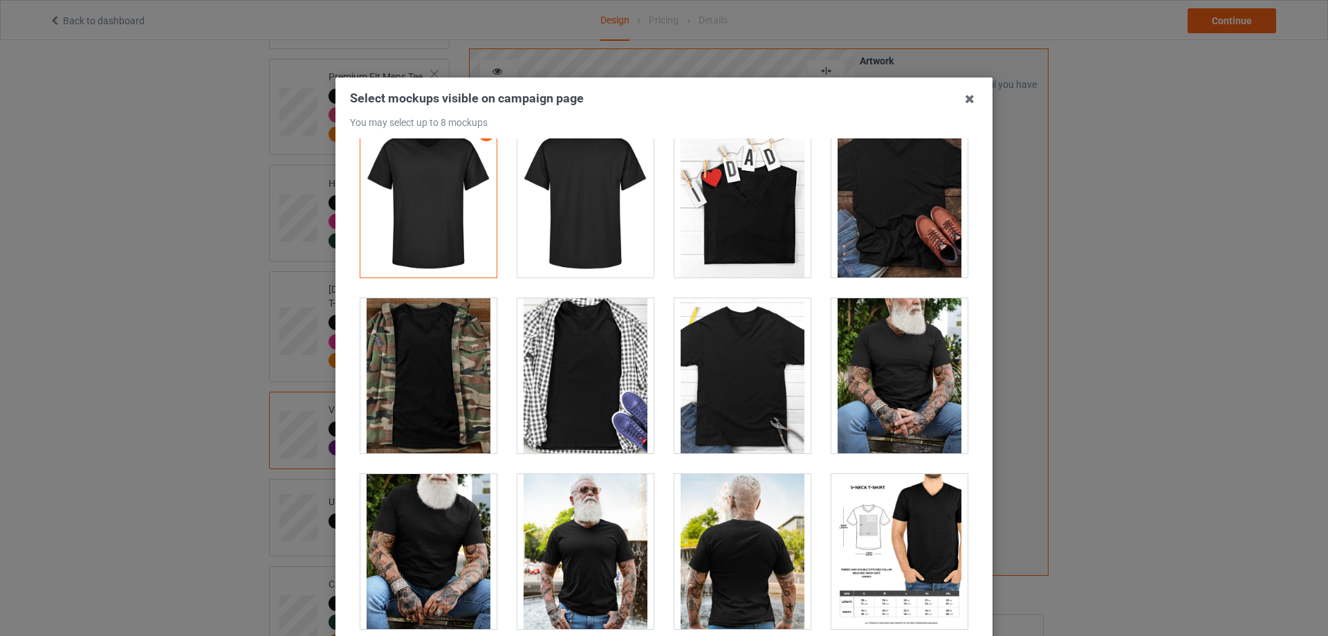
click at [732, 375] on div at bounding box center [743, 375] width 136 height 155
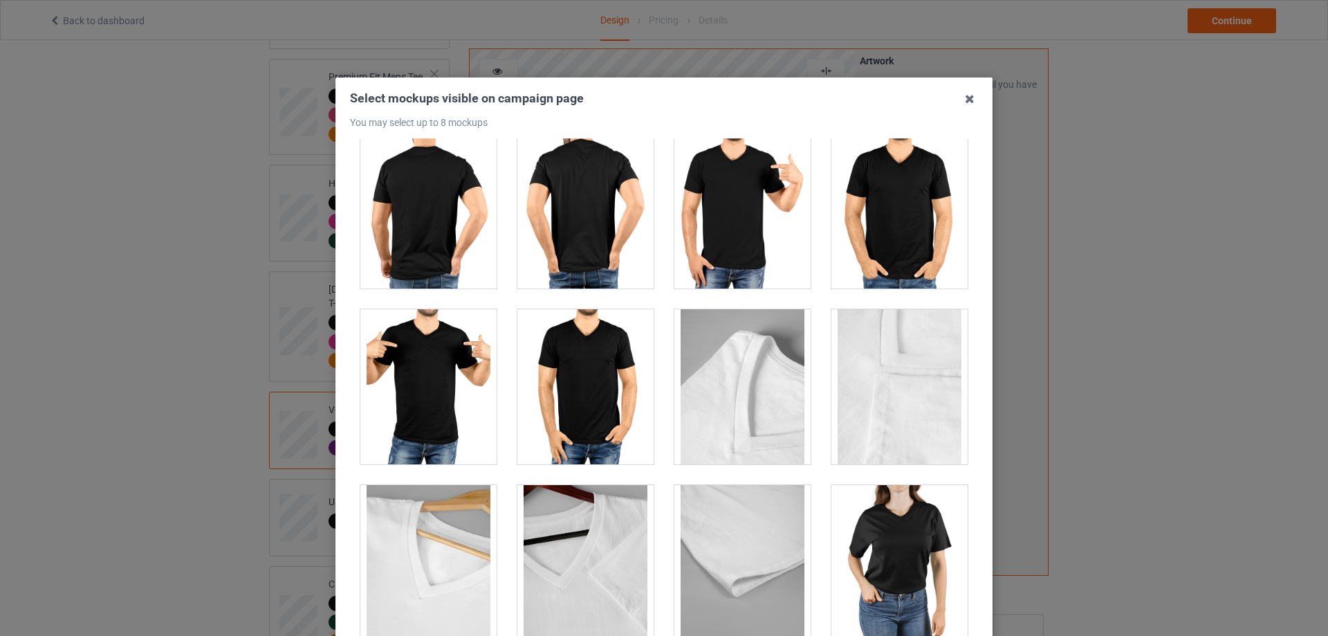
scroll to position [1384, 0]
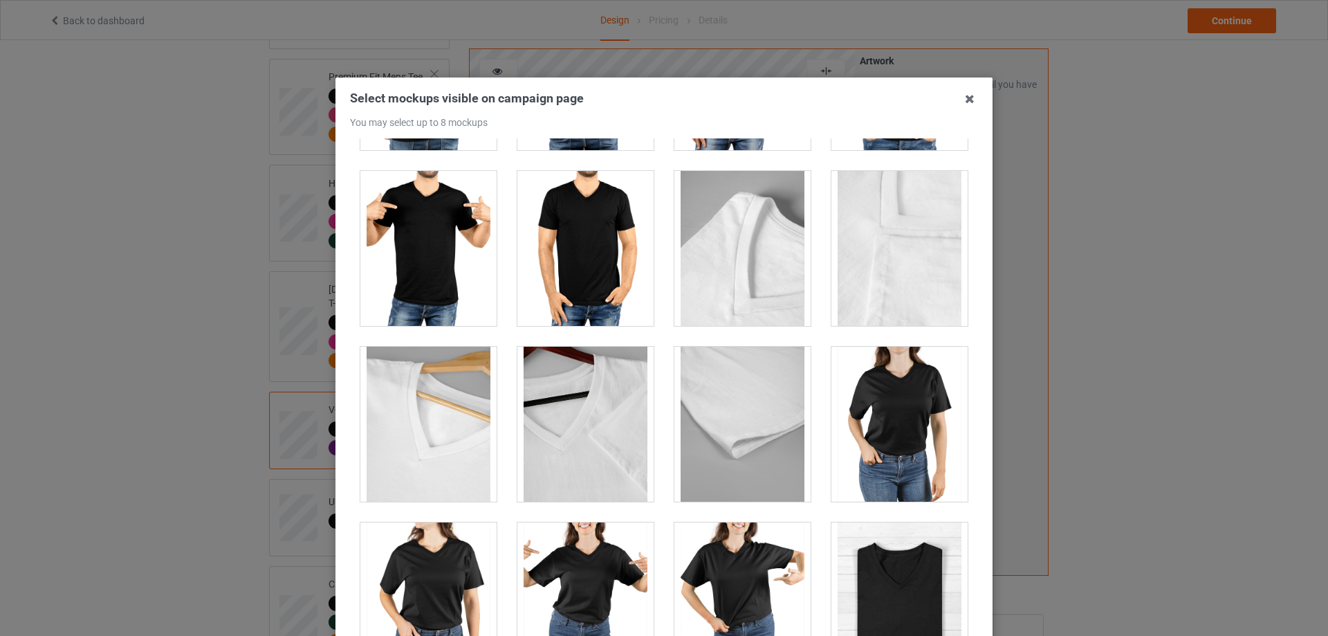
click at [748, 284] on div at bounding box center [743, 248] width 136 height 155
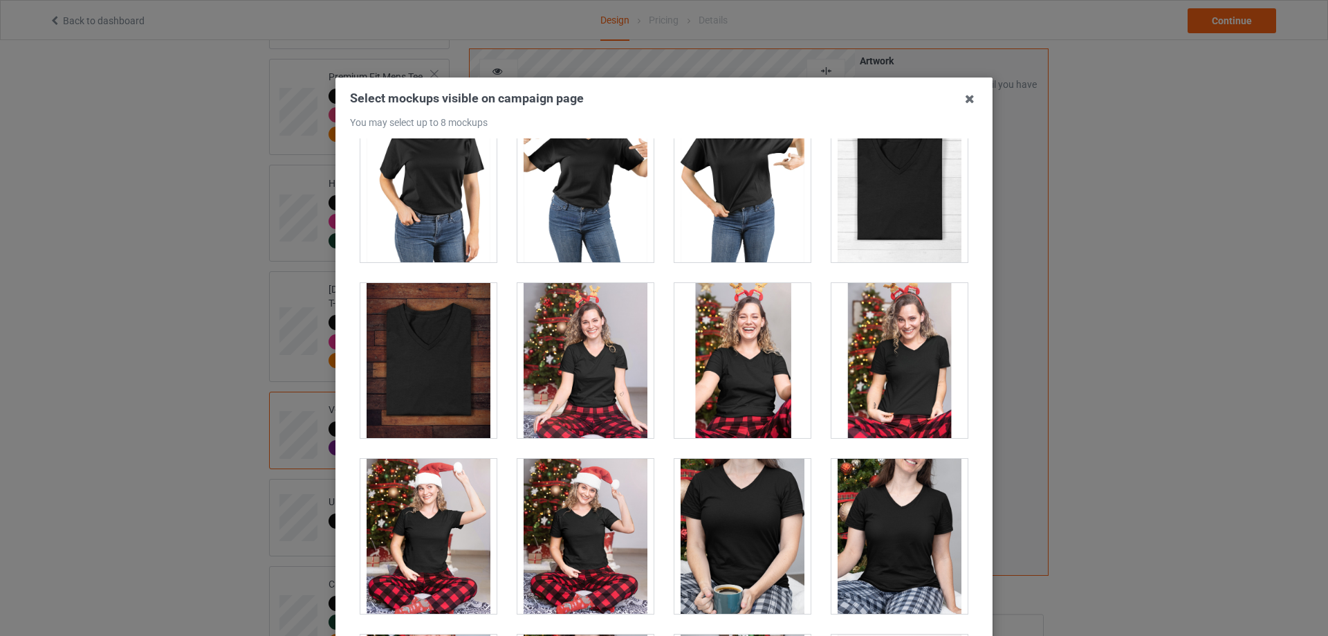
scroll to position [2006, 0]
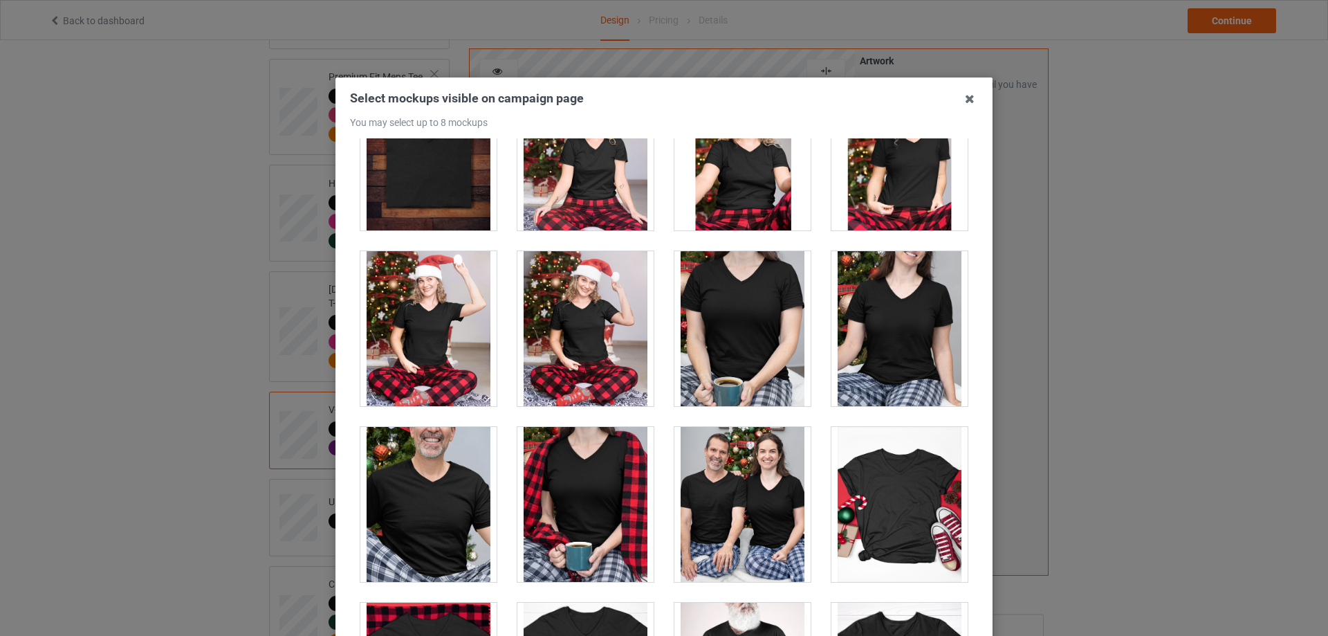
click at [738, 324] on div at bounding box center [743, 328] width 136 height 155
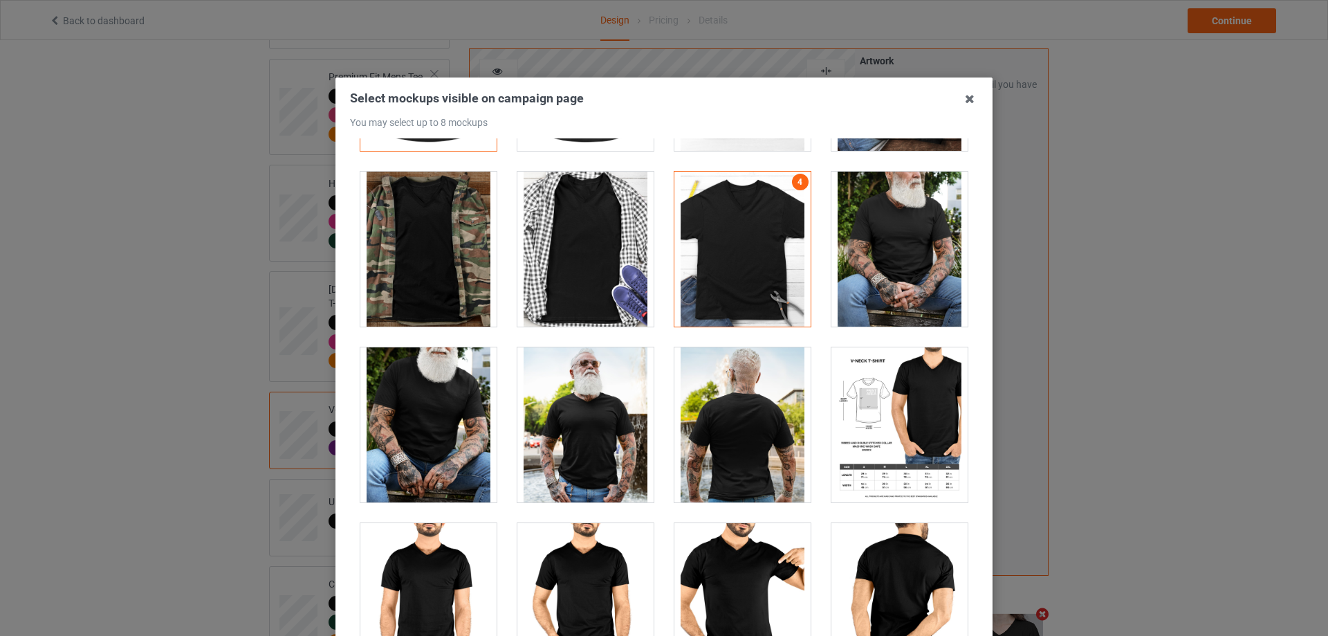
click at [890, 402] on div at bounding box center [900, 424] width 136 height 155
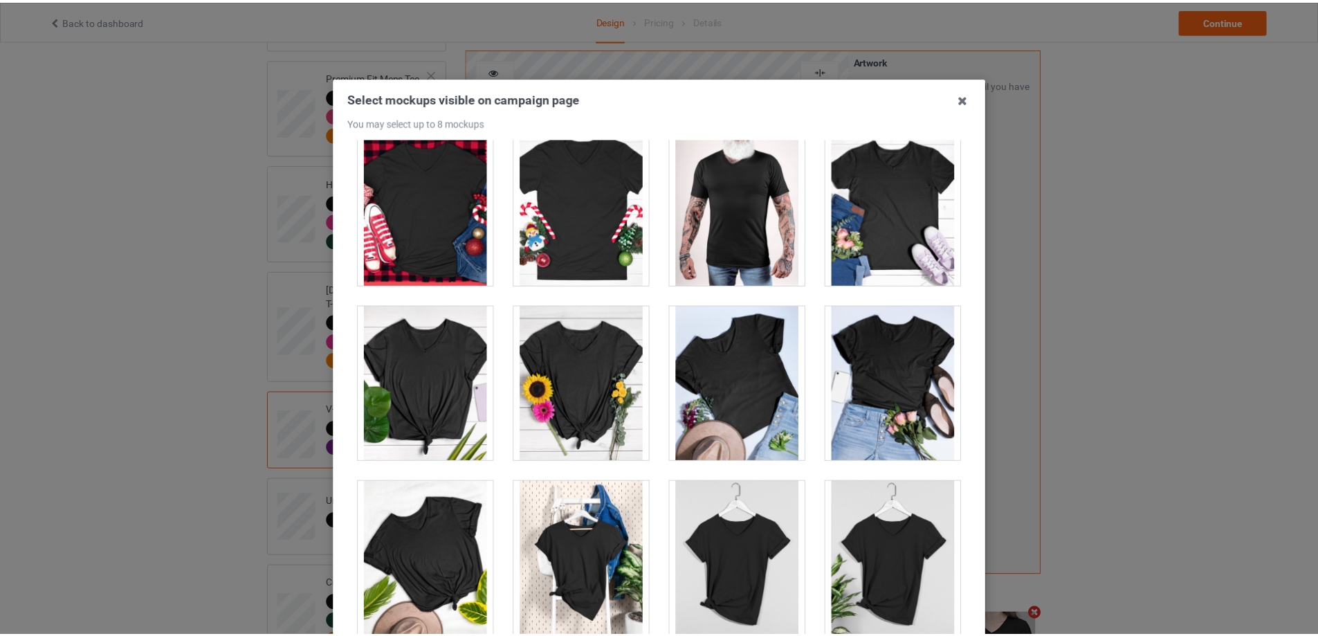
scroll to position [152, 0]
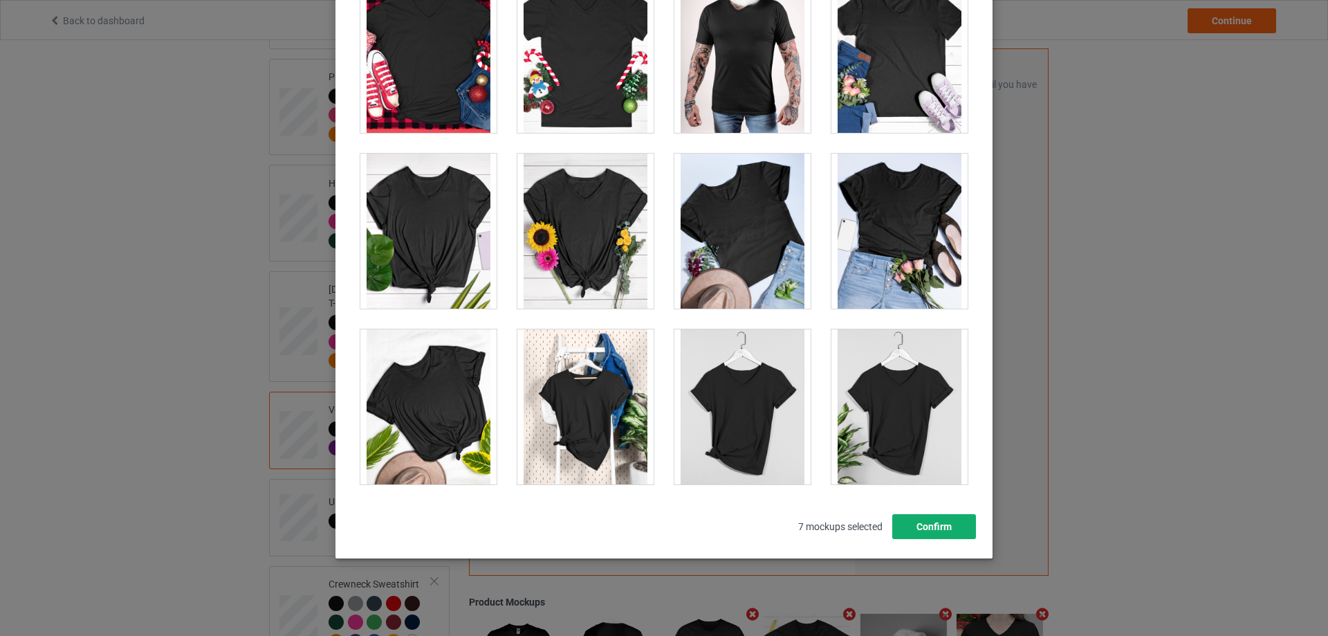
click at [930, 522] on button "Confirm" at bounding box center [935, 526] width 84 height 25
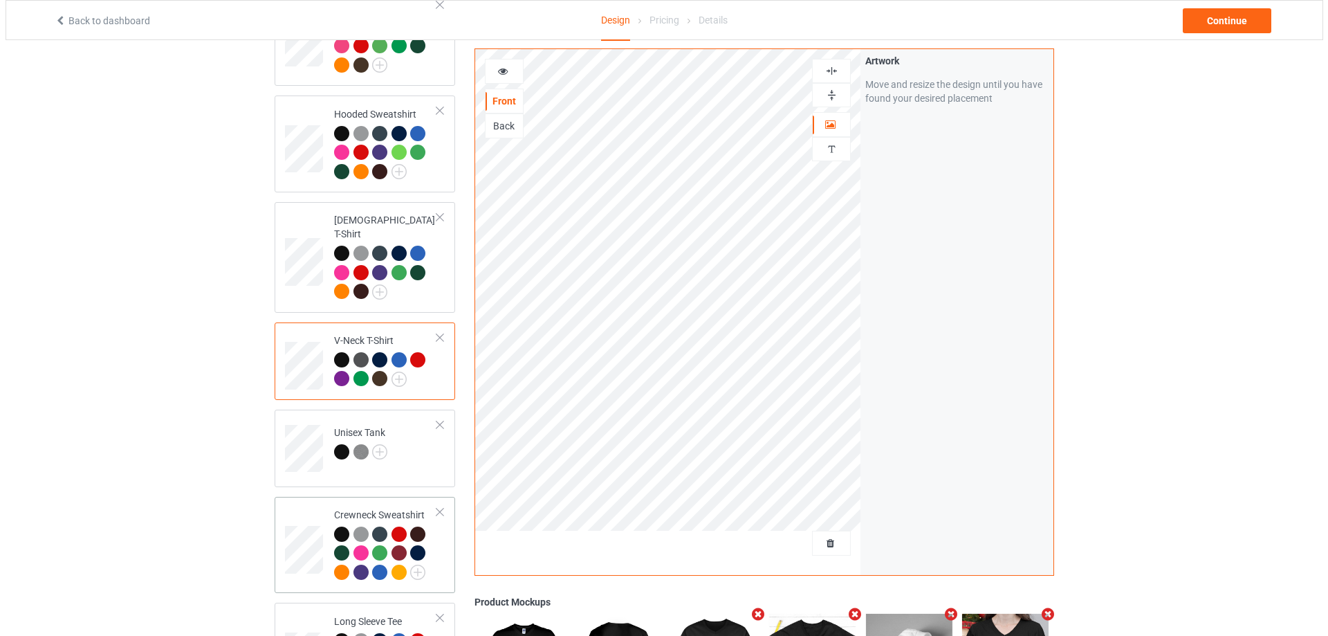
scroll to position [346, 0]
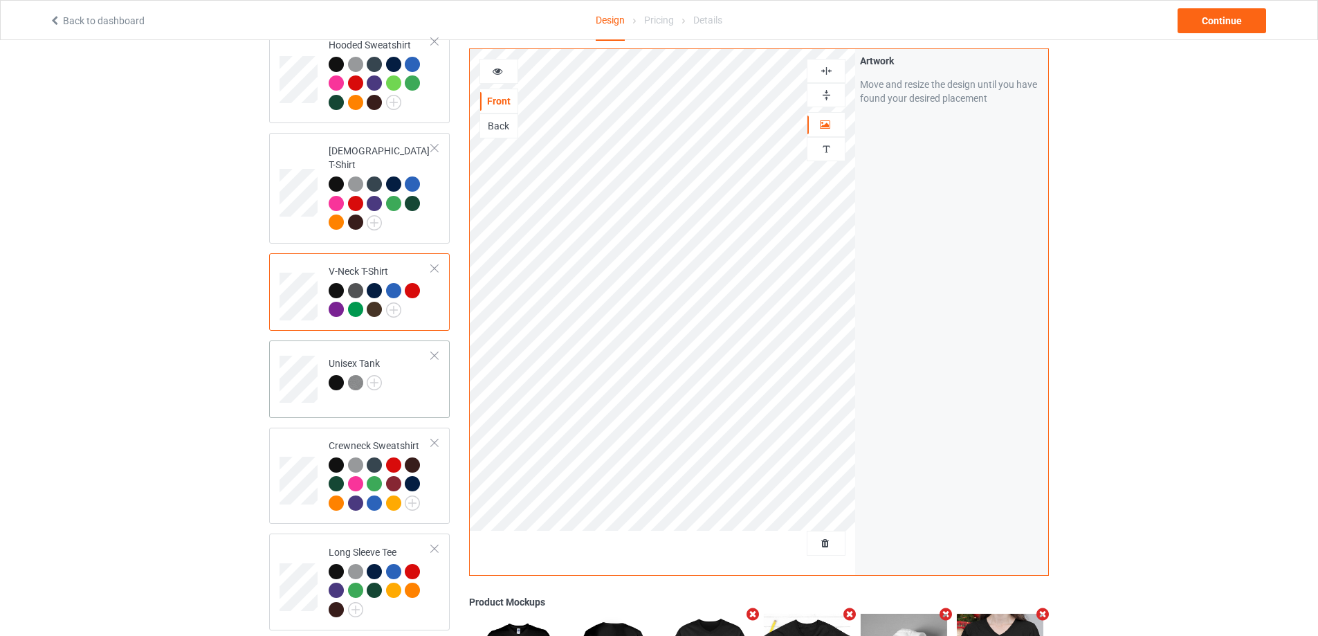
click at [386, 372] on td "Unisex Tank" at bounding box center [380, 374] width 118 height 57
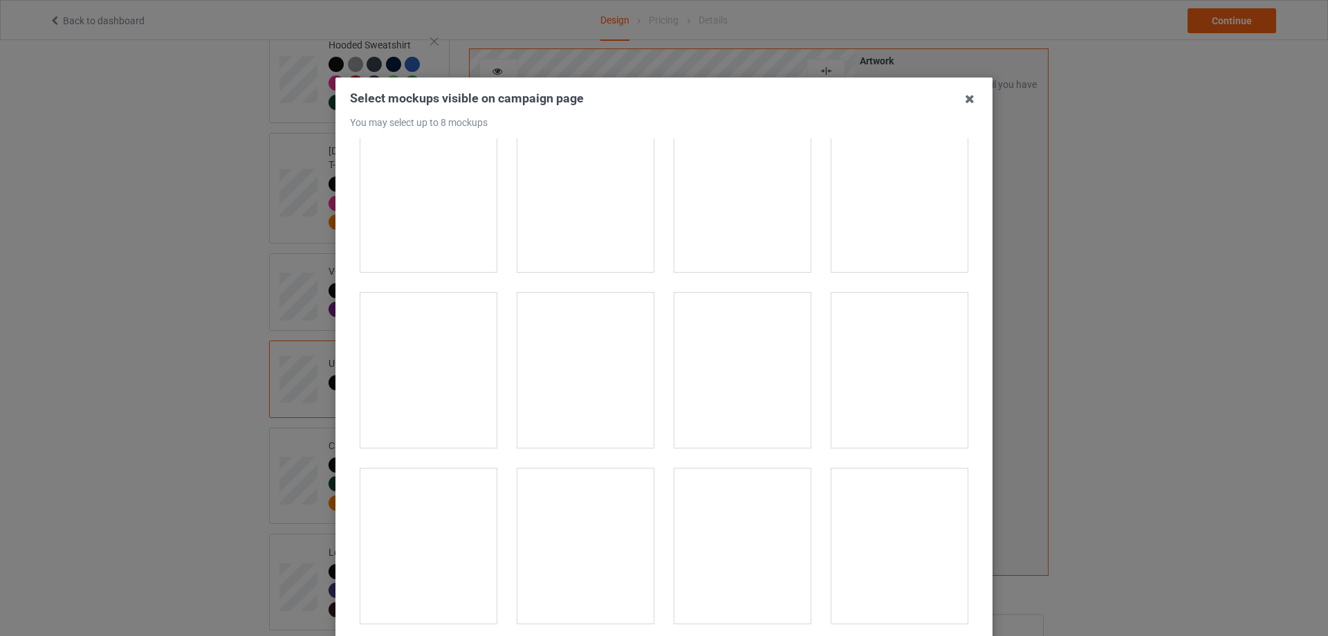
scroll to position [277, 0]
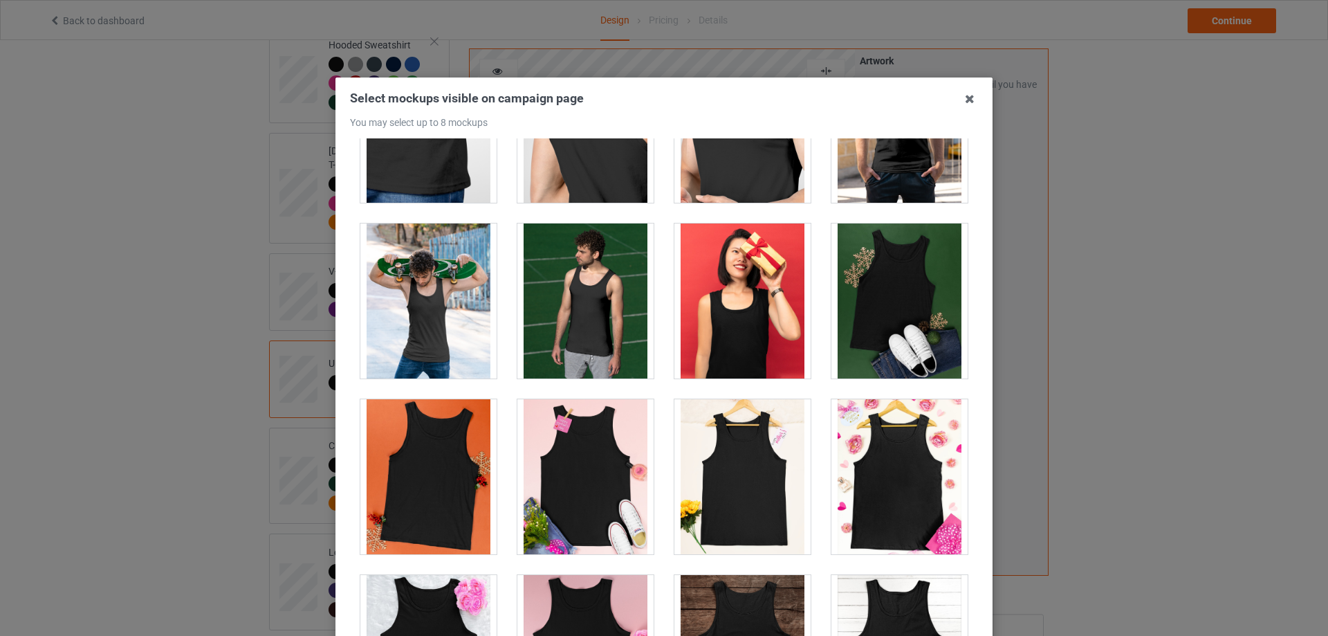
click at [874, 486] on div at bounding box center [900, 476] width 136 height 155
click at [875, 482] on div at bounding box center [900, 476] width 136 height 155
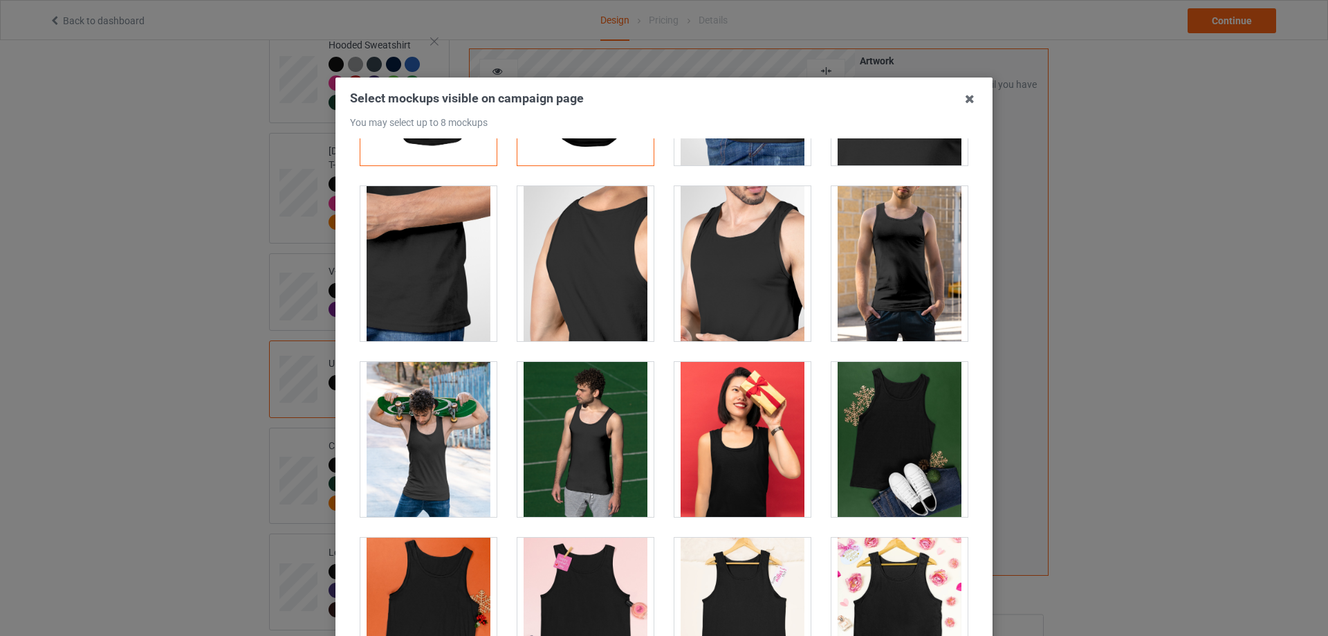
scroll to position [208, 0]
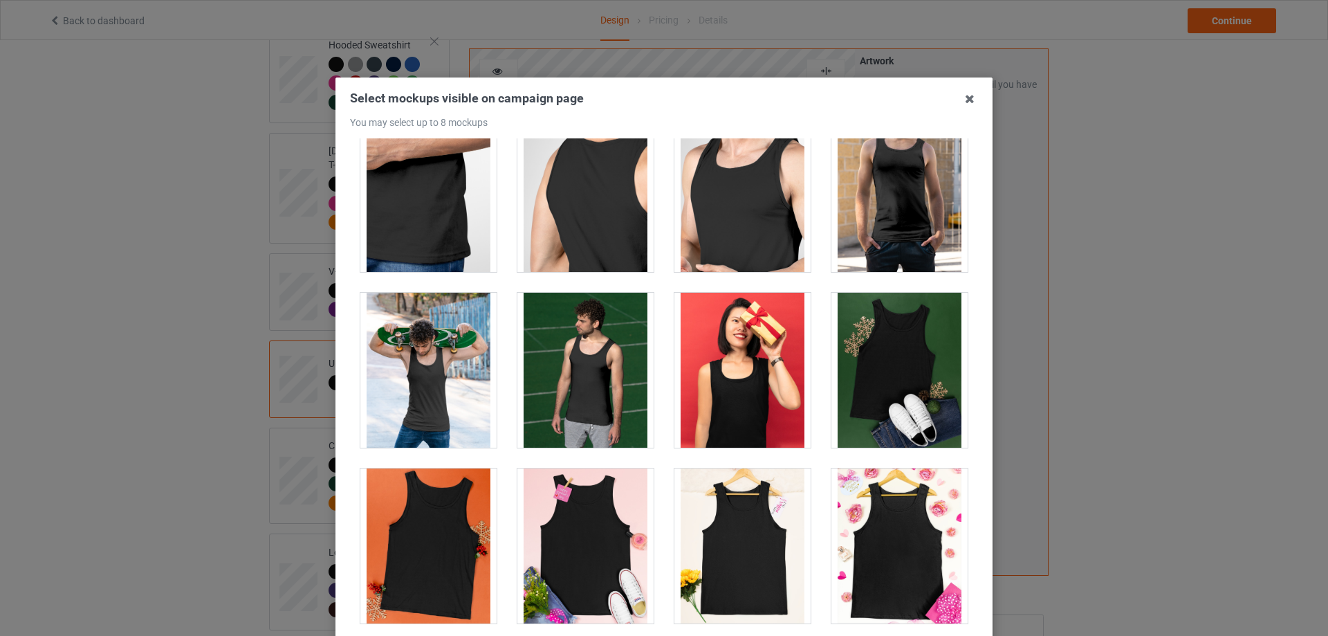
click at [571, 531] on div at bounding box center [586, 545] width 136 height 155
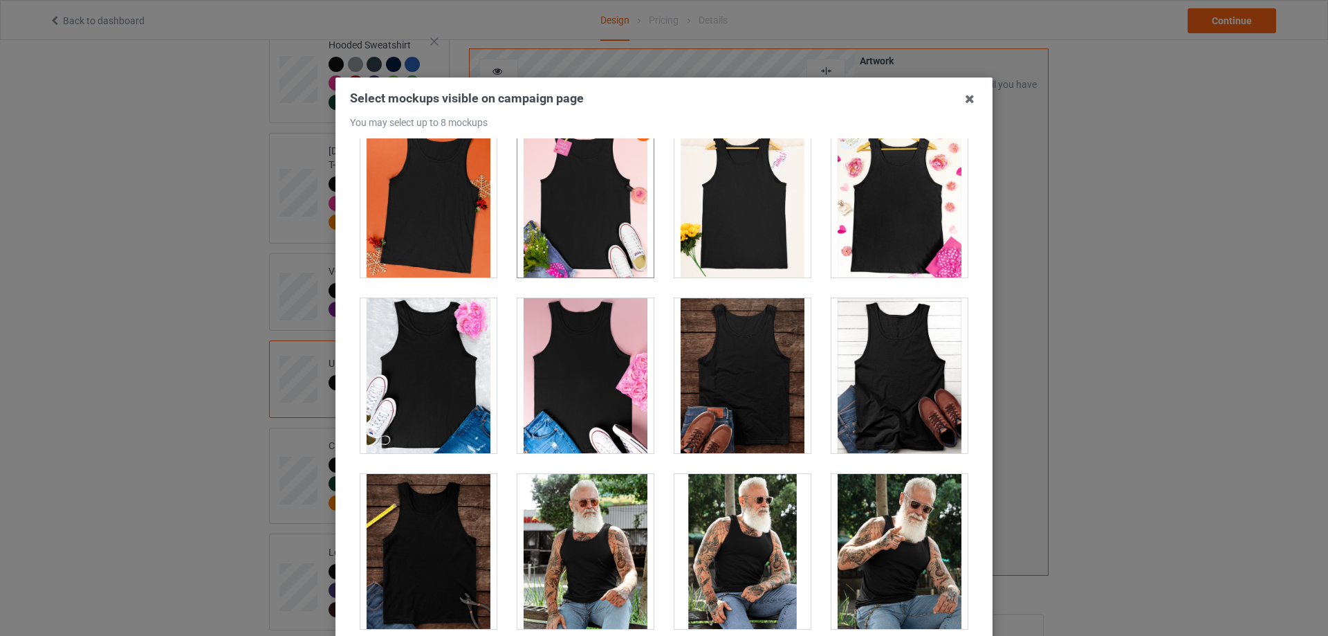
click at [452, 395] on div at bounding box center [428, 375] width 136 height 155
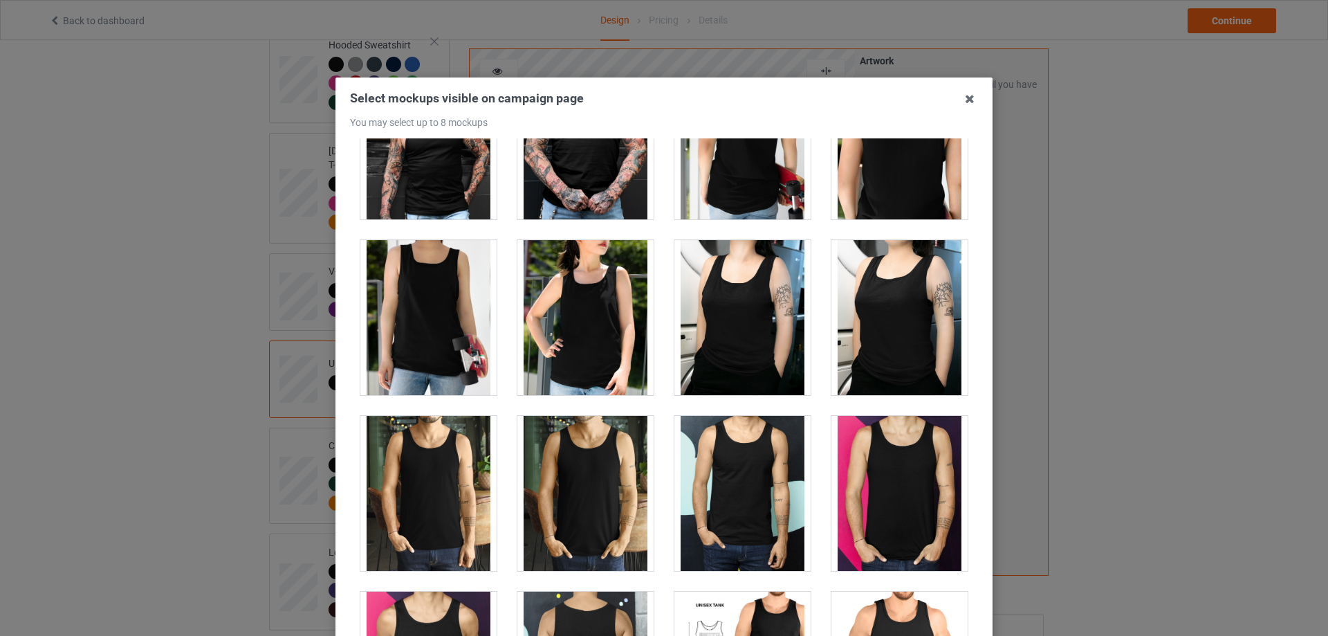
scroll to position [1176, 0]
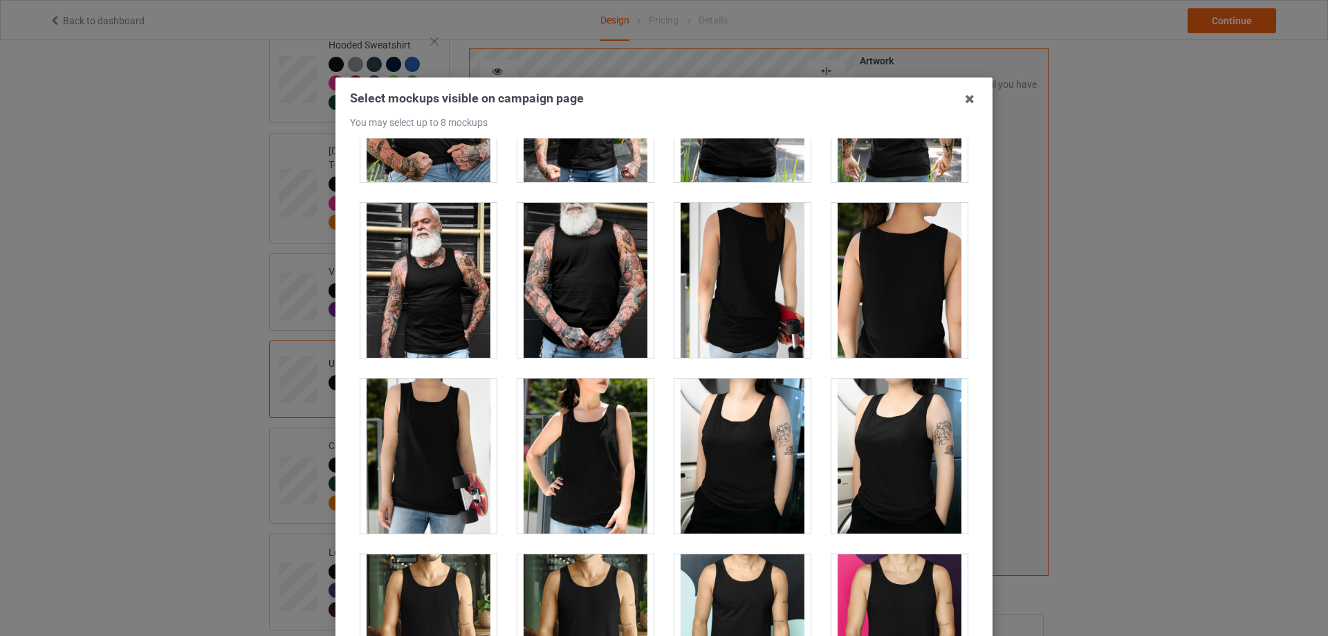
click at [749, 469] on div at bounding box center [743, 455] width 136 height 155
click at [769, 457] on div at bounding box center [743, 455] width 136 height 155
click at [420, 477] on div at bounding box center [428, 455] width 136 height 155
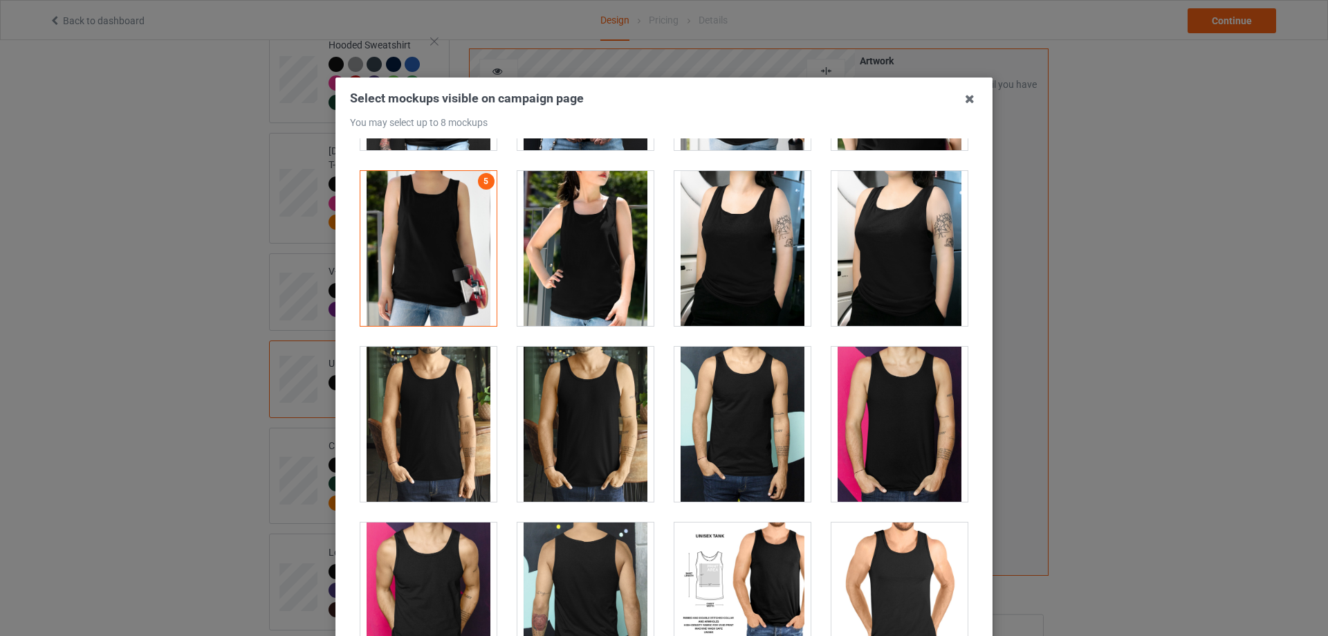
scroll to position [1591, 0]
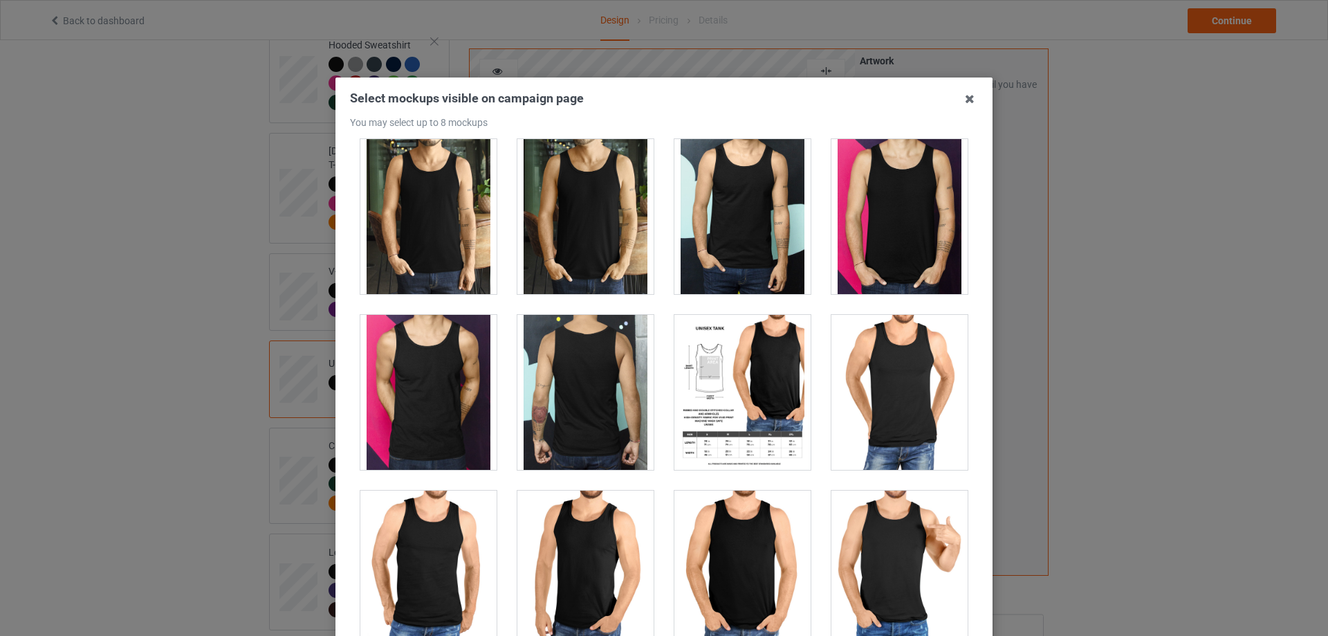
click at [735, 385] on div at bounding box center [743, 392] width 136 height 155
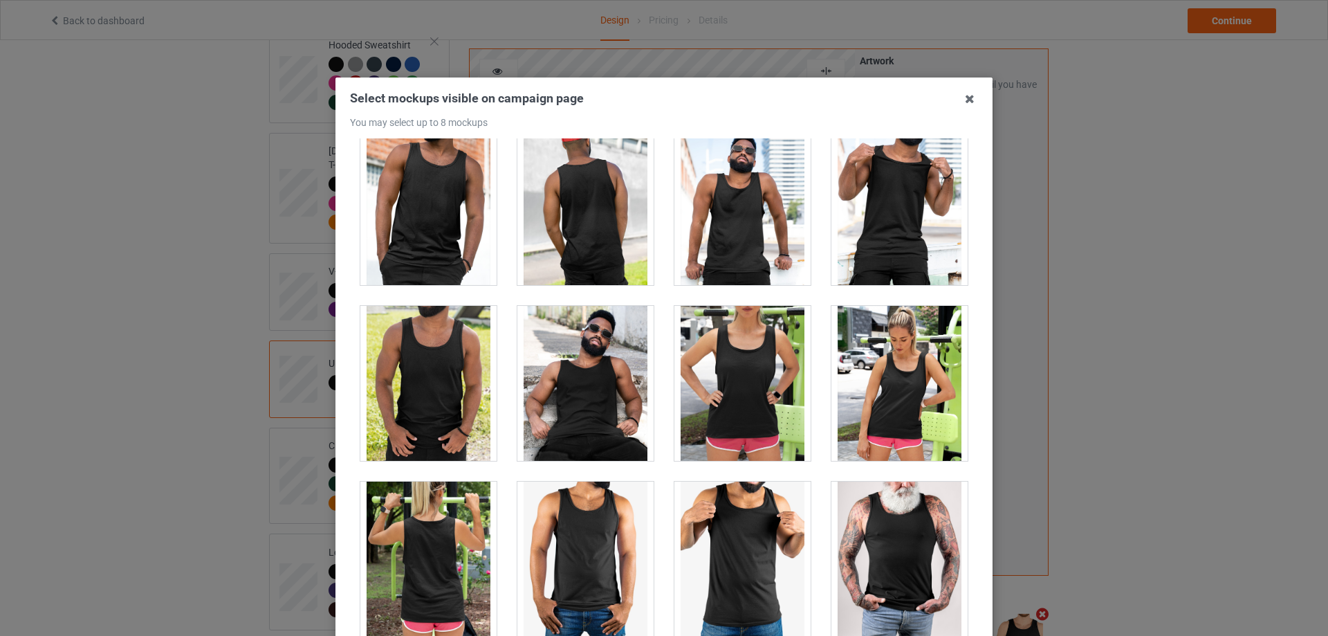
scroll to position [152, 0]
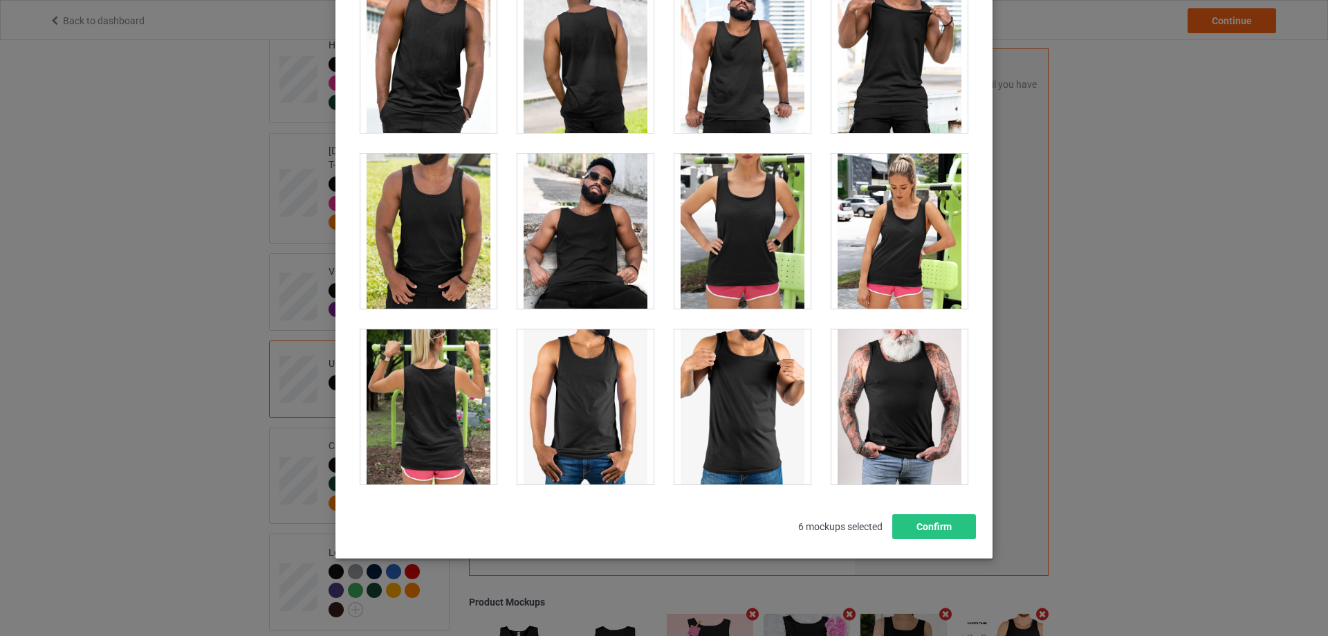
click at [911, 540] on div "Select mockups visible on campaign page You may select up to 8 mockups 1 2 3 4 …" at bounding box center [664, 241] width 657 height 633
drag, startPoint x: 920, startPoint y: 527, endPoint x: 892, endPoint y: 522, distance: 28.1
click at [920, 526] on button "Confirm" at bounding box center [935, 526] width 84 height 25
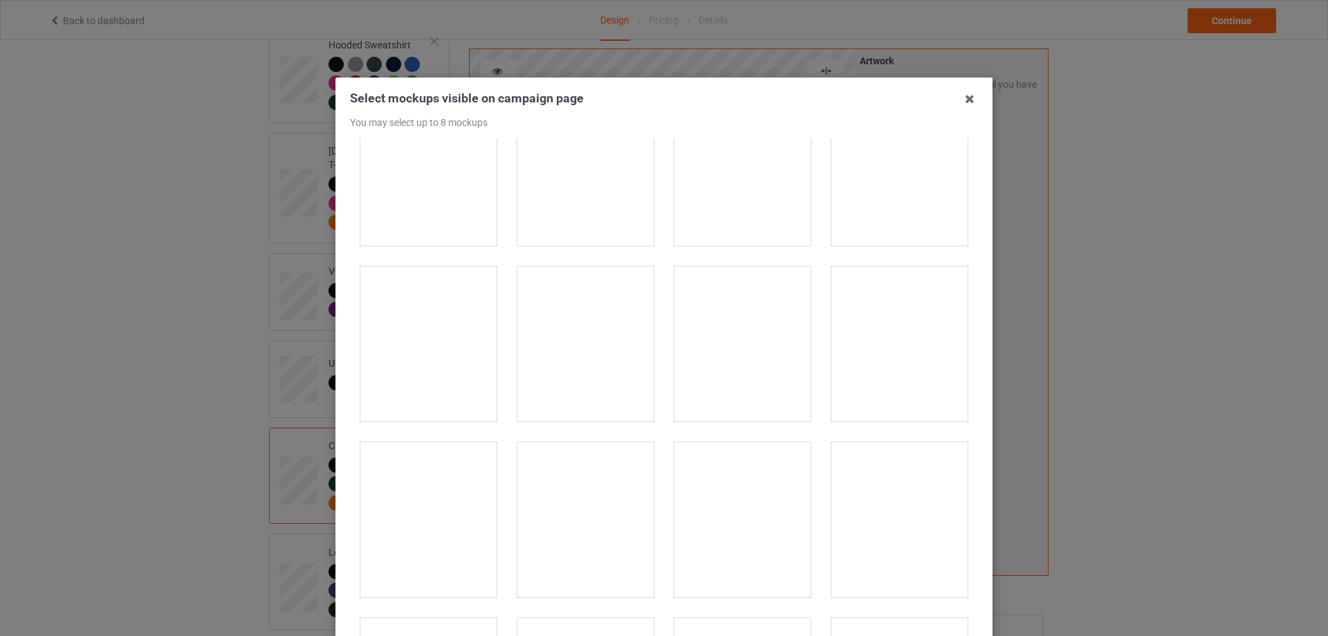
scroll to position [969, 0]
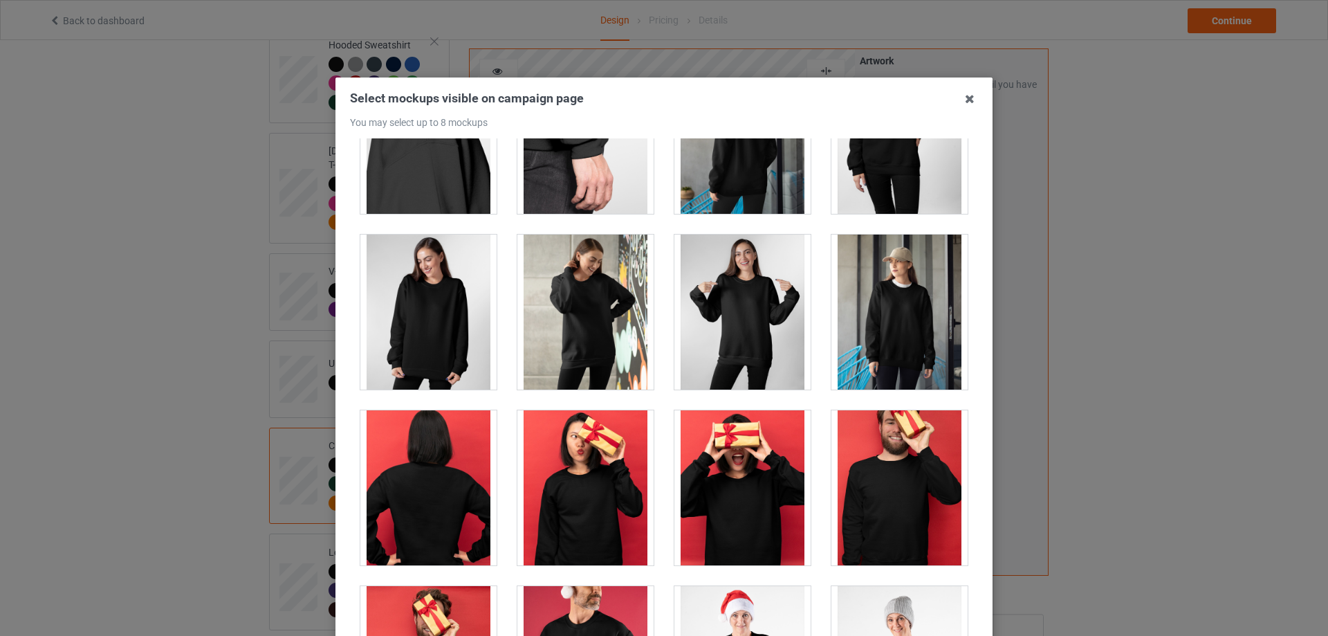
drag, startPoint x: 430, startPoint y: 331, endPoint x: 446, endPoint y: 340, distance: 17.7
click at [430, 332] on div at bounding box center [428, 312] width 136 height 155
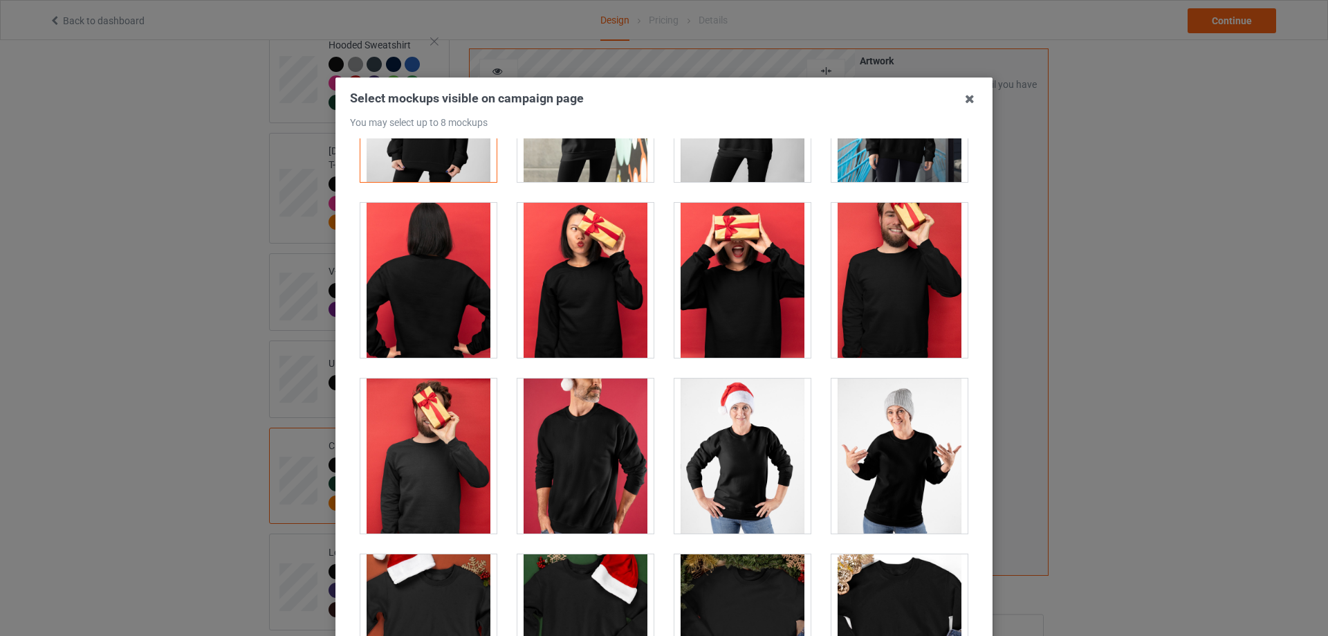
scroll to position [1315, 0]
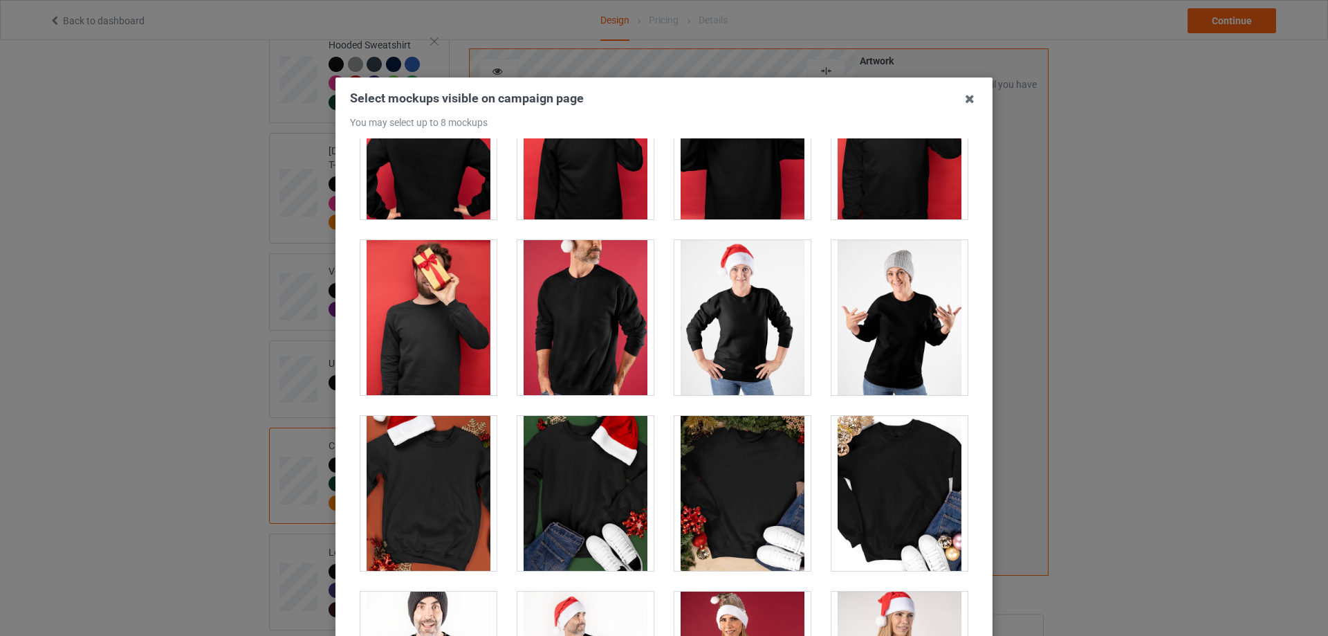
click at [723, 323] on div at bounding box center [743, 317] width 136 height 155
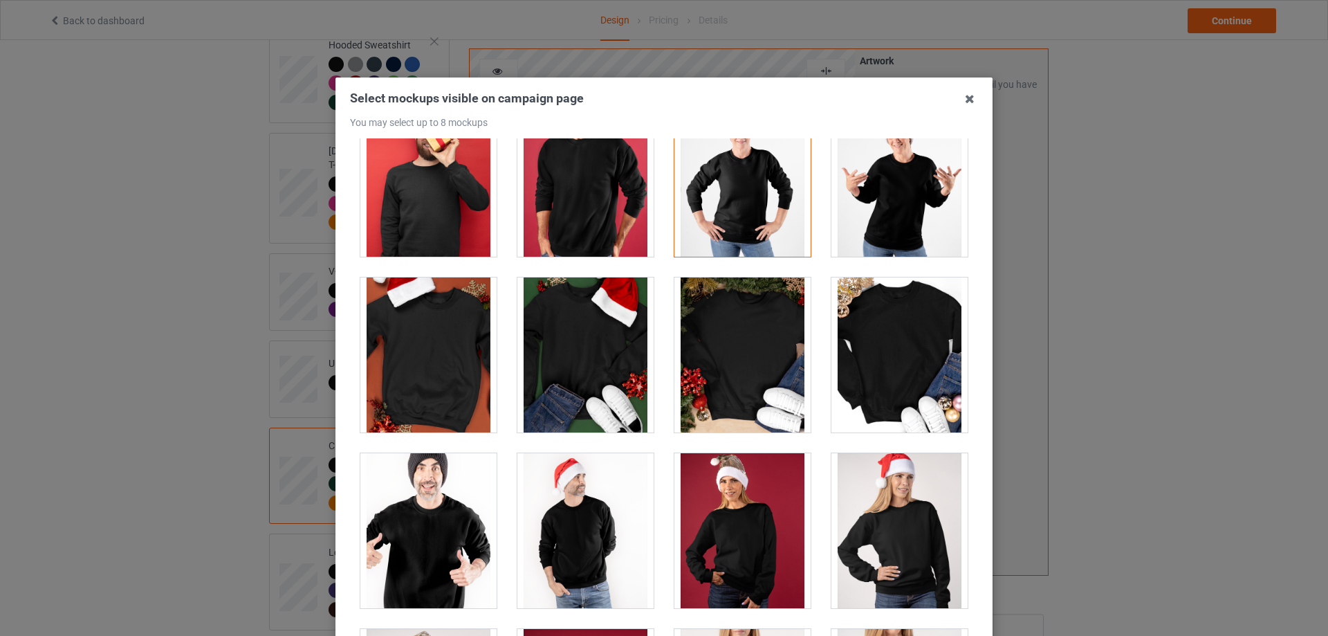
scroll to position [1522, 0]
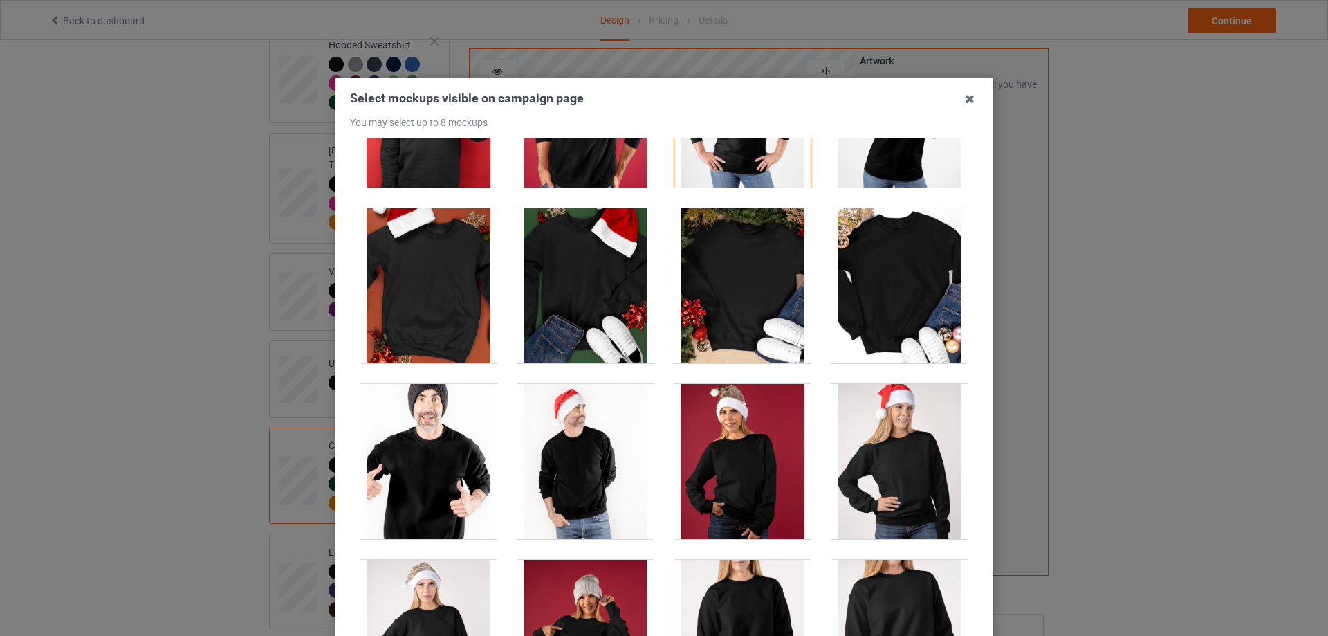
click at [755, 284] on div at bounding box center [743, 285] width 136 height 155
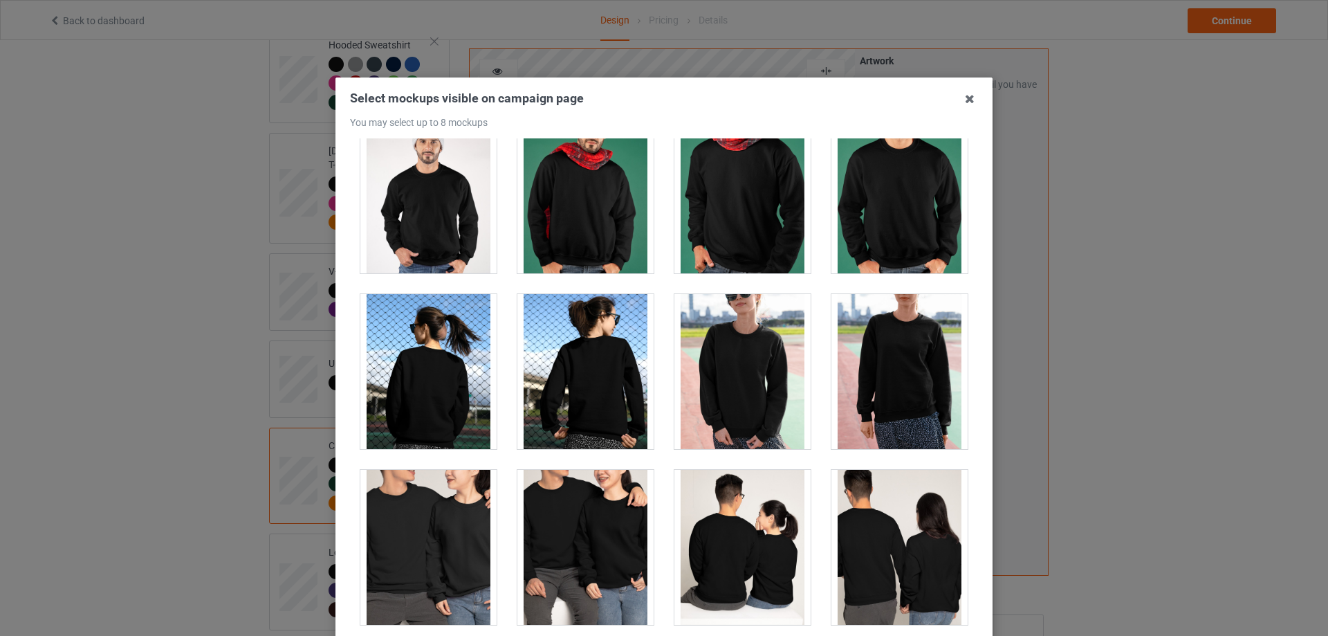
scroll to position [2422, 0]
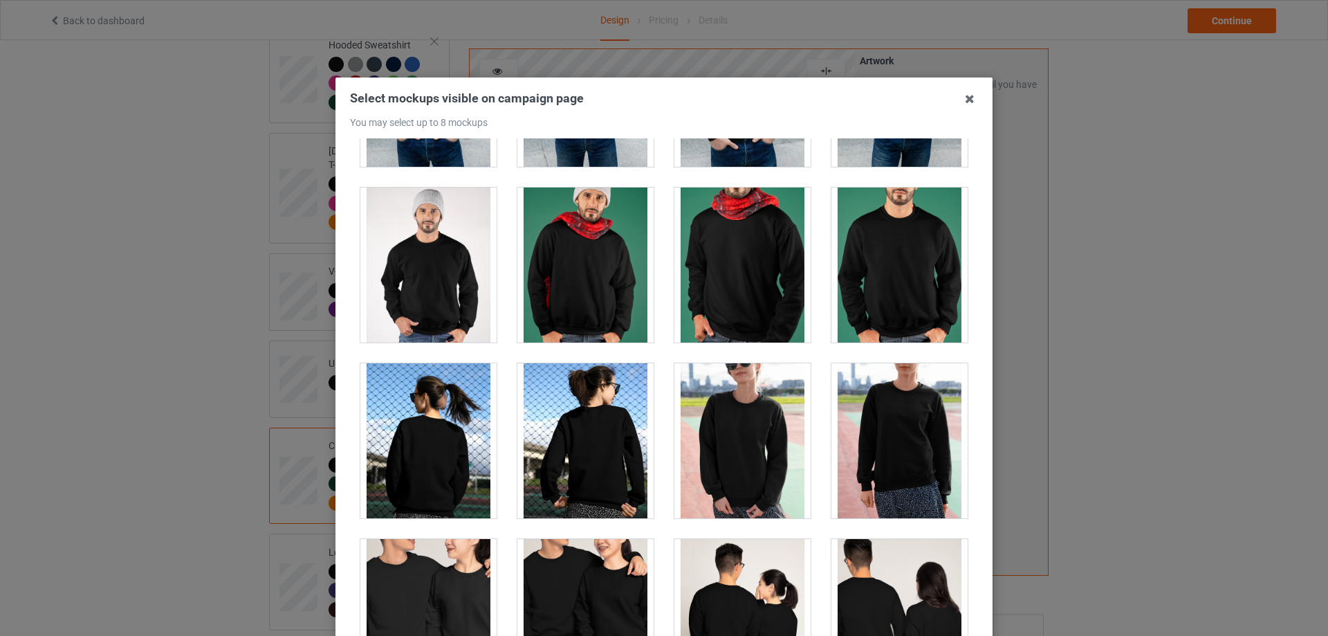
click at [748, 286] on div at bounding box center [743, 264] width 136 height 155
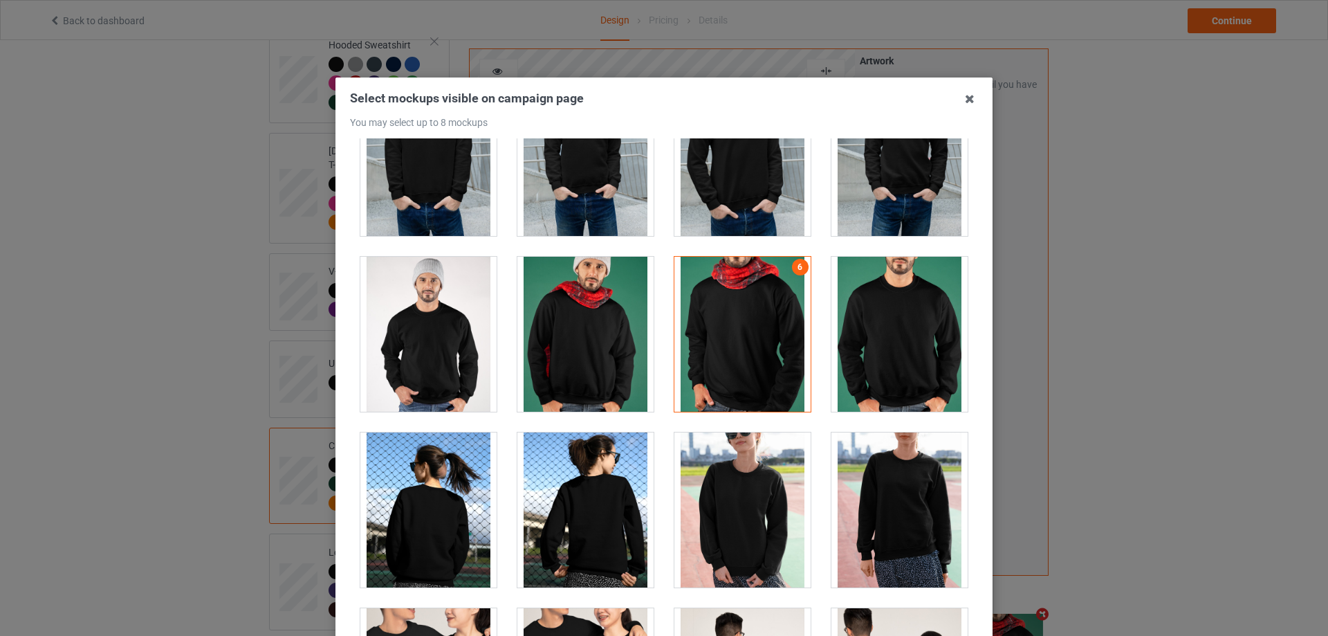
click at [739, 305] on div at bounding box center [743, 334] width 136 height 155
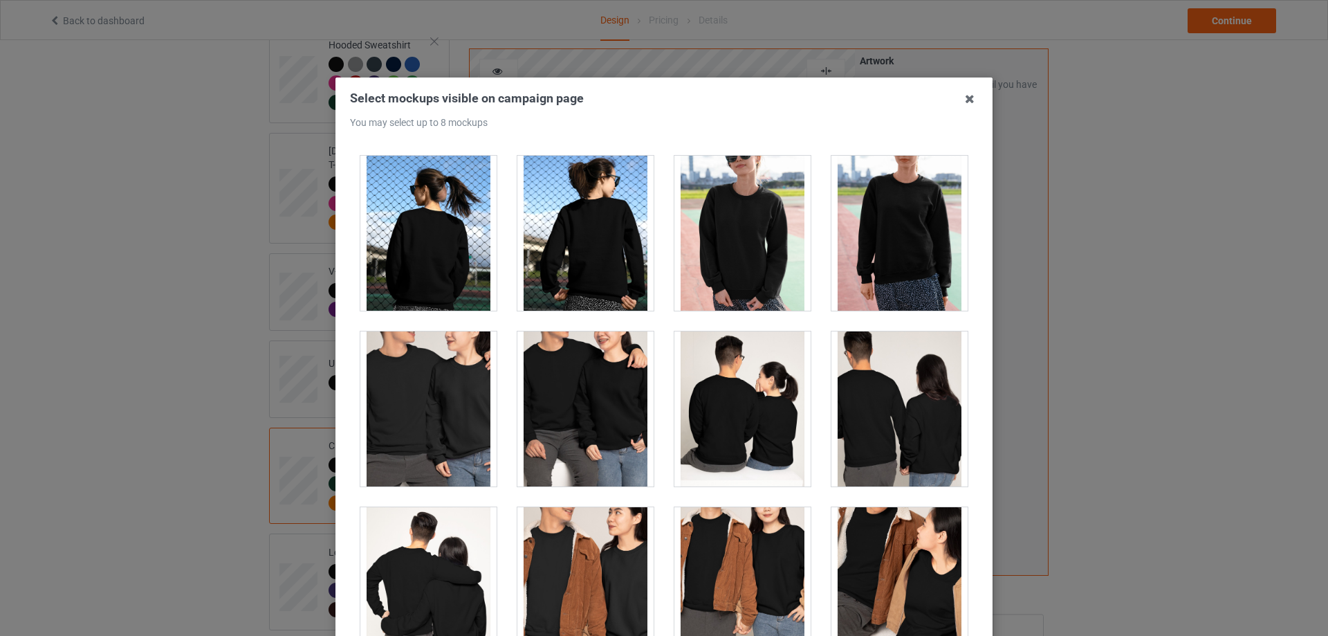
click at [899, 237] on div at bounding box center [900, 233] width 136 height 155
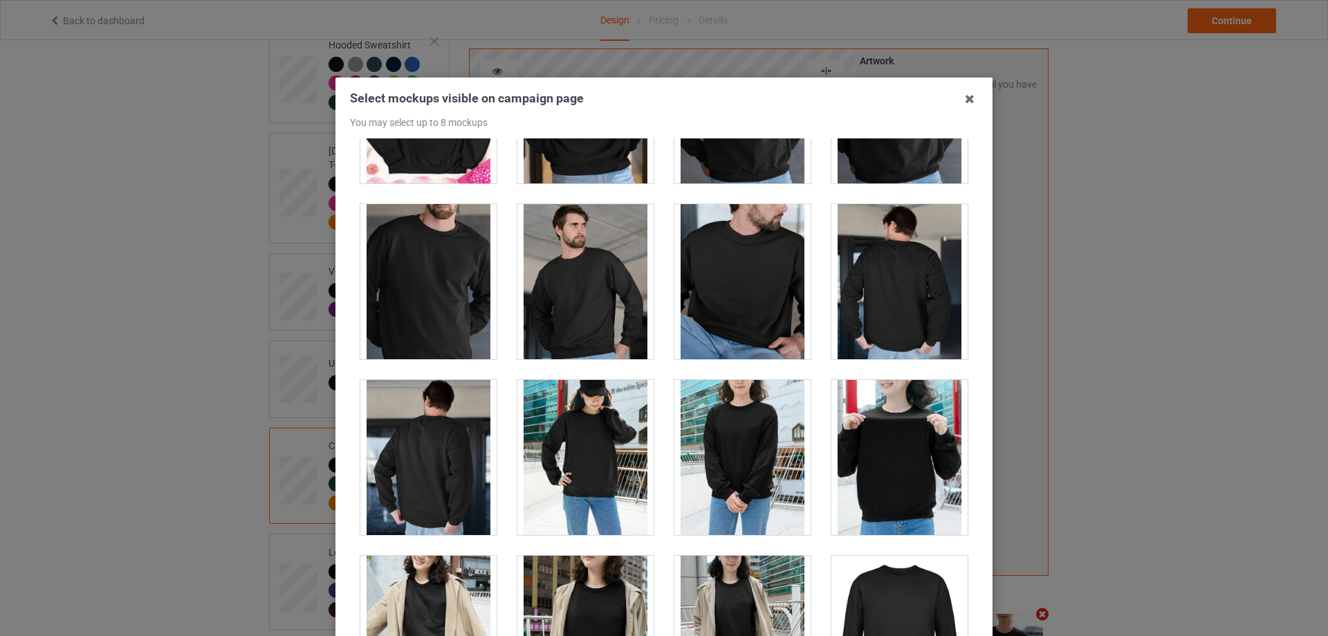
scroll to position [3321, 0]
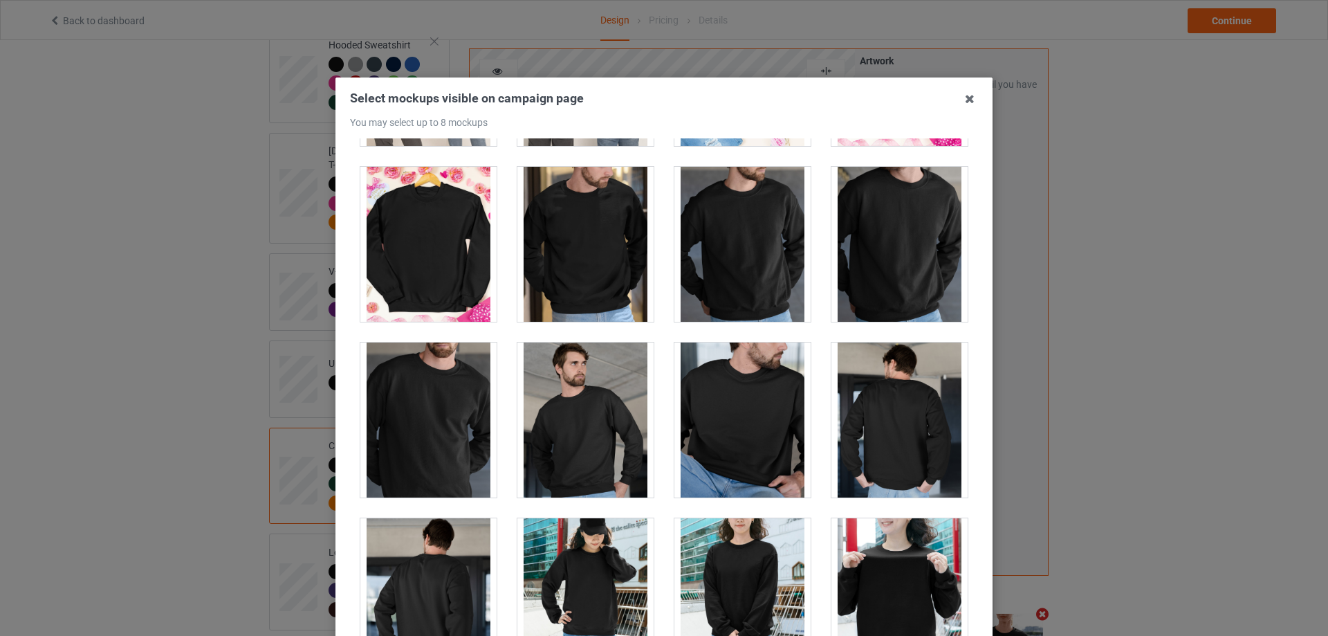
click at [415, 237] on div at bounding box center [428, 244] width 136 height 155
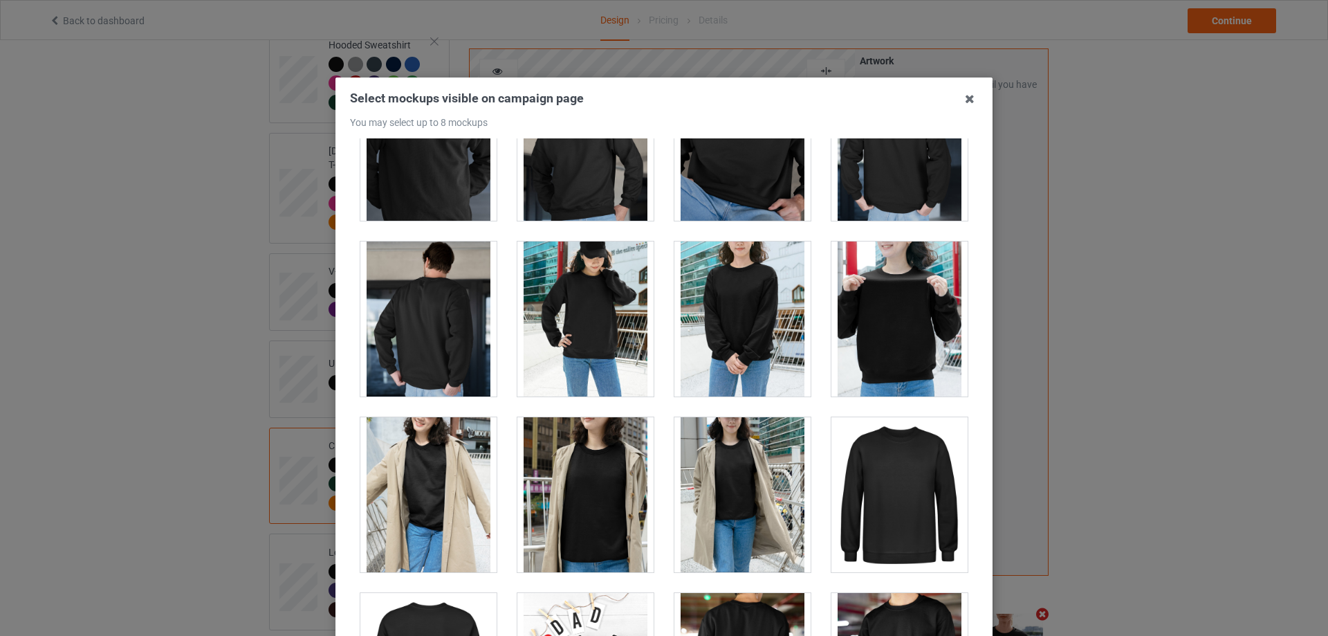
scroll to position [3875, 0]
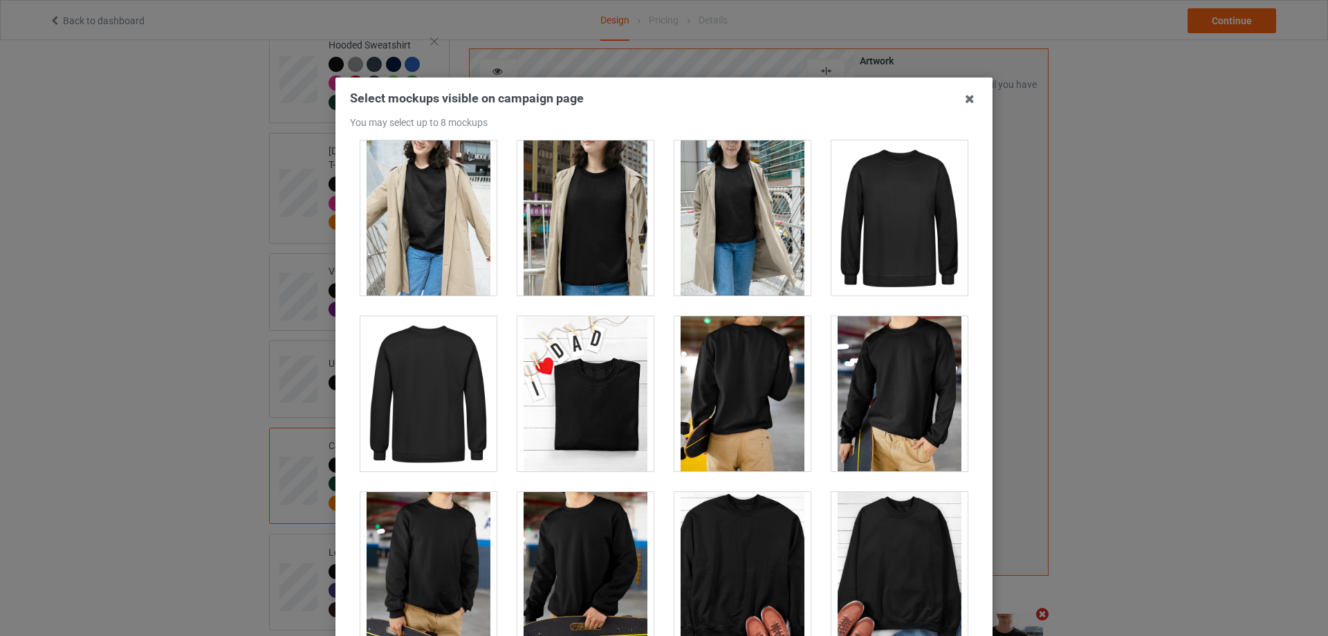
click at [893, 221] on div at bounding box center [900, 217] width 136 height 155
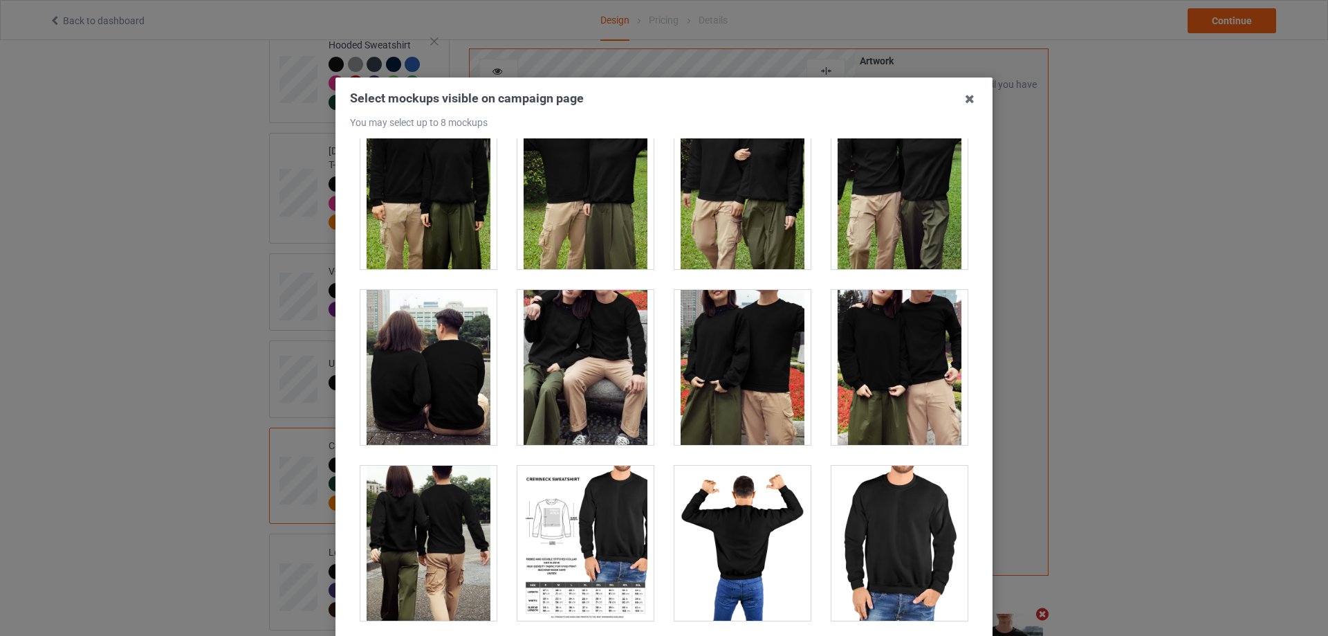
scroll to position [4705, 0]
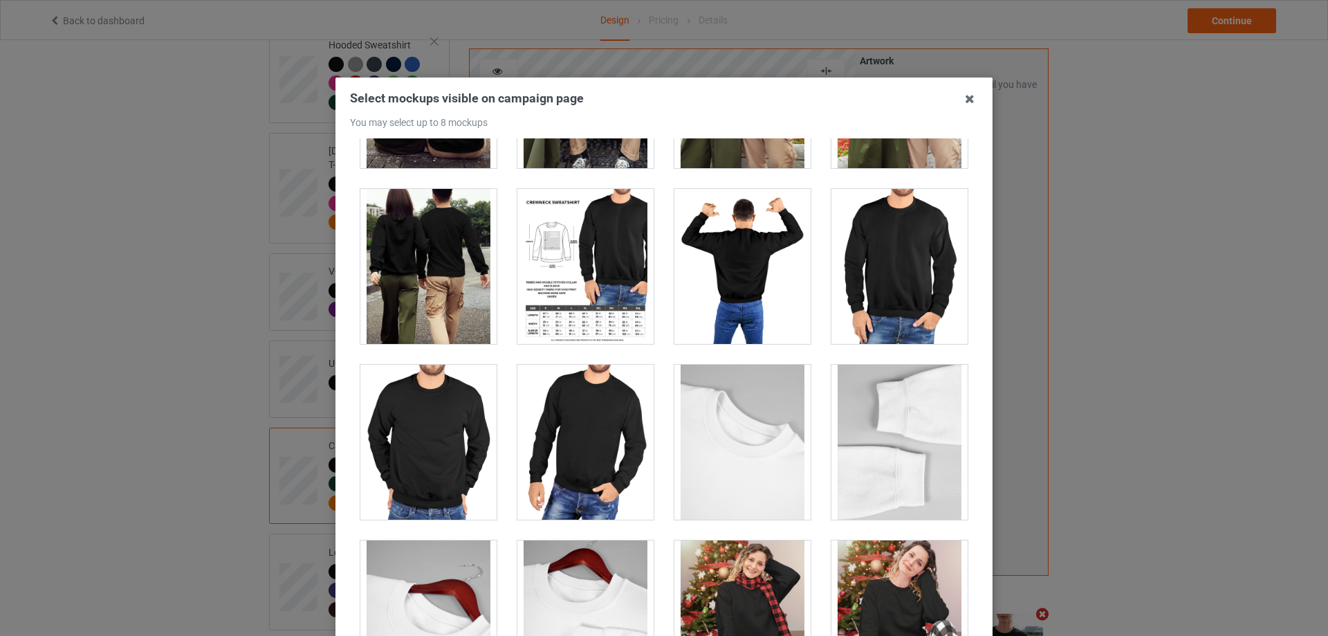
click at [552, 246] on div at bounding box center [586, 266] width 136 height 155
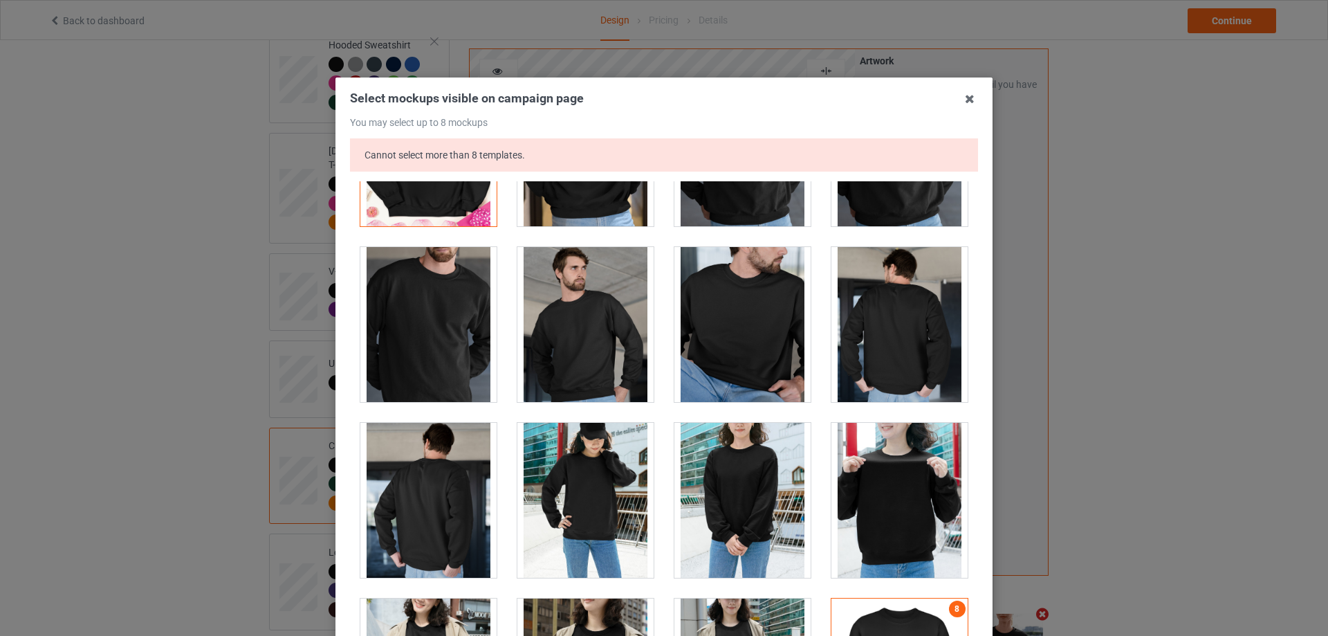
scroll to position [3183, 0]
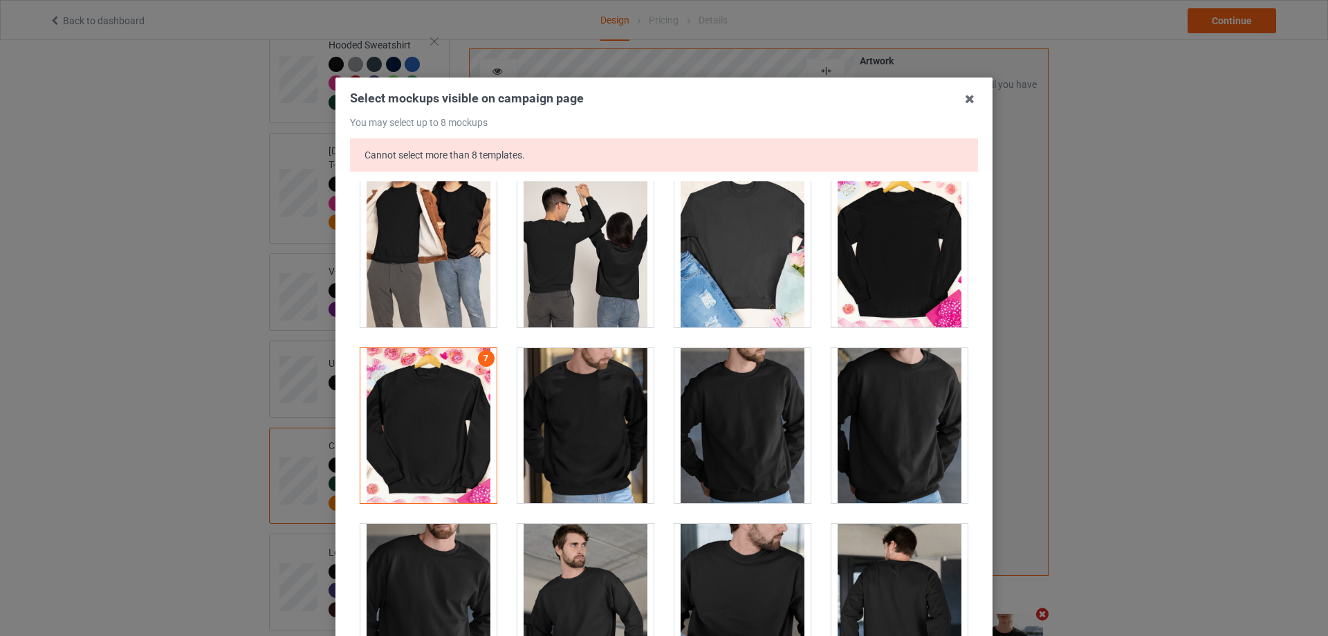
click at [412, 434] on div at bounding box center [428, 425] width 136 height 155
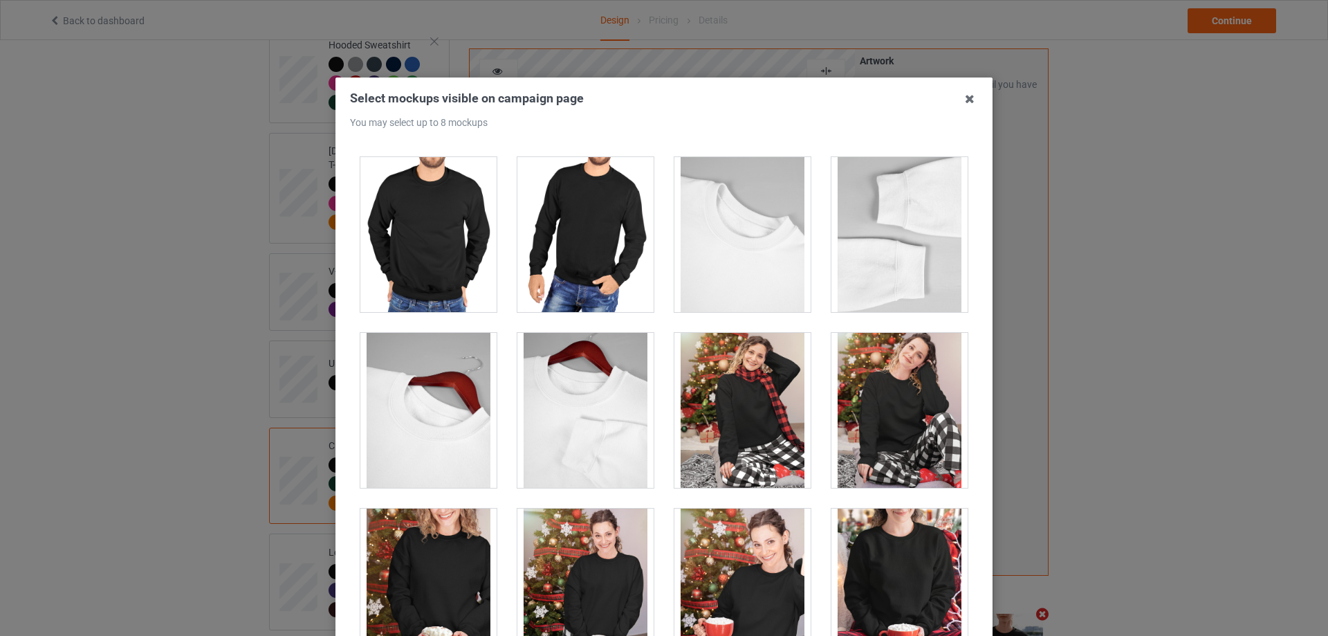
scroll to position [4705, 0]
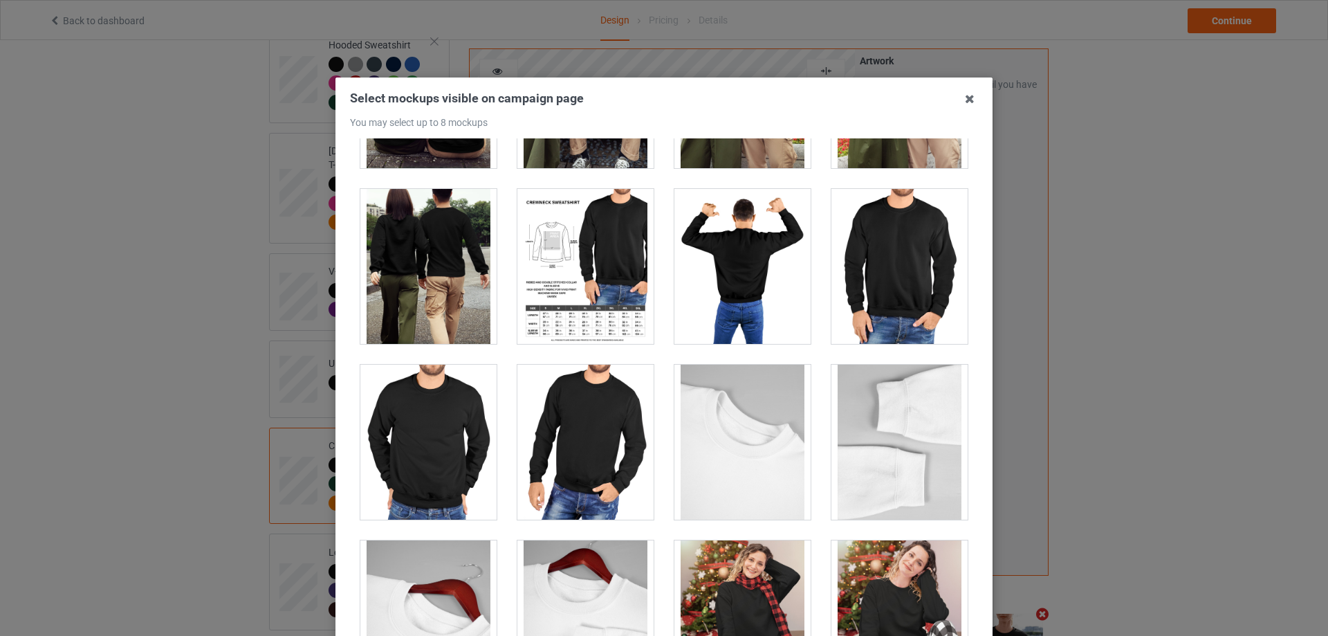
click at [572, 258] on div at bounding box center [586, 266] width 136 height 155
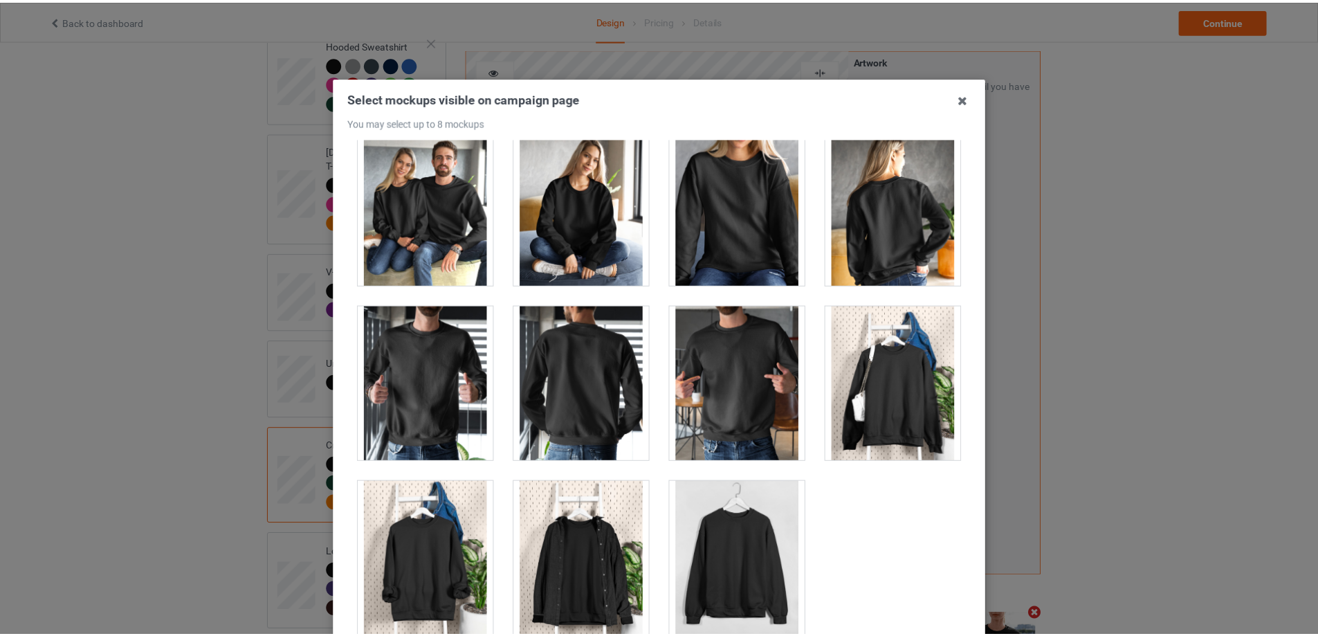
scroll to position [152, 0]
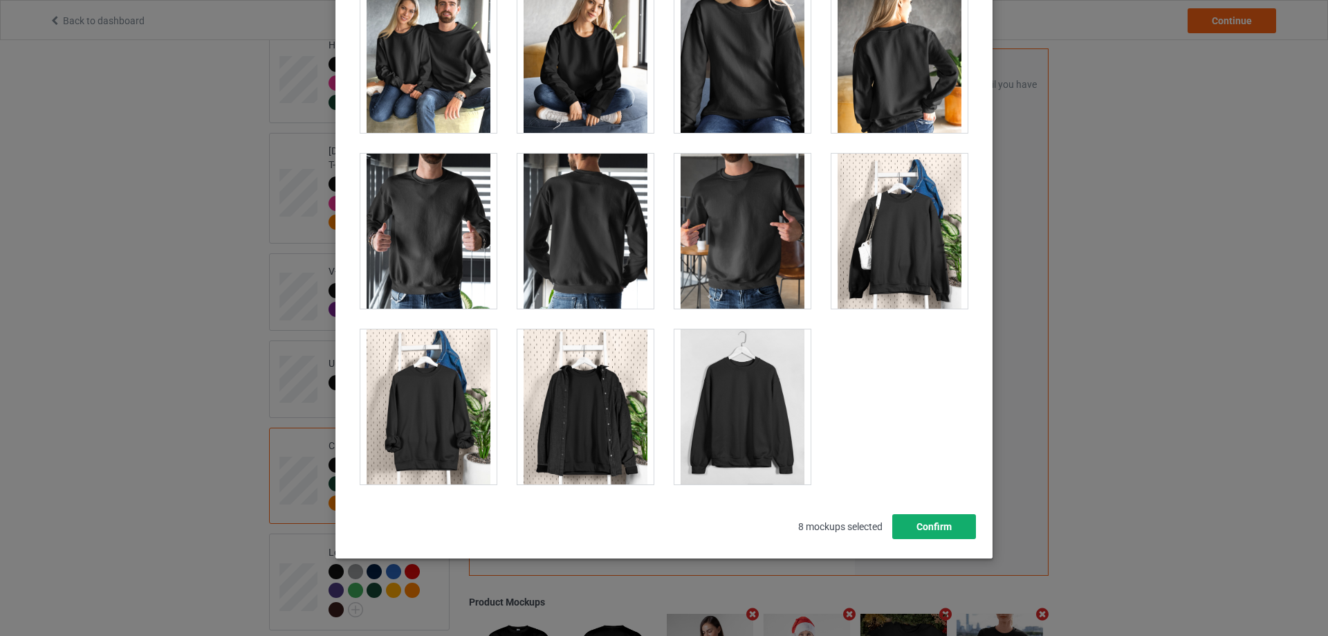
click at [931, 527] on button "Confirm" at bounding box center [935, 526] width 84 height 25
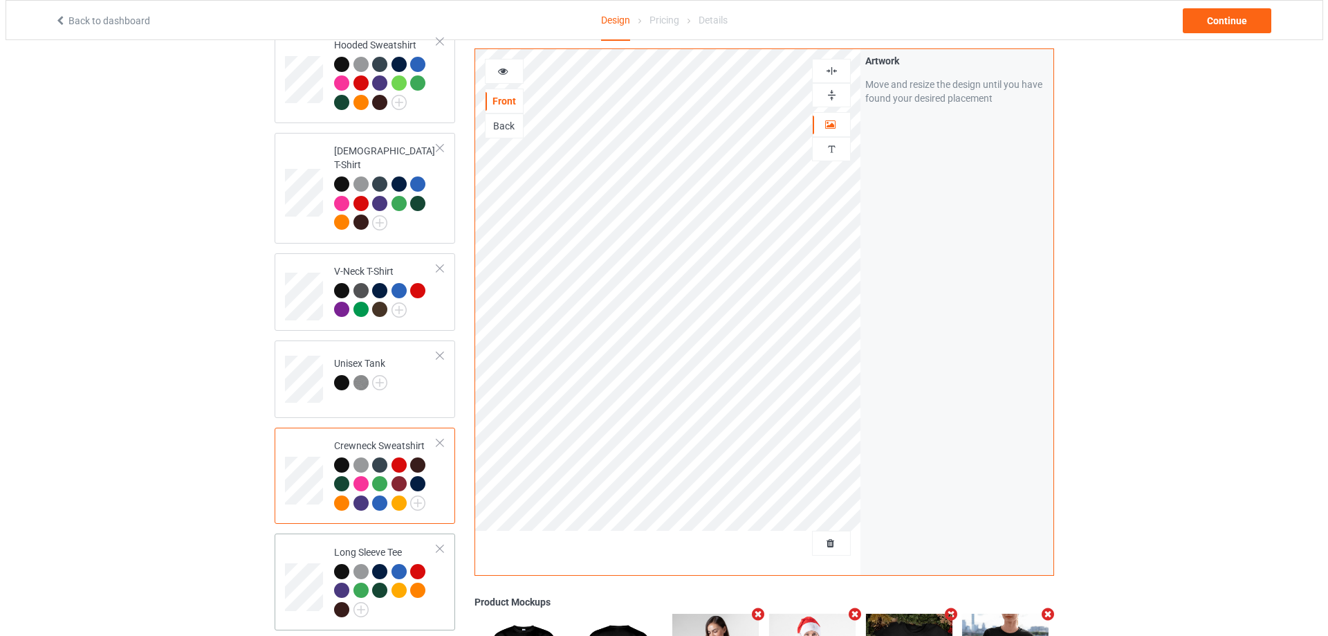
scroll to position [484, 0]
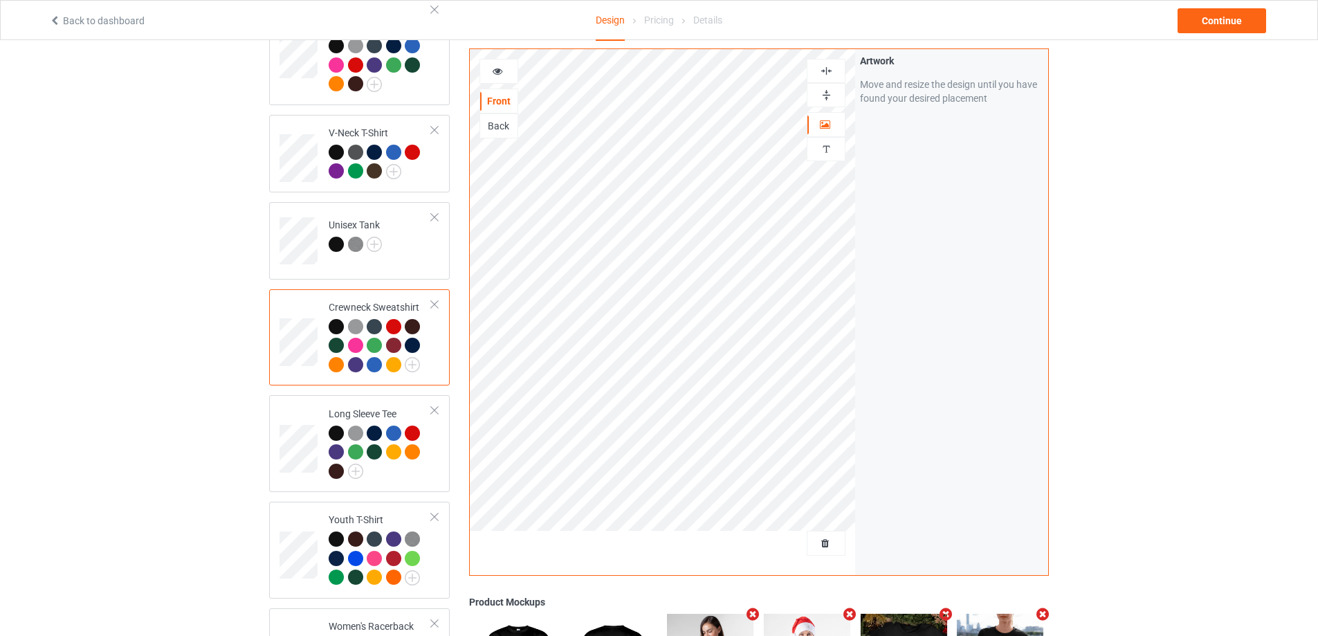
drag, startPoint x: 405, startPoint y: 474, endPoint x: 451, endPoint y: 479, distance: 45.9
click at [405, 473] on td "Long Sleeve Tee" at bounding box center [380, 444] width 118 height 86
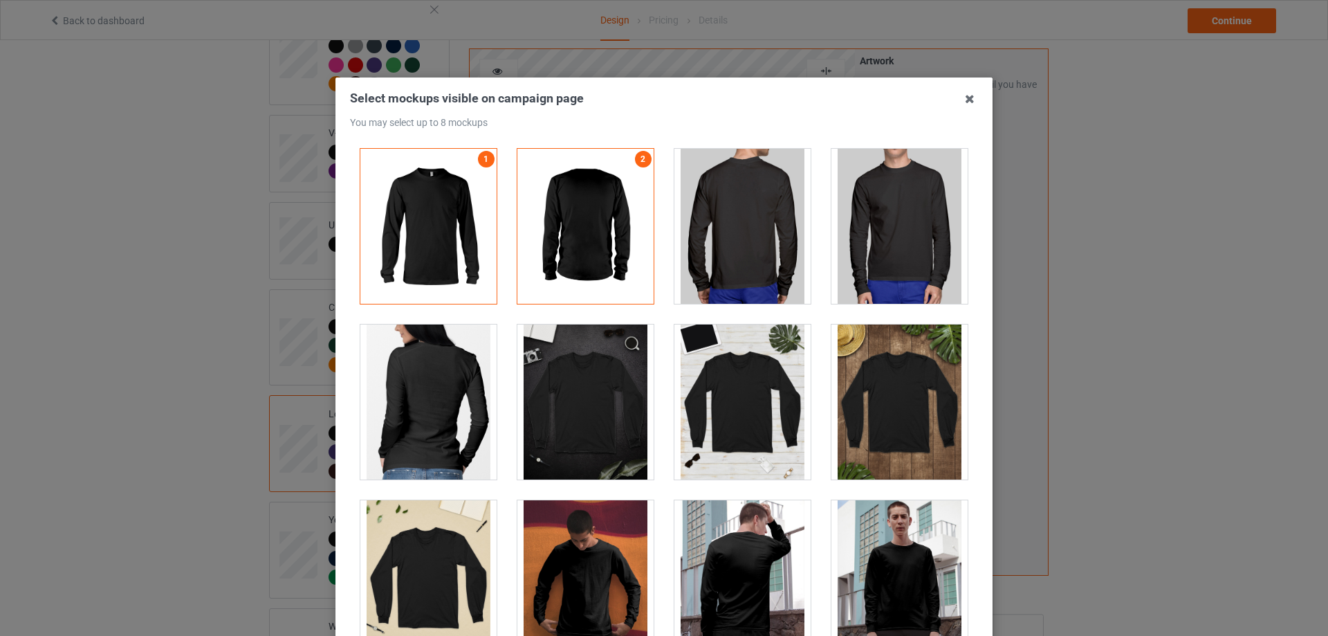
click at [732, 412] on div at bounding box center [743, 401] width 136 height 155
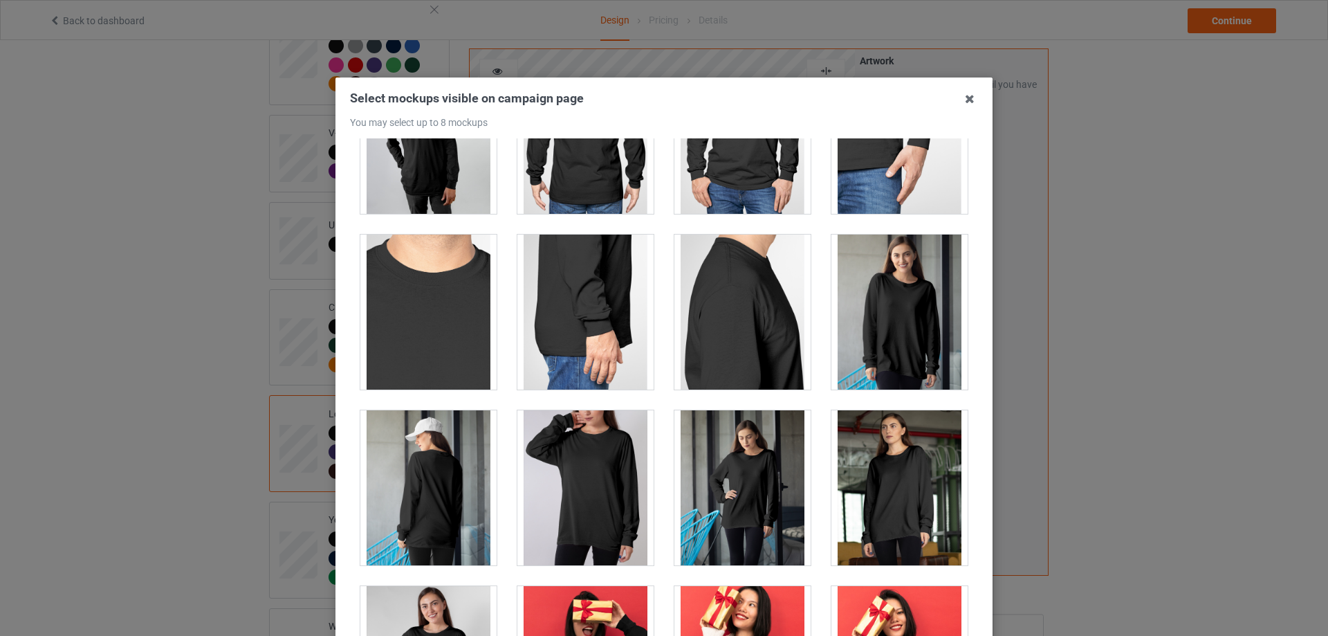
scroll to position [1107, 0]
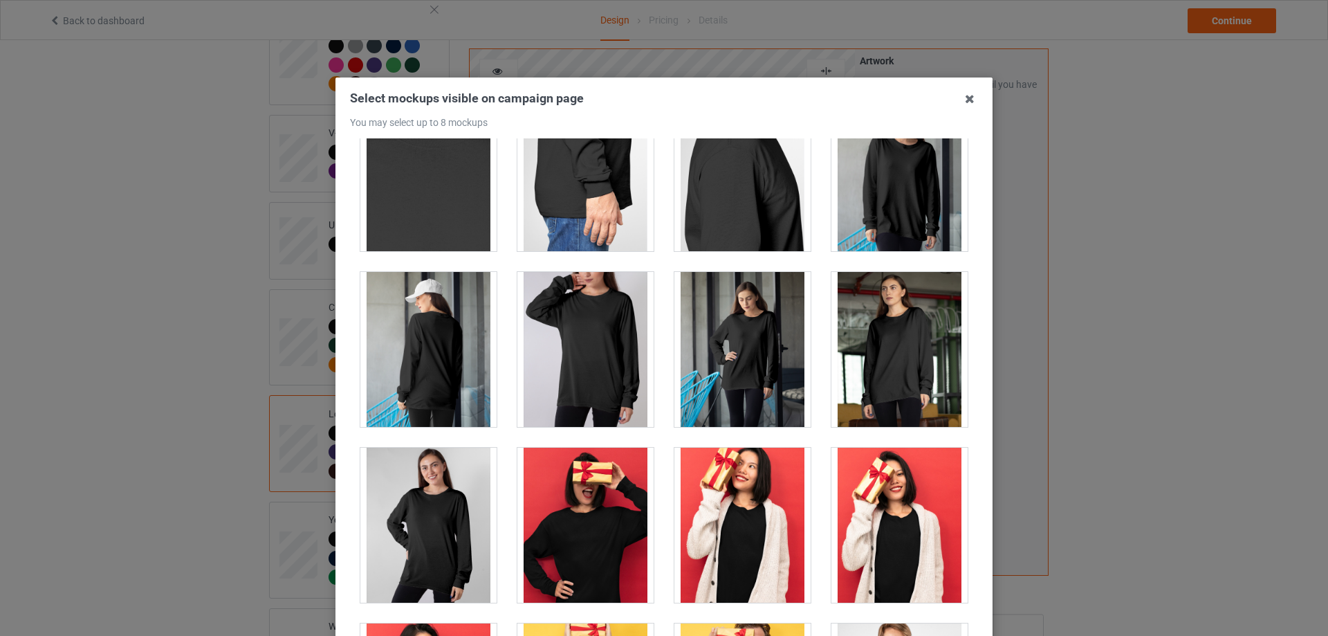
click at [895, 220] on div at bounding box center [900, 173] width 136 height 155
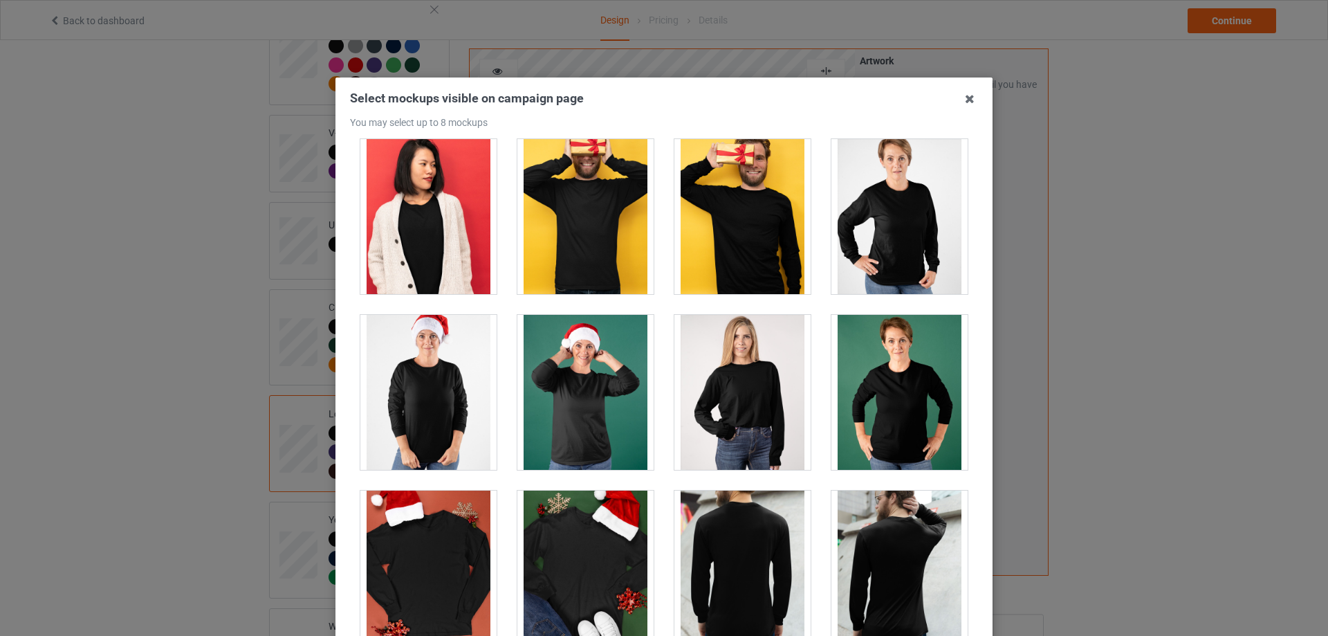
scroll to position [1799, 0]
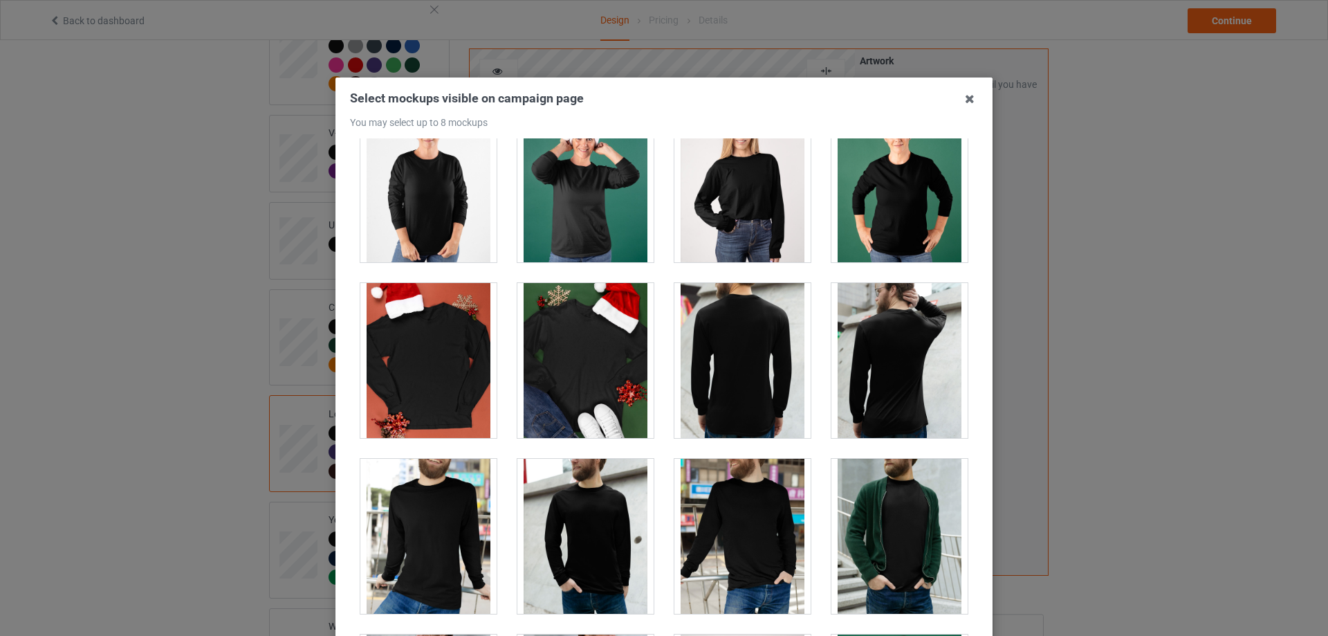
click at [443, 369] on div at bounding box center [428, 360] width 136 height 155
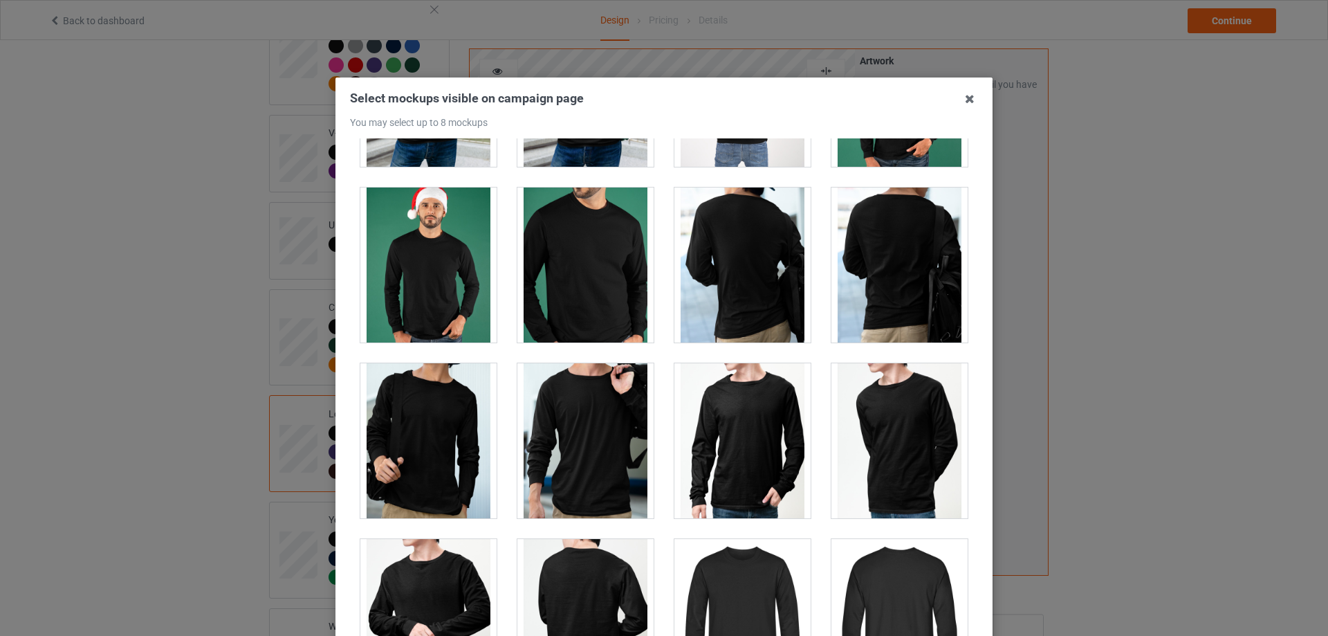
scroll to position [2560, 0]
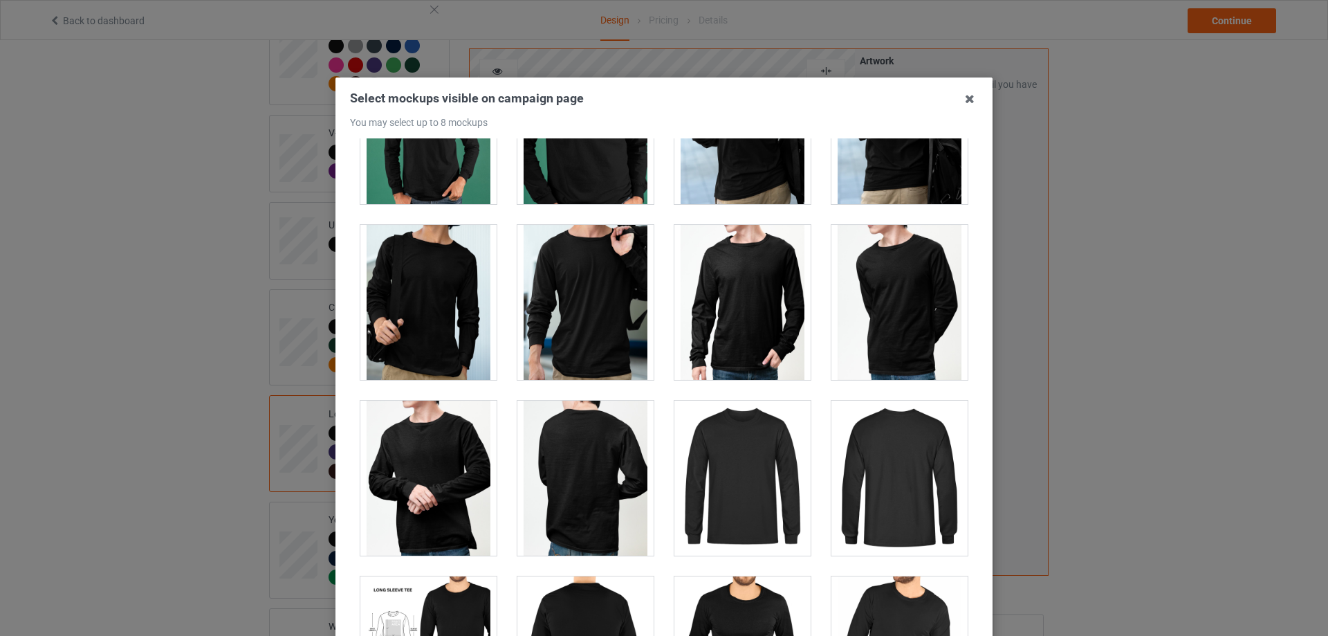
click at [744, 324] on div at bounding box center [743, 302] width 136 height 155
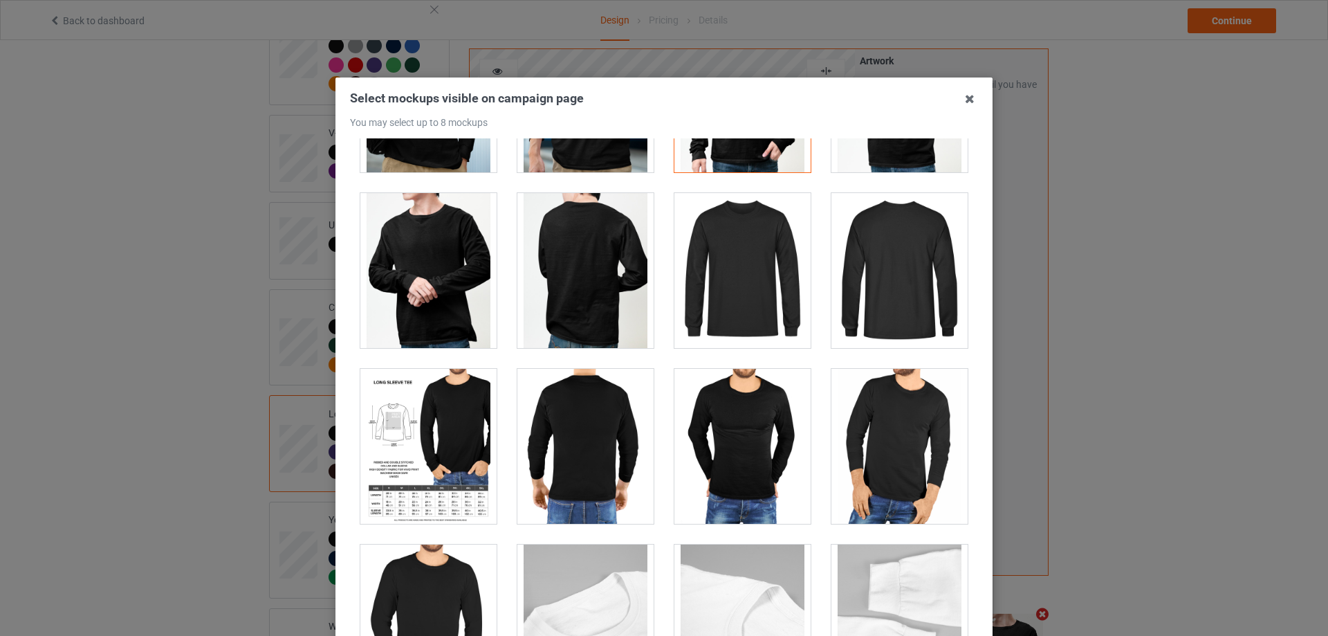
click at [715, 288] on div at bounding box center [743, 270] width 136 height 155
click at [429, 462] on div at bounding box center [428, 446] width 136 height 155
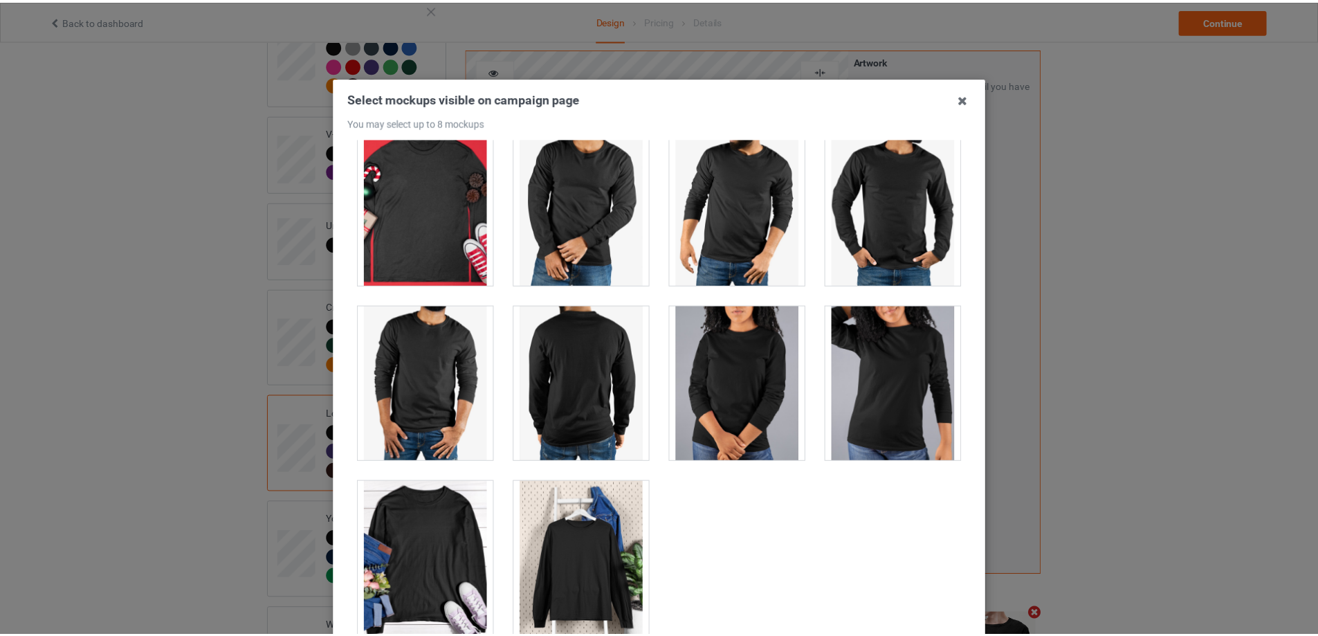
scroll to position [152, 0]
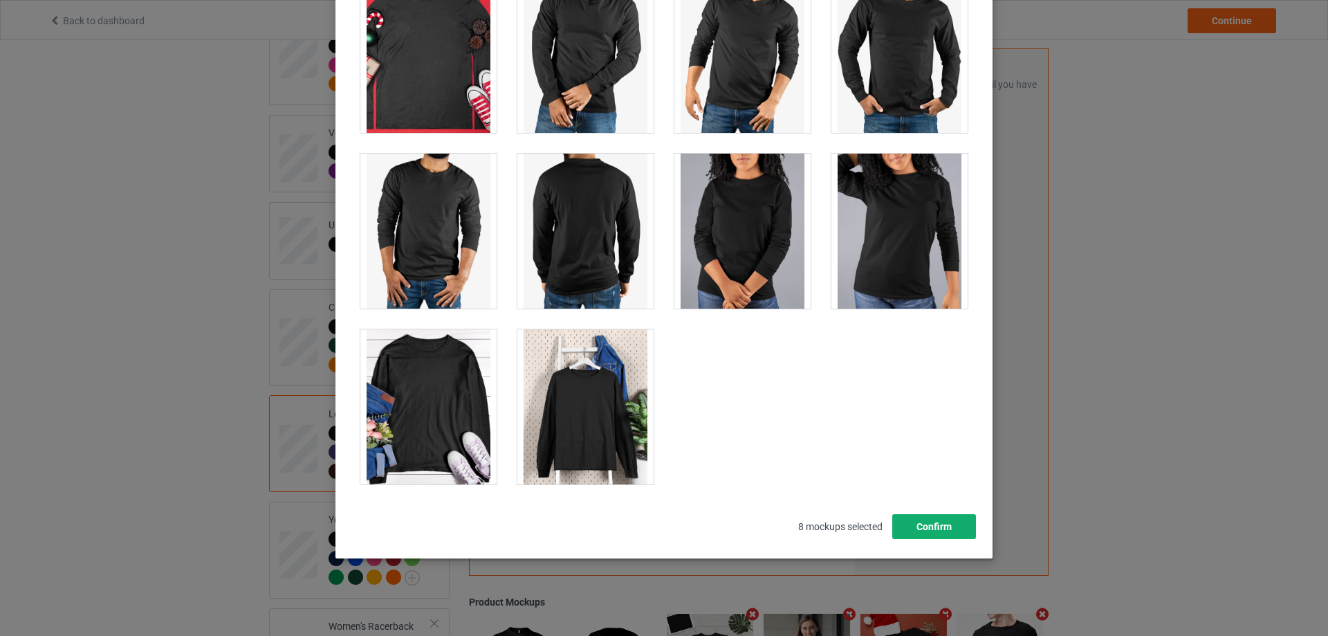
click at [924, 527] on button "Confirm" at bounding box center [935, 526] width 84 height 25
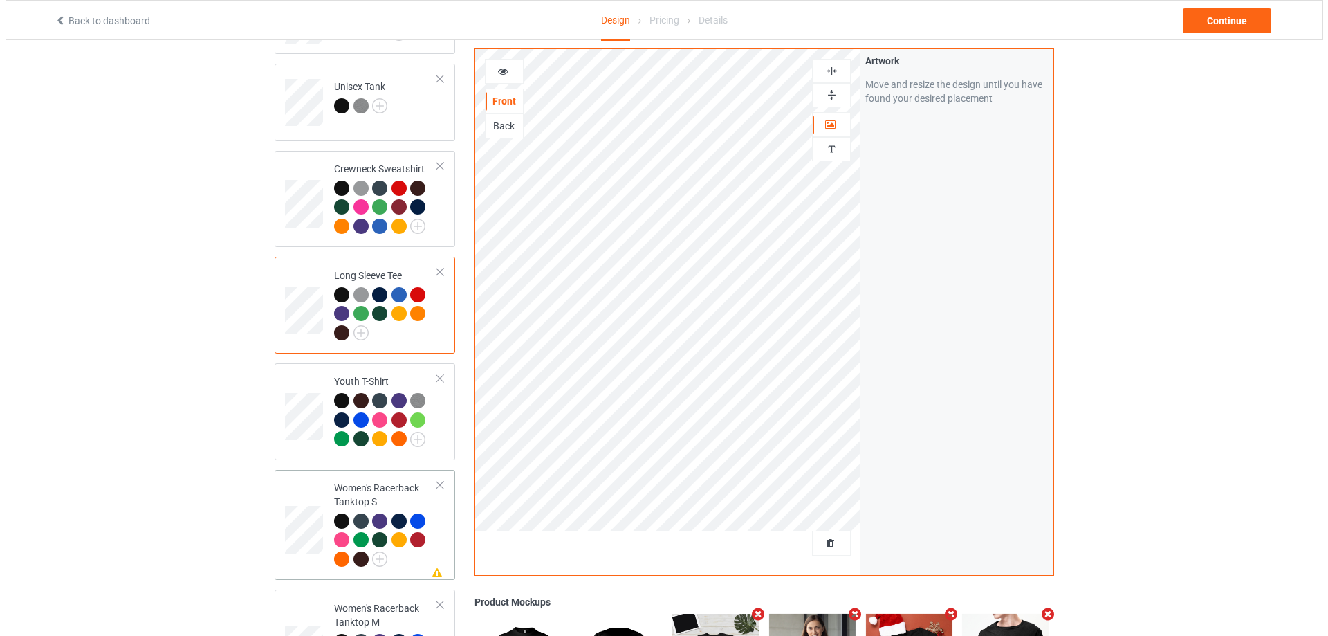
scroll to position [761, 0]
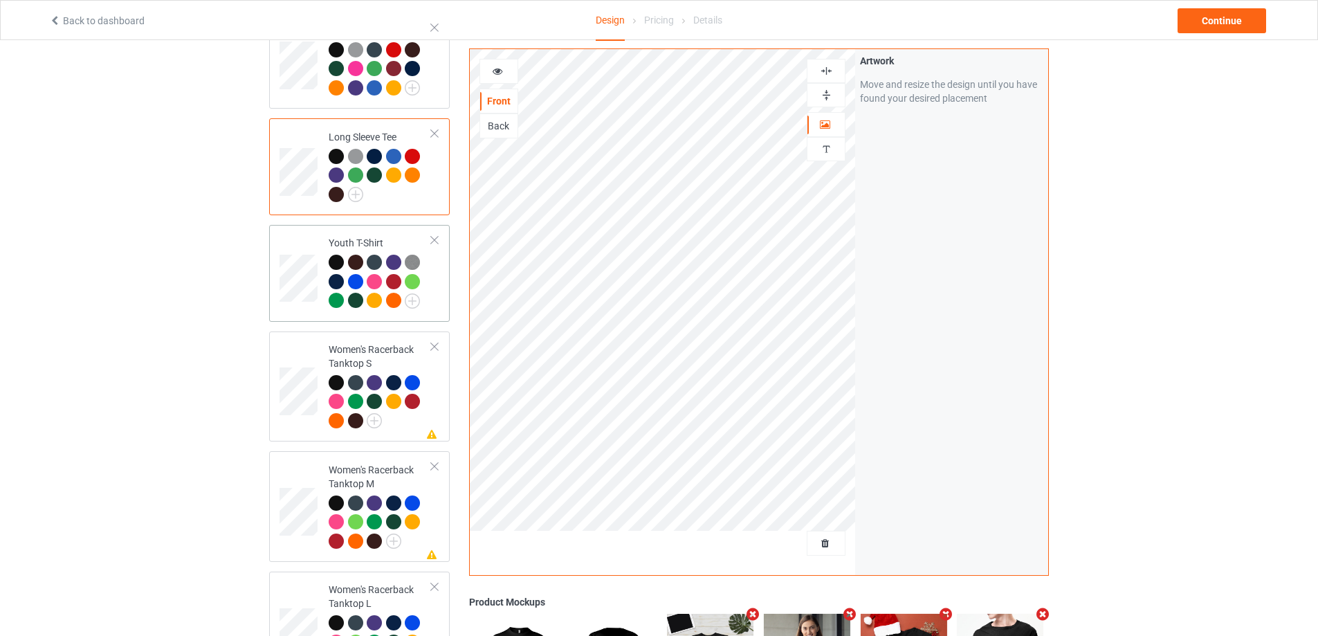
click at [432, 235] on div at bounding box center [435, 240] width 10 height 10
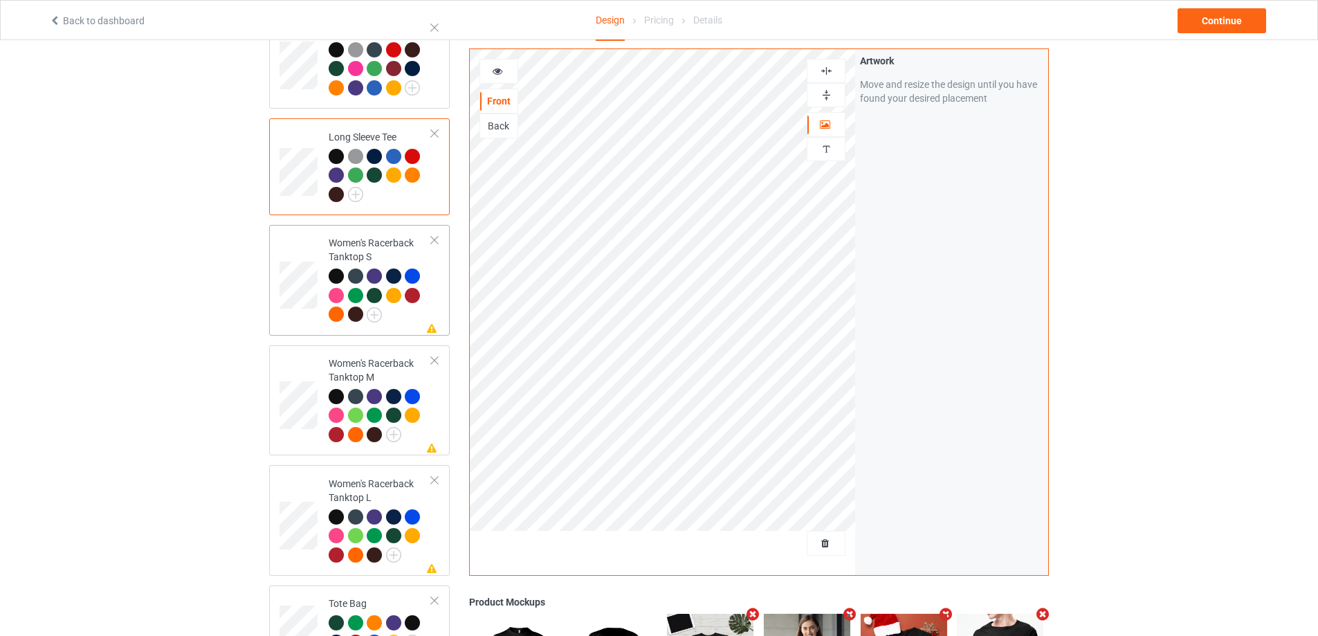
click at [430, 276] on div at bounding box center [380, 296] width 103 height 57
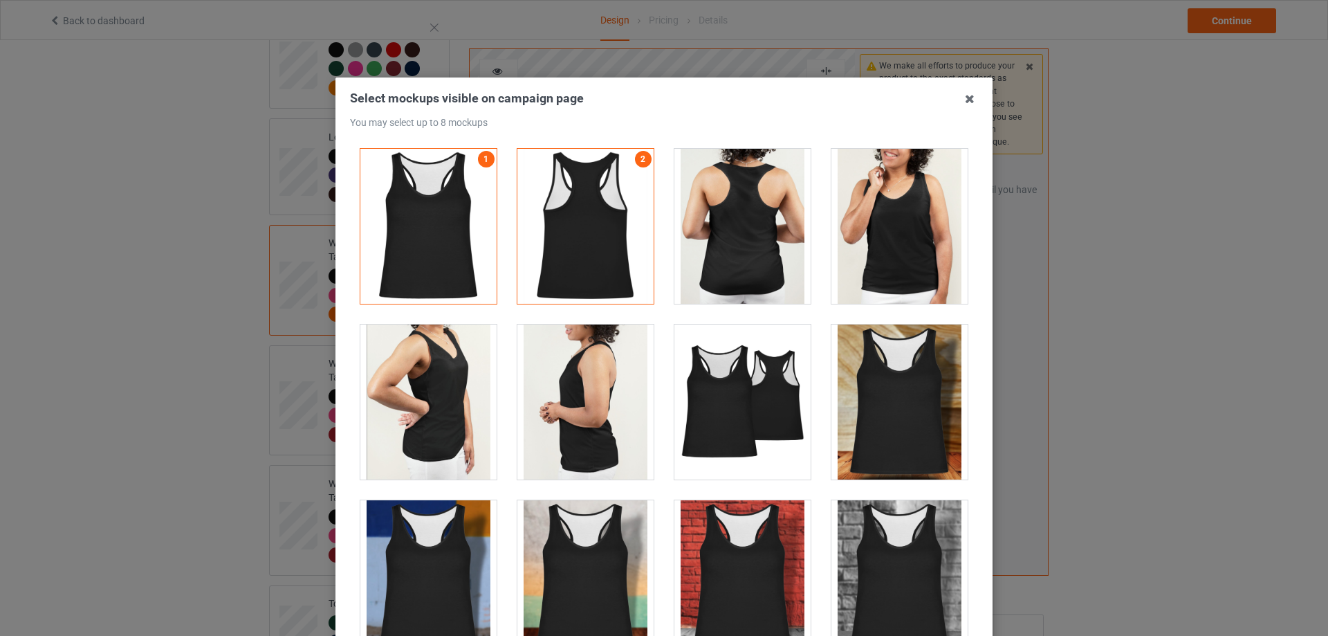
click at [866, 253] on div at bounding box center [900, 226] width 136 height 155
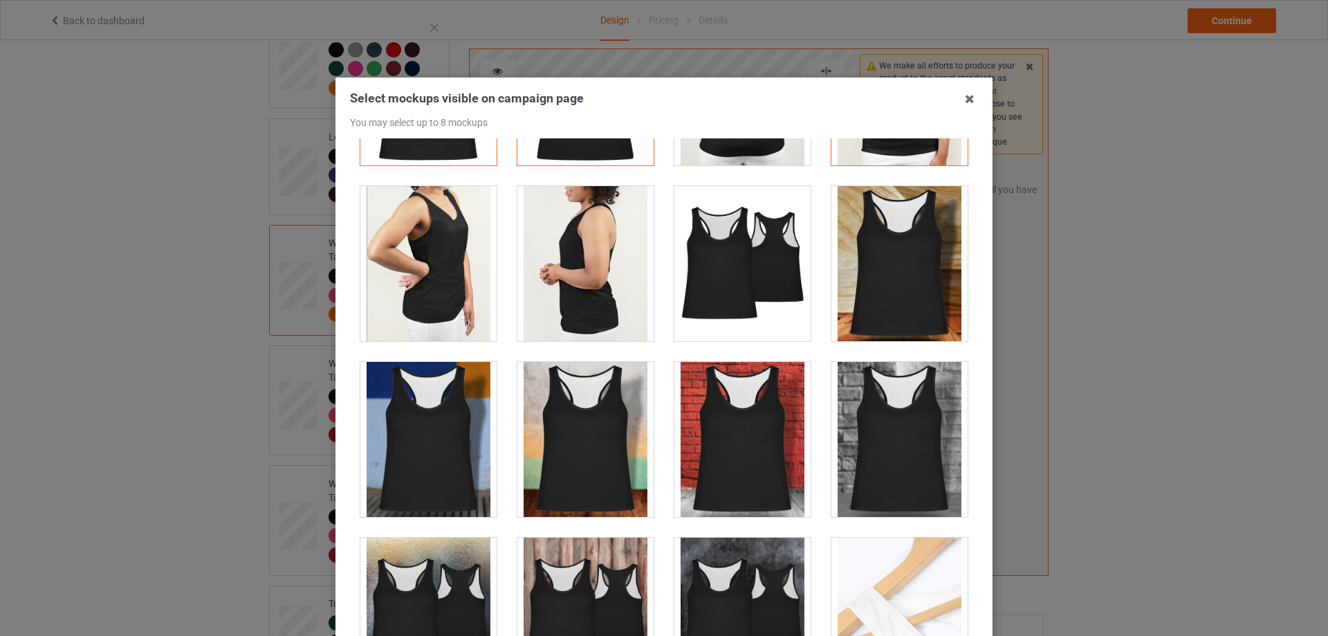
click at [446, 282] on div at bounding box center [428, 263] width 136 height 155
click at [601, 462] on div at bounding box center [586, 439] width 136 height 155
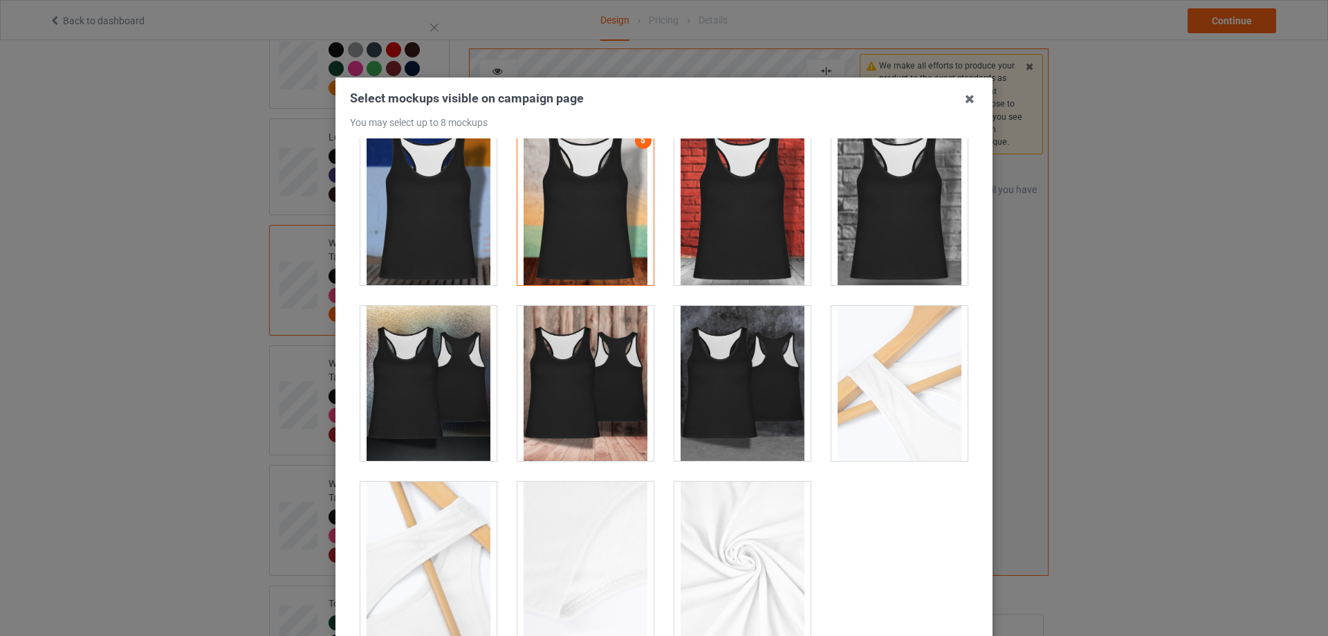
scroll to position [152, 0]
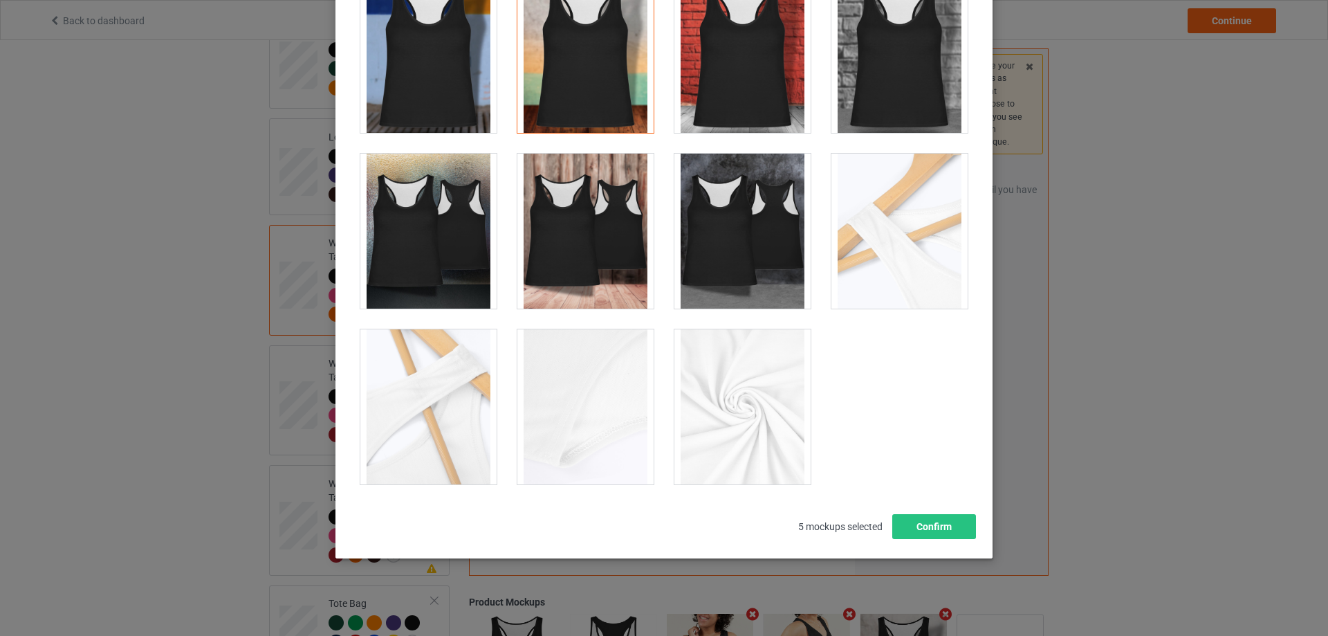
click at [425, 235] on div at bounding box center [428, 231] width 136 height 155
click at [845, 248] on div at bounding box center [900, 231] width 136 height 155
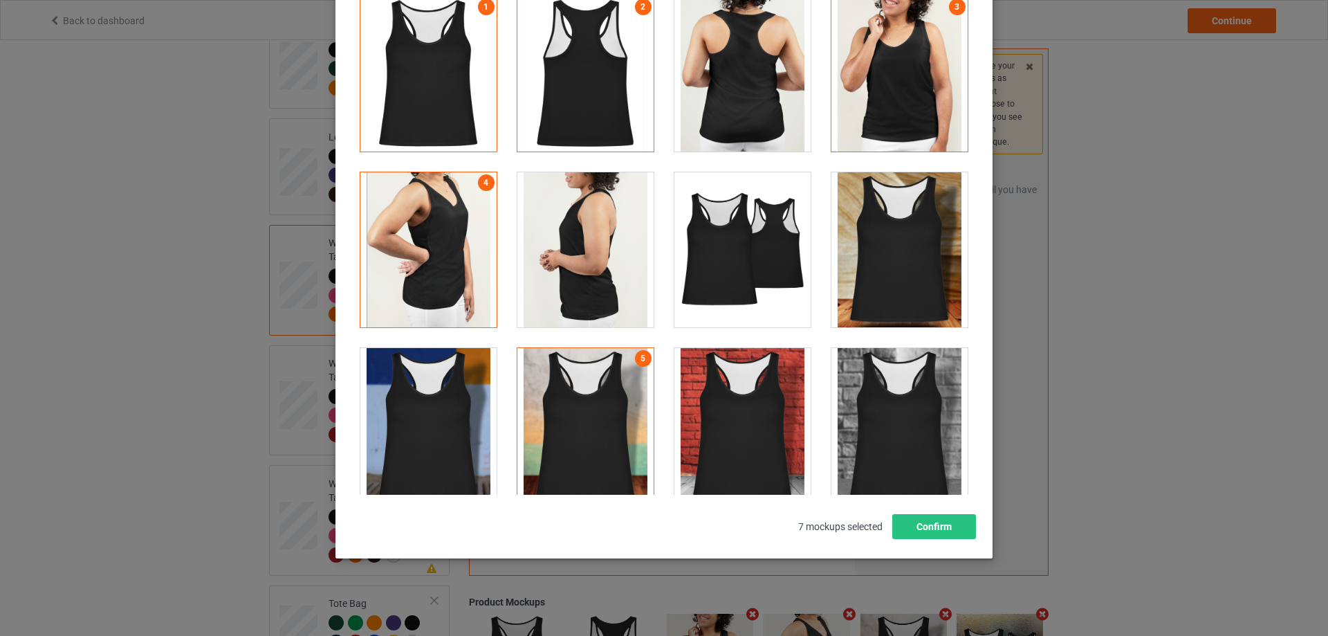
scroll to position [208, 0]
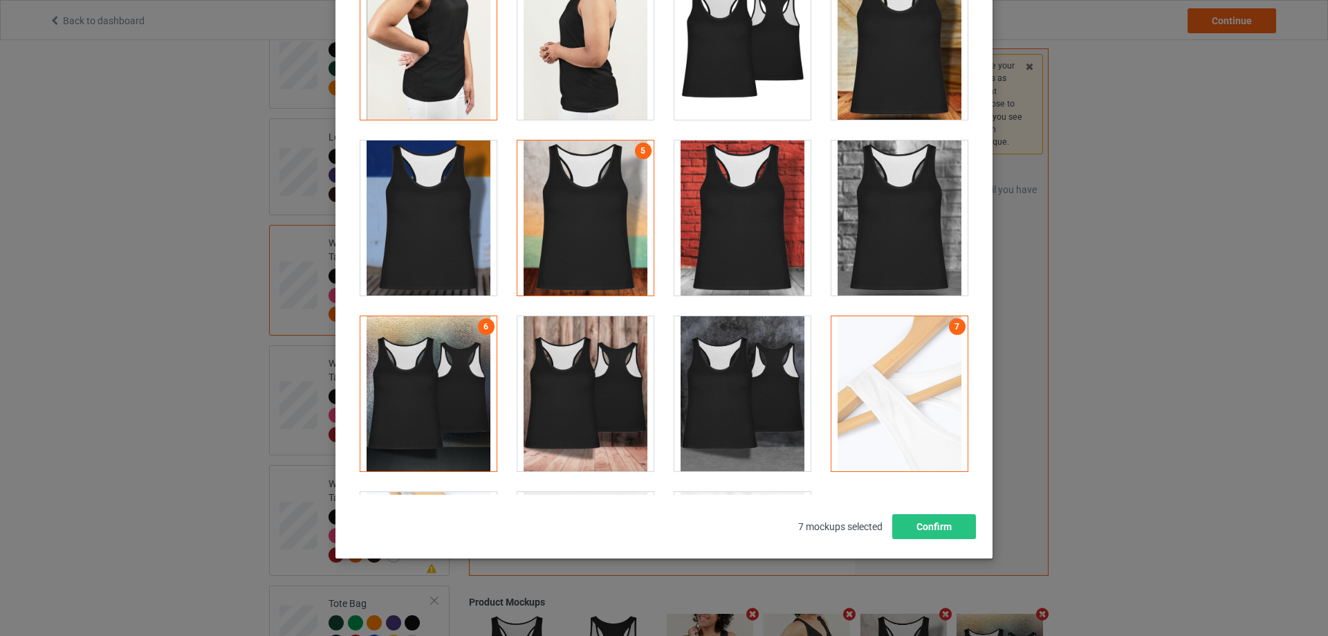
click at [724, 39] on div at bounding box center [743, 42] width 136 height 155
click at [946, 529] on button "Confirm" at bounding box center [935, 526] width 84 height 25
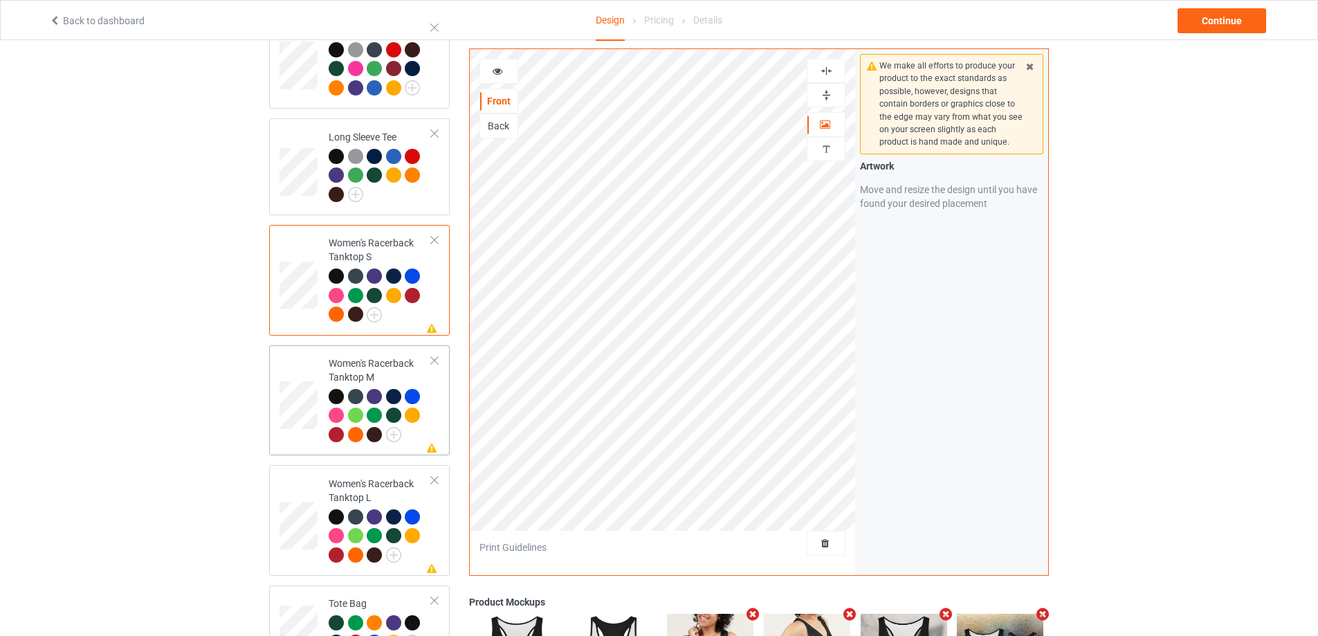
click at [426, 426] on div at bounding box center [380, 417] width 103 height 57
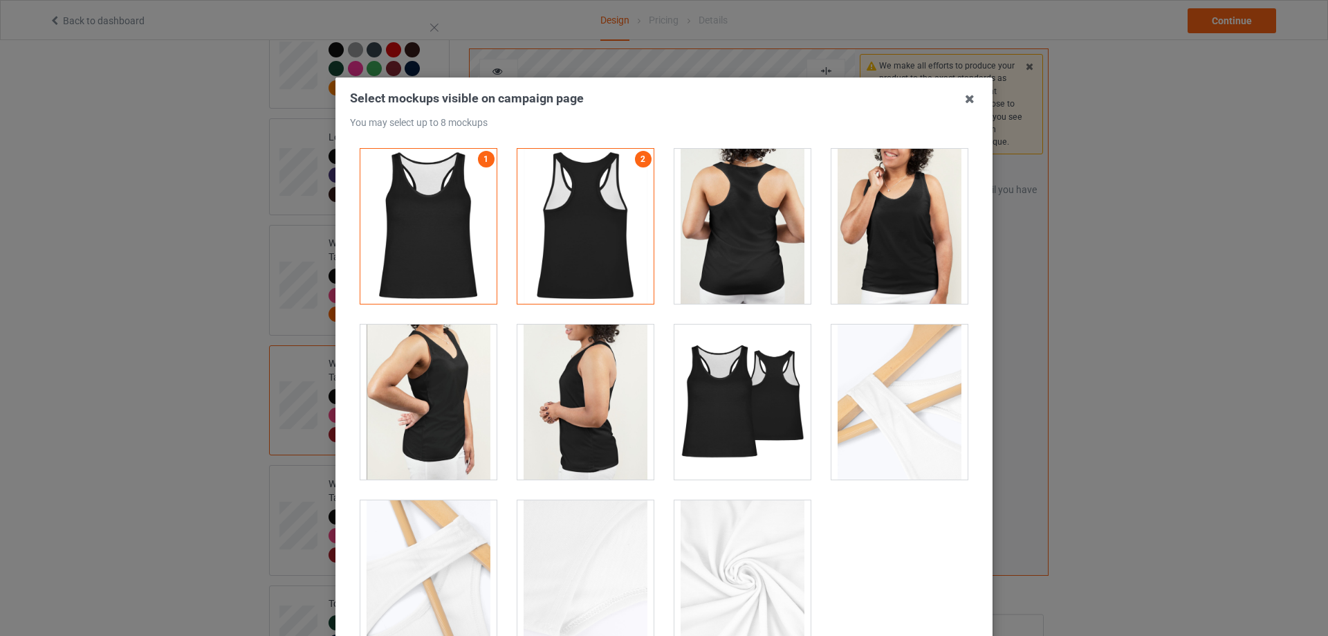
click at [902, 253] on div at bounding box center [900, 226] width 136 height 155
click at [446, 437] on div at bounding box center [428, 401] width 136 height 155
click at [733, 417] on div at bounding box center [743, 401] width 136 height 155
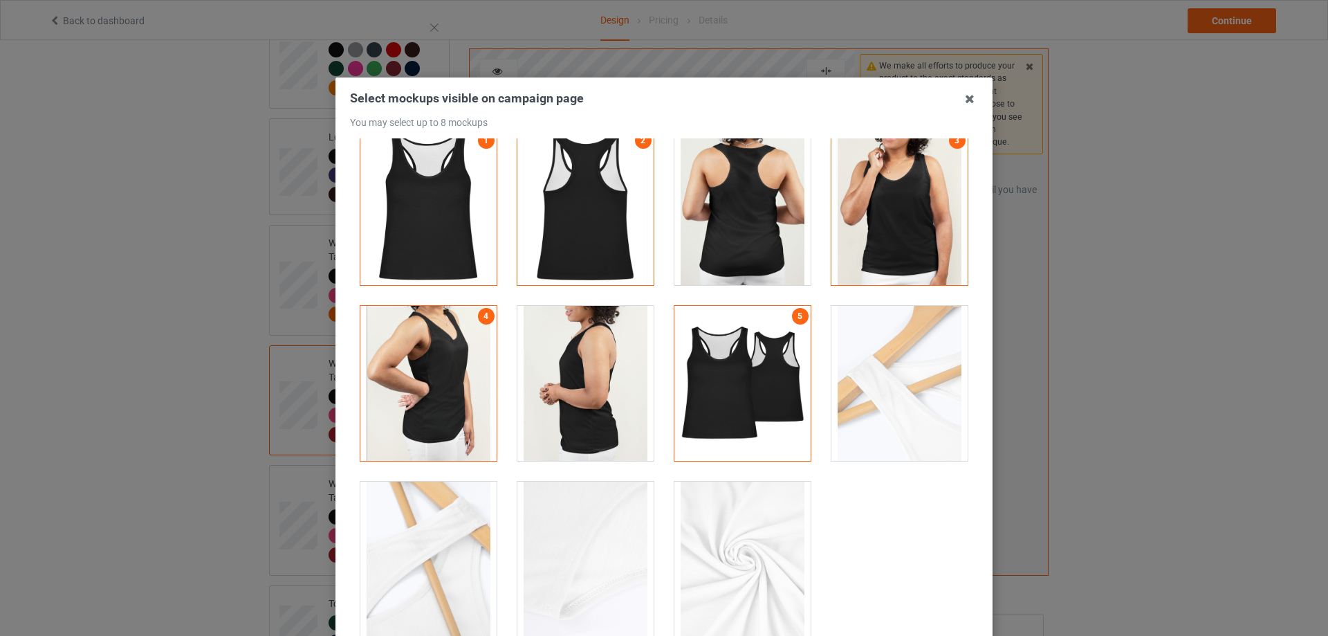
click at [437, 561] on div at bounding box center [428, 559] width 136 height 155
click at [690, 550] on div at bounding box center [743, 559] width 136 height 155
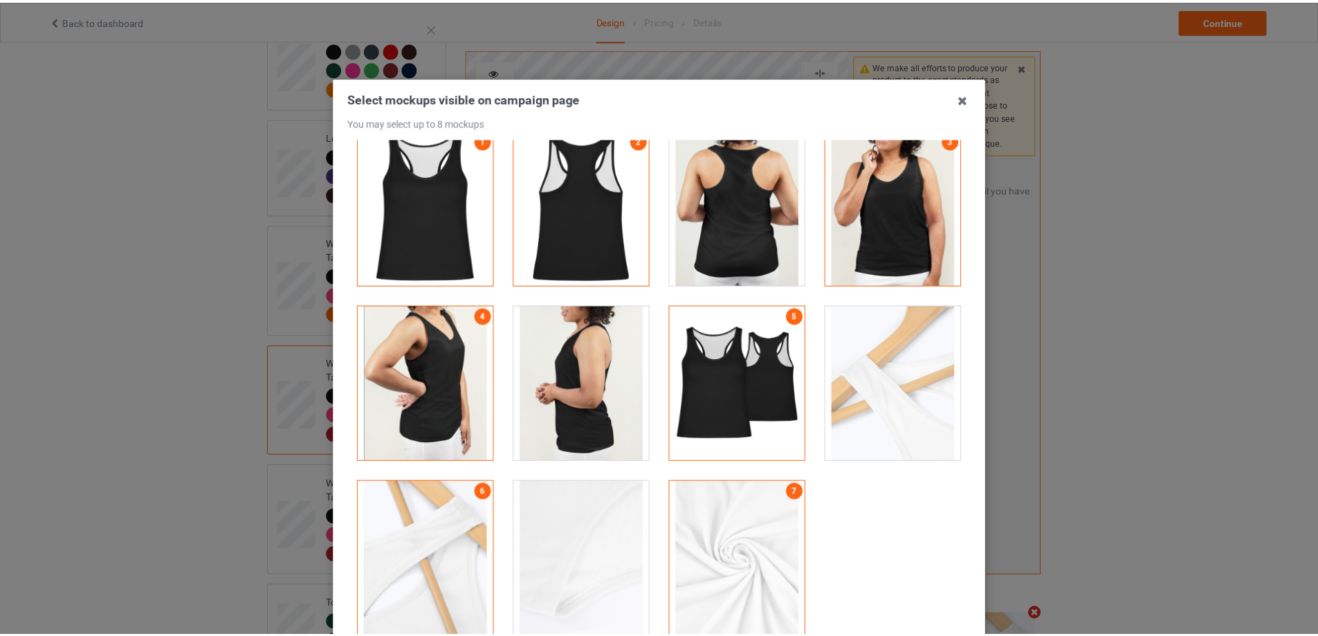
scroll to position [152, 0]
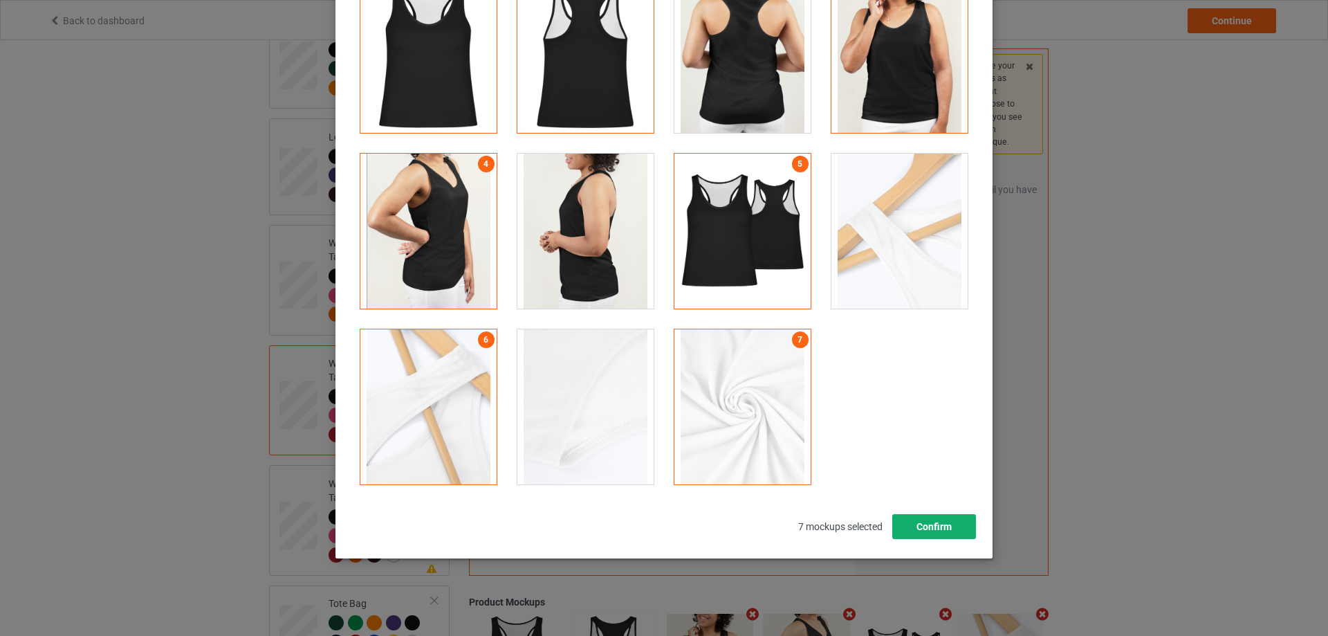
click at [949, 533] on button "Confirm" at bounding box center [935, 526] width 84 height 25
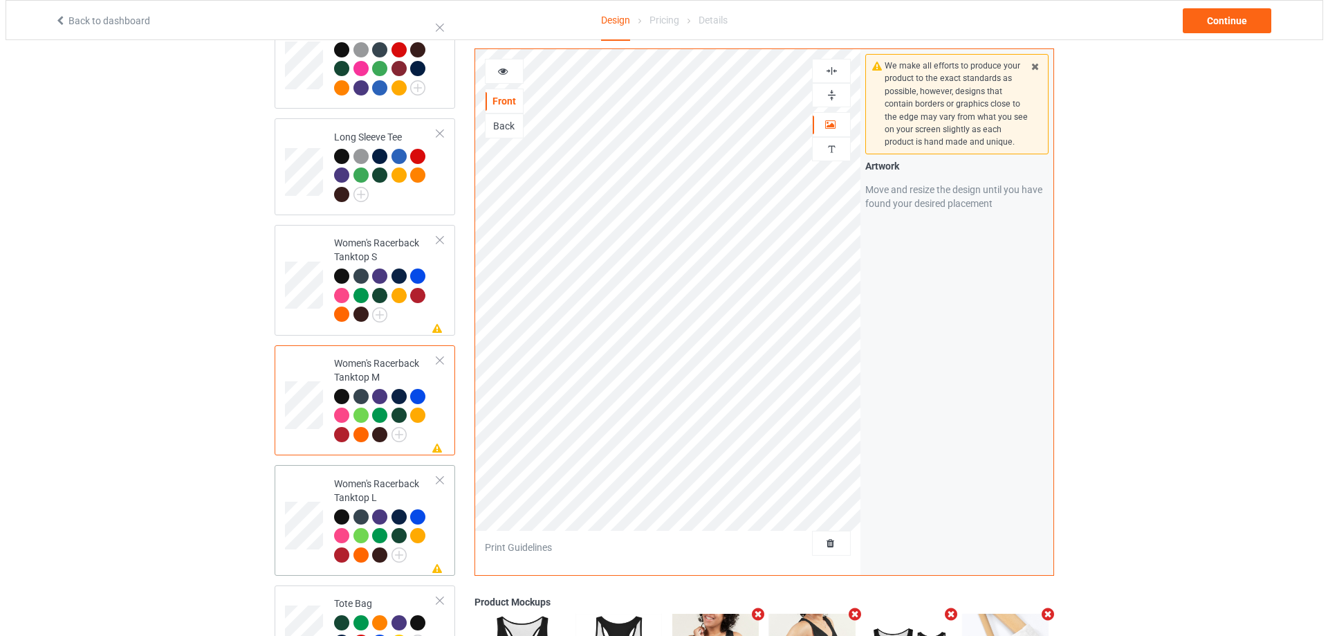
scroll to position [830, 0]
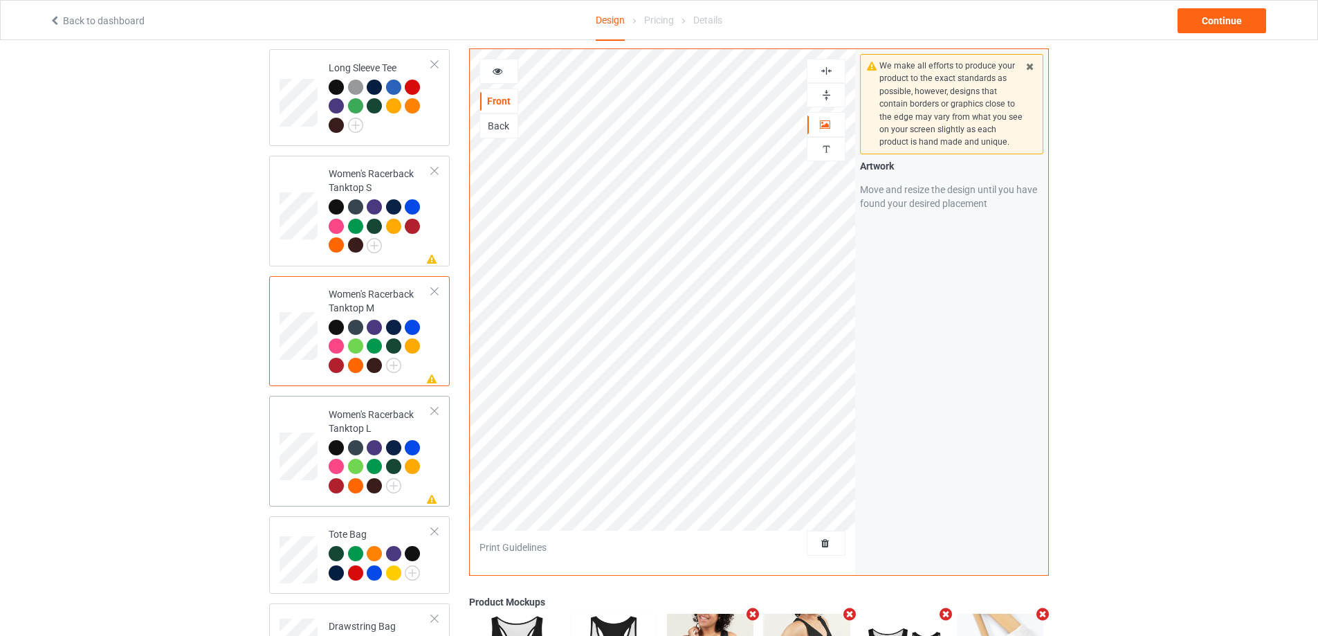
click at [428, 453] on div at bounding box center [380, 468] width 103 height 57
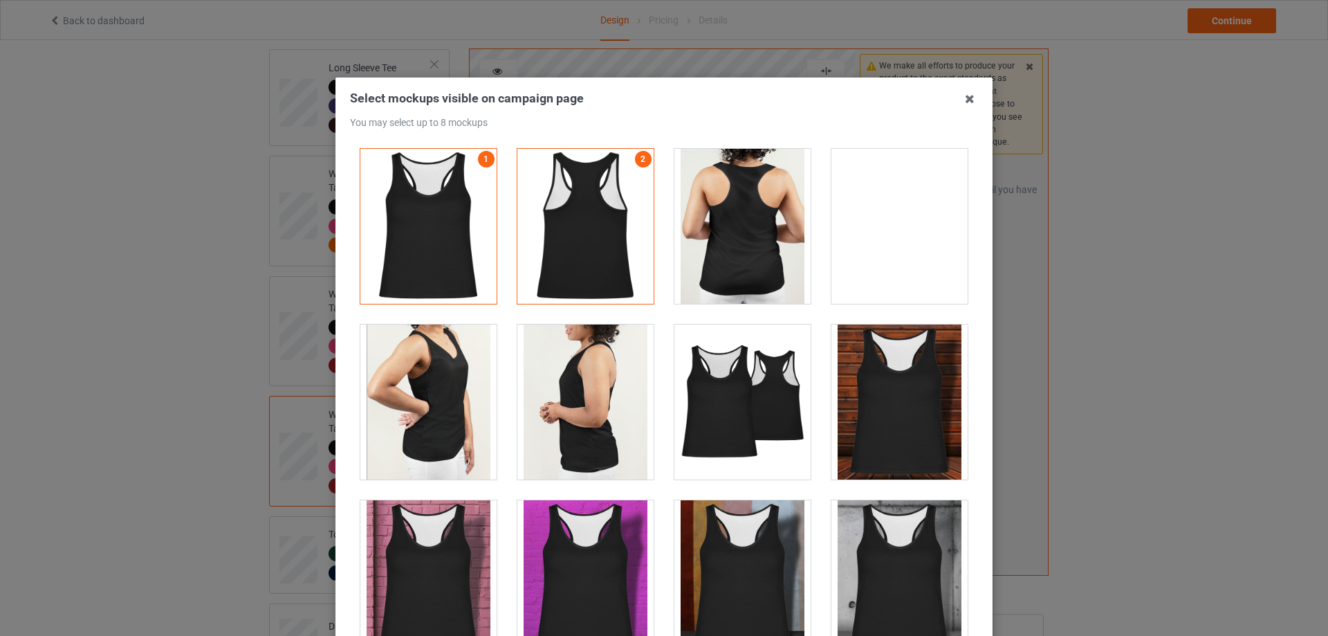
click at [888, 265] on div at bounding box center [900, 226] width 136 height 155
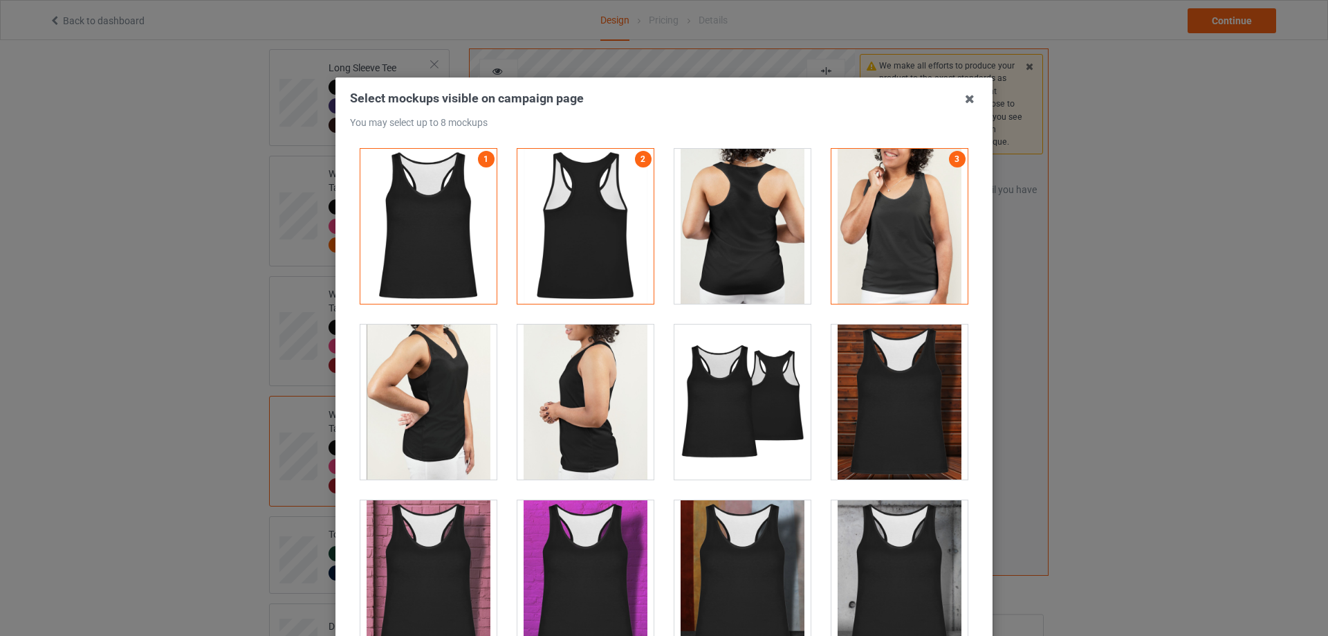
click at [416, 403] on div at bounding box center [428, 401] width 136 height 155
click at [627, 409] on div at bounding box center [586, 401] width 136 height 155
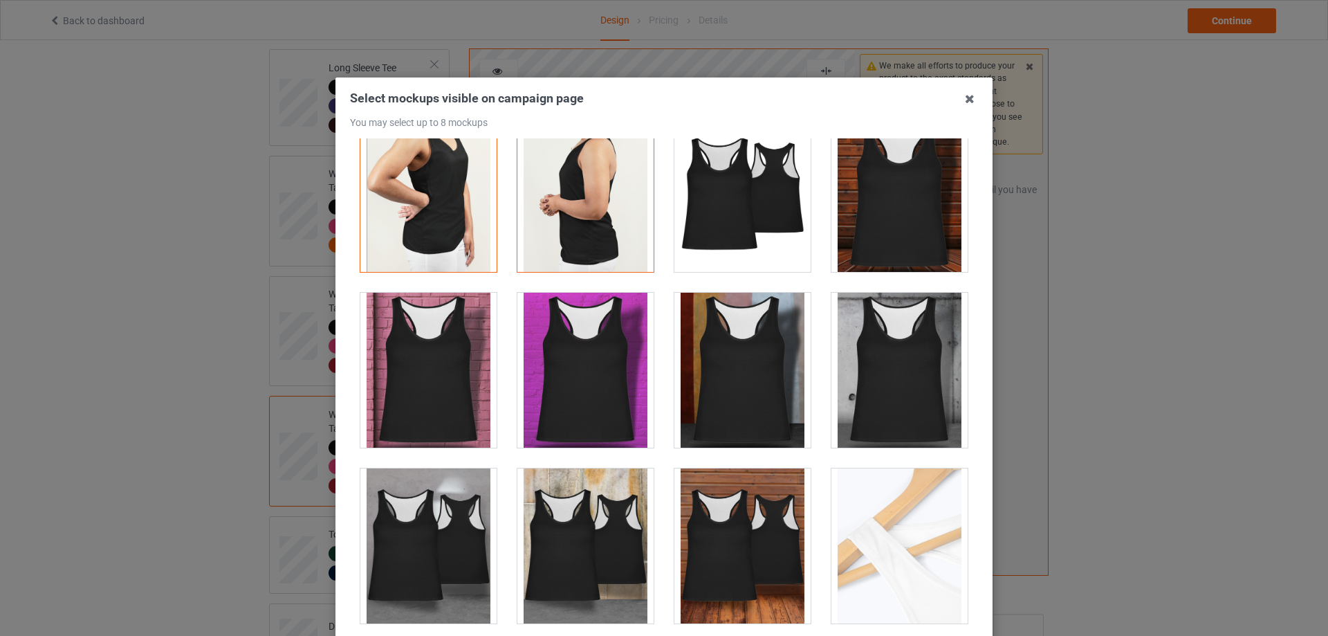
scroll to position [346, 0]
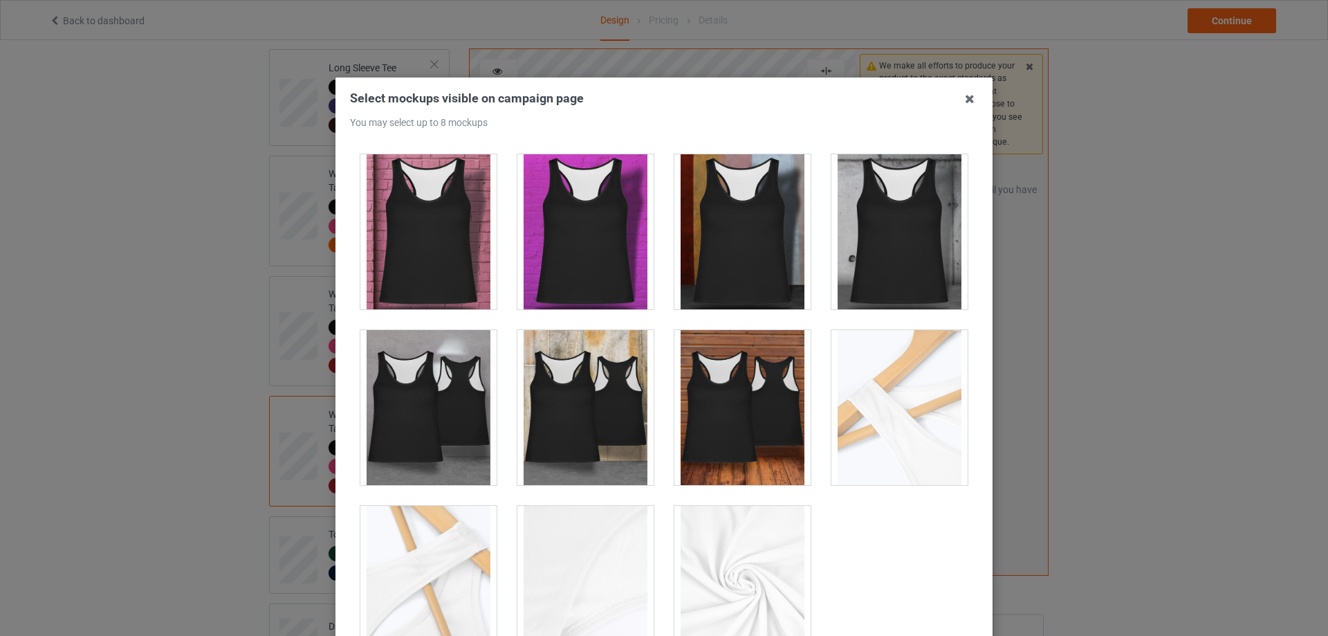
click at [744, 427] on div at bounding box center [743, 407] width 136 height 155
click at [877, 426] on div at bounding box center [900, 407] width 136 height 155
click at [749, 567] on div at bounding box center [743, 583] width 136 height 155
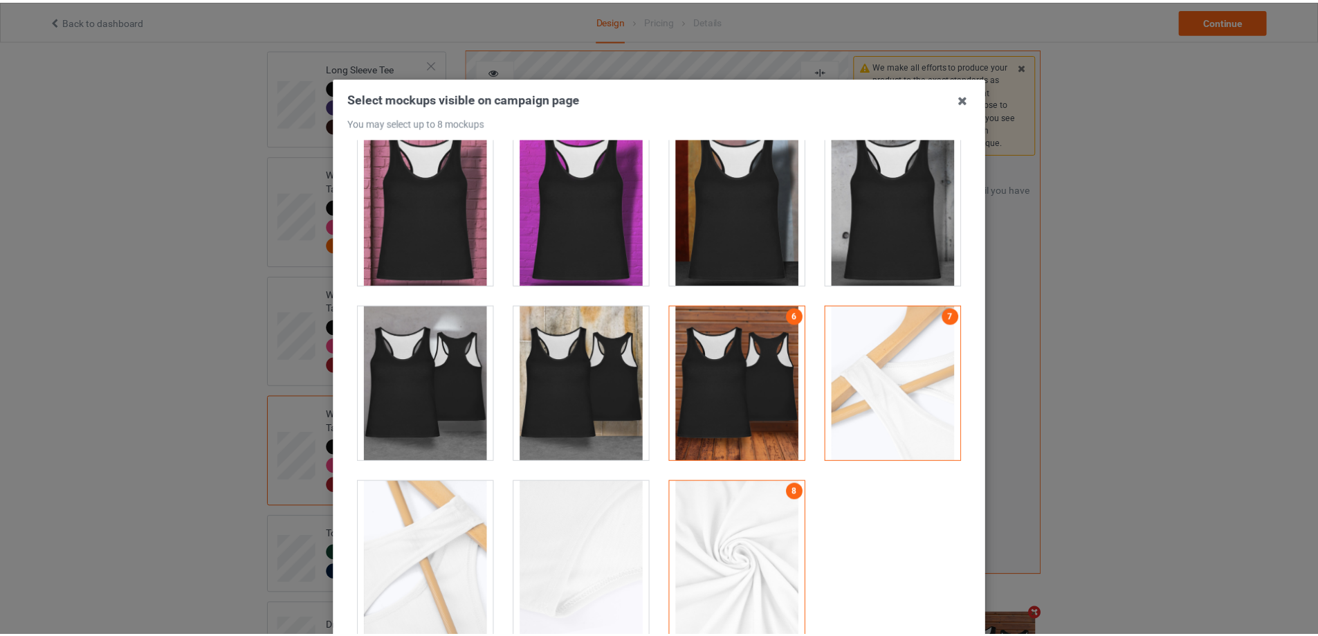
scroll to position [152, 0]
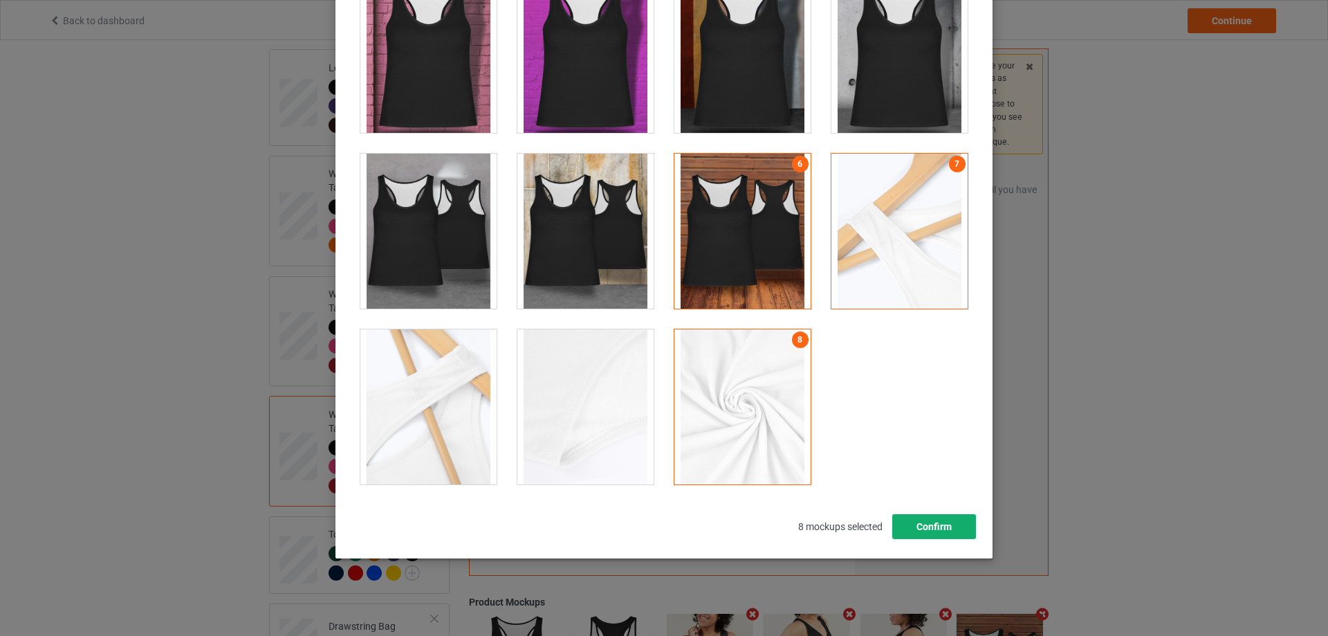
click at [931, 524] on button "Confirm" at bounding box center [935, 526] width 84 height 25
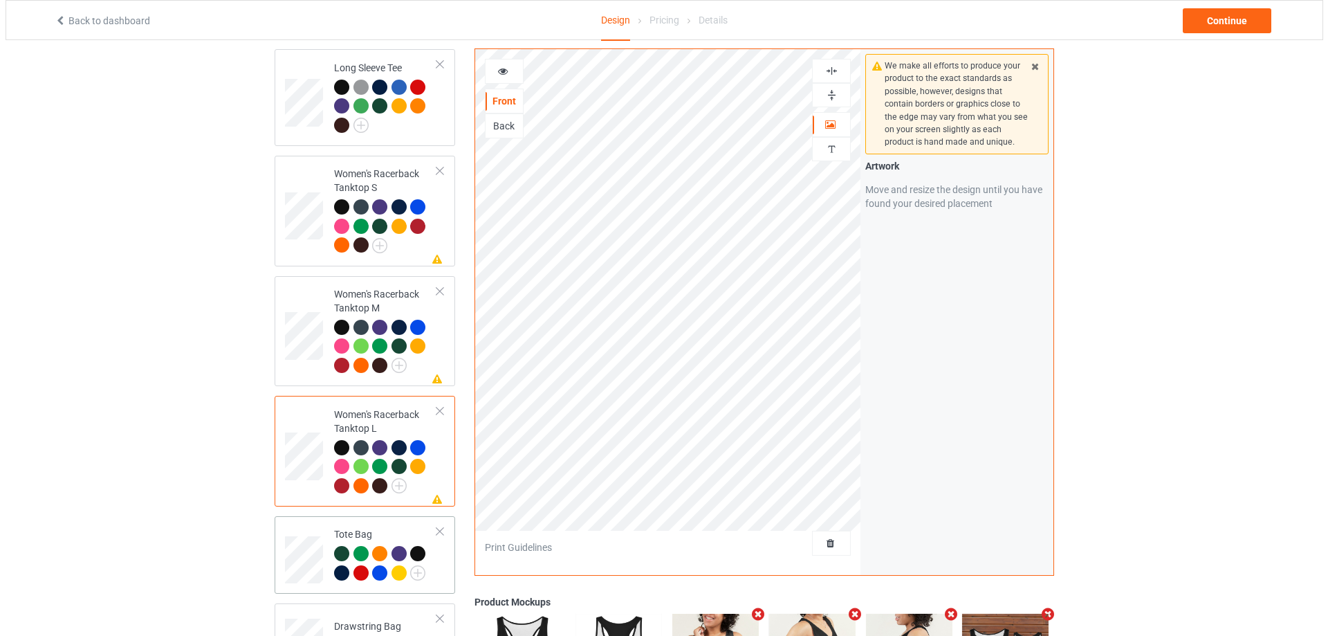
scroll to position [899, 0]
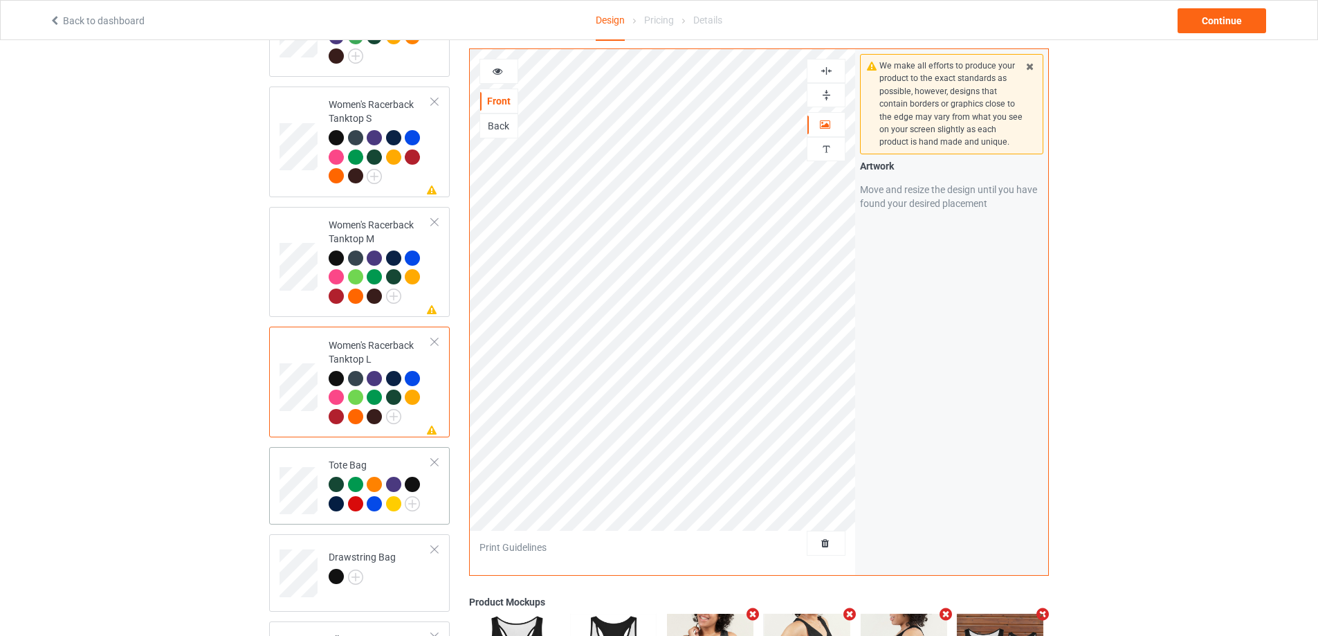
click at [441, 498] on div "Tote Bag" at bounding box center [359, 485] width 181 height 77
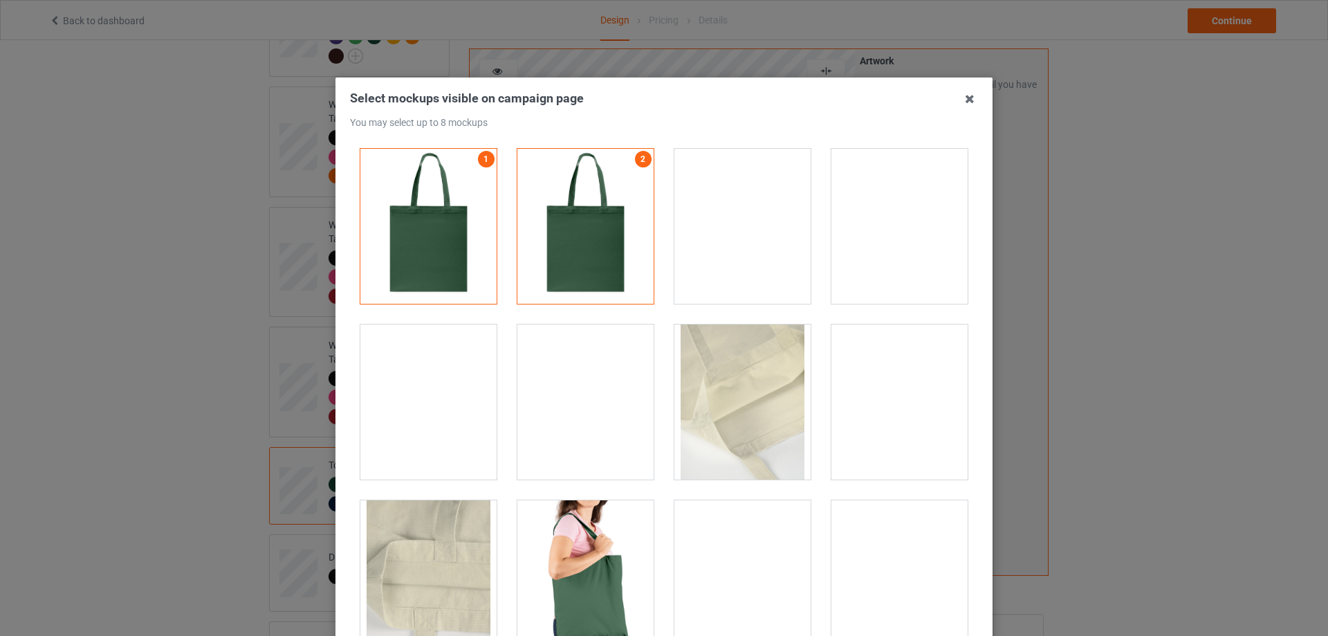
click at [727, 268] on div at bounding box center [743, 226] width 136 height 155
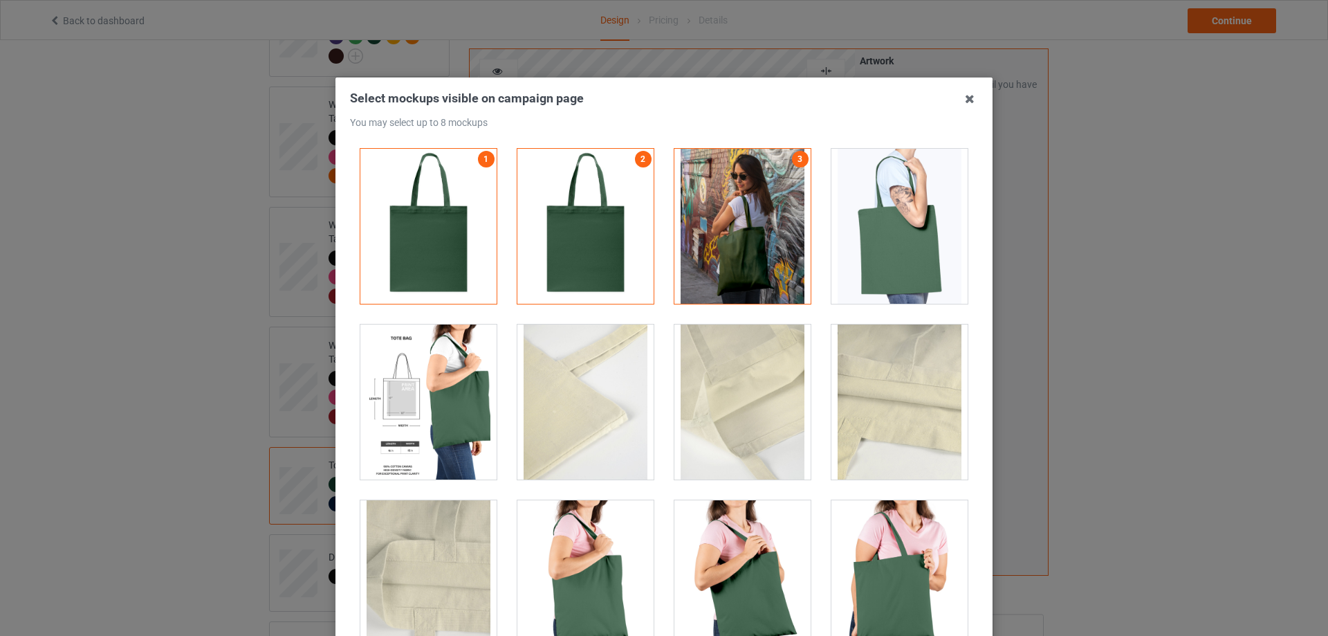
scroll to position [194, 0]
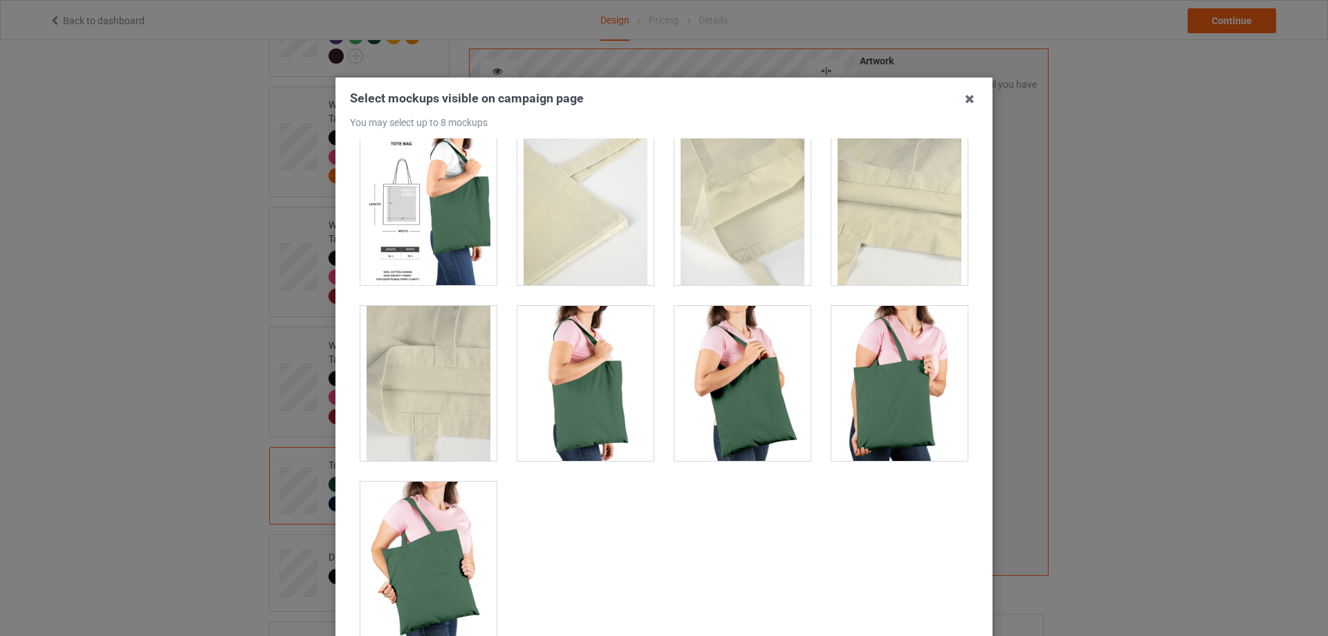
click at [760, 234] on div at bounding box center [743, 207] width 136 height 155
click at [433, 223] on div at bounding box center [428, 207] width 136 height 155
click at [628, 414] on div at bounding box center [586, 383] width 136 height 155
click at [448, 554] on div at bounding box center [428, 559] width 136 height 155
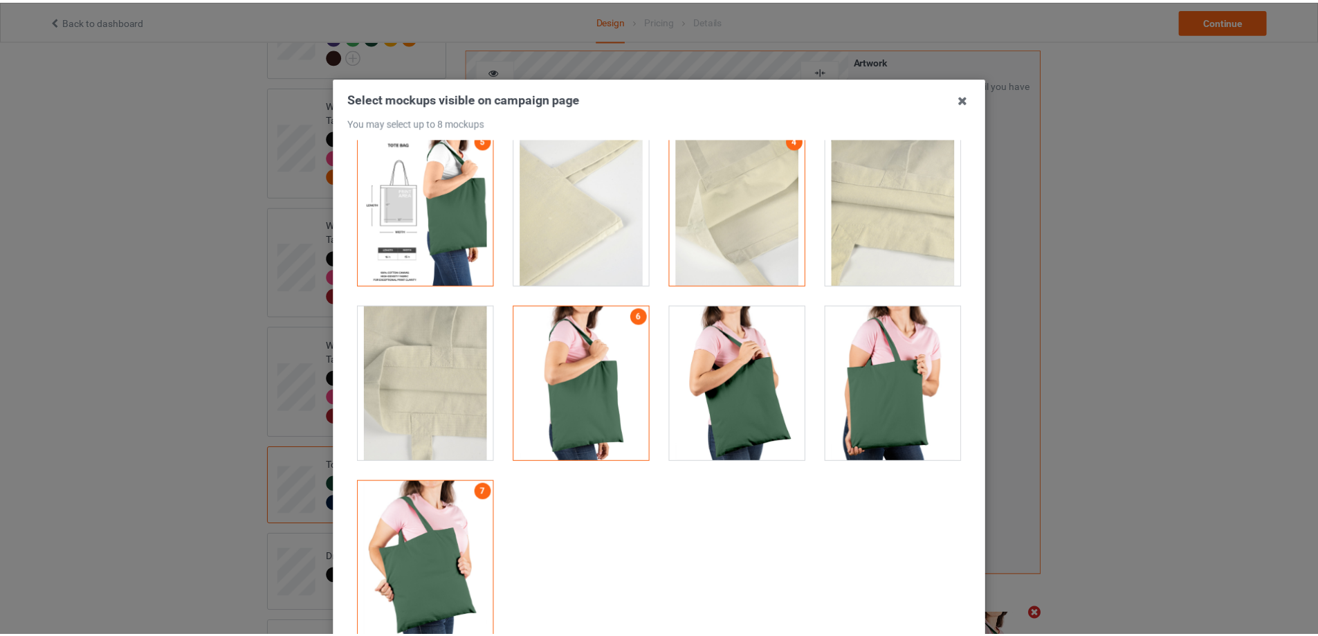
scroll to position [152, 0]
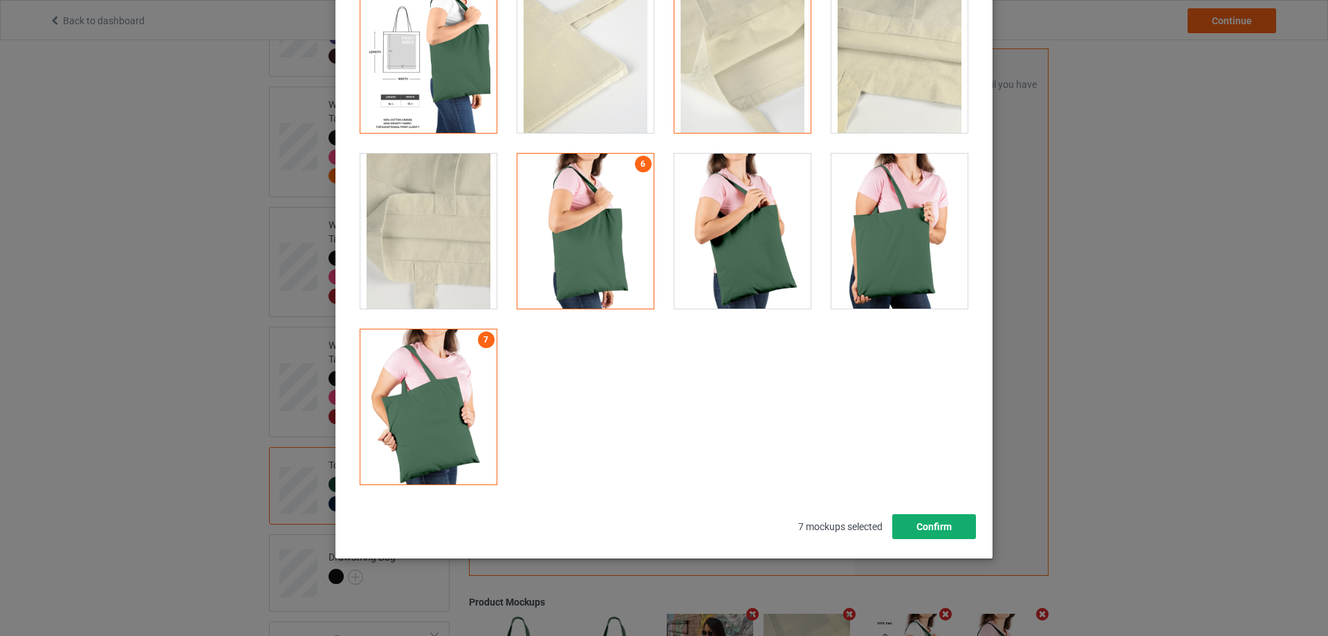
click at [931, 531] on button "Confirm" at bounding box center [935, 526] width 84 height 25
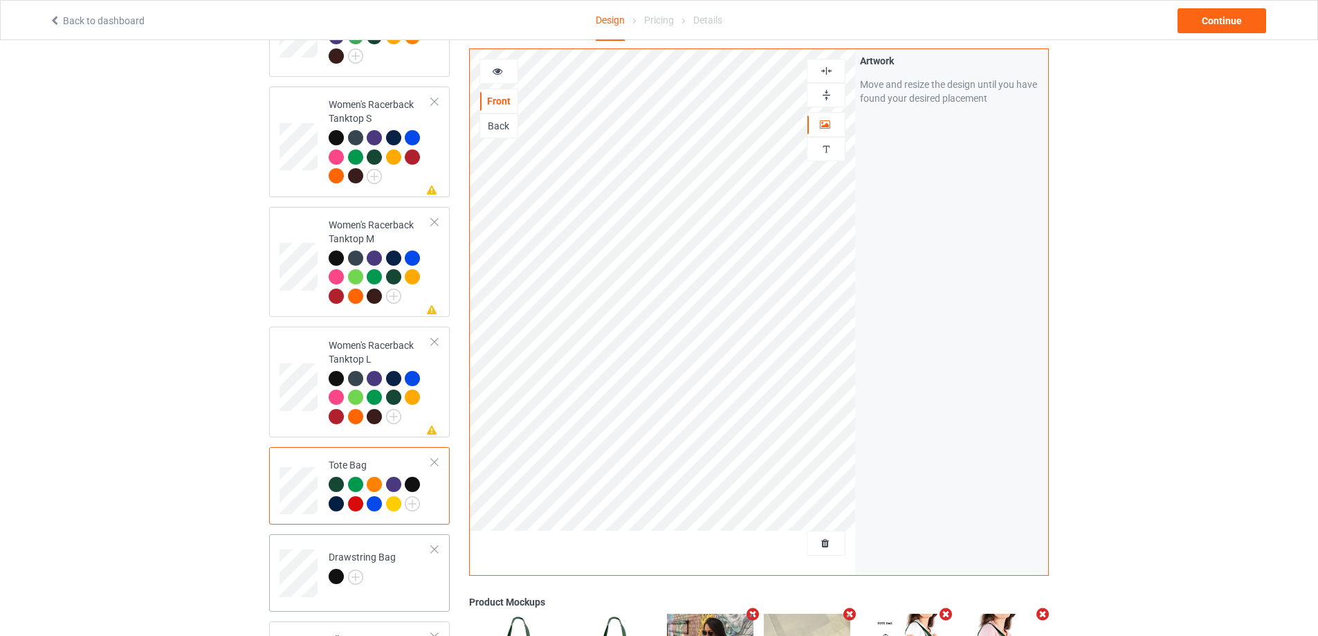
scroll to position [969, 0]
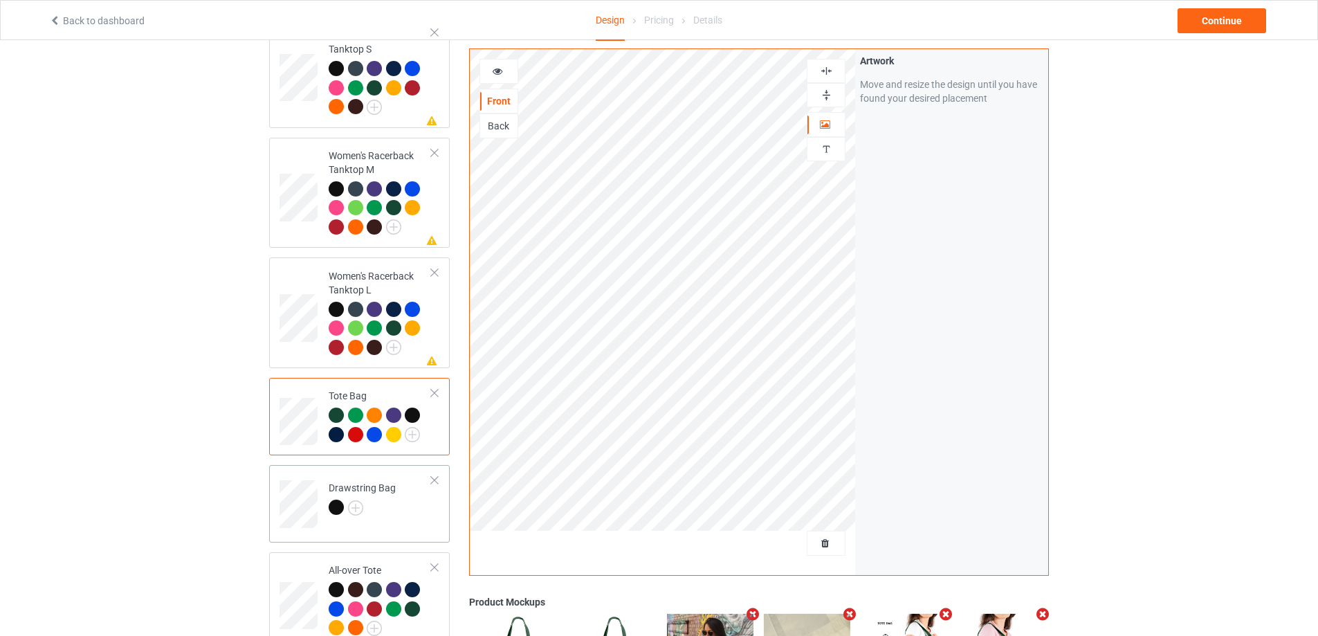
click at [412, 505] on td "Drawstring Bag" at bounding box center [380, 498] width 118 height 57
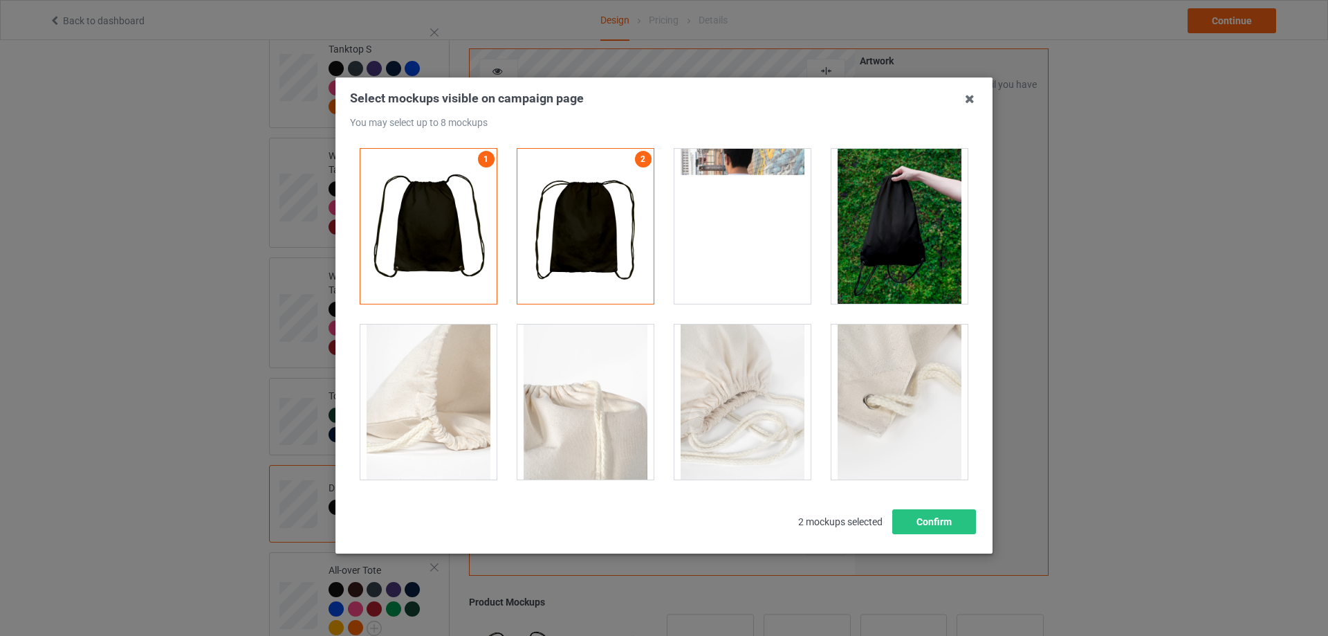
click at [885, 226] on div at bounding box center [900, 226] width 136 height 155
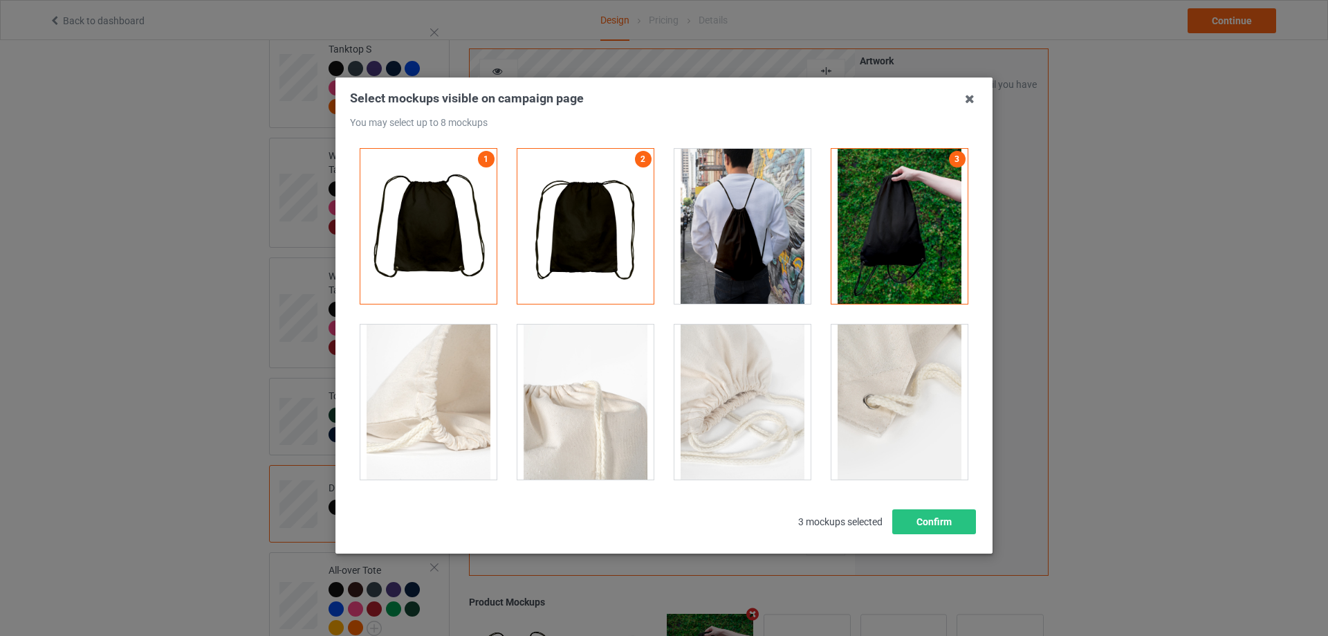
click at [453, 403] on div at bounding box center [428, 401] width 136 height 155
click at [577, 405] on div at bounding box center [586, 401] width 136 height 155
click at [753, 412] on div at bounding box center [743, 401] width 136 height 155
drag, startPoint x: 906, startPoint y: 414, endPoint x: 917, endPoint y: 431, distance: 20.0
click at [908, 417] on div at bounding box center [900, 401] width 136 height 155
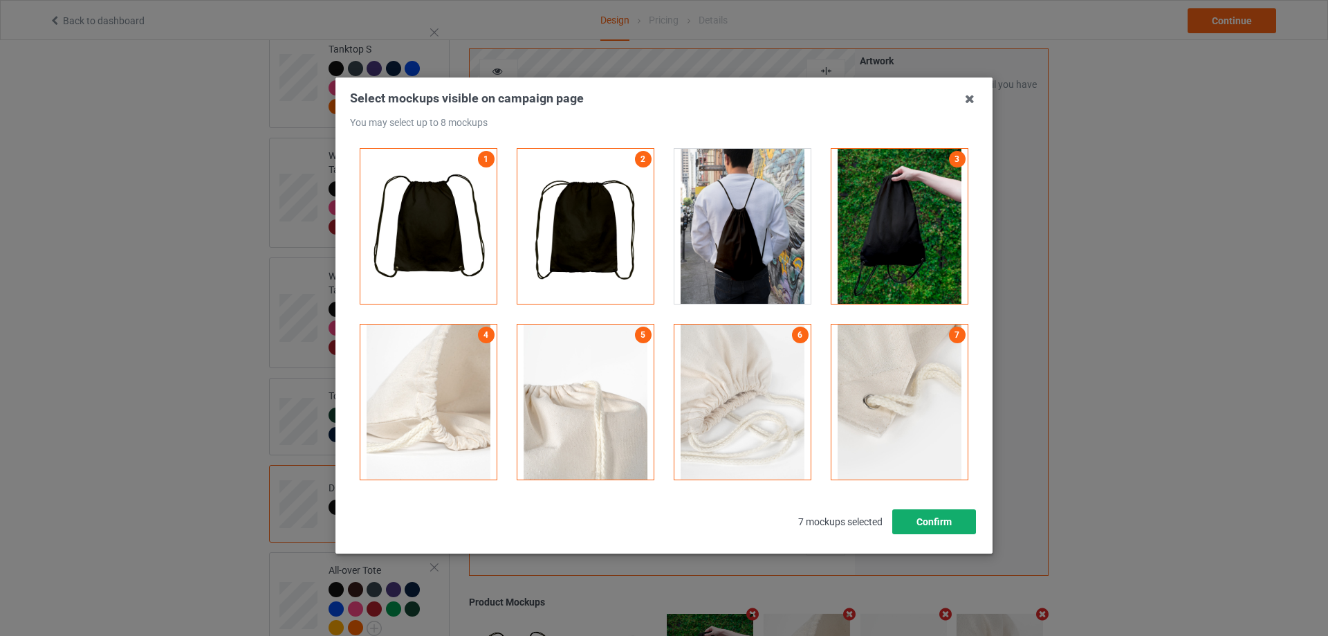
click at [925, 518] on button "Confirm" at bounding box center [935, 521] width 84 height 25
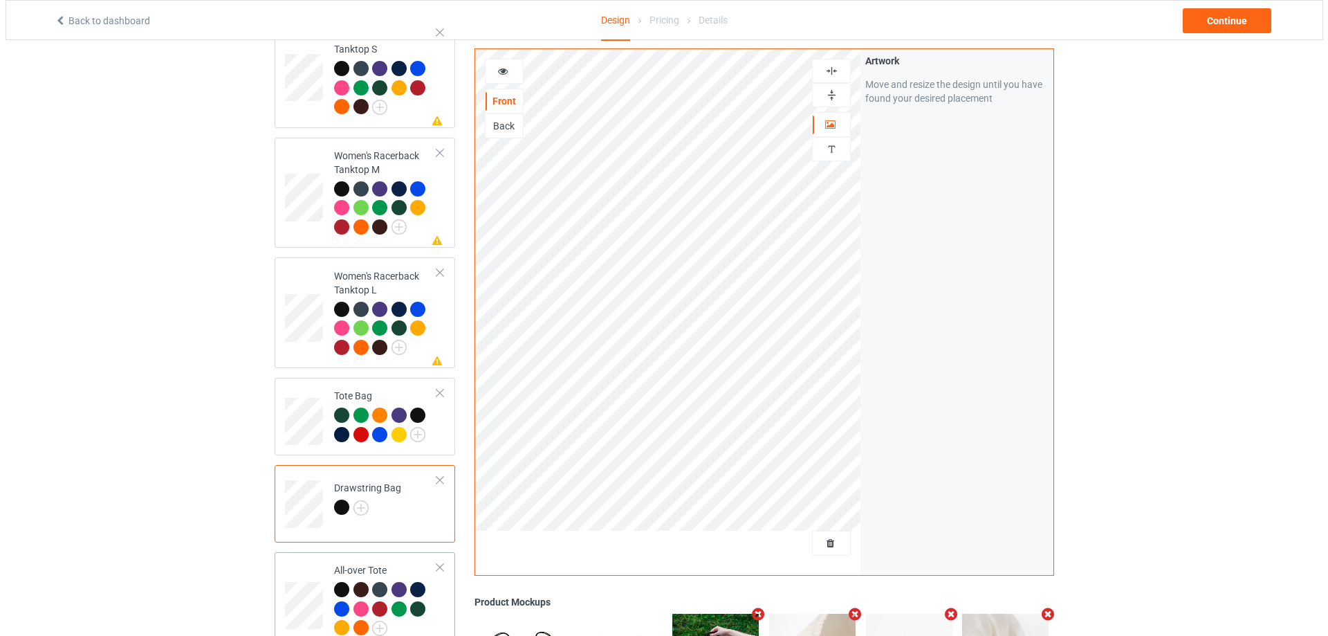
scroll to position [1107, 0]
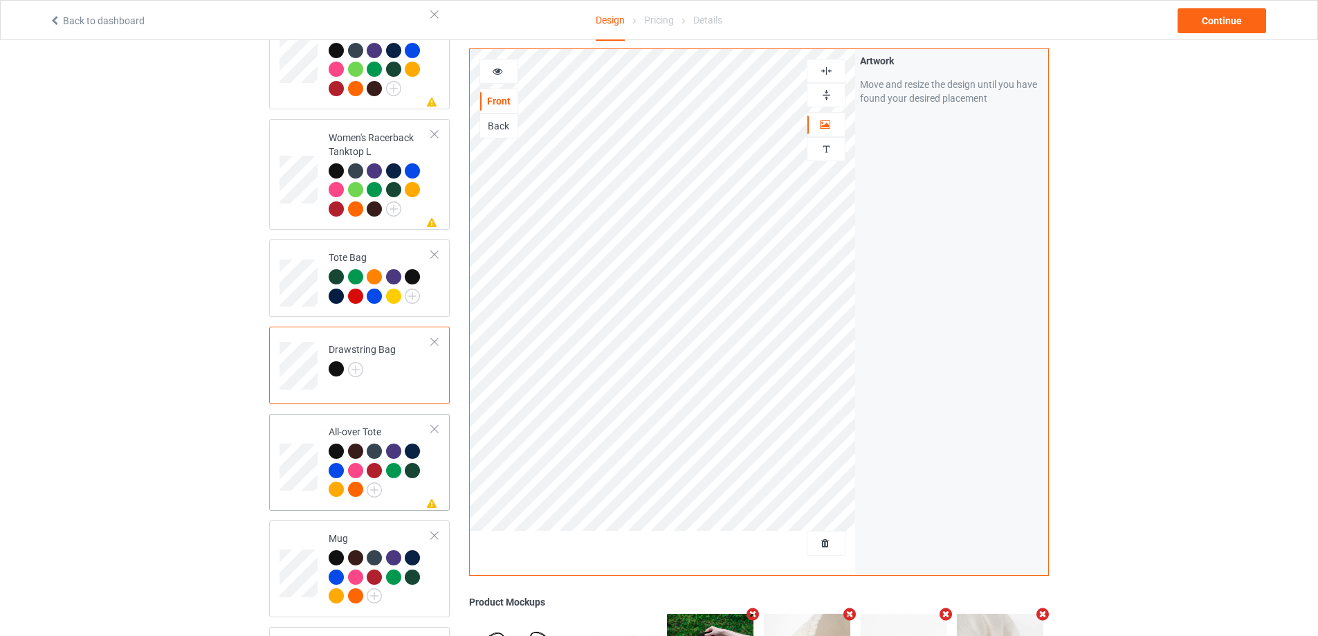
click at [395, 486] on div at bounding box center [380, 471] width 103 height 57
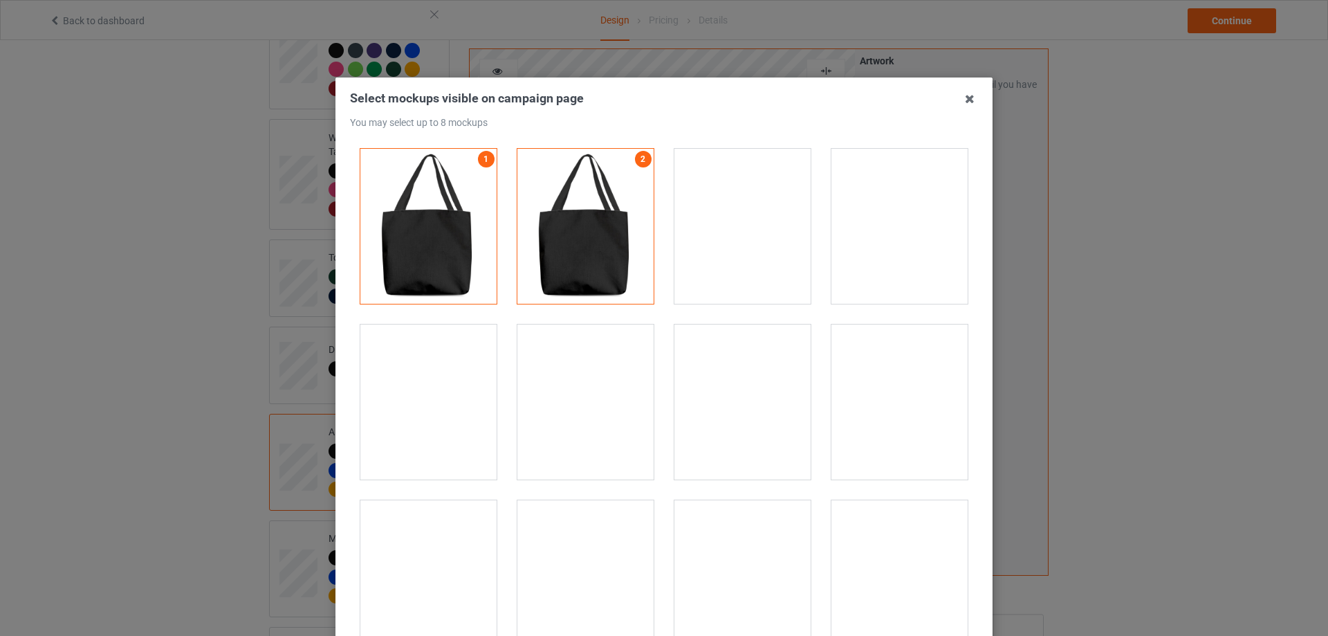
click at [915, 229] on div at bounding box center [900, 226] width 136 height 155
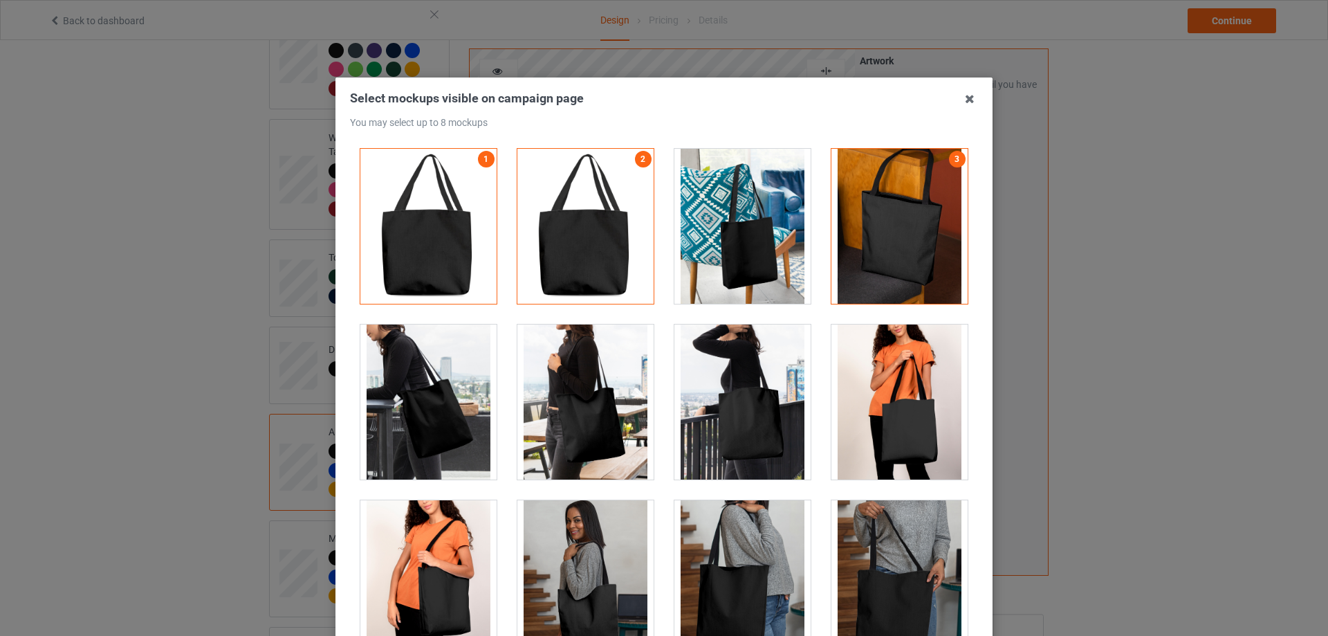
drag, startPoint x: 738, startPoint y: 412, endPoint x: 698, endPoint y: 426, distance: 42.2
click at [738, 412] on div at bounding box center [743, 401] width 136 height 155
click at [441, 428] on div at bounding box center [428, 401] width 136 height 155
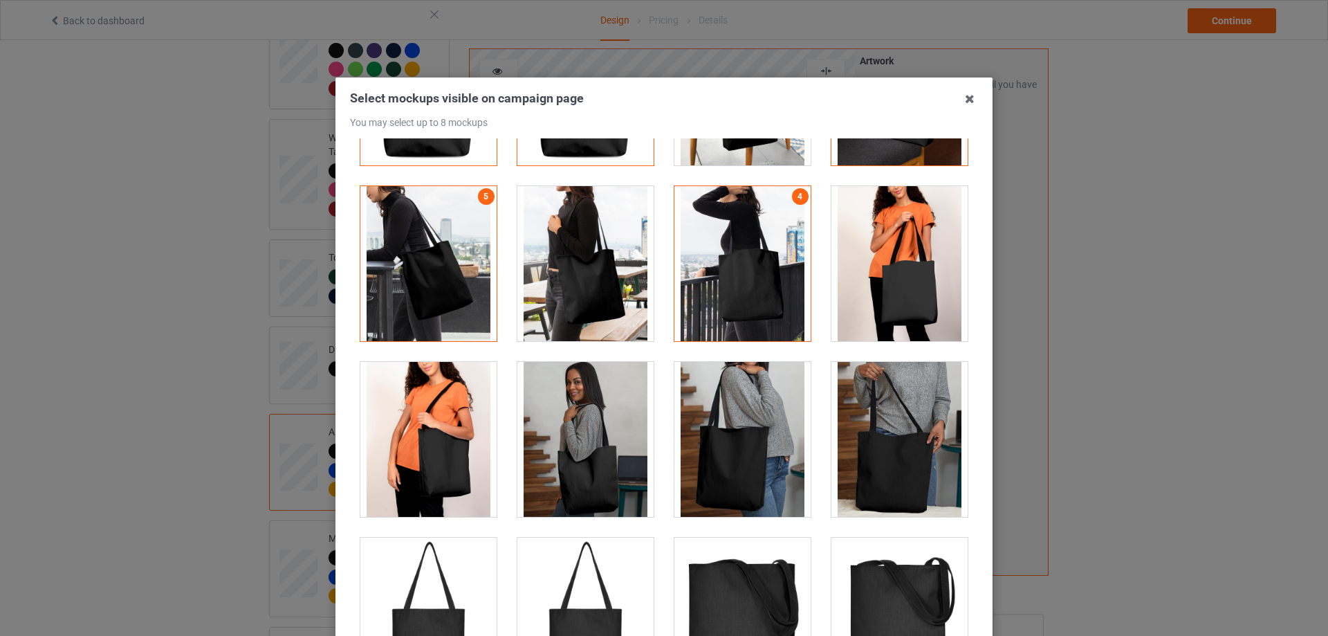
scroll to position [346, 0]
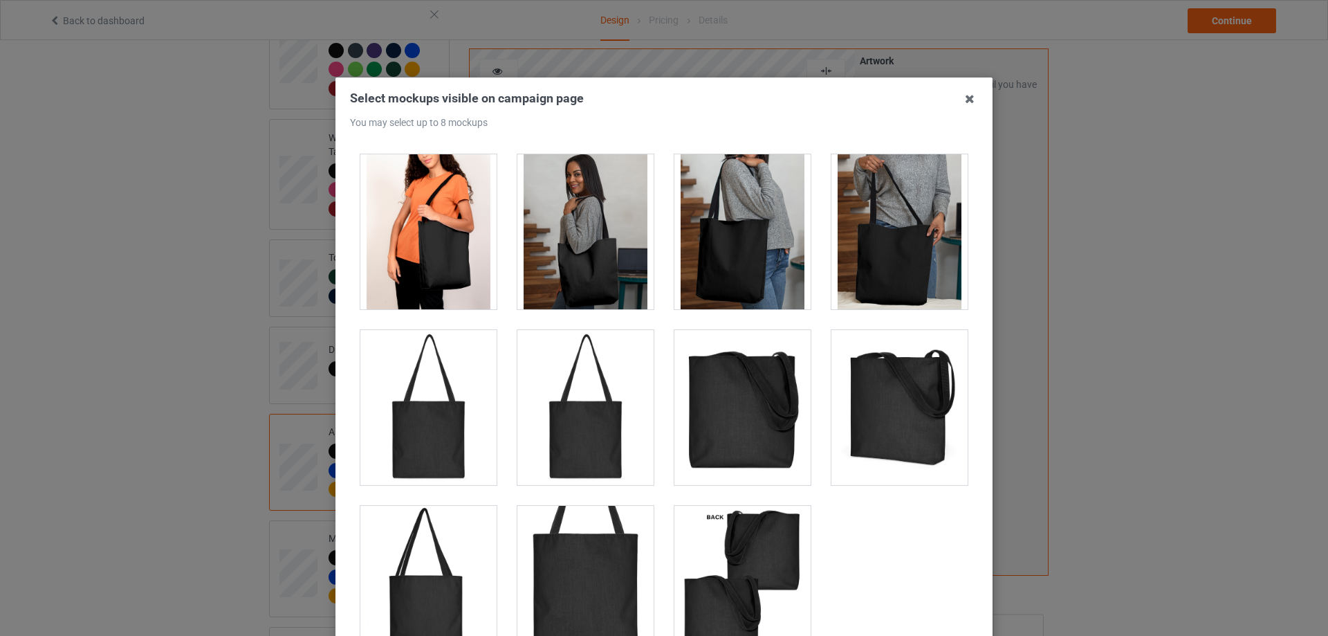
click at [720, 397] on div at bounding box center [743, 407] width 136 height 155
click at [727, 557] on div at bounding box center [743, 583] width 136 height 155
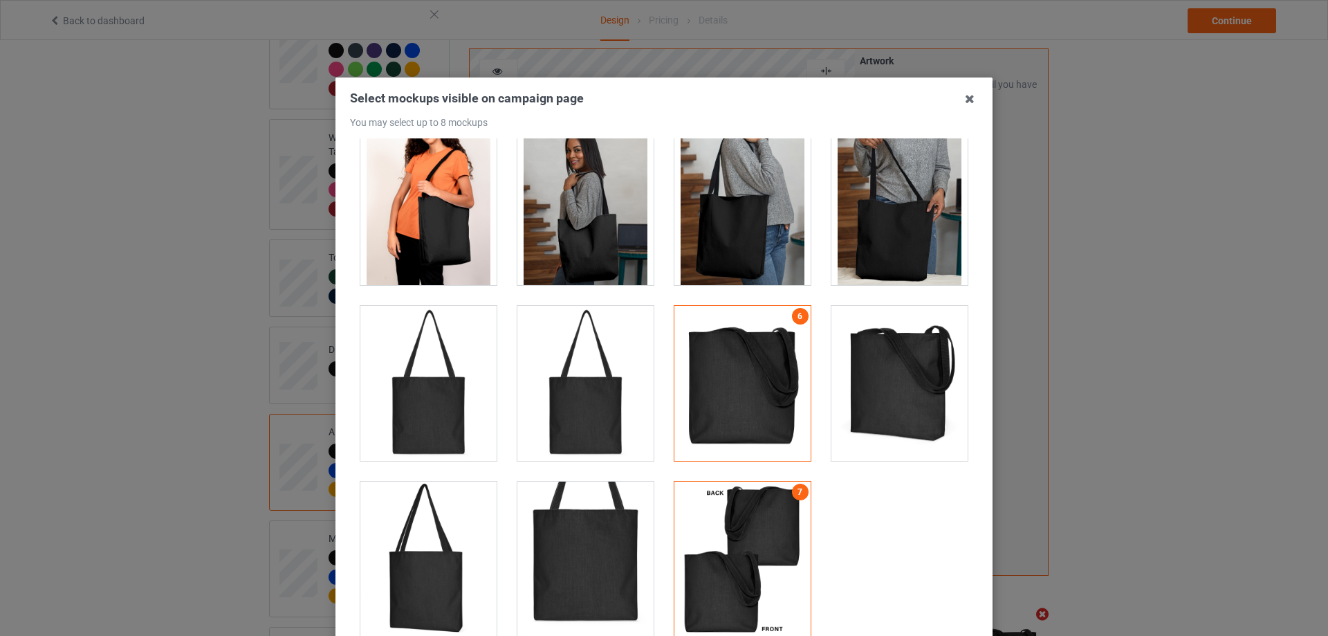
scroll to position [152, 0]
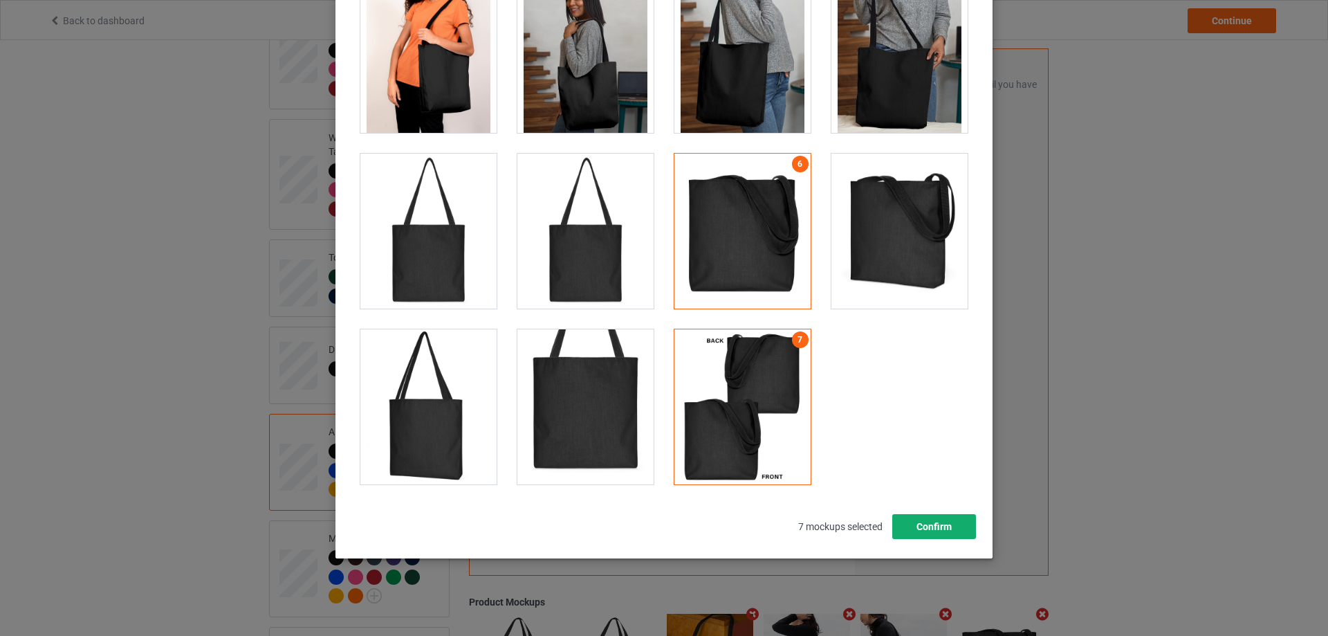
click at [926, 525] on button "Confirm" at bounding box center [935, 526] width 84 height 25
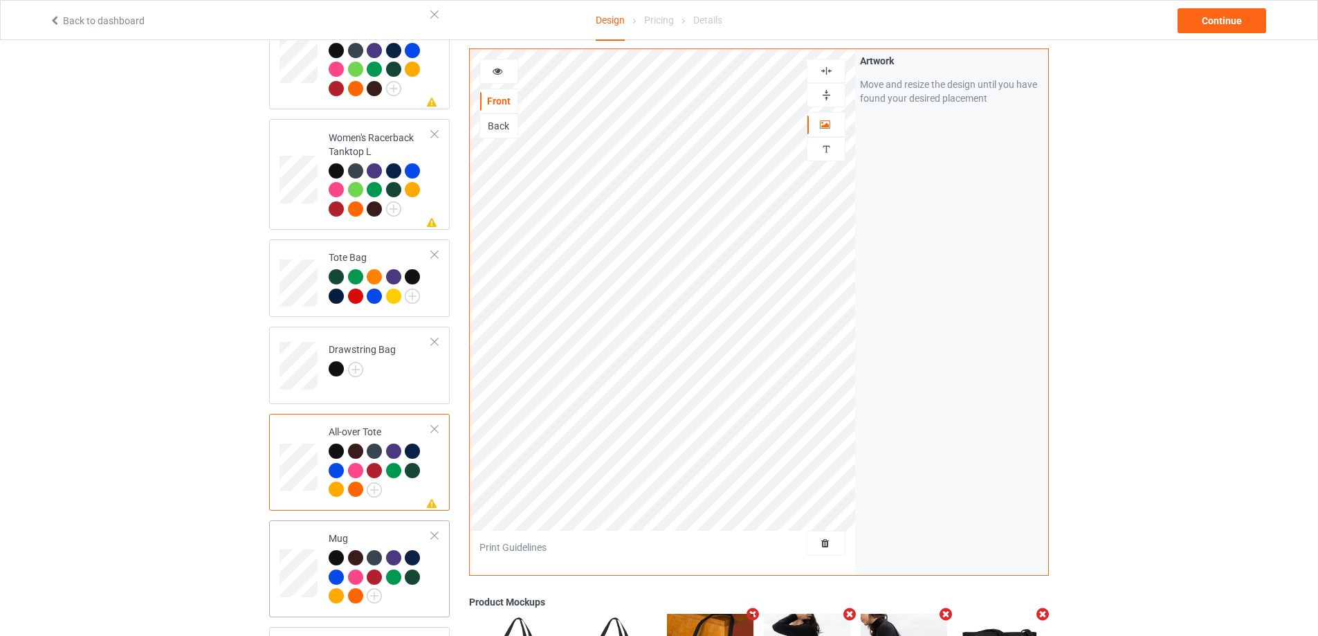
click at [431, 566] on div at bounding box center [380, 578] width 103 height 57
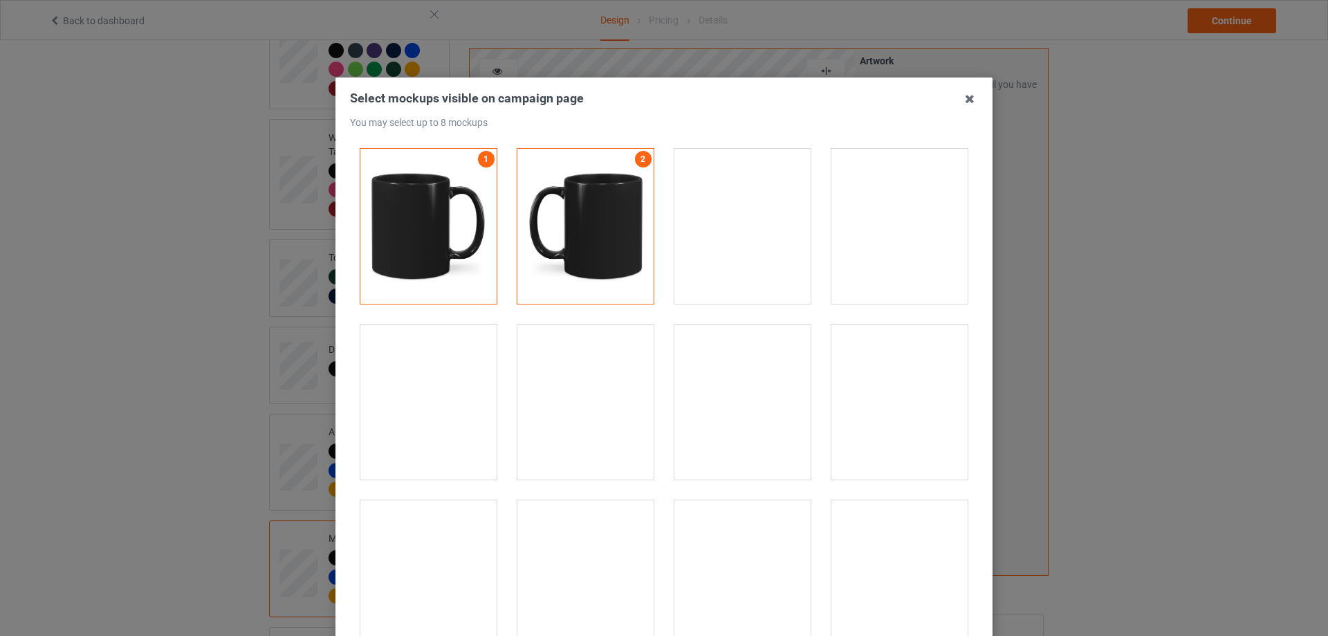
click at [900, 212] on div at bounding box center [900, 226] width 136 height 155
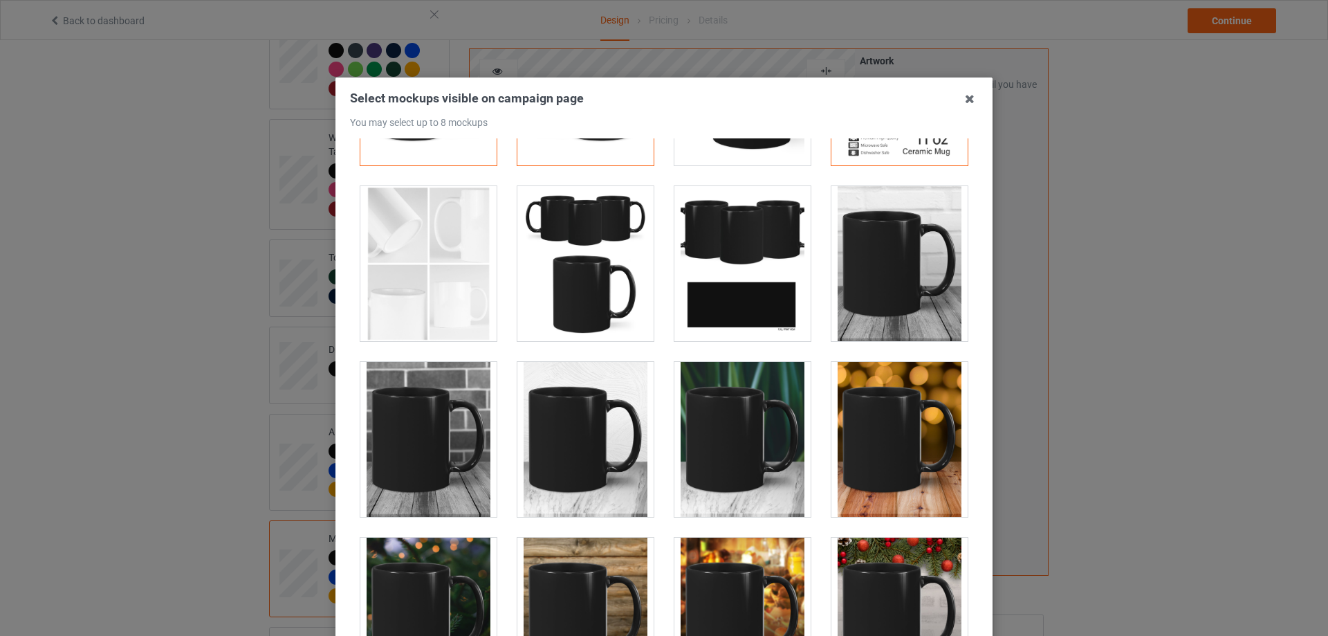
scroll to position [346, 0]
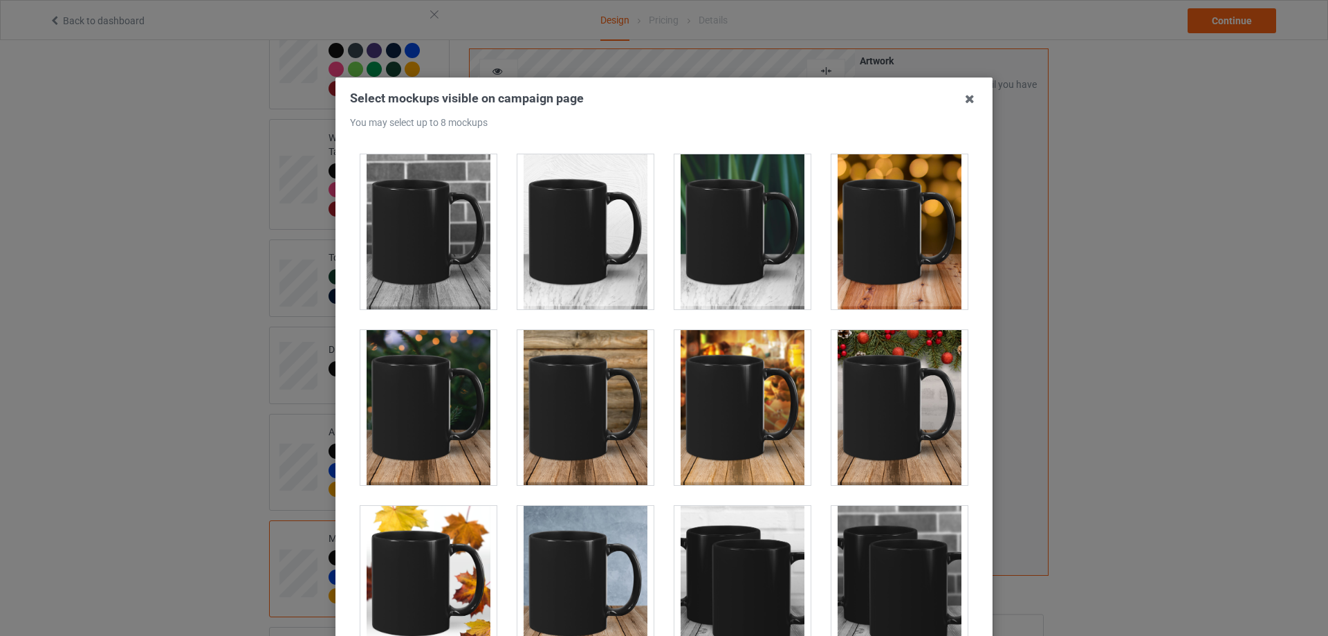
click at [734, 413] on div at bounding box center [743, 407] width 136 height 155
click at [431, 405] on div at bounding box center [428, 407] width 136 height 155
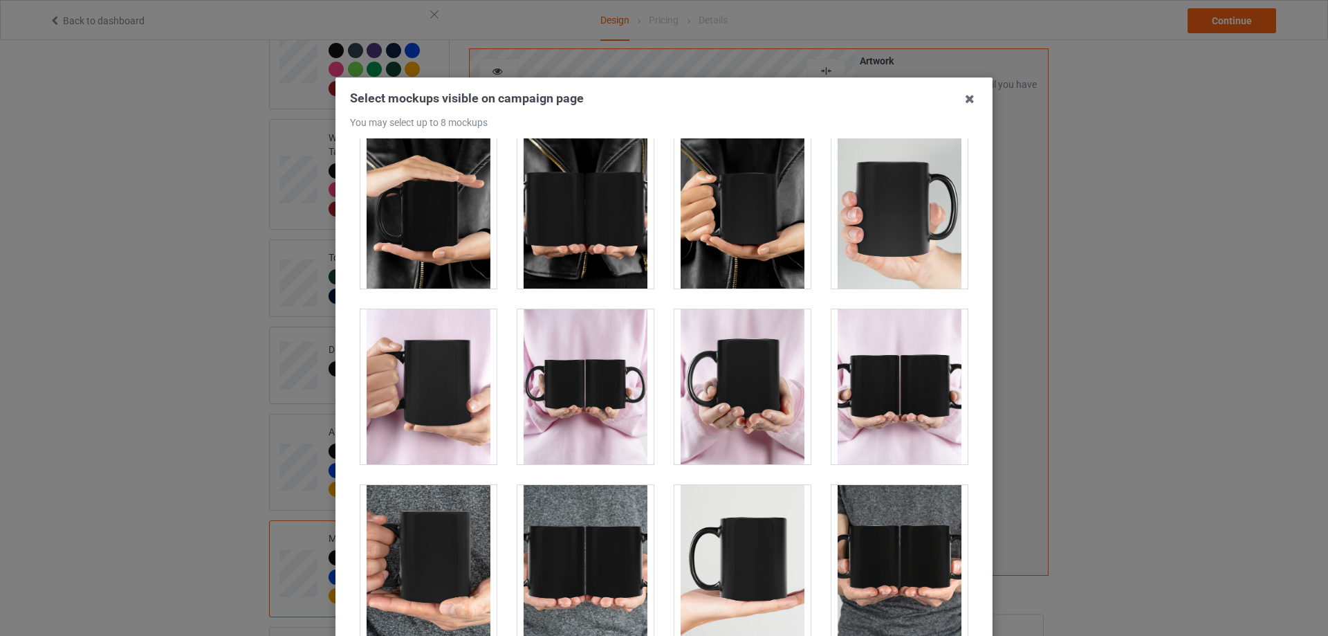
scroll to position [1384, 0]
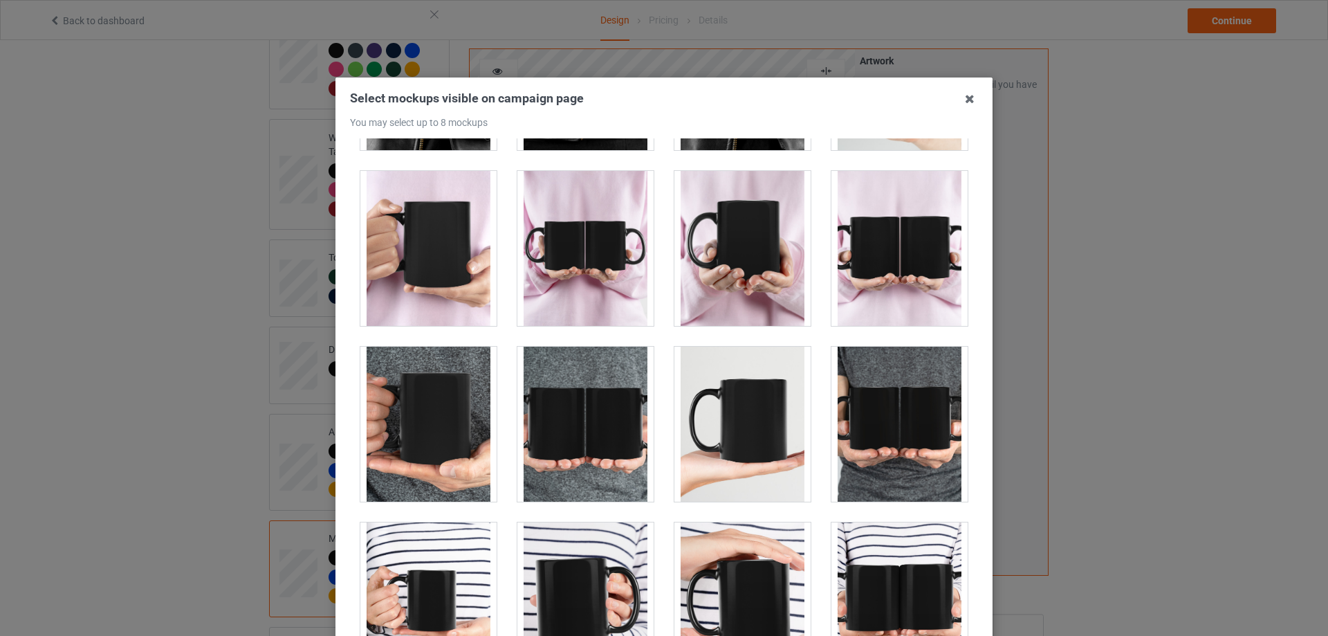
click at [423, 268] on div at bounding box center [428, 248] width 136 height 155
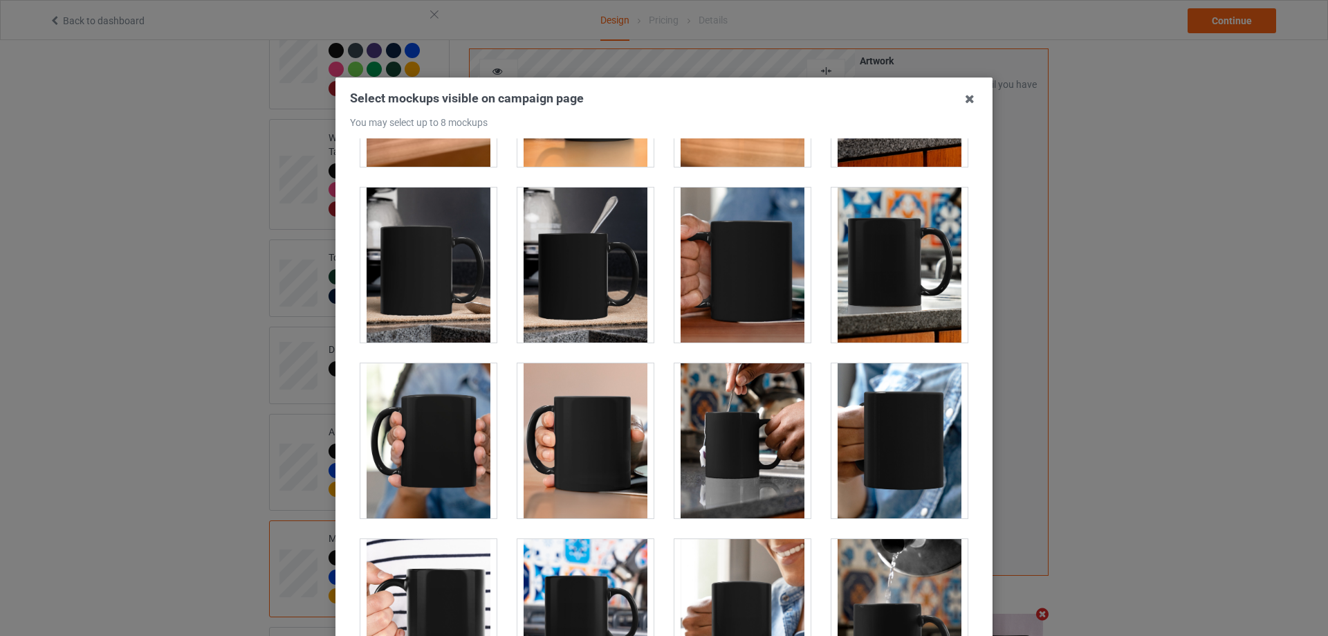
scroll to position [2560, 0]
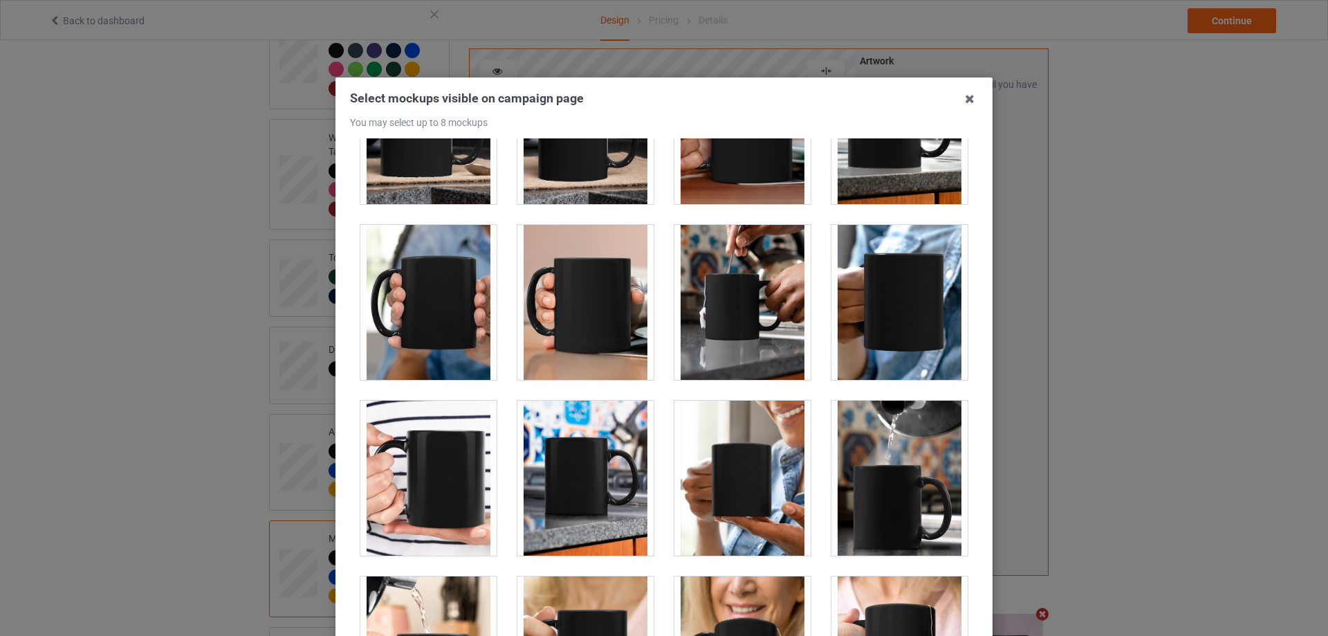
click at [446, 313] on div at bounding box center [428, 302] width 136 height 155
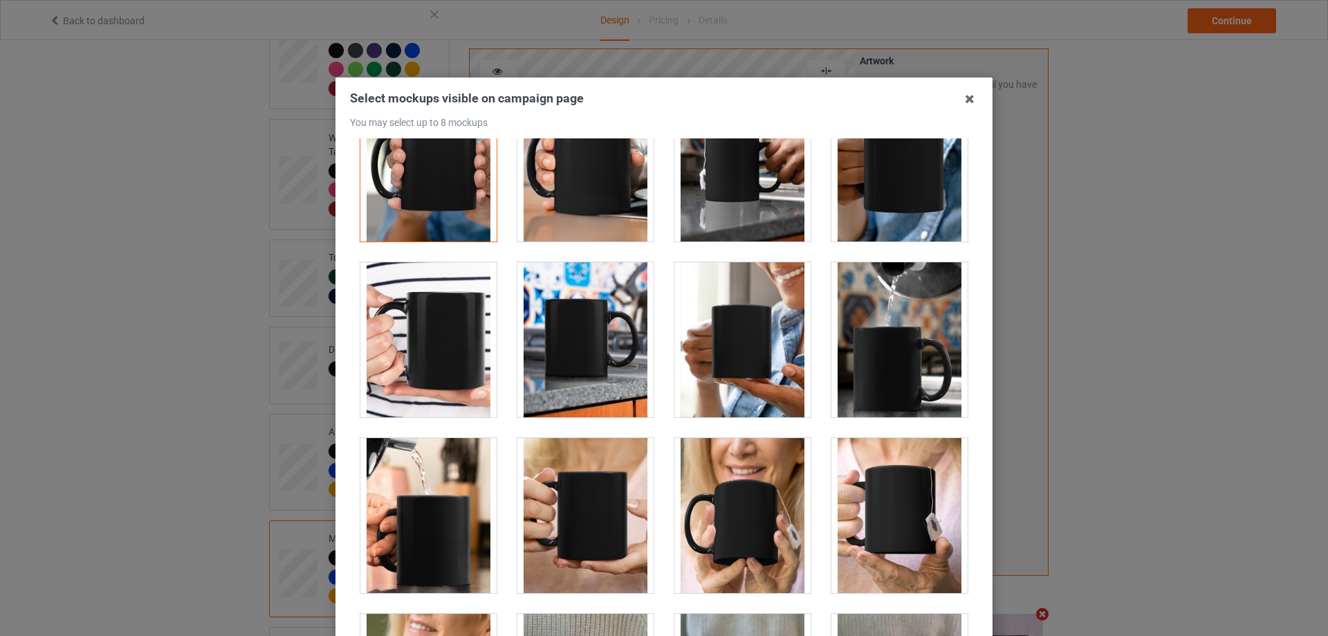
scroll to position [2837, 0]
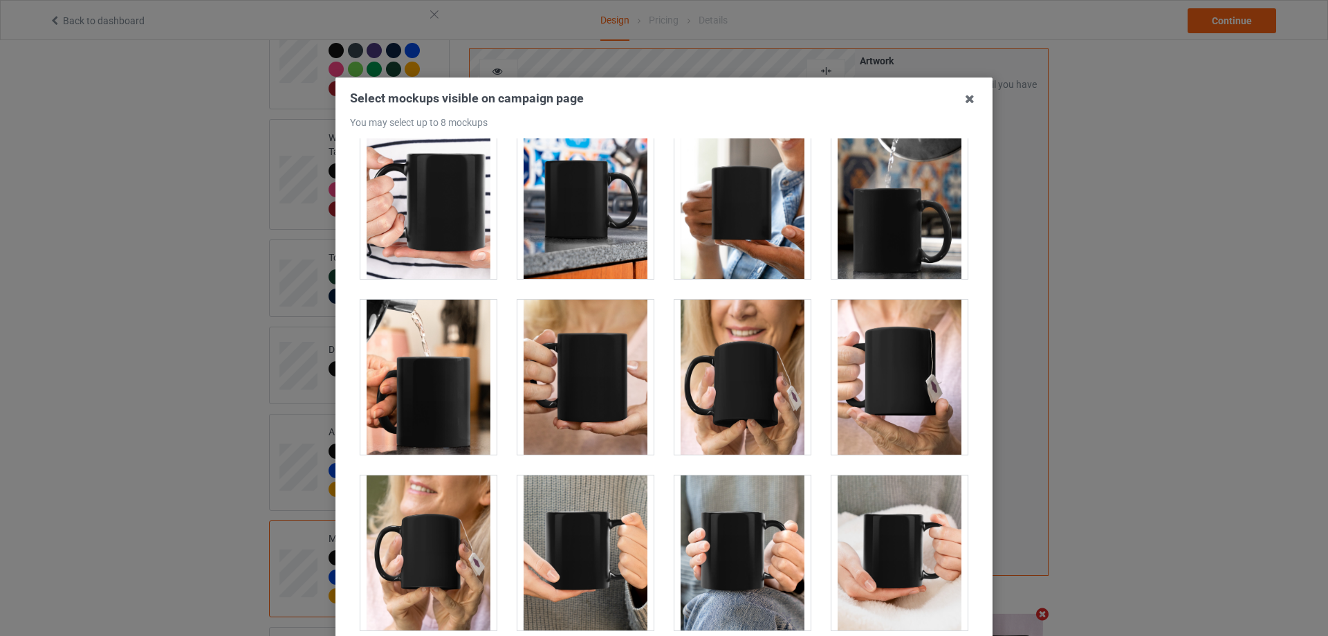
click at [874, 381] on div at bounding box center [900, 377] width 136 height 155
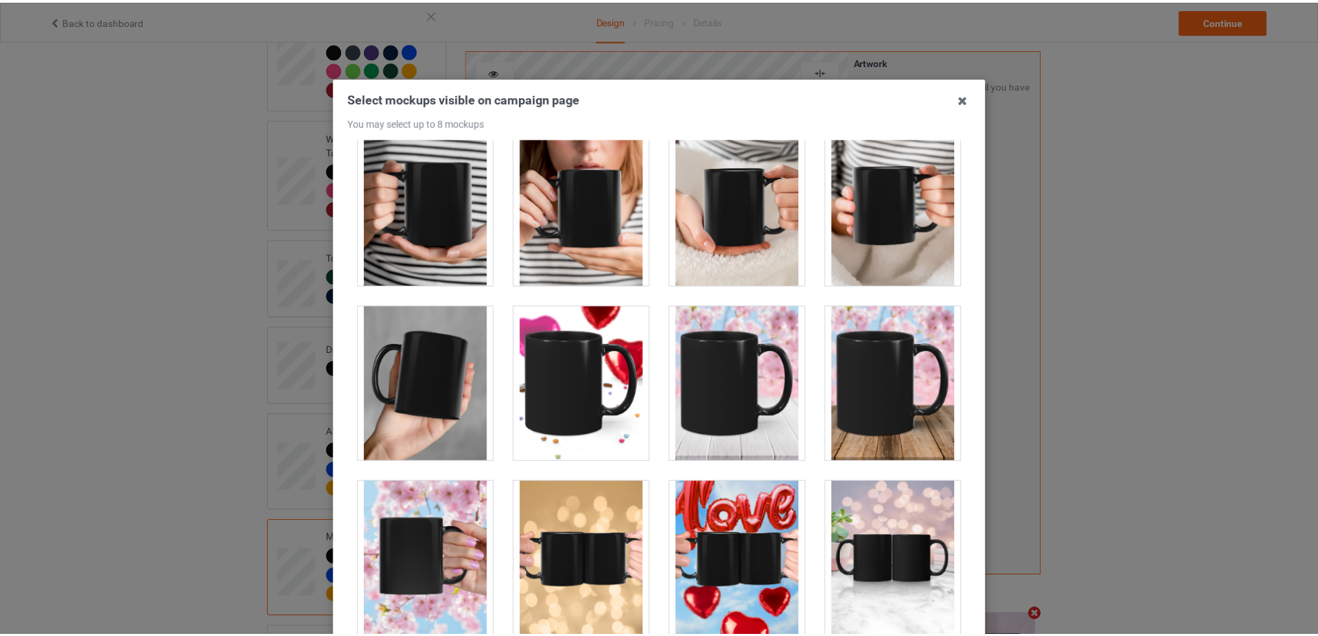
scroll to position [152, 0]
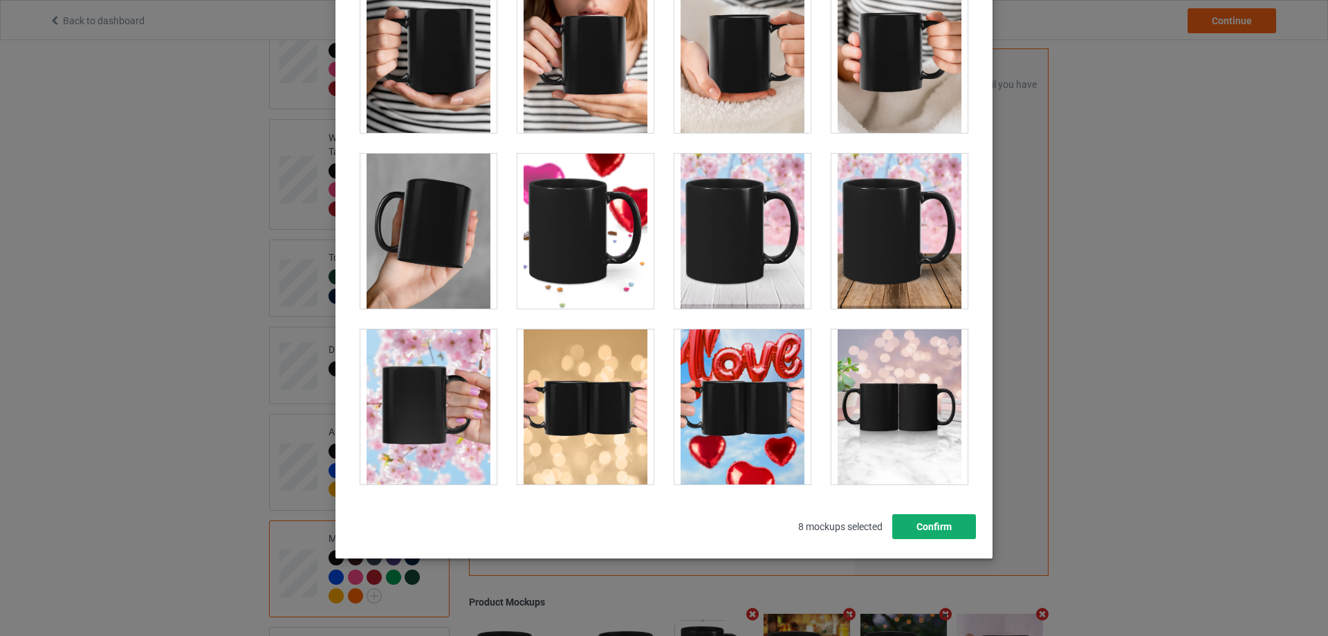
click at [922, 528] on button "Confirm" at bounding box center [935, 526] width 84 height 25
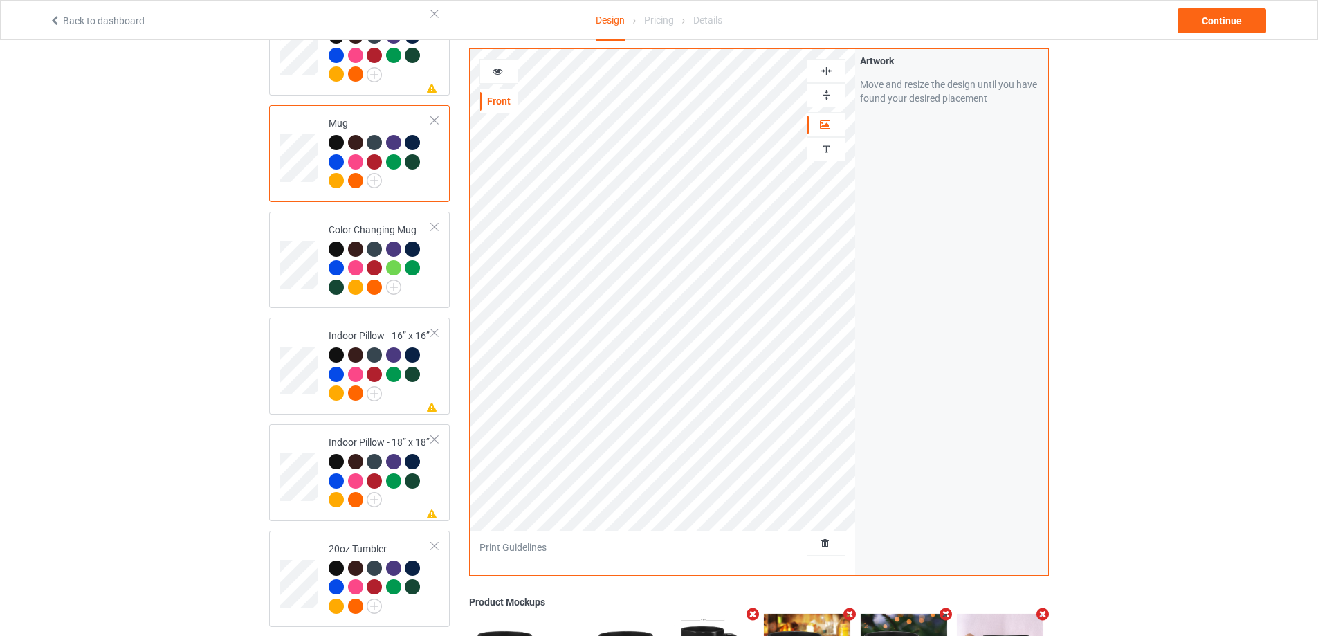
scroll to position [1315, 0]
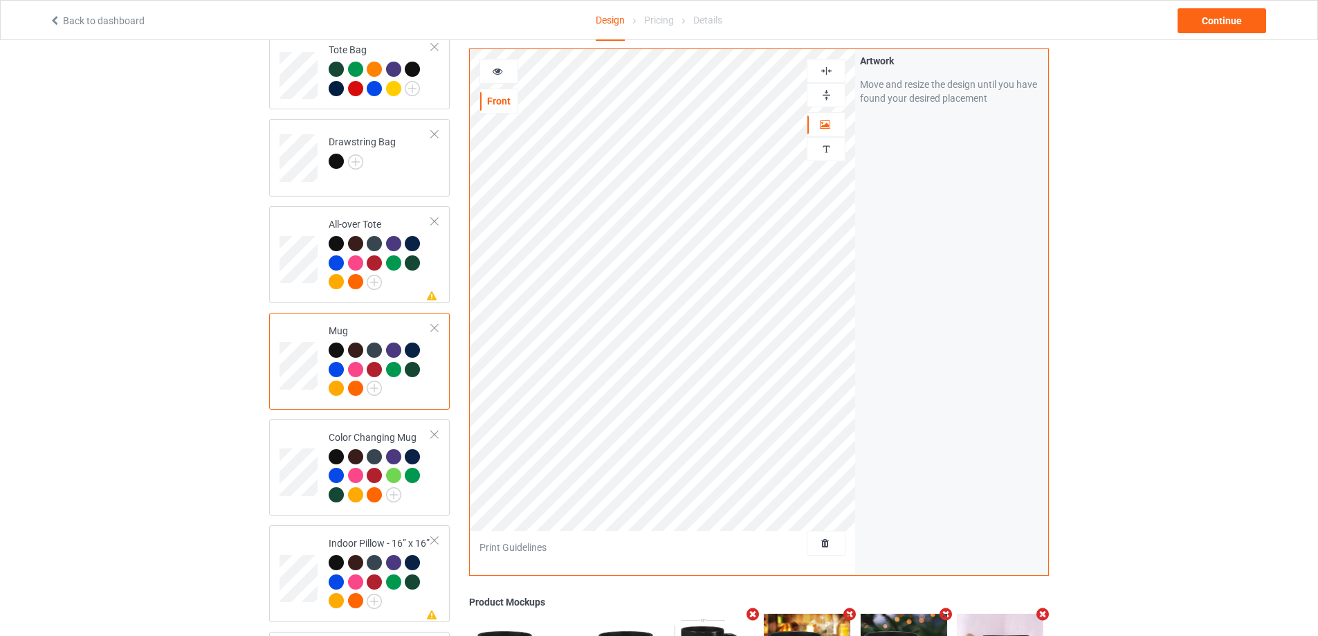
click at [496, 74] on icon at bounding box center [498, 69] width 12 height 10
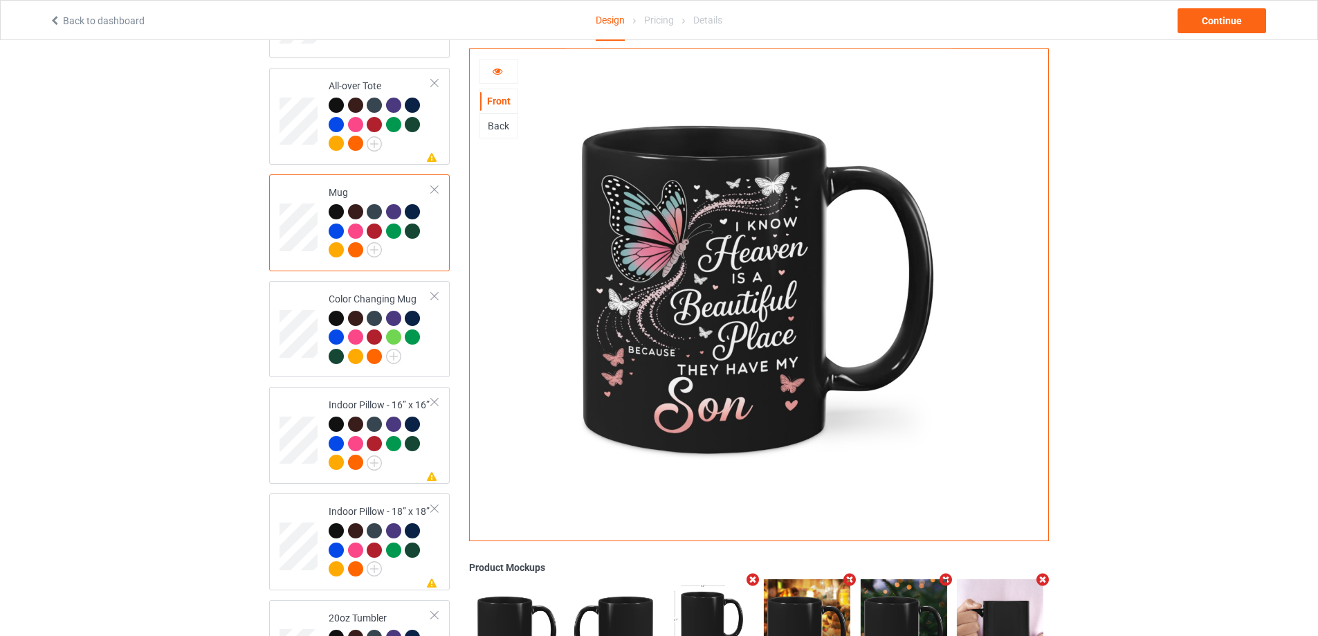
scroll to position [1384, 0]
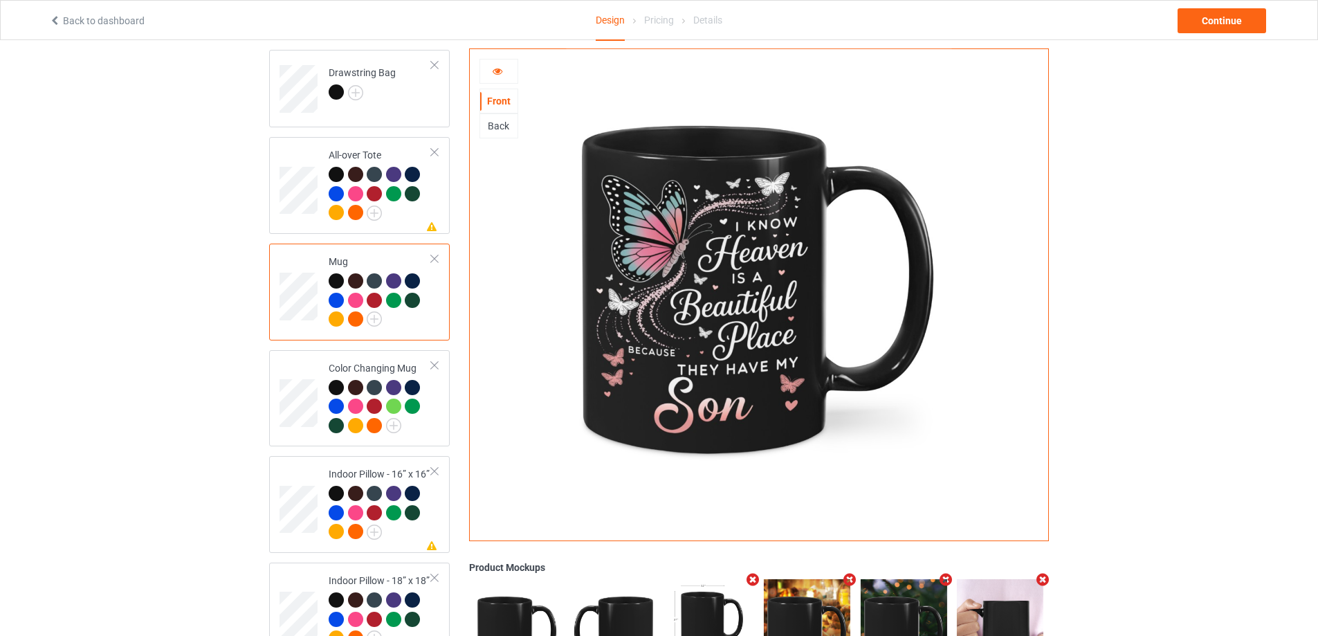
click at [502, 74] on icon at bounding box center [498, 69] width 12 height 10
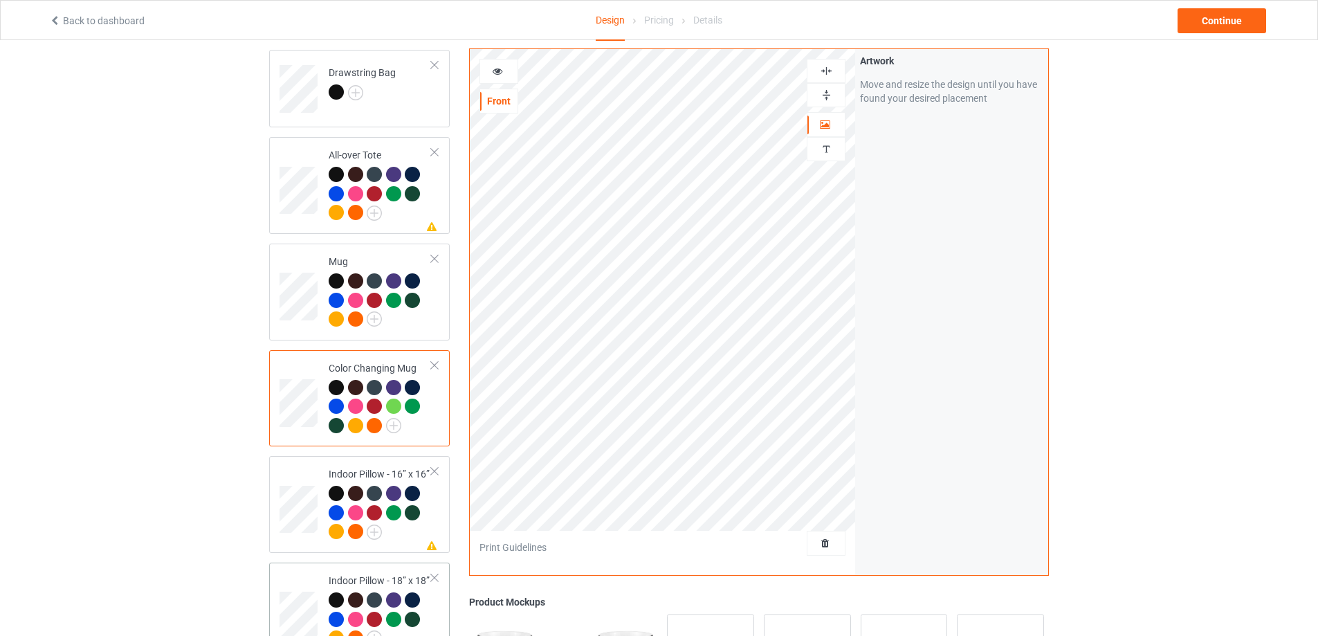
scroll to position [1522, 0]
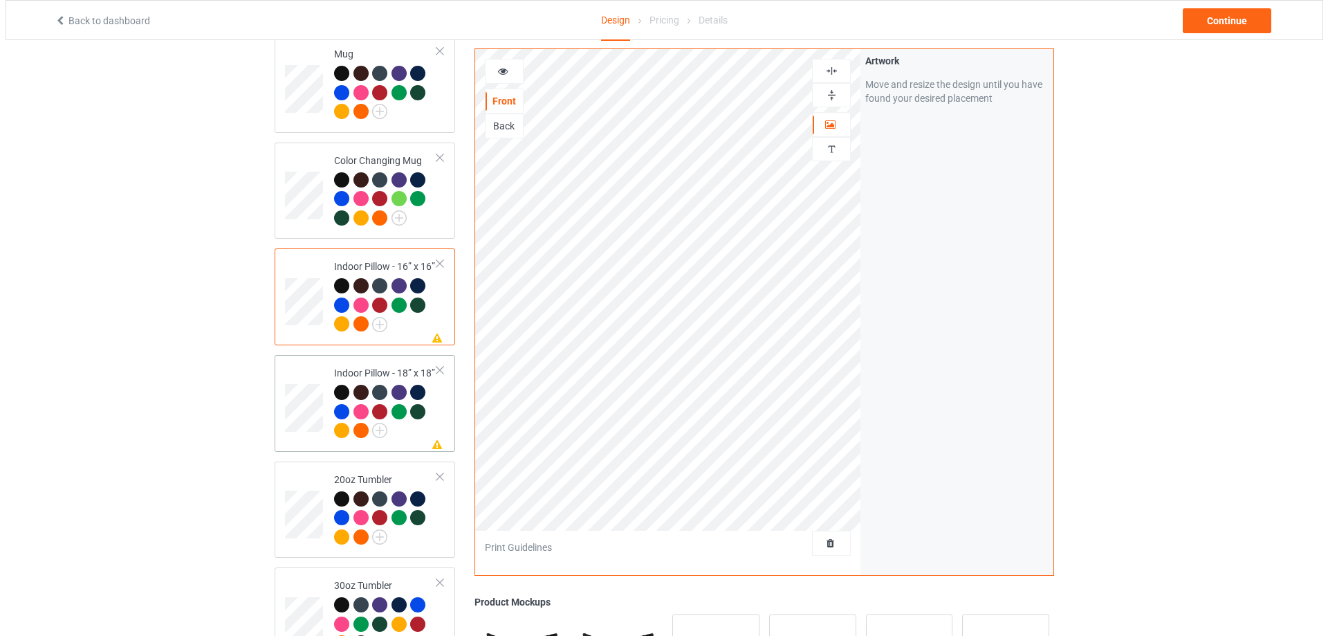
scroll to position [1730, 0]
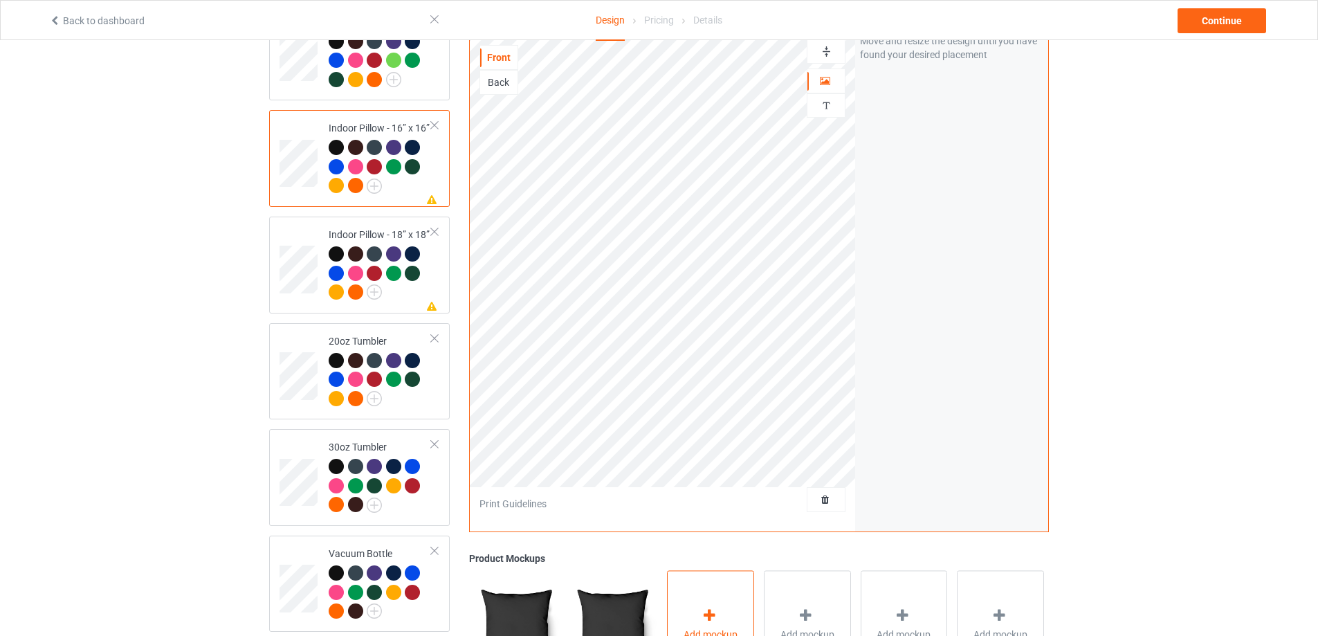
click at [695, 610] on div "Add mockup" at bounding box center [710, 625] width 87 height 109
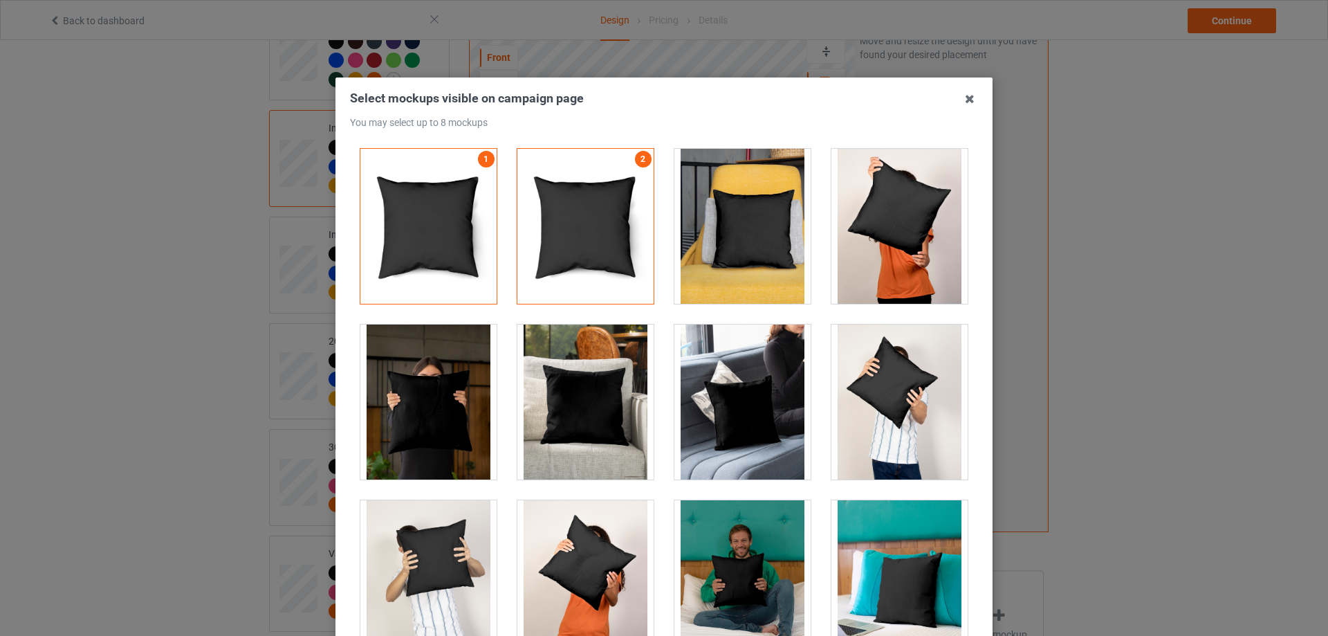
click at [749, 240] on div at bounding box center [743, 226] width 136 height 155
click at [751, 422] on div at bounding box center [743, 401] width 136 height 155
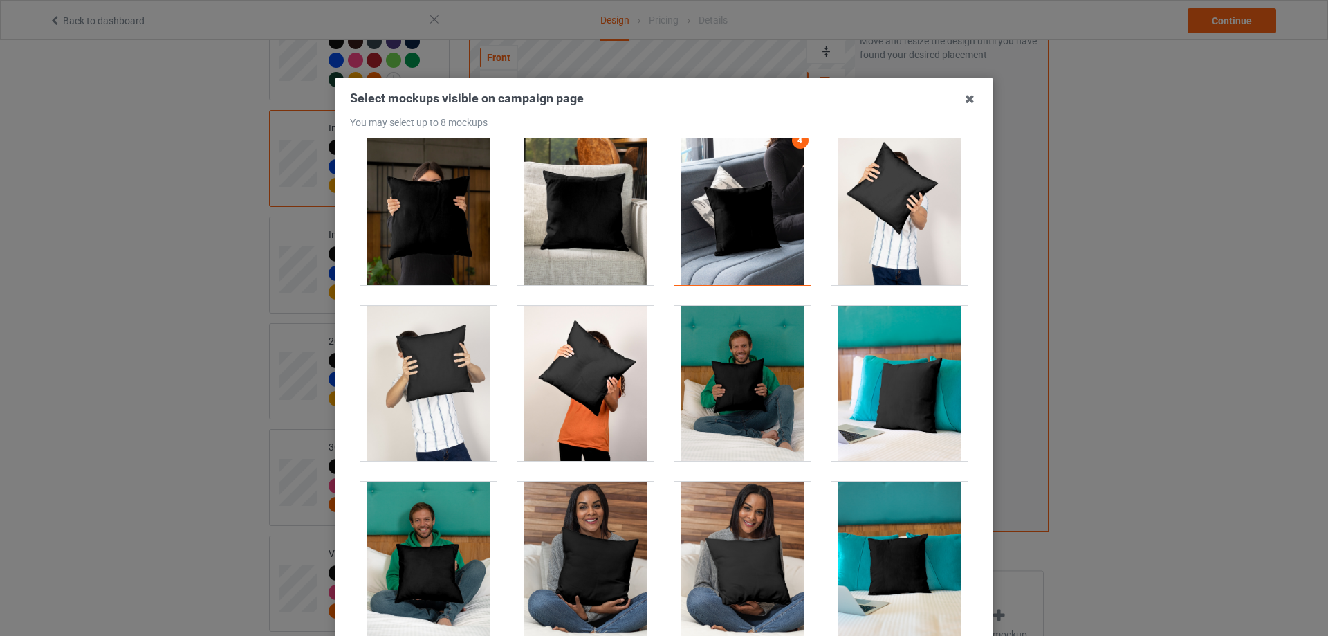
scroll to position [152, 0]
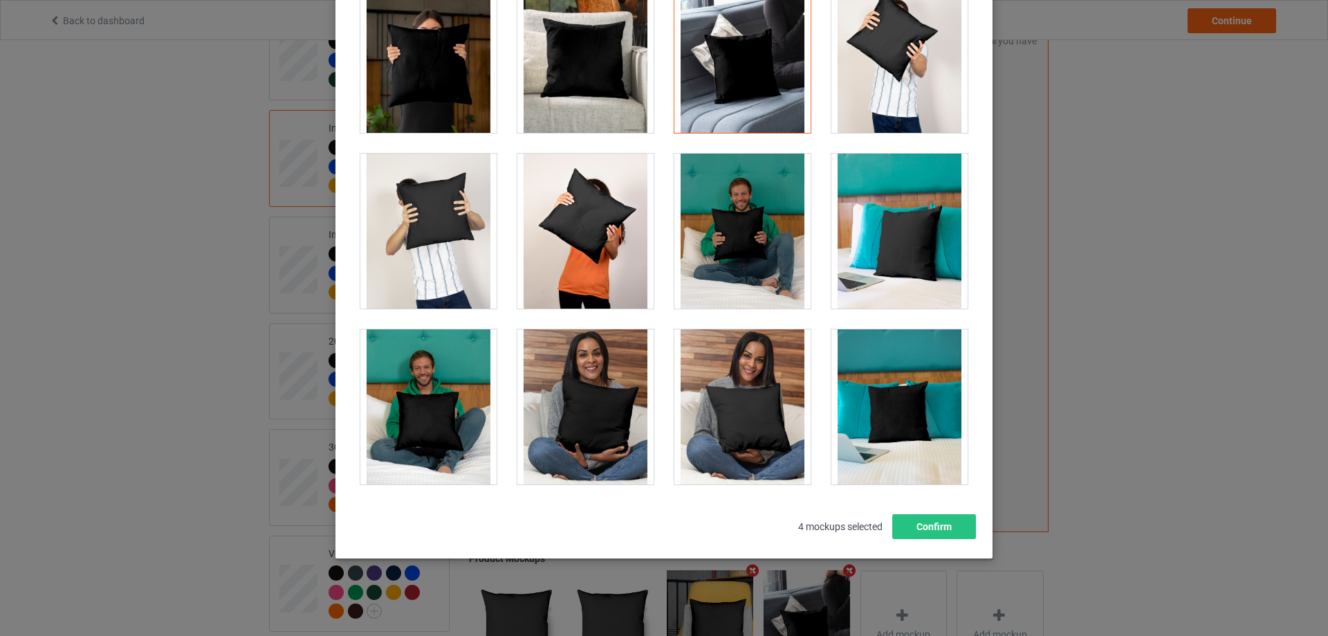
click at [881, 436] on div at bounding box center [900, 406] width 136 height 155
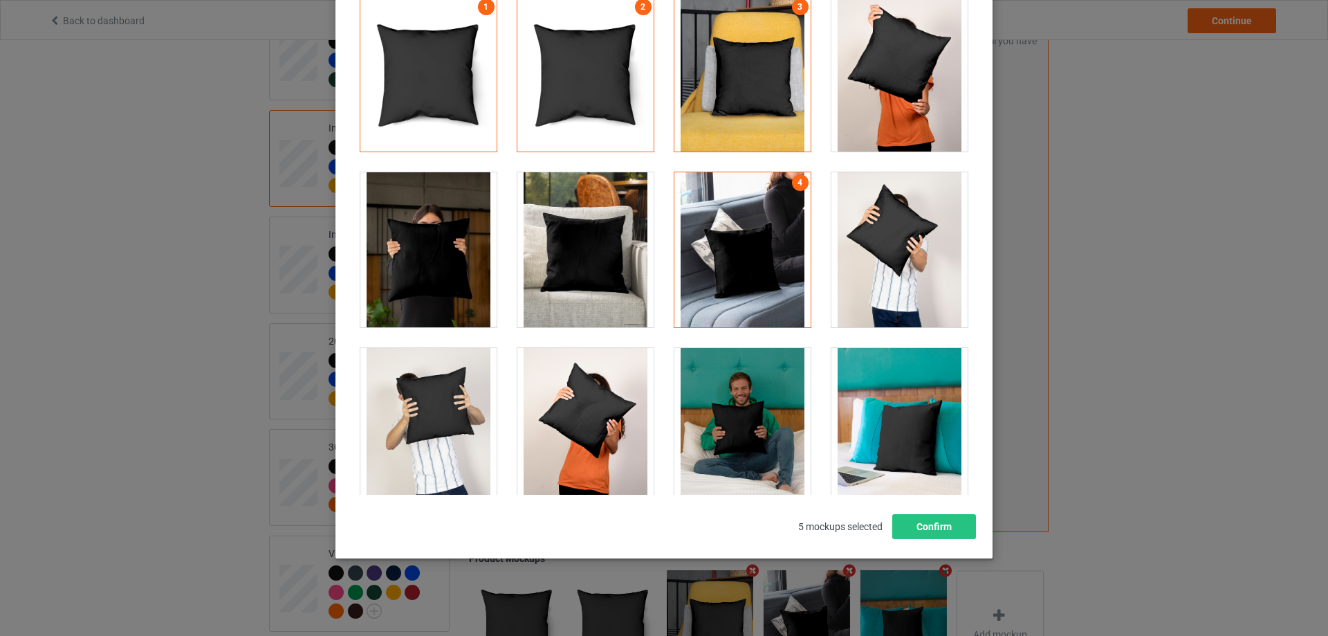
scroll to position [83, 0]
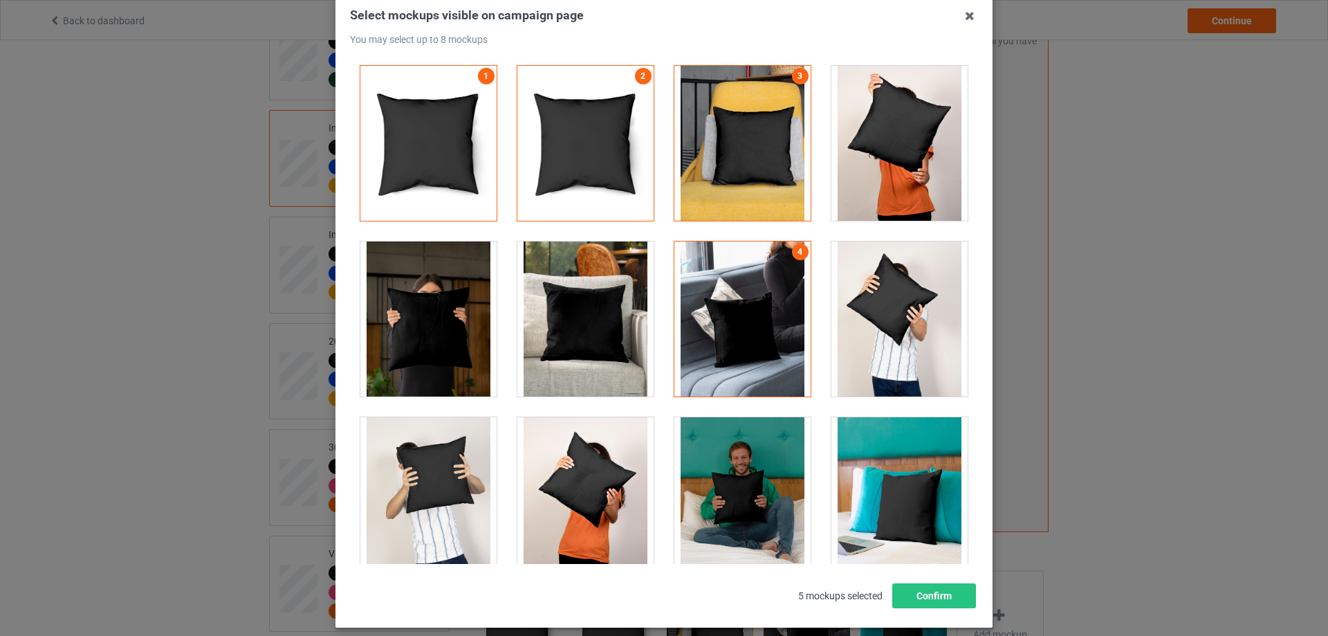
click at [601, 328] on div at bounding box center [586, 318] width 136 height 155
click at [435, 337] on div at bounding box center [428, 318] width 136 height 155
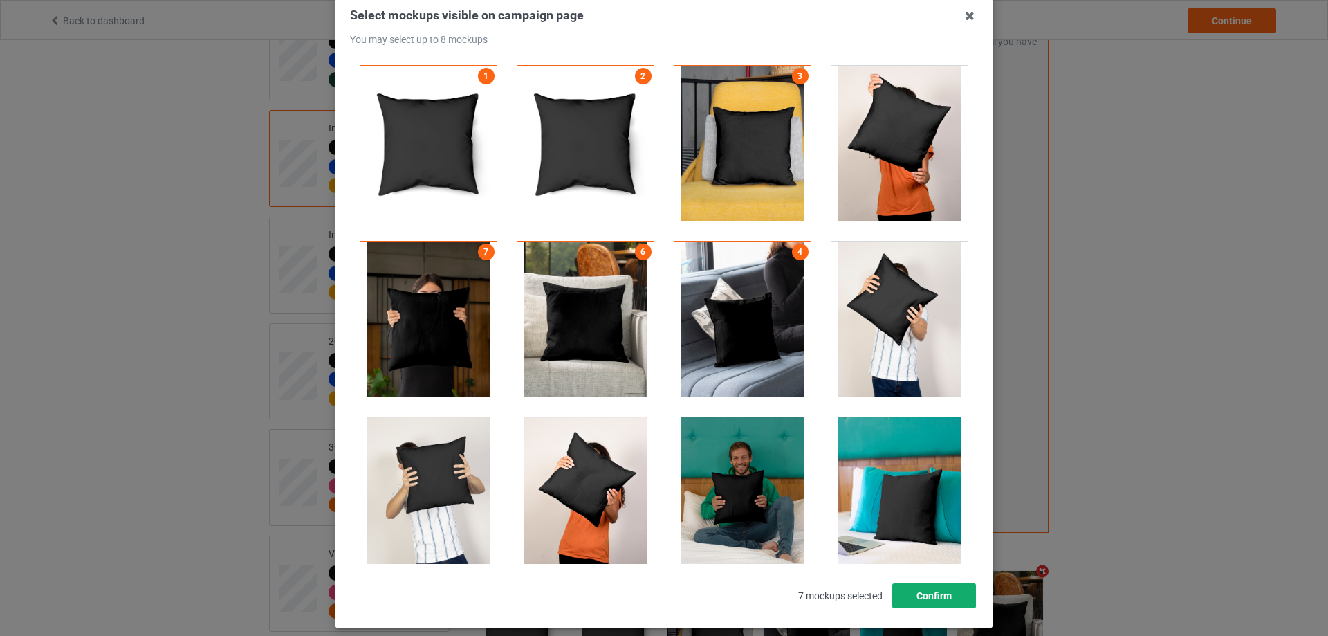
click at [940, 600] on button "Confirm" at bounding box center [935, 595] width 84 height 25
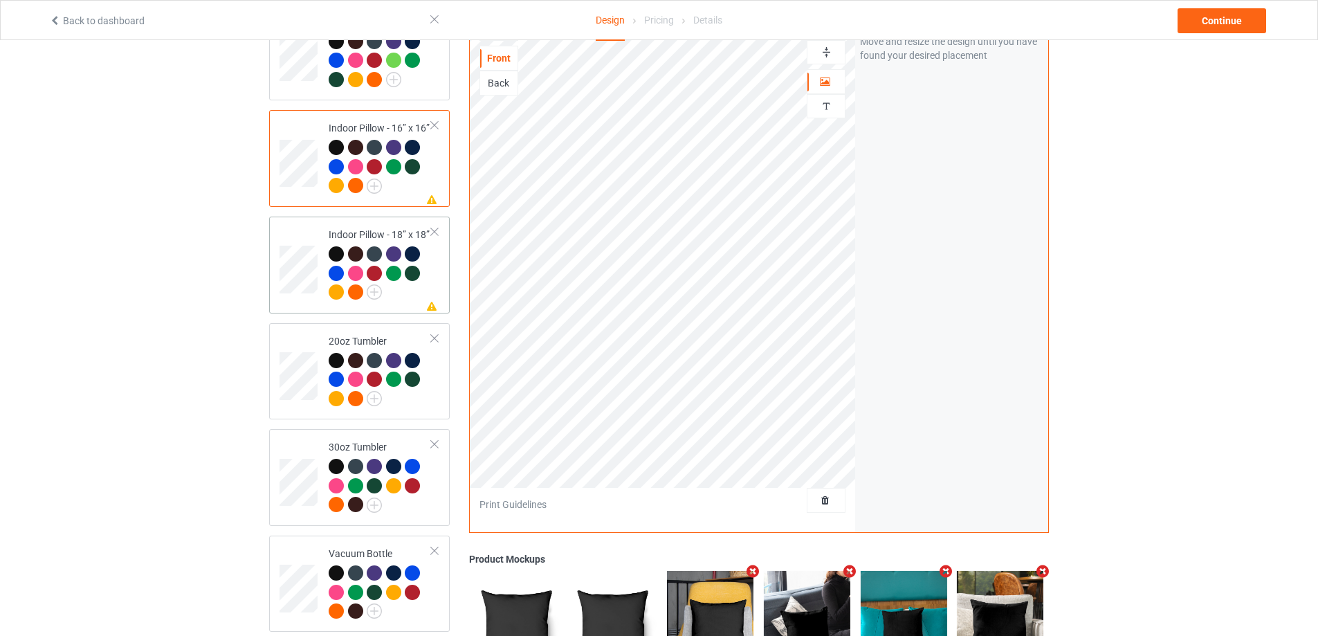
click at [397, 289] on div at bounding box center [380, 274] width 103 height 57
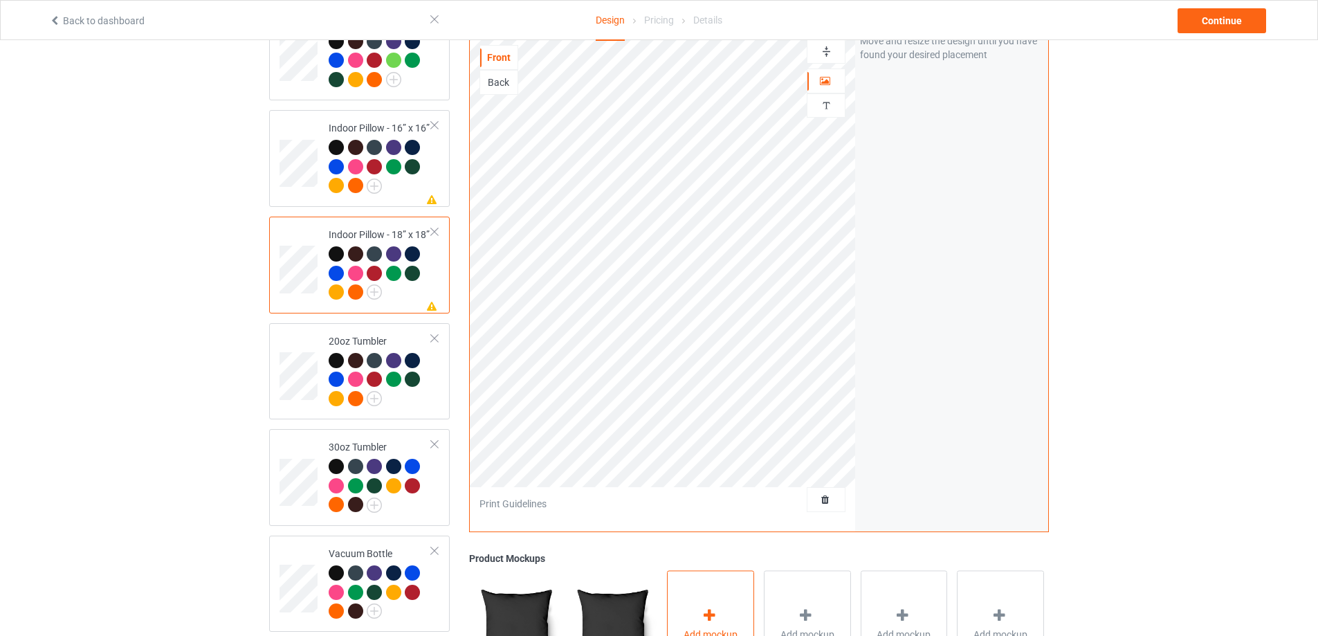
click at [715, 612] on icon at bounding box center [709, 616] width 17 height 15
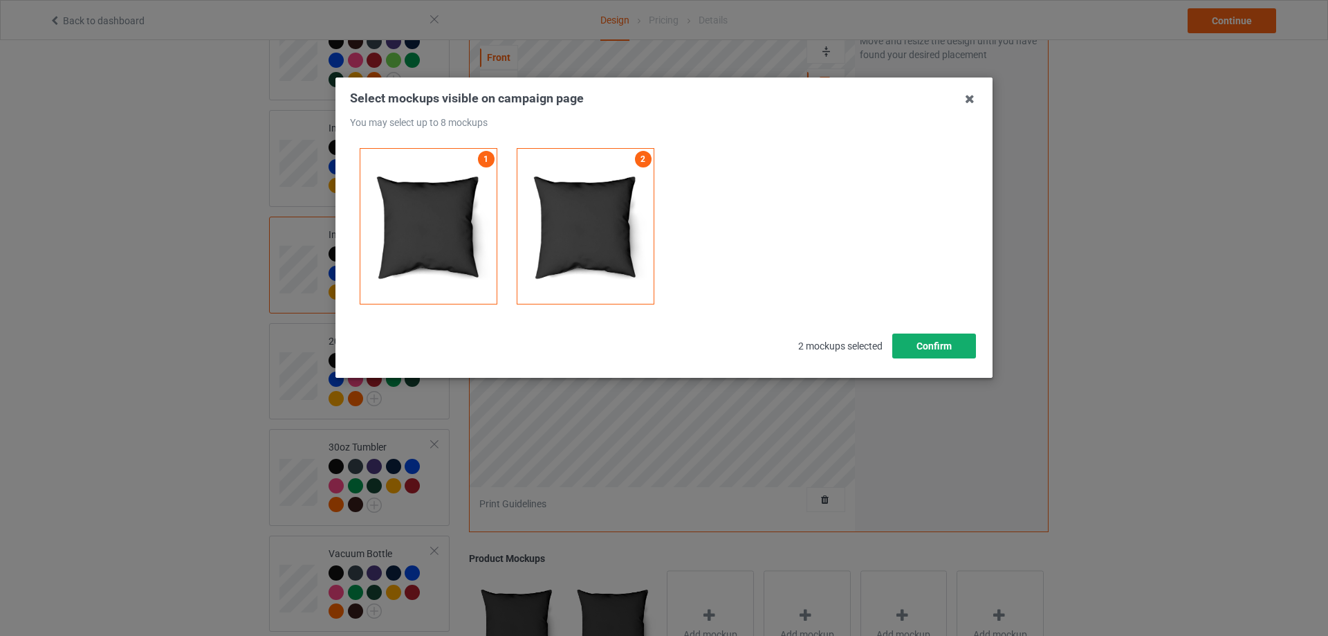
click at [937, 343] on button "Confirm" at bounding box center [935, 345] width 84 height 25
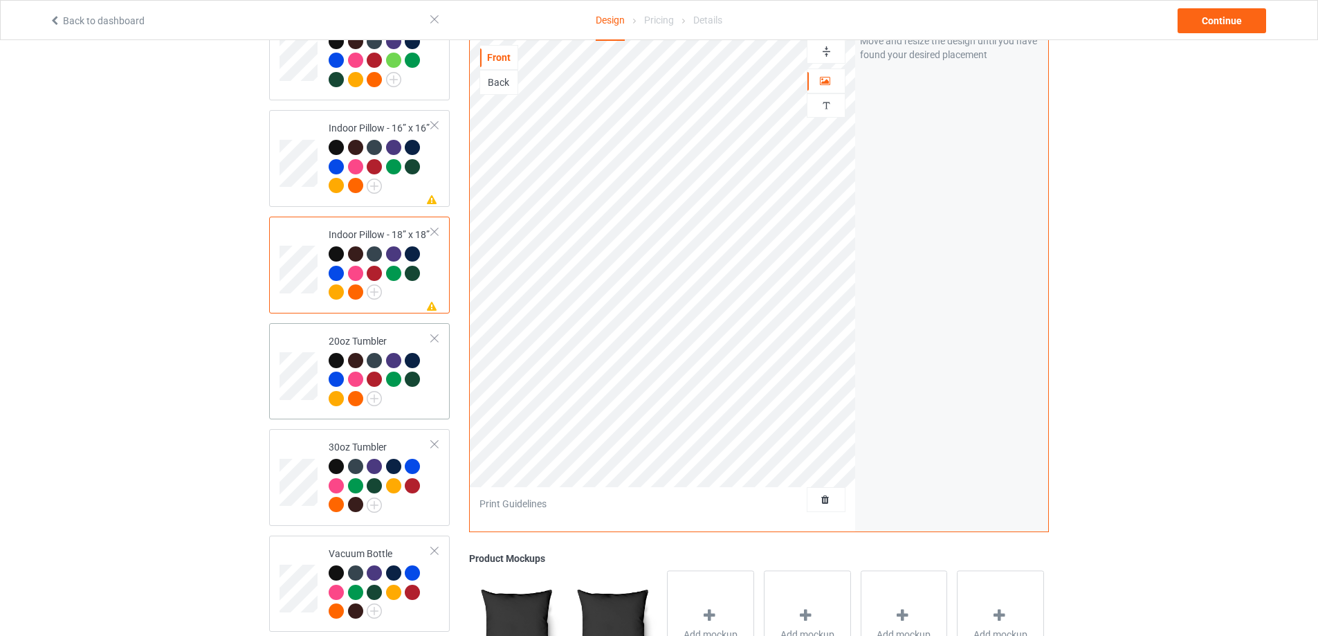
click at [419, 385] on div at bounding box center [414, 381] width 19 height 19
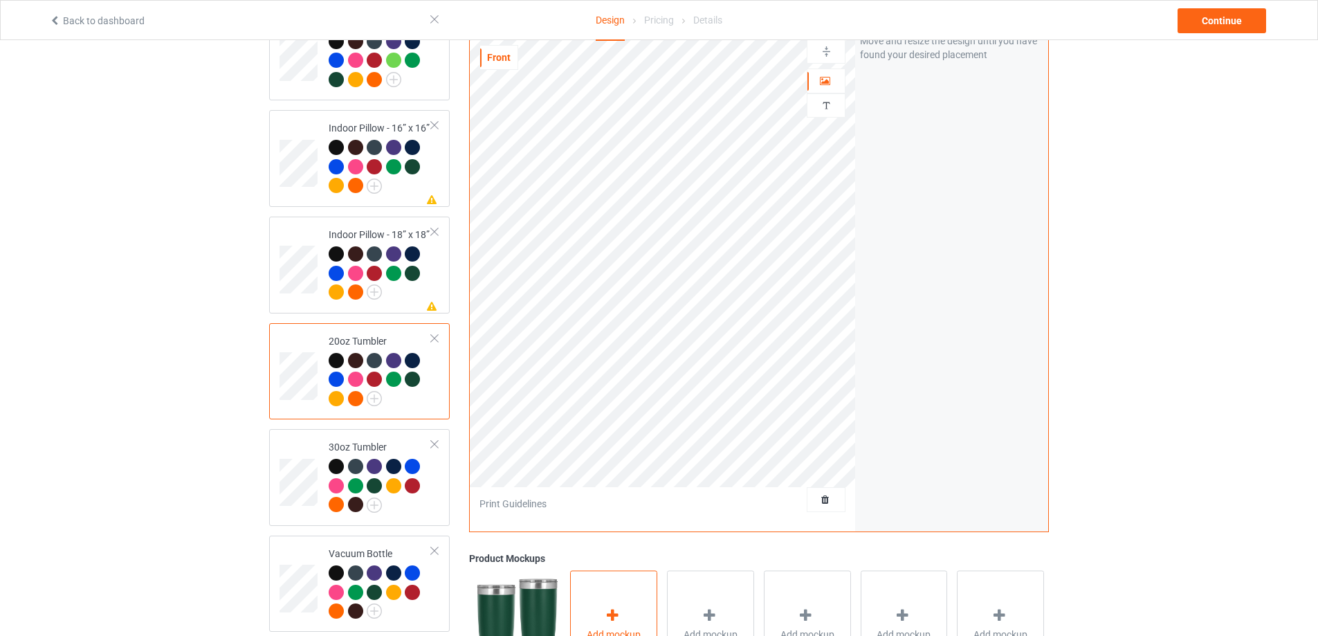
click at [629, 611] on div "Add mockup" at bounding box center [613, 625] width 87 height 109
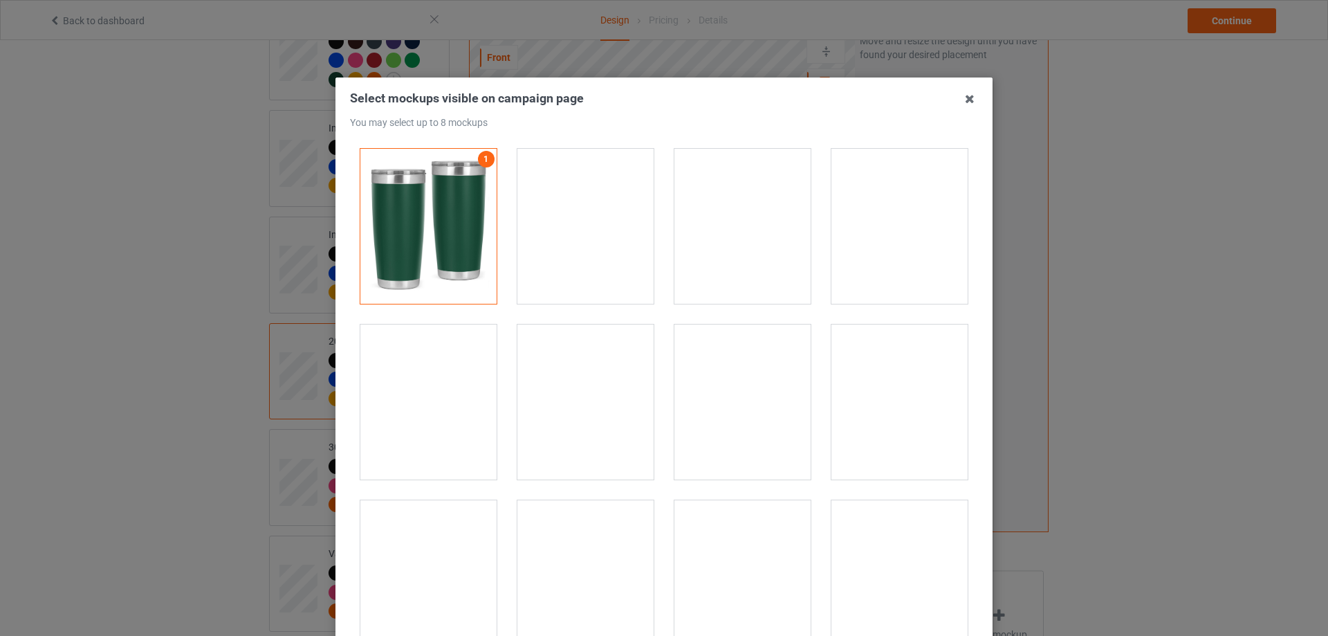
scroll to position [138, 0]
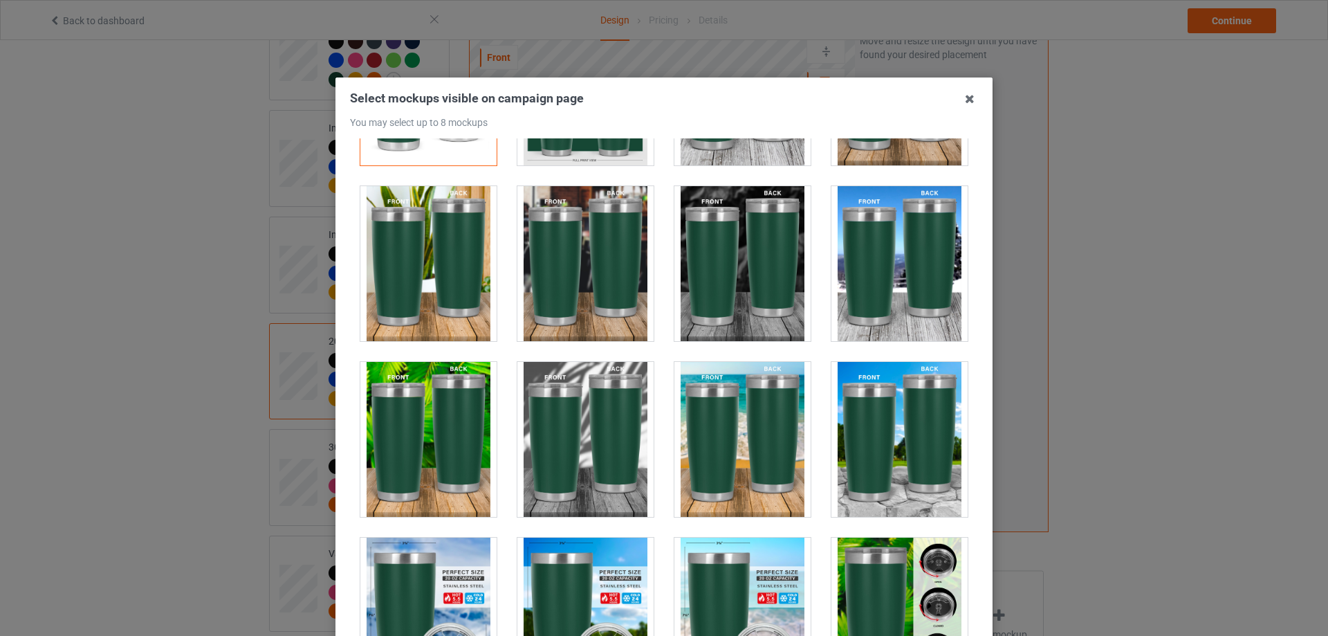
click at [738, 281] on div at bounding box center [743, 263] width 136 height 155
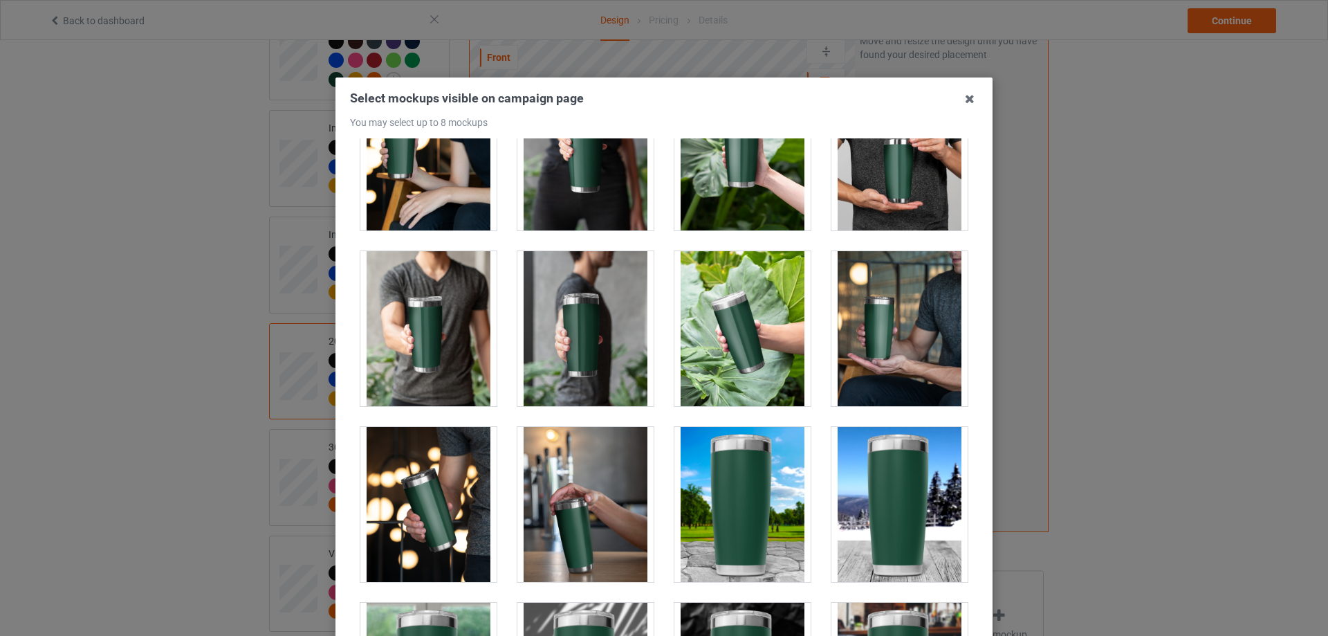
scroll to position [2145, 0]
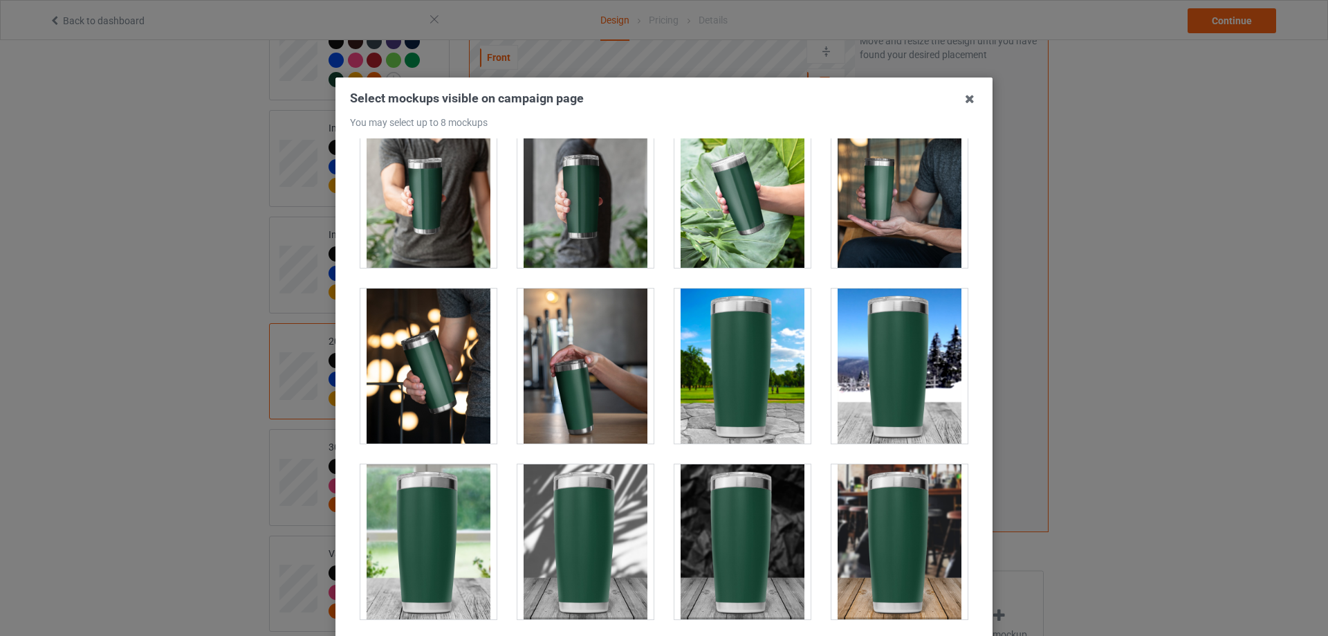
click at [571, 378] on div at bounding box center [586, 366] width 136 height 155
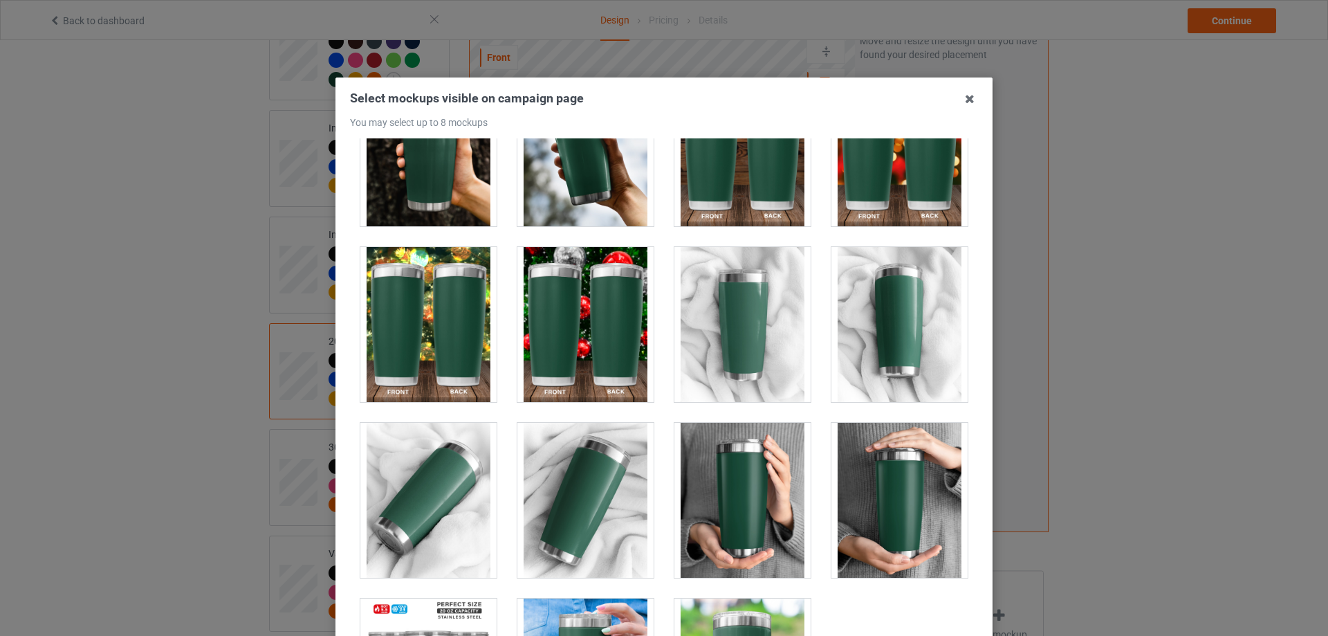
scroll to position [3598, 0]
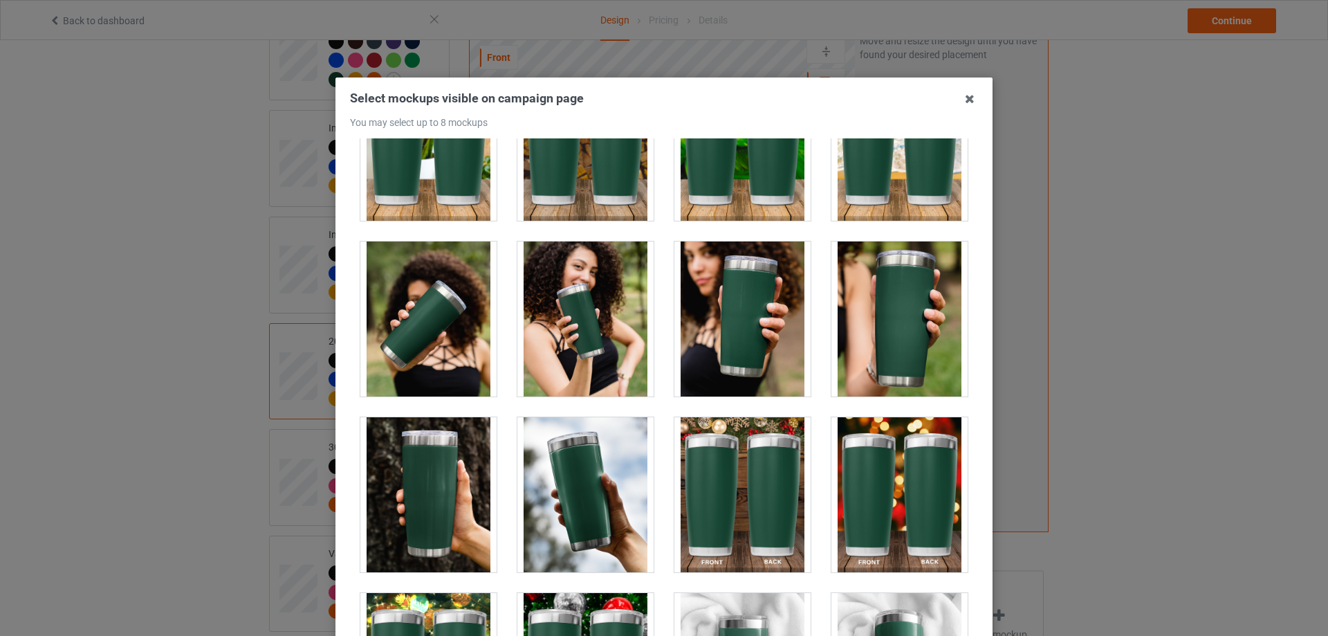
click at [437, 322] on div at bounding box center [428, 318] width 136 height 155
click at [884, 341] on div at bounding box center [900, 318] width 136 height 155
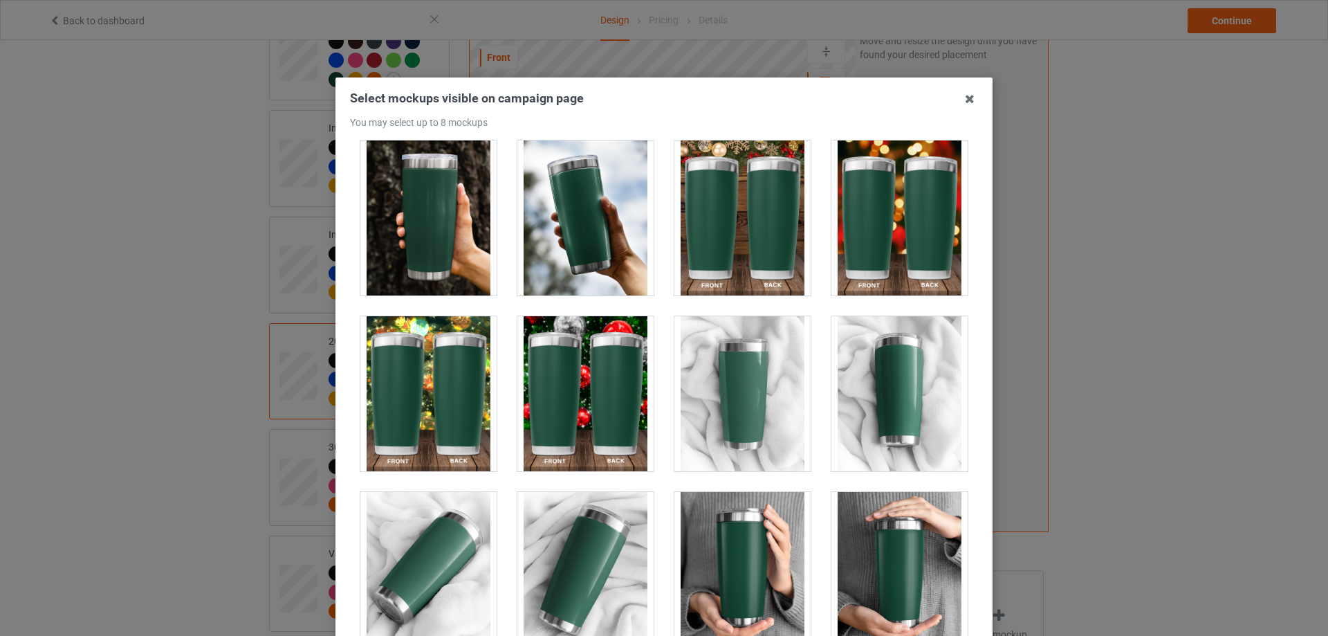
scroll to position [4061, 0]
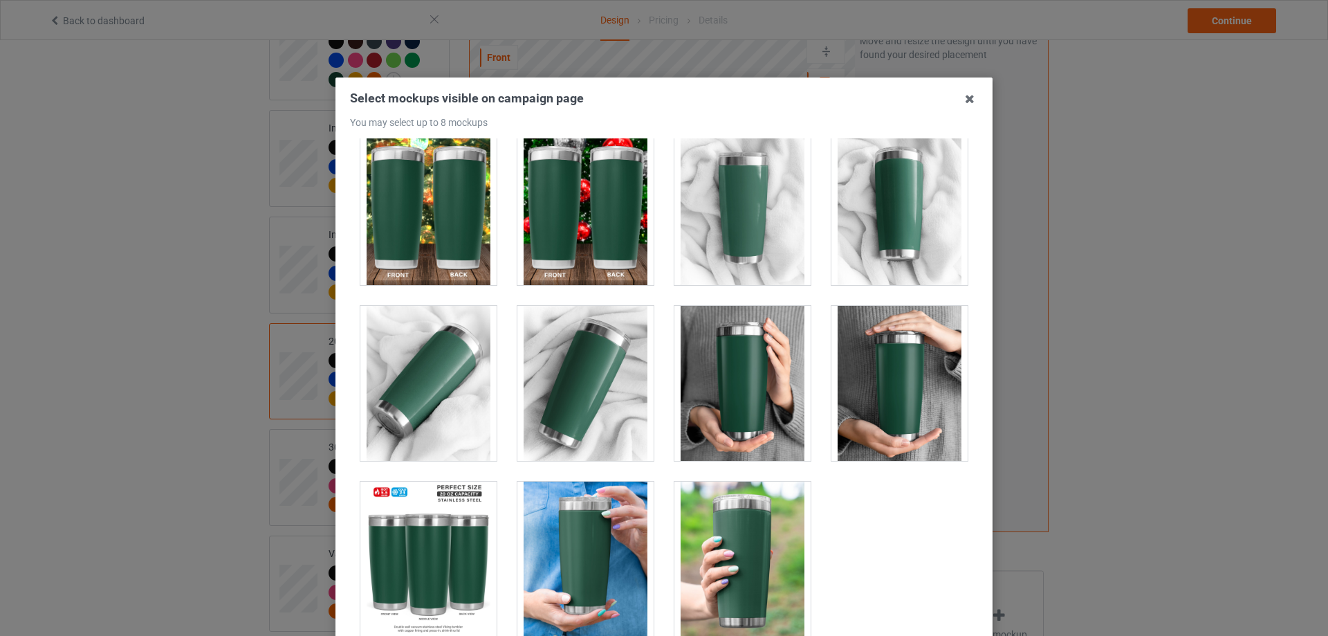
click at [902, 399] on div at bounding box center [900, 383] width 136 height 155
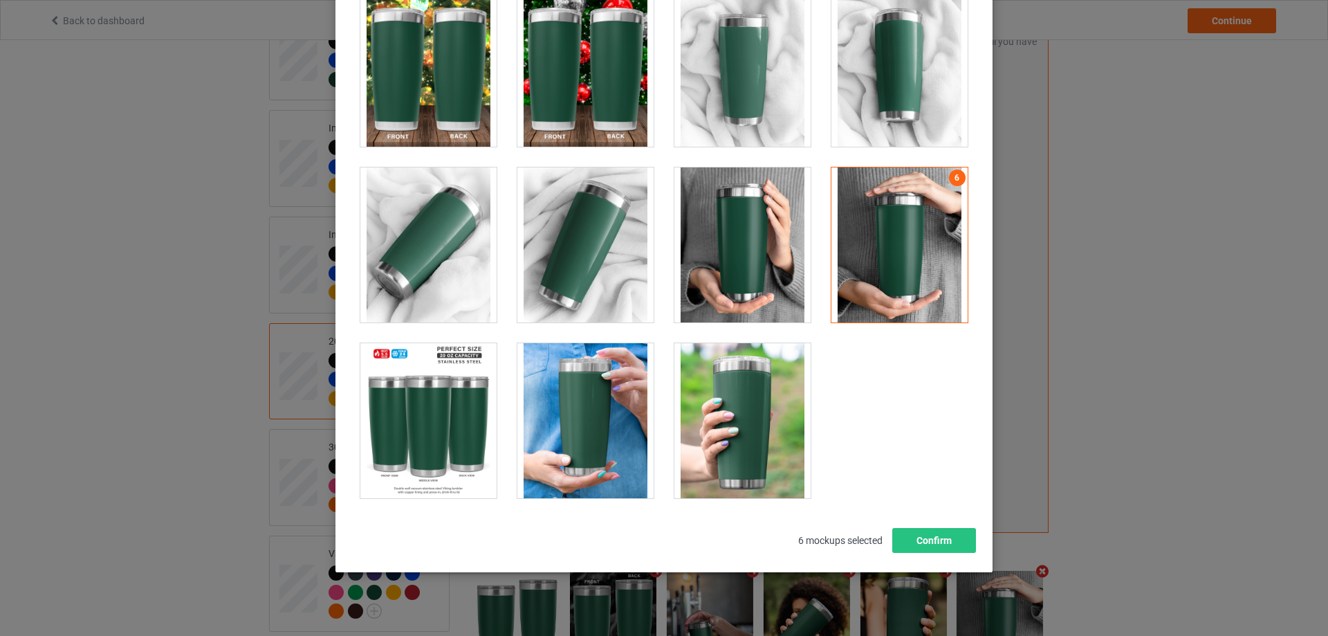
click at [565, 430] on div at bounding box center [586, 420] width 136 height 155
drag, startPoint x: 449, startPoint y: 533, endPoint x: 446, endPoint y: 517, distance: 17.0
click at [446, 519] on div "Select mockups visible on campaign page You may select up to 8 mockups 1 2 3 4 …" at bounding box center [664, 252] width 628 height 601
click at [444, 468] on div at bounding box center [428, 420] width 136 height 155
click at [917, 539] on button "Confirm" at bounding box center [935, 540] width 84 height 25
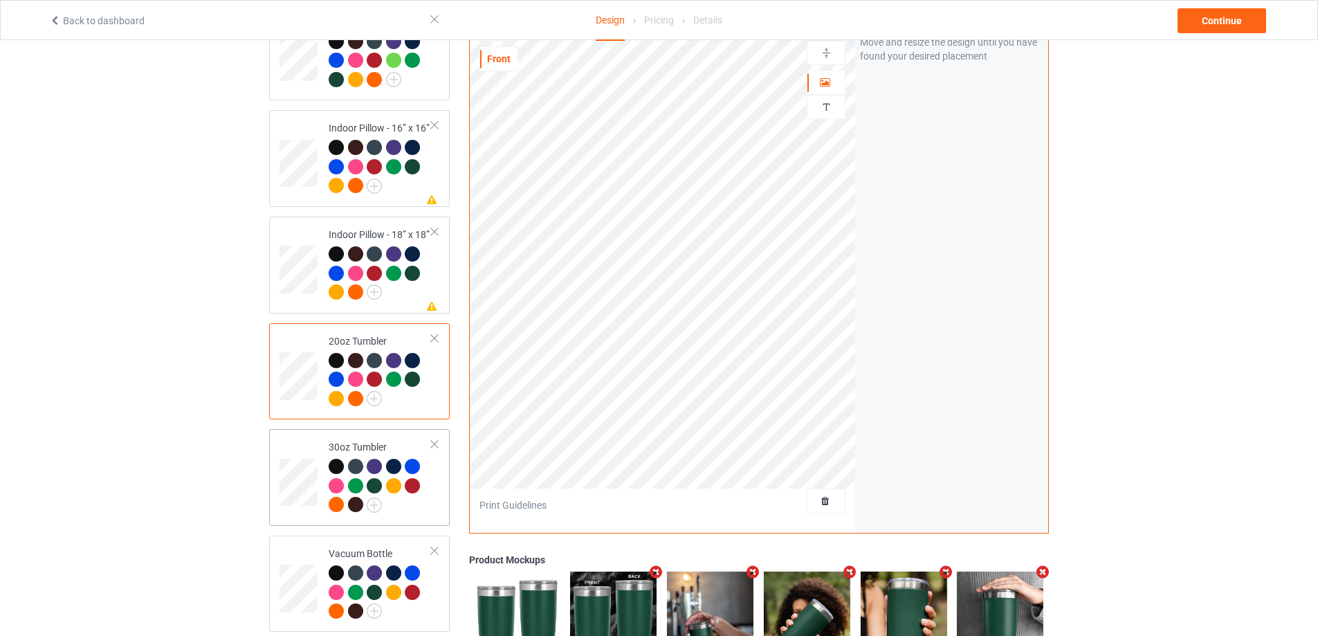
click at [437, 491] on td "30oz Tumbler" at bounding box center [380, 477] width 118 height 86
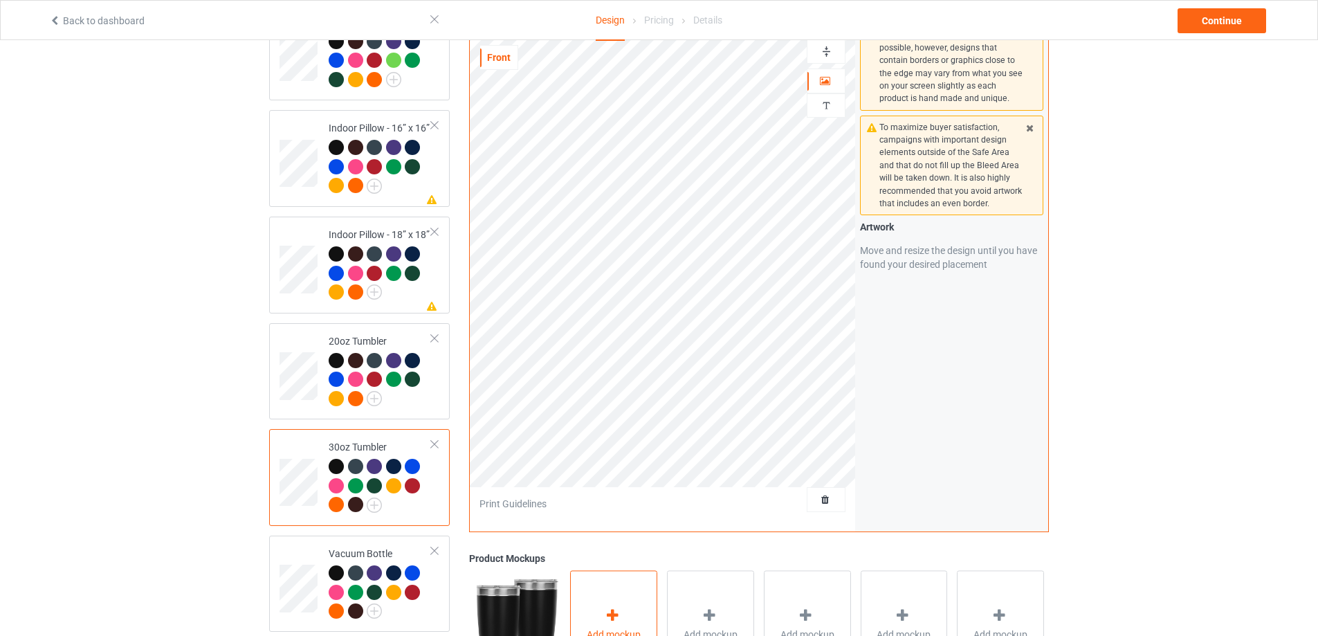
click at [640, 610] on div "Add mockup" at bounding box center [613, 625] width 87 height 109
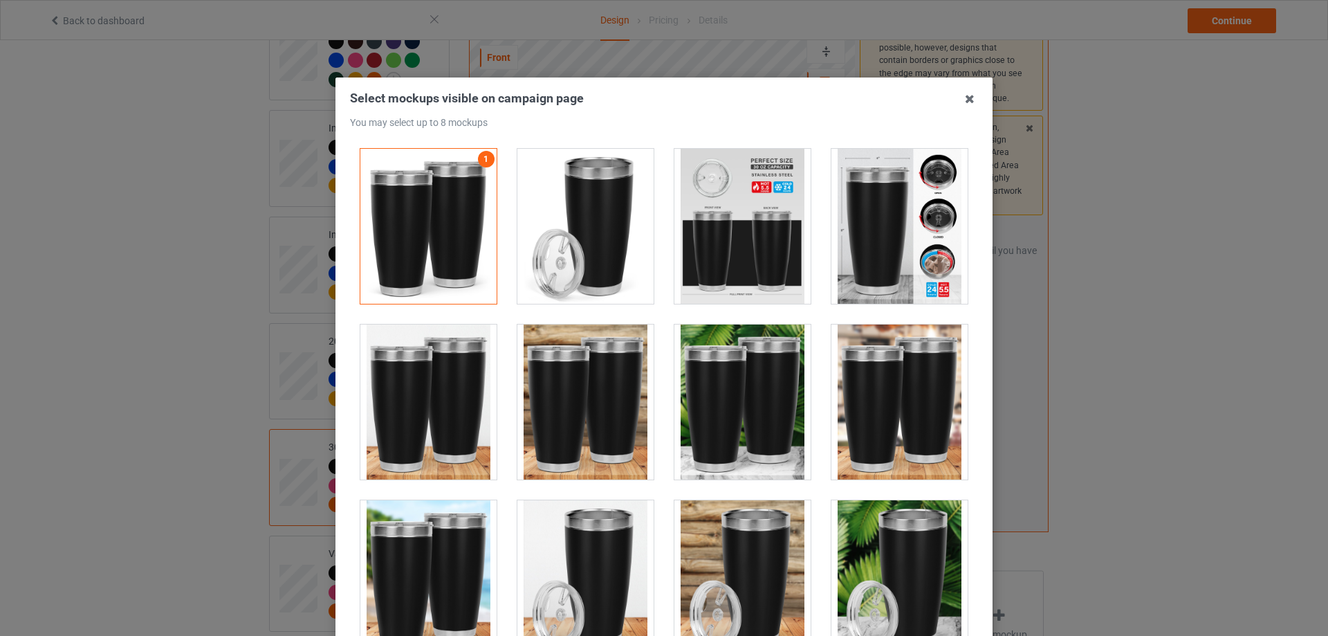
click at [897, 195] on div at bounding box center [900, 226] width 136 height 155
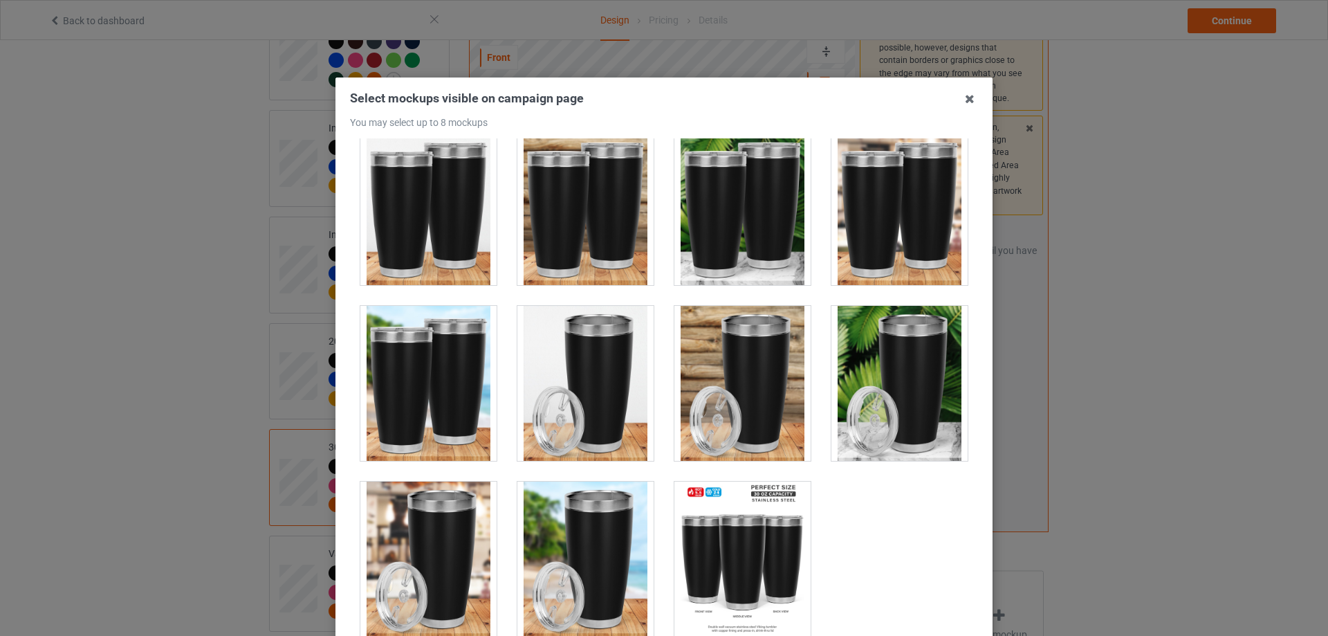
click at [434, 241] on div at bounding box center [428, 207] width 136 height 155
click at [583, 408] on div at bounding box center [586, 383] width 136 height 155
click at [741, 555] on div at bounding box center [743, 559] width 136 height 155
click at [470, 571] on div at bounding box center [428, 559] width 136 height 155
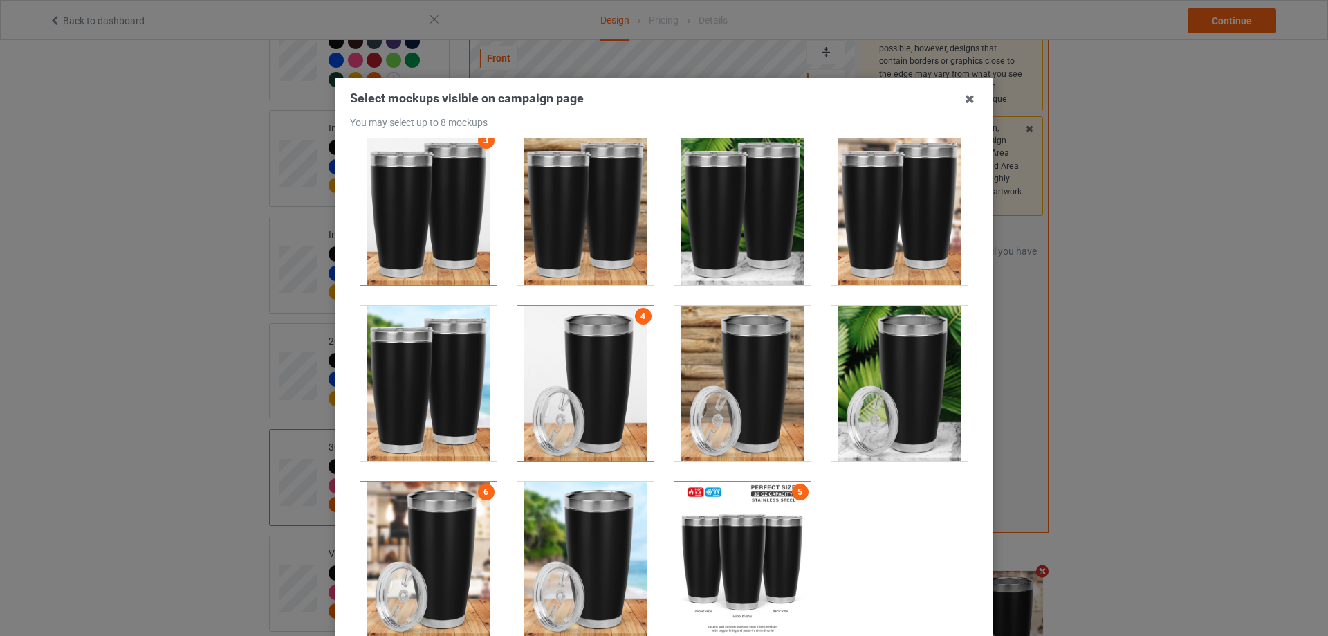
scroll to position [0, 0]
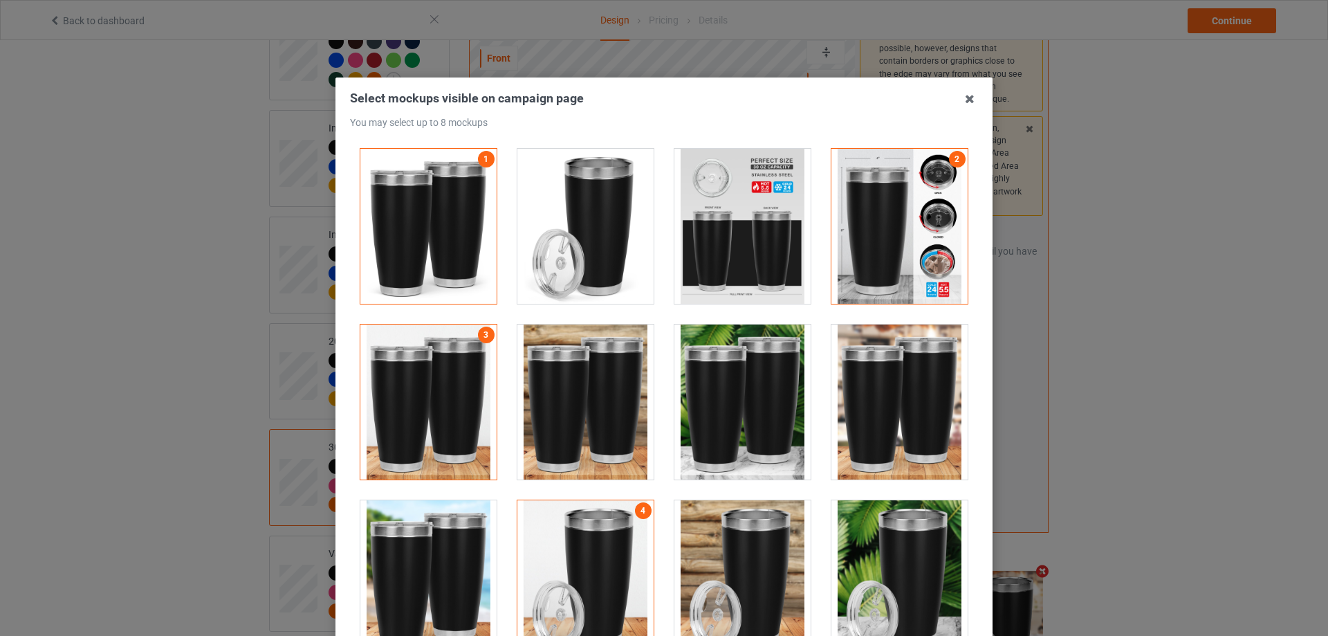
click at [758, 193] on div at bounding box center [743, 226] width 136 height 155
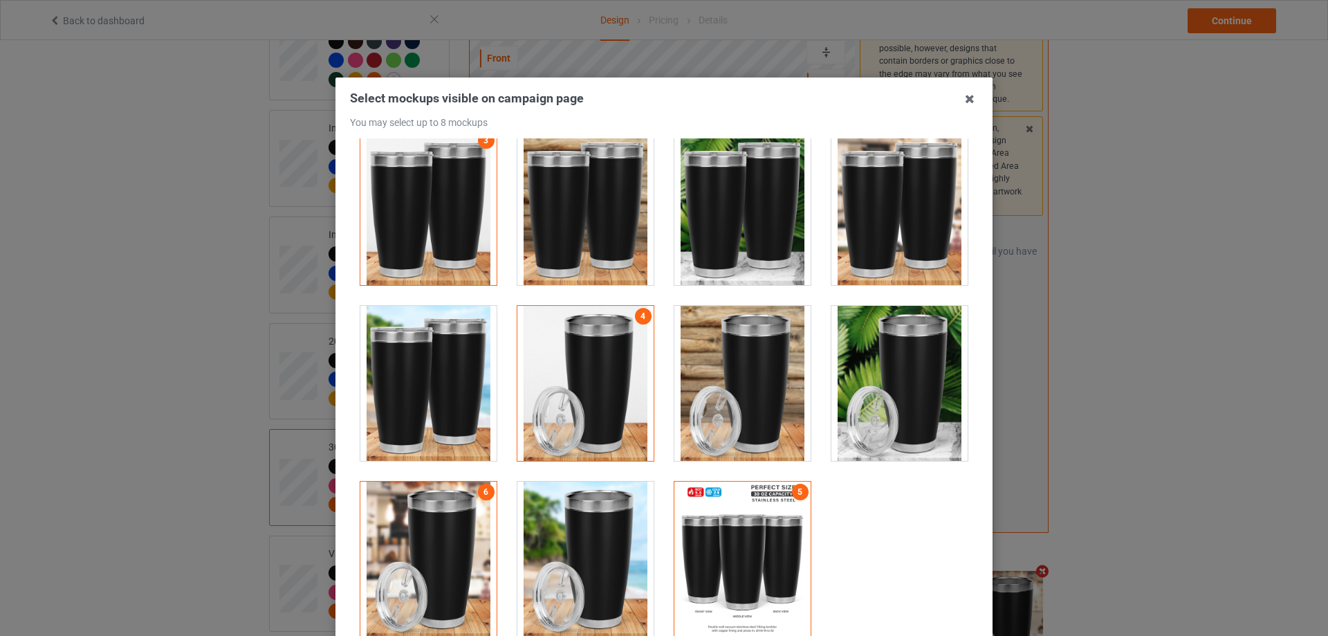
scroll to position [152, 0]
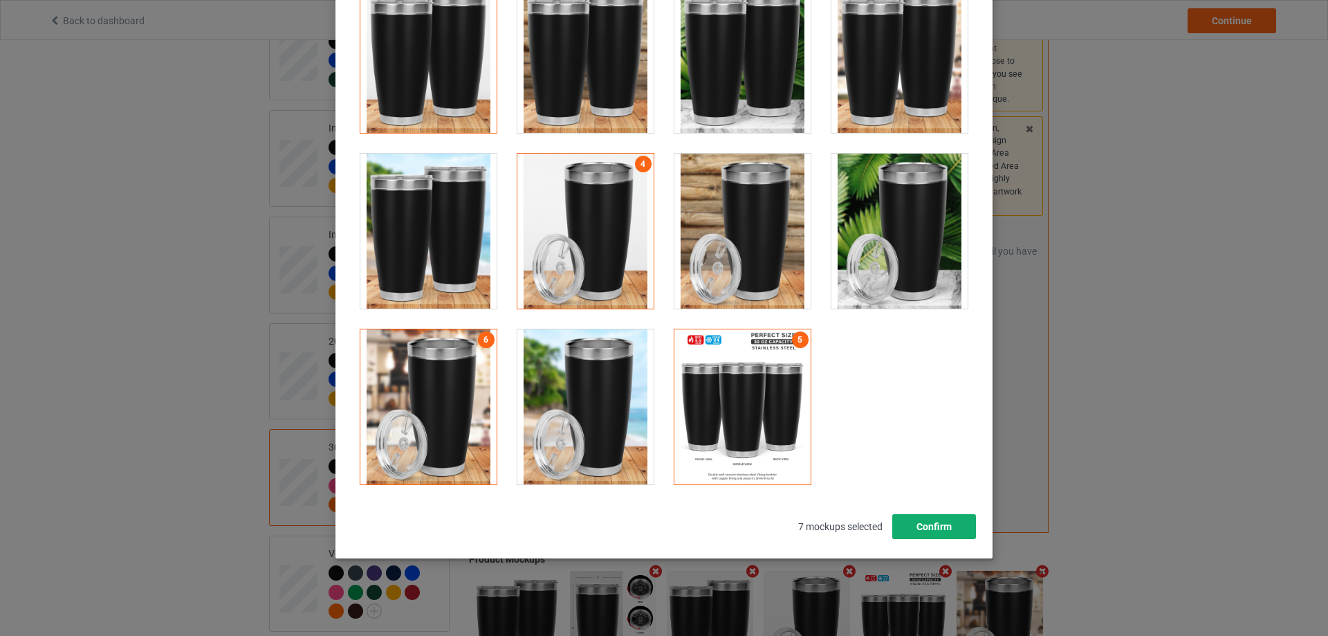
click at [920, 534] on button "Confirm" at bounding box center [935, 526] width 84 height 25
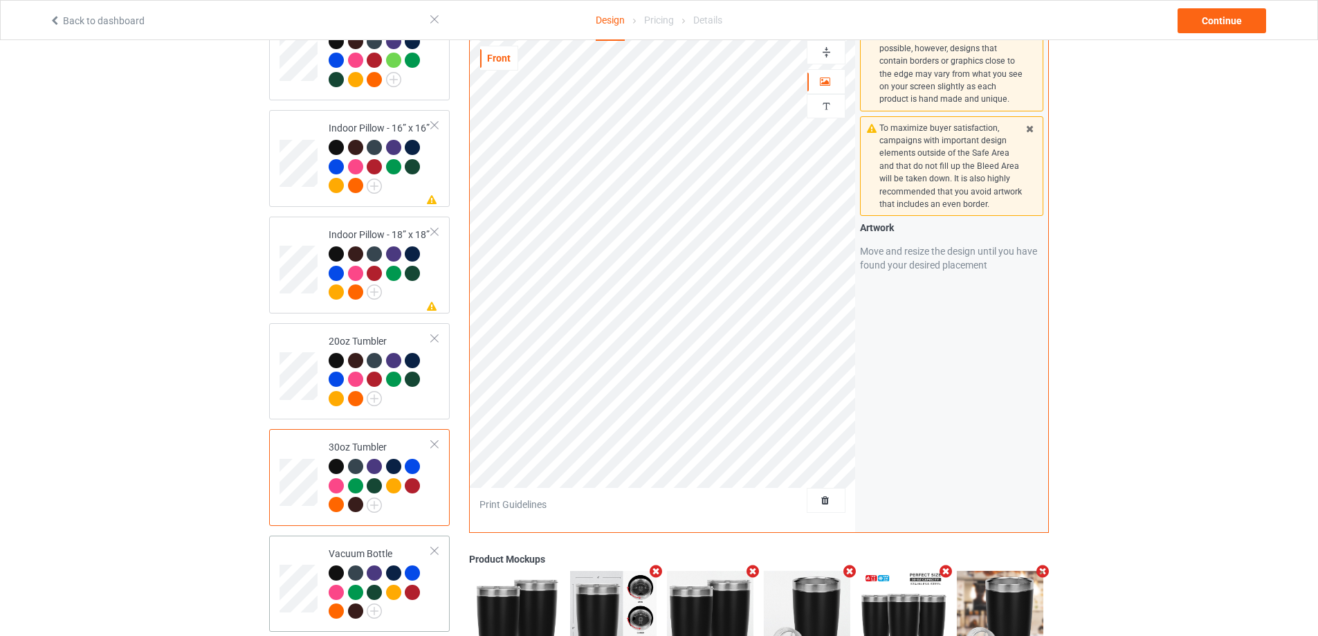
click at [417, 585] on div at bounding box center [412, 592] width 15 height 15
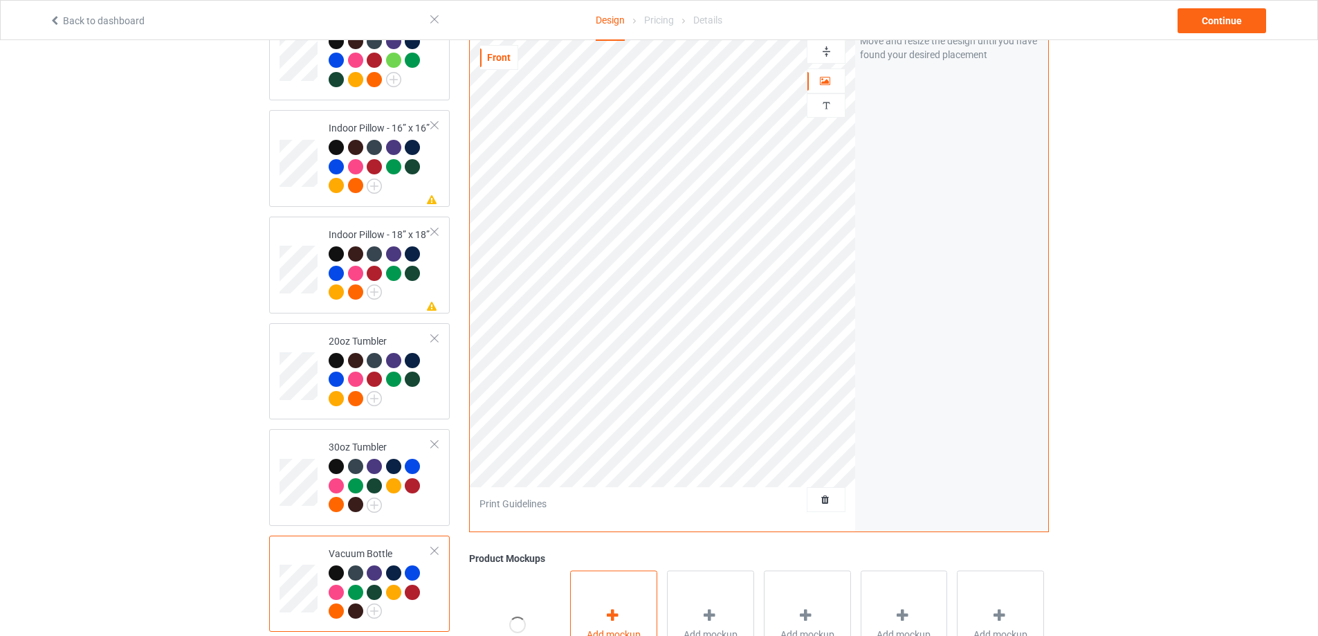
click at [614, 614] on icon at bounding box center [612, 616] width 17 height 15
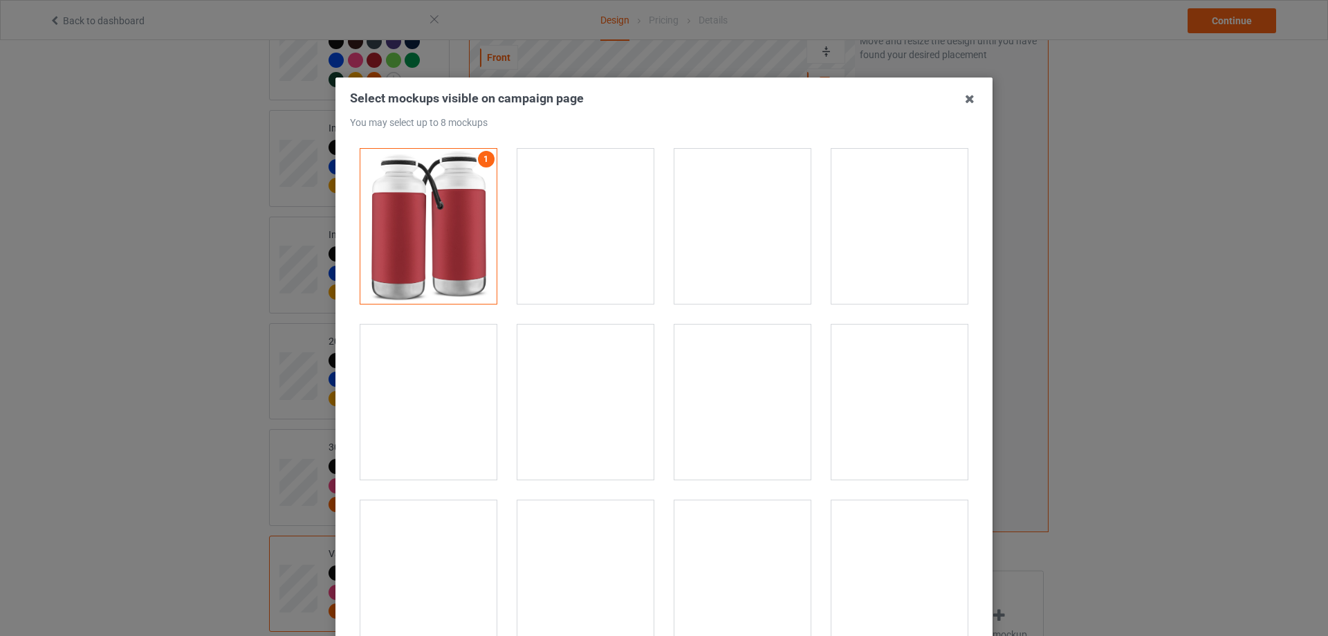
click at [596, 249] on div at bounding box center [586, 226] width 136 height 155
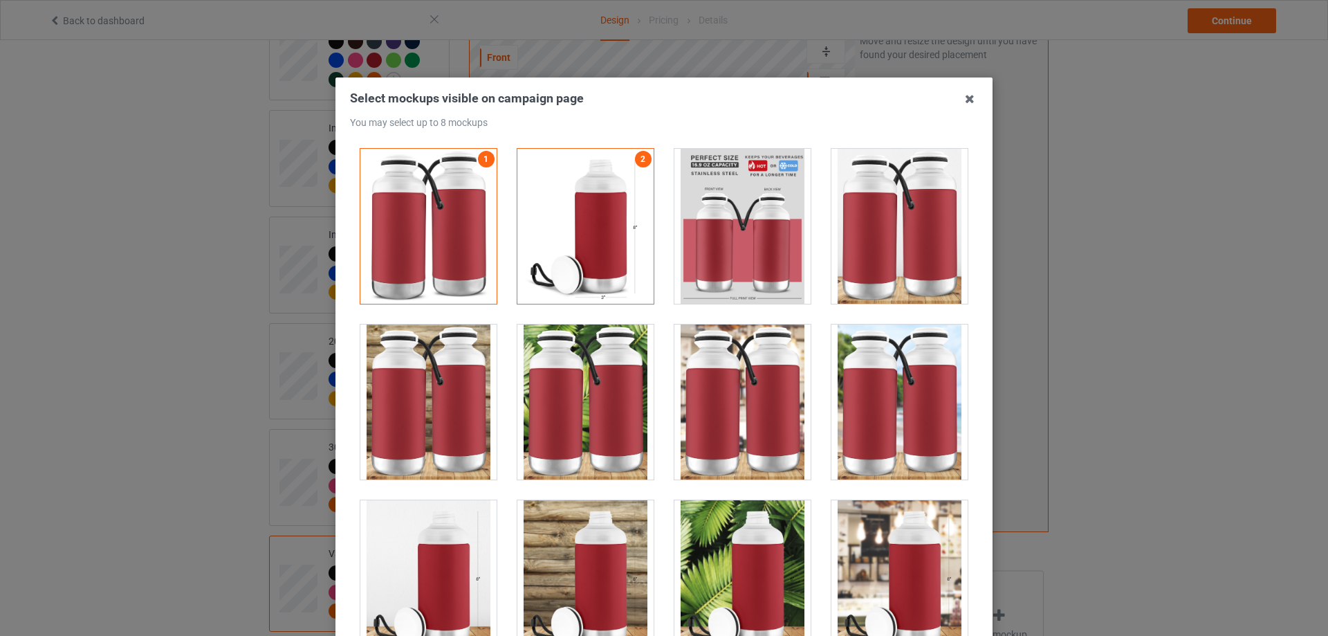
scroll to position [346, 0]
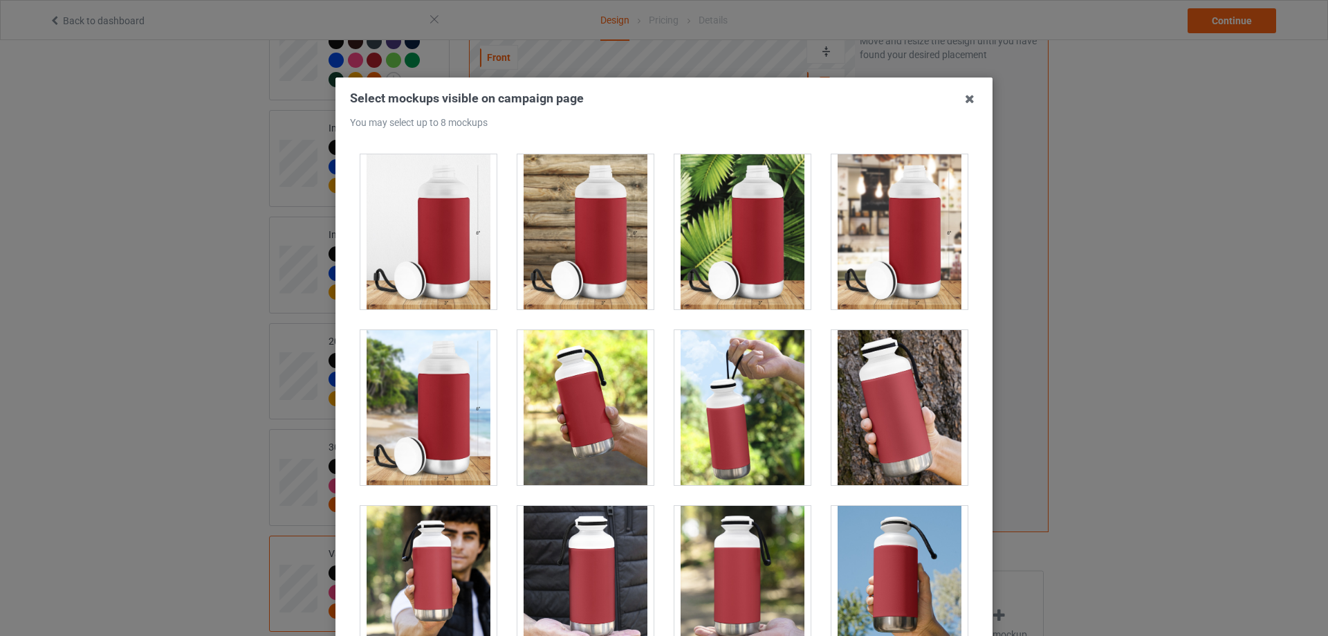
click at [724, 410] on div at bounding box center [743, 407] width 136 height 155
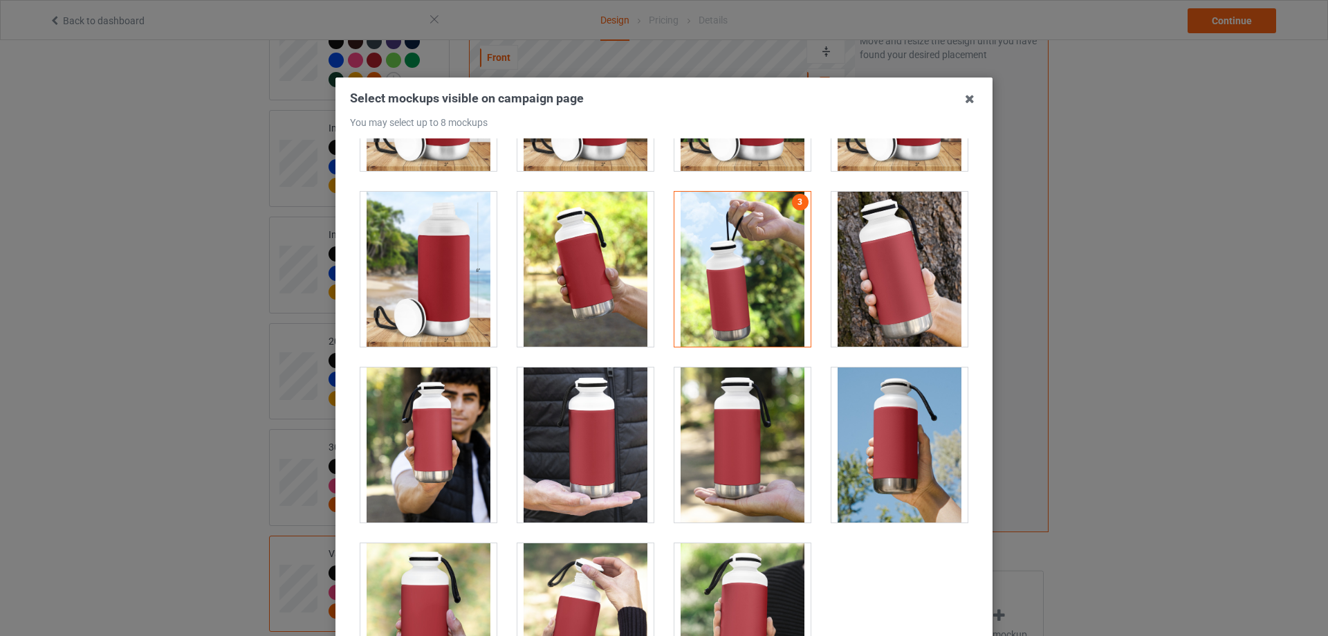
scroll to position [546, 0]
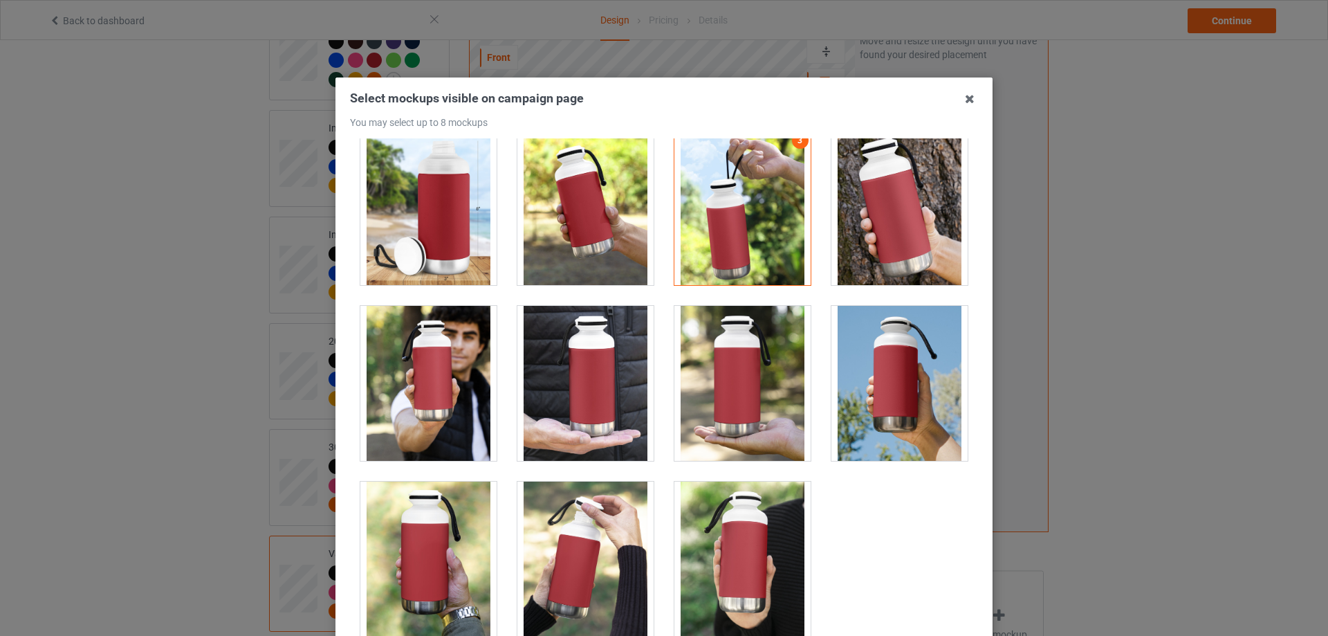
click at [743, 392] on div at bounding box center [743, 383] width 136 height 155
click at [880, 396] on div at bounding box center [900, 383] width 136 height 155
click at [579, 575] on div at bounding box center [586, 559] width 136 height 155
click at [410, 571] on div at bounding box center [428, 559] width 136 height 155
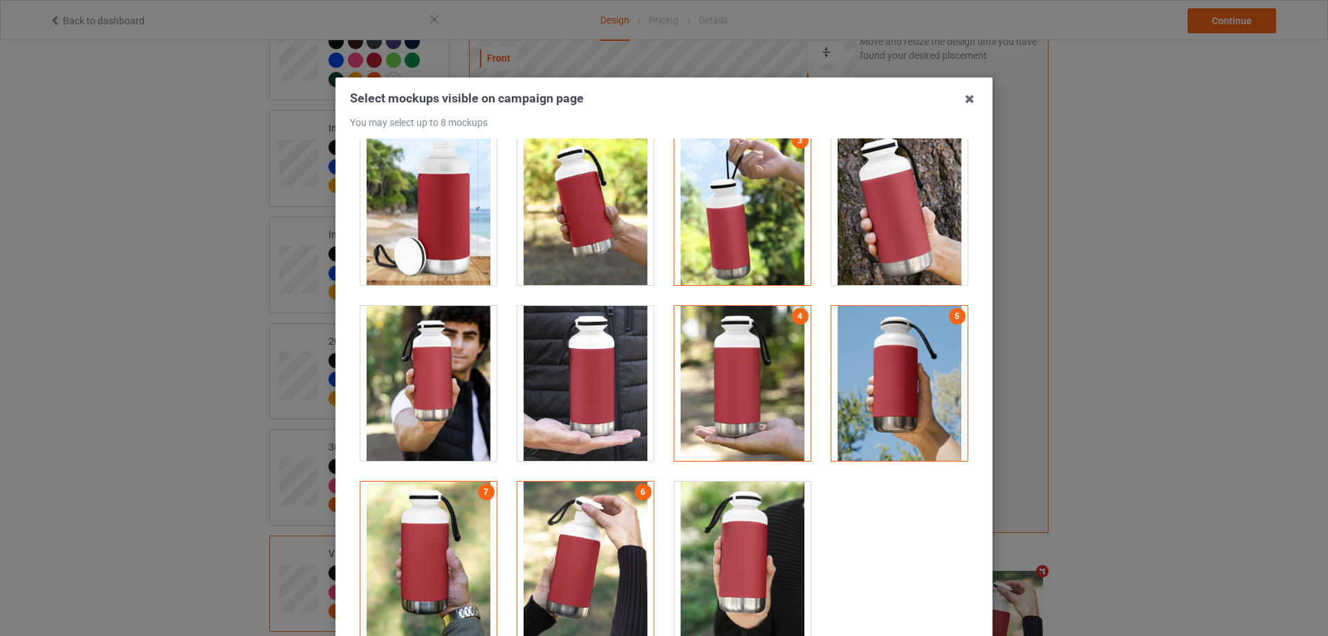
click at [774, 571] on div at bounding box center [743, 559] width 136 height 155
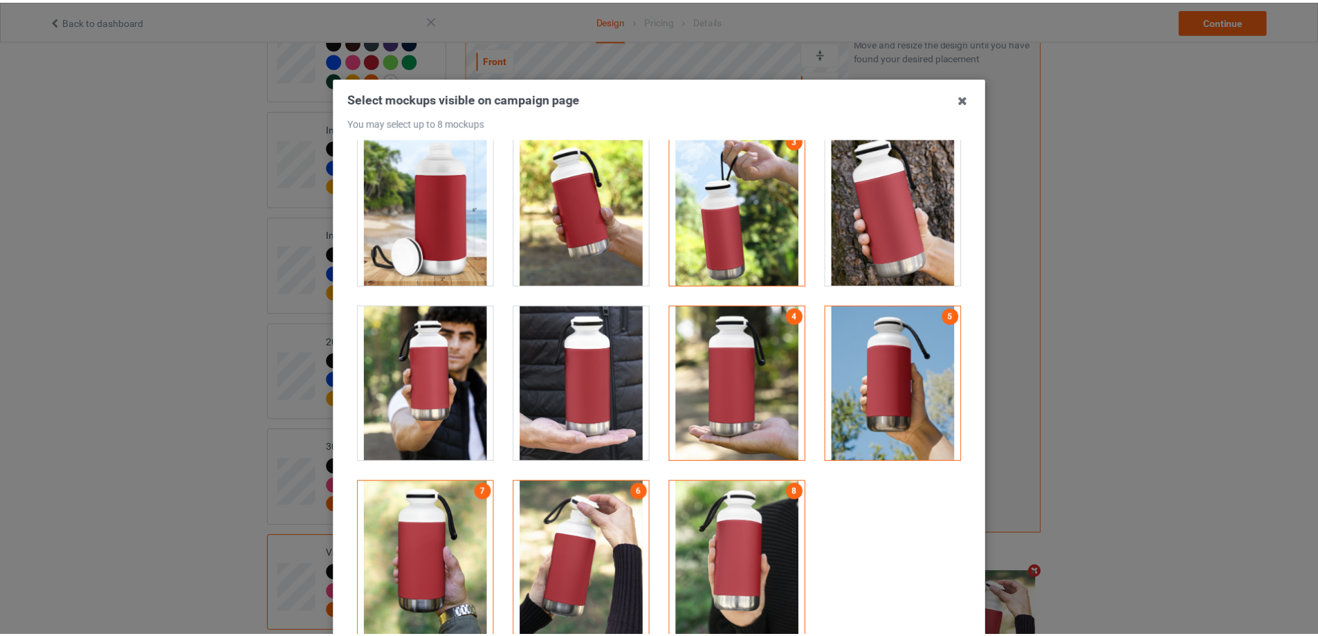
scroll to position [152, 0]
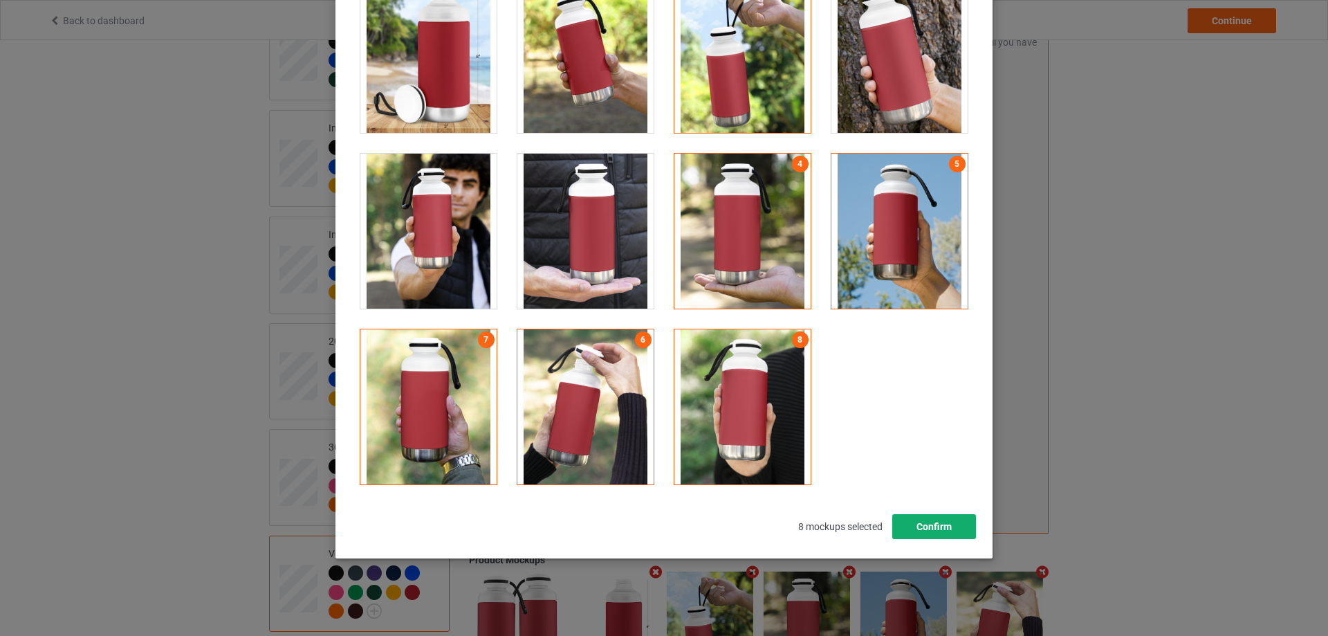
click at [930, 530] on button "Confirm" at bounding box center [935, 526] width 84 height 25
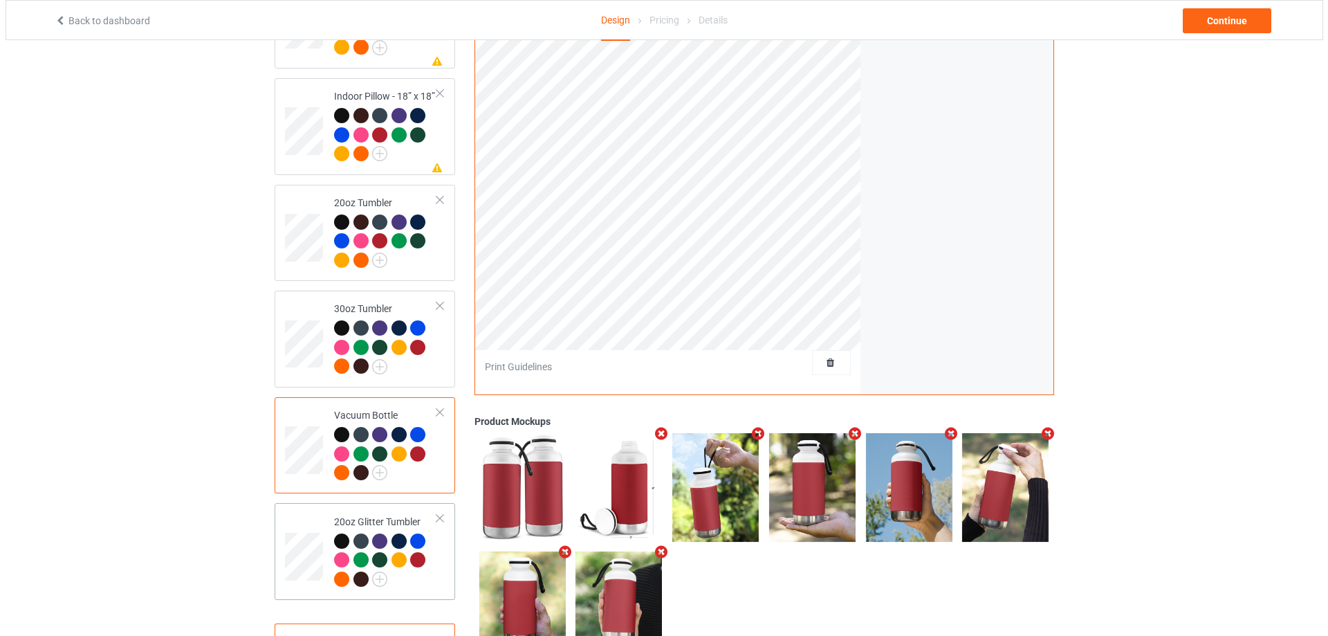
scroll to position [1926, 0]
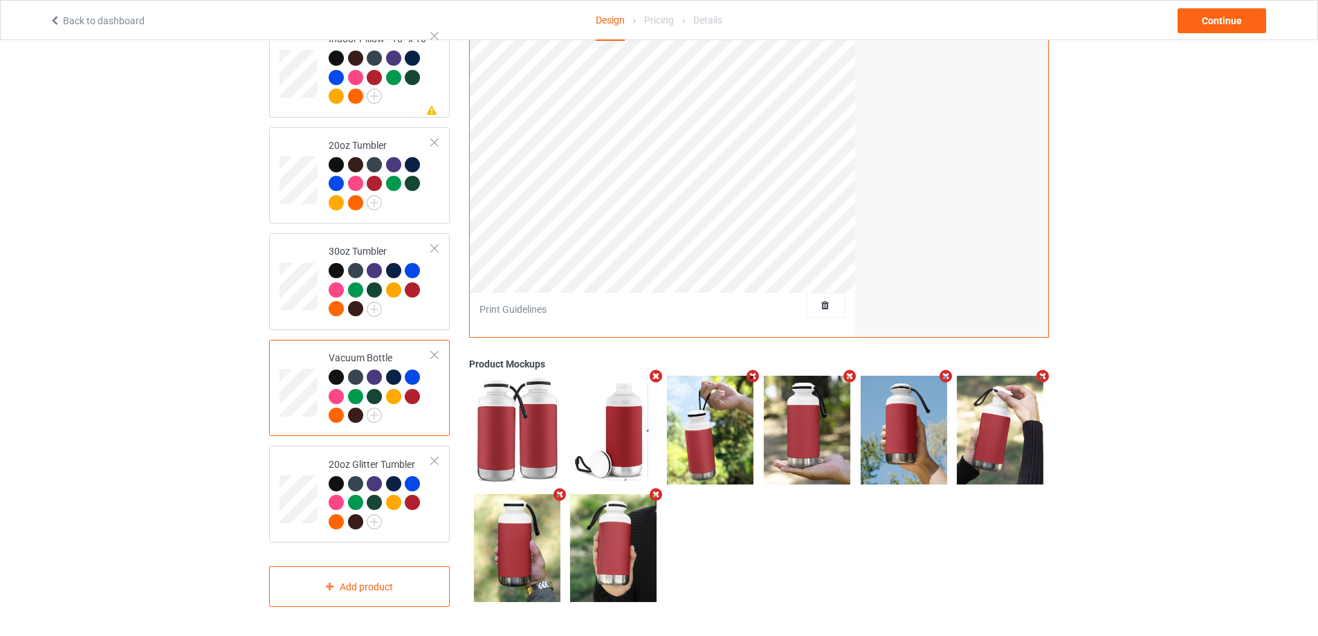
drag, startPoint x: 418, startPoint y: 516, endPoint x: 460, endPoint y: 529, distance: 44.2
click at [421, 516] on div at bounding box center [380, 504] width 103 height 57
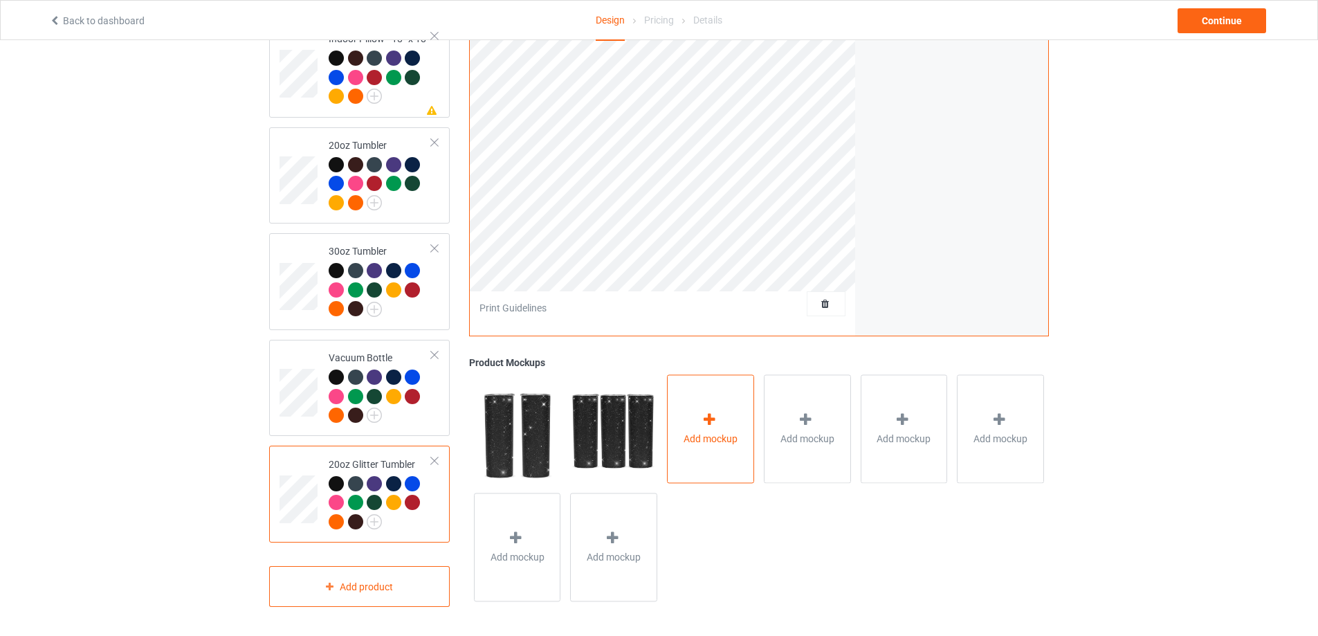
click at [731, 439] on span "Add mockup" at bounding box center [711, 439] width 54 height 14
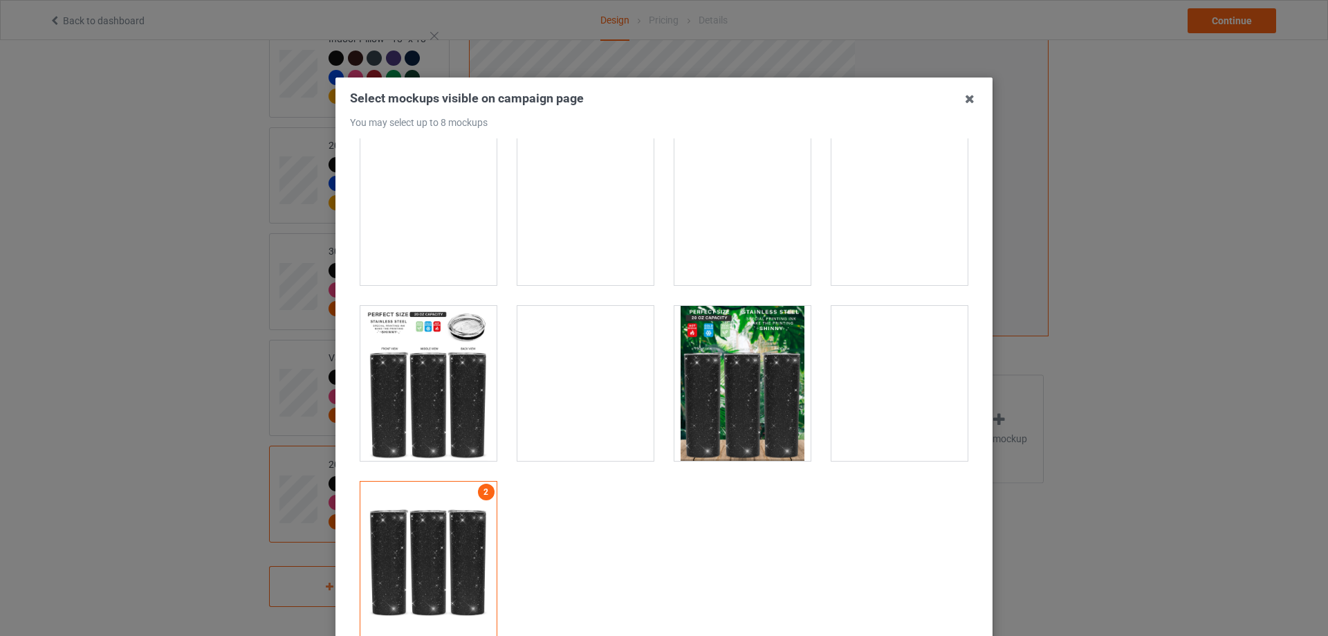
scroll to position [200, 0]
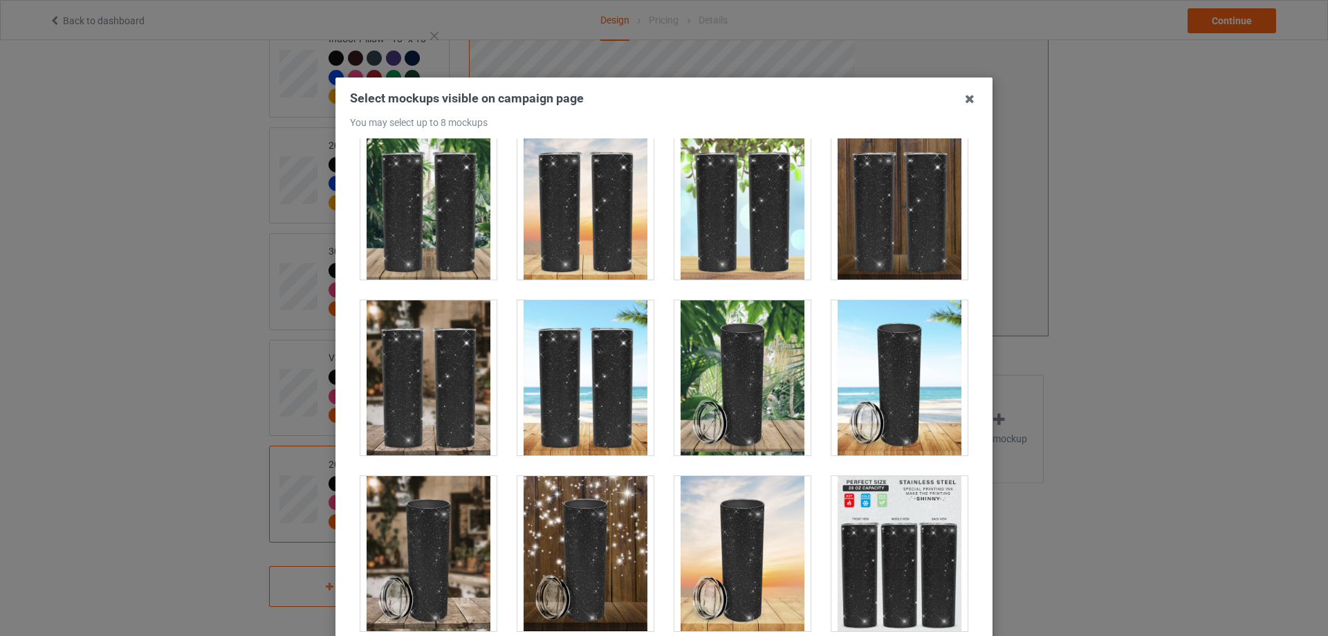
click at [589, 235] on div at bounding box center [586, 202] width 136 height 155
click at [694, 356] on div at bounding box center [743, 377] width 136 height 155
drag, startPoint x: 604, startPoint y: 591, endPoint x: 762, endPoint y: 585, distance: 157.8
click at [610, 591] on div at bounding box center [586, 553] width 136 height 155
click at [701, 559] on div at bounding box center [743, 553] width 136 height 155
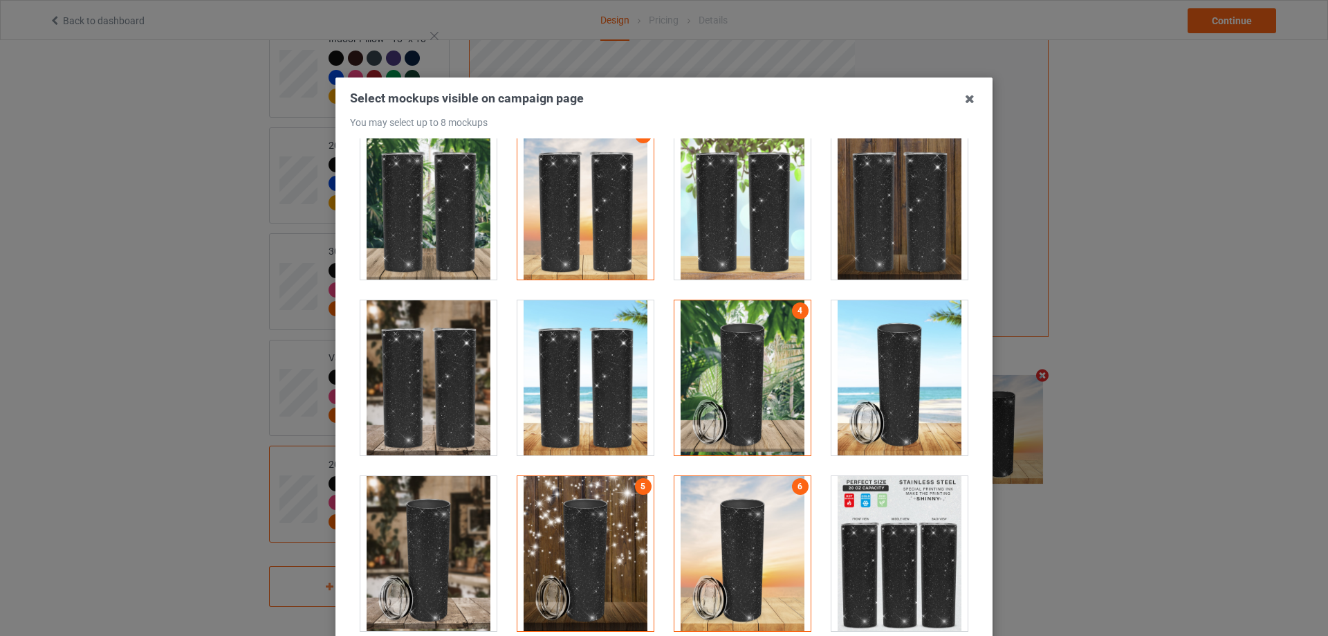
click at [851, 558] on div at bounding box center [900, 553] width 136 height 155
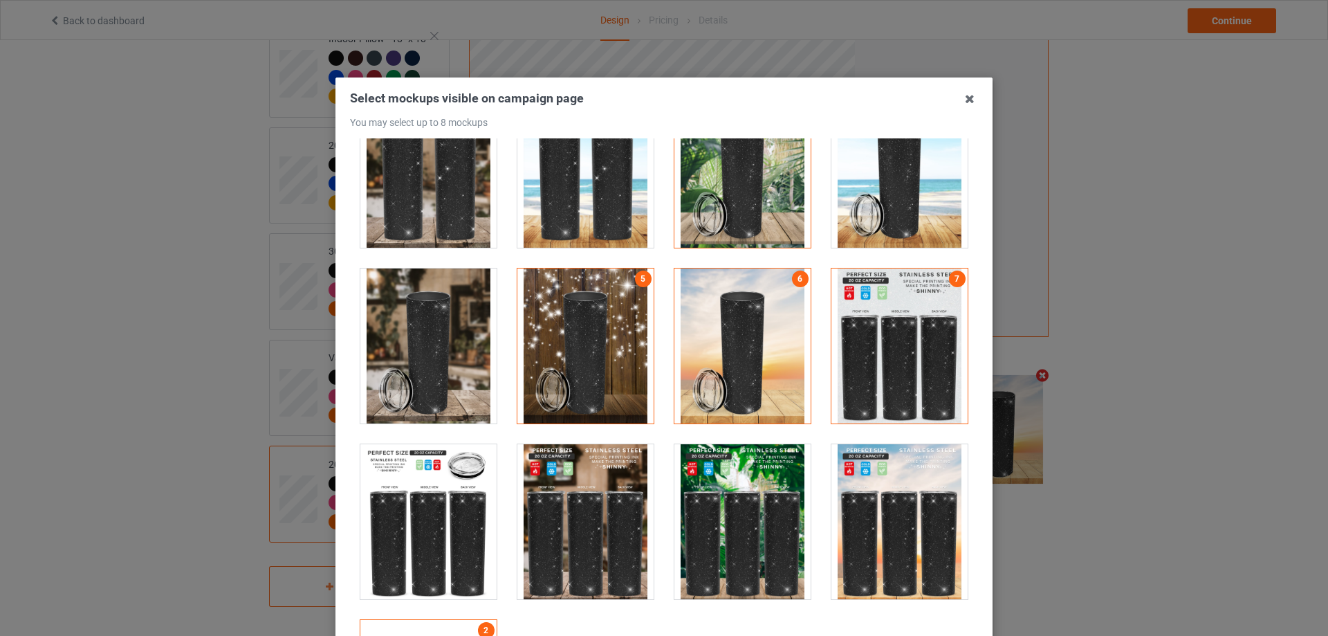
click at [435, 555] on div at bounding box center [428, 521] width 136 height 155
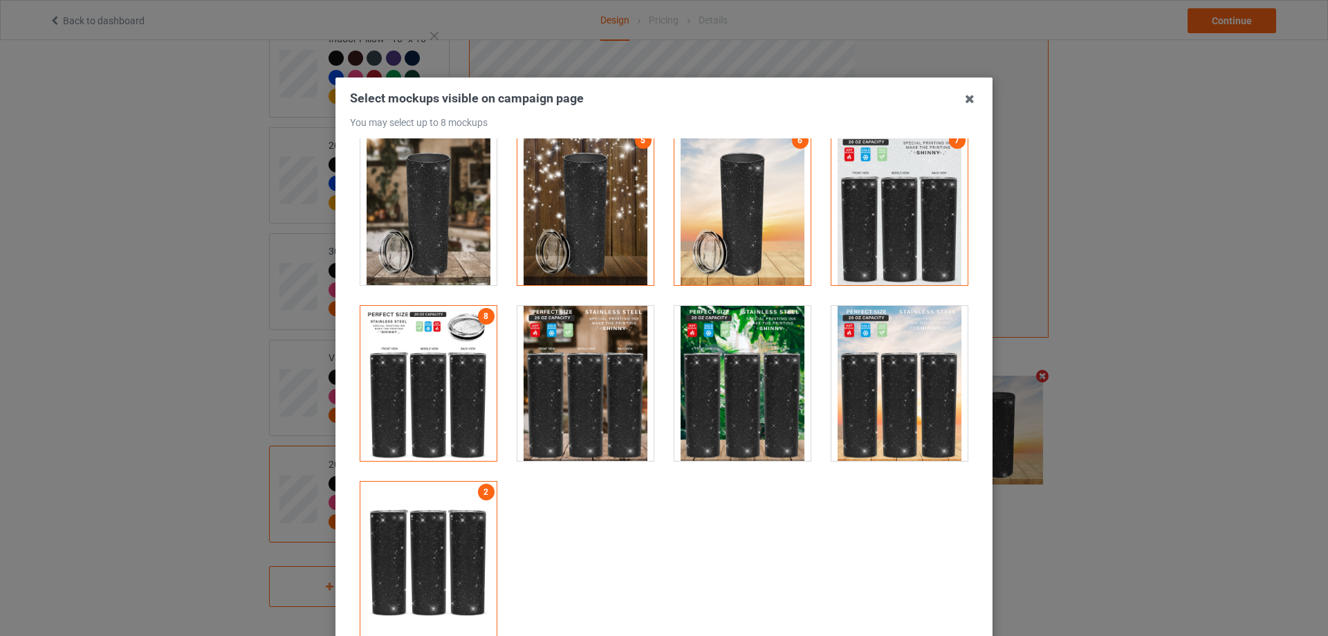
click at [457, 539] on div at bounding box center [428, 559] width 136 height 155
click at [708, 377] on div at bounding box center [743, 383] width 136 height 155
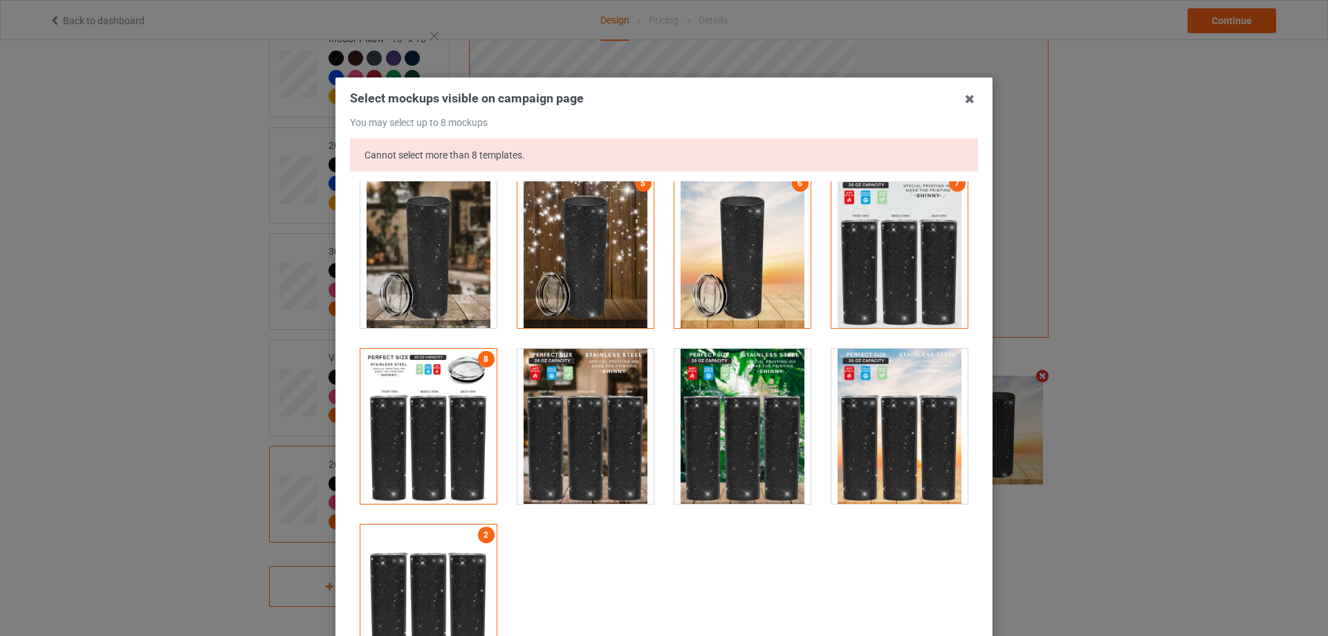
click at [881, 439] on div at bounding box center [900, 426] width 136 height 155
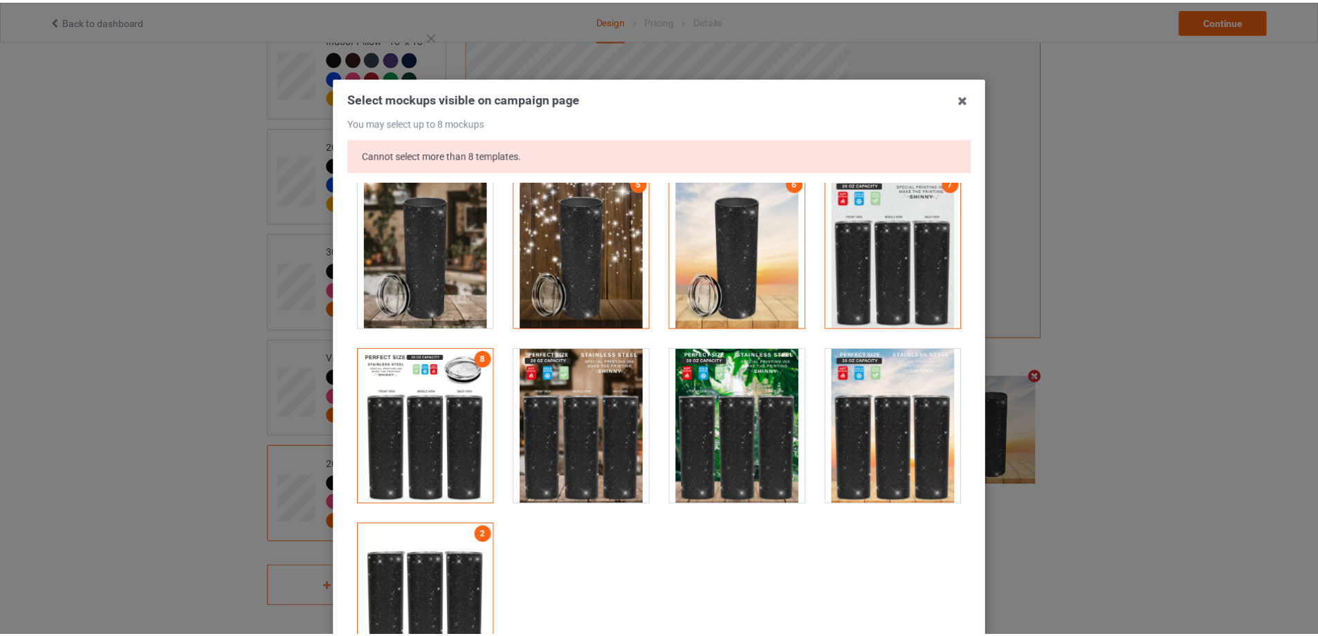
scroll to position [195, 0]
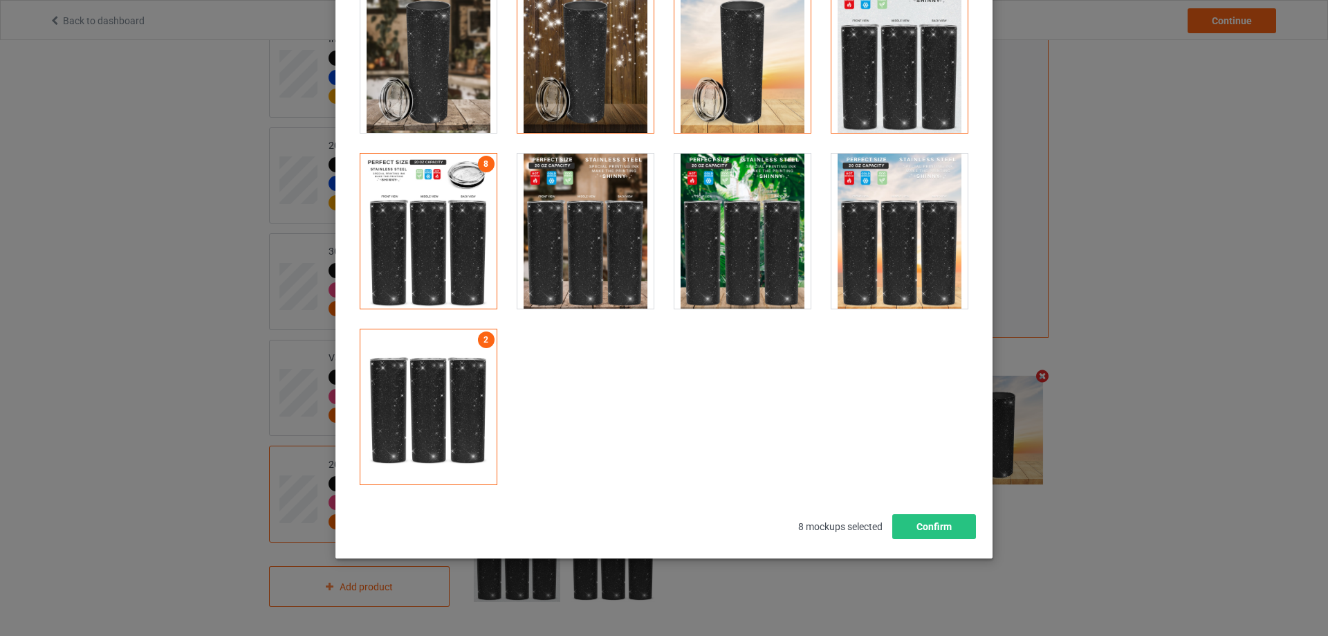
click at [935, 511] on div "Select mockups visible on campaign page You may select up to 8 mockups Cannot s…" at bounding box center [664, 216] width 628 height 643
click at [935, 530] on button "Confirm" at bounding box center [935, 526] width 84 height 25
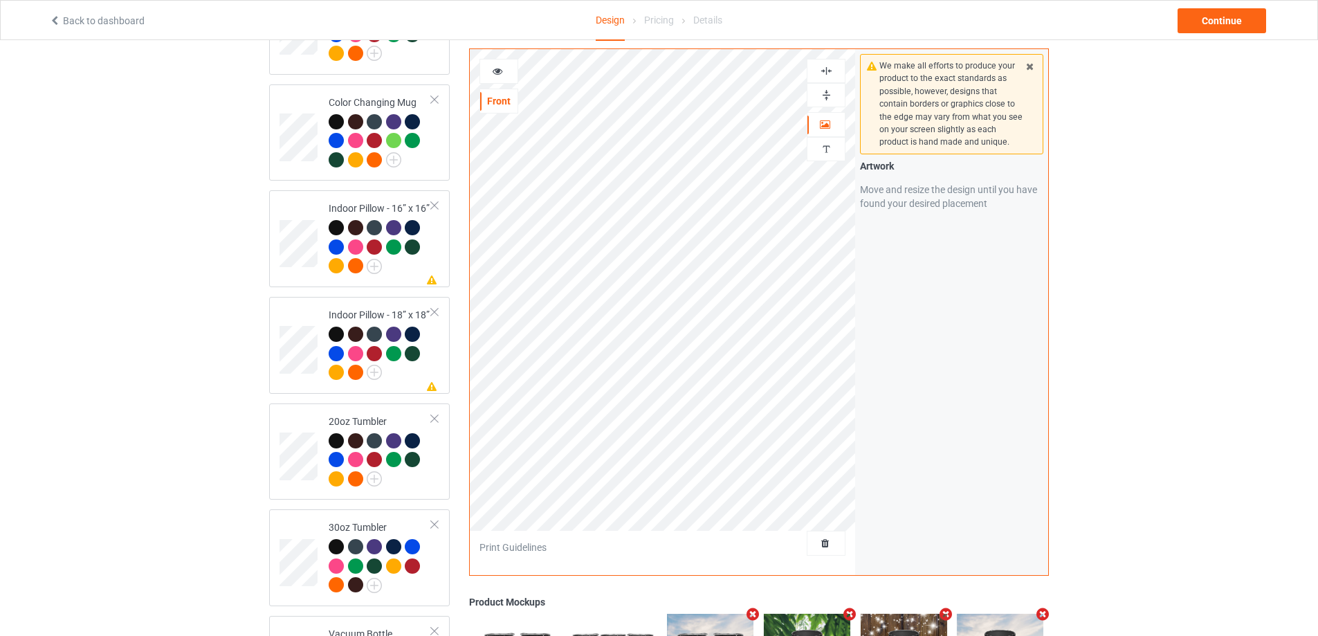
scroll to position [1926, 0]
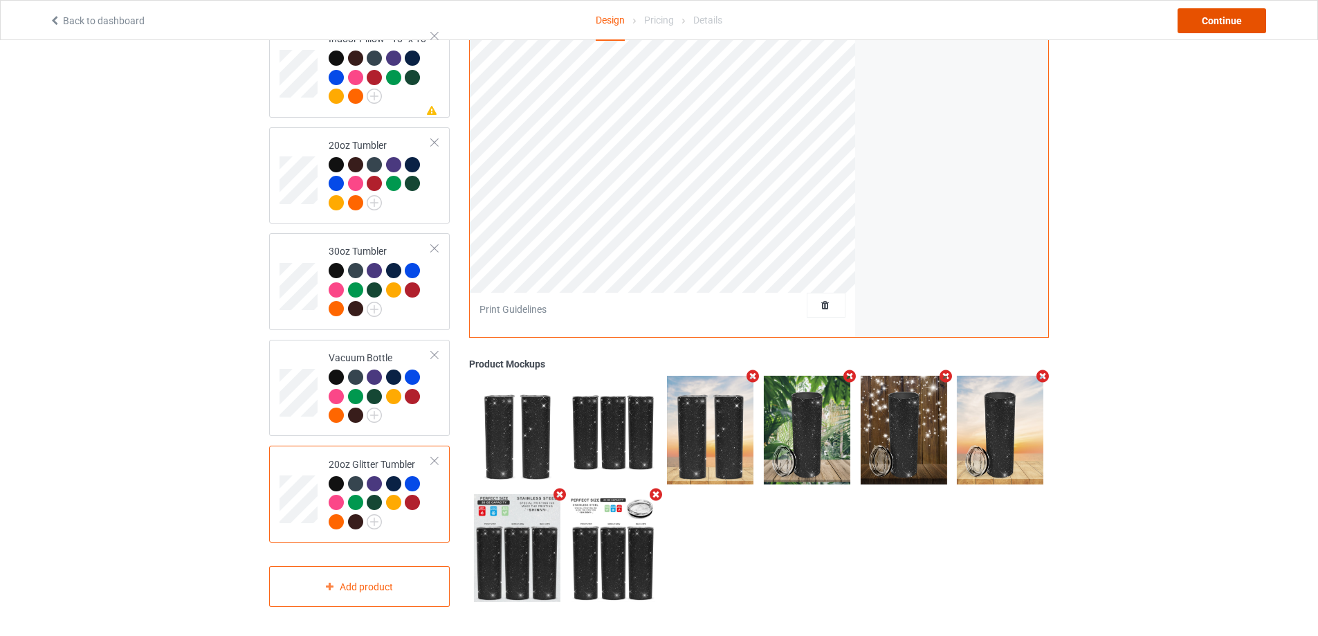
click at [1240, 22] on div "Continue" at bounding box center [1222, 20] width 89 height 25
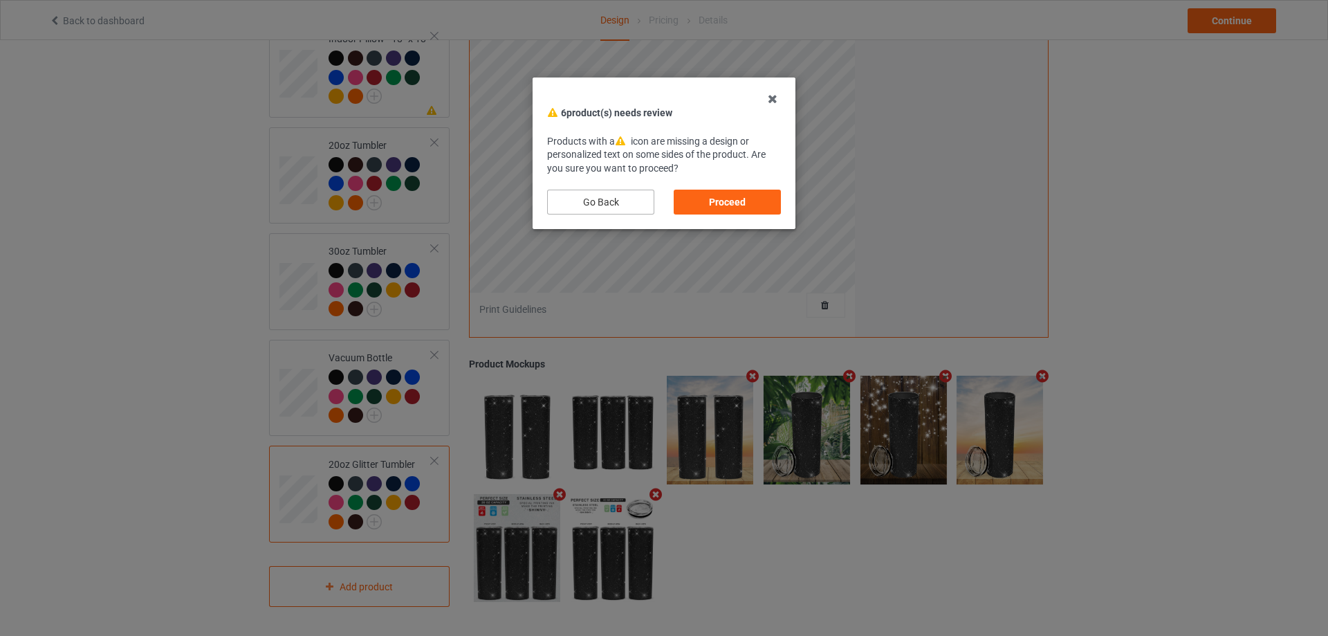
click at [621, 201] on div "Go Back" at bounding box center [600, 202] width 107 height 25
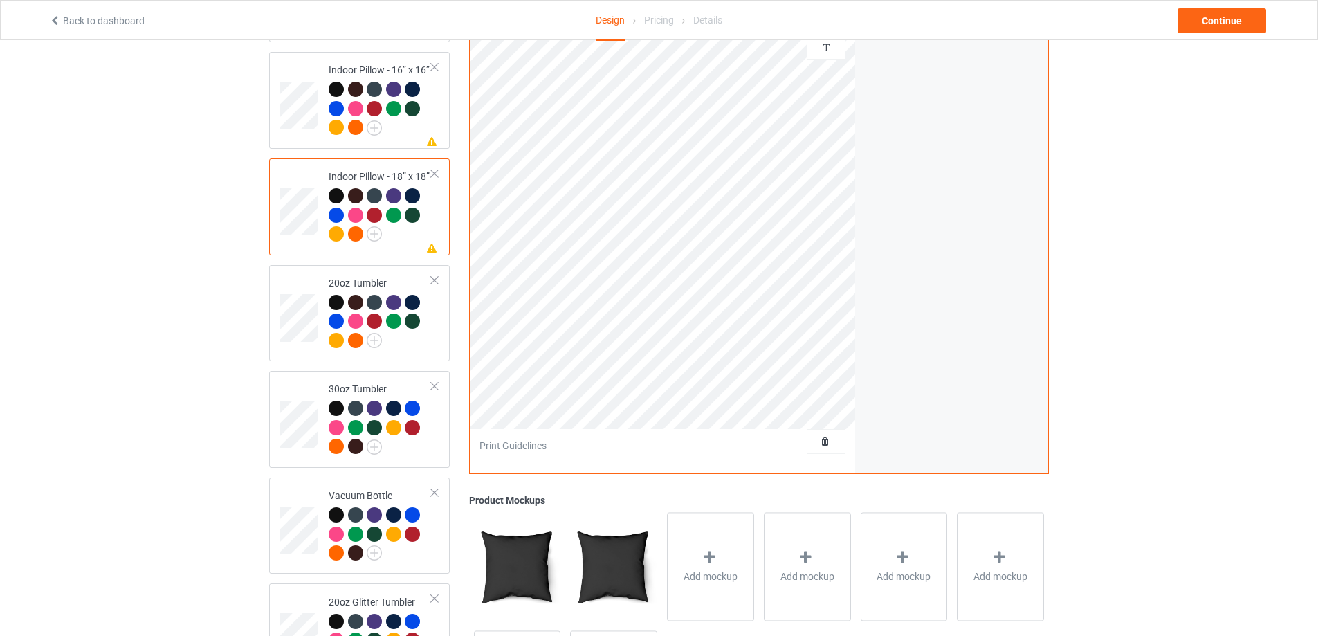
scroll to position [1580, 0]
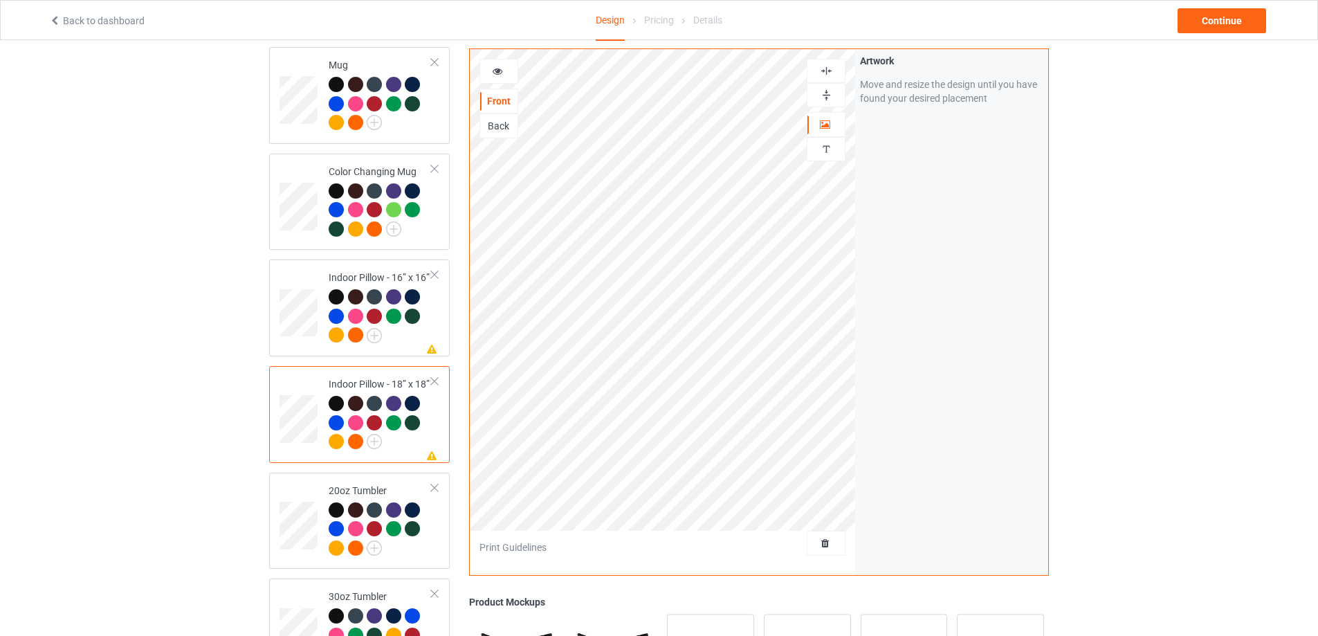
click at [827, 73] on img at bounding box center [826, 70] width 13 height 13
click at [827, 93] on img at bounding box center [826, 95] width 13 height 13
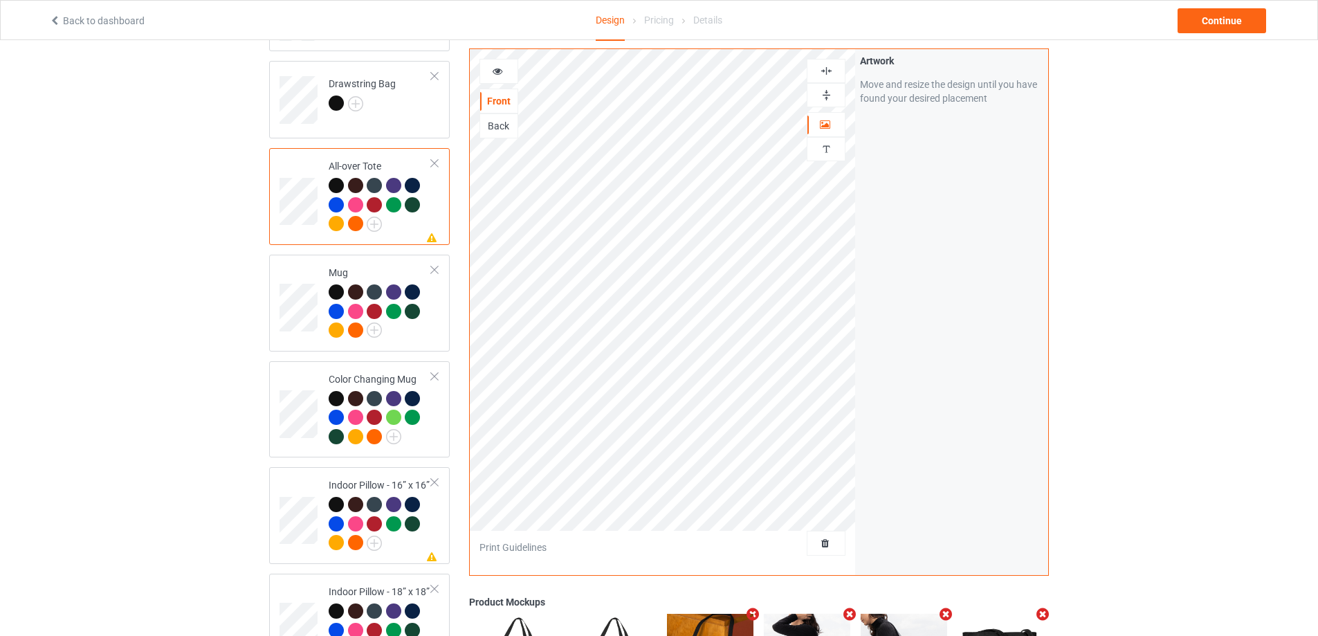
click at [830, 70] on img at bounding box center [826, 70] width 13 height 13
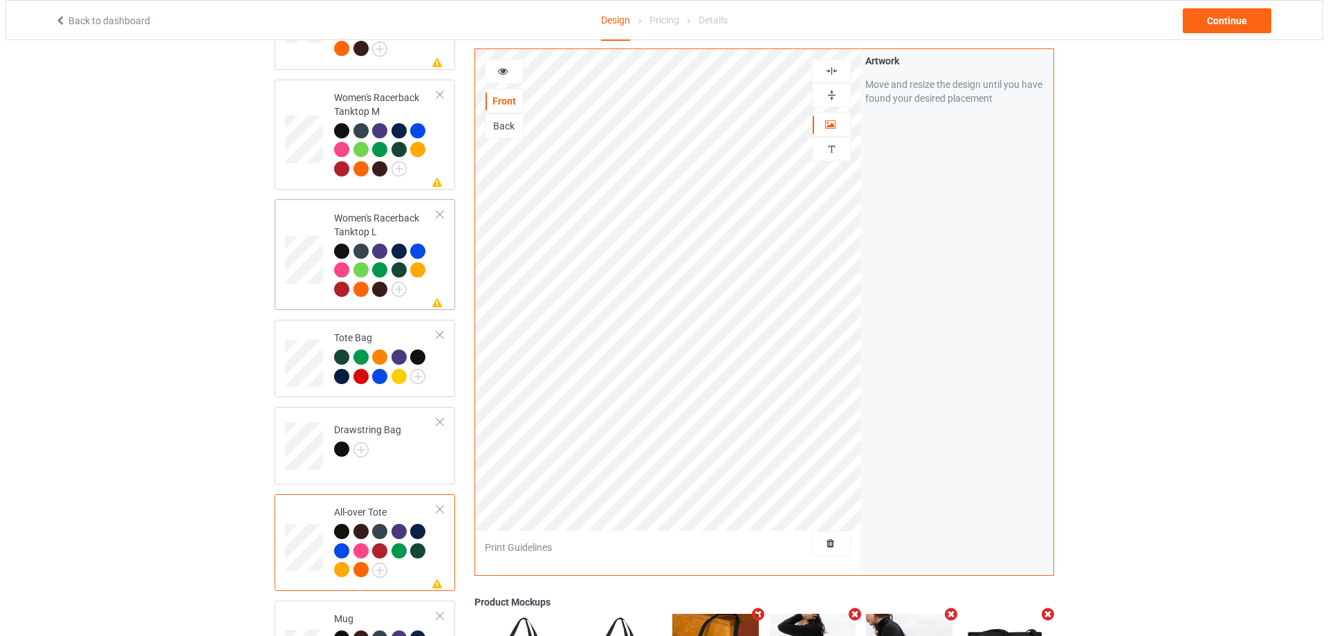
scroll to position [958, 0]
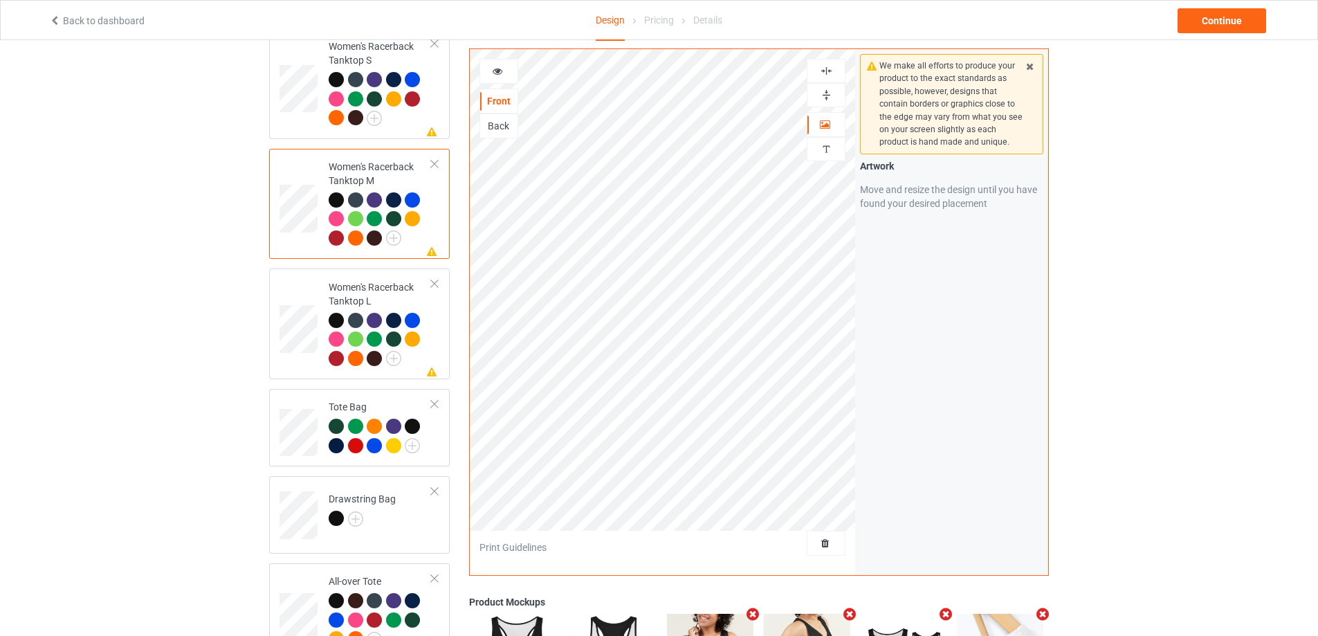
click at [825, 70] on img at bounding box center [826, 70] width 13 height 13
click at [1200, 22] on div "Continue" at bounding box center [1222, 20] width 89 height 25
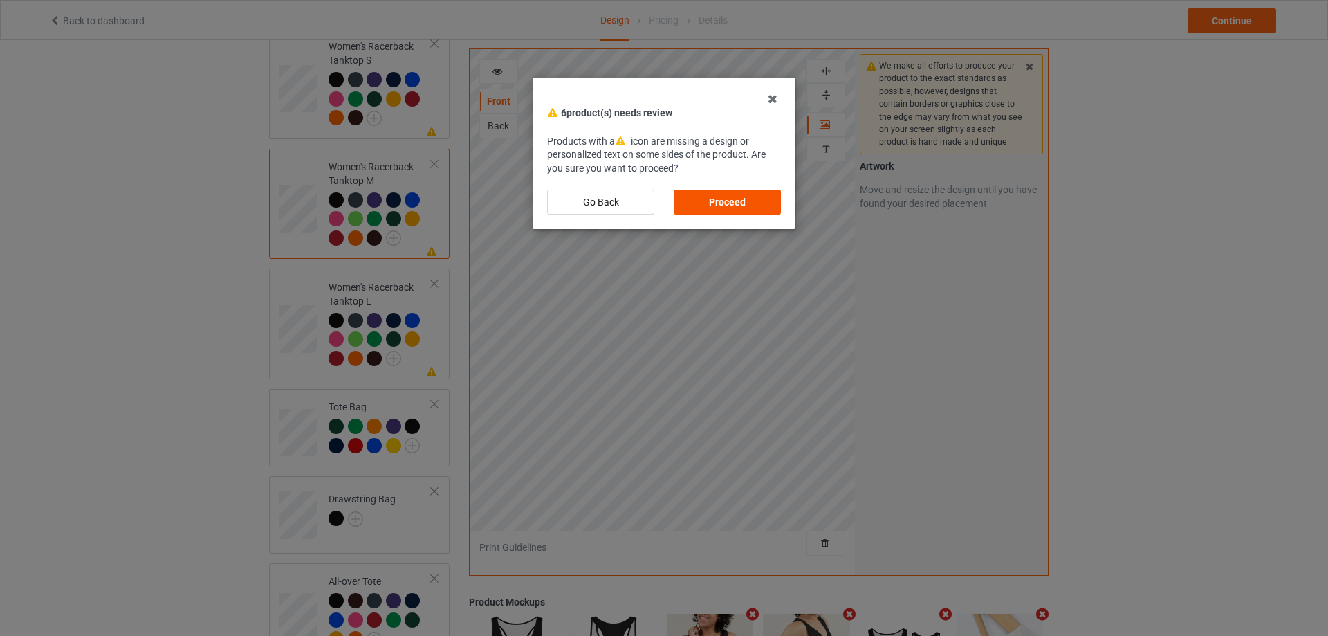
click at [744, 199] on div "Proceed" at bounding box center [727, 202] width 107 height 25
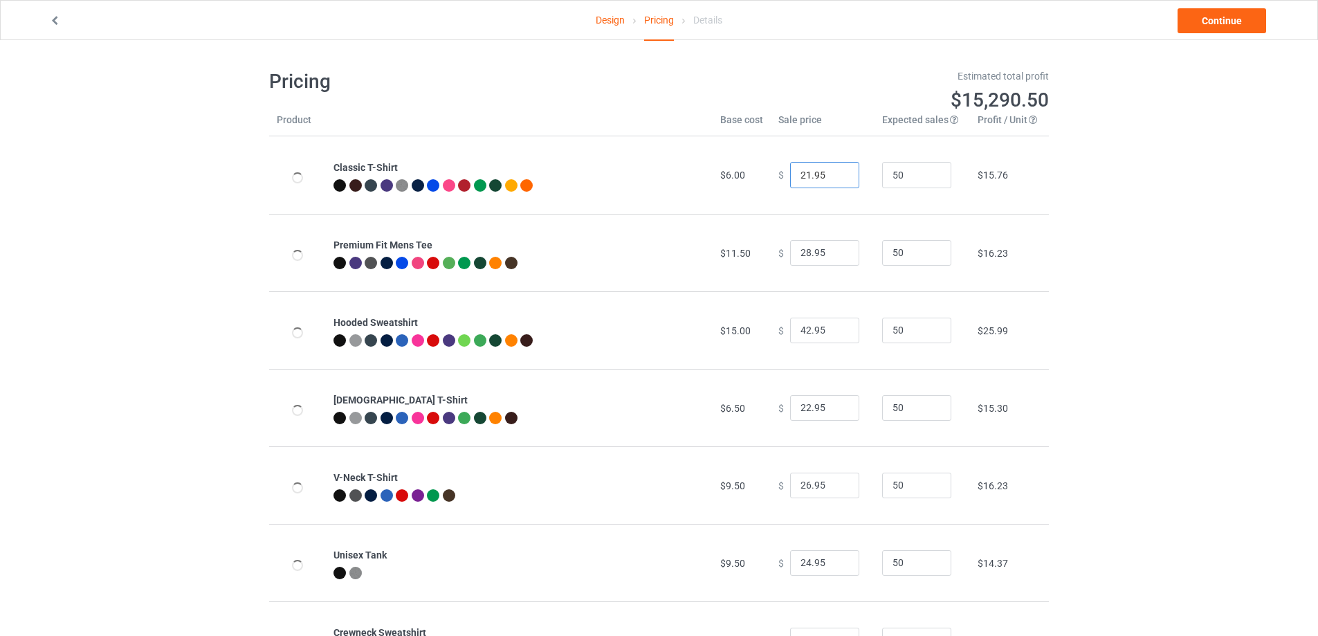
click at [836, 180] on input "21.95" at bounding box center [824, 175] width 69 height 26
click at [836, 180] on input "20.95" at bounding box center [824, 175] width 69 height 26
click at [836, 180] on input "19.95" at bounding box center [824, 175] width 69 height 26
click at [836, 180] on input "18.95" at bounding box center [824, 175] width 69 height 26
click at [836, 180] on input "17.95" at bounding box center [824, 175] width 69 height 26
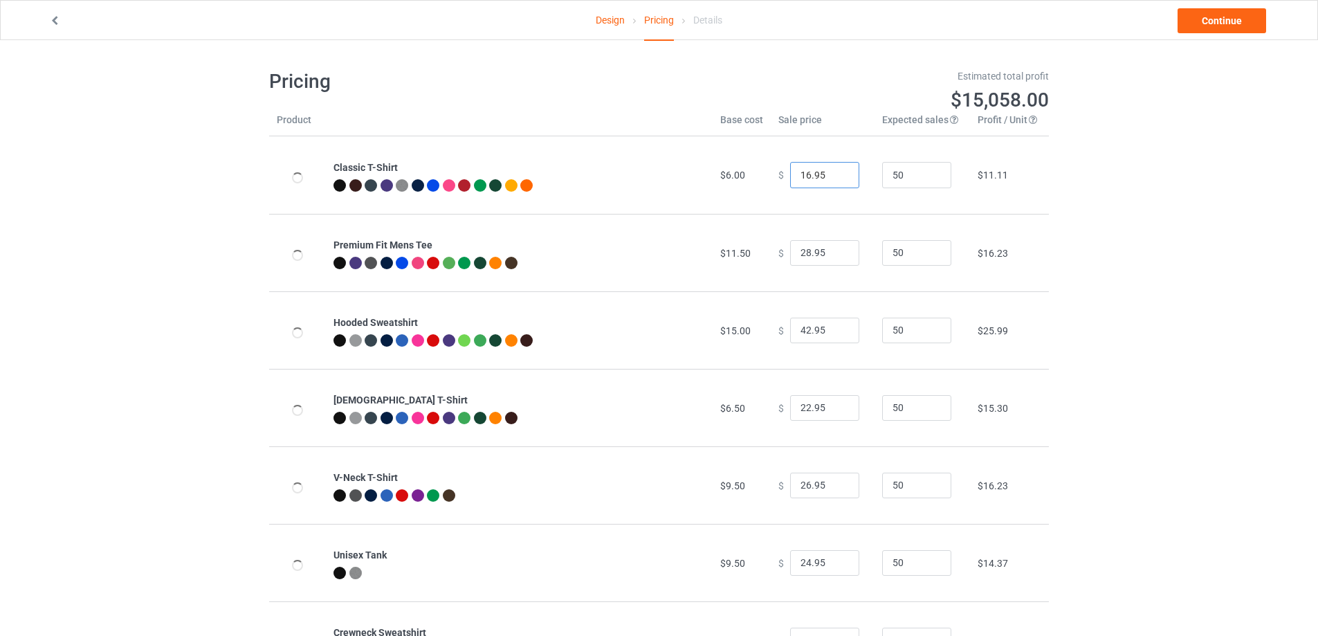
type input "16.95"
click at [836, 180] on input "16.95" at bounding box center [824, 175] width 69 height 26
click at [836, 254] on input "27.95" at bounding box center [824, 253] width 69 height 26
click at [836, 254] on input "26.95" at bounding box center [824, 253] width 69 height 26
click at [836, 254] on input "25.95" at bounding box center [824, 253] width 69 height 26
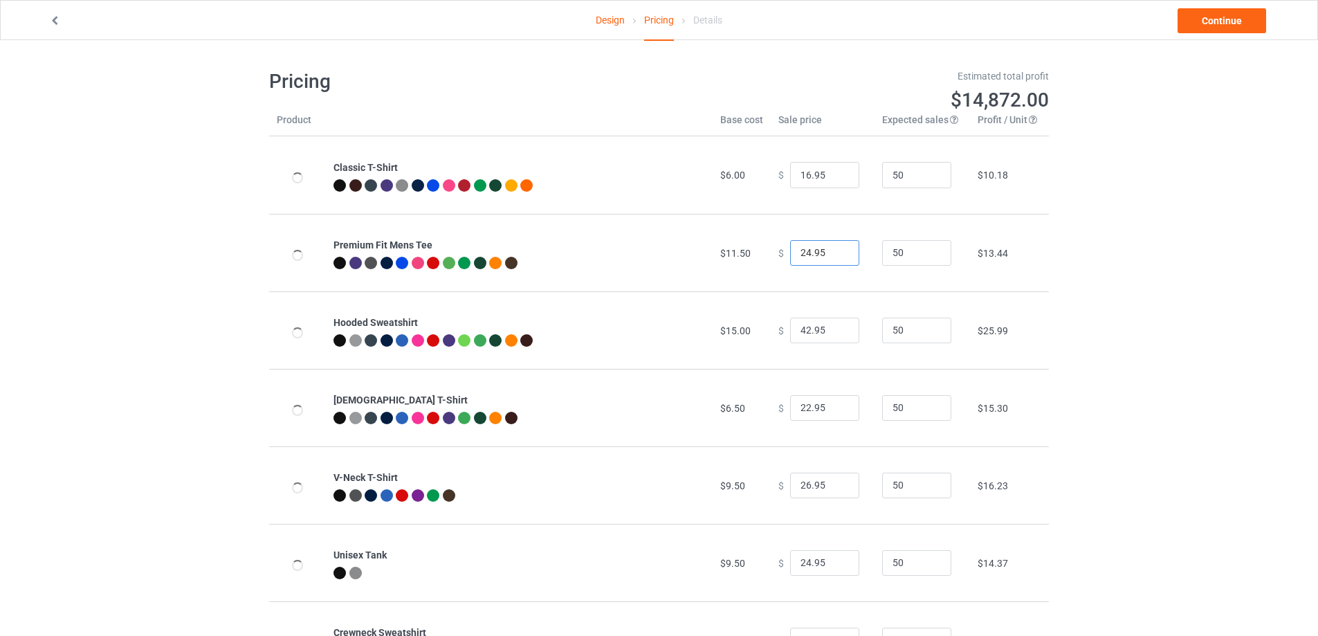
click at [836, 254] on input "24.95" at bounding box center [824, 253] width 69 height 26
type input "23.95"
click at [836, 254] on input "23.95" at bounding box center [824, 253] width 69 height 26
click at [835, 334] on input "41.95" at bounding box center [824, 331] width 69 height 26
click at [835, 334] on input "40.95" at bounding box center [824, 331] width 69 height 26
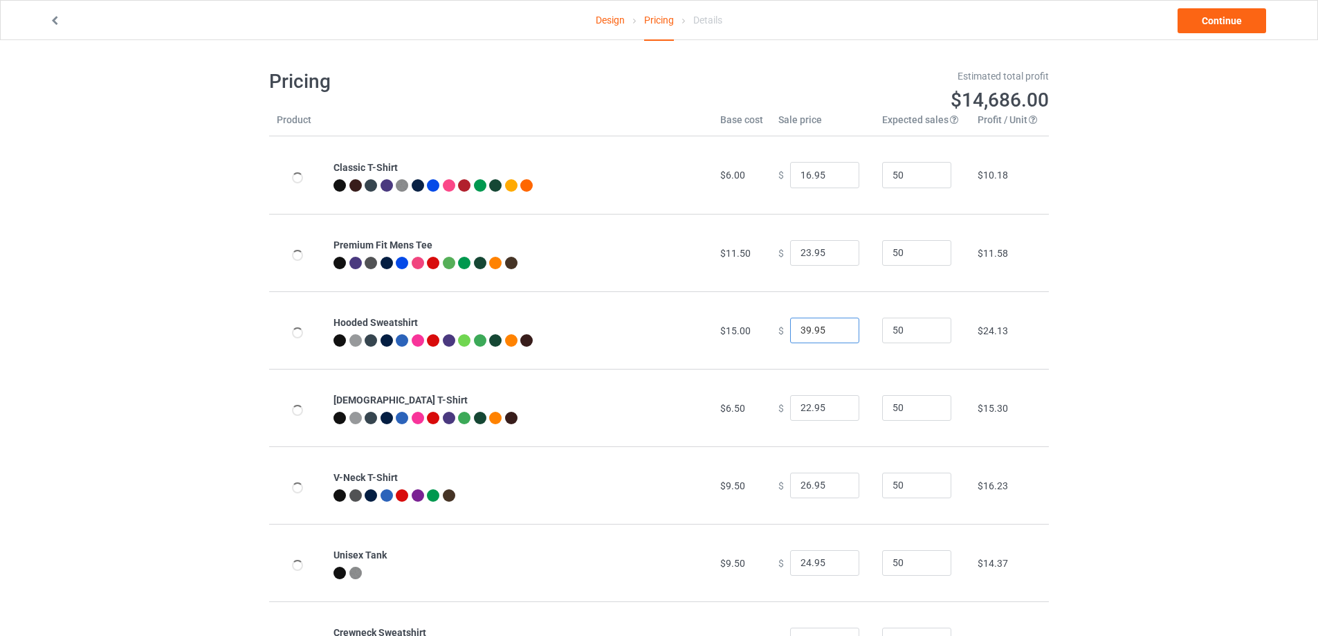
click at [835, 334] on input "39.95" at bounding box center [824, 331] width 69 height 26
click at [835, 334] on input "38.95" at bounding box center [824, 331] width 69 height 26
click at [835, 334] on input "37.95" at bounding box center [824, 331] width 69 height 26
click at [835, 334] on input "36.95" at bounding box center [824, 331] width 69 height 26
click at [835, 334] on input "35.95" at bounding box center [824, 331] width 69 height 26
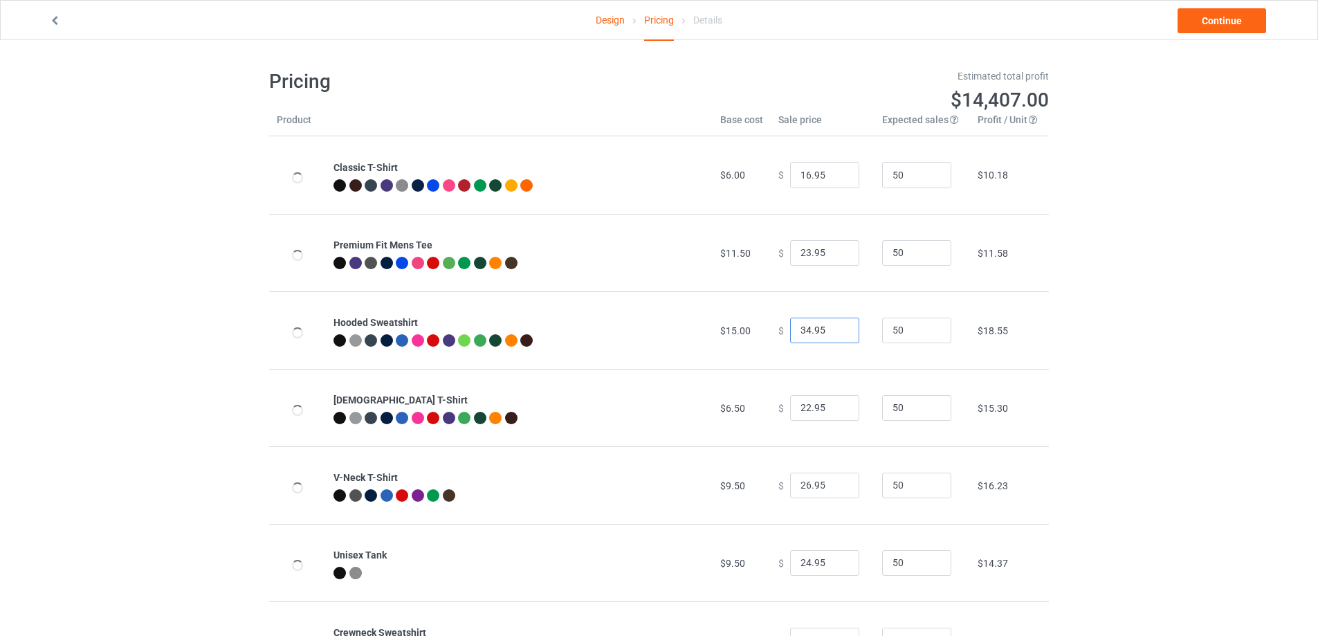
click at [835, 334] on input "34.95" at bounding box center [824, 331] width 69 height 26
click at [835, 334] on input "33.95" at bounding box center [824, 331] width 69 height 26
click at [835, 334] on input "32.95" at bounding box center [824, 331] width 69 height 26
click at [835, 334] on input "31.95" at bounding box center [824, 331] width 69 height 26
click at [835, 334] on input "30.95" at bounding box center [824, 331] width 69 height 26
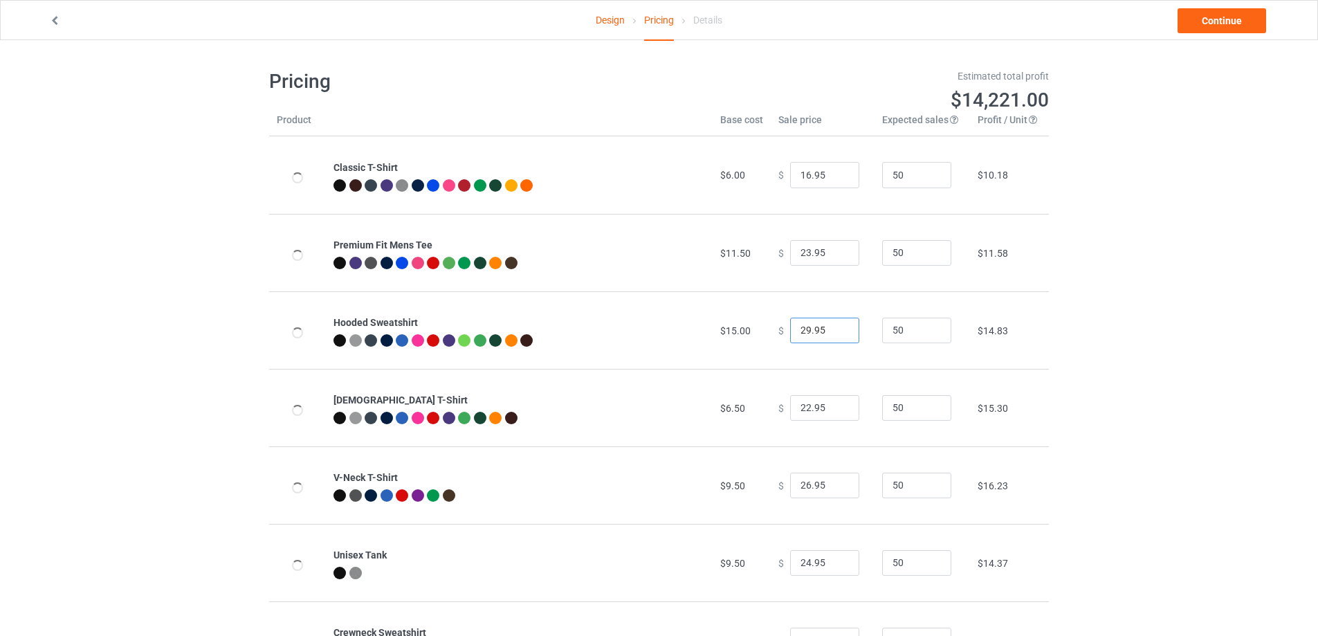
click at [835, 334] on input "29.95" at bounding box center [824, 331] width 69 height 26
click at [835, 334] on input "28.95" at bounding box center [824, 331] width 69 height 26
click at [835, 334] on input "27.95" at bounding box center [824, 331] width 69 height 26
type input "26.95"
click at [835, 334] on input "26.95" at bounding box center [824, 331] width 69 height 26
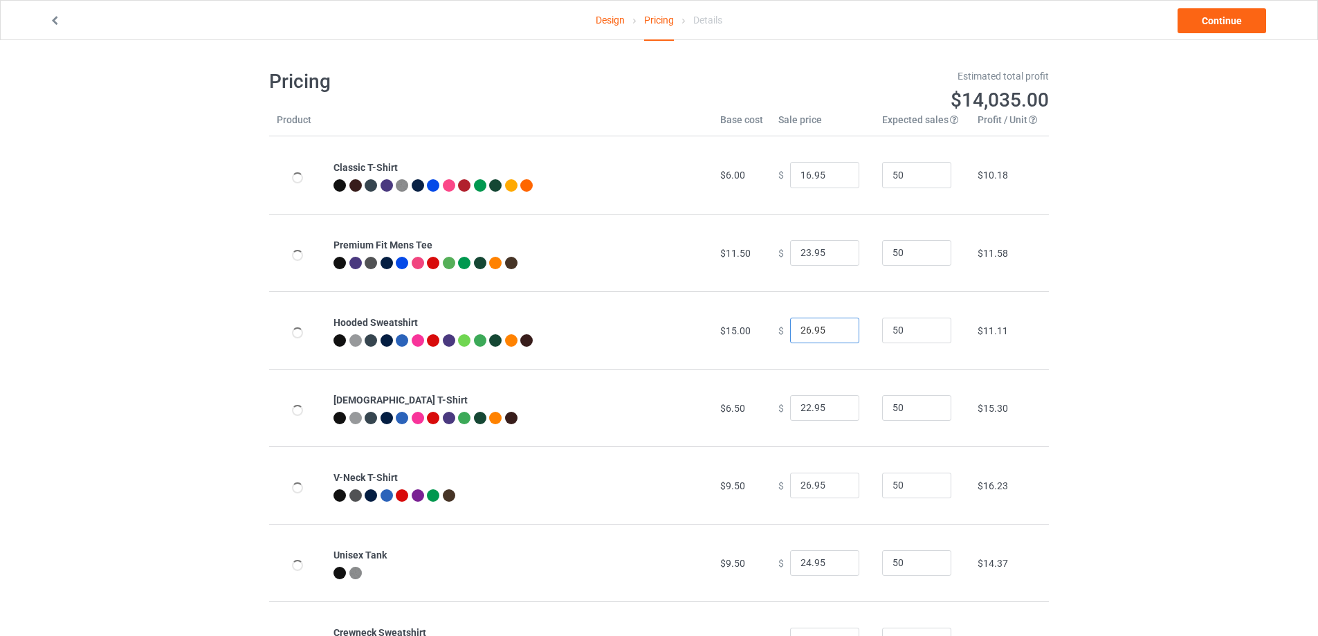
scroll to position [69, 0]
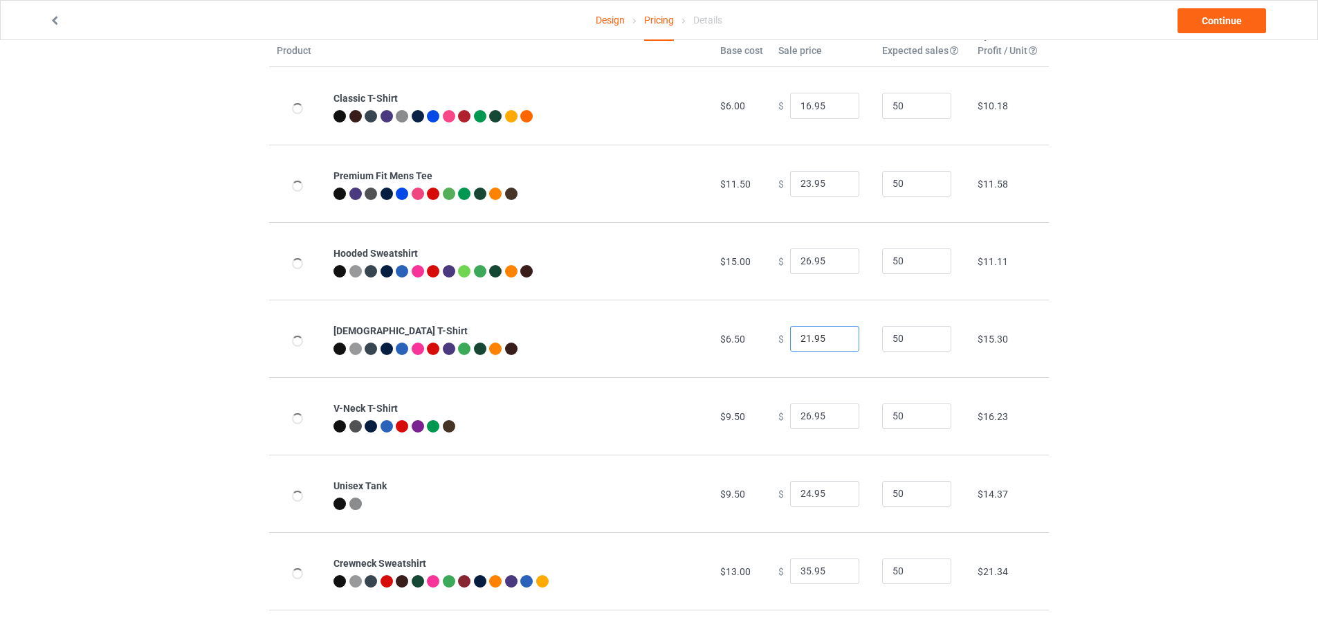
click at [836, 342] on input "21.95" at bounding box center [824, 339] width 69 height 26
click at [836, 342] on input "20.95" at bounding box center [824, 339] width 69 height 26
click at [836, 342] on input "19.95" at bounding box center [824, 339] width 69 height 26
type input "18.95"
click at [836, 342] on input "18.95" at bounding box center [824, 339] width 69 height 26
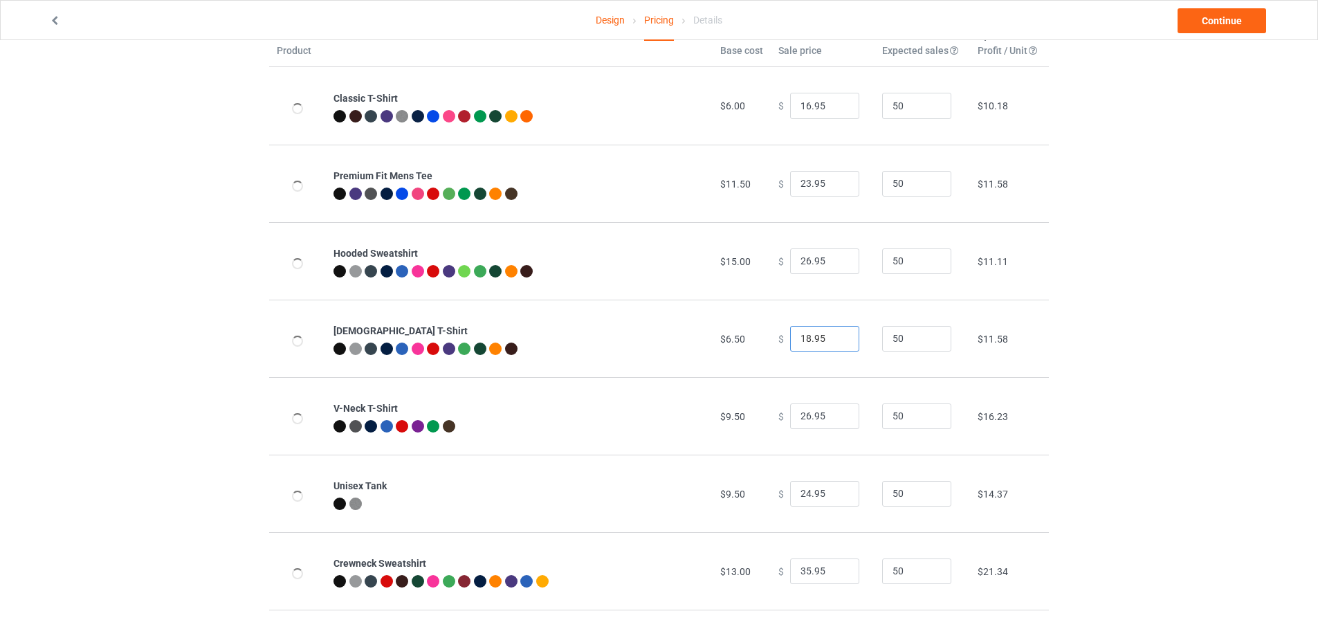
scroll to position [138, 0]
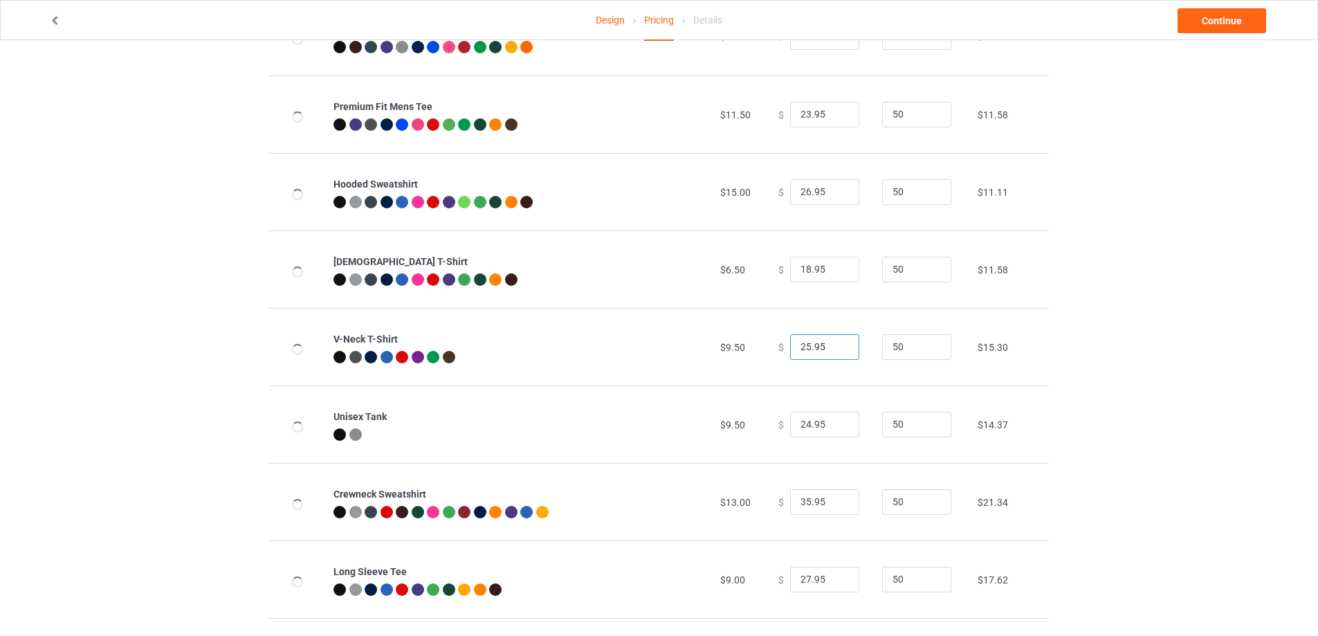
click at [836, 351] on input "25.95" at bounding box center [824, 347] width 69 height 26
click at [836, 351] on input "24.95" at bounding box center [824, 347] width 69 height 26
click at [836, 351] on input "23.95" at bounding box center [824, 347] width 69 height 26
click at [836, 351] on input "22.95" at bounding box center [824, 347] width 69 height 26
type input "21.95"
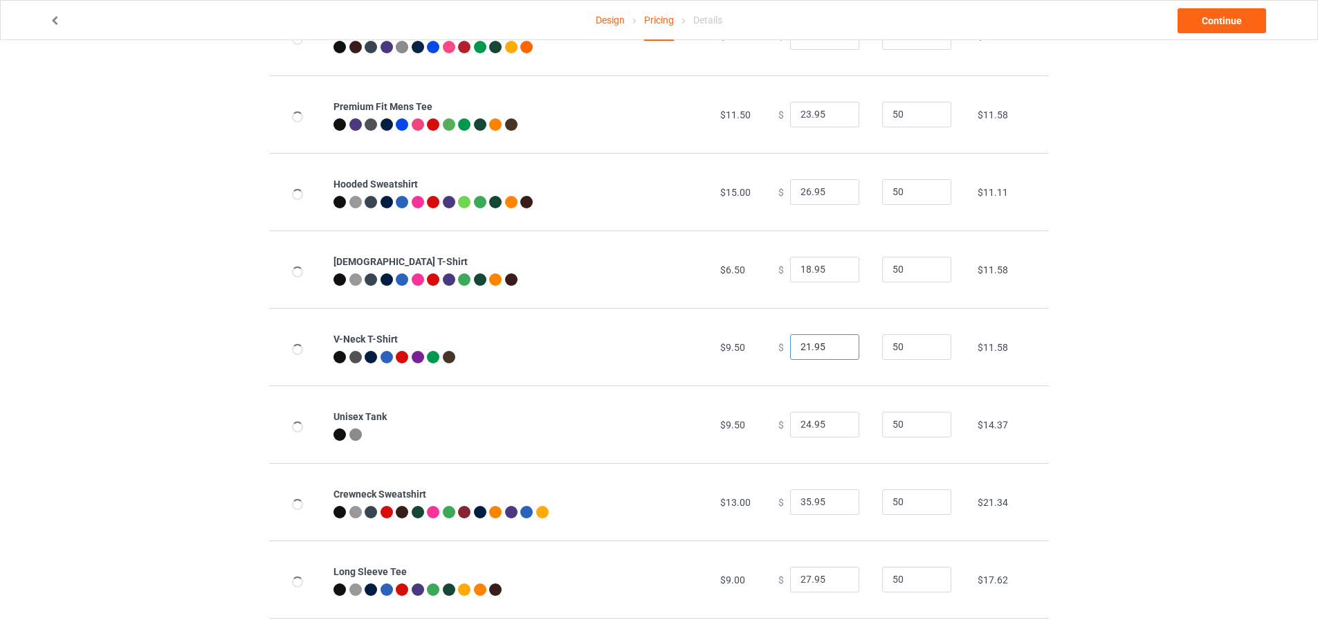
click at [836, 351] on input "21.95" at bounding box center [824, 347] width 69 height 26
click at [836, 430] on input "23.95" at bounding box center [824, 425] width 69 height 26
click at [836, 430] on input "22.95" at bounding box center [824, 425] width 69 height 26
click at [836, 430] on input "21.95" at bounding box center [824, 425] width 69 height 26
click at [836, 430] on input "20.95" at bounding box center [824, 425] width 69 height 26
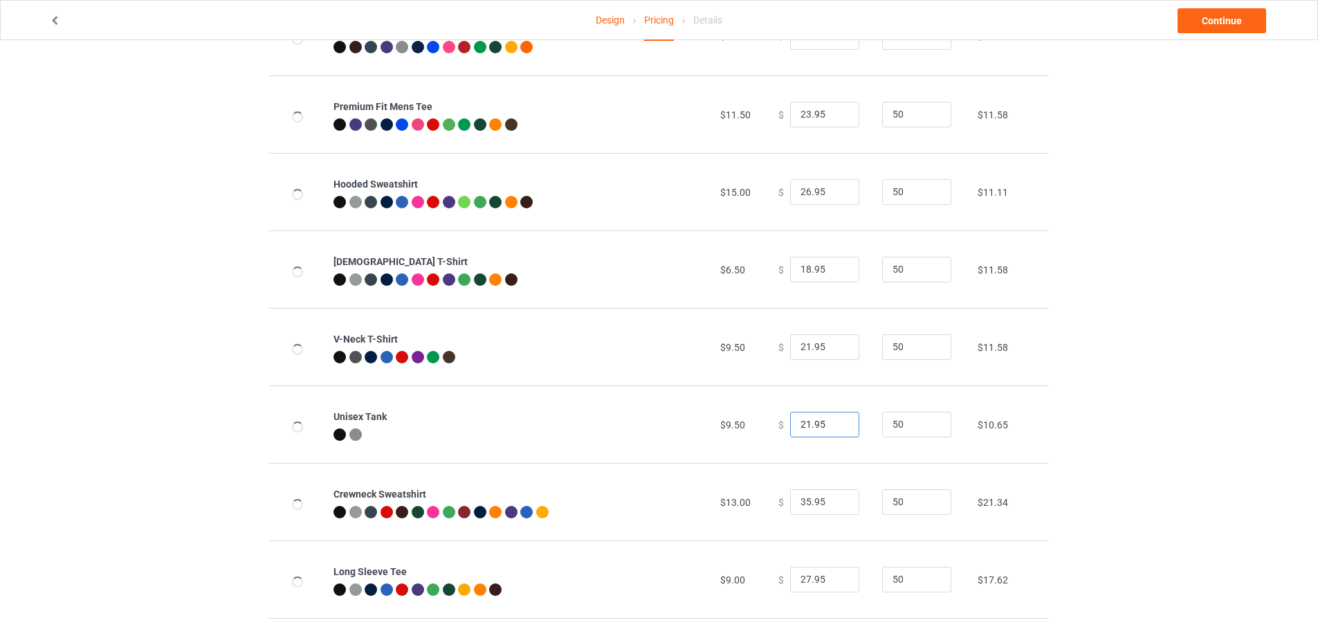
type input "21.95"
click at [836, 421] on input "21.95" at bounding box center [824, 425] width 69 height 26
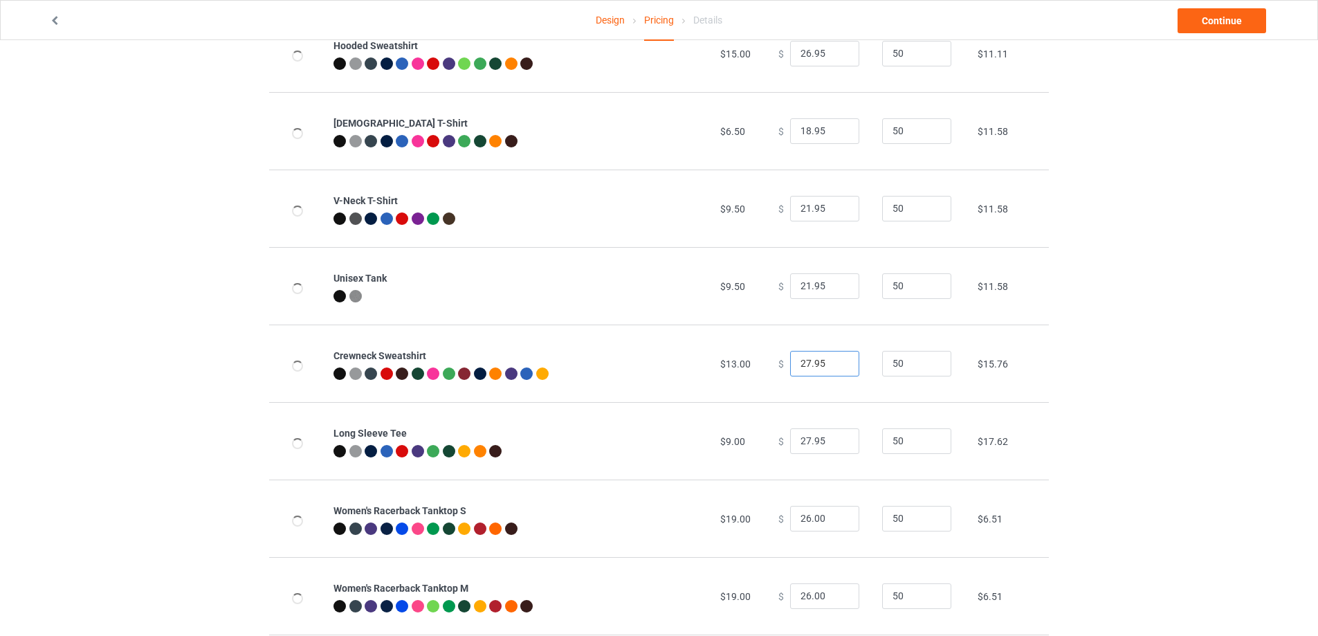
click at [837, 367] on input "27.95" at bounding box center [824, 364] width 69 height 26
click at [837, 367] on input "26.95" at bounding box center [824, 364] width 69 height 26
click at [837, 367] on input "25.95" at bounding box center [824, 364] width 69 height 26
type input "24.95"
click at [837, 367] on input "24.95" at bounding box center [824, 364] width 69 height 26
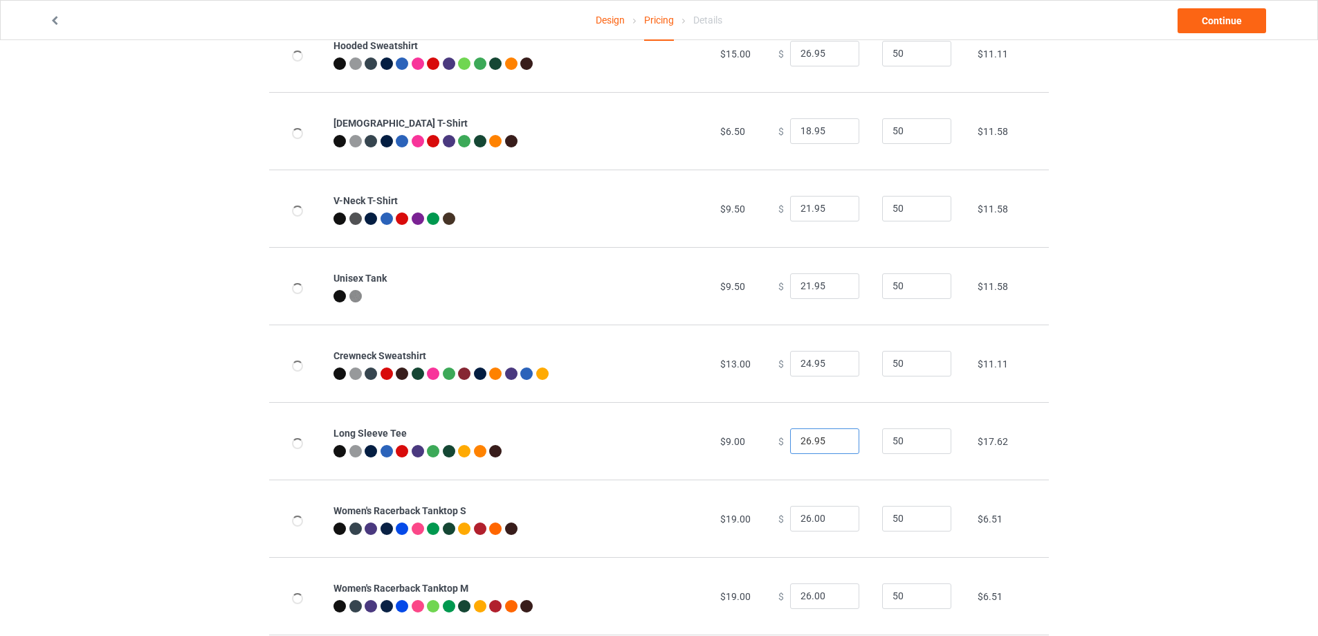
click at [834, 443] on input "26.95" at bounding box center [824, 441] width 69 height 26
click at [834, 443] on input "25.95" at bounding box center [824, 441] width 69 height 26
click at [834, 443] on input "24.95" at bounding box center [824, 441] width 69 height 26
click at [834, 443] on input "23.95" at bounding box center [824, 441] width 69 height 26
click at [834, 443] on input "22.95" at bounding box center [824, 441] width 69 height 26
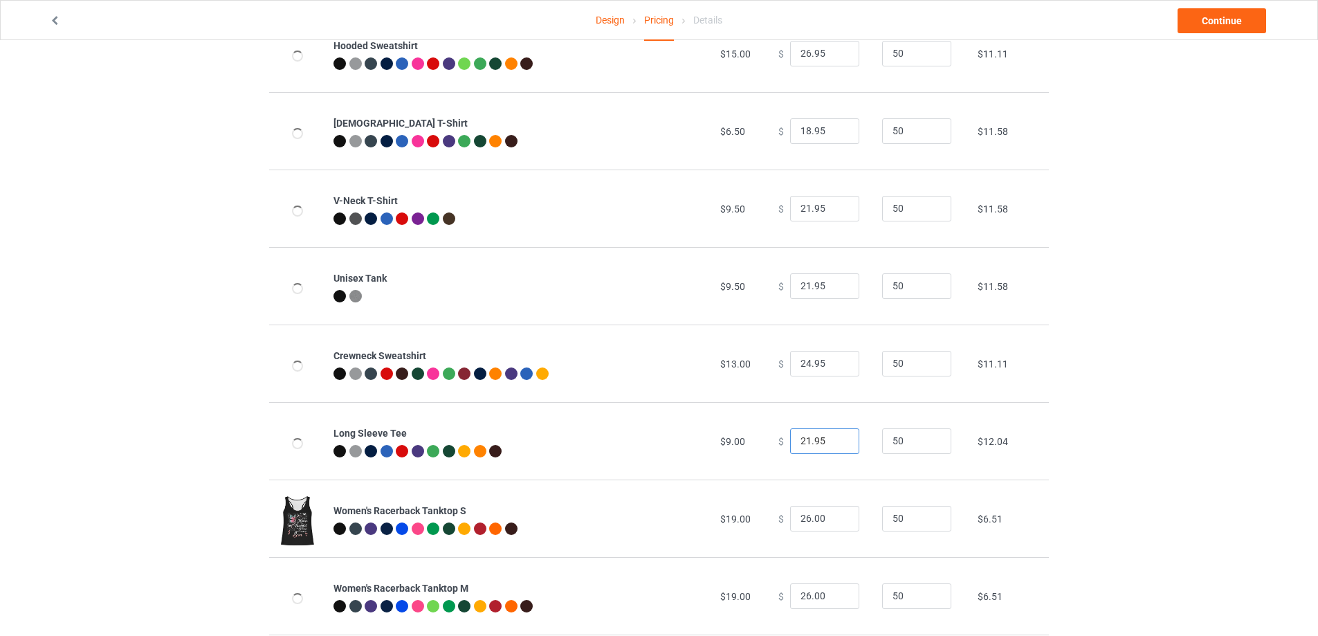
click at [834, 443] on input "21.95" at bounding box center [824, 441] width 69 height 26
click at [838, 441] on input "22.95" at bounding box center [824, 441] width 69 height 26
click at [836, 447] on input "21.95" at bounding box center [824, 441] width 69 height 26
type input "20.95"
click at [836, 446] on input "20.95" at bounding box center [824, 441] width 69 height 26
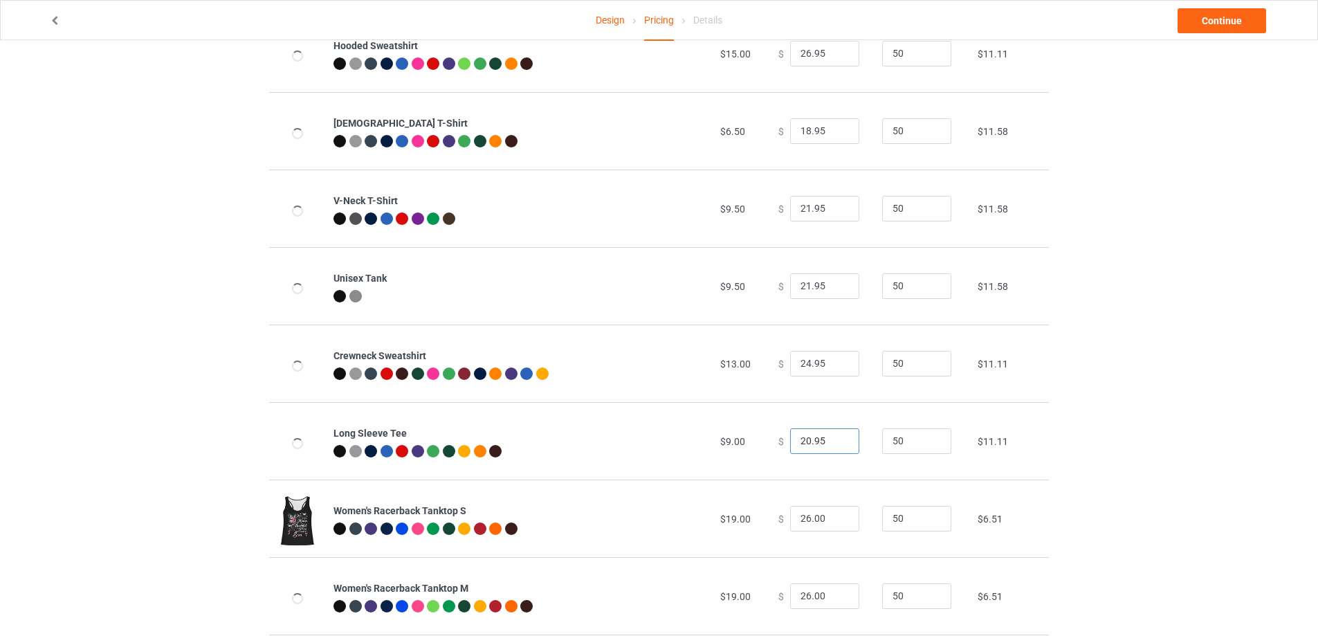
scroll to position [415, 0]
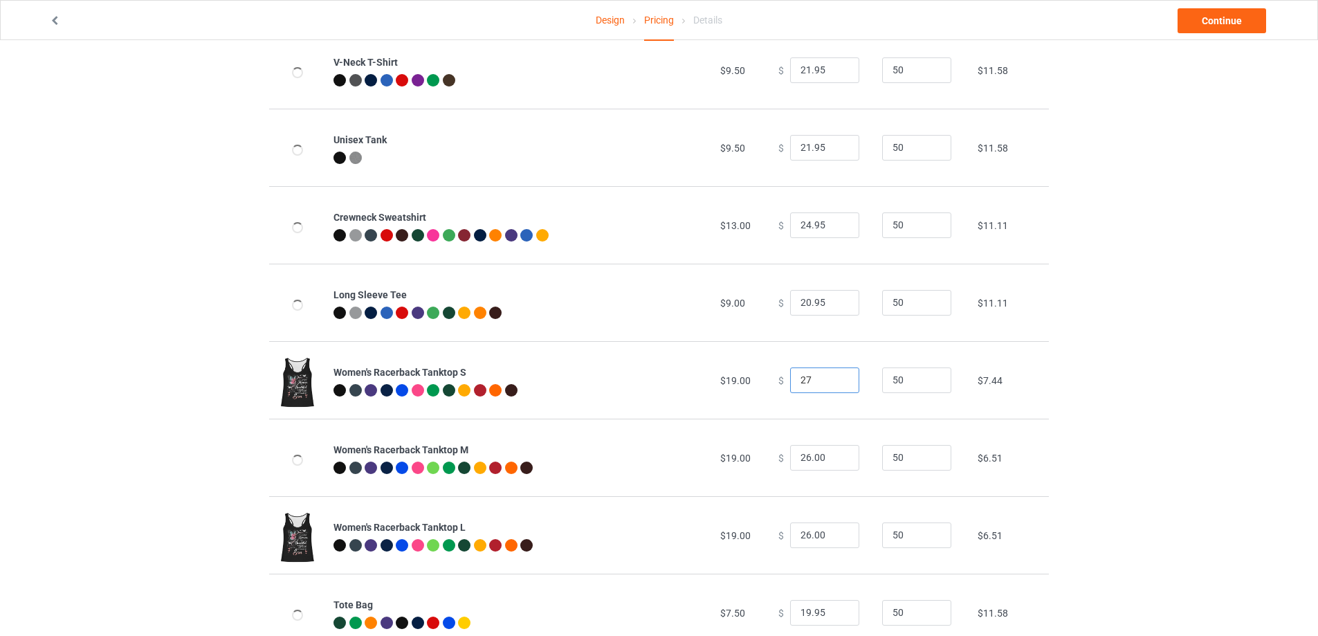
click at [836, 377] on input "27" at bounding box center [824, 380] width 69 height 26
click at [836, 377] on input "28" at bounding box center [824, 380] width 69 height 26
click at [836, 377] on input "29" at bounding box center [824, 380] width 69 height 26
click at [836, 377] on input "30" at bounding box center [824, 380] width 69 height 26
click at [836, 377] on input "31" at bounding box center [824, 380] width 69 height 26
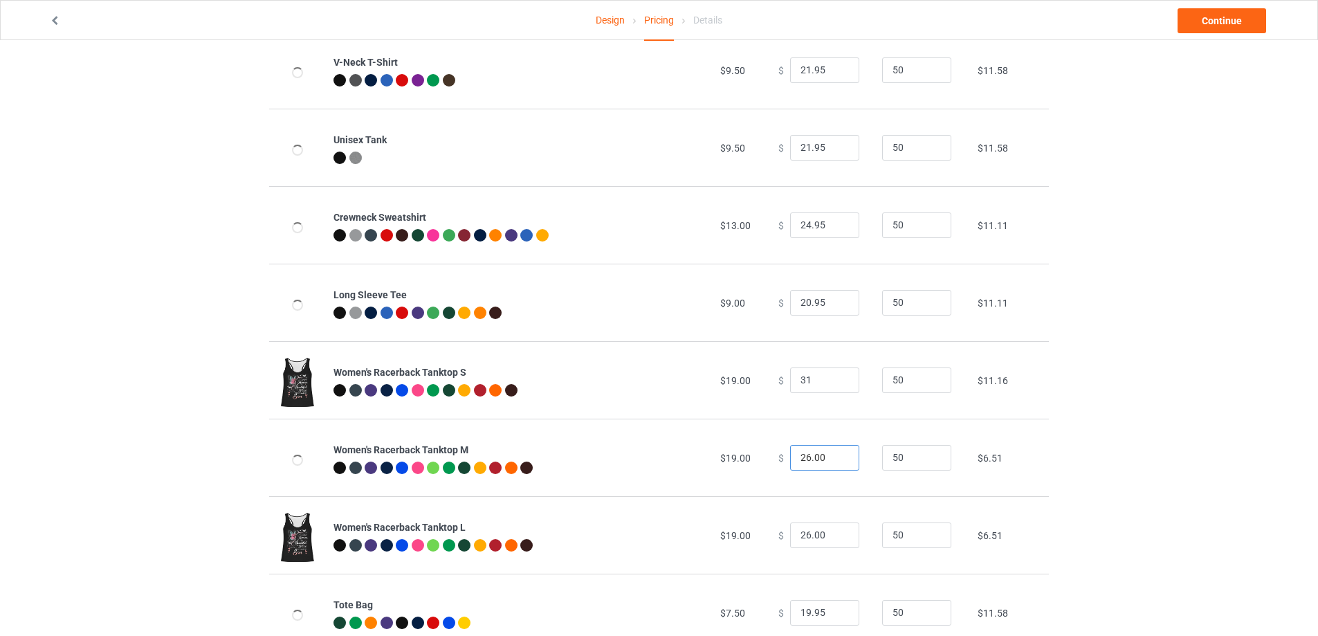
type input "31.00"
click at [836, 456] on input "27" at bounding box center [824, 458] width 69 height 26
click at [849, 463] on input "28" at bounding box center [824, 458] width 69 height 26
click at [836, 455] on input "29" at bounding box center [824, 458] width 69 height 26
click at [836, 455] on input "30" at bounding box center [824, 458] width 69 height 26
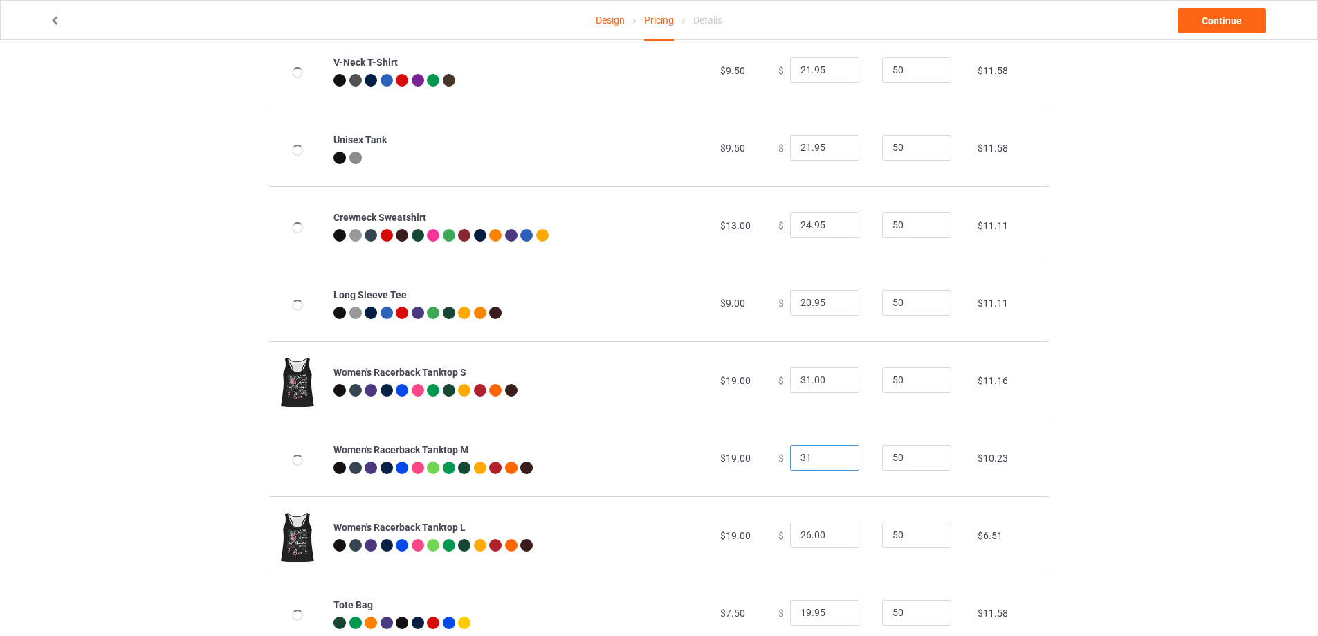
click at [836, 455] on input "31" at bounding box center [824, 458] width 69 height 26
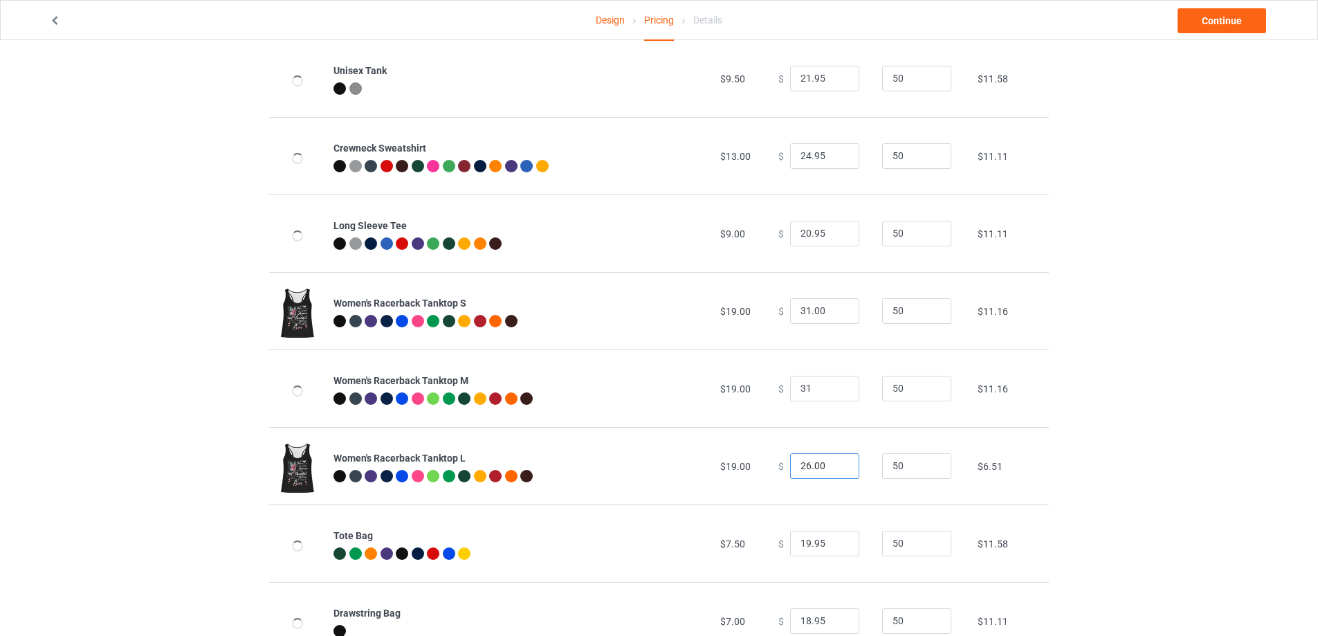
type input "31.00"
click at [836, 463] on input "27" at bounding box center [824, 466] width 69 height 26
click at [836, 463] on input "28" at bounding box center [824, 466] width 69 height 26
click at [836, 463] on input "29" at bounding box center [824, 466] width 69 height 26
click at [836, 463] on input "30" at bounding box center [824, 466] width 69 height 26
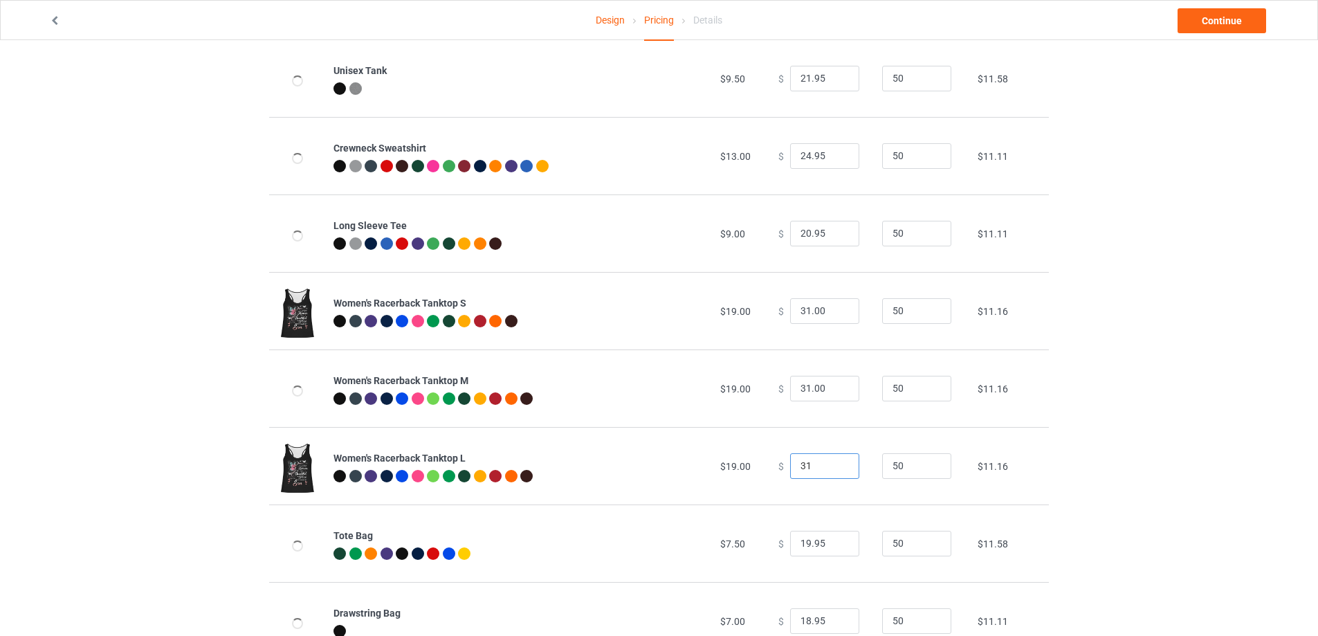
click at [836, 463] on input "31" at bounding box center [824, 466] width 69 height 26
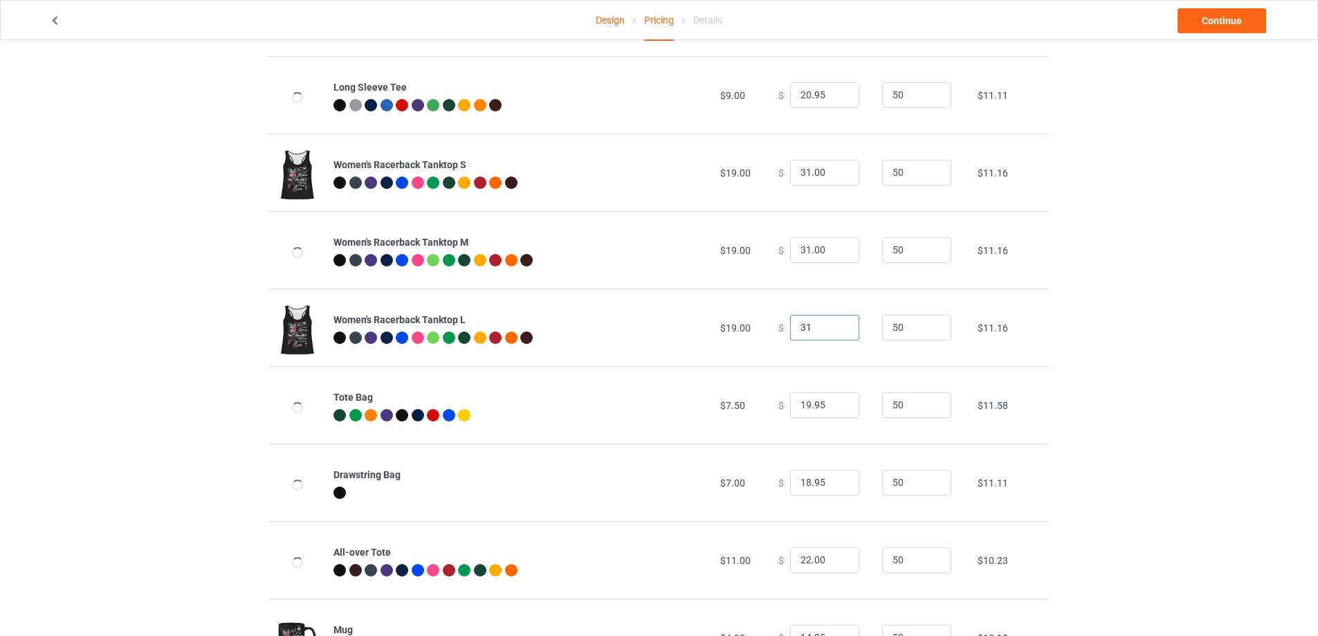
scroll to position [692, 0]
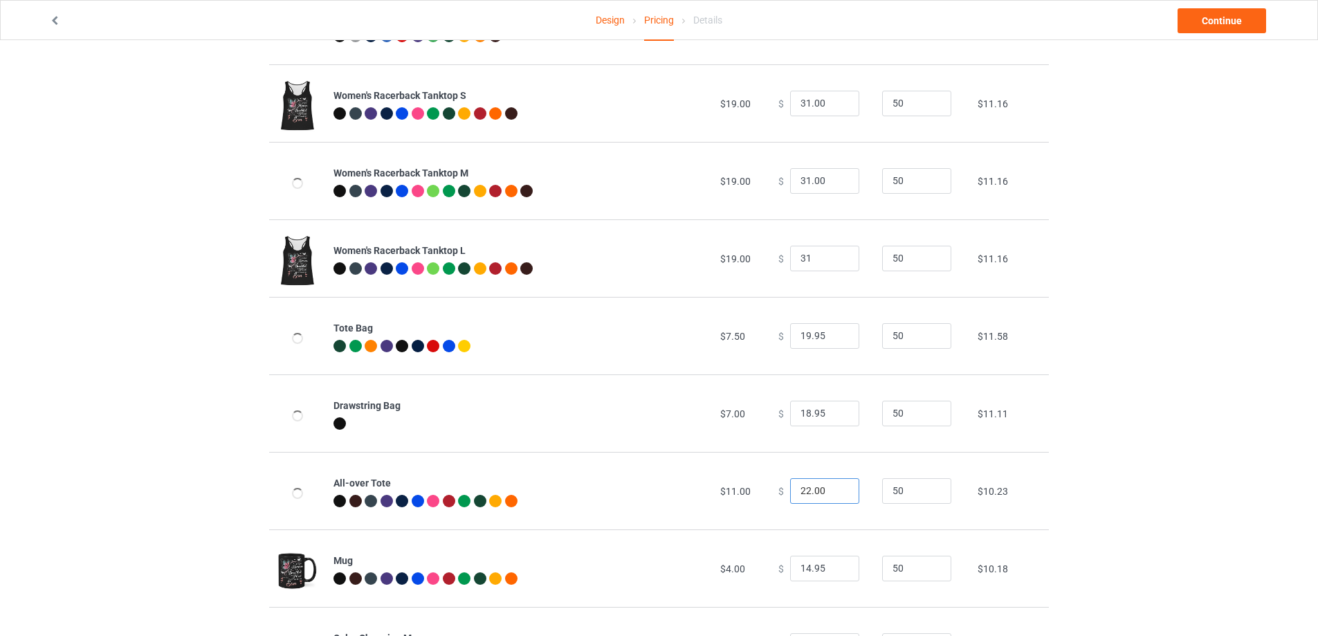
type input "31.00"
click at [835, 488] on input "23" at bounding box center [824, 491] width 69 height 26
type input "23.00"
type input "15.95"
click at [836, 565] on input "15.95" at bounding box center [824, 569] width 69 height 26
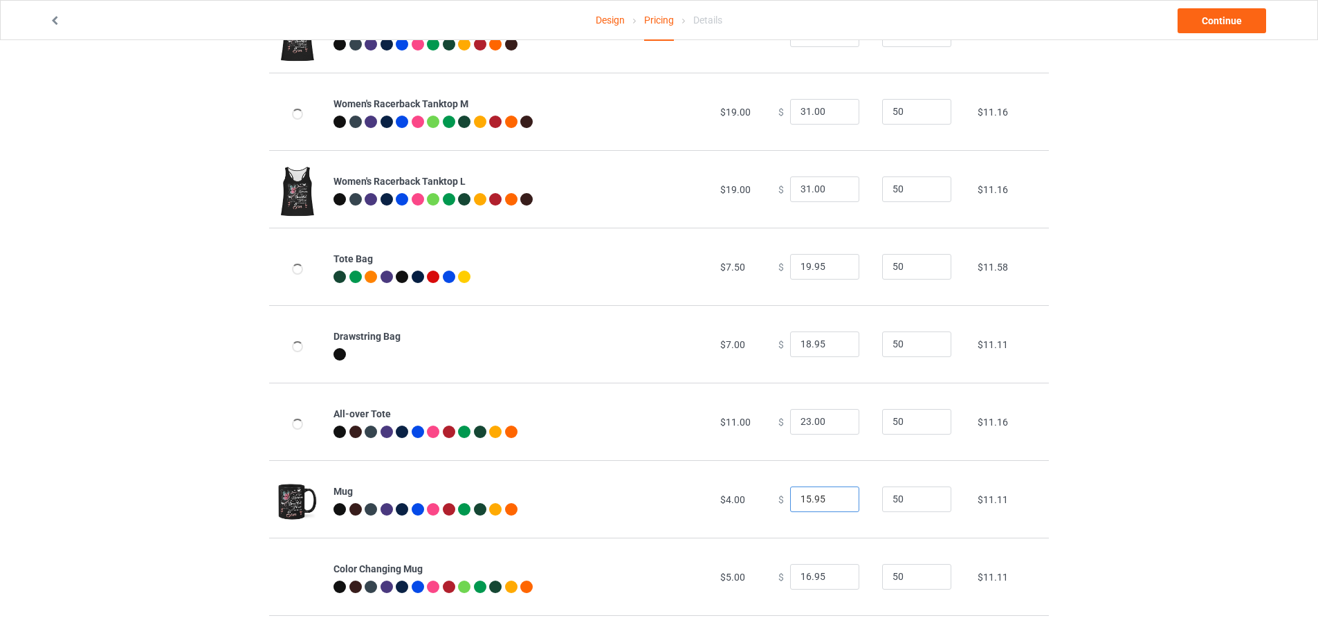
scroll to position [899, 0]
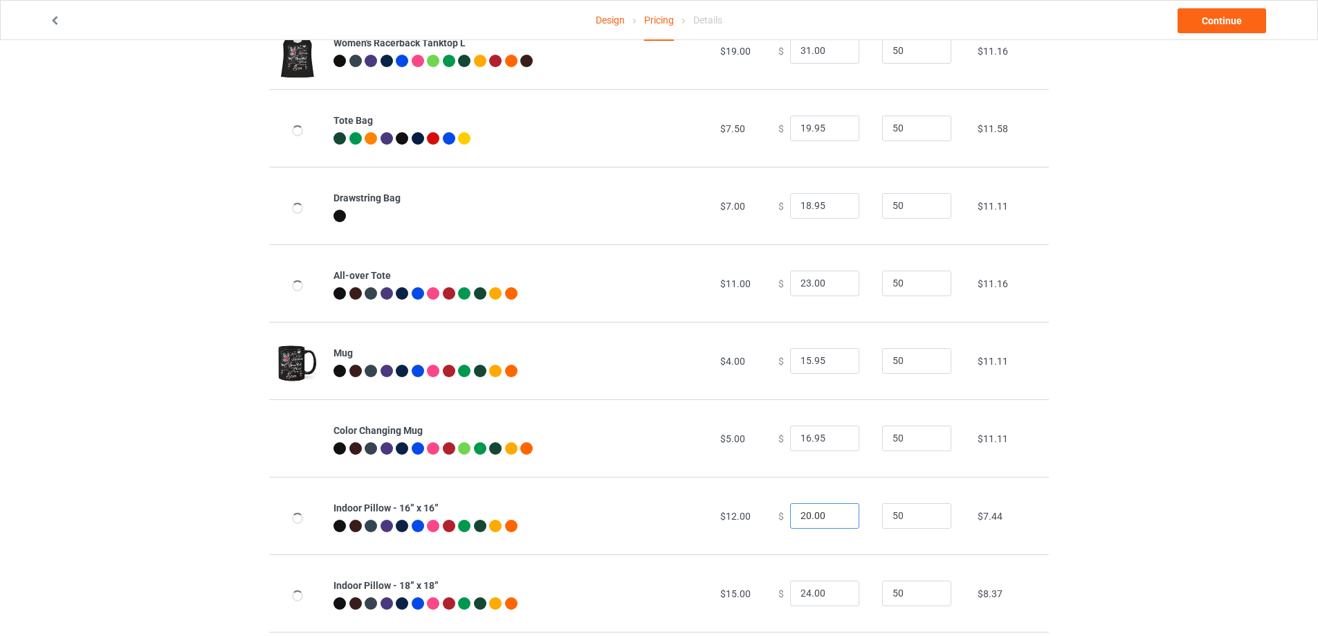
click at [836, 509] on input "20.00" at bounding box center [824, 516] width 69 height 26
click at [834, 513] on input "21" at bounding box center [824, 516] width 69 height 26
click at [834, 514] on input "22" at bounding box center [824, 516] width 69 height 26
click at [836, 515] on input "23" at bounding box center [824, 516] width 69 height 26
click at [836, 515] on input "24" at bounding box center [824, 516] width 69 height 26
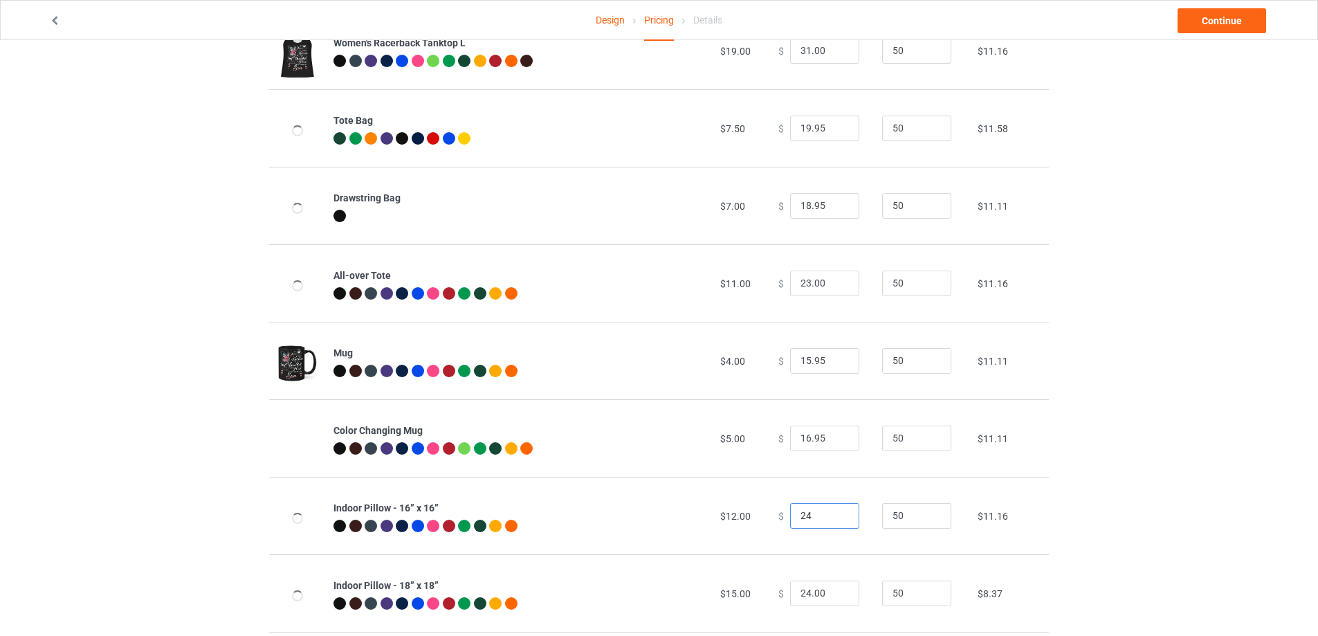
scroll to position [969, 0]
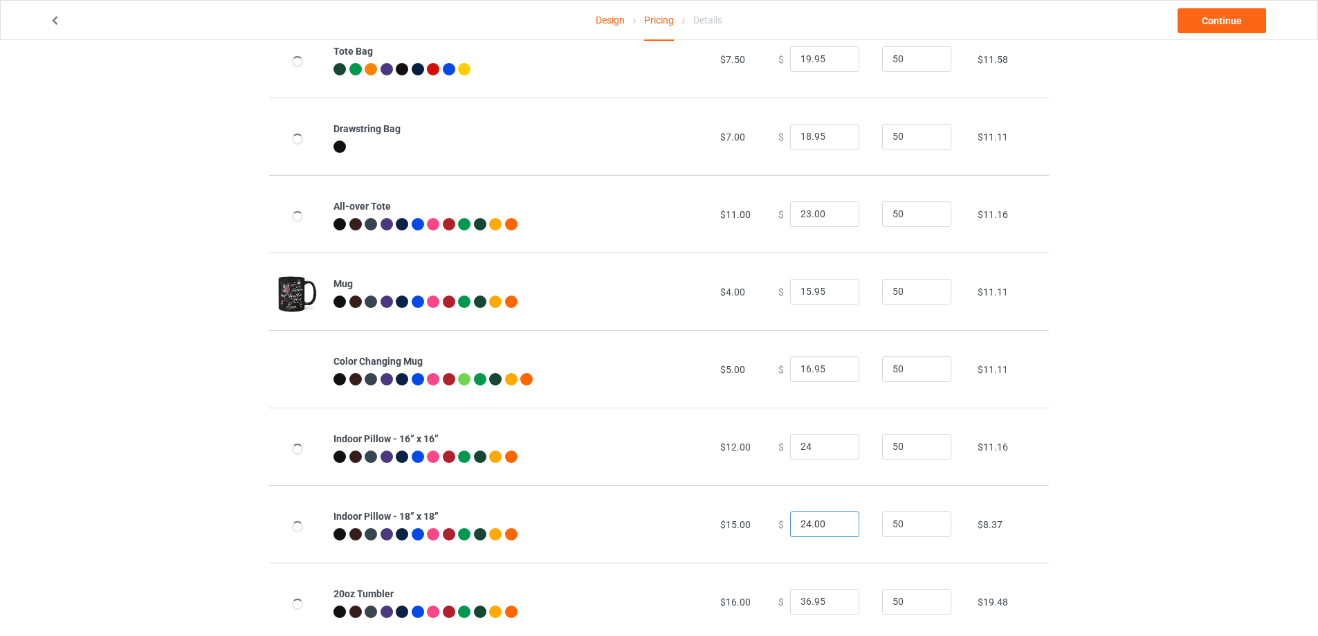
type input "24.00"
click at [839, 522] on input "25" at bounding box center [824, 524] width 69 height 26
click at [839, 522] on input "26" at bounding box center [824, 524] width 69 height 26
click at [839, 522] on input "27" at bounding box center [824, 524] width 69 height 26
type input "27.00"
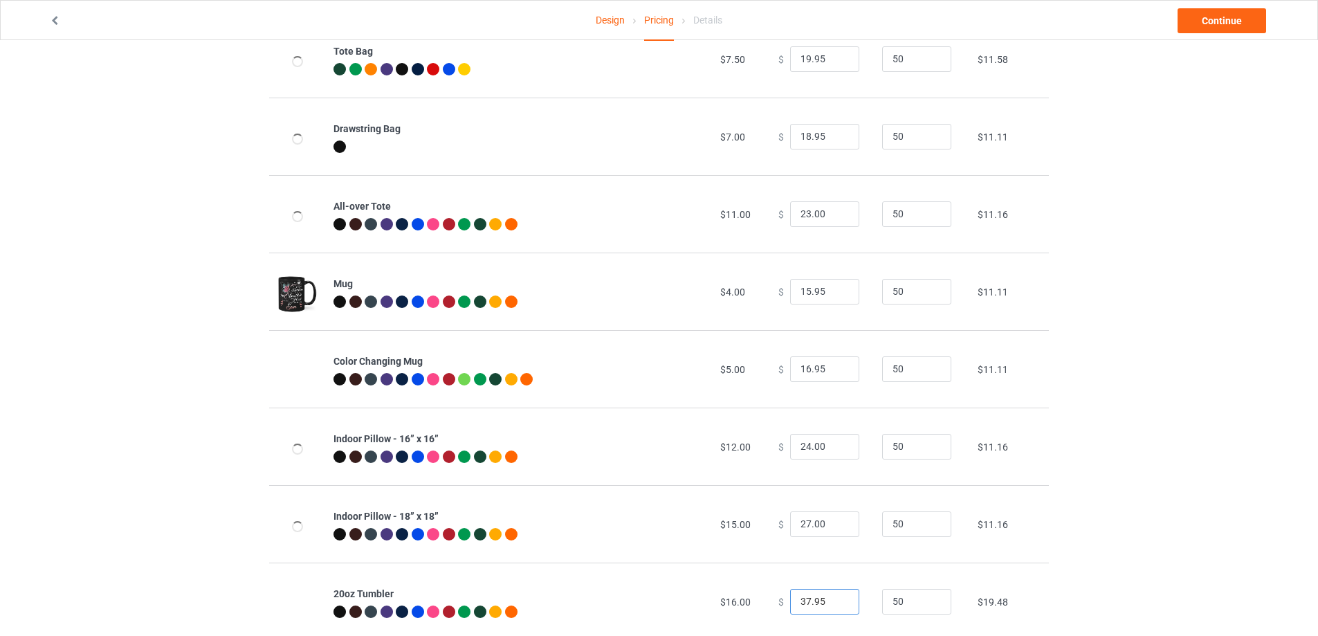
click at [838, 598] on input "37.95" at bounding box center [824, 602] width 69 height 26
click at [838, 598] on input "38.95" at bounding box center [824, 602] width 69 height 26
click at [838, 598] on input "39.95" at bounding box center [824, 602] width 69 height 26
click at [836, 604] on input "26.95" at bounding box center [824, 602] width 69 height 26
type input "27.95"
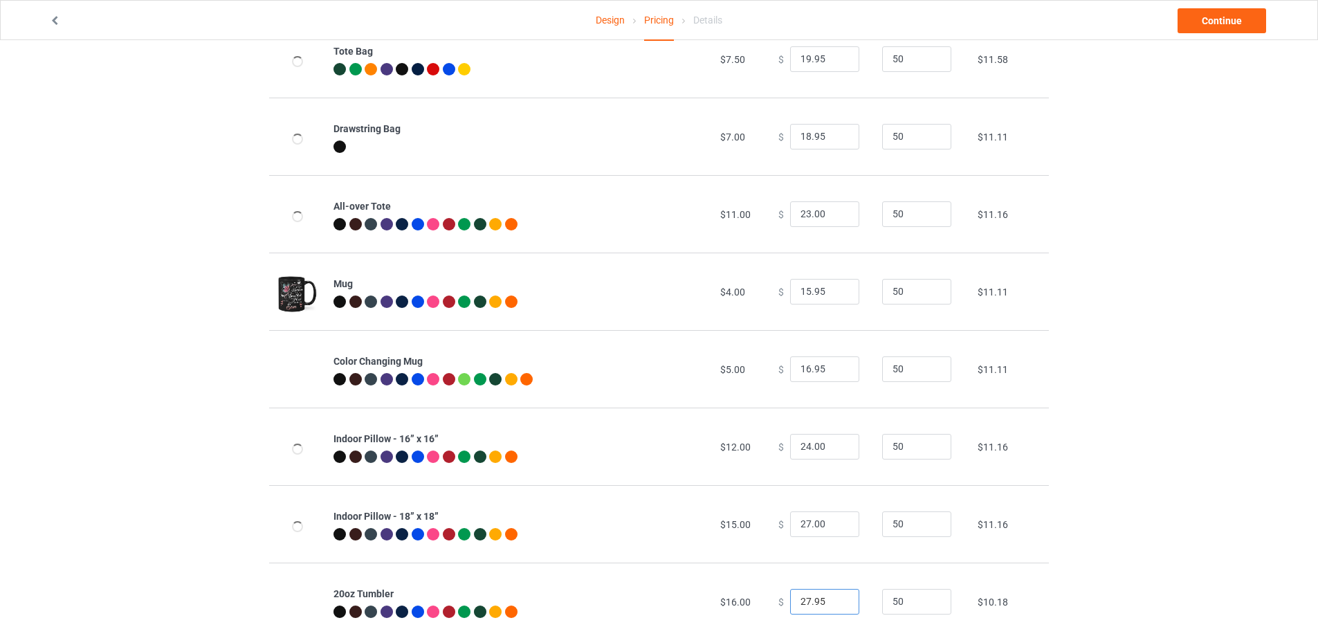
click at [836, 596] on input "27.95" at bounding box center [824, 602] width 69 height 26
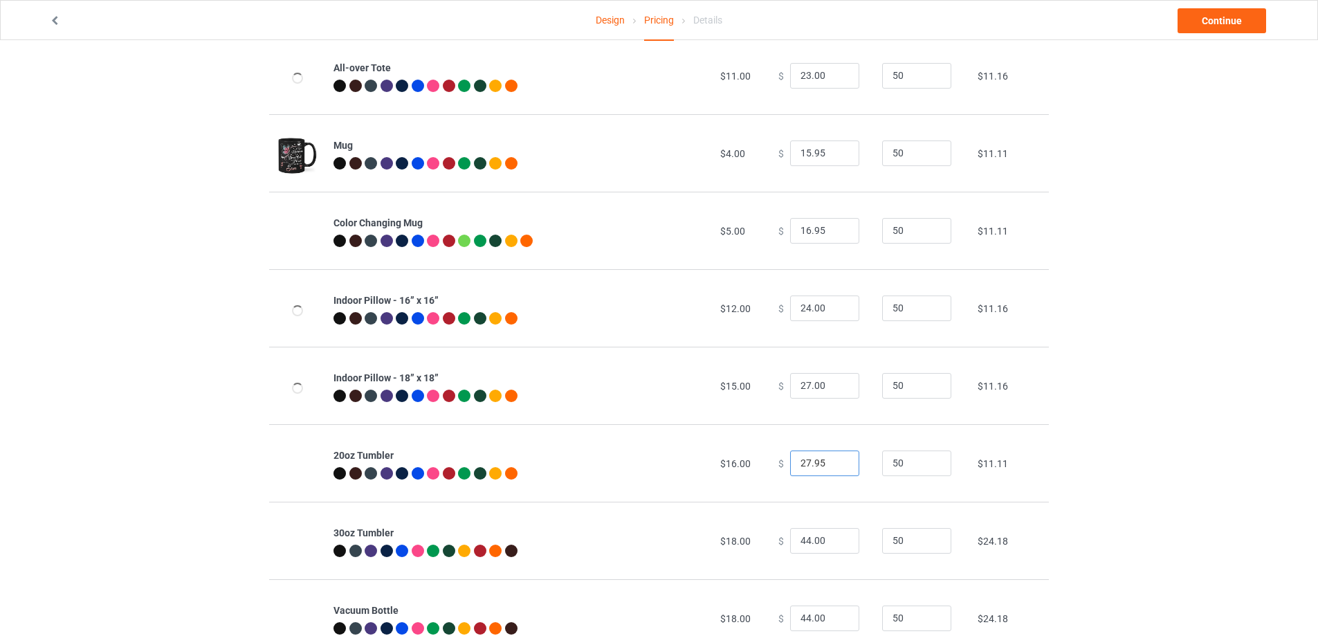
scroll to position [1176, 0]
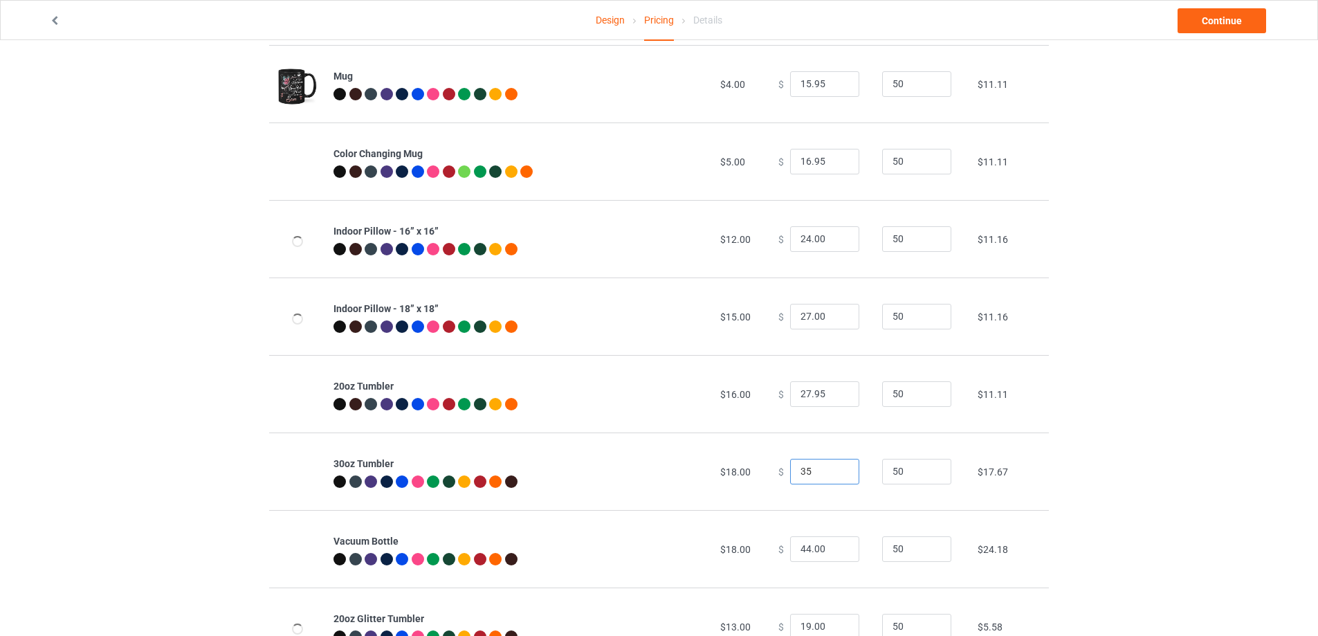
click at [834, 474] on input "35" at bounding box center [824, 472] width 69 height 26
click at [834, 474] on input "34" at bounding box center [824, 472] width 69 height 26
click at [834, 474] on input "30" at bounding box center [824, 472] width 69 height 26
type input "30.00"
click at [833, 551] on input "35" at bounding box center [824, 549] width 69 height 26
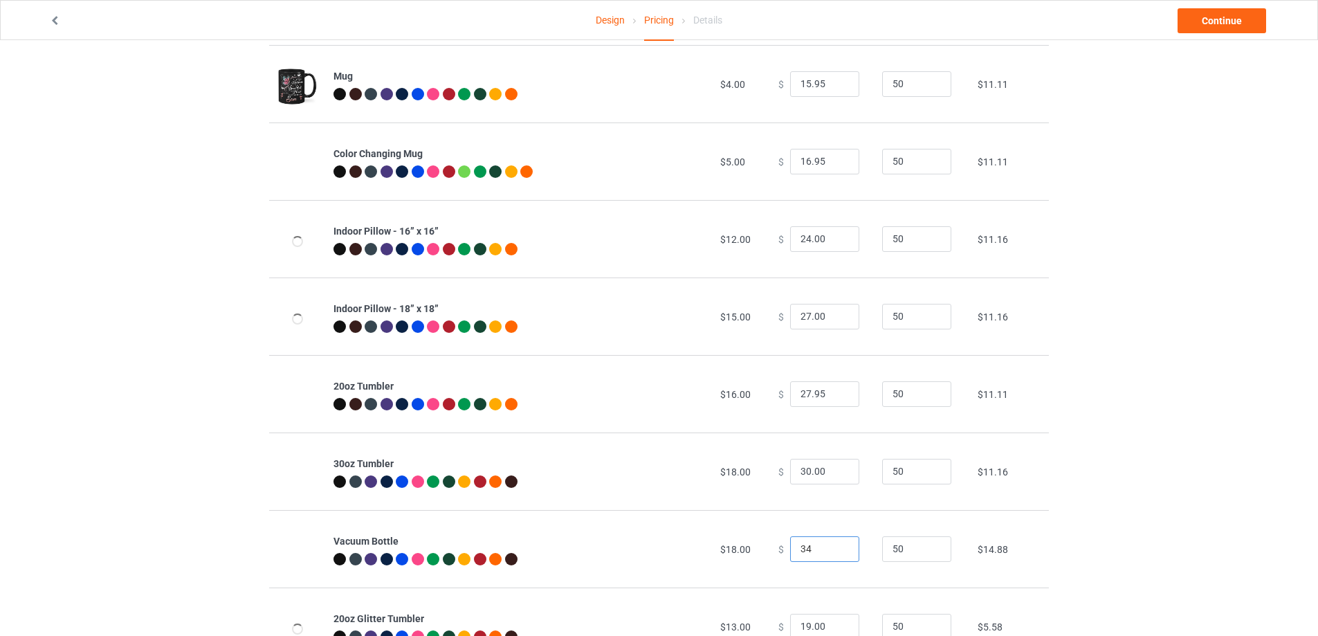
click at [833, 551] on input "34" at bounding box center [824, 549] width 69 height 26
click at [833, 551] on input "33" at bounding box center [824, 549] width 69 height 26
click at [833, 551] on input "32" at bounding box center [824, 549] width 69 height 26
click at [833, 551] on input "31" at bounding box center [824, 549] width 69 height 26
click at [833, 551] on input "30" at bounding box center [824, 549] width 69 height 26
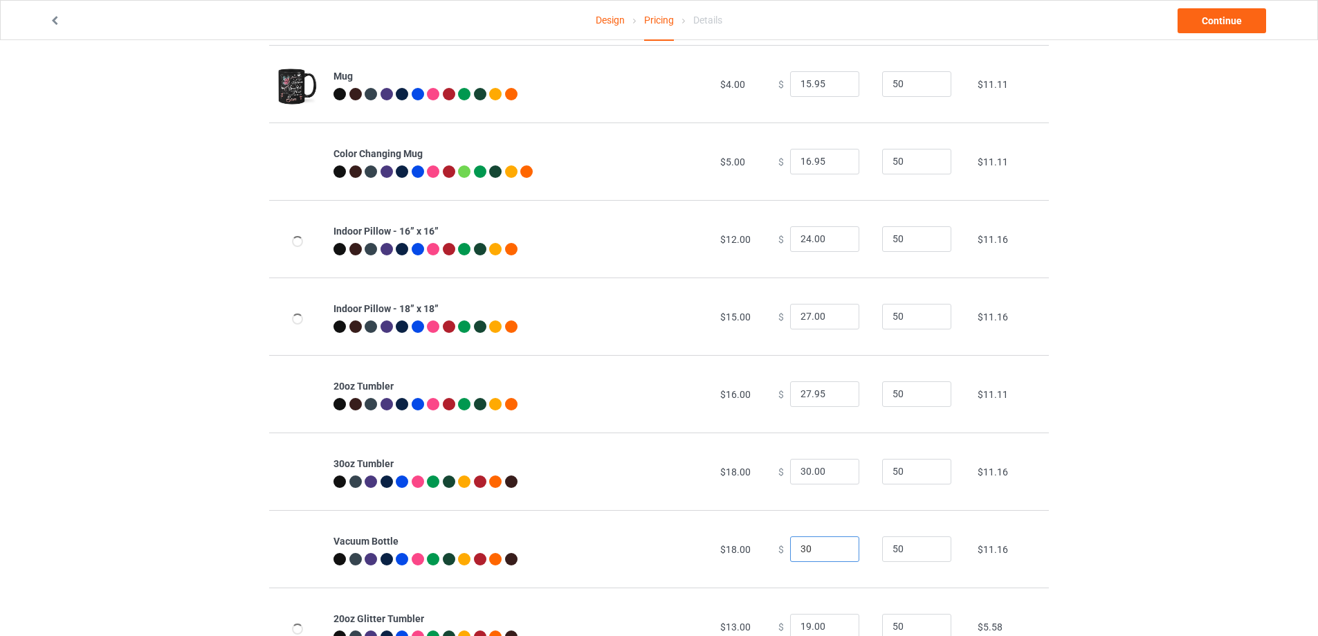
scroll to position [1235, 0]
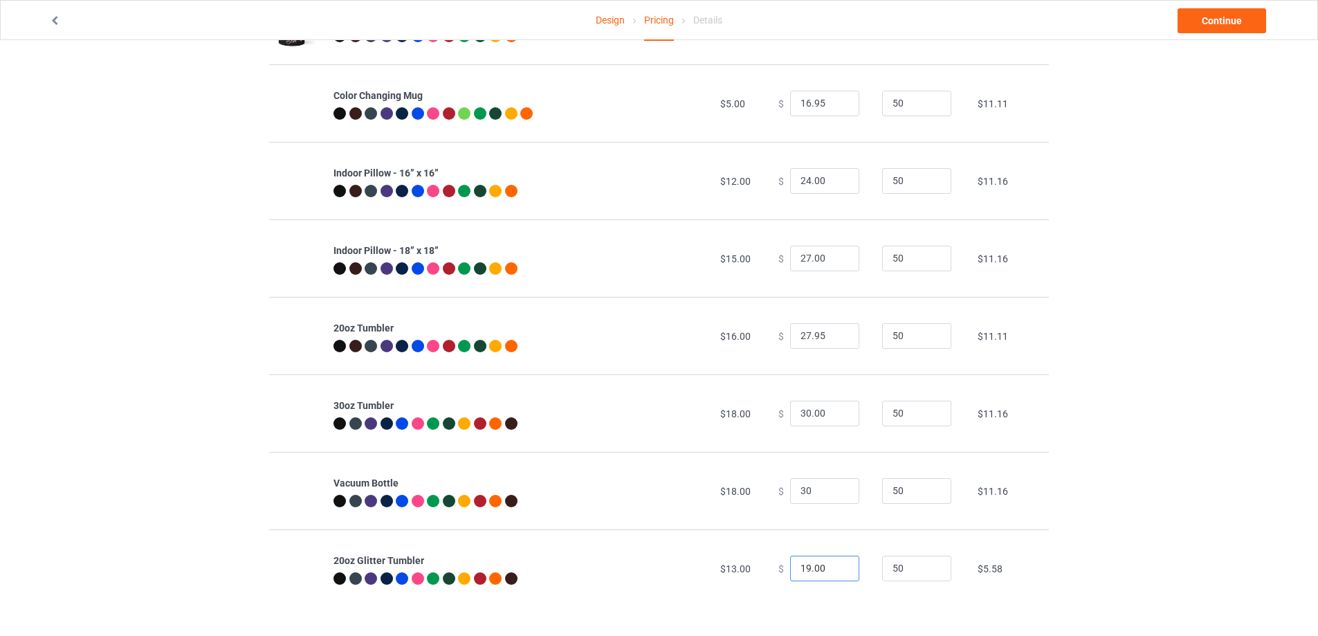
type input "30.00"
click at [836, 565] on input "27" at bounding box center [824, 569] width 69 height 26
click at [835, 569] on input "26" at bounding box center [824, 569] width 69 height 26
click at [838, 569] on input "25" at bounding box center [824, 569] width 69 height 26
type input "25.00"
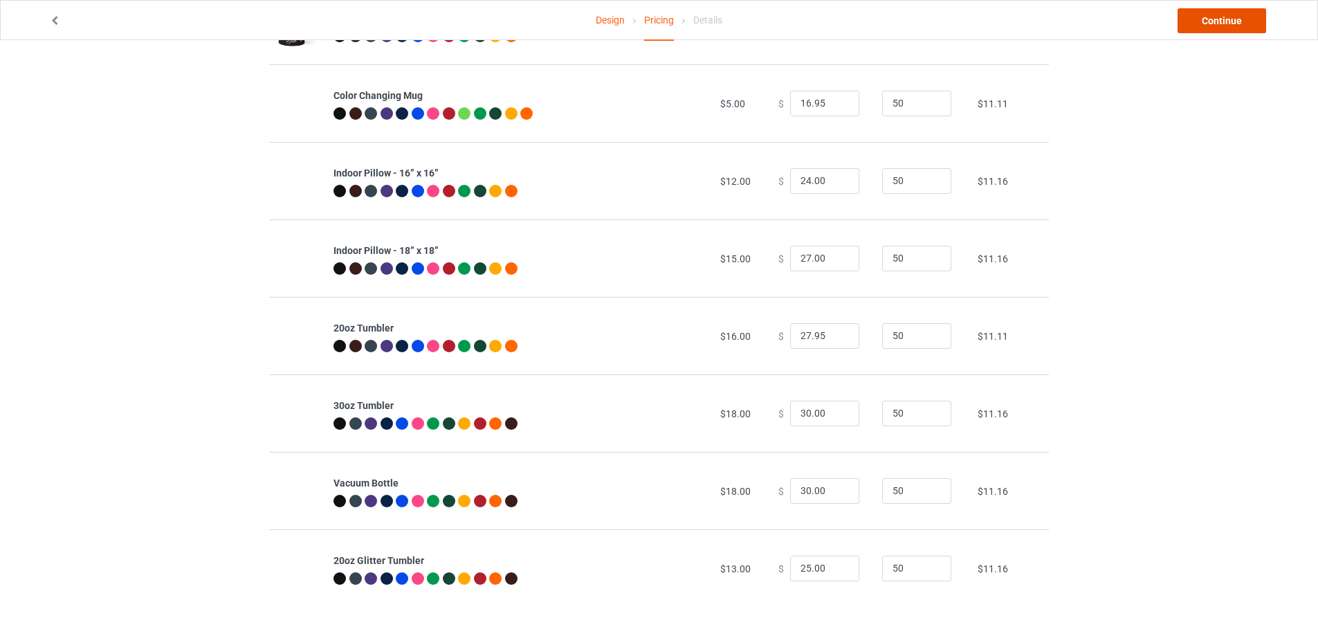
click at [1234, 18] on link "Continue" at bounding box center [1222, 20] width 89 height 25
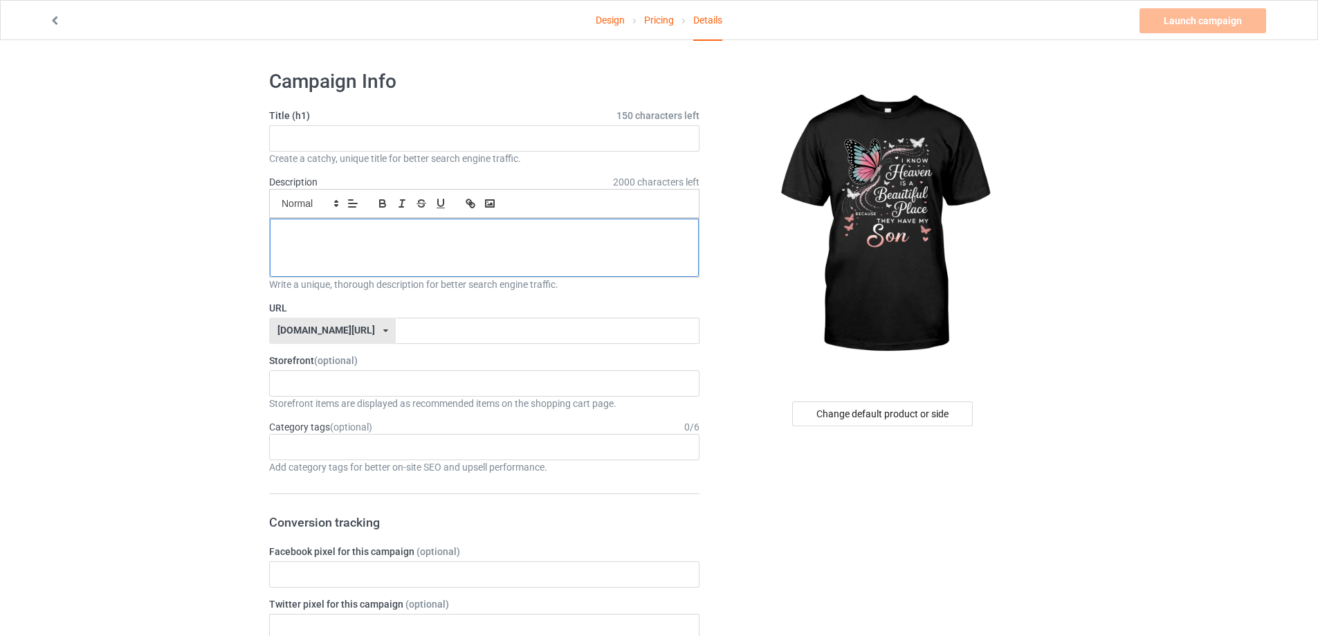
click at [448, 245] on div at bounding box center [484, 248] width 429 height 58
paste div
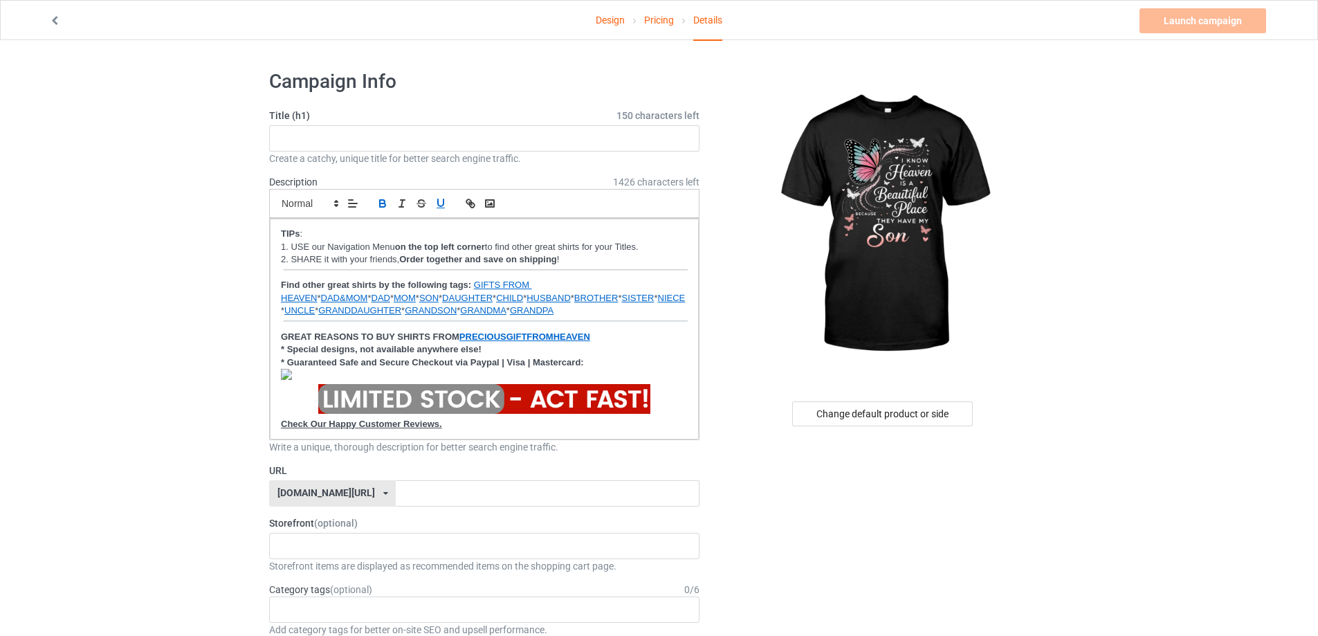
click at [383, 494] on icon at bounding box center [385, 493] width 5 height 8
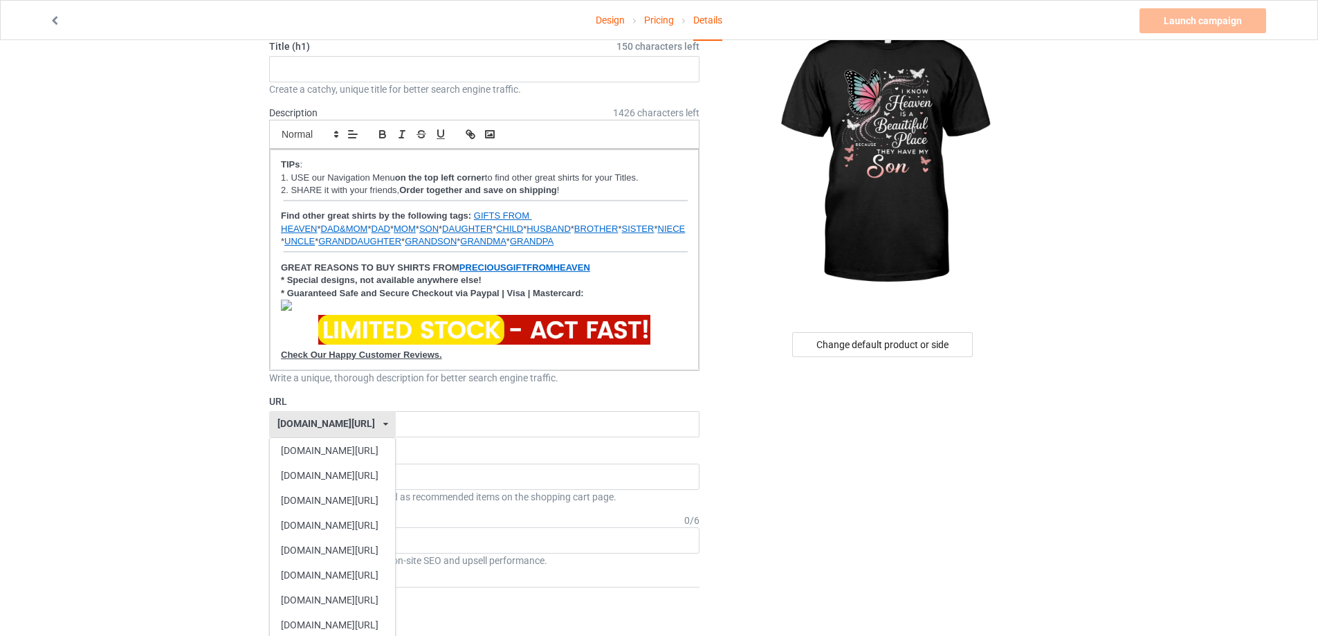
scroll to position [208, 0]
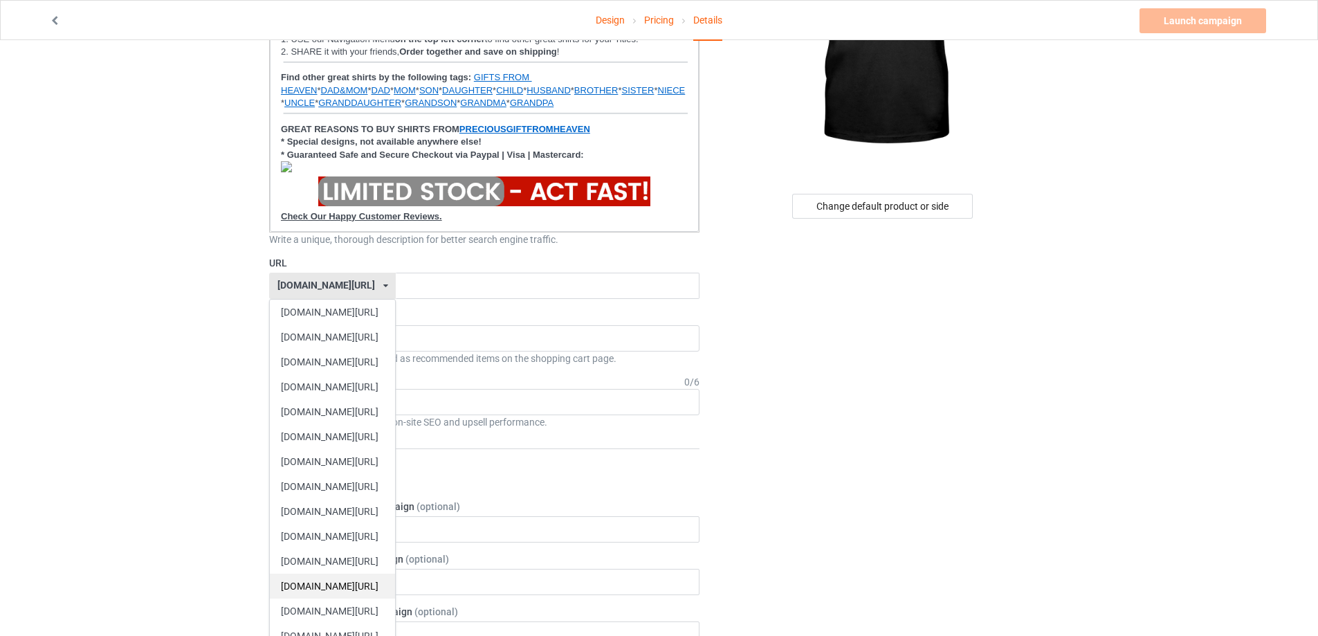
click at [360, 585] on div "[DOMAIN_NAME][URL]" at bounding box center [332, 586] width 125 height 25
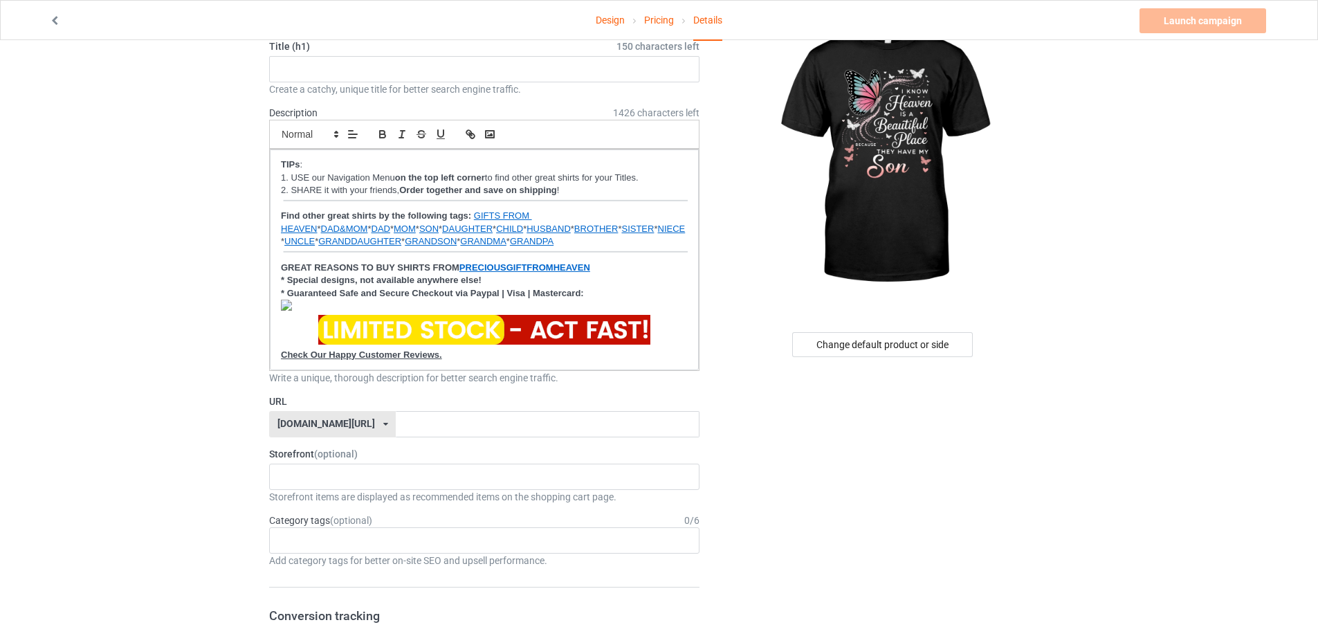
scroll to position [0, 0]
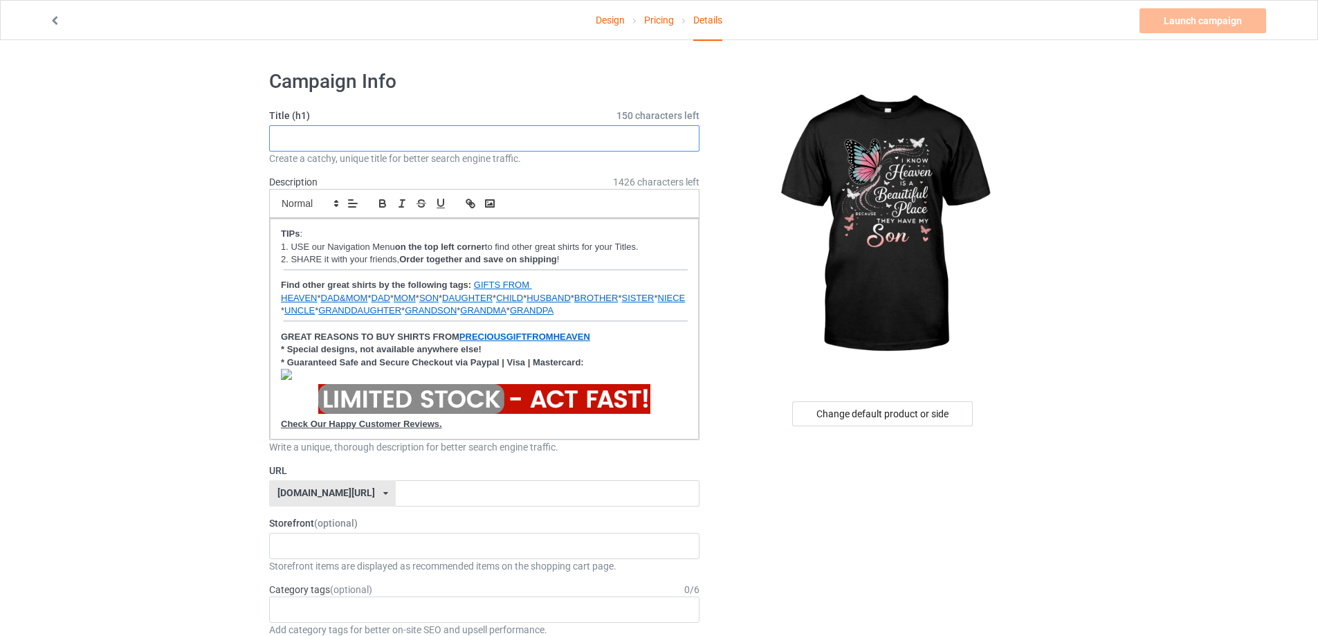
click at [381, 141] on input "text" at bounding box center [484, 138] width 430 height 26
paste input "Heaven Holds My Son – Memorial Butterfly Shirt"
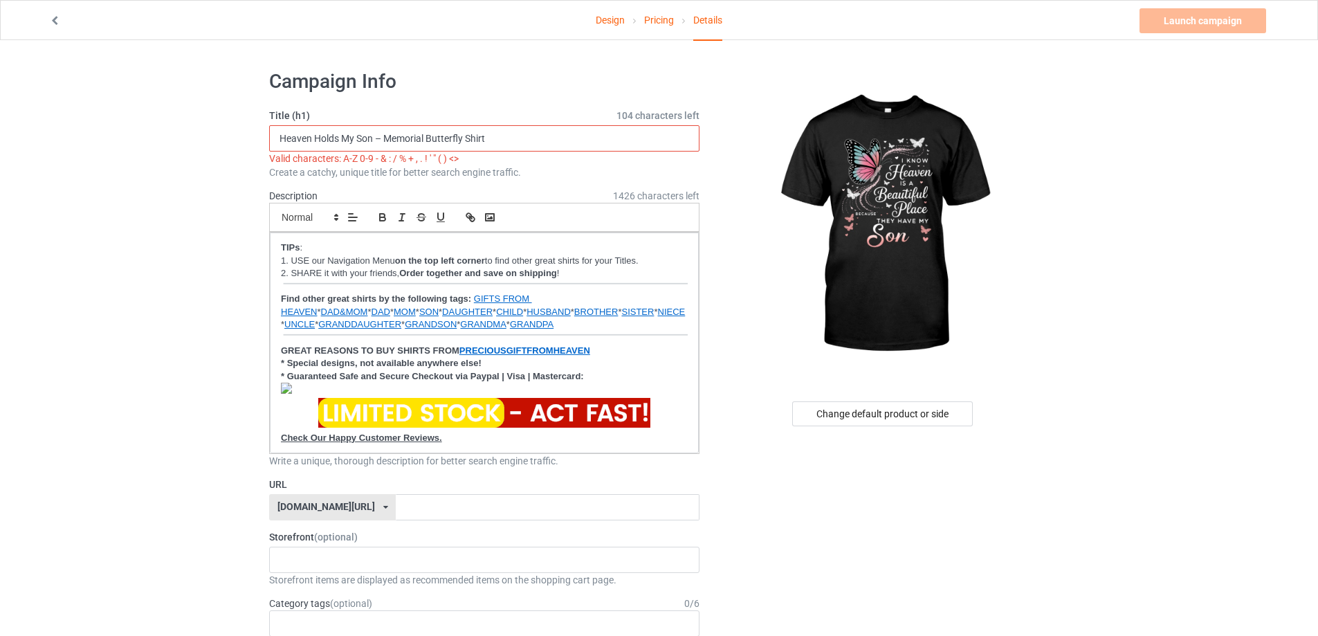
click at [385, 140] on input "Heaven Holds My Son – Memorial Butterfly Shirt" at bounding box center [484, 138] width 430 height 26
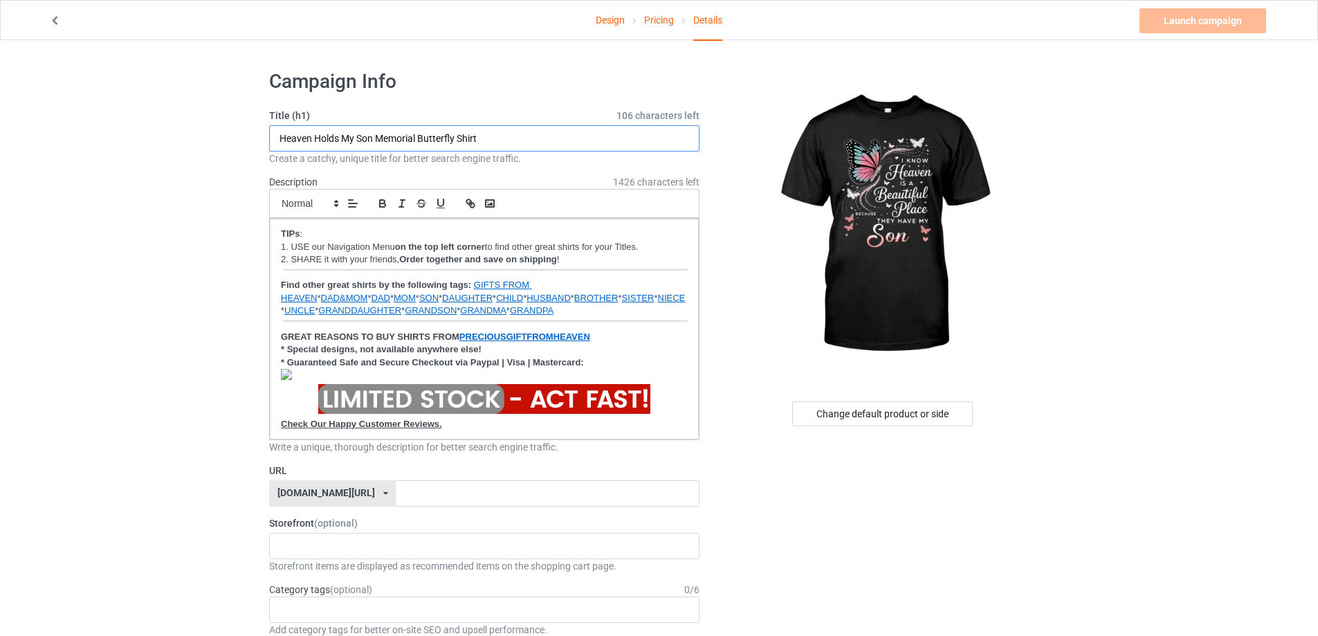
drag, startPoint x: 483, startPoint y: 139, endPoint x: 373, endPoint y: 137, distance: 110.0
click at [373, 137] on input "Heaven Holds My Son Memorial Butterfly Shirt" at bounding box center [484, 138] width 430 height 26
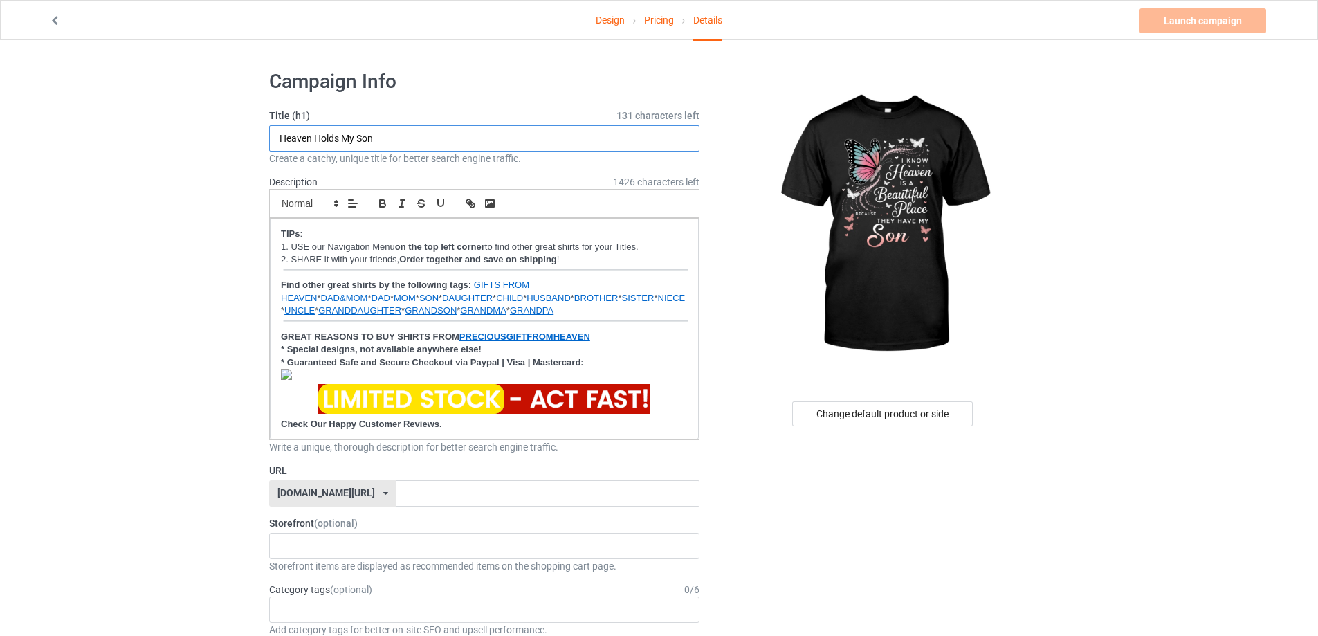
type input "Heaven Holds My Son"
click at [461, 489] on input "text" at bounding box center [547, 493] width 303 height 26
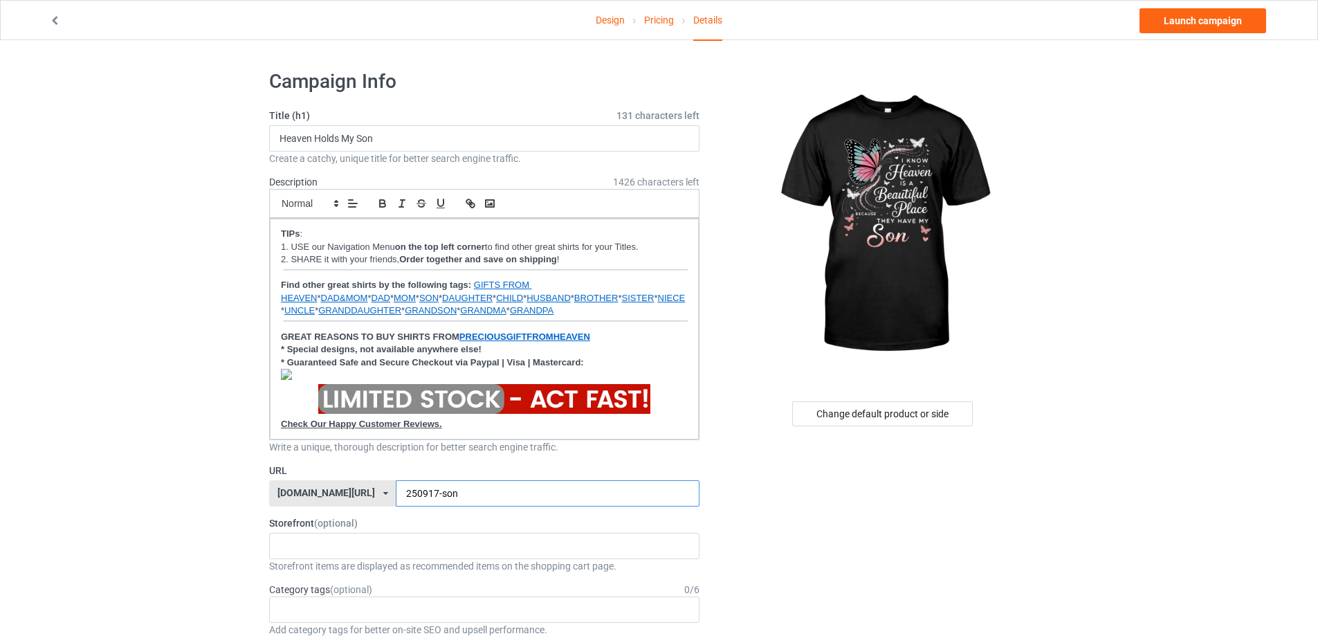
scroll to position [138, 0]
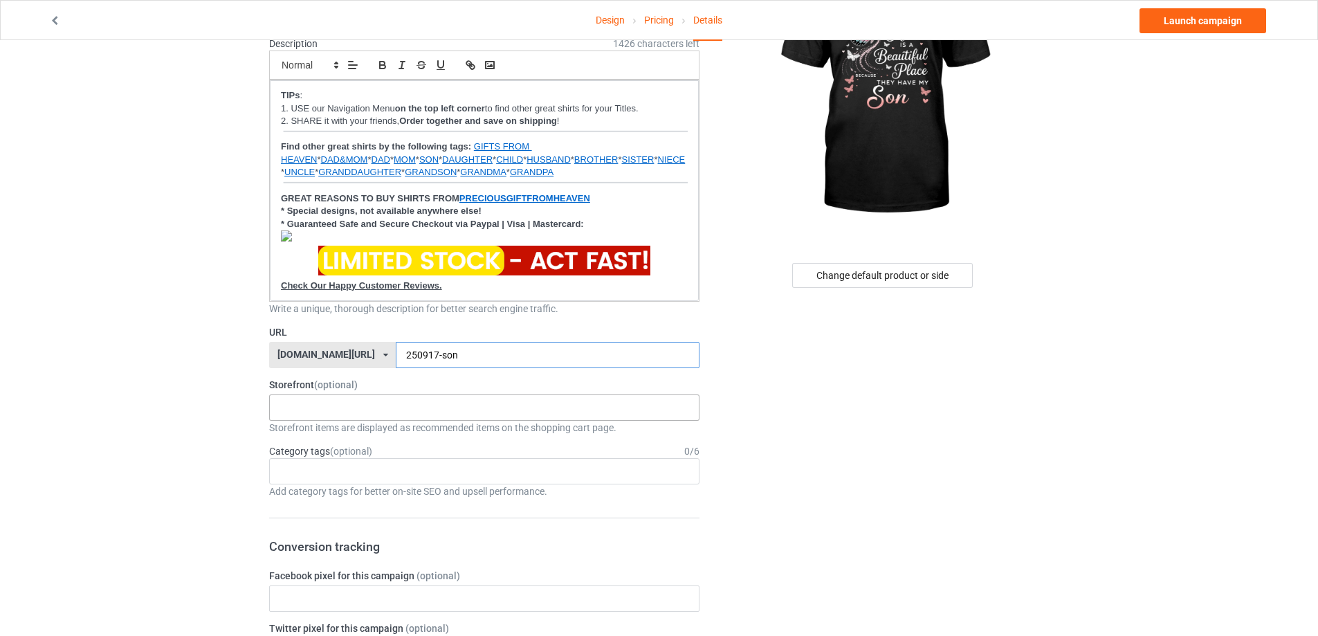
type input "250917-son"
click at [351, 409] on div "Bespoke Designs I Miss My Brother I Miss My Parents For my Son in heaven For my…" at bounding box center [484, 407] width 430 height 26
type input "son"
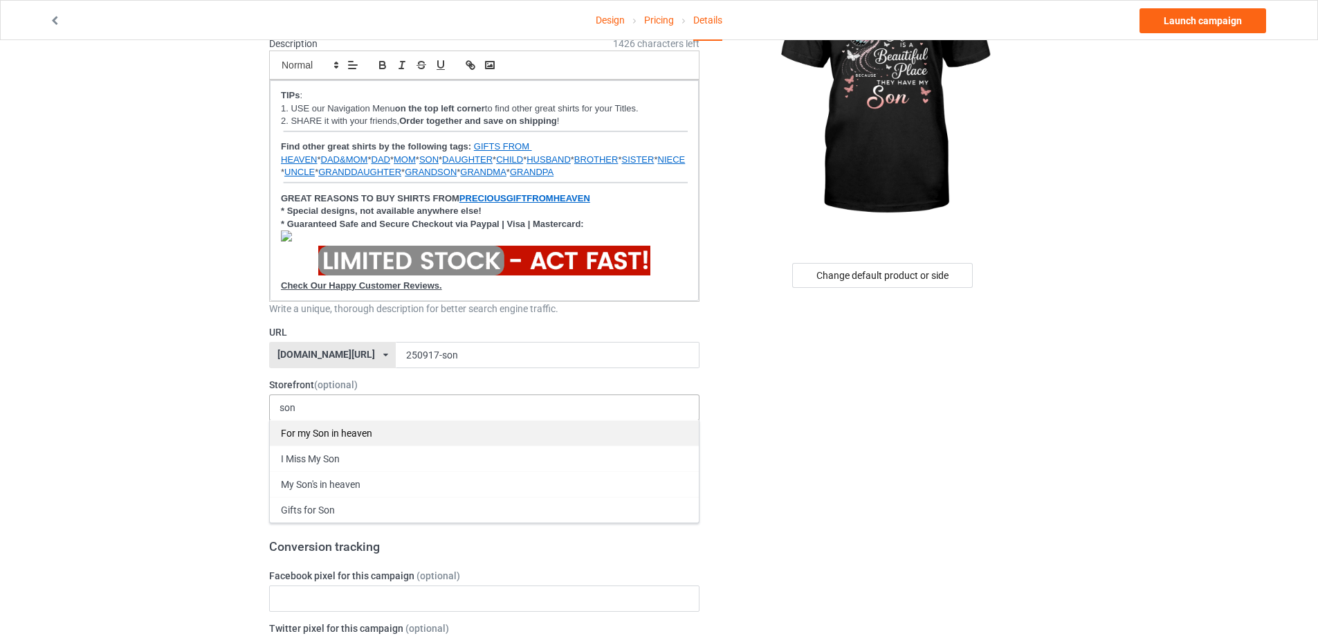
click at [340, 437] on div "For my Son in heaven" at bounding box center [484, 433] width 429 height 26
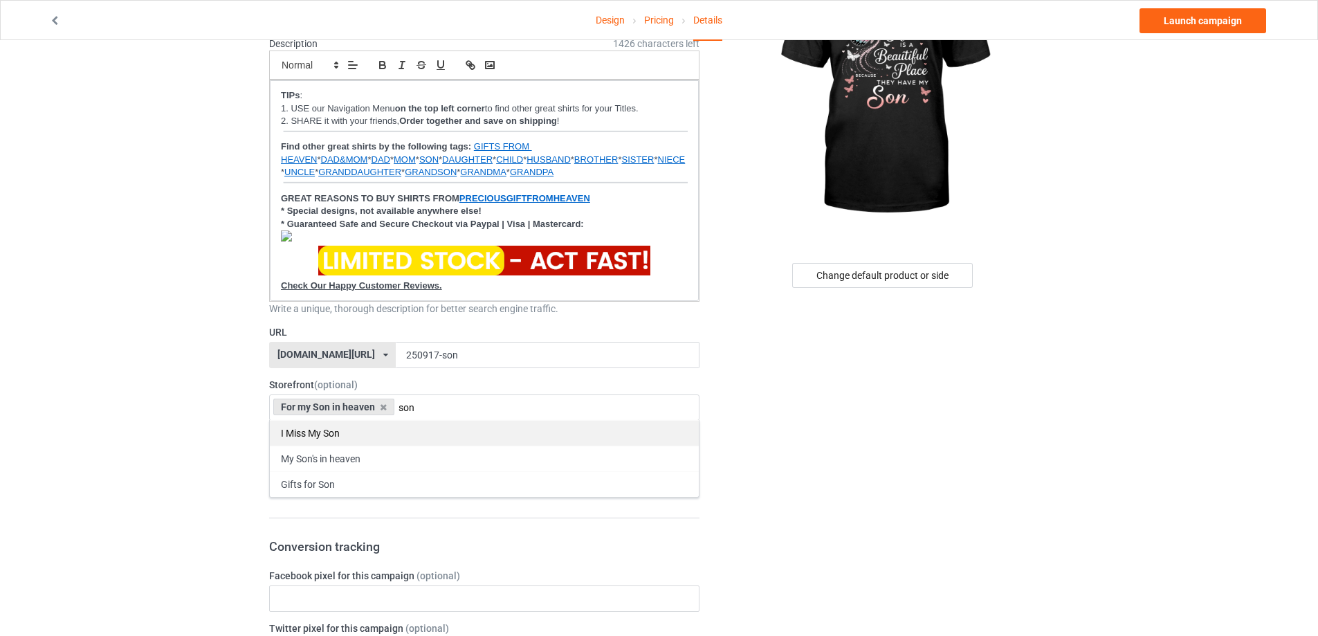
type input "son"
click at [426, 435] on div "I Miss My Son" at bounding box center [484, 433] width 429 height 26
type input "son"
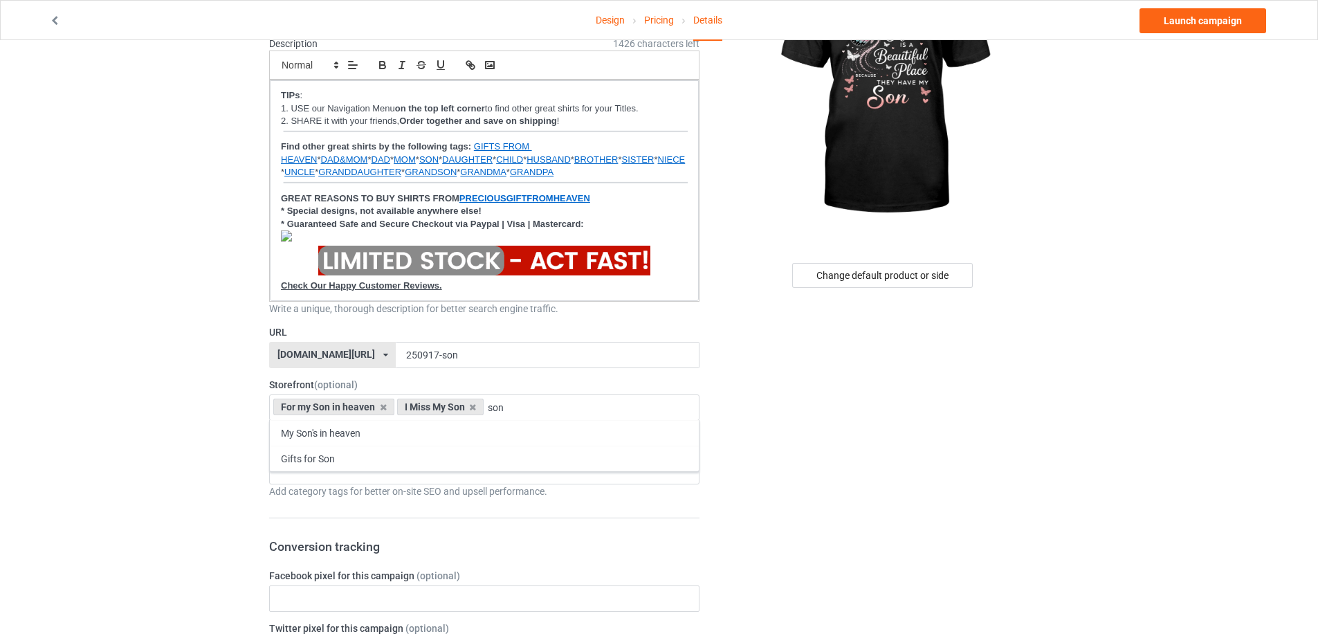
click at [426, 435] on div "My Son's in heaven" at bounding box center [484, 433] width 429 height 26
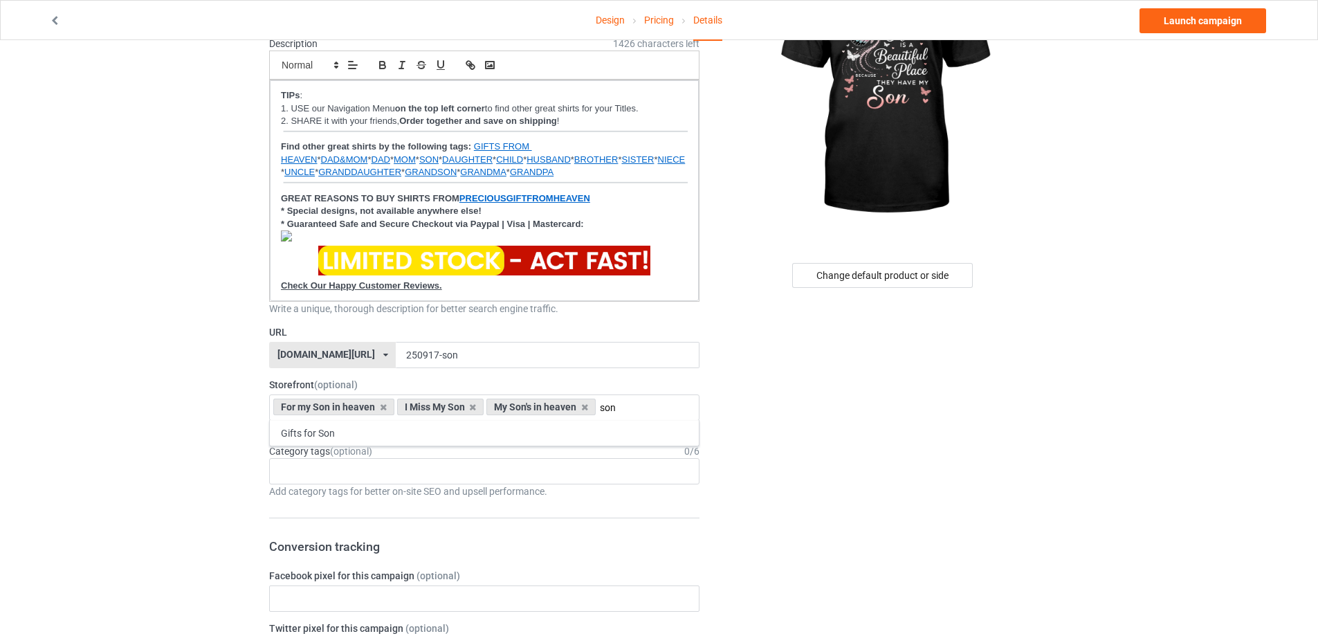
type input "son"
click at [426, 435] on div "Gifts for Son" at bounding box center [484, 433] width 429 height 26
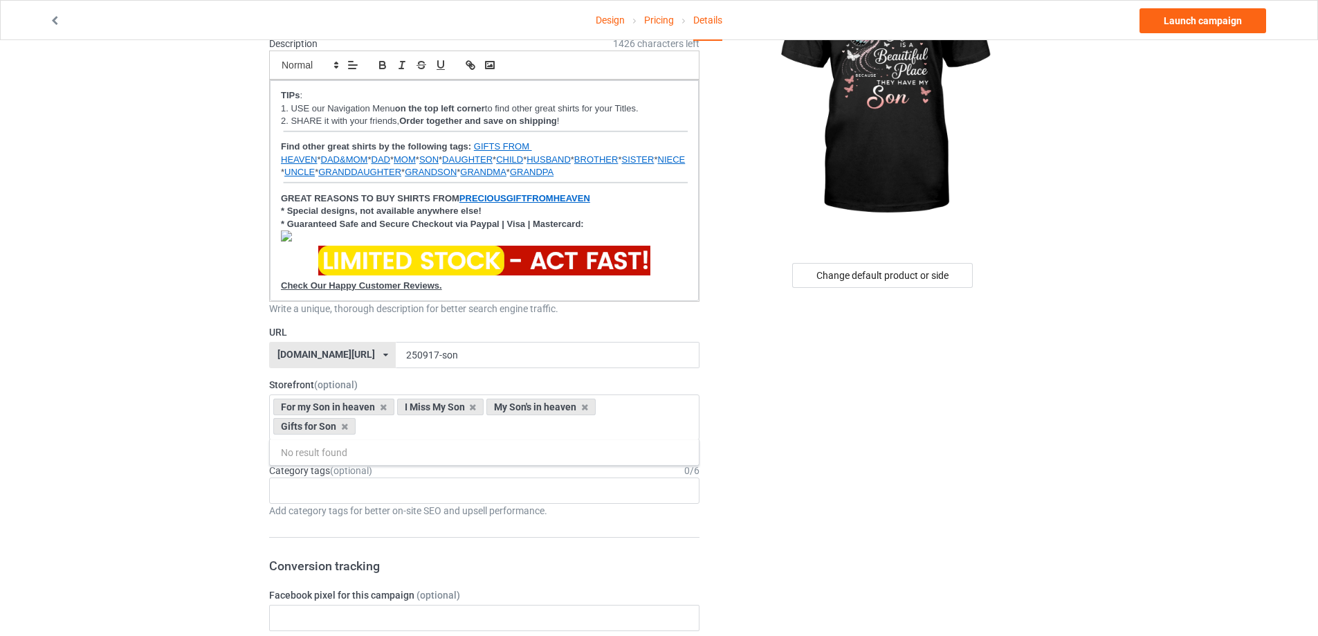
click at [365, 486] on div "Age > [DEMOGRAPHIC_DATA] > 1 Age > [DEMOGRAPHIC_DATA] Months > 1 Month Age > [D…" at bounding box center [484, 490] width 430 height 26
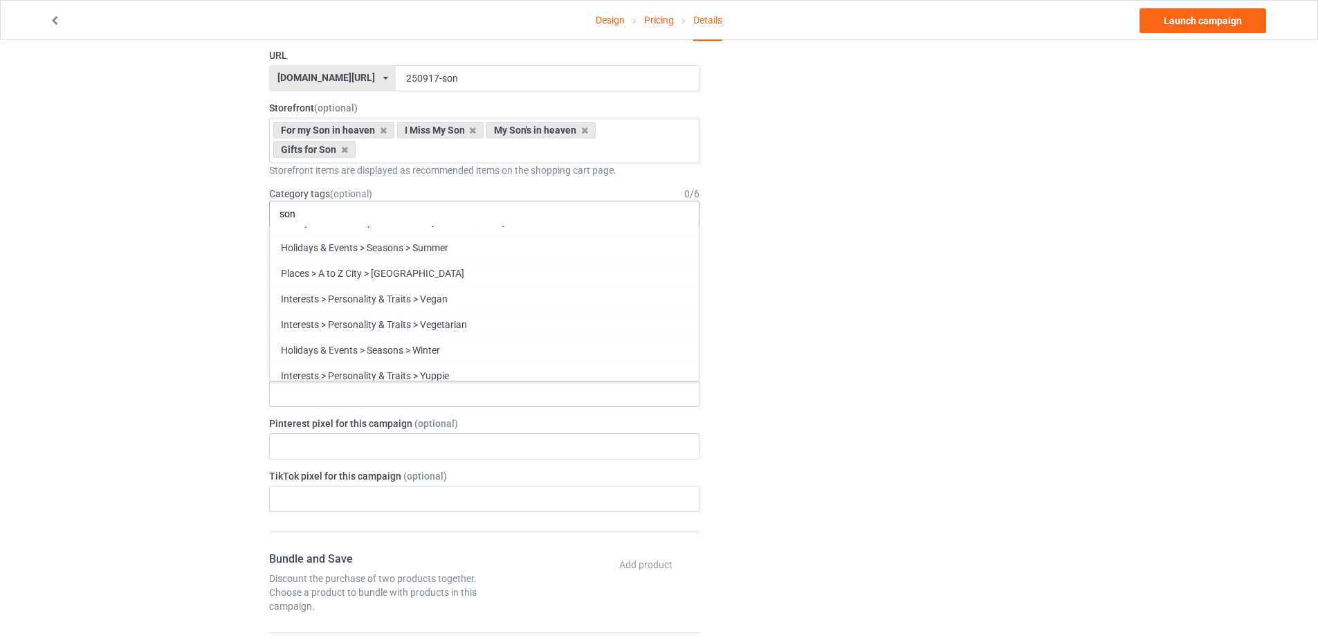
scroll to position [715, 0]
type input "son"
click at [288, 423] on div "Son" at bounding box center [484, 420] width 429 height 26
click at [892, 337] on div "Change default product or side" at bounding box center [883, 432] width 349 height 1577
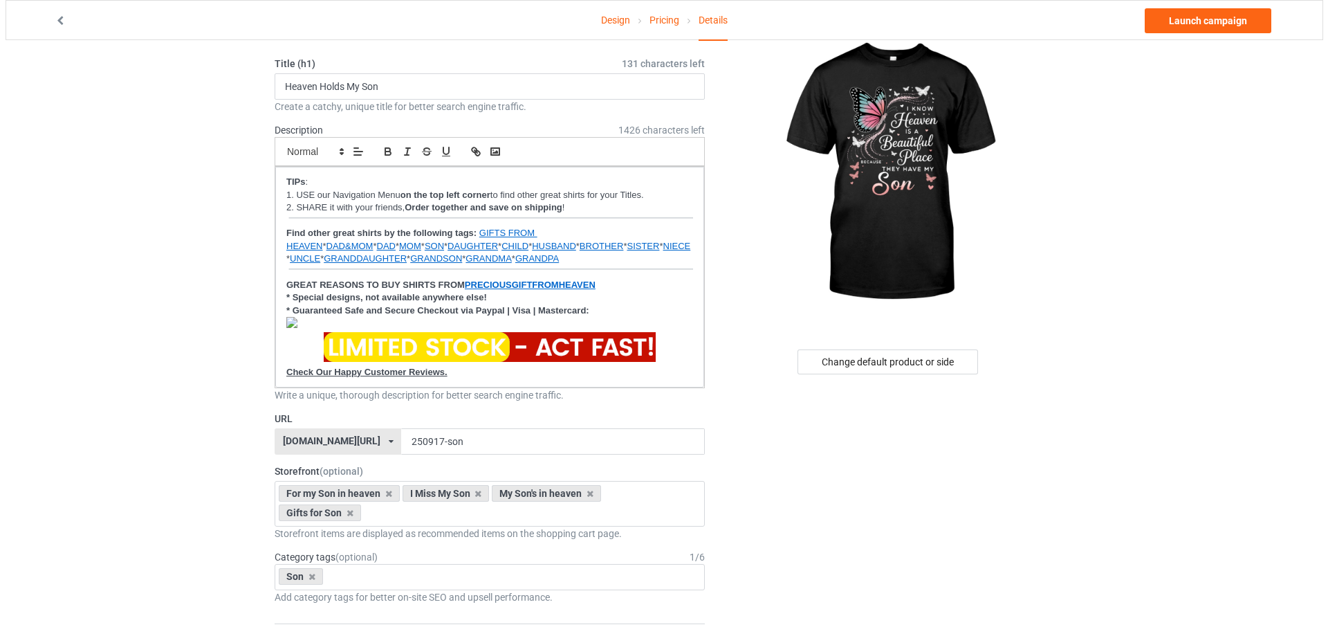
scroll to position [0, 0]
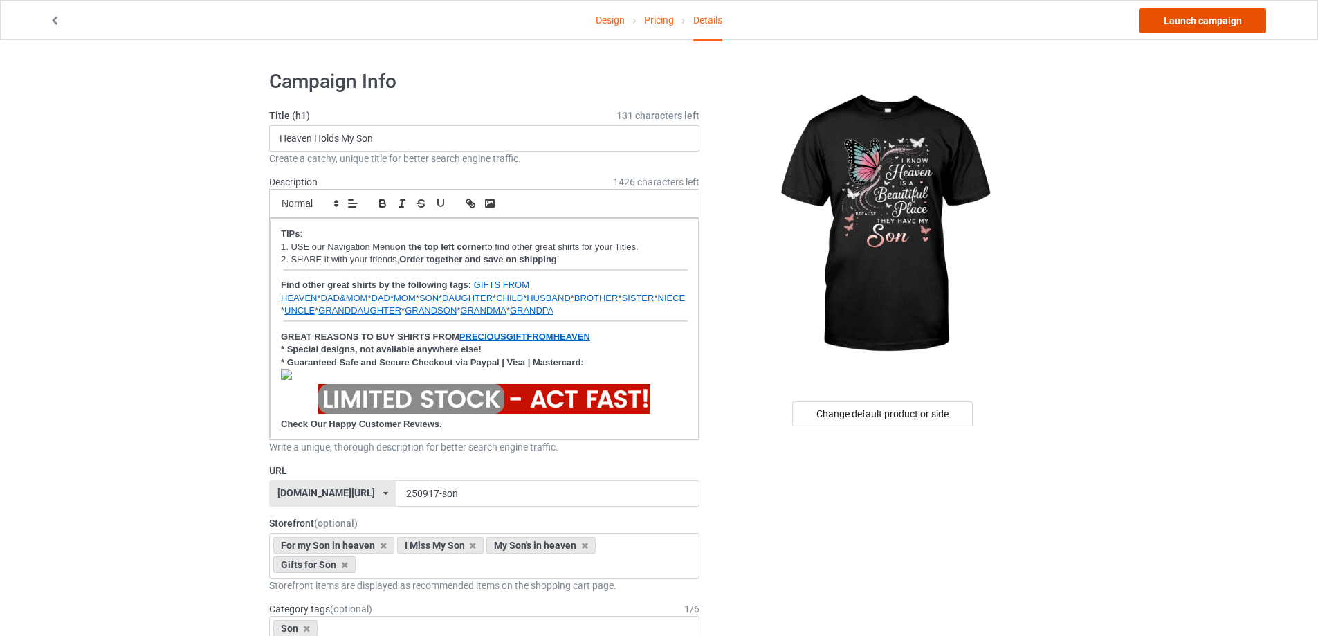
click at [1189, 21] on link "Launch campaign" at bounding box center [1203, 20] width 127 height 25
